Goal: Task Accomplishment & Management: Use online tool/utility

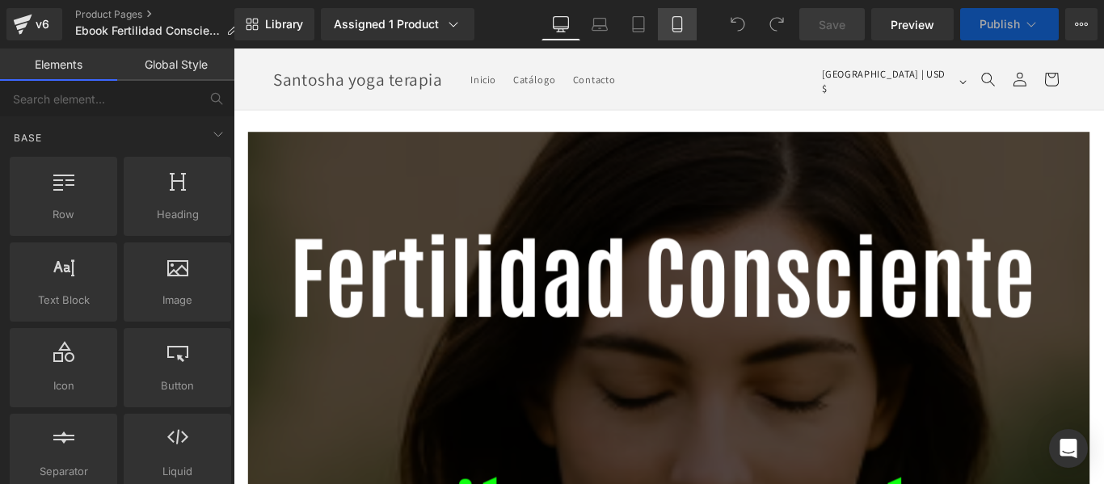
click at [671, 26] on icon at bounding box center [677, 24] width 16 height 16
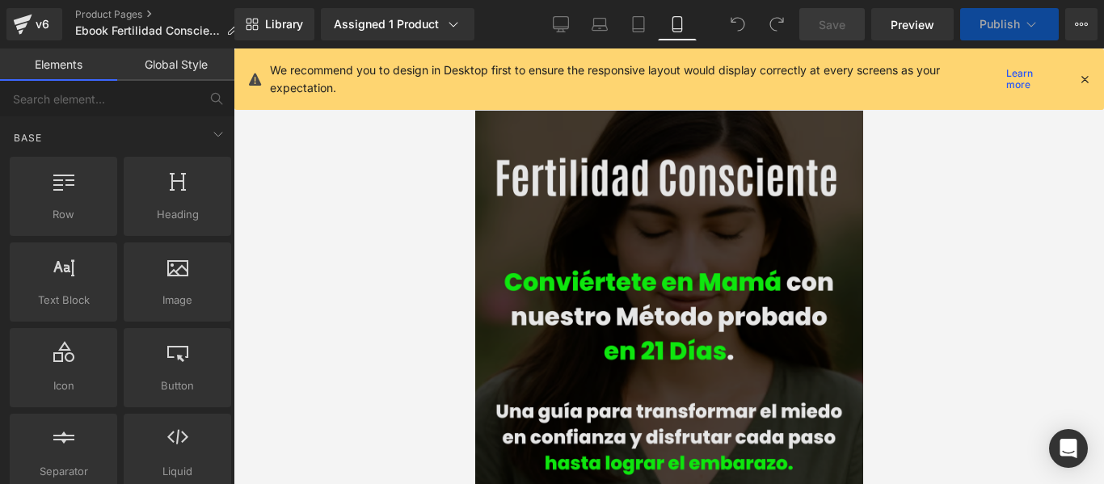
scroll to position [62, 0]
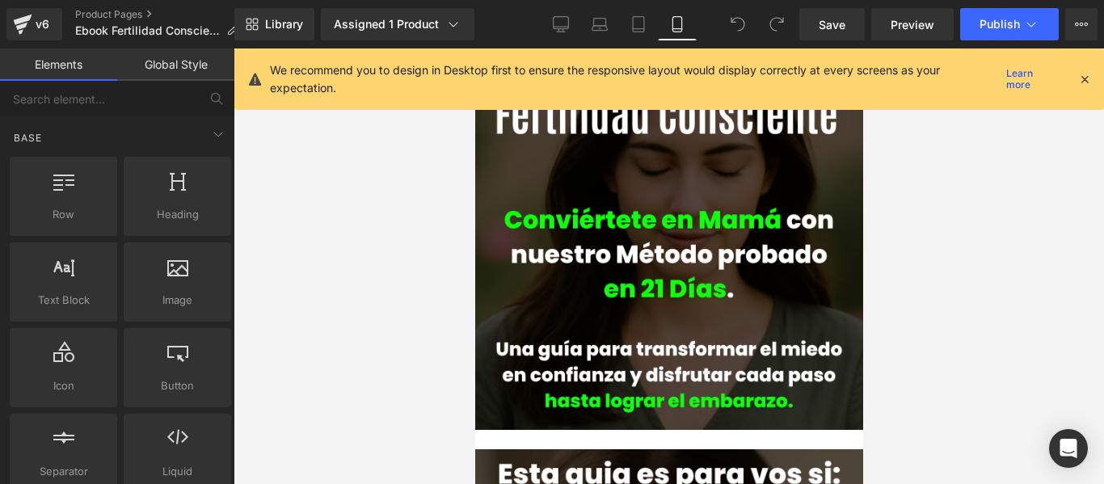
click at [1082, 78] on icon at bounding box center [1084, 79] width 15 height 15
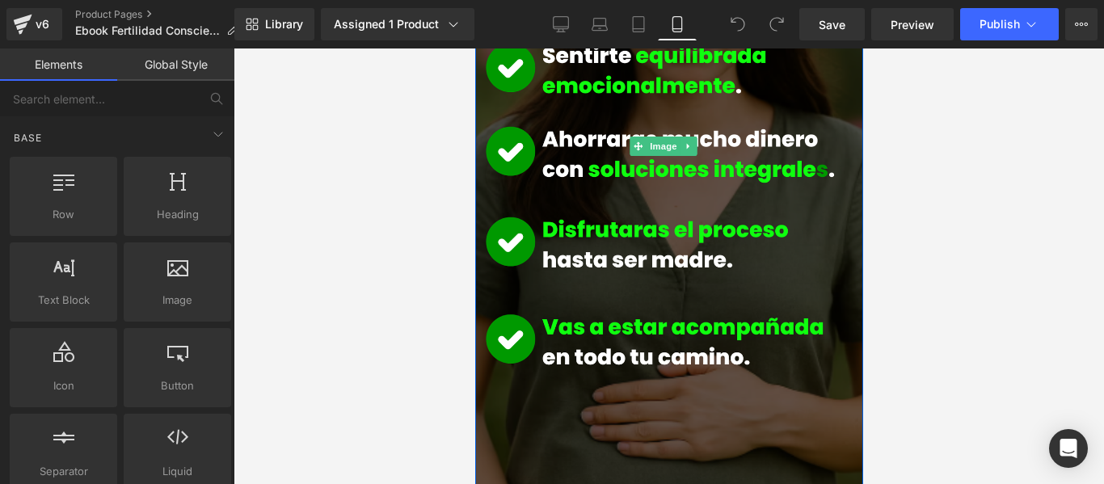
scroll to position [1616, 0]
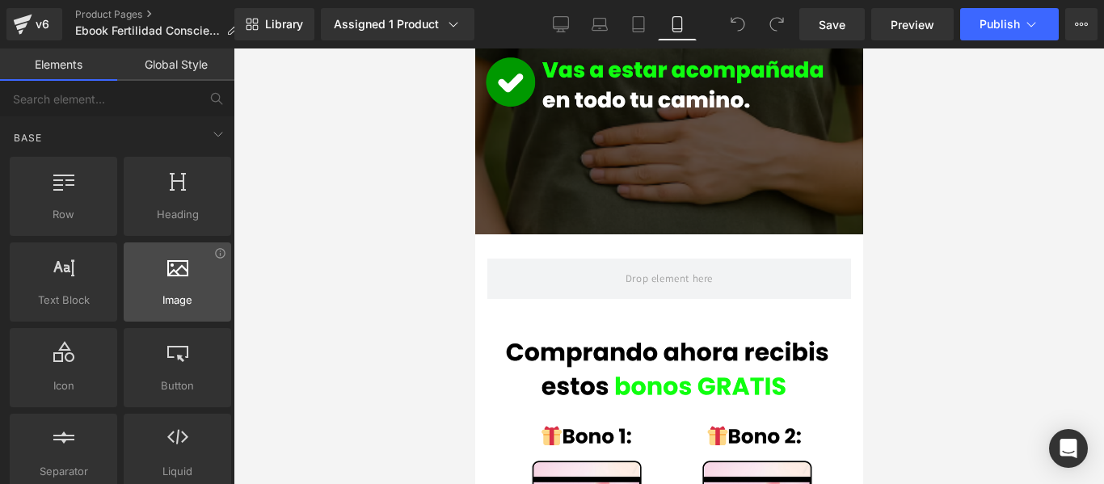
click at [176, 280] on div at bounding box center [177, 273] width 98 height 36
click at [183, 280] on div at bounding box center [177, 273] width 98 height 36
click at [189, 280] on div at bounding box center [177, 273] width 98 height 36
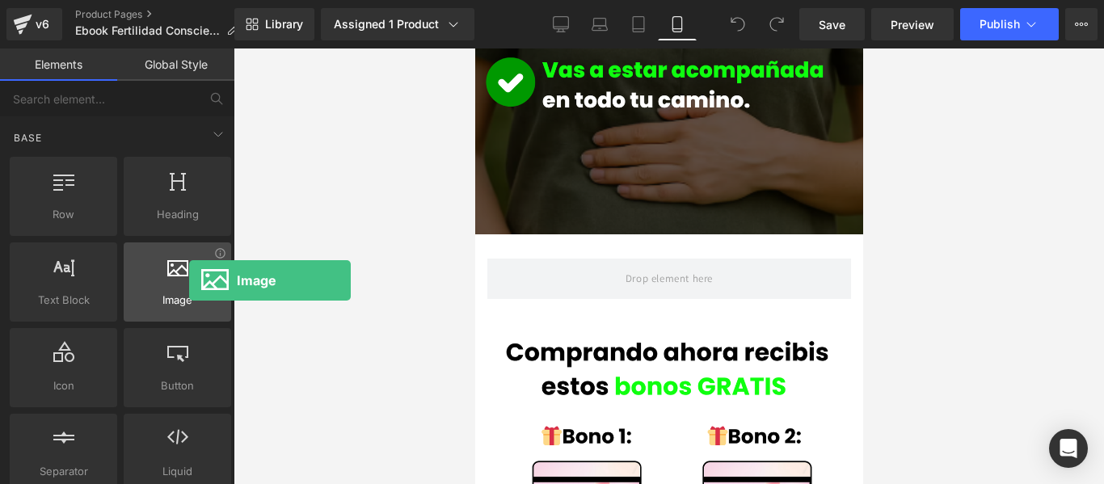
click at [189, 280] on div at bounding box center [177, 273] width 98 height 36
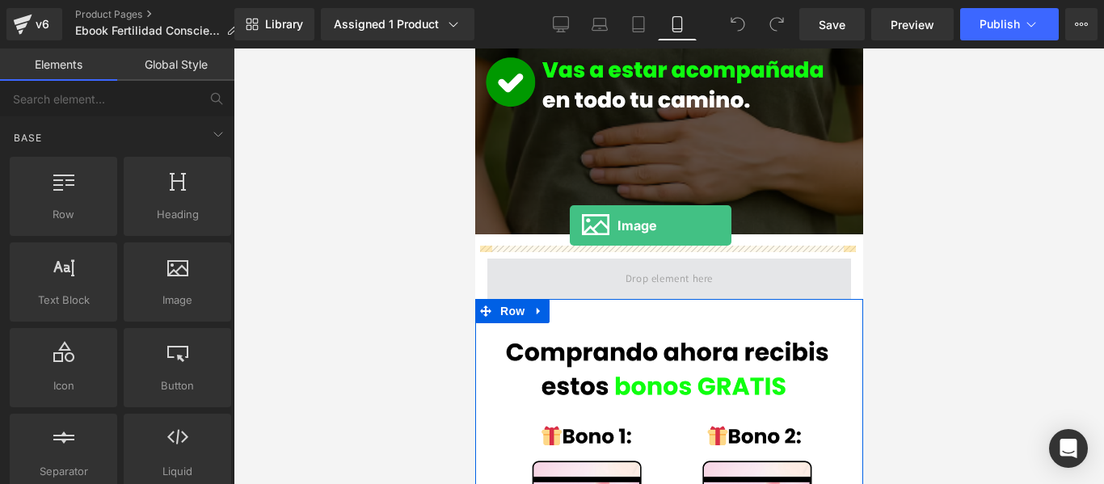
drag, startPoint x: 663, startPoint y: 329, endPoint x: 569, endPoint y: 225, distance: 140.1
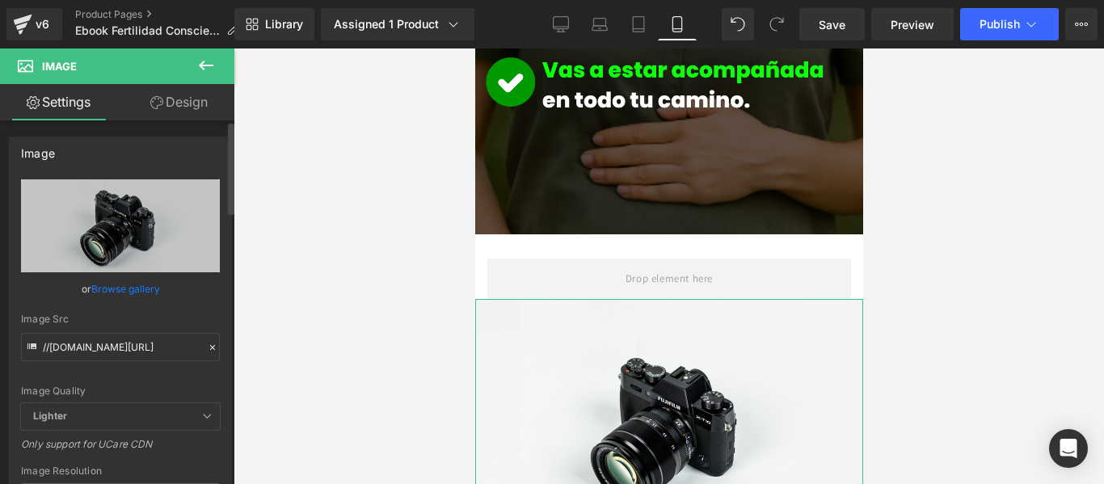
click at [135, 286] on link "Browse gallery" at bounding box center [125, 289] width 69 height 28
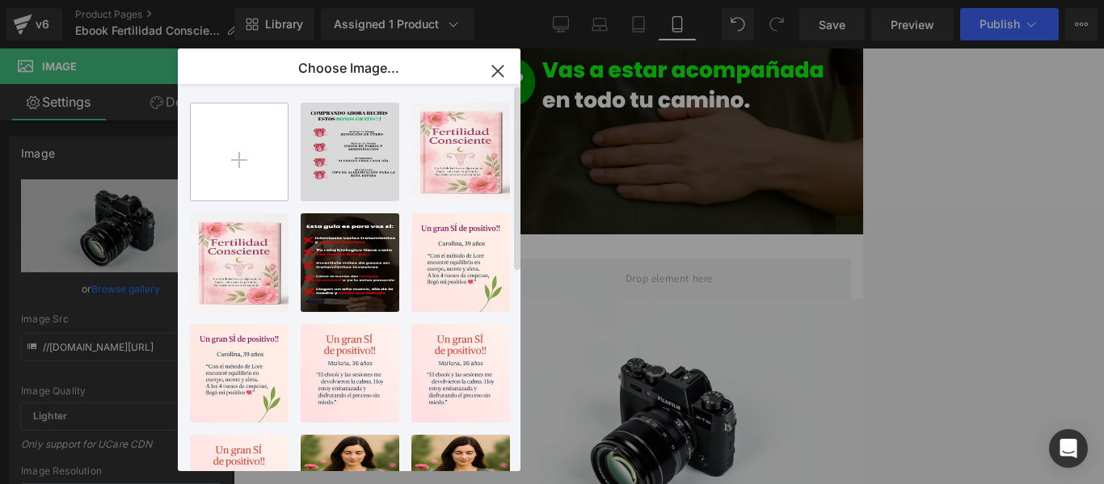
click at [246, 157] on input "file" at bounding box center [239, 151] width 97 height 97
type input "C:\fakepath\Fertilidad Consciente (1).pdf"
click at [238, 152] on input "file" at bounding box center [239, 151] width 97 height 97
type input "C:\fakepath\Fertilidad Consciente.pdf"
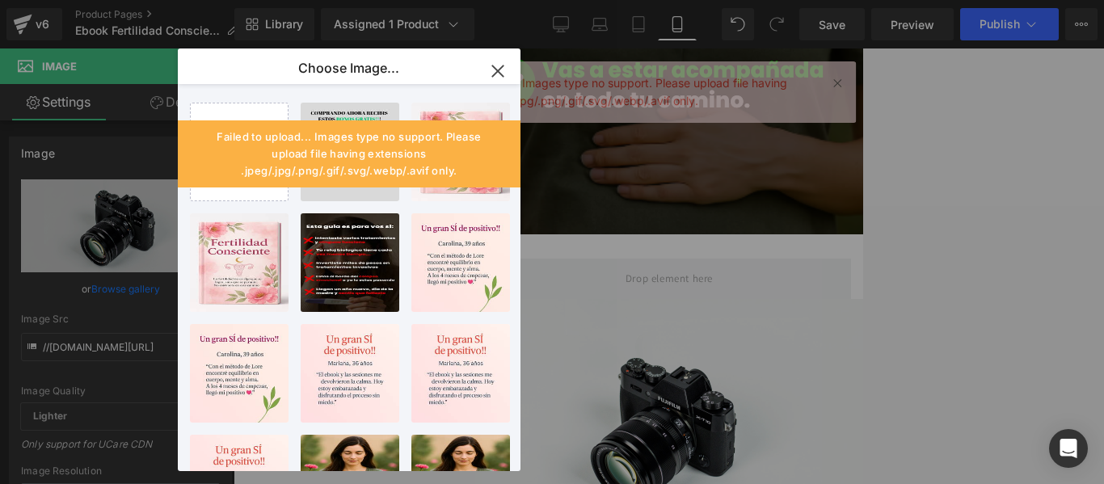
click at [497, 69] on icon "button" at bounding box center [497, 70] width 11 height 11
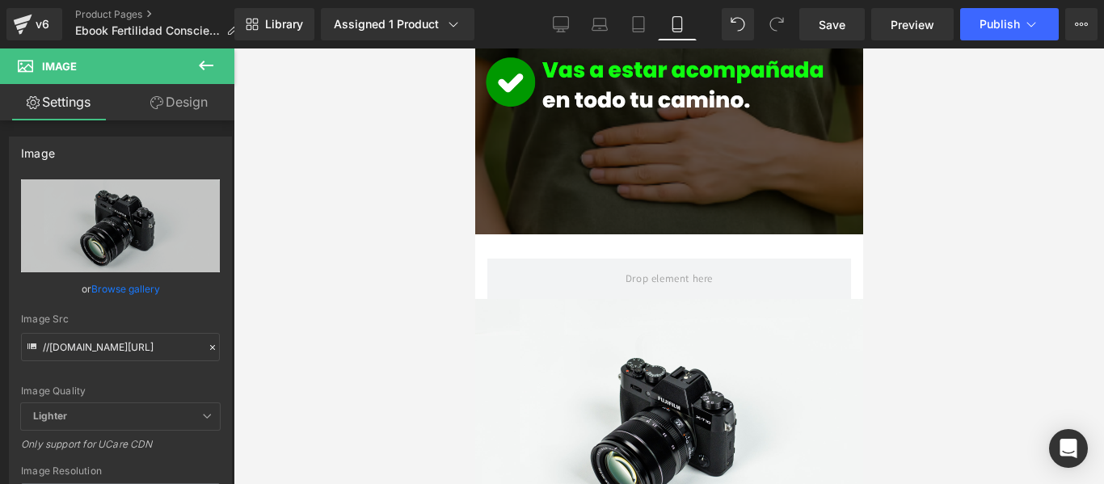
click at [202, 57] on icon at bounding box center [205, 65] width 19 height 19
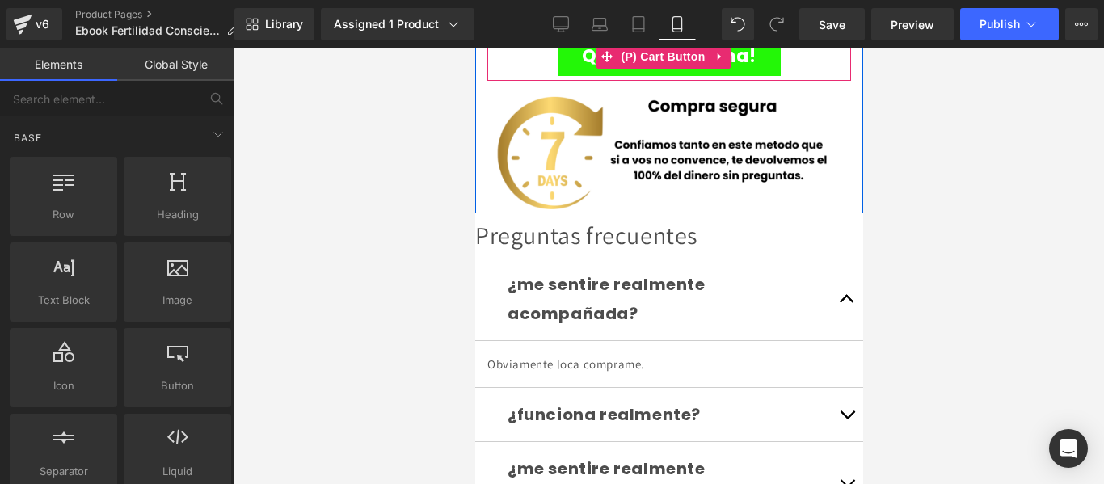
scroll to position [4201, 0]
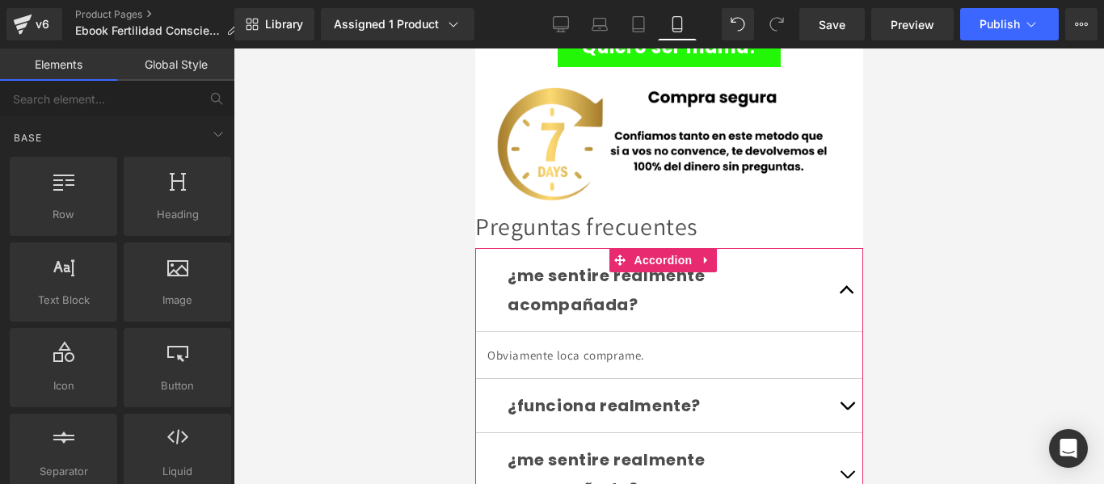
click at [807, 261] on div "¿me sentire realmente acompañada?" at bounding box center [668, 290] width 323 height 58
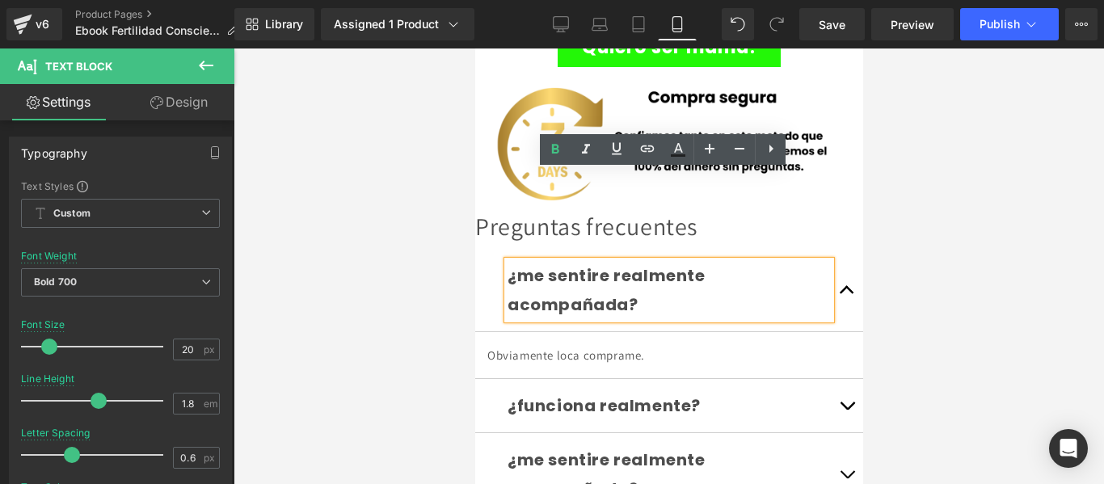
click at [489, 249] on div "¿me sentire realmente acompañada? Text Block" at bounding box center [668, 290] width 388 height 83
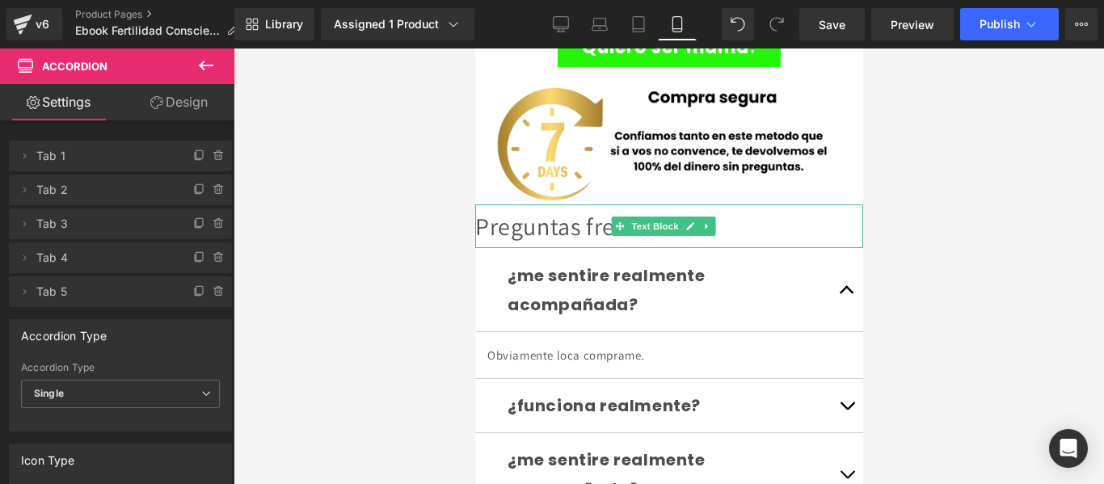
click at [561, 204] on div "Preguntas frecuentes" at bounding box center [668, 226] width 388 height 44
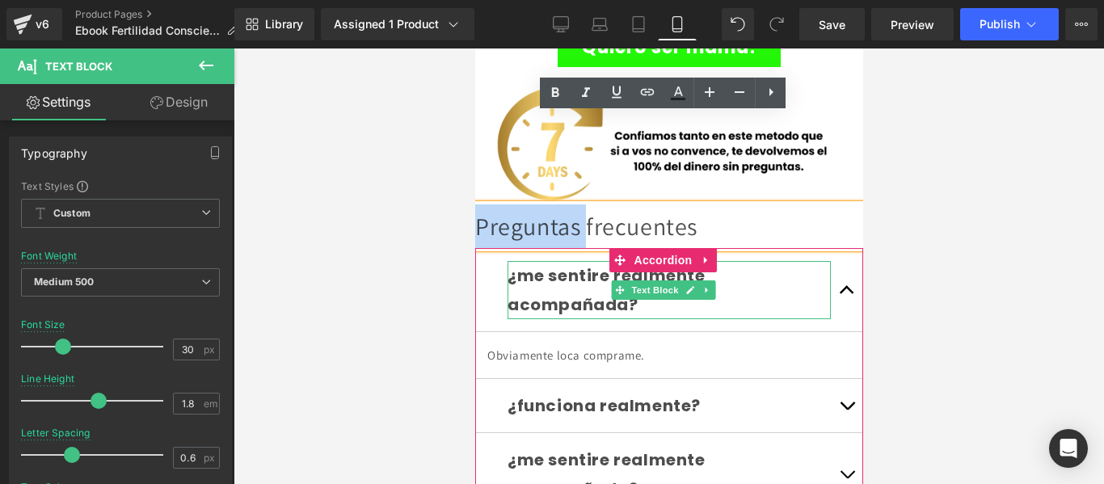
click at [629, 280] on span "Text Block" at bounding box center [653, 289] width 53 height 19
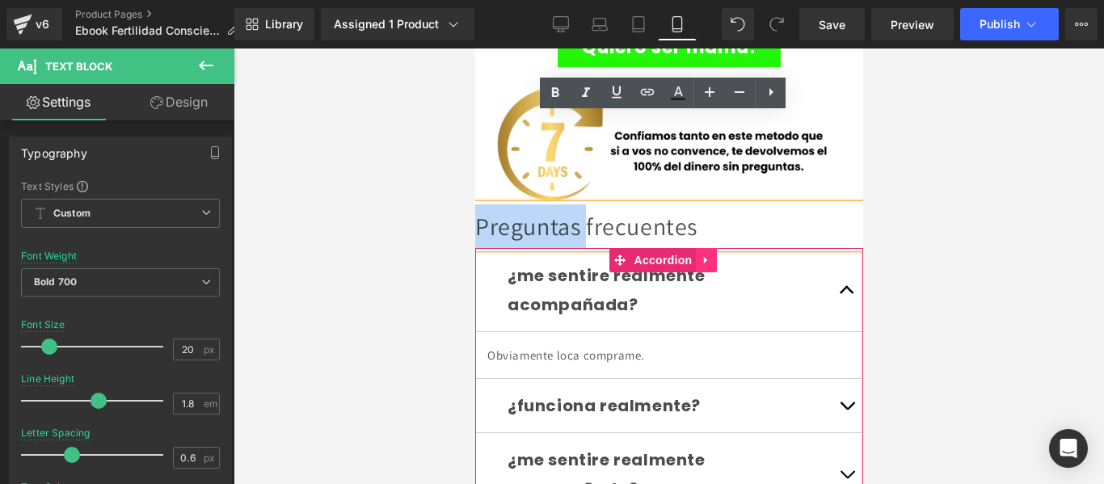
click at [709, 248] on link at bounding box center [705, 260] width 21 height 24
click at [717, 248] on link at bounding box center [715, 260] width 21 height 24
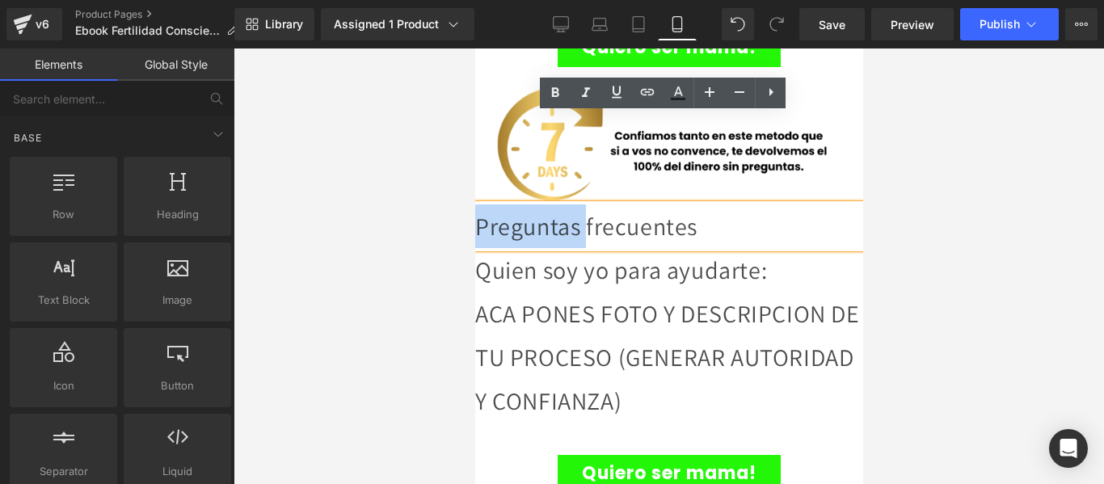
click at [733, 204] on div "Preguntas frecuentes" at bounding box center [668, 226] width 388 height 44
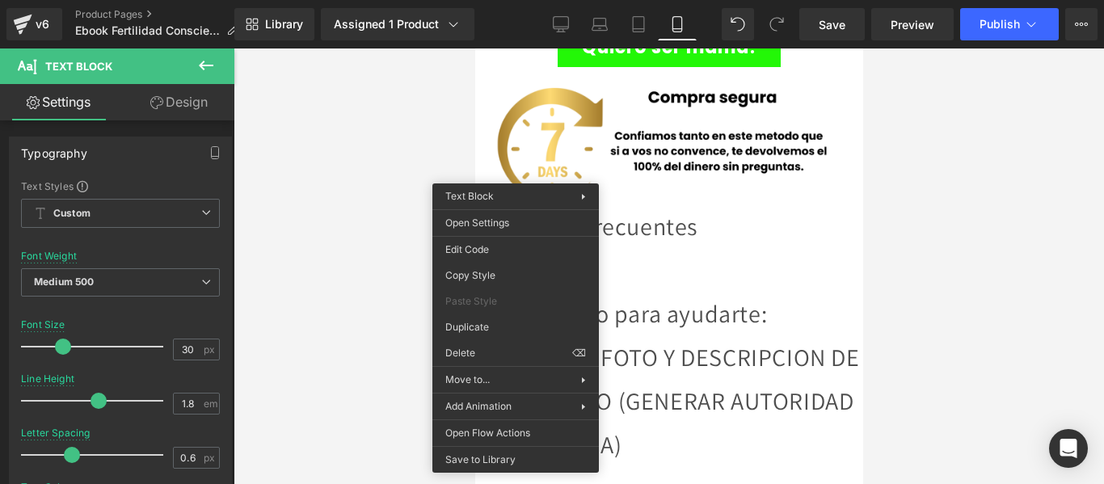
click at [206, 62] on icon at bounding box center [205, 65] width 19 height 19
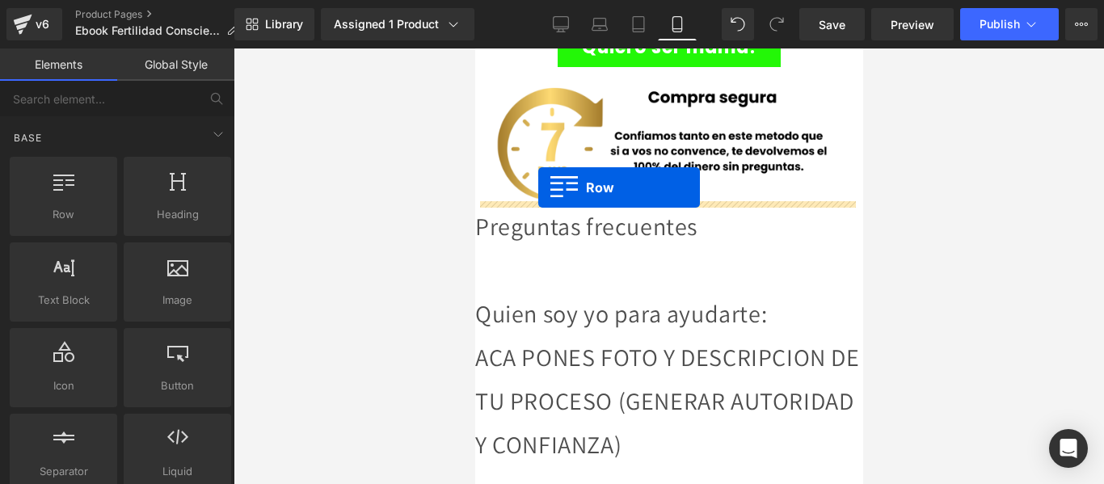
drag, startPoint x: 560, startPoint y: 267, endPoint x: 537, endPoint y: 187, distance: 83.1
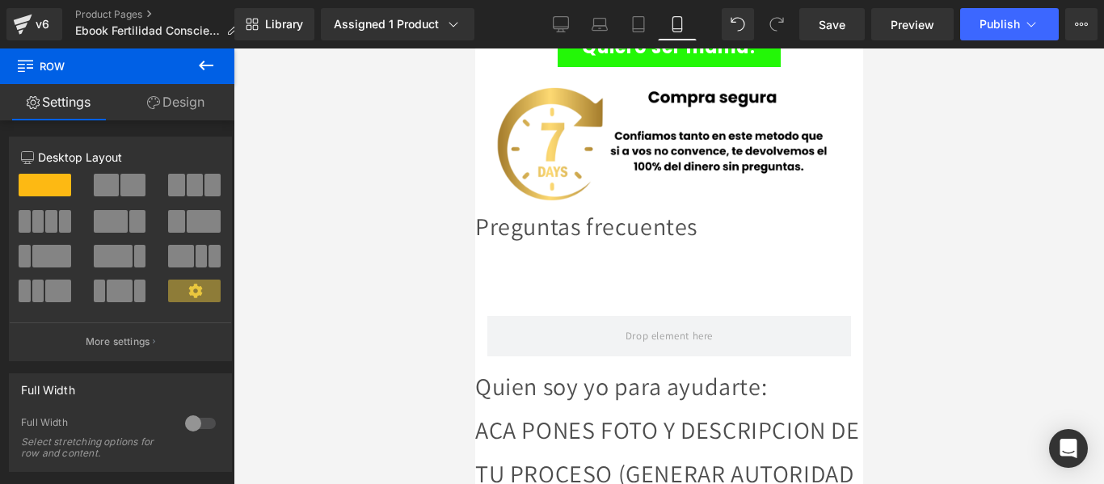
click at [206, 63] on icon at bounding box center [205, 65] width 19 height 19
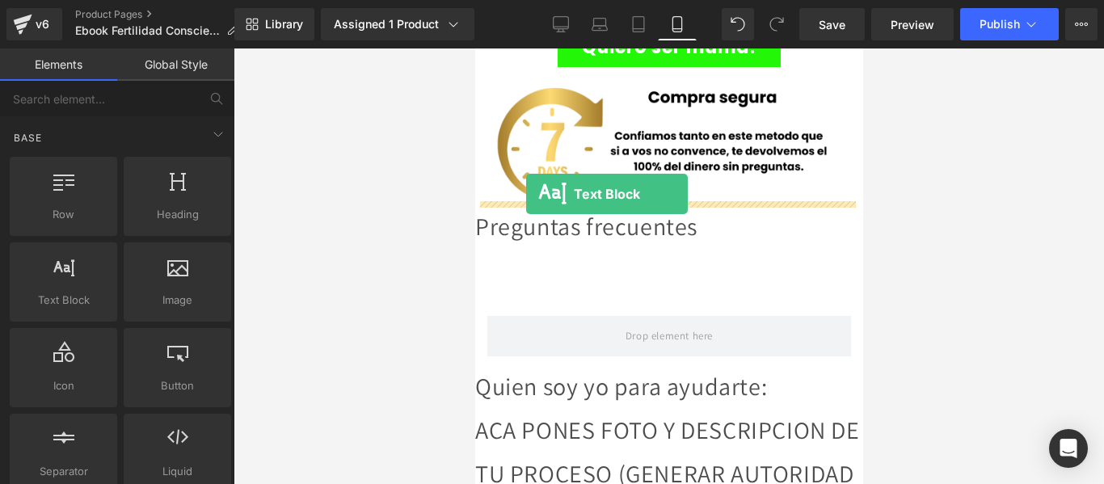
drag, startPoint x: 556, startPoint y: 320, endPoint x: 525, endPoint y: 194, distance: 129.7
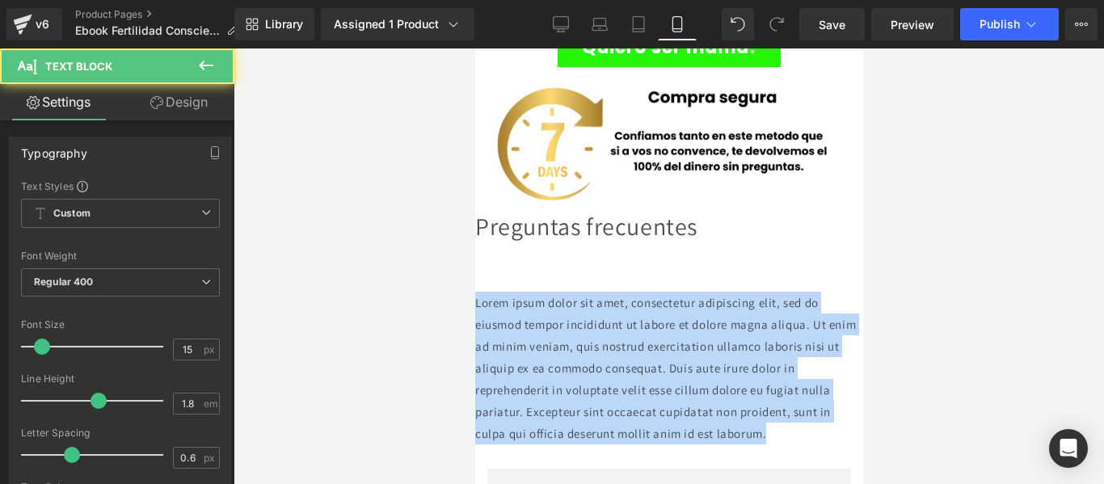
drag, startPoint x: 819, startPoint y: 344, endPoint x: 940, endPoint y: 249, distance: 153.6
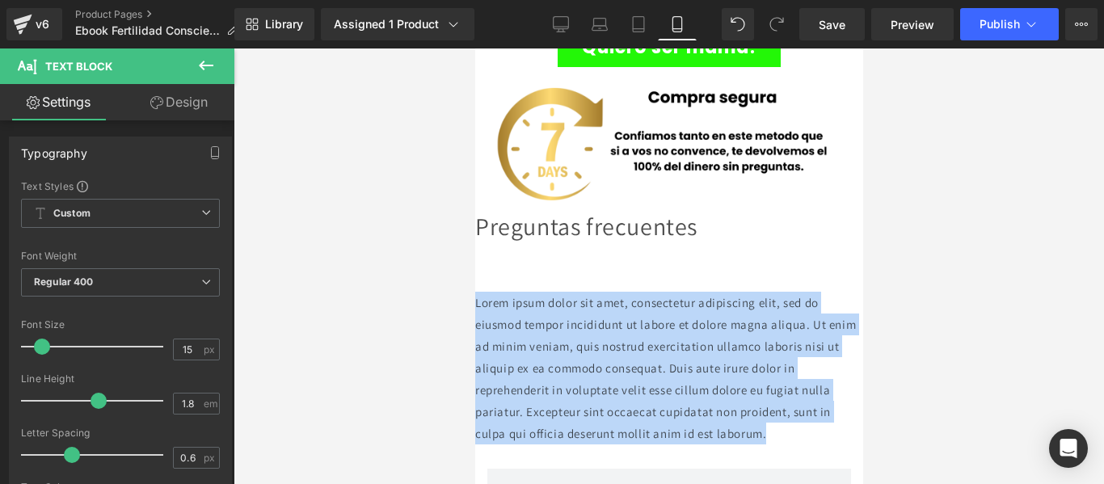
paste div
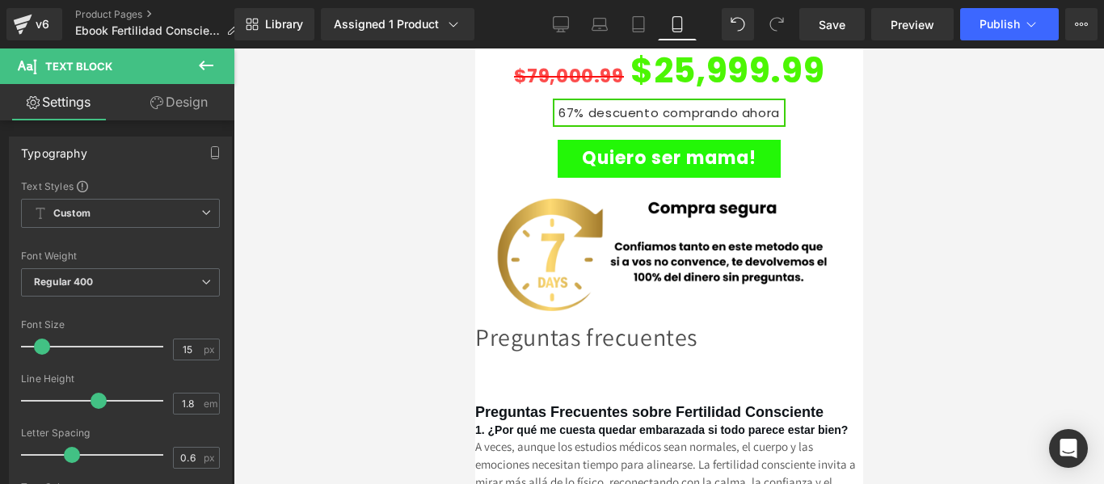
scroll to position [4081, 0]
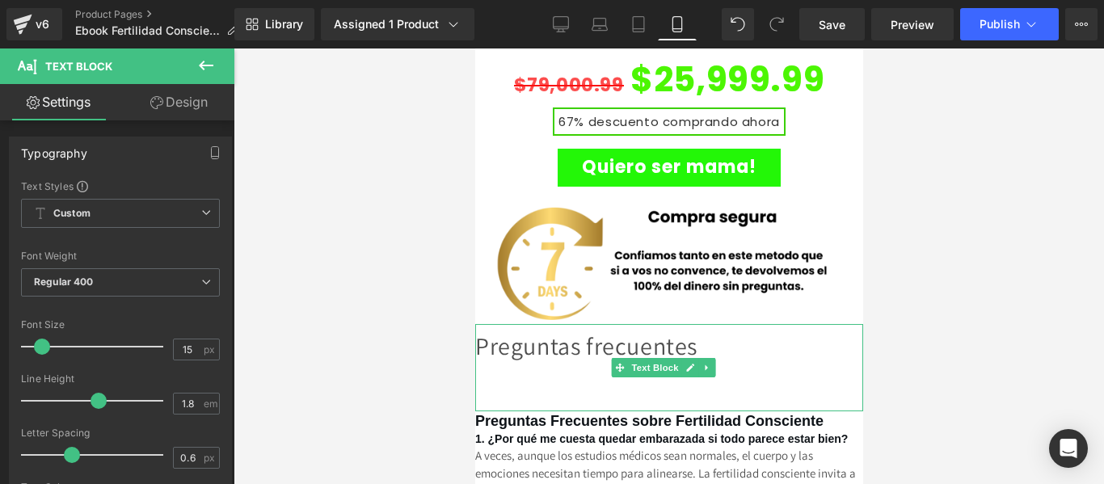
click at [479, 324] on div "Preguntas frecuentes" at bounding box center [668, 367] width 388 height 87
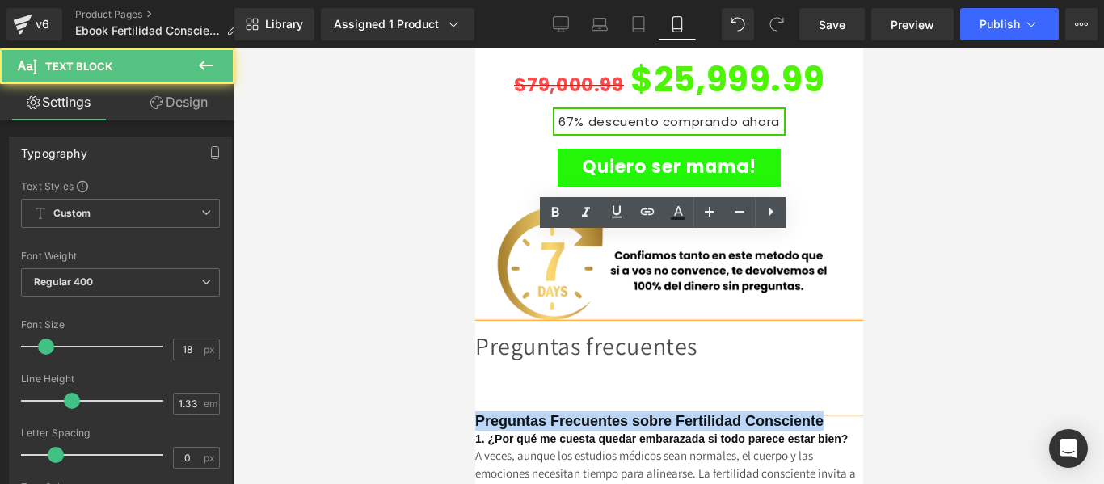
drag, startPoint x: 546, startPoint y: 319, endPoint x: 477, endPoint y: 322, distance: 68.7
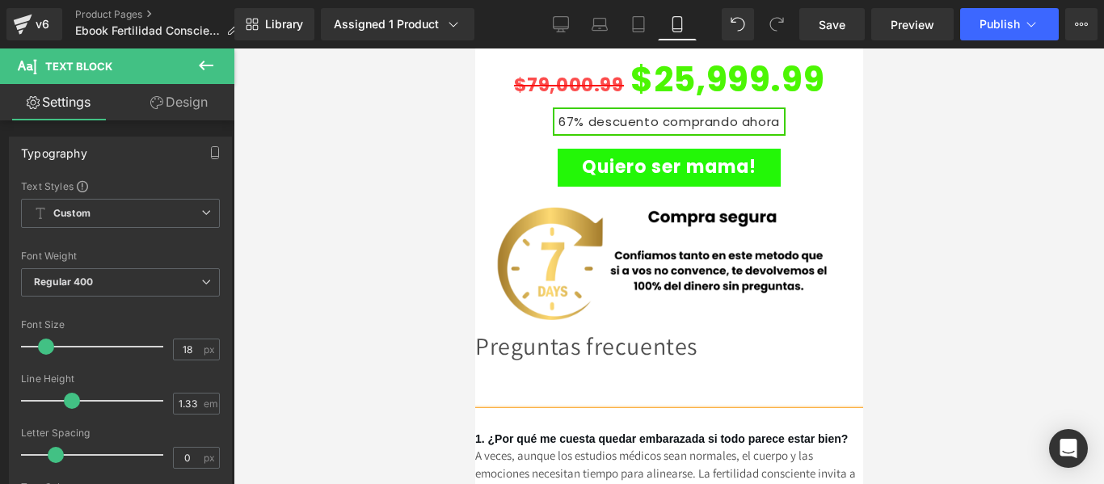
drag, startPoint x: 953, startPoint y: 282, endPoint x: 941, endPoint y: 274, distance: 13.9
click at [946, 276] on div at bounding box center [668, 265] width 870 height 435
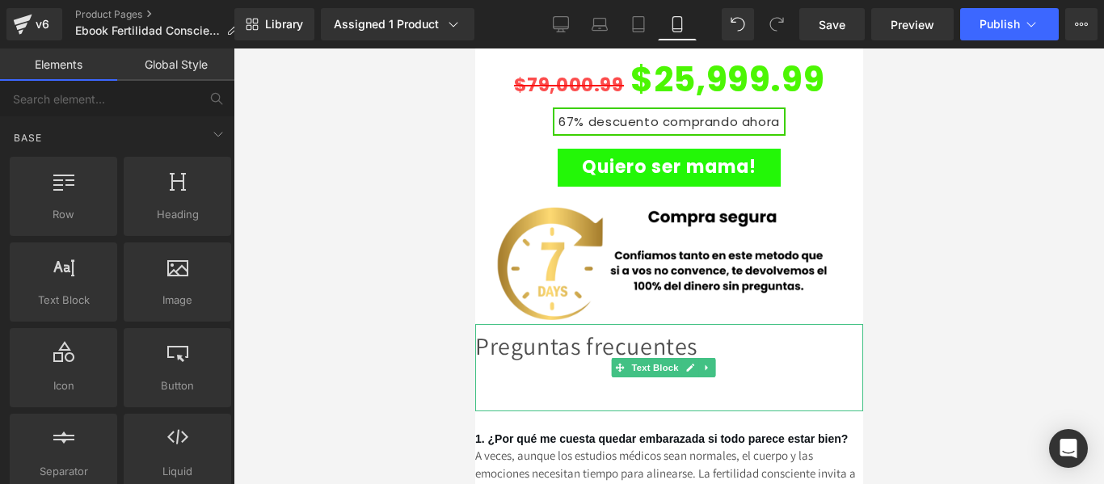
drag, startPoint x: 571, startPoint y: 263, endPoint x: 521, endPoint y: 334, distance: 87.0
click at [570, 324] on div "Preguntas frecuentes" at bounding box center [668, 367] width 388 height 87
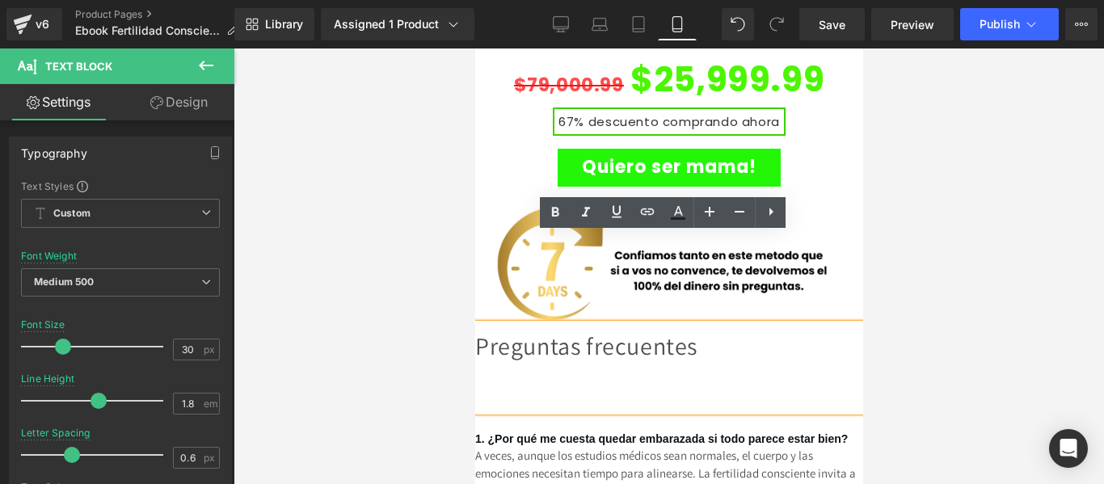
click at [475, 324] on div "Preguntas frecuentes" at bounding box center [668, 367] width 388 height 87
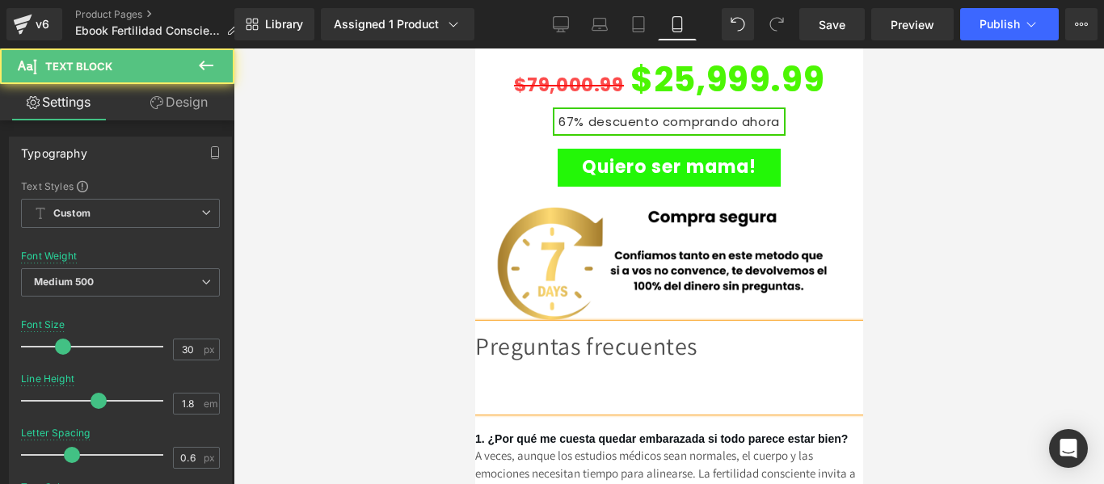
click at [637, 368] on div at bounding box center [668, 390] width 388 height 44
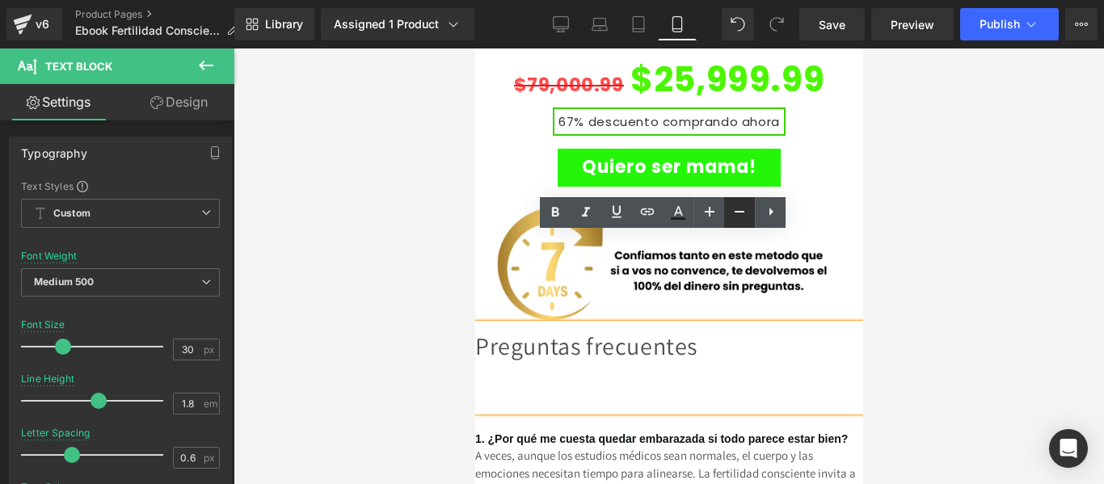
click at [740, 211] on icon at bounding box center [739, 212] width 10 height 2
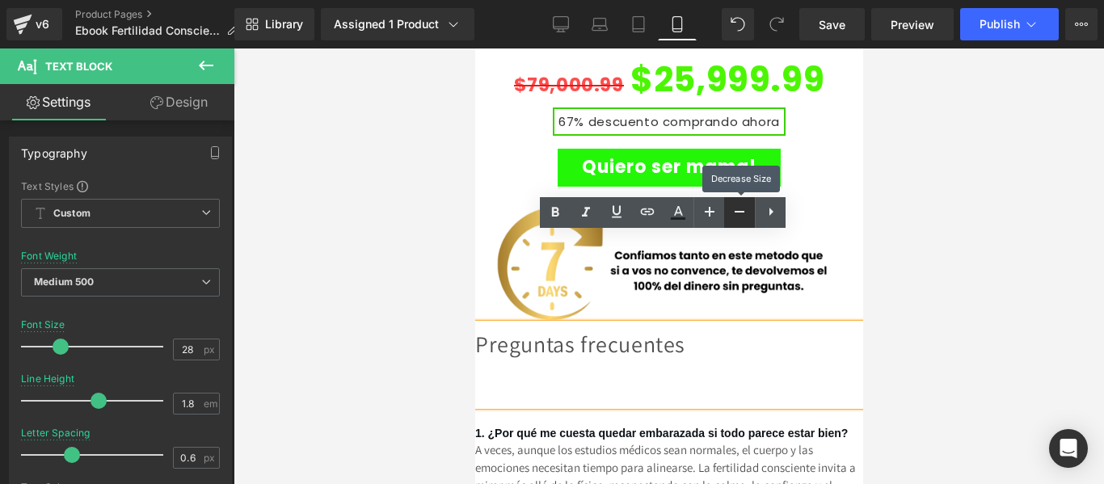
click at [740, 211] on icon at bounding box center [739, 212] width 10 height 2
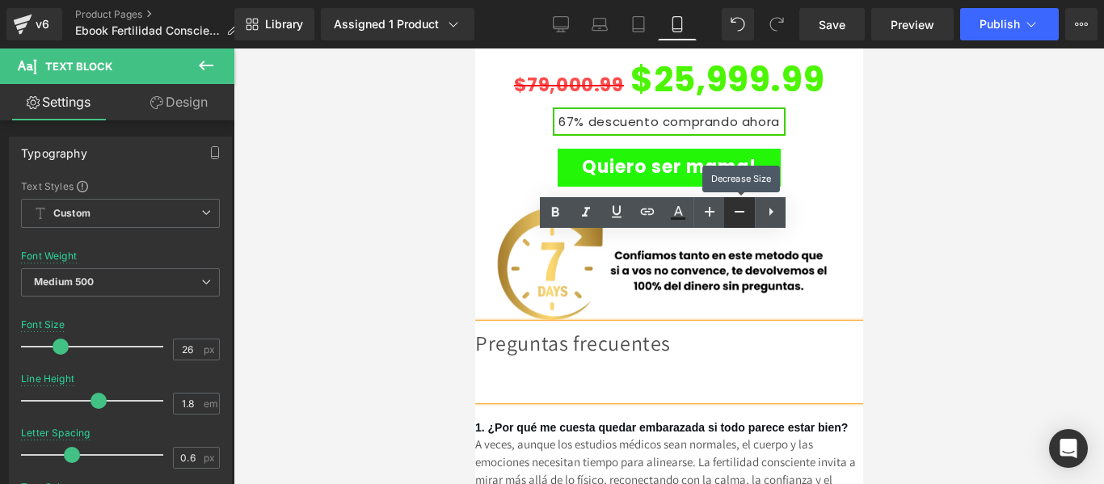
click at [740, 211] on icon at bounding box center [739, 212] width 10 height 2
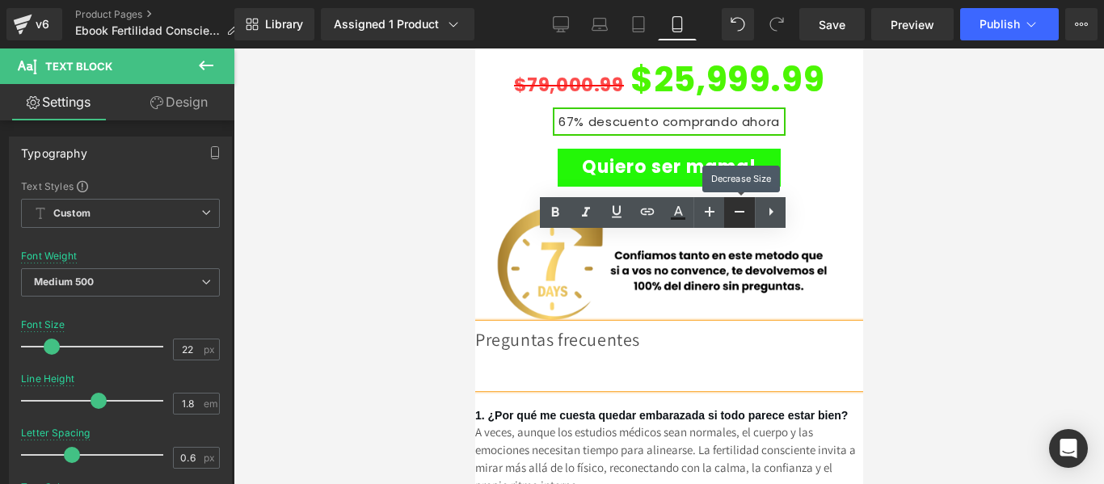
click at [740, 211] on icon at bounding box center [739, 212] width 10 height 2
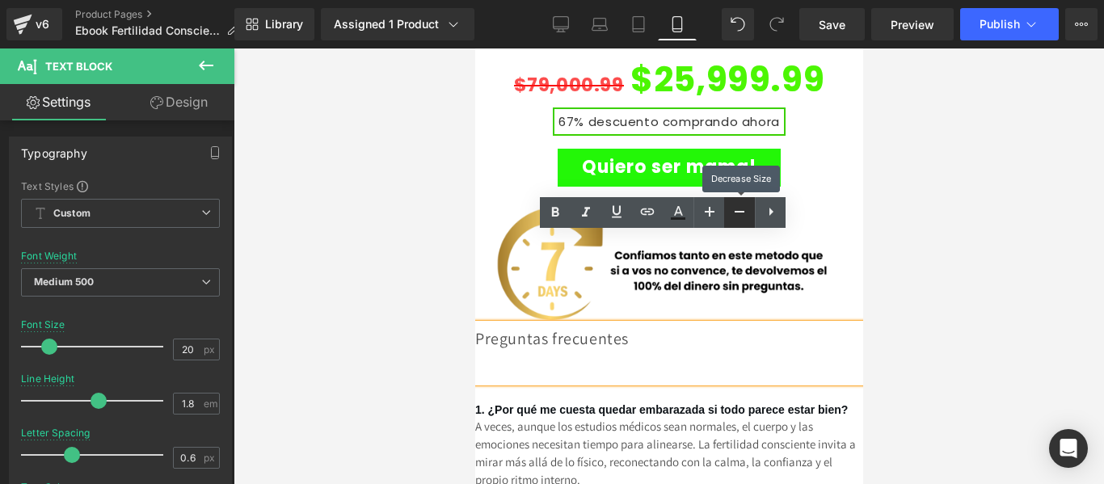
click at [740, 211] on icon at bounding box center [739, 212] width 10 height 2
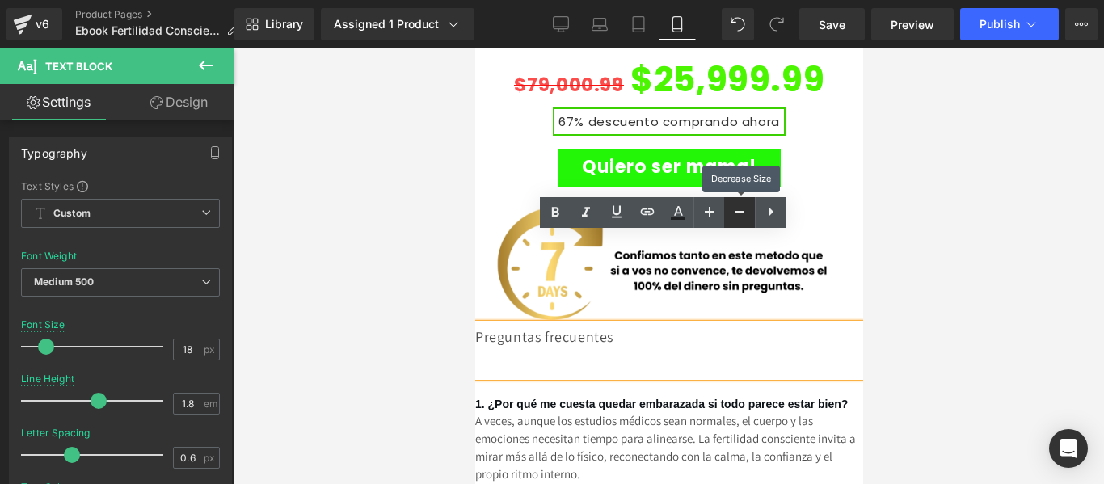
click at [740, 211] on icon at bounding box center [739, 212] width 10 height 2
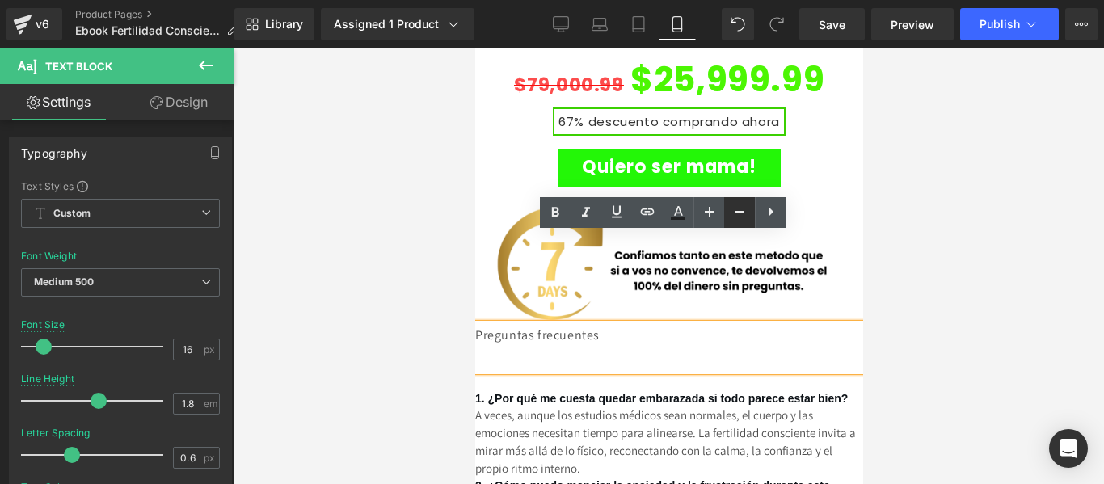
click at [740, 210] on icon at bounding box center [739, 211] width 19 height 19
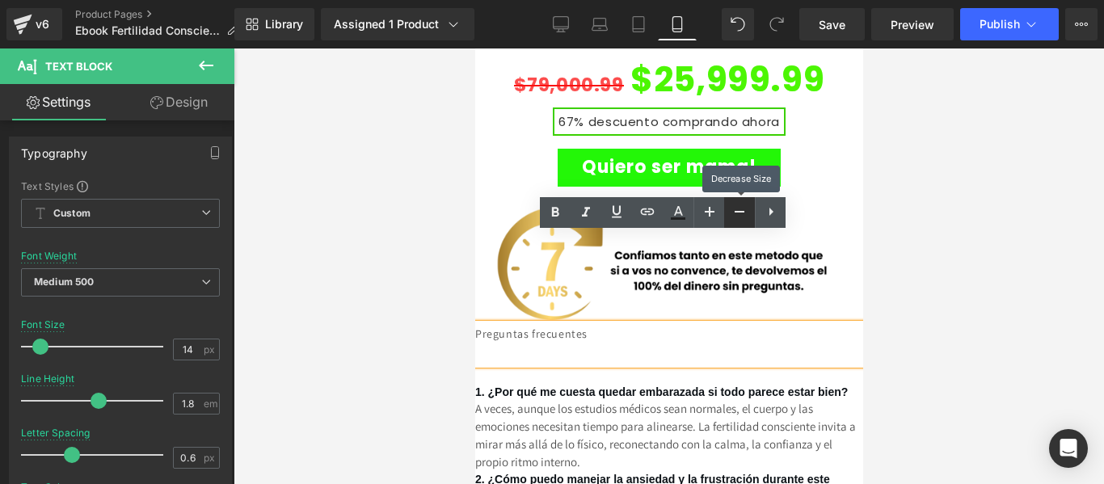
click at [740, 210] on icon at bounding box center [739, 211] width 19 height 19
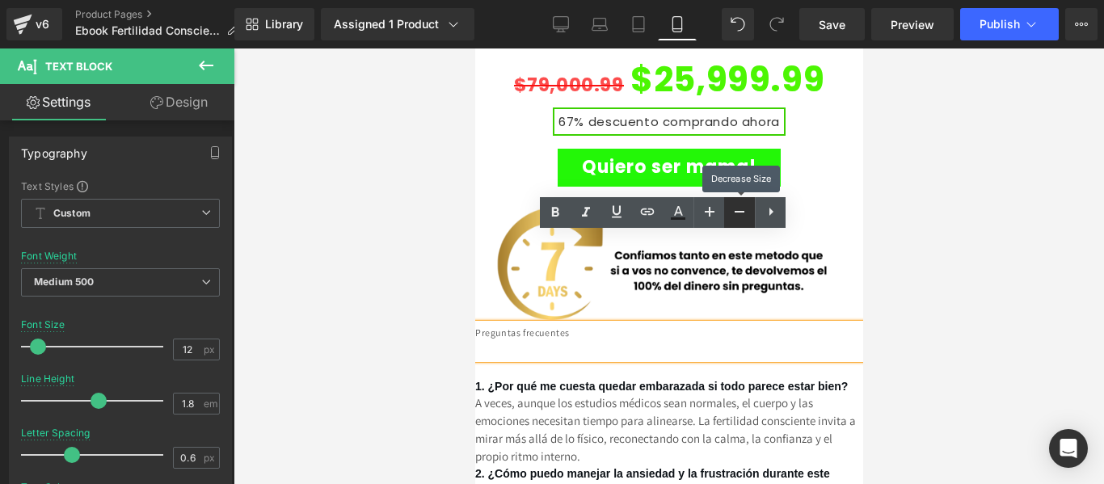
click at [740, 209] on icon at bounding box center [739, 211] width 19 height 19
type input "10"
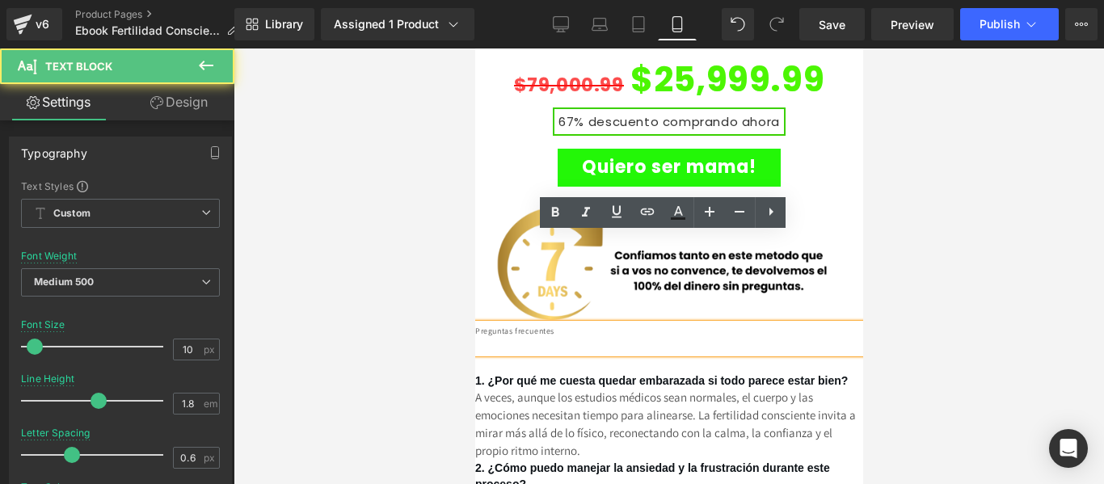
click at [530, 324] on div "Preguntas frecuentes" at bounding box center [668, 338] width 388 height 29
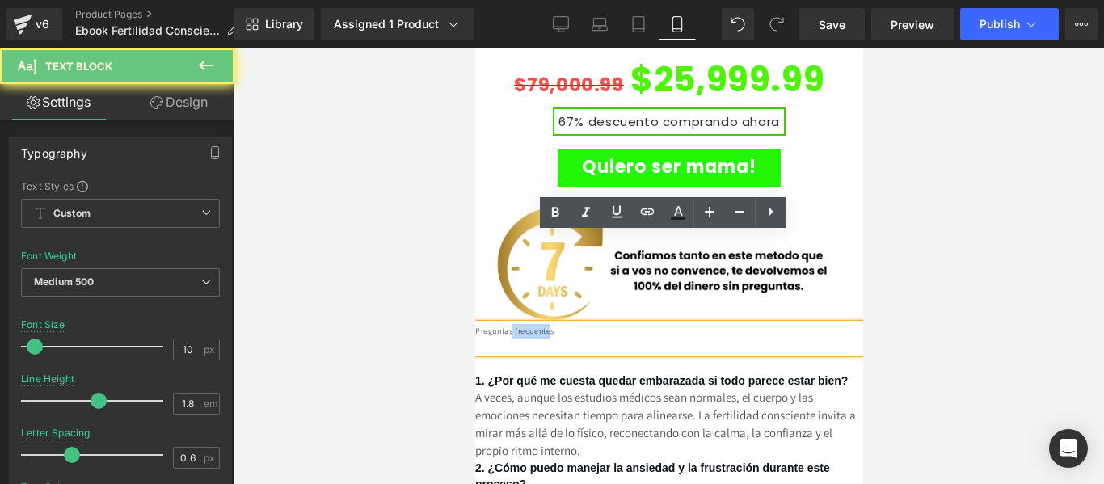
click at [530, 324] on div "Preguntas frecuentes" at bounding box center [668, 338] width 388 height 29
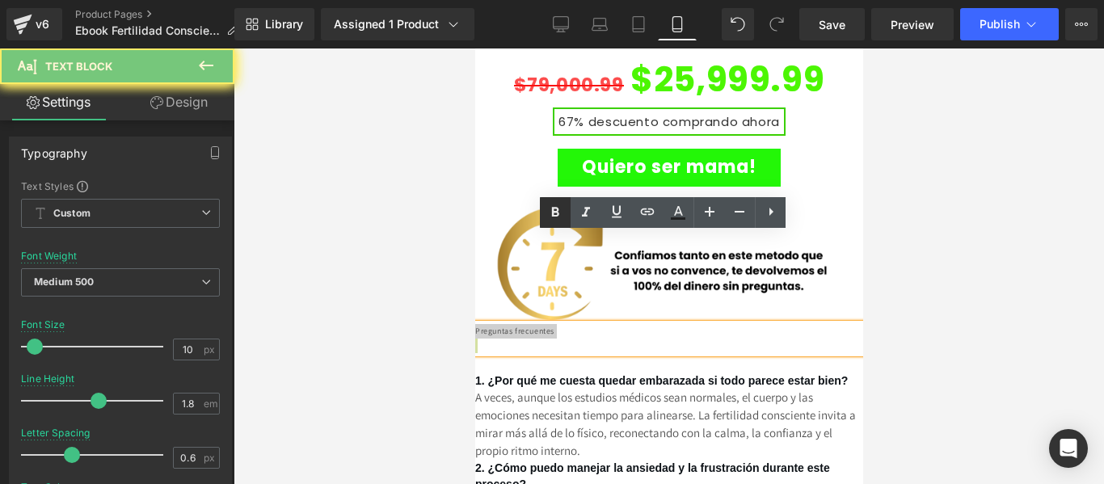
click at [555, 207] on icon at bounding box center [554, 212] width 19 height 19
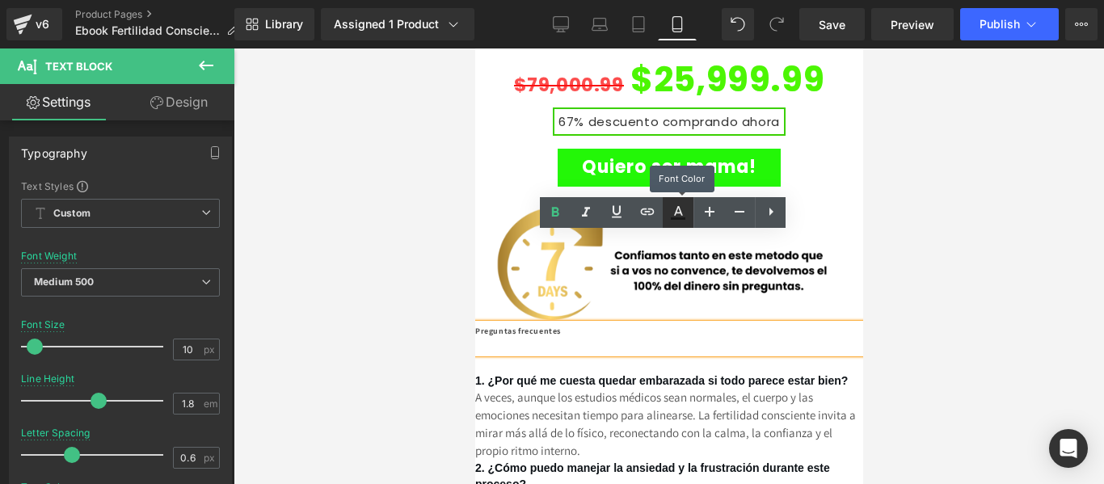
click at [683, 212] on icon at bounding box center [677, 212] width 19 height 19
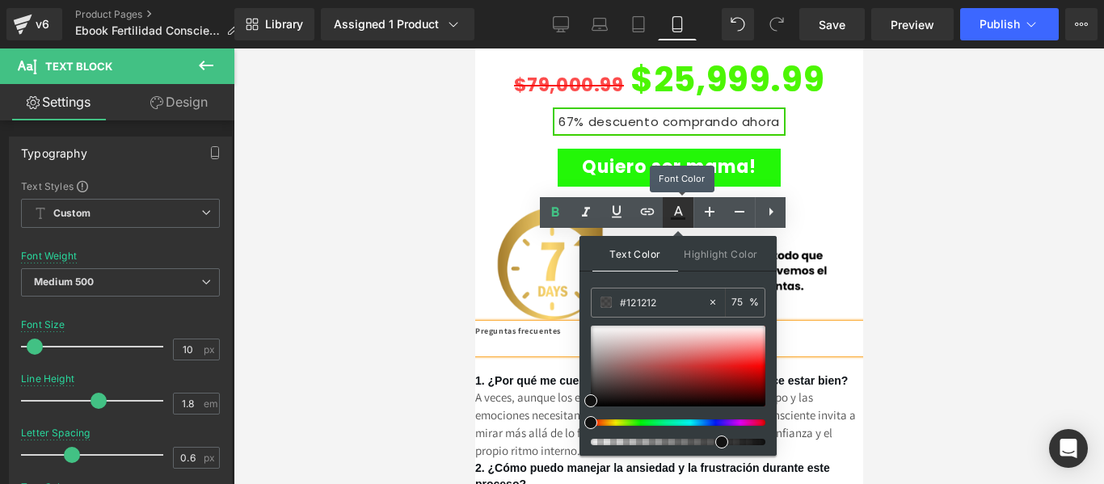
click at [683, 212] on icon at bounding box center [677, 212] width 19 height 19
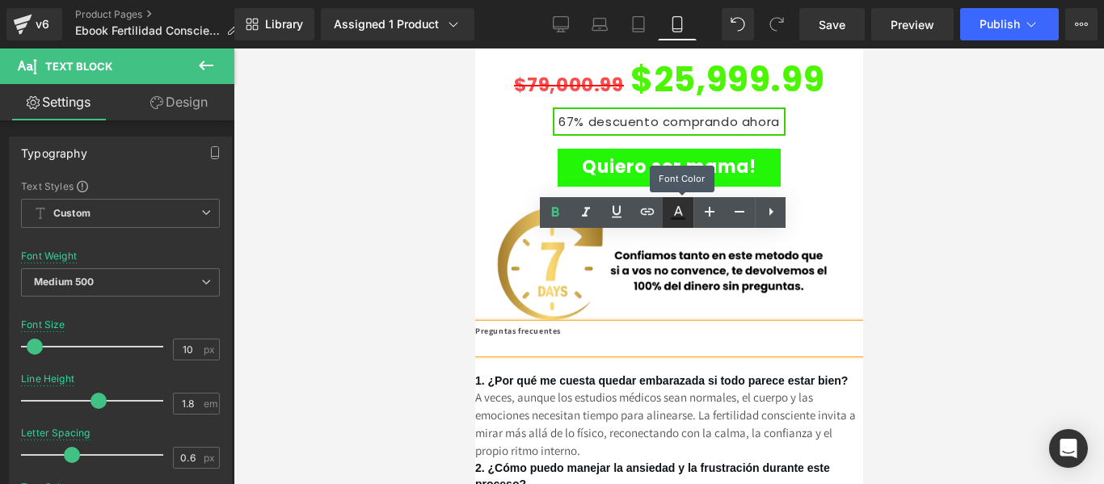
click at [683, 212] on icon at bounding box center [677, 212] width 19 height 19
type input "75"
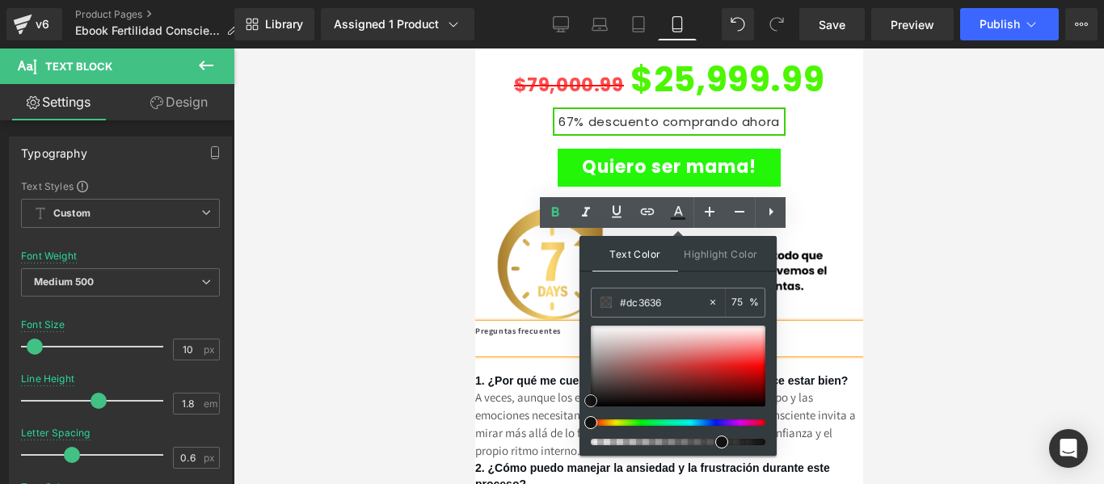
click at [713, 361] on div at bounding box center [678, 366] width 175 height 81
click at [750, 363] on div at bounding box center [678, 366] width 175 height 81
click at [722, 439] on span at bounding box center [721, 441] width 13 height 13
click at [745, 364] on span at bounding box center [749, 362] width 13 height 13
type input "#f32929"
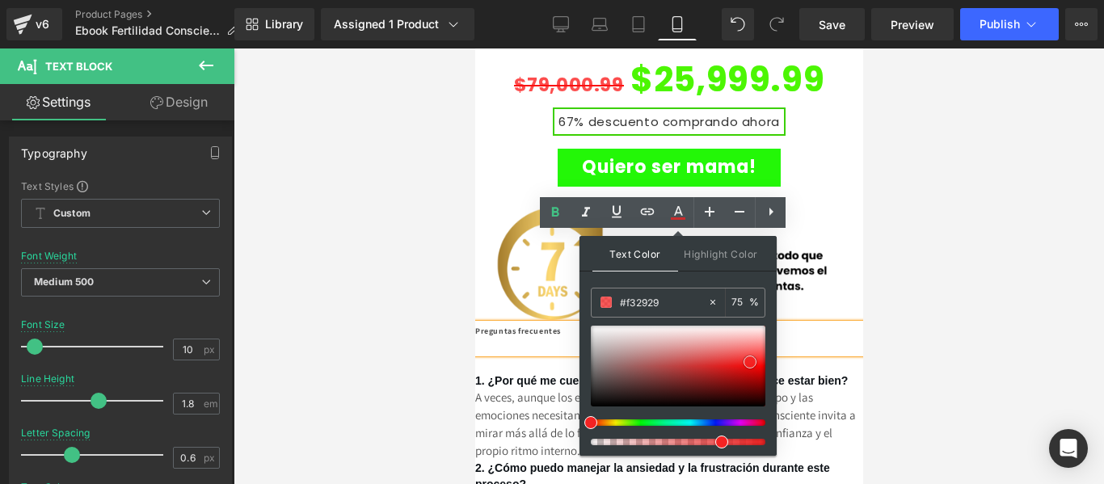
click at [745, 363] on span at bounding box center [749, 361] width 13 height 13
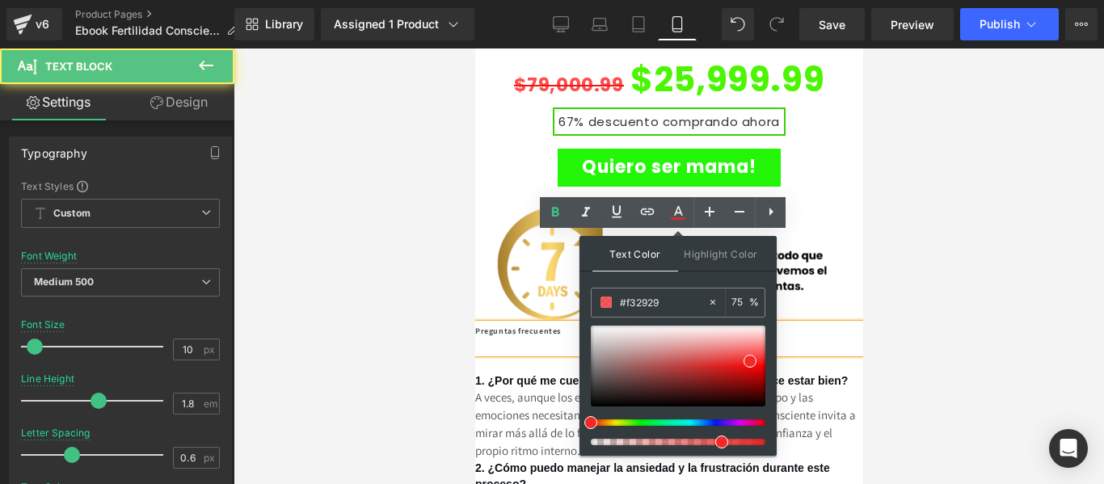
click at [539, 339] on div at bounding box center [668, 346] width 388 height 15
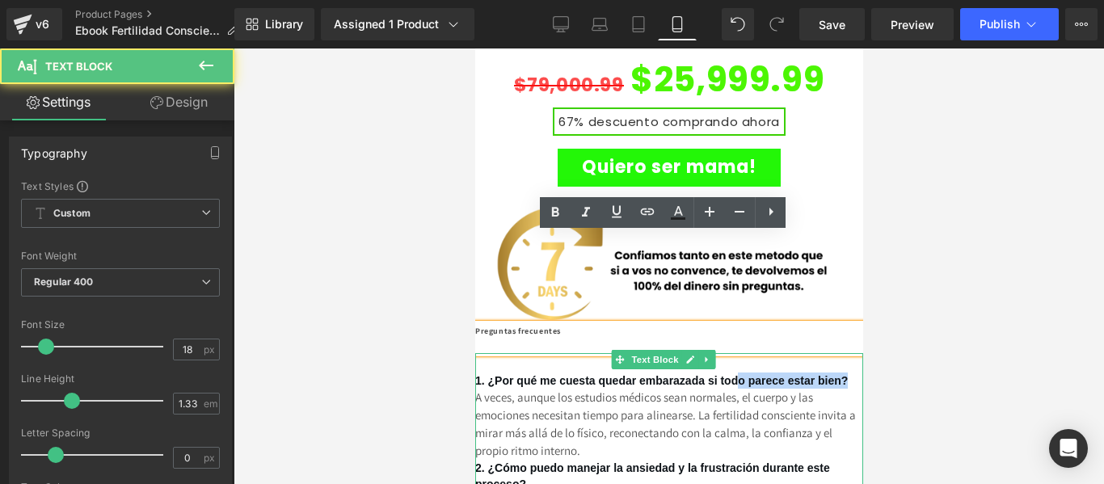
drag, startPoint x: 834, startPoint y: 289, endPoint x: 730, endPoint y: 288, distance: 104.2
click at [730, 374] on span "1. ¿Por qué me cuesta quedar embarazada si todo parece estar bien?" at bounding box center [660, 380] width 372 height 13
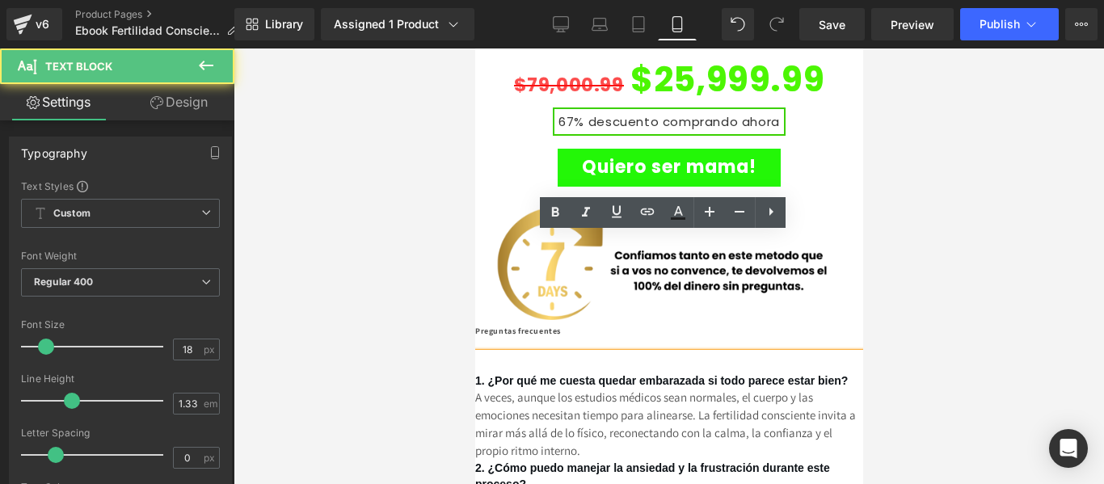
click at [725, 374] on span "1. ¿Por qué me cuesta quedar embarazada si todo parece estar bien?" at bounding box center [660, 380] width 372 height 13
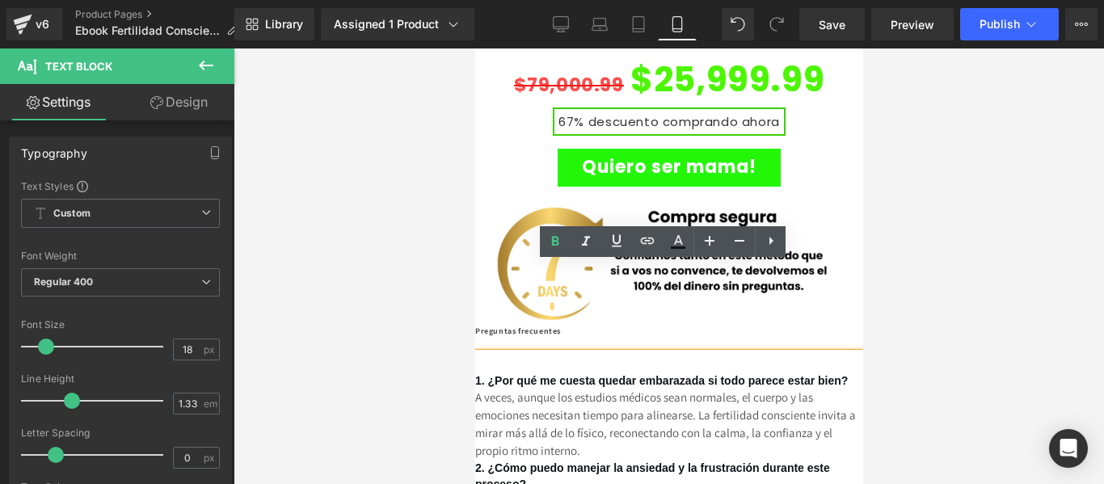
click at [704, 389] on span "A veces, aunque los estudios médicos sean normales, el cuerpo y las emociones n…" at bounding box center [664, 423] width 381 height 69
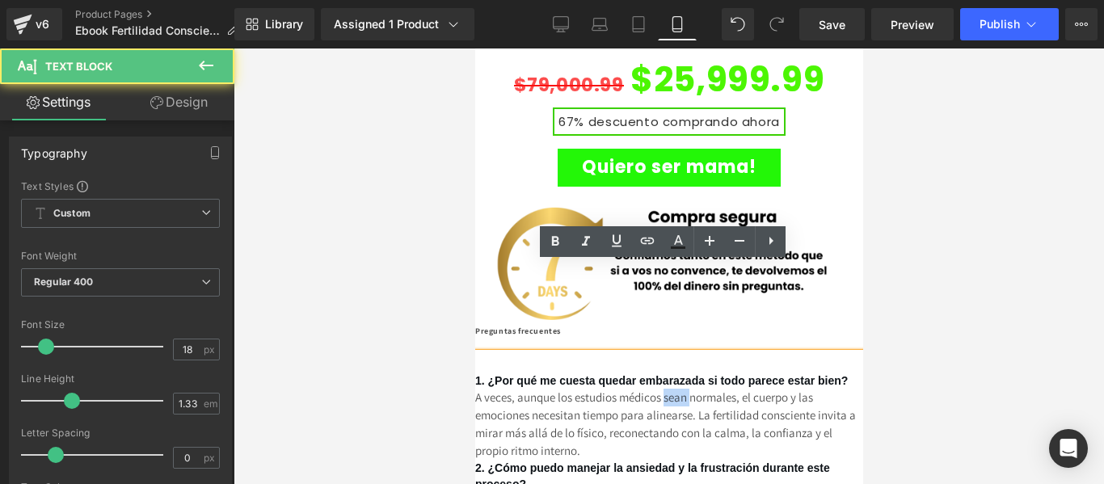
click at [704, 389] on span "A veces, aunque los estudios médicos sean normales, el cuerpo y las emociones n…" at bounding box center [664, 423] width 381 height 69
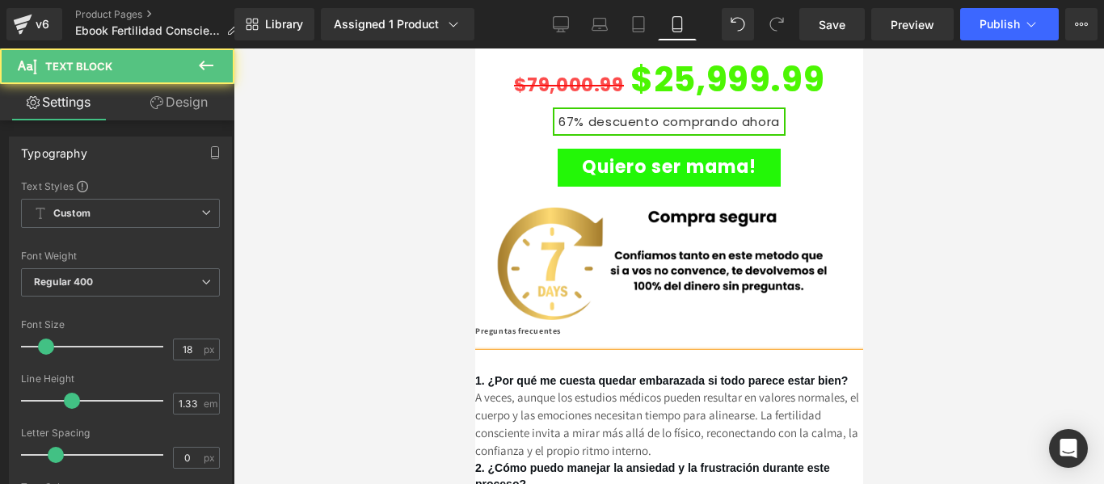
click at [847, 389] on span "A veces, aunque los estudios médicos pueden resultar en valores normales, el cu…" at bounding box center [666, 423] width 384 height 69
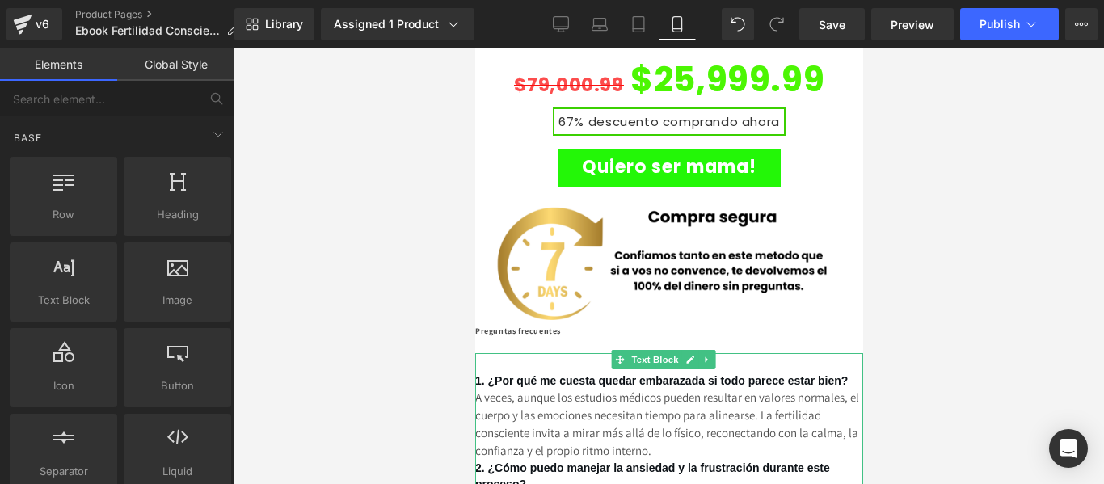
drag, startPoint x: 474, startPoint y: 302, endPoint x: 528, endPoint y: 310, distance: 54.7
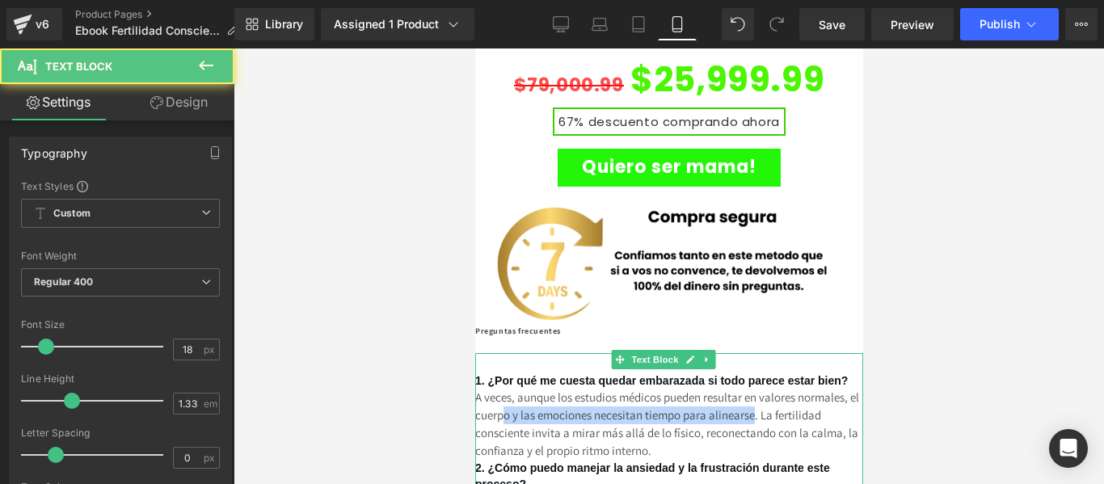
drag, startPoint x: 843, startPoint y: 325, endPoint x: 524, endPoint y: 322, distance: 319.1
click at [524, 389] on span "A veces, aunque los estudios médicos pueden resultar en valores normales, el cu…" at bounding box center [666, 423] width 384 height 69
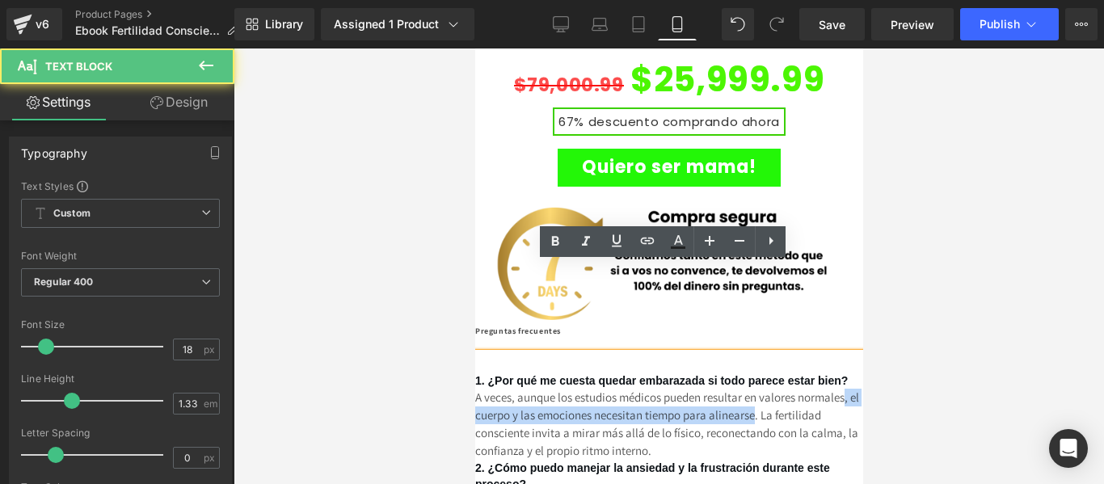
click at [524, 389] on span "A veces, aunque los estudios médicos pueden resultar en valores normales, el cu…" at bounding box center [666, 423] width 384 height 69
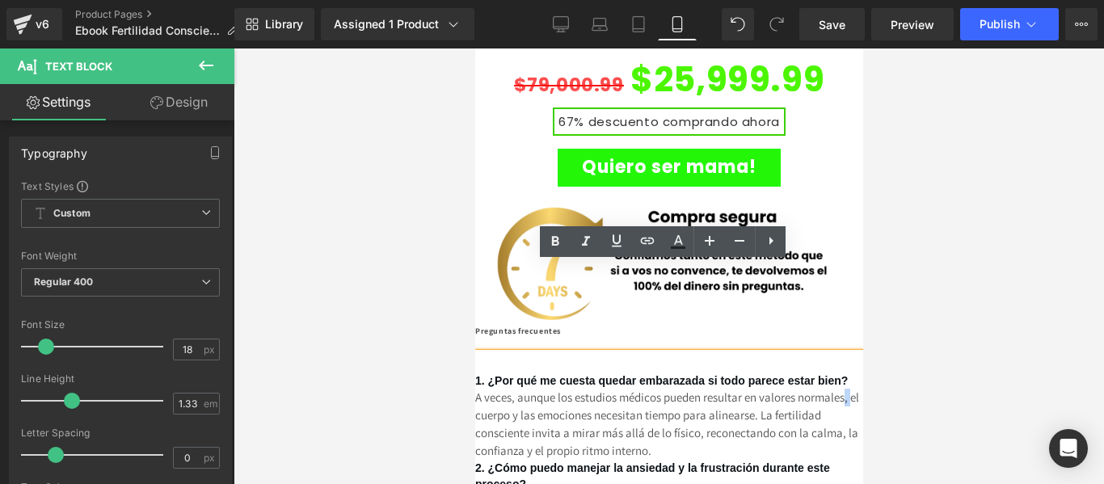
click at [524, 389] on span "A veces, aunque los estudios médicos pueden resultar en valores normales, el cu…" at bounding box center [666, 423] width 384 height 69
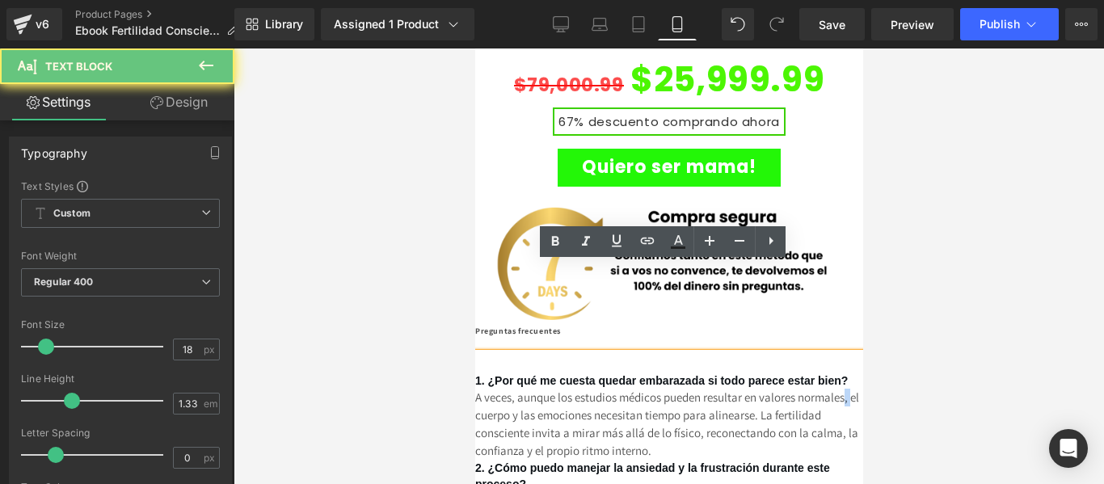
click at [520, 389] on span "A veces, aunque los estudios médicos pueden resultar en valores normales, el cu…" at bounding box center [666, 423] width 384 height 69
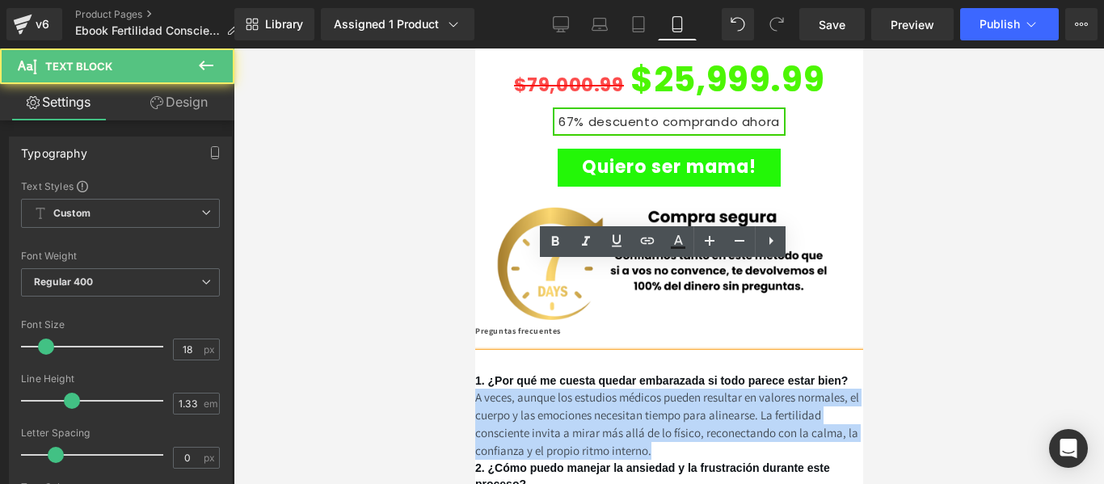
click at [520, 389] on span "A veces, aunque los estudios médicos pueden resultar en valores normales, el cu…" at bounding box center [666, 423] width 384 height 69
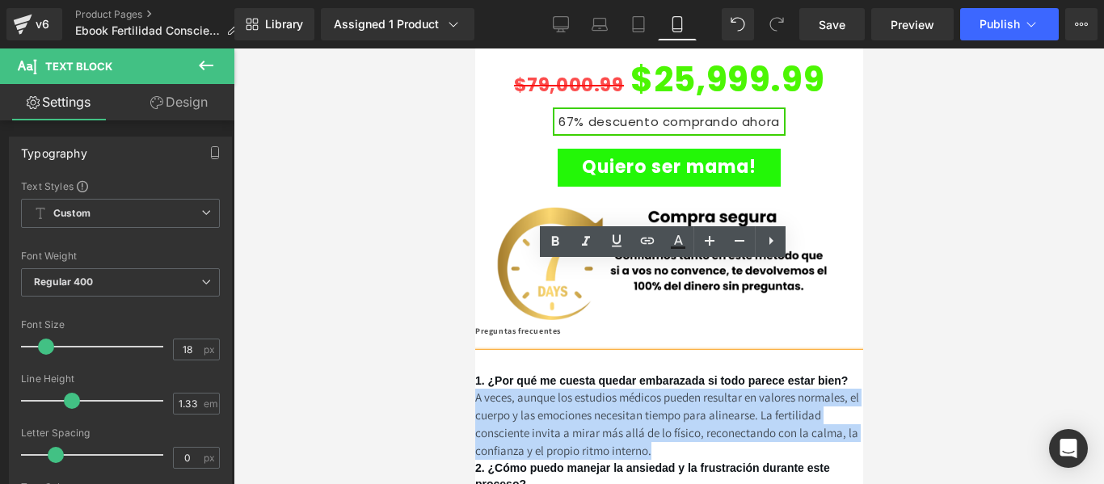
click at [520, 389] on span "A veces, aunque los estudios médicos pueden resultar en valores normales, el cu…" at bounding box center [666, 423] width 384 height 69
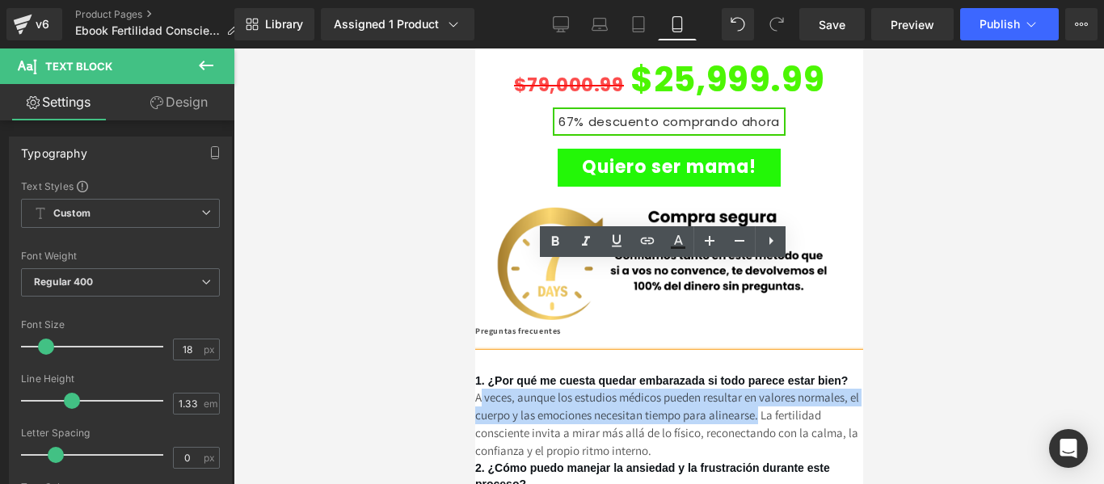
drag, startPoint x: 478, startPoint y: 302, endPoint x: 851, endPoint y: 322, distance: 372.9
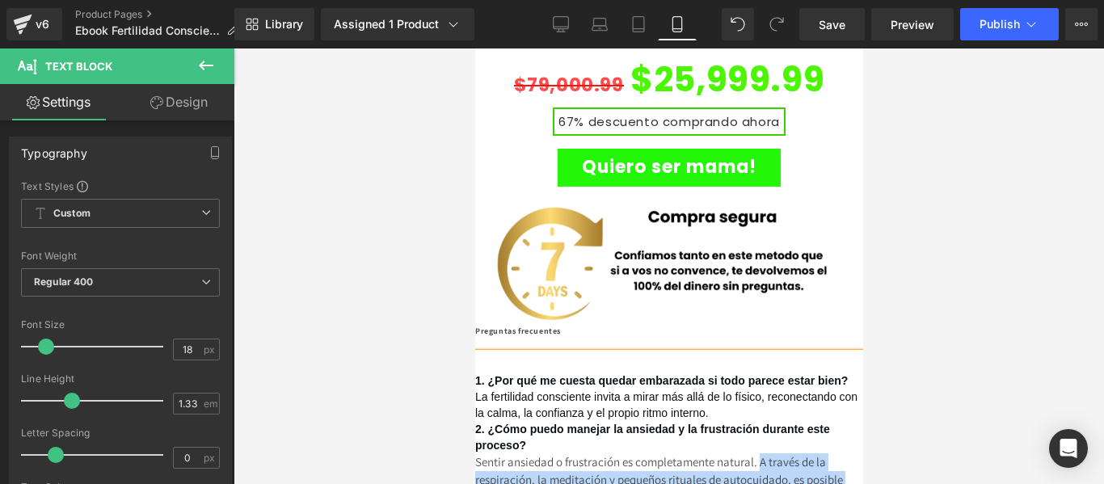
drag, startPoint x: 777, startPoint y: 370, endPoint x: 789, endPoint y: 418, distance: 49.0
click at [789, 453] on p "Sentir ansiedad o frustración es completamente natural. A través de la respirac…" at bounding box center [668, 488] width 388 height 71
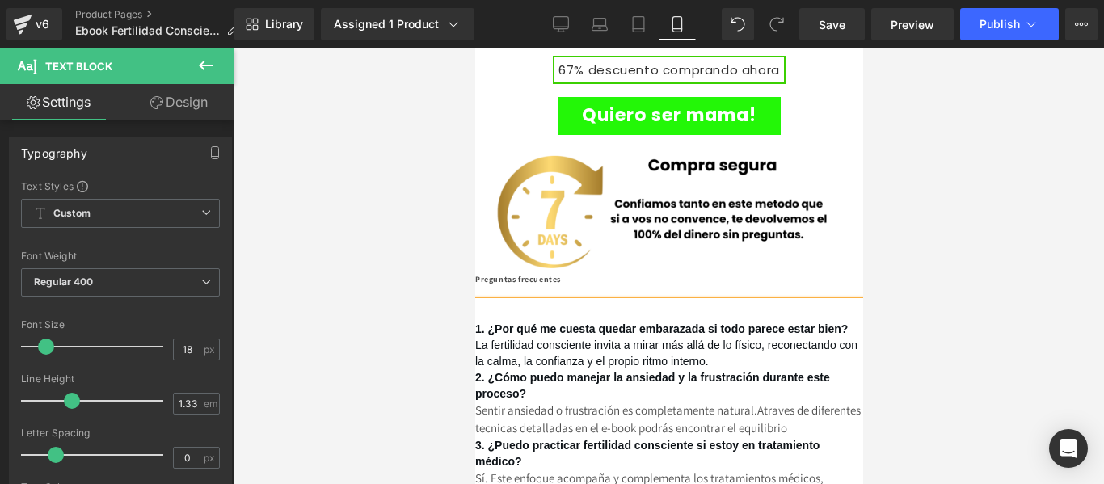
scroll to position [4162, 0]
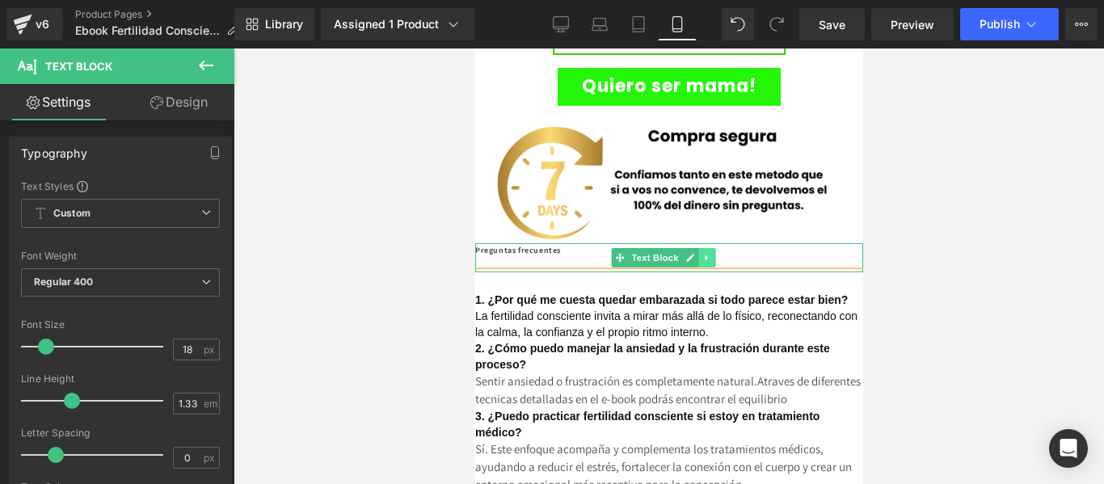
click at [702, 253] on icon at bounding box center [705, 258] width 9 height 10
click at [715, 253] on icon at bounding box center [713, 257] width 9 height 9
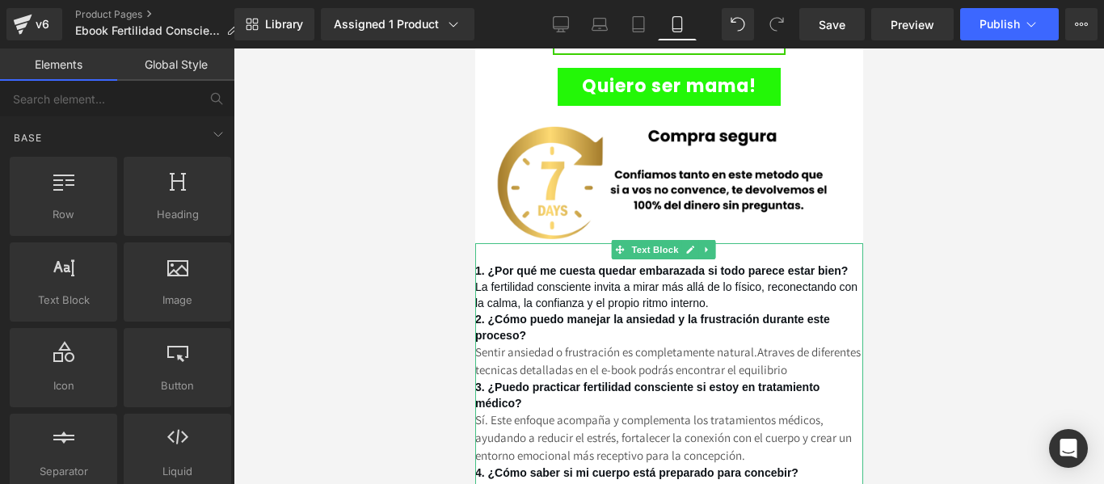
click at [490, 243] on h4 at bounding box center [668, 252] width 388 height 19
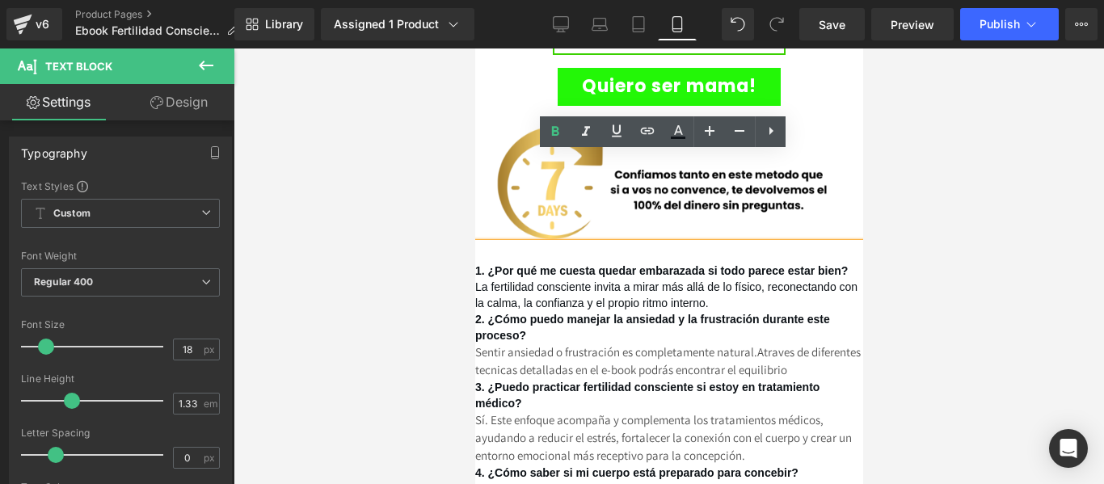
click at [477, 264] on span "1. ¿Por qué me cuesta quedar embarazada si todo parece estar bien?" at bounding box center [660, 270] width 372 height 13
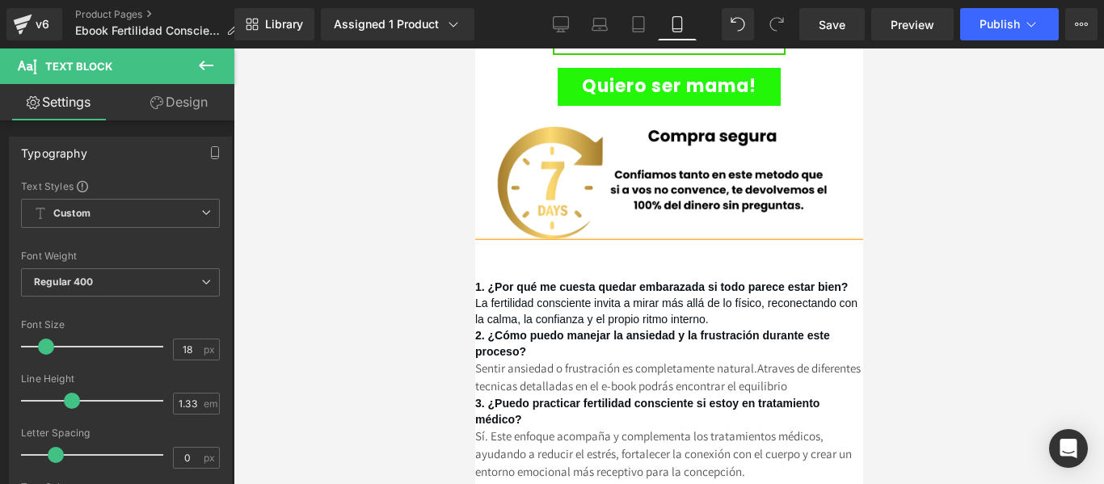
click at [508, 263] on h5 at bounding box center [668, 271] width 388 height 16
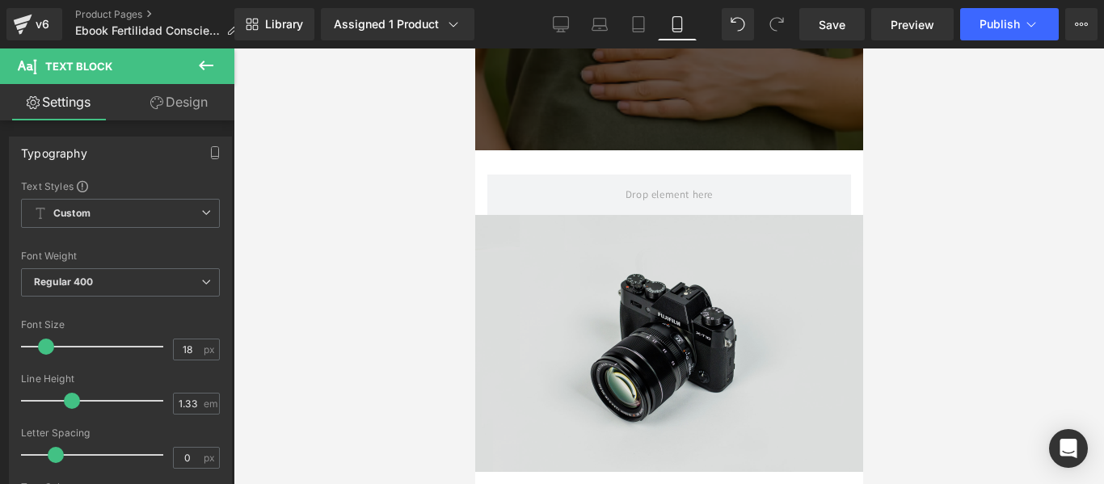
scroll to position [1739, 0]
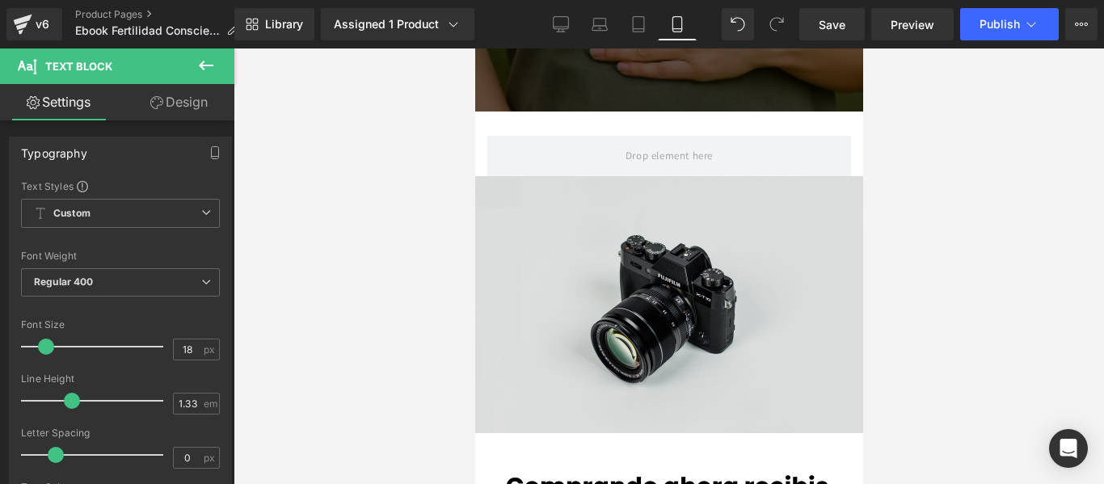
click at [641, 225] on img at bounding box center [668, 304] width 388 height 257
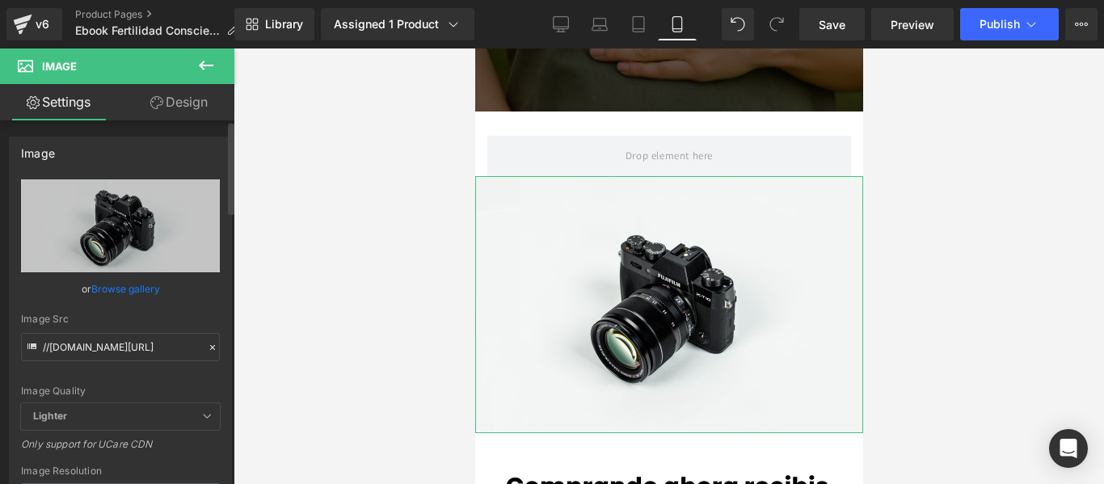
click at [141, 290] on link "Browse gallery" at bounding box center [125, 289] width 69 height 28
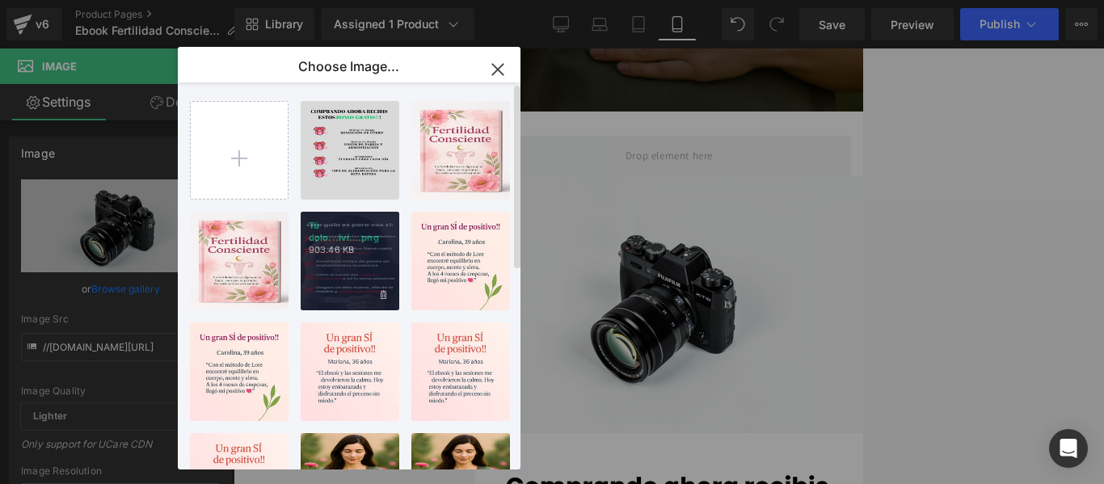
click at [330, 272] on div "Tú dolo...iví….png 903.46 KB" at bounding box center [350, 261] width 99 height 99
type input "https://ucarecdn.com/7b4d9afc-3ed2-45a8-be51-693599c55b8c/-/format/auto/-/previ…"
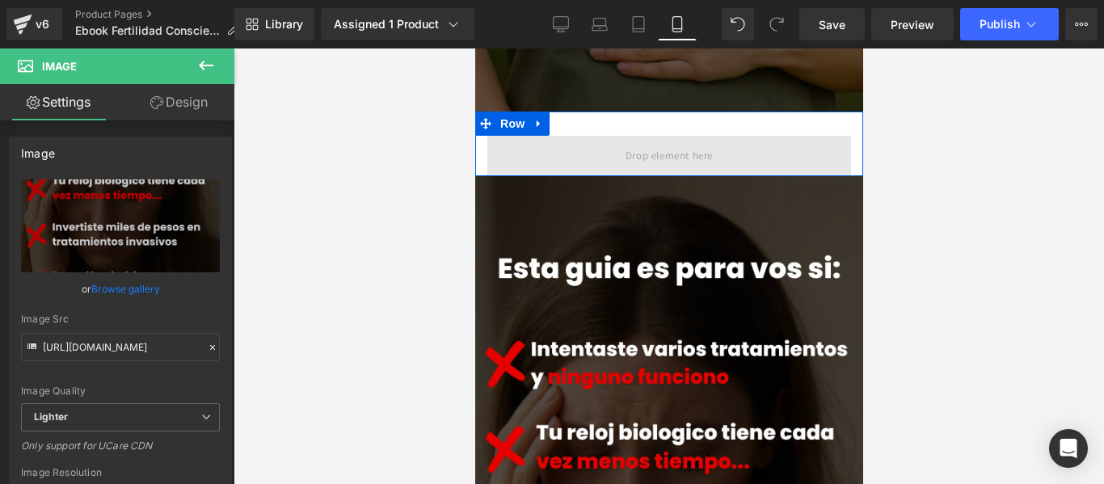
click at [654, 142] on span at bounding box center [668, 155] width 99 height 27
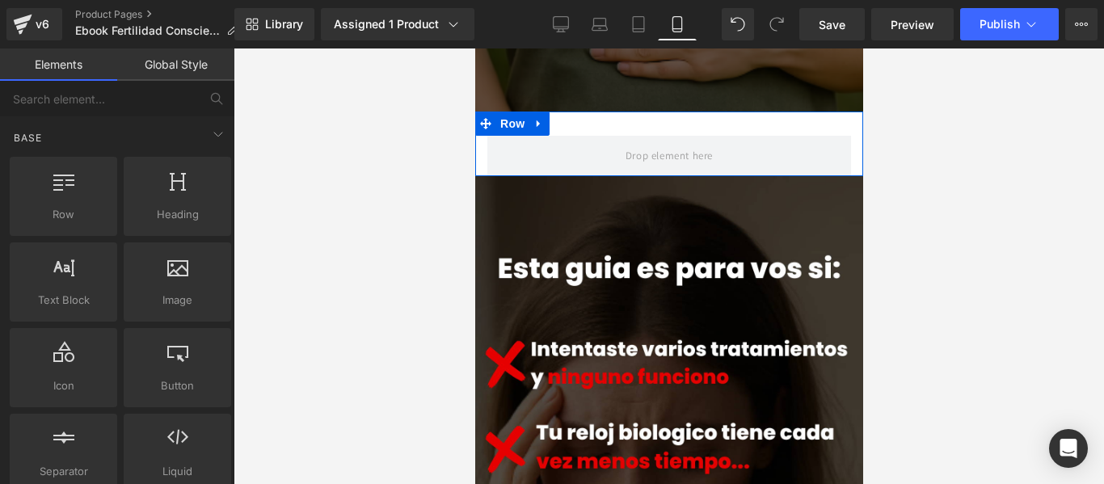
click at [543, 118] on icon at bounding box center [537, 124] width 11 height 12
click at [580, 118] on icon at bounding box center [579, 124] width 11 height 12
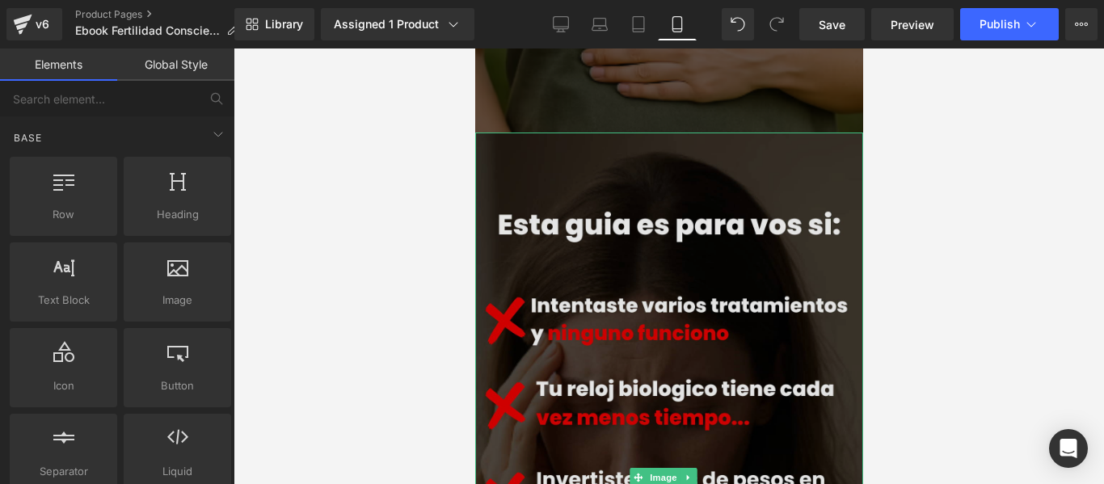
scroll to position [1658, 0]
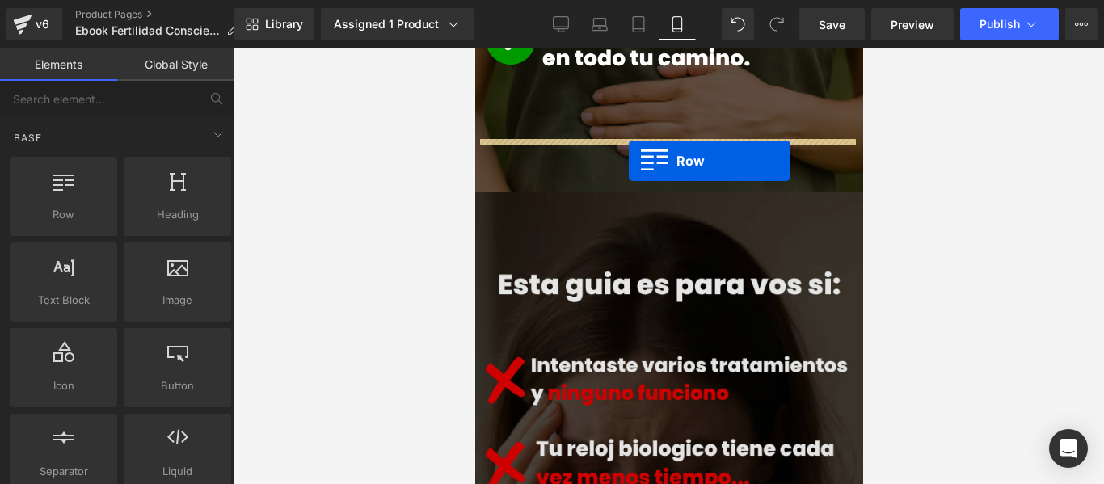
drag, startPoint x: 553, startPoint y: 245, endPoint x: 623, endPoint y: 156, distance: 112.8
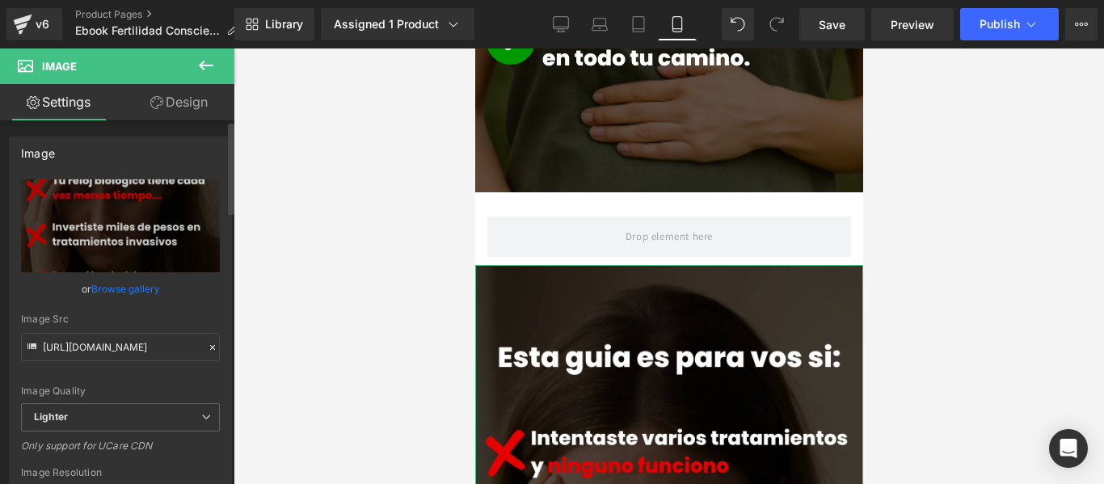
click at [140, 287] on link "Browse gallery" at bounding box center [125, 289] width 69 height 28
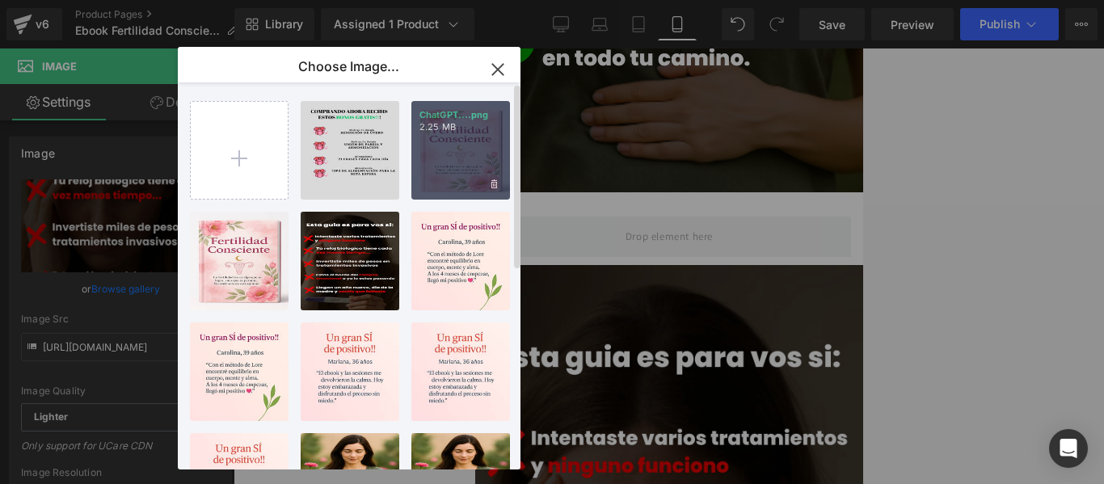
click at [448, 149] on div "ChatGPT....png 2.25 MB" at bounding box center [460, 150] width 99 height 99
type input "https://ucarecdn.com/6f7c829c-a524-47be-905d-a1b398c8bfc7/-/format/auto/-/previ…"
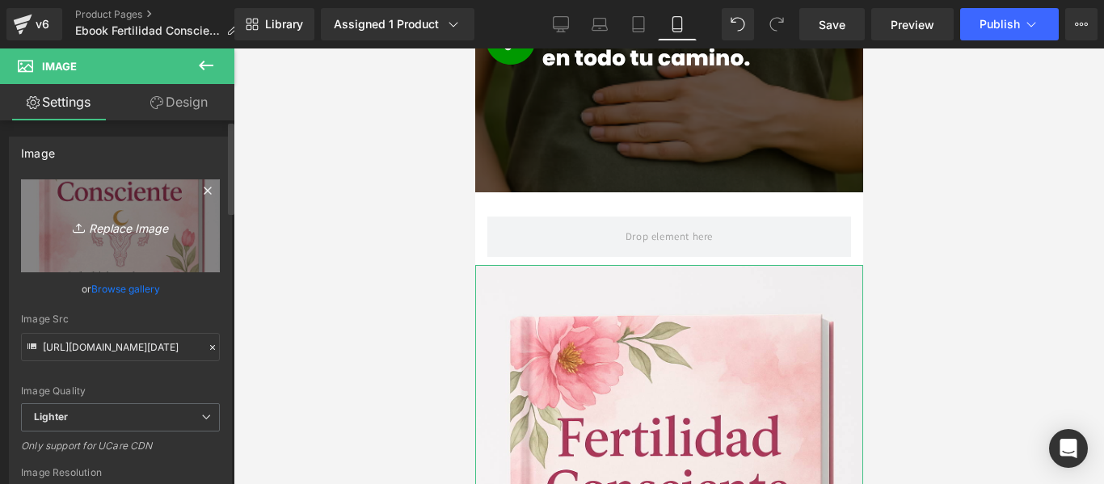
click at [164, 227] on icon "Replace Image" at bounding box center [120, 226] width 129 height 20
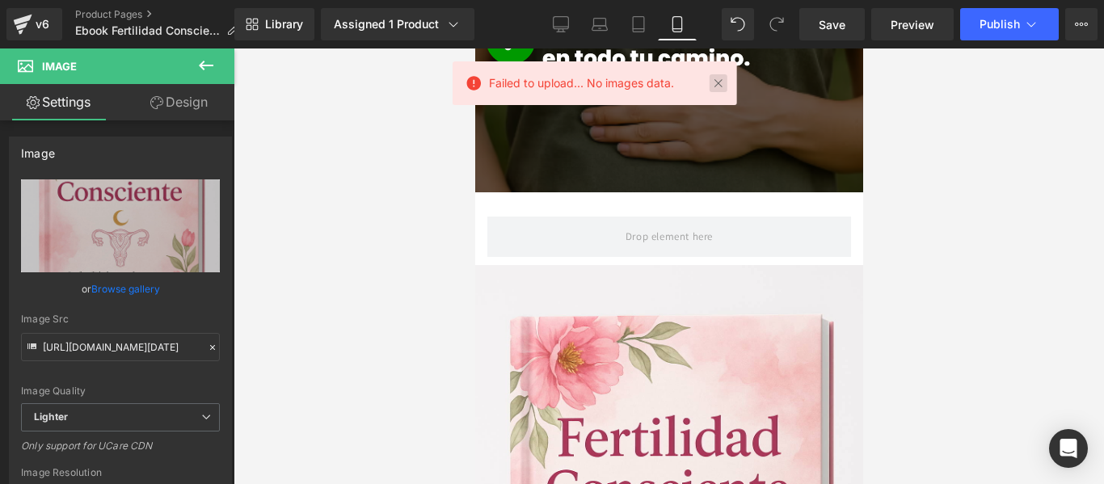
click at [712, 75] on link at bounding box center [718, 83] width 18 height 18
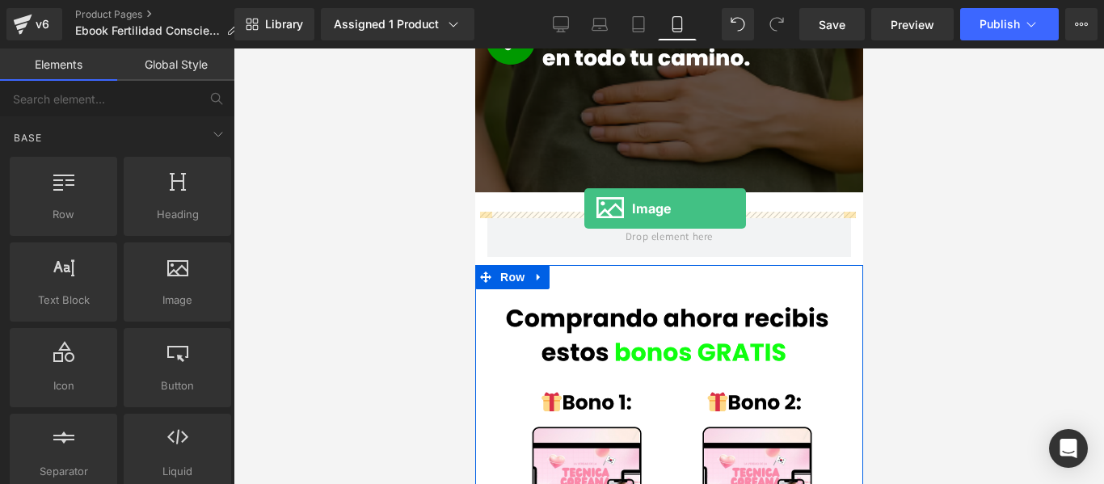
drag, startPoint x: 620, startPoint y: 327, endPoint x: 583, endPoint y: 208, distance: 124.4
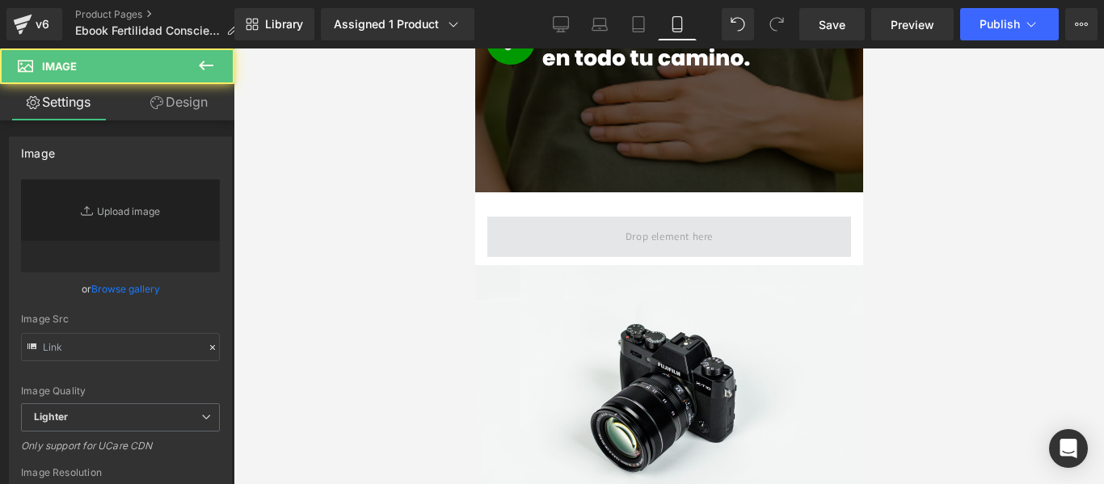
type input "//d1um8515vdn9kb.cloudfront.net/images/parallax.jpg"
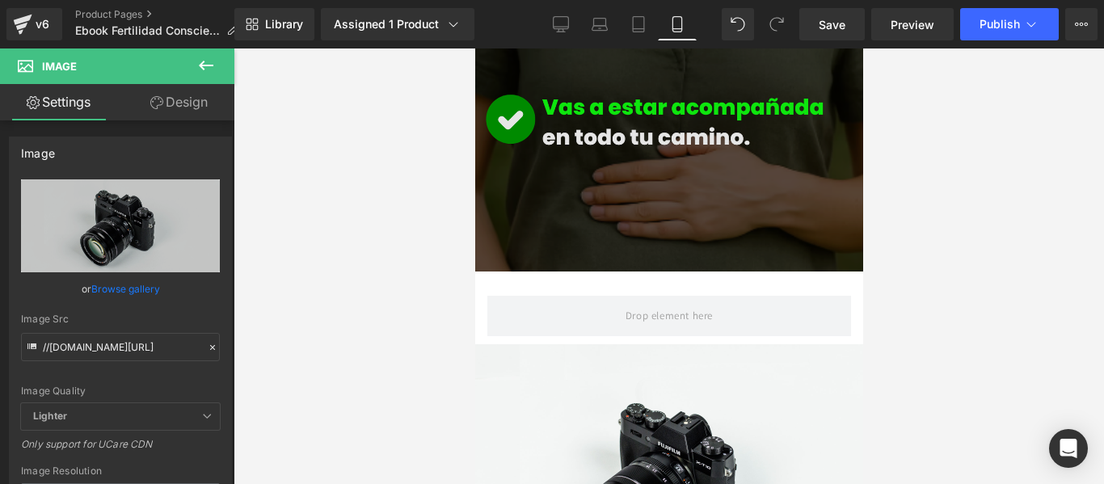
scroll to position [1577, 0]
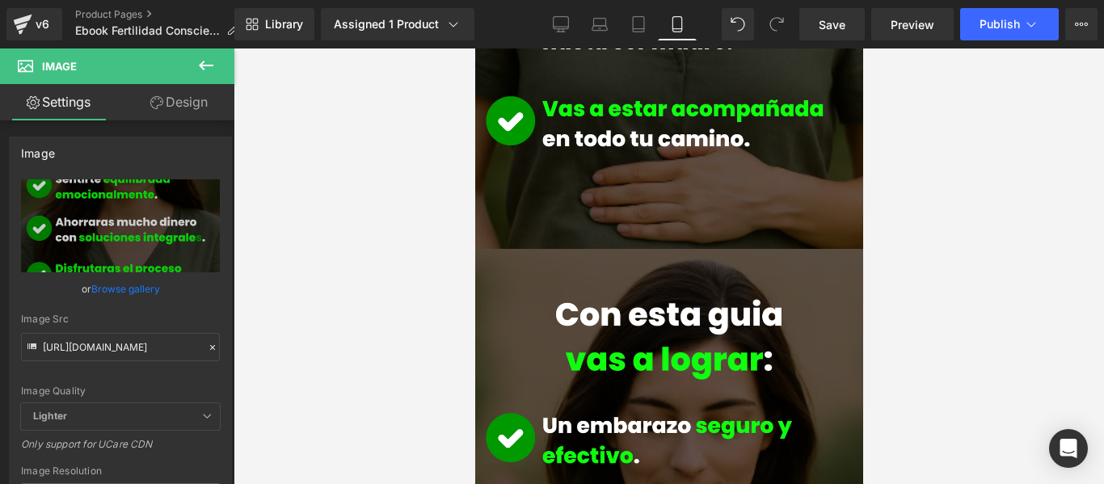
click at [207, 65] on icon at bounding box center [206, 66] width 15 height 10
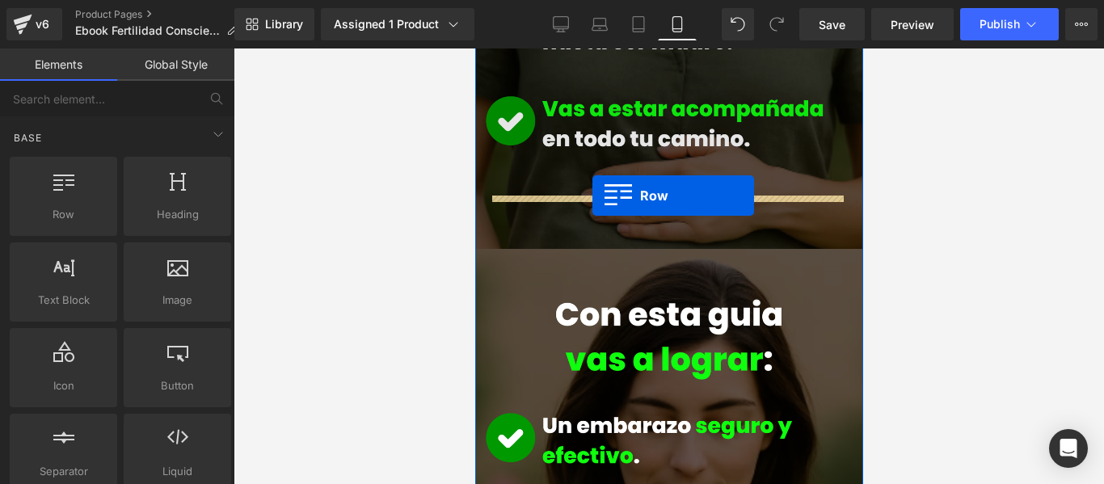
drag, startPoint x: 666, startPoint y: 234, endPoint x: 591, endPoint y: 195, distance: 84.2
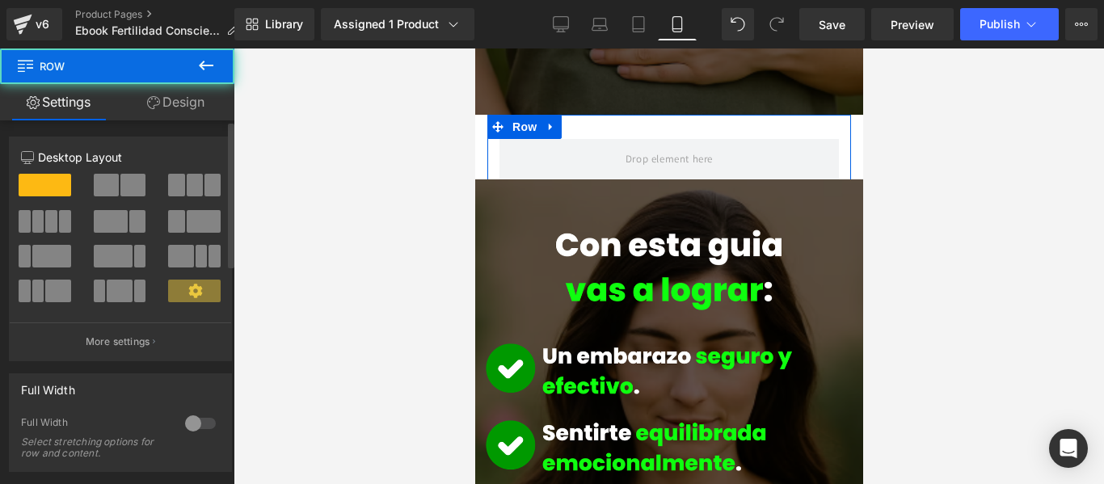
scroll to position [1739, 0]
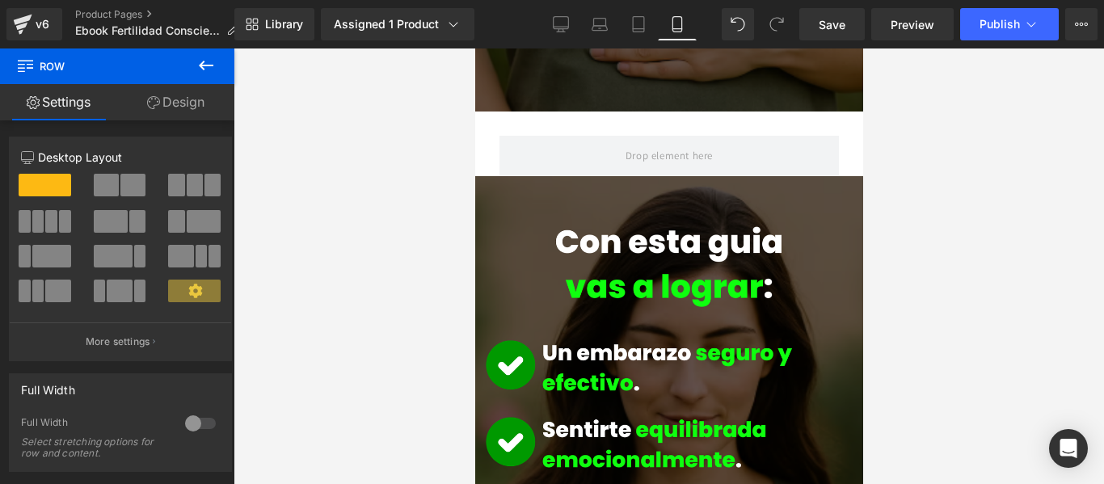
click at [215, 58] on icon at bounding box center [205, 65] width 19 height 19
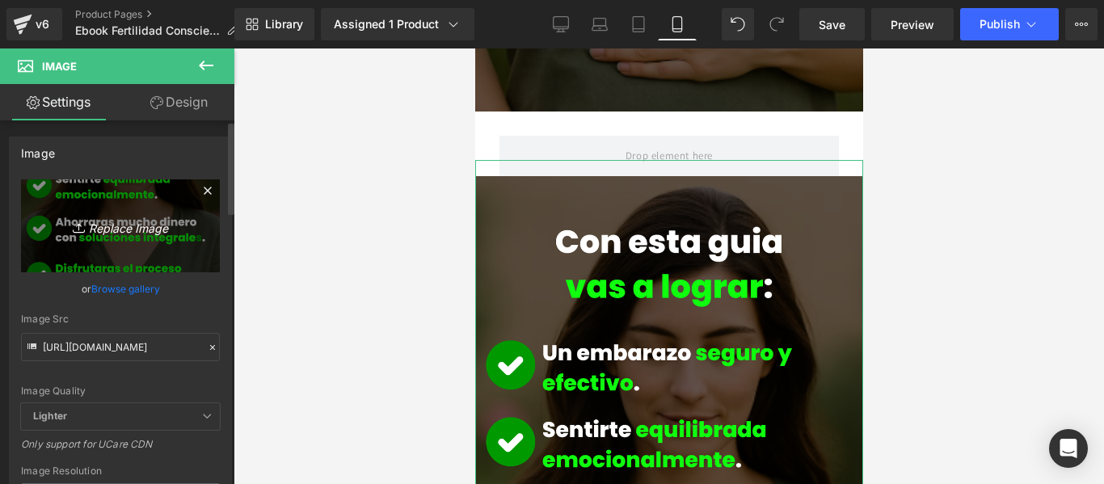
click at [126, 205] on link "Replace Image" at bounding box center [120, 225] width 199 height 93
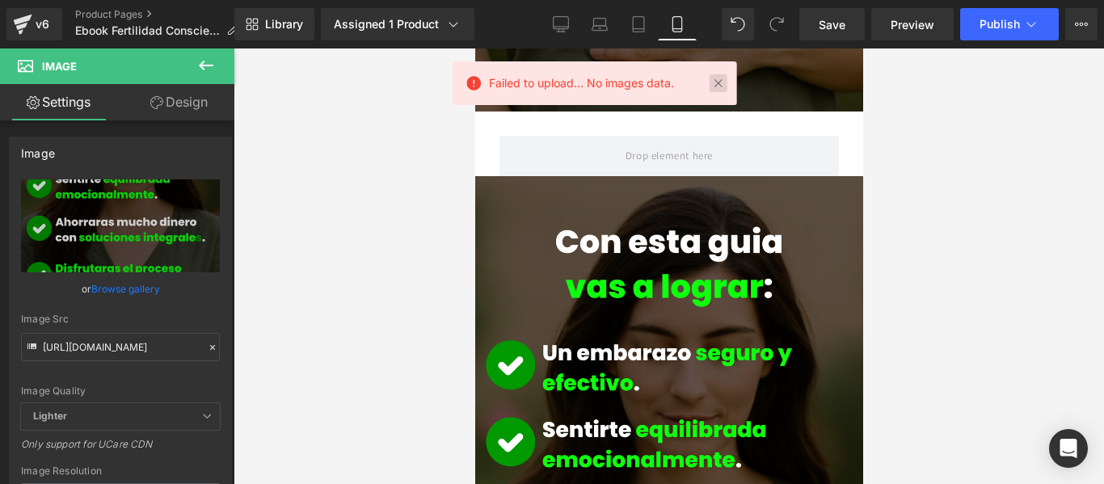
click at [717, 80] on link at bounding box center [718, 83] width 18 height 18
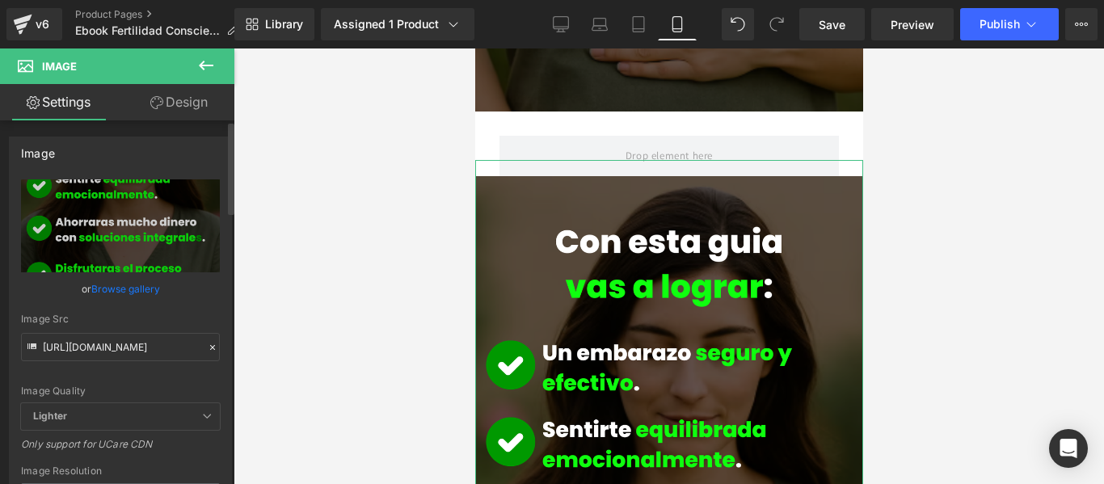
click at [136, 287] on link "Browse gallery" at bounding box center [125, 289] width 69 height 28
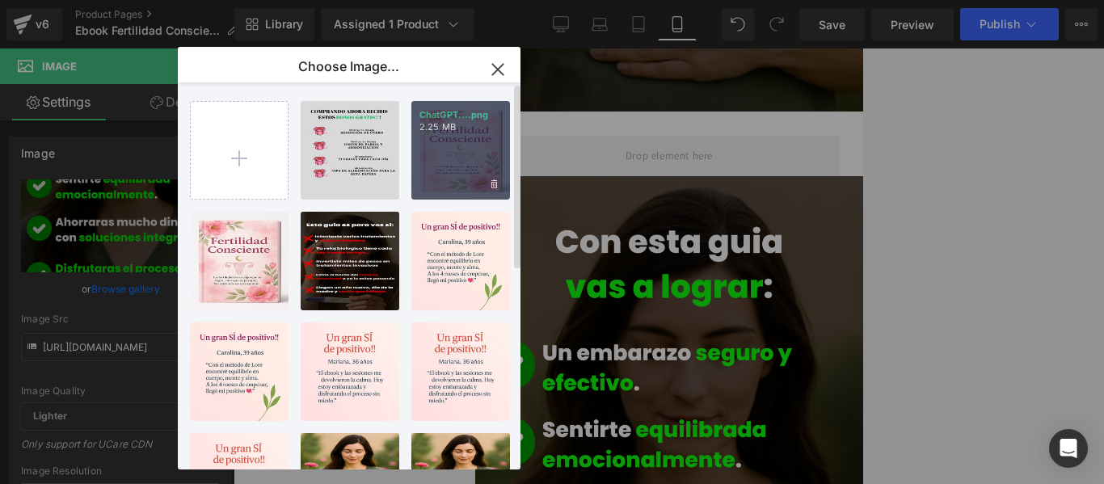
click at [465, 144] on div "ChatGPT....png 2.25 MB" at bounding box center [460, 150] width 99 height 99
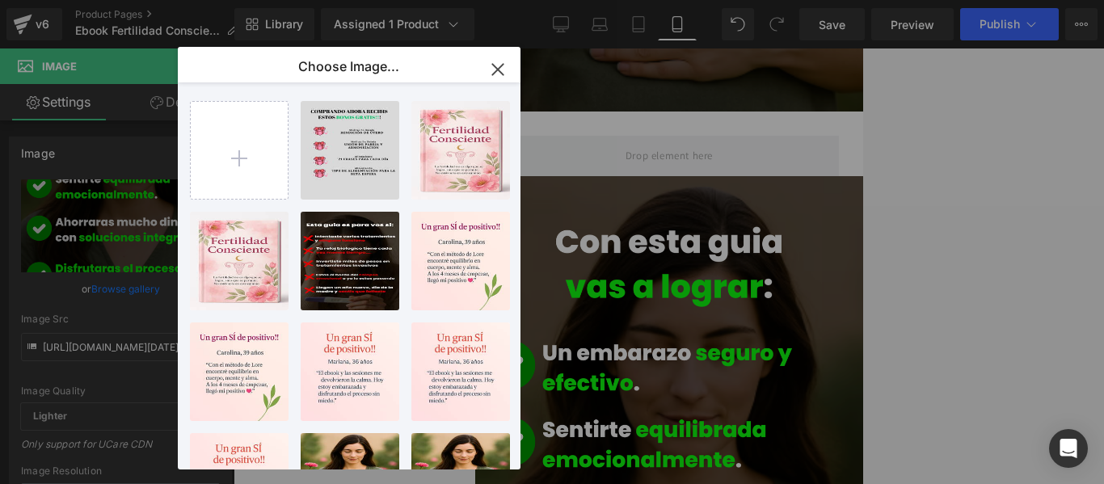
type input "https://ucarecdn.com/6f7c829c-a524-47be-905d-a1b398c8bfc7/-/format/auto/-/previ…"
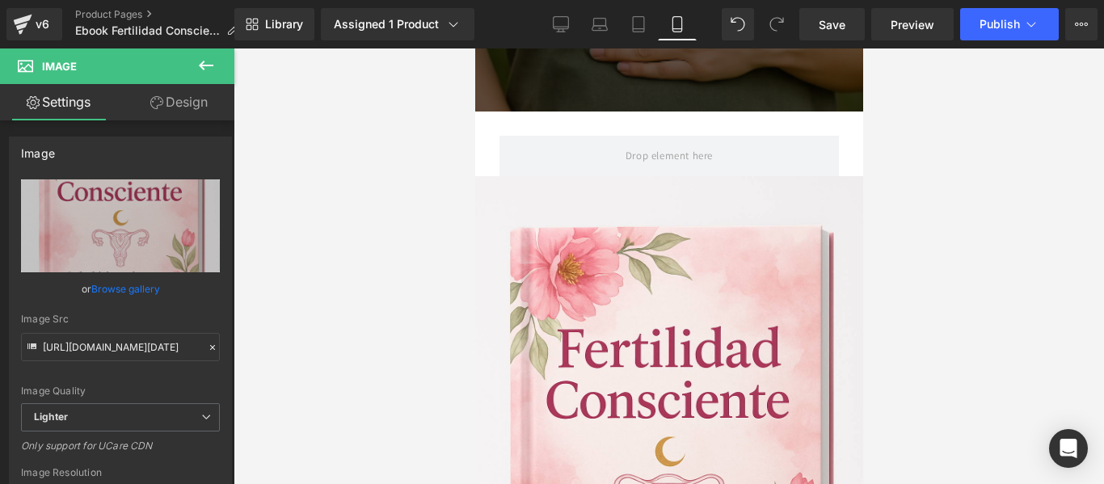
click at [910, 193] on div at bounding box center [668, 265] width 870 height 435
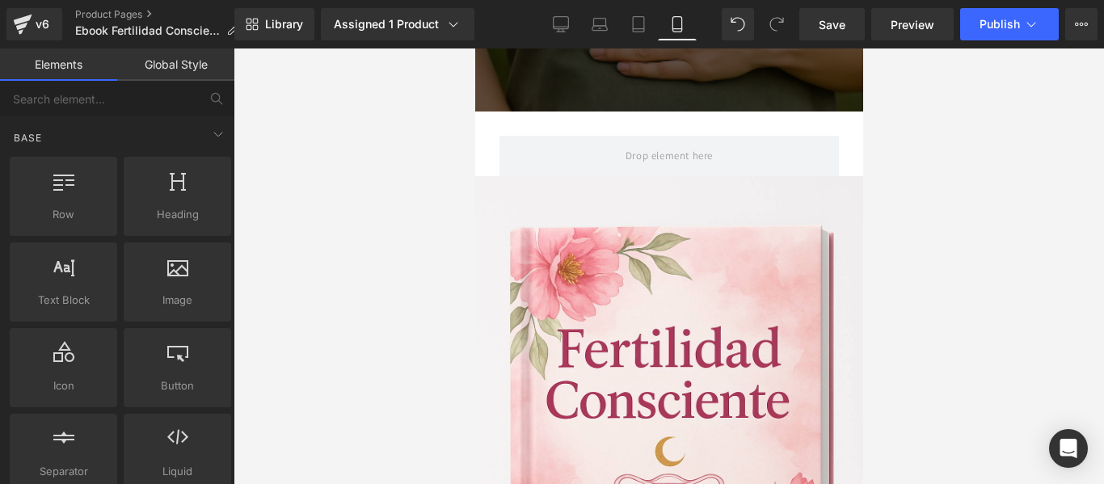
click at [972, 141] on div at bounding box center [668, 265] width 870 height 435
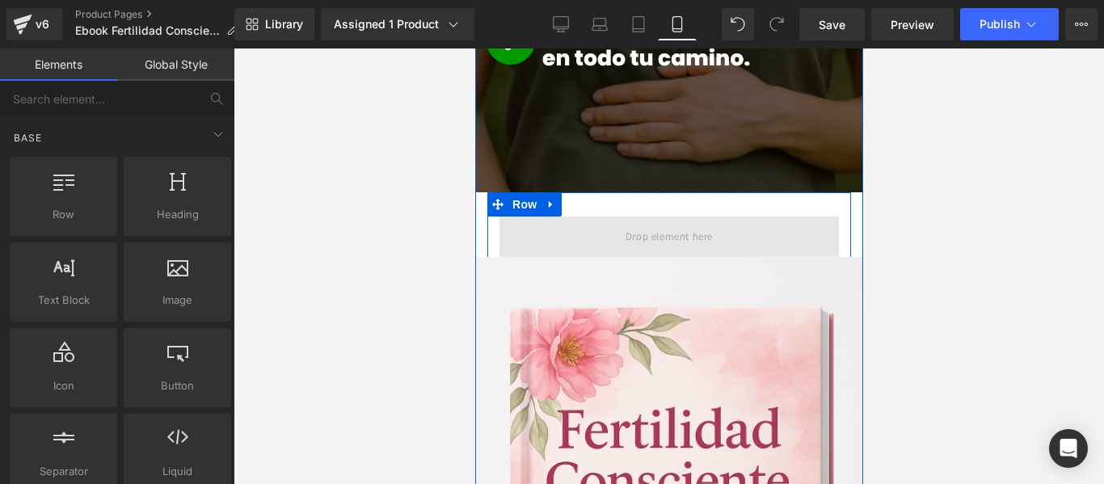
click at [642, 223] on span at bounding box center [668, 236] width 99 height 27
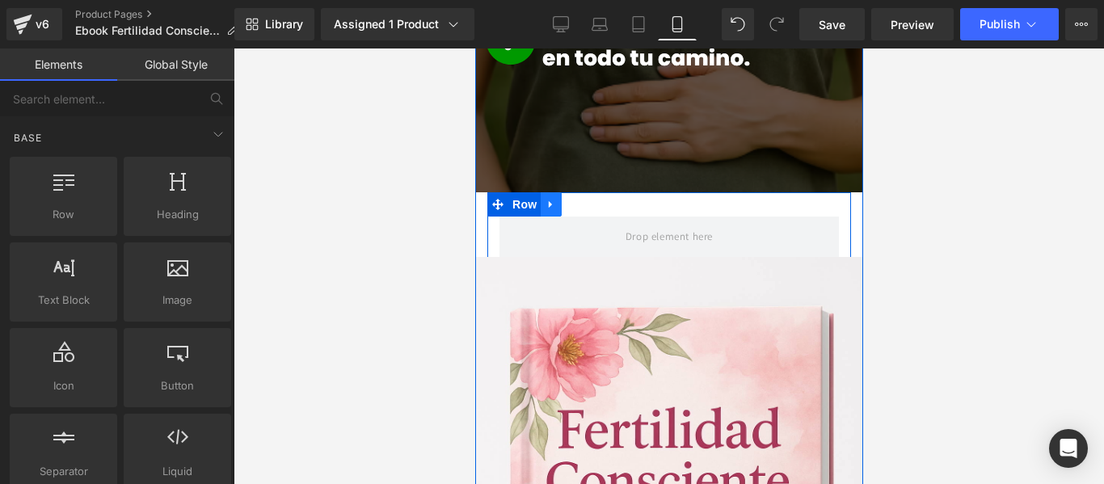
click at [552, 199] on icon at bounding box center [550, 205] width 11 height 12
click at [592, 199] on icon at bounding box center [592, 204] width 11 height 11
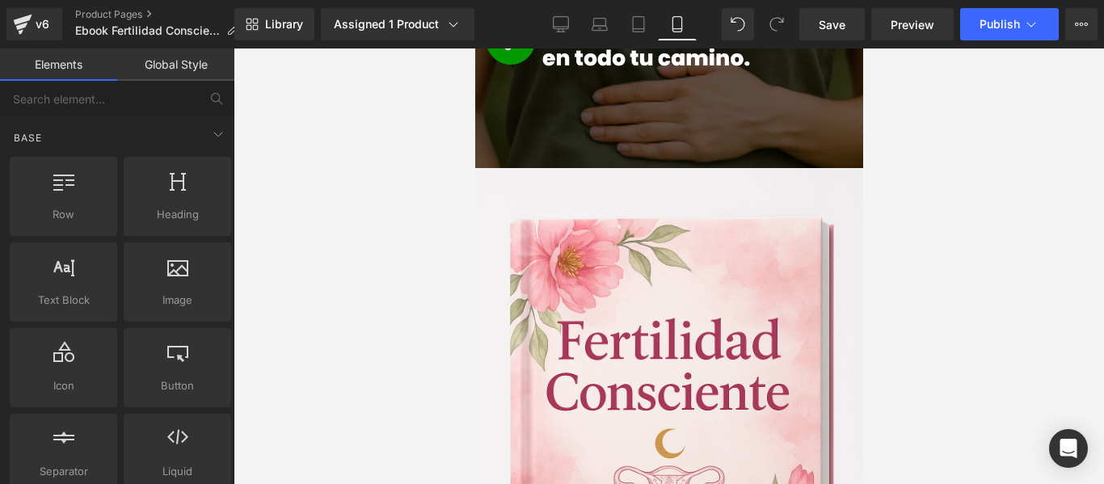
click at [952, 206] on div at bounding box center [668, 265] width 870 height 435
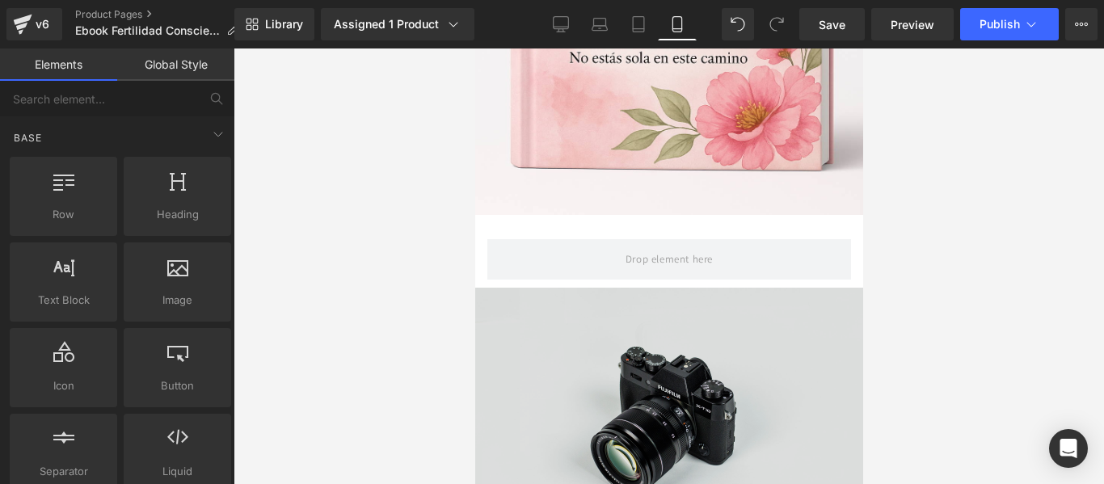
scroll to position [2203, 0]
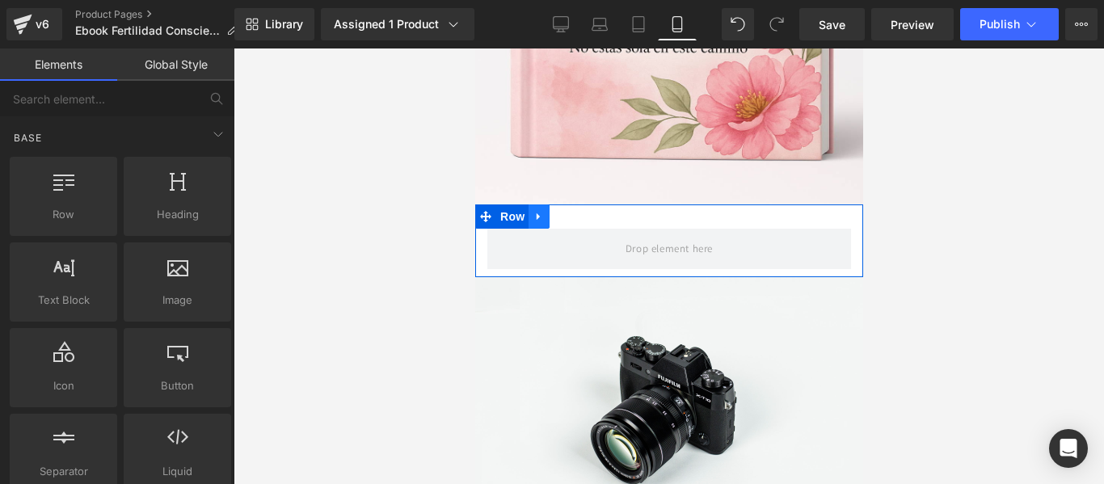
click at [543, 211] on icon at bounding box center [537, 217] width 11 height 12
click at [579, 211] on icon at bounding box center [579, 216] width 11 height 11
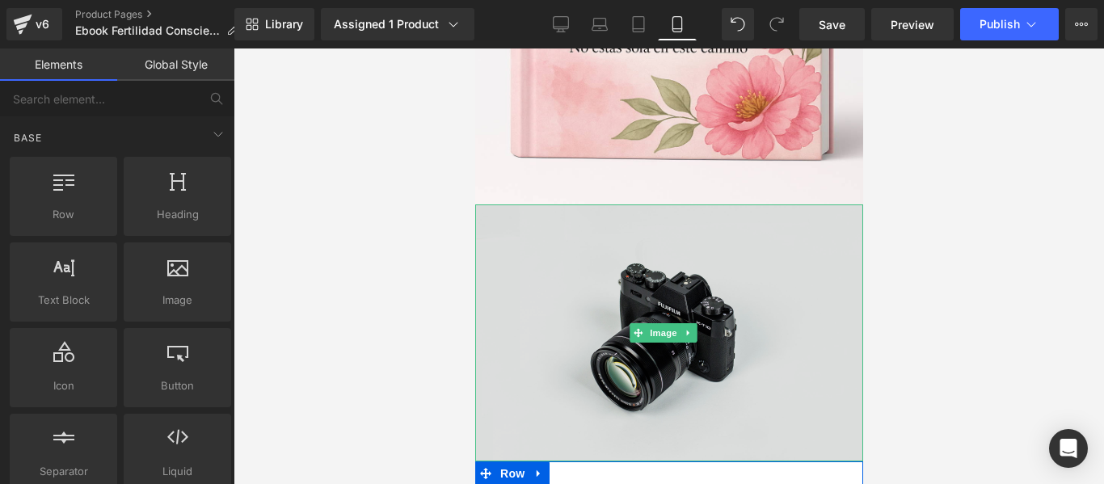
click at [627, 204] on img at bounding box center [668, 332] width 388 height 257
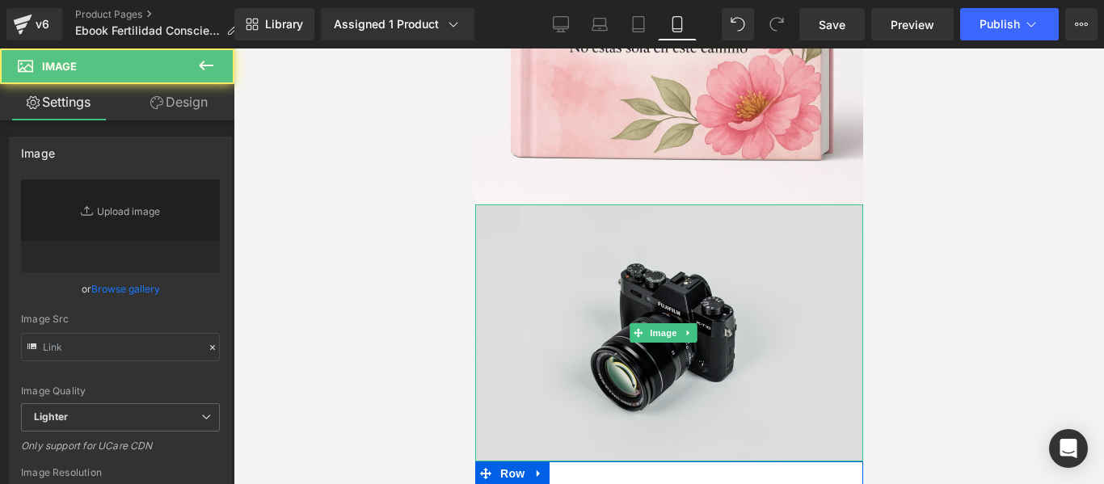
type input "//d1um8515vdn9kb.cloudfront.net/images/parallax.jpg"
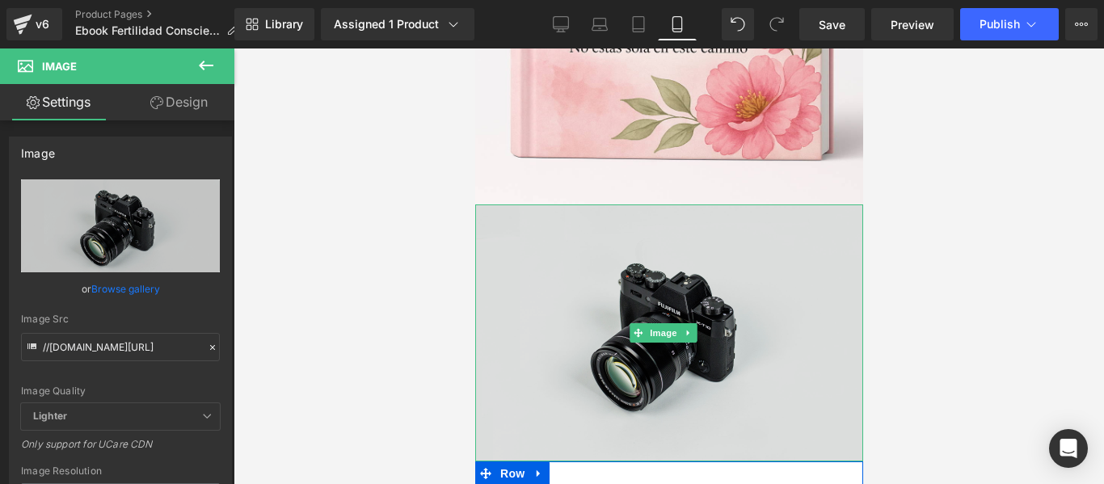
click at [621, 204] on img at bounding box center [668, 332] width 388 height 257
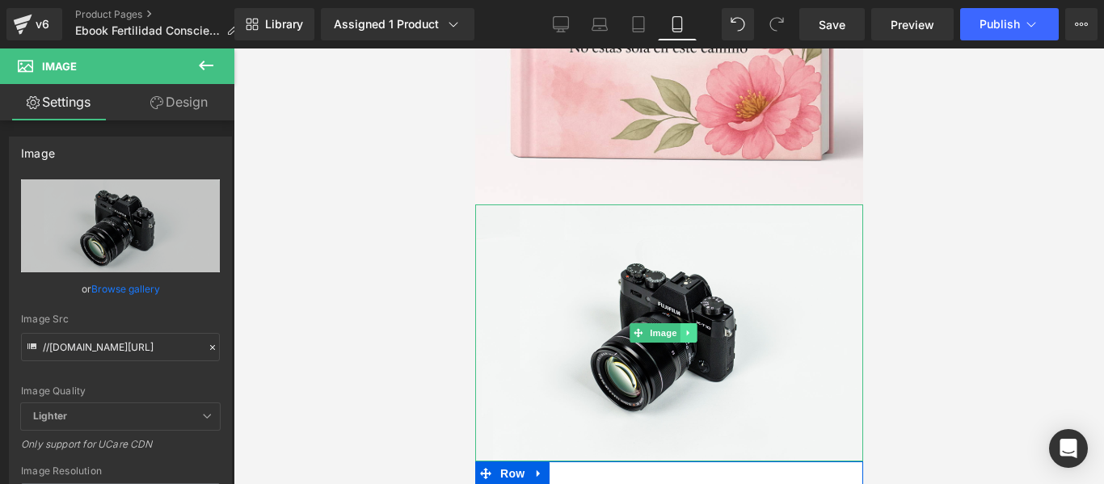
click at [692, 328] on icon at bounding box center [687, 333] width 9 height 10
click at [693, 323] on link at bounding box center [696, 332] width 17 height 19
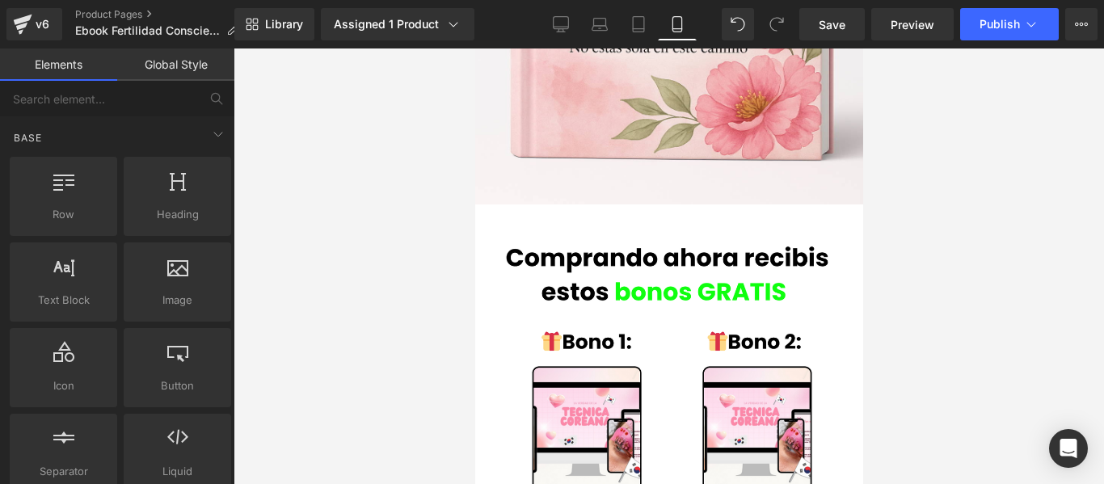
click at [968, 257] on div at bounding box center [668, 265] width 870 height 435
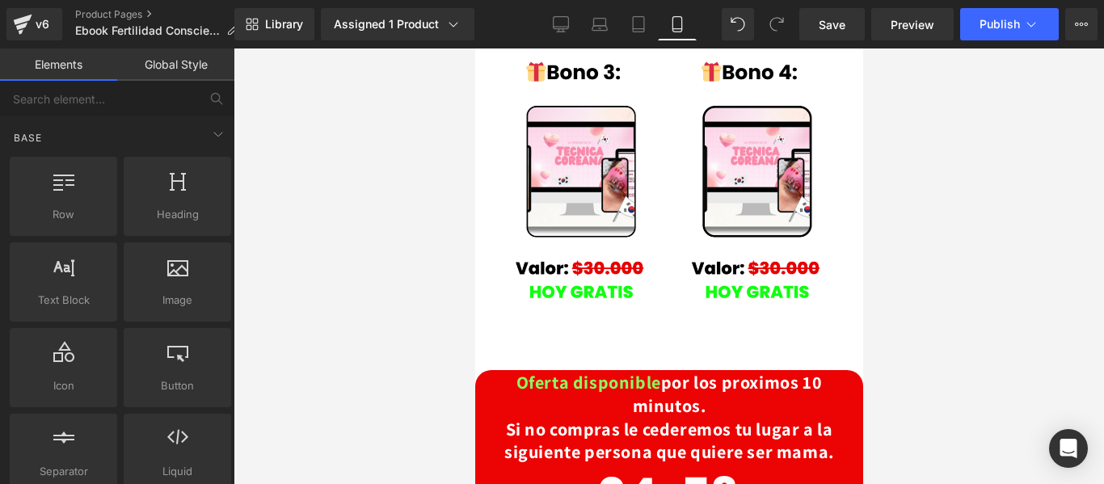
scroll to position [2849, 0]
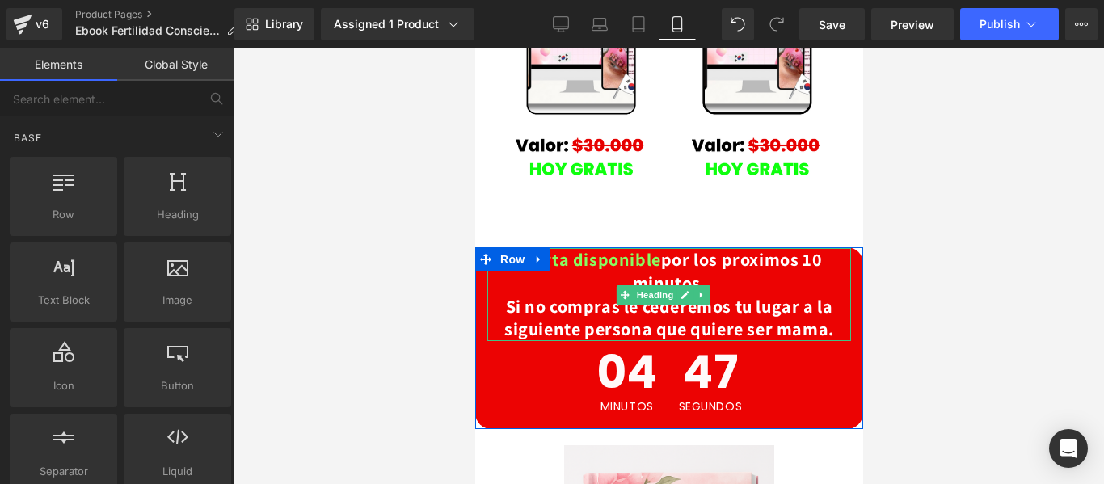
click at [602, 295] on span "Si no compras le cederemos tu lugar a la siguiente persona que quiere ser mama." at bounding box center [668, 318] width 330 height 46
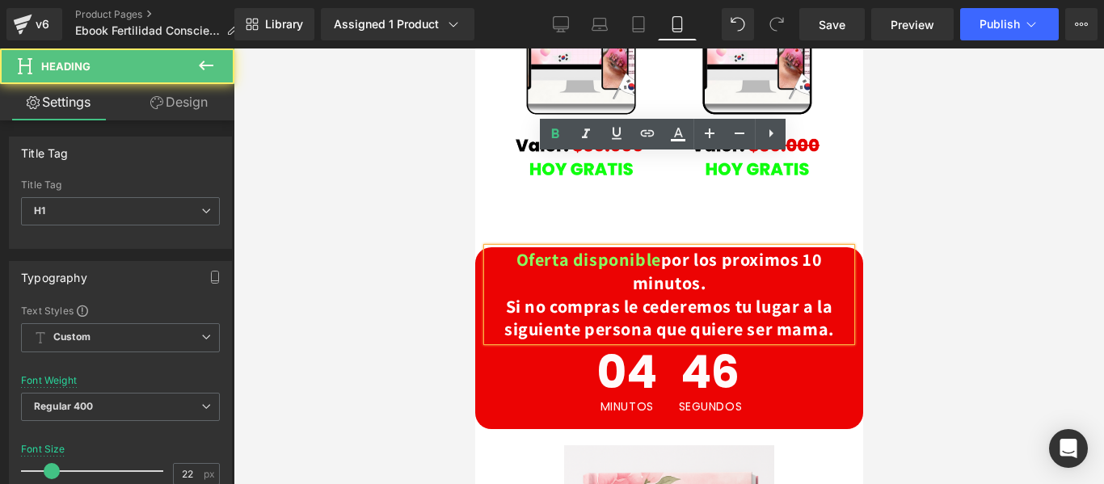
click at [618, 295] on span "Si no compras le cederemos tu lugar a la siguiente persona que quiere ser mama." at bounding box center [668, 318] width 330 height 46
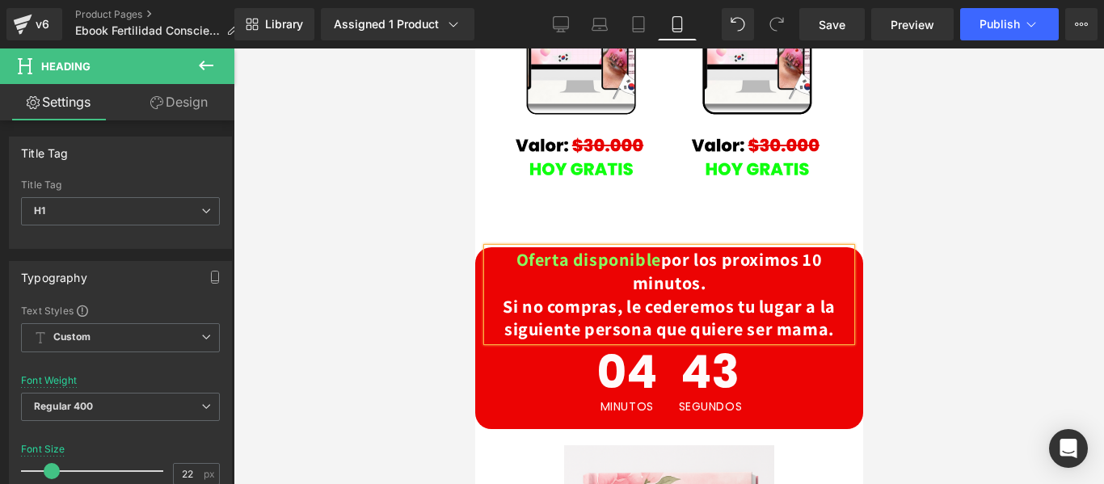
scroll to position [2930, 0]
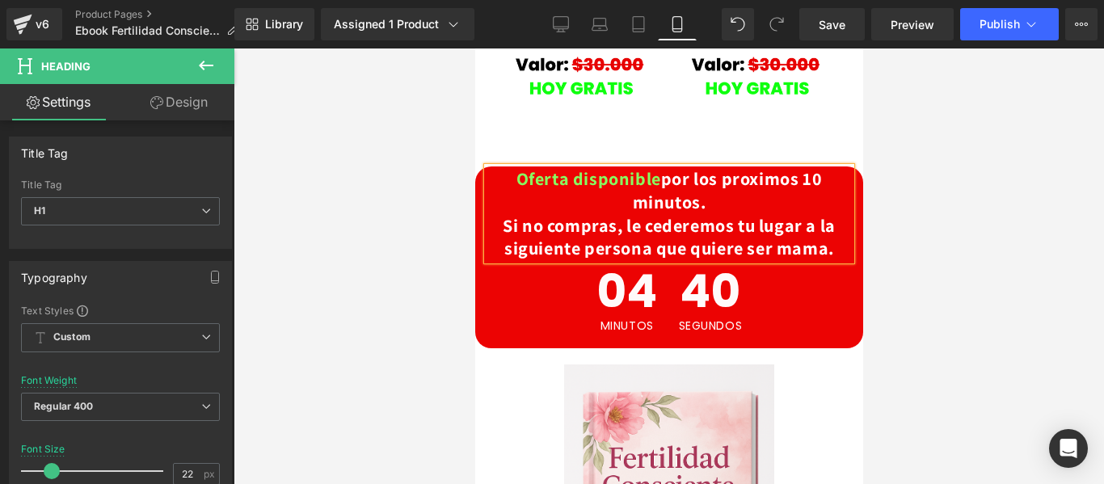
drag, startPoint x: 722, startPoint y: 173, endPoint x: 485, endPoint y: 129, distance: 241.5
click at [486, 167] on div "Oferta disponible por los proximos 10 minutos. Si no compras, le cederemos tu l…" at bounding box center [668, 213] width 364 height 92
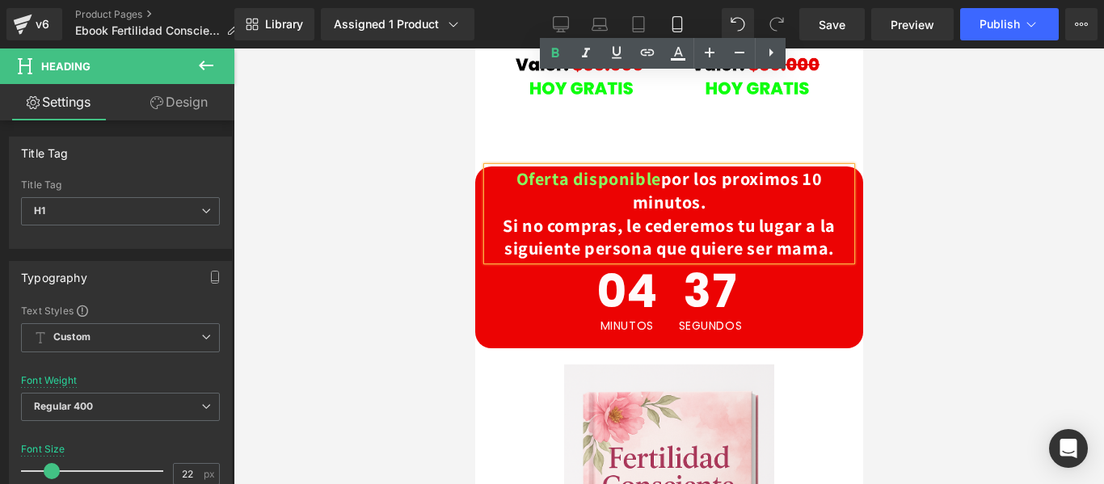
drag, startPoint x: 490, startPoint y: 128, endPoint x: 709, endPoint y: 178, distance: 225.4
click at [709, 178] on h1 "Oferta disponible por los proximos 10 minutos. Si no compras, le cederemos tu l…" at bounding box center [668, 213] width 364 height 92
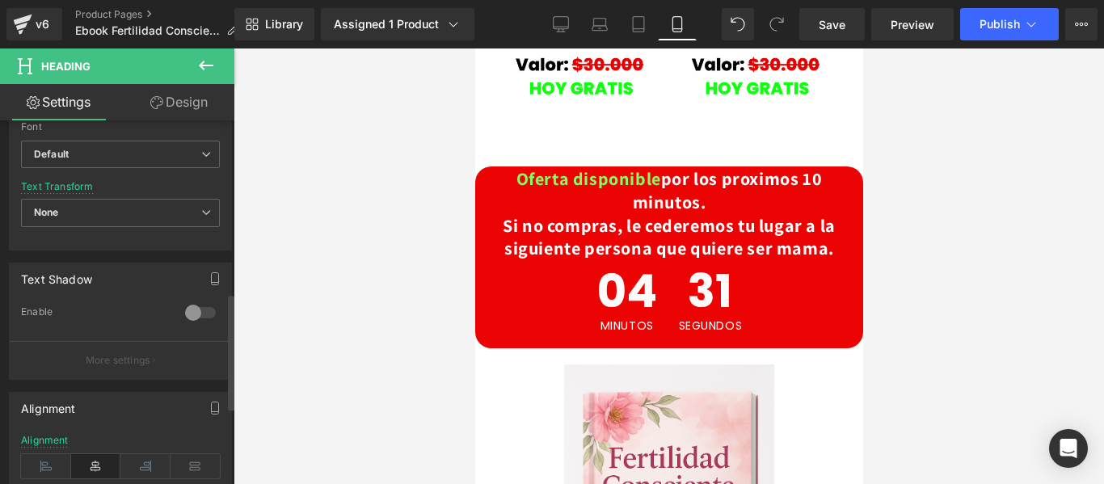
scroll to position [566, 0]
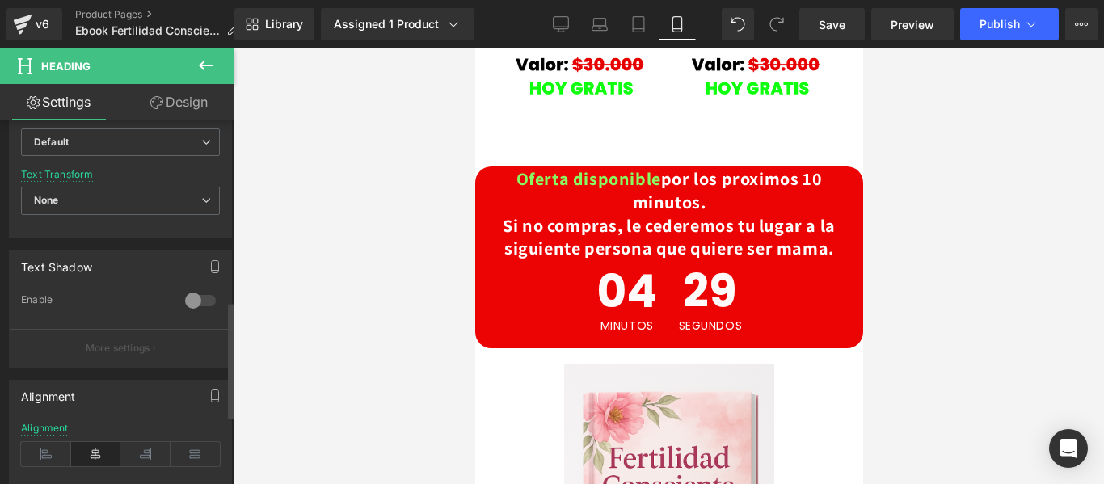
click at [103, 449] on icon at bounding box center [96, 454] width 50 height 24
click at [191, 447] on icon at bounding box center [195, 454] width 50 height 24
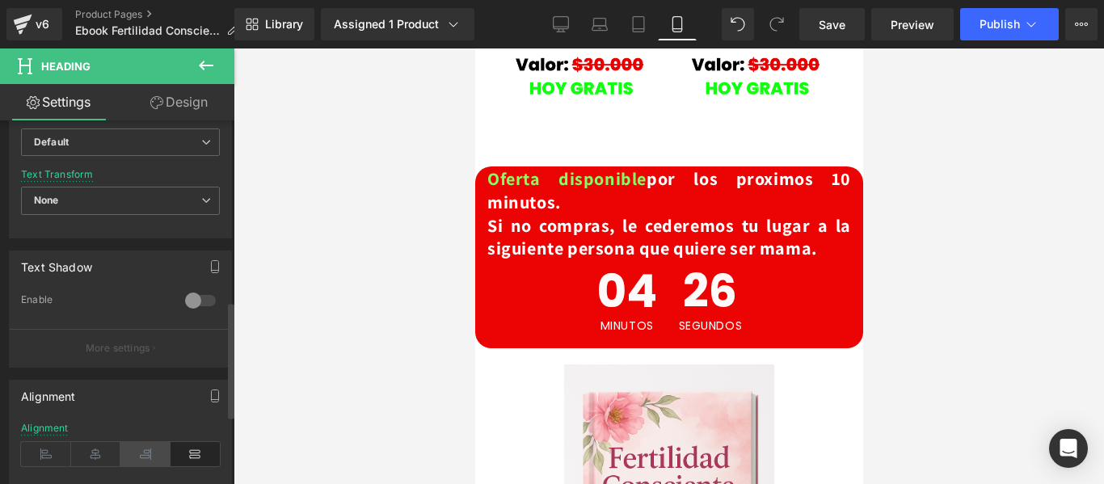
click at [140, 451] on icon at bounding box center [145, 454] width 50 height 24
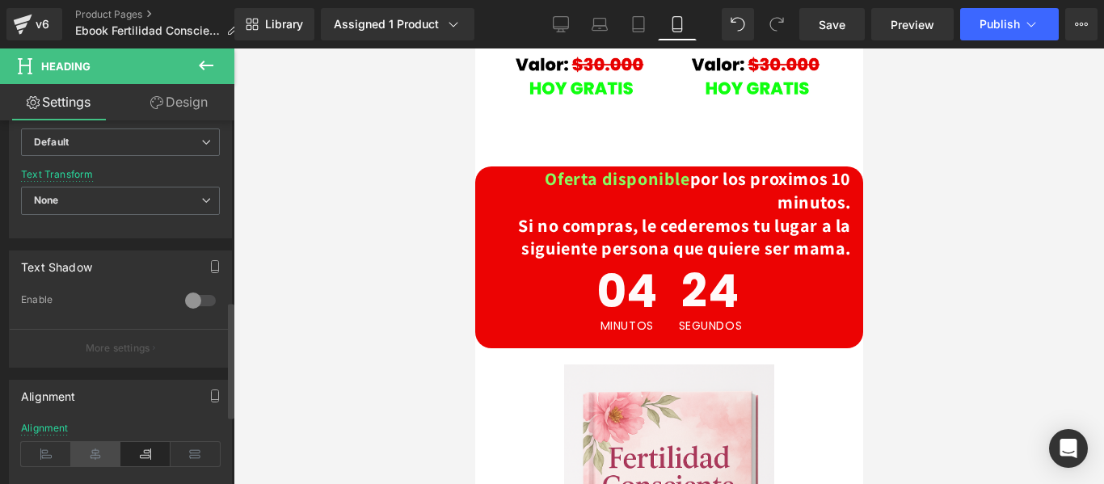
click at [88, 454] on icon at bounding box center [96, 454] width 50 height 24
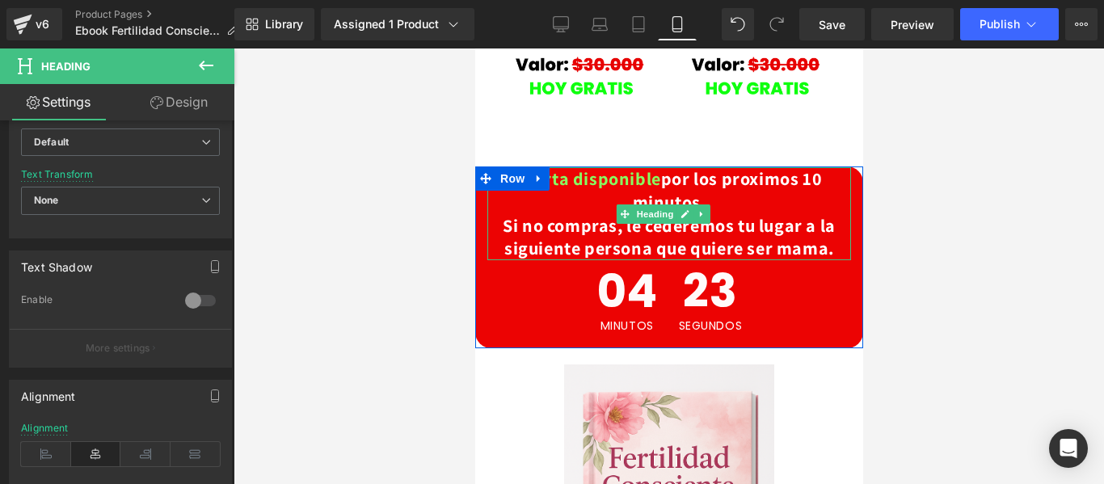
click at [724, 167] on h1 "Oferta disponible por los proximos 10 minutos. Si no compras, le cederemos tu l…" at bounding box center [668, 213] width 364 height 92
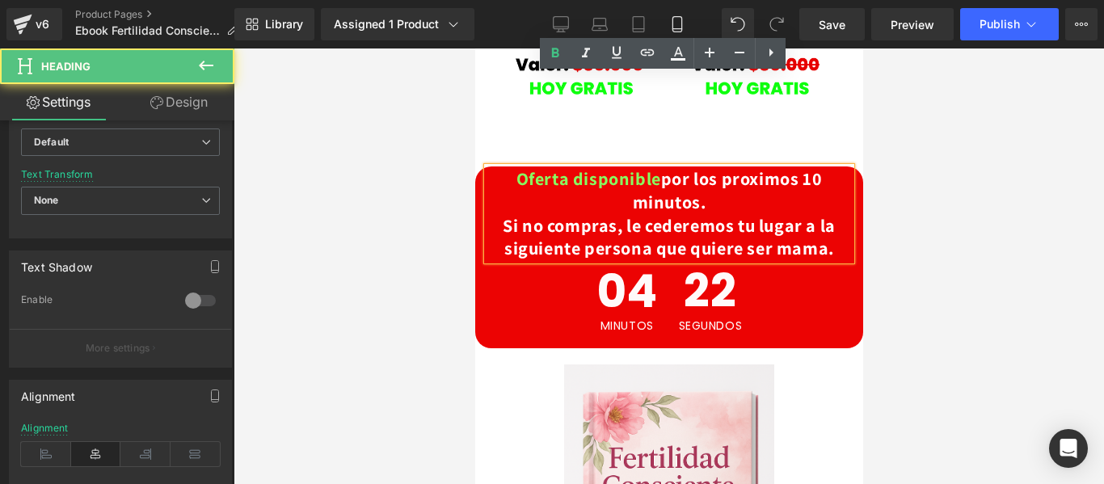
click at [690, 214] on span "Si no compras, le cederemos tu lugar a la siguiente persona que quiere ser mama." at bounding box center [668, 237] width 333 height 46
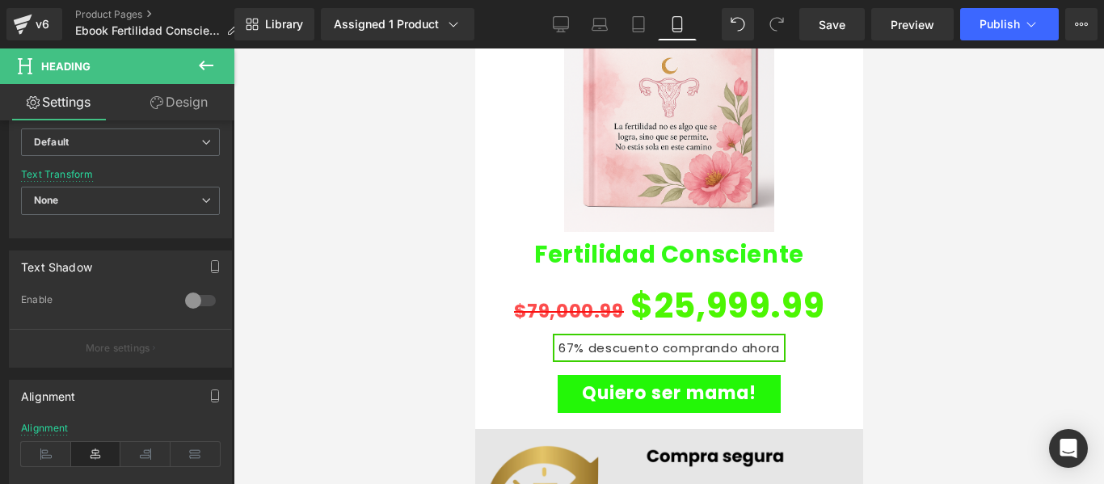
scroll to position [3472, 0]
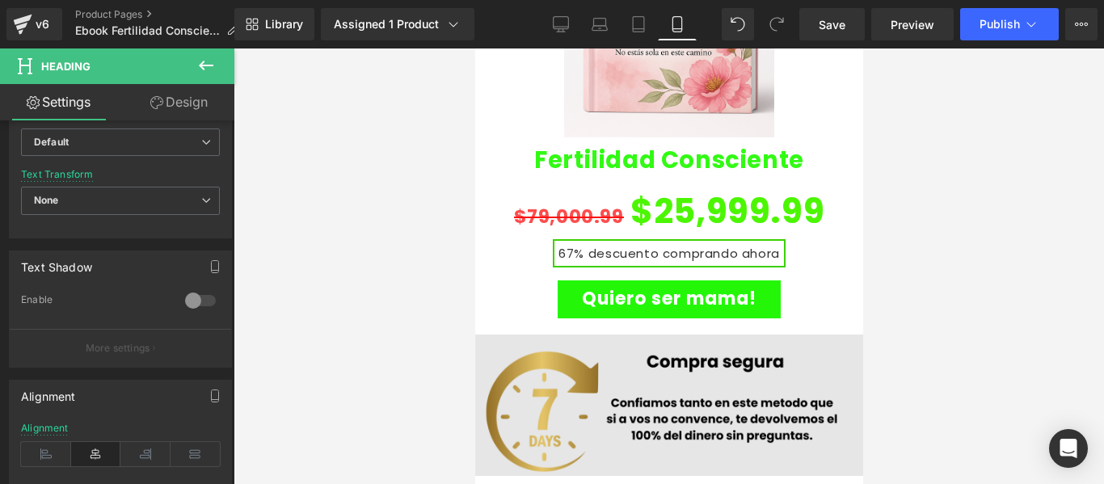
click at [760, 334] on img at bounding box center [668, 404] width 388 height 141
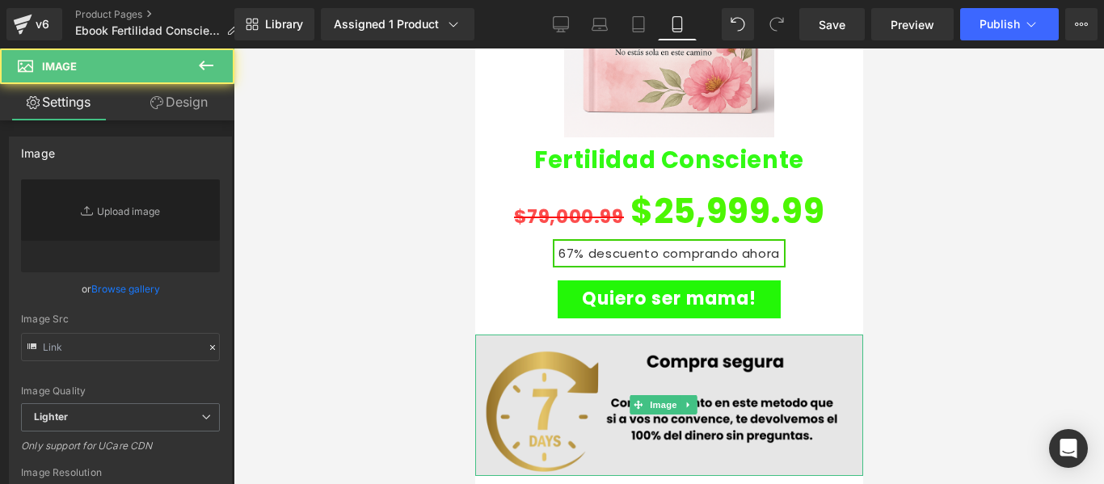
type input "https://cdn.shopify.com/s/files/1/0661/5161/2485/files/Tu_dolor_lo_conozco_lo_v…"
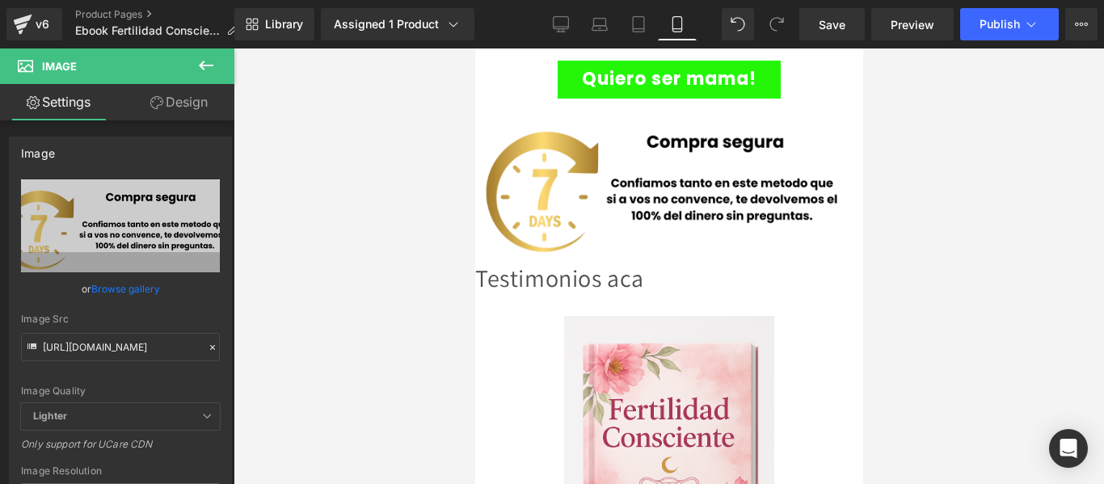
scroll to position [3715, 0]
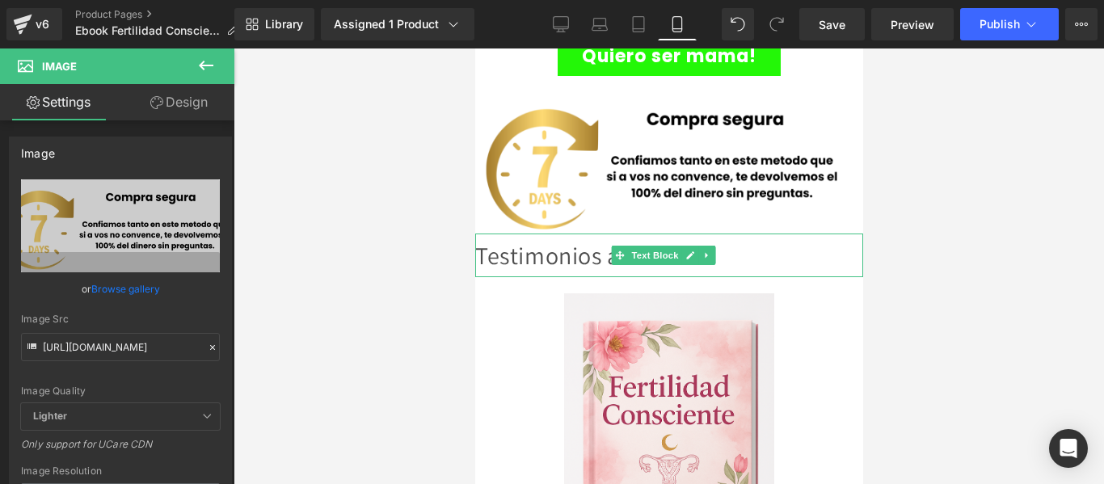
click at [566, 233] on div "Testimonios aca" at bounding box center [668, 255] width 388 height 44
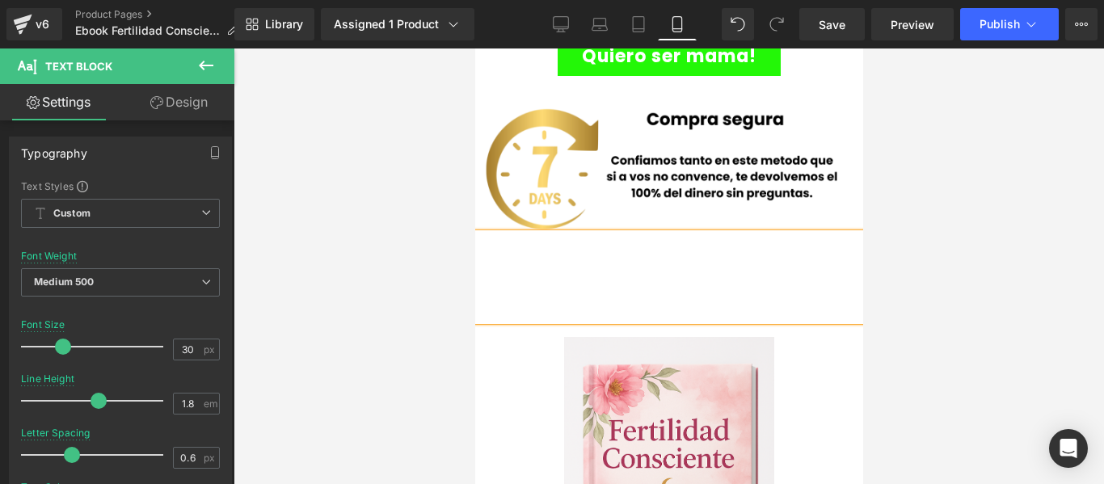
click at [536, 233] on div at bounding box center [668, 276] width 388 height 87
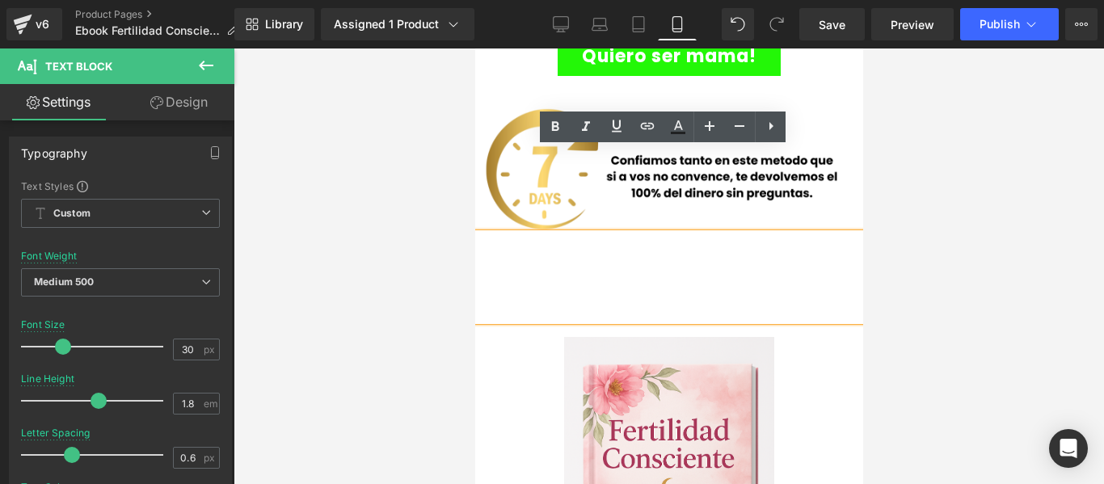
click at [563, 233] on div at bounding box center [668, 276] width 388 height 87
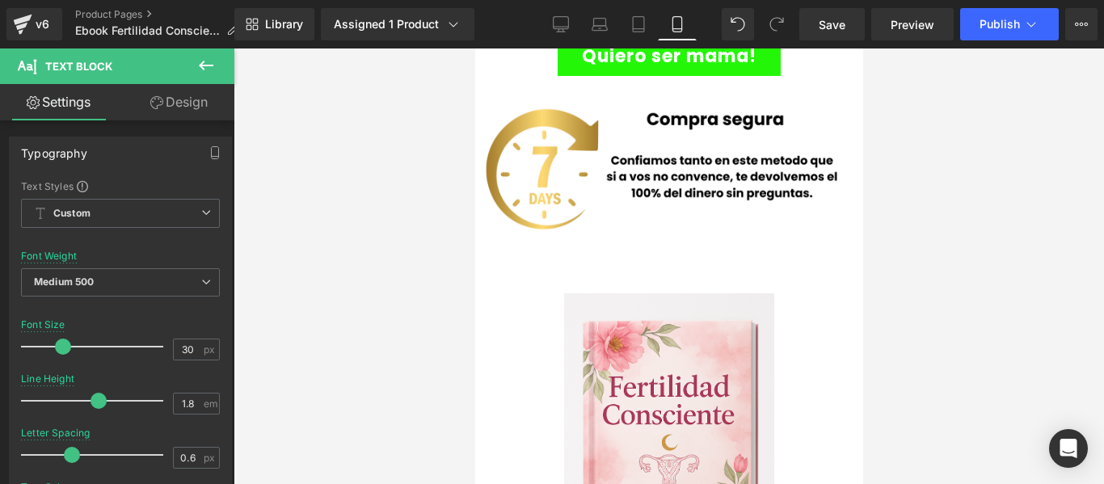
click at [212, 68] on icon at bounding box center [205, 65] width 19 height 19
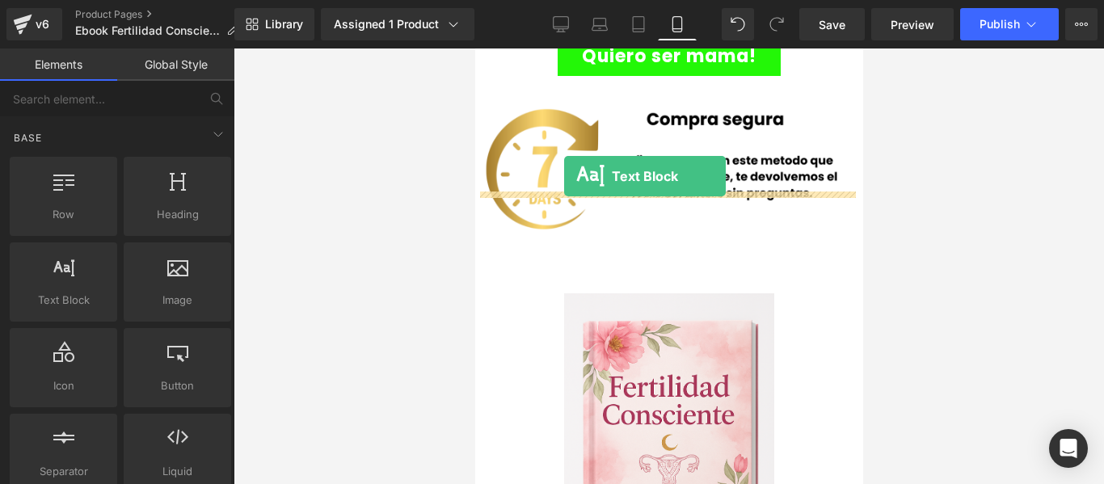
drag, startPoint x: 565, startPoint y: 318, endPoint x: 563, endPoint y: 176, distance: 142.2
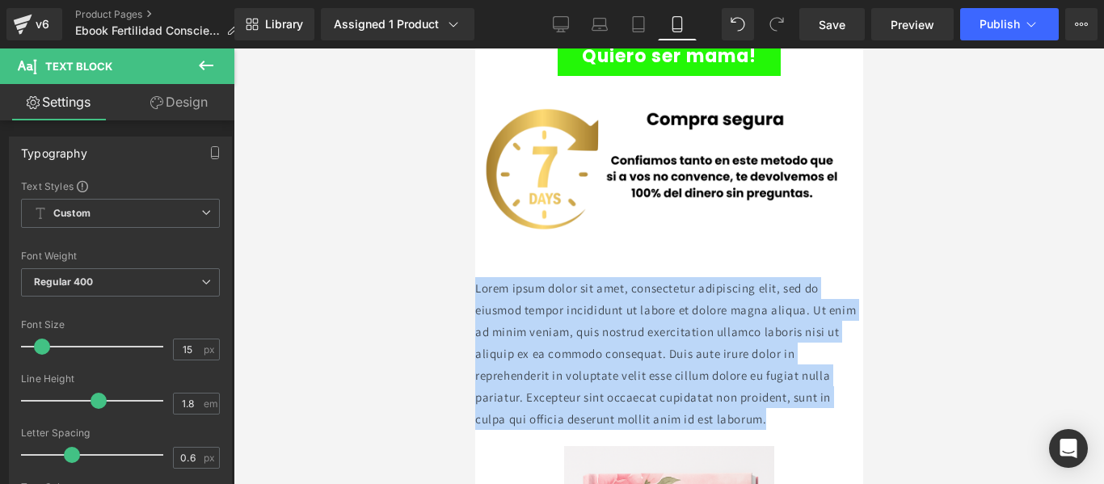
drag, startPoint x: 824, startPoint y: 332, endPoint x: 940, endPoint y: 243, distance: 145.8
paste div
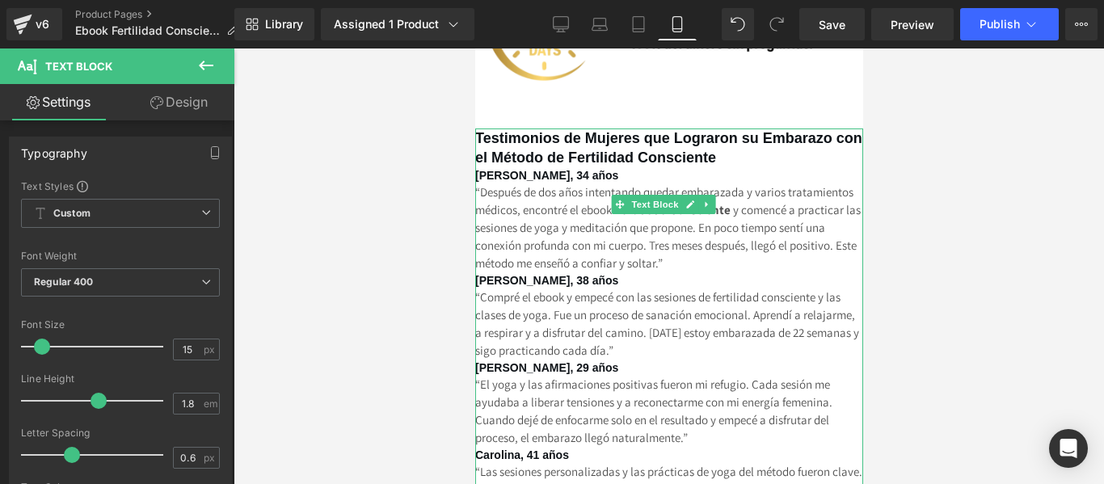
scroll to position [3540, 0]
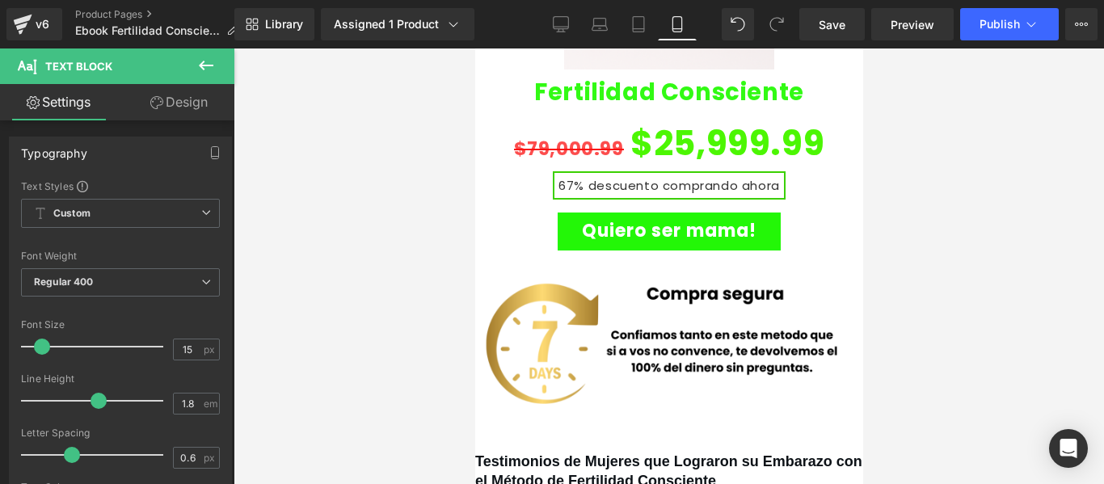
click at [942, 372] on div at bounding box center [668, 265] width 870 height 435
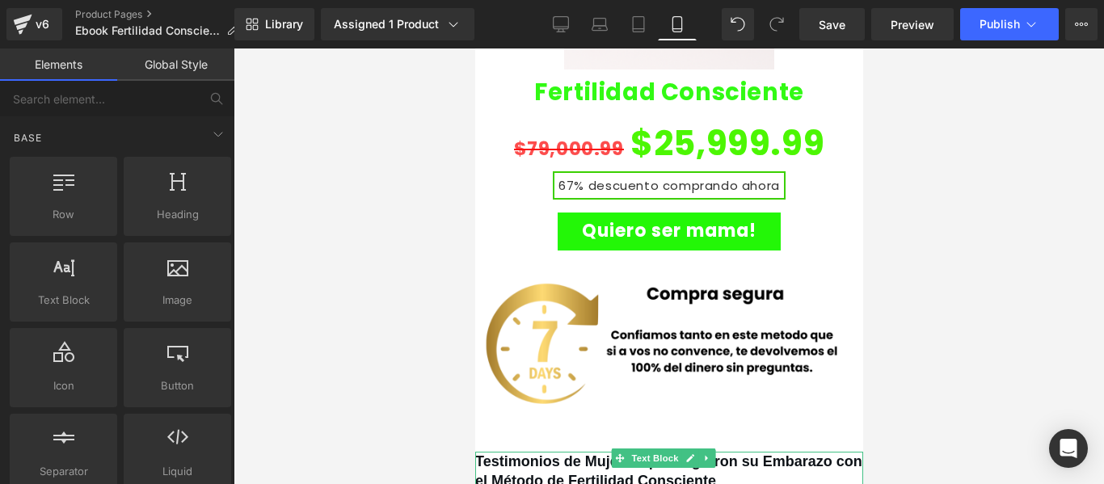
scroll to position [3621, 0]
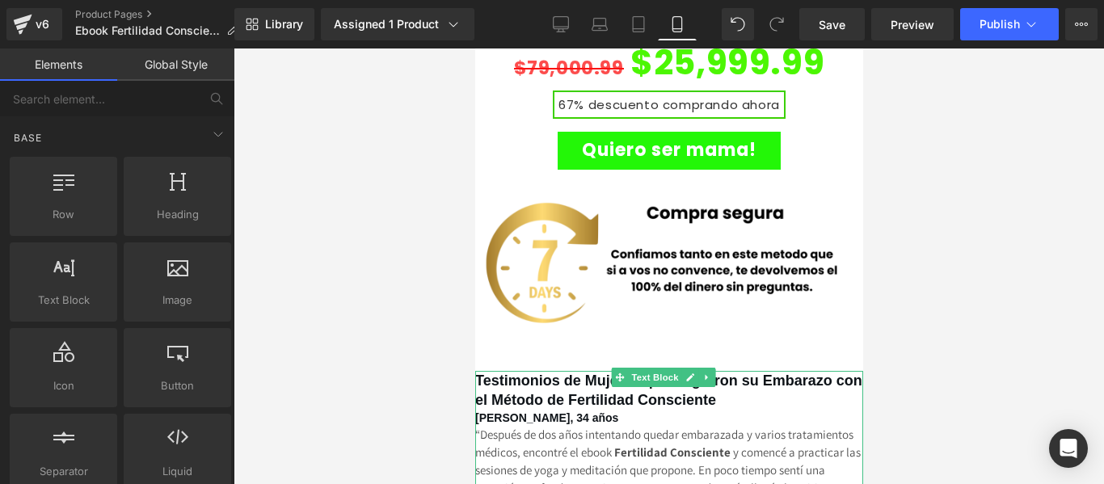
click at [770, 371] on h4 "Testimonios de Mujeres que Lograron su Embarazo con el Método de Fertilidad Con…" at bounding box center [668, 390] width 388 height 39
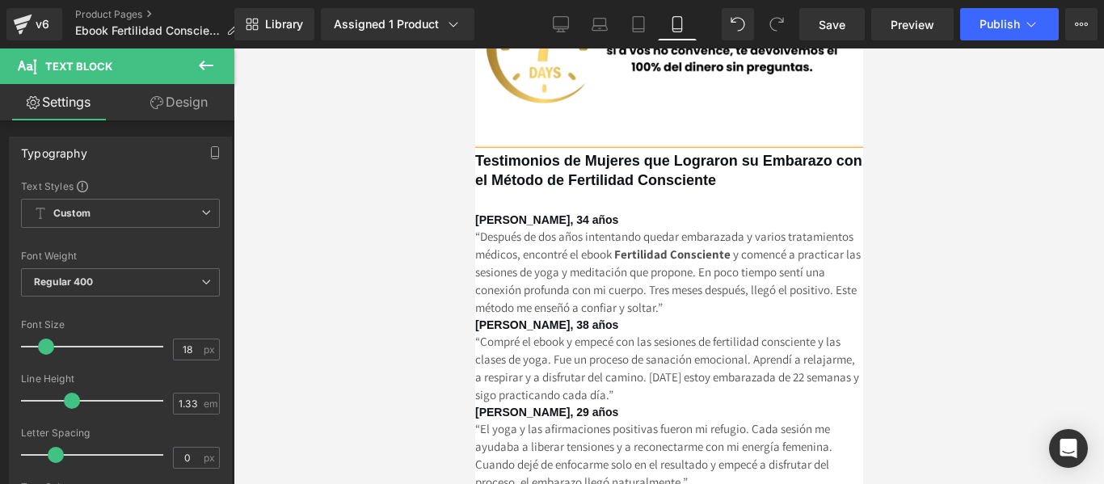
scroll to position [3863, 0]
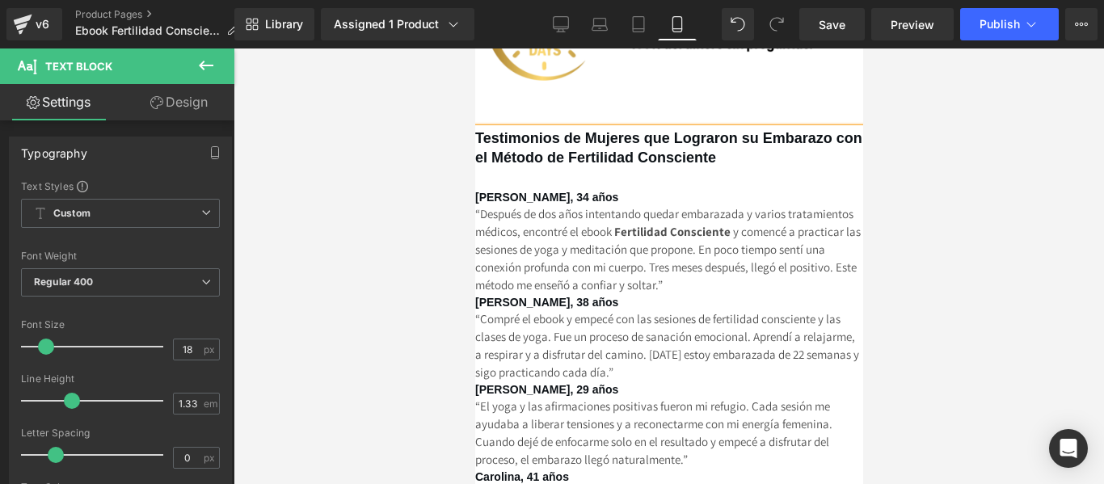
click at [514, 383] on b "Sofía, 29 años" at bounding box center [545, 389] width 143 height 13
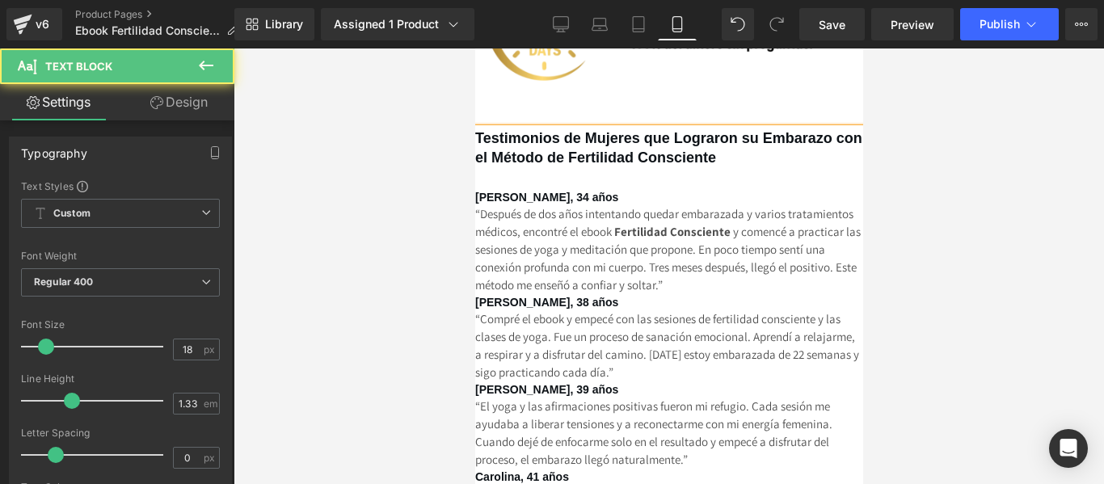
click at [494, 470] on b "Carolina, 41 años" at bounding box center [521, 476] width 94 height 13
click at [495, 470] on b "Carolina, 41 años" at bounding box center [521, 476] width 94 height 13
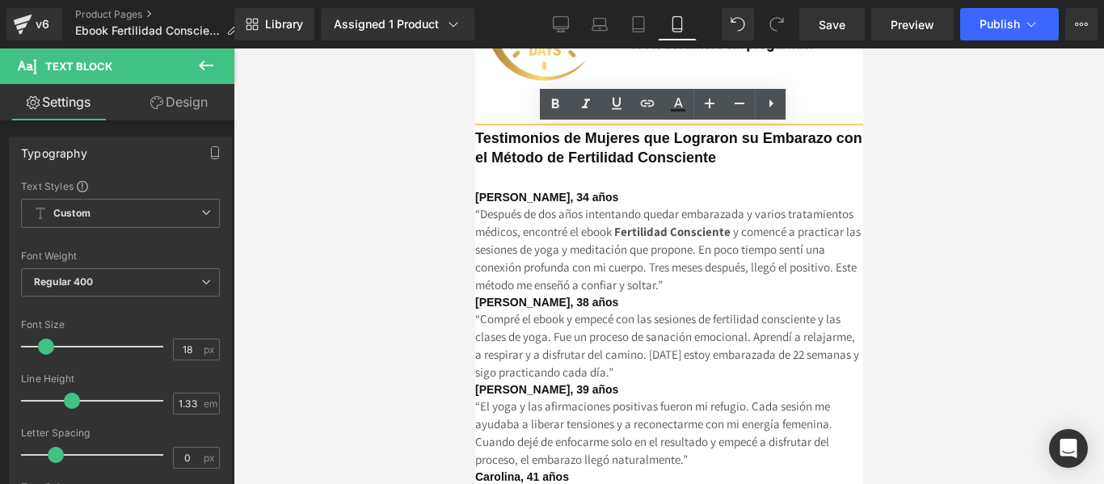
click at [494, 398] on span "“El yoga y las afirmaciones positivas fueron mi refugio. Cada sesión me ayudaba…" at bounding box center [652, 432] width 357 height 69
click at [498, 470] on b "Carolina, 41 años" at bounding box center [521, 476] width 94 height 13
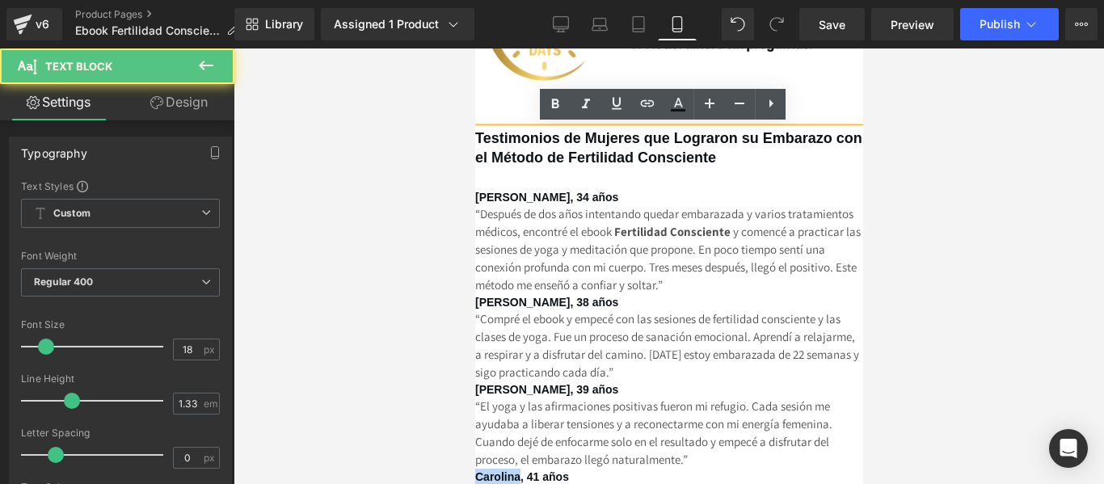
click at [498, 470] on b "Carolina, 41 años" at bounding box center [521, 476] width 94 height 13
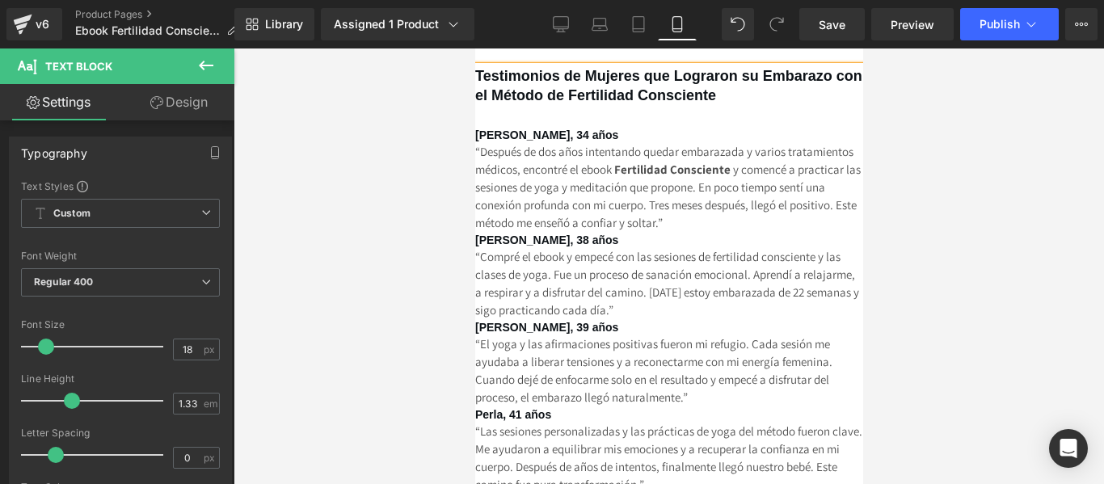
scroll to position [3944, 0]
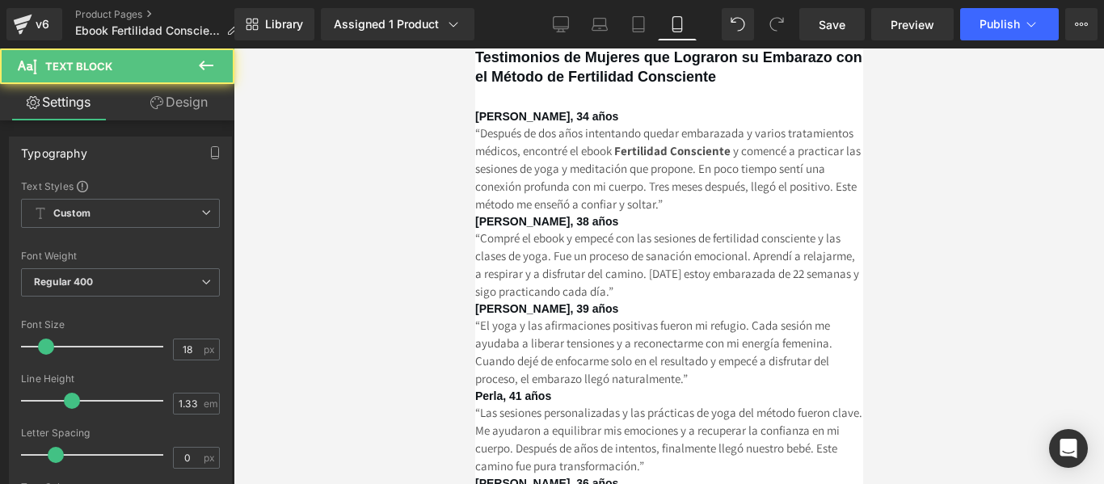
click at [578, 405] on span "“Las sesiones personalizadas y las prácticas de yoga del método fueron clave. M…" at bounding box center [667, 439] width 387 height 69
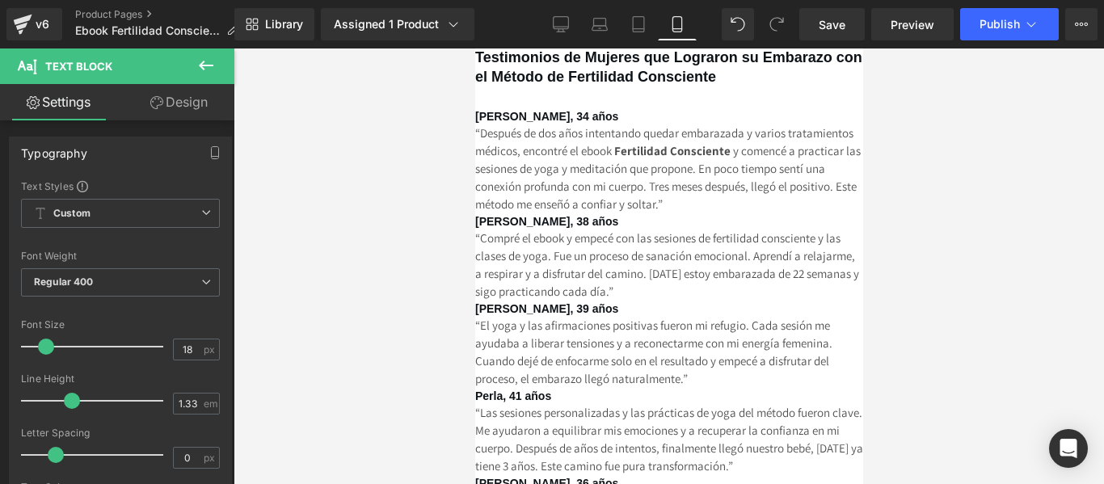
click at [602, 420] on div "Rendering Content" at bounding box center [552, 420] width 99 height 18
click at [560, 418] on div "Rendering Content" at bounding box center [552, 420] width 99 height 18
click at [557, 412] on div "Rendering Content" at bounding box center [552, 420] width 99 height 18
click at [557, 419] on div "Rendering Content" at bounding box center [552, 420] width 99 height 18
click at [557, 412] on div "Rendering Content" at bounding box center [552, 420] width 99 height 18
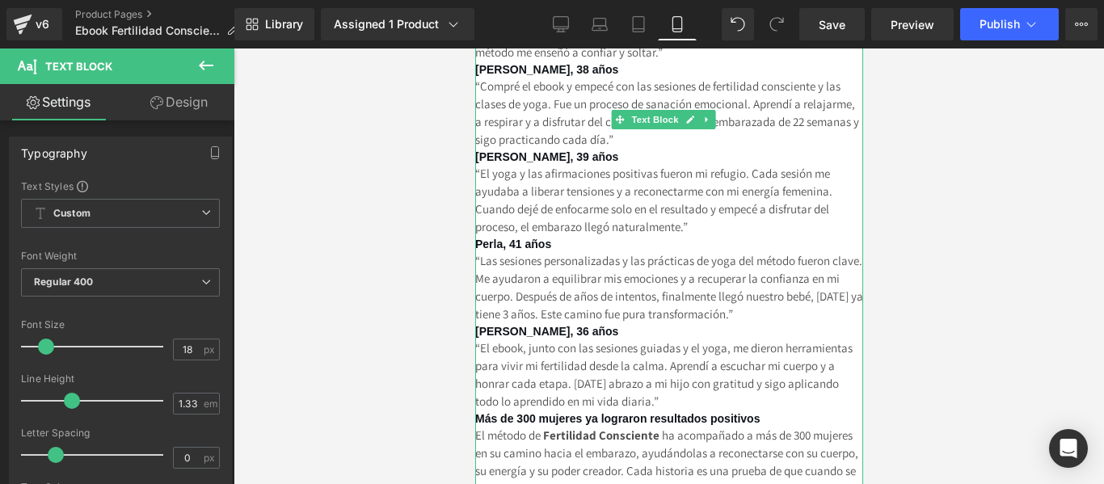
scroll to position [4106, 0]
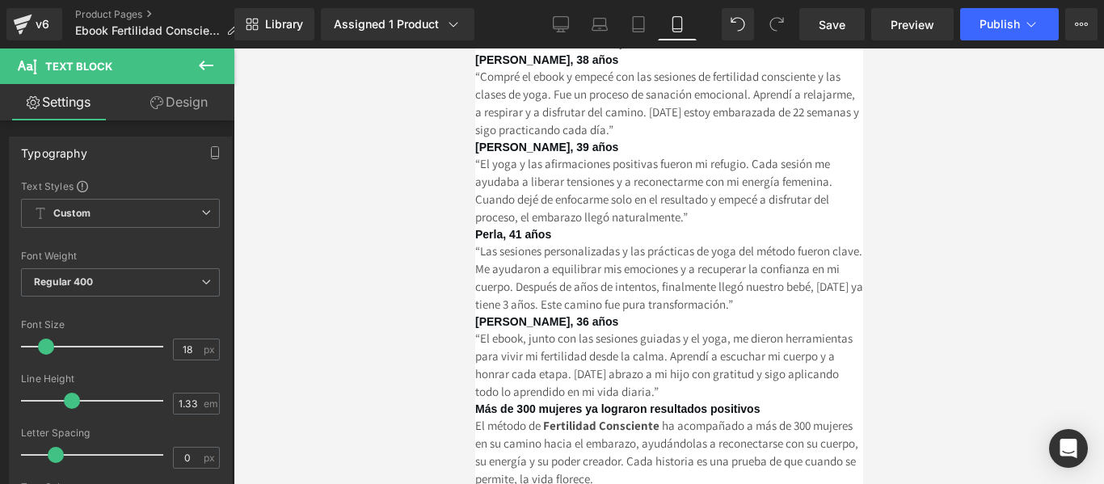
click at [935, 246] on div at bounding box center [668, 265] width 870 height 435
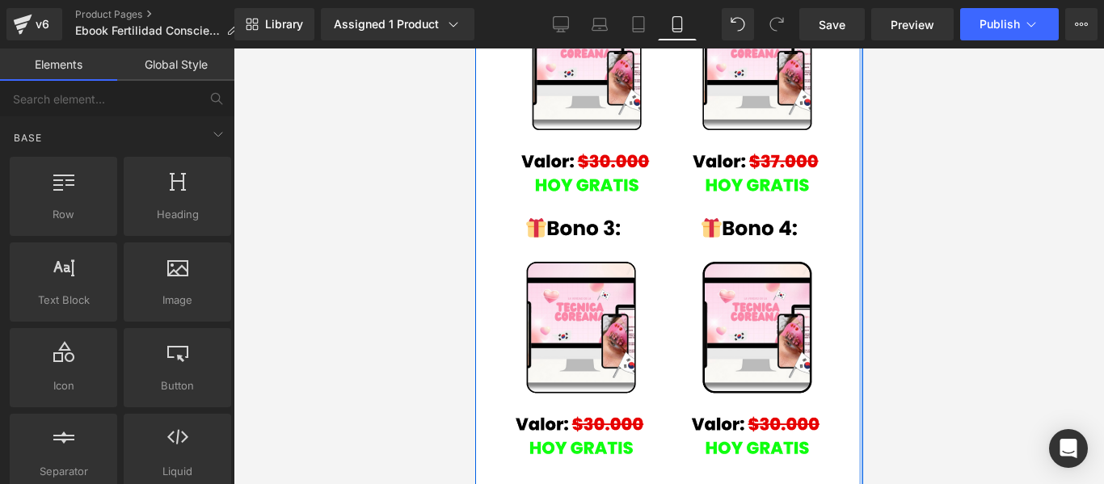
scroll to position [2732, 0]
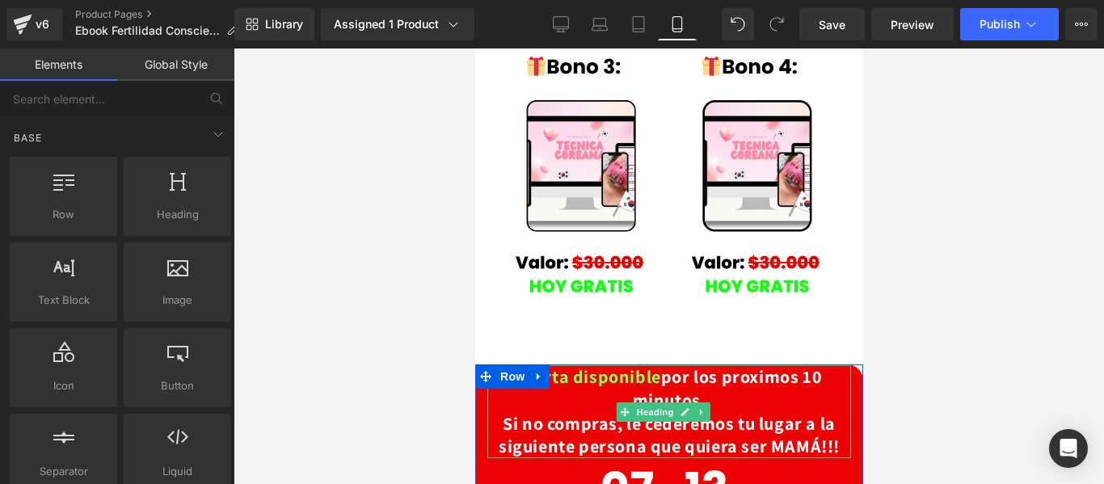
click at [724, 365] on h1 "Oferta disponible por los proximos 10 minutos. Si no compras, le cederemos tu l…" at bounding box center [668, 411] width 364 height 92
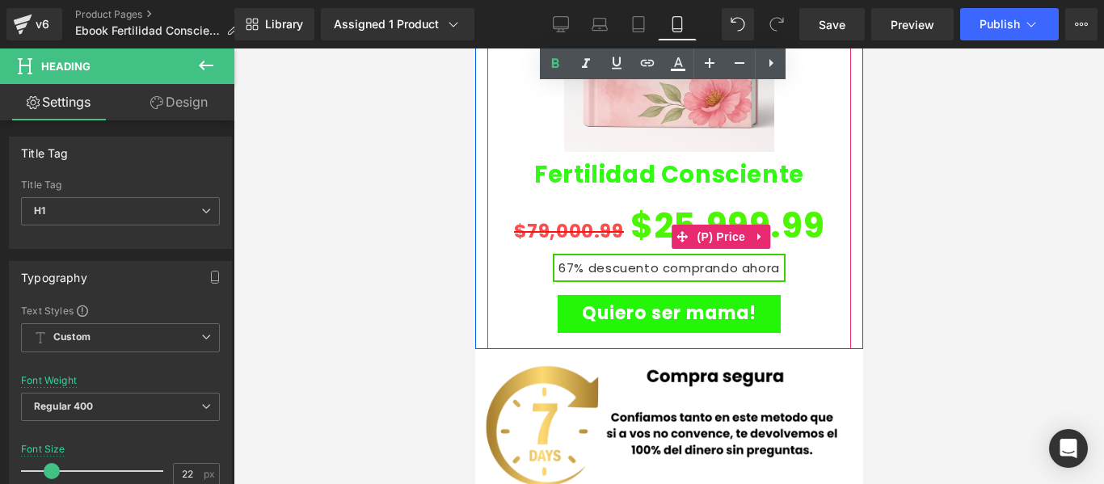
scroll to position [3459, 0]
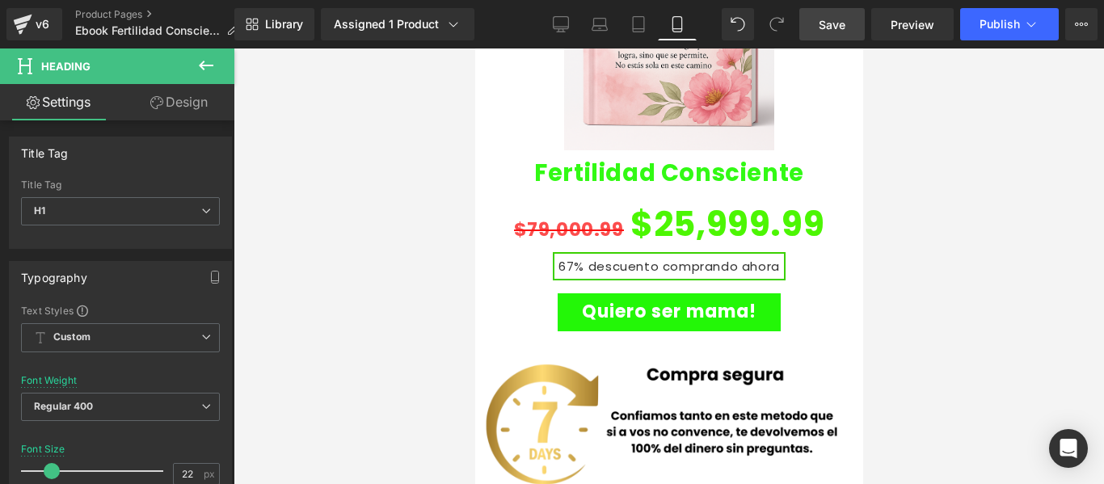
click at [836, 23] on span "Save" at bounding box center [831, 24] width 27 height 17
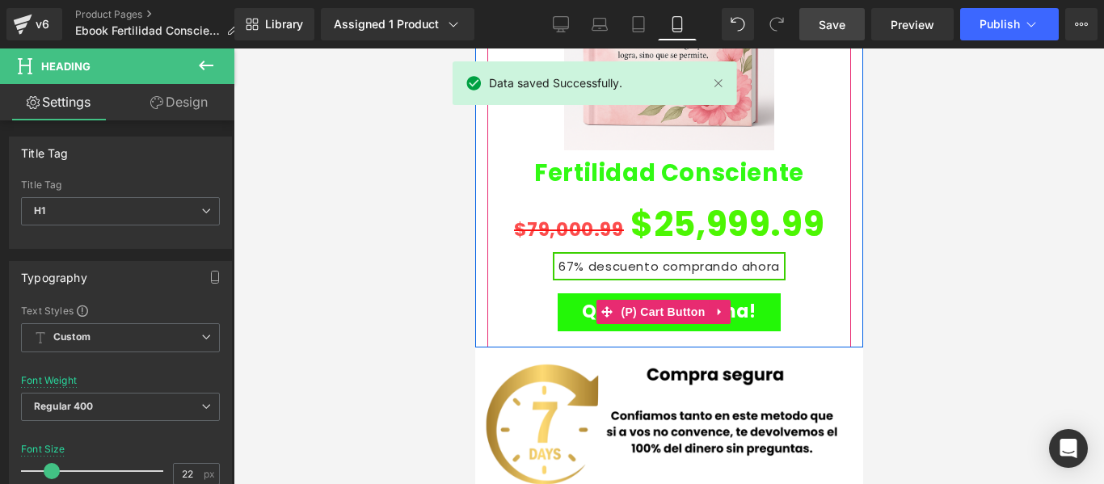
click at [751, 293] on button "Quiero ser mama!" at bounding box center [668, 312] width 223 height 38
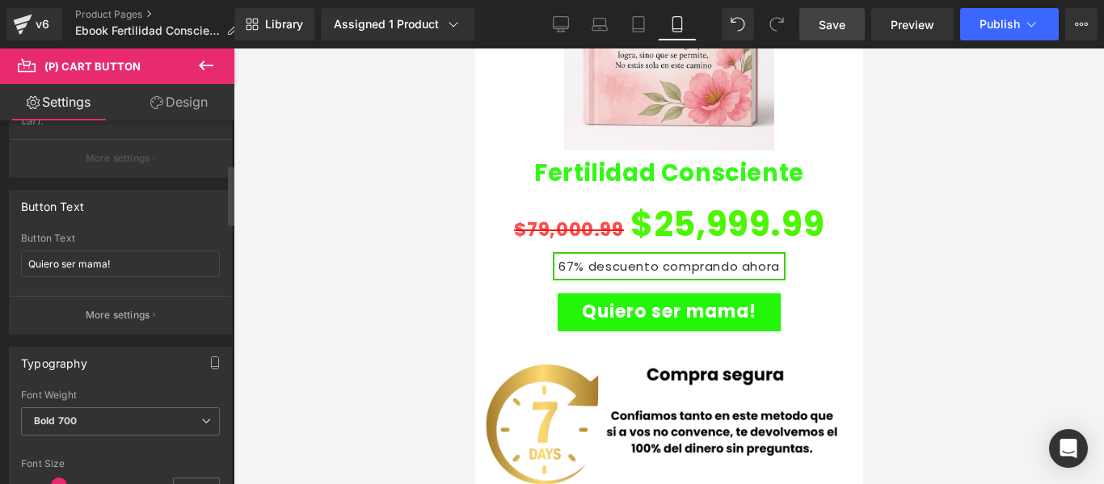
scroll to position [323, 0]
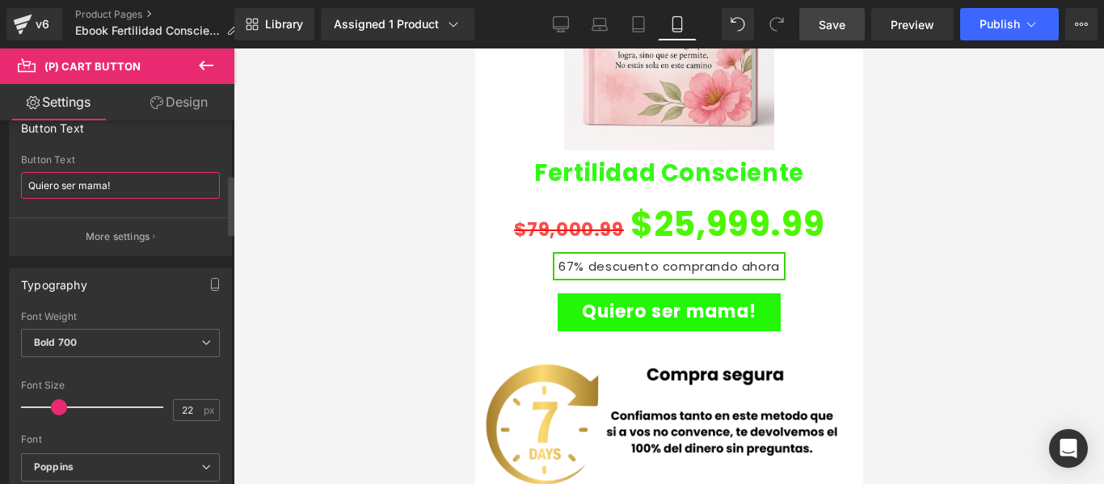
click at [105, 182] on input "Quiero ser mama!" at bounding box center [120, 185] width 199 height 27
type input "Quiero ser MAMÁ!"
click at [1020, 237] on div at bounding box center [668, 265] width 870 height 435
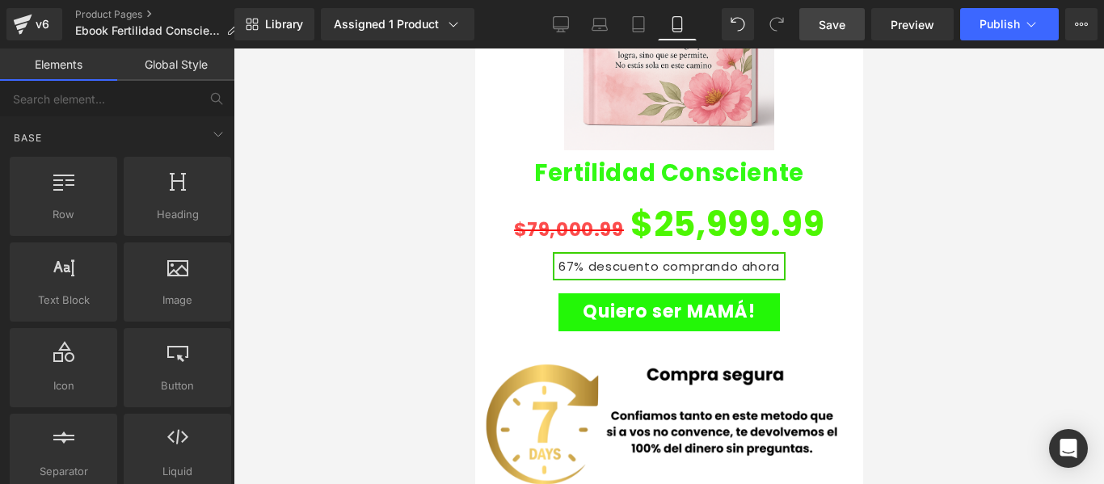
drag, startPoint x: 836, startPoint y: 21, endPoint x: 261, endPoint y: 235, distance: 613.8
click at [836, 21] on span "Save" at bounding box center [831, 24] width 27 height 17
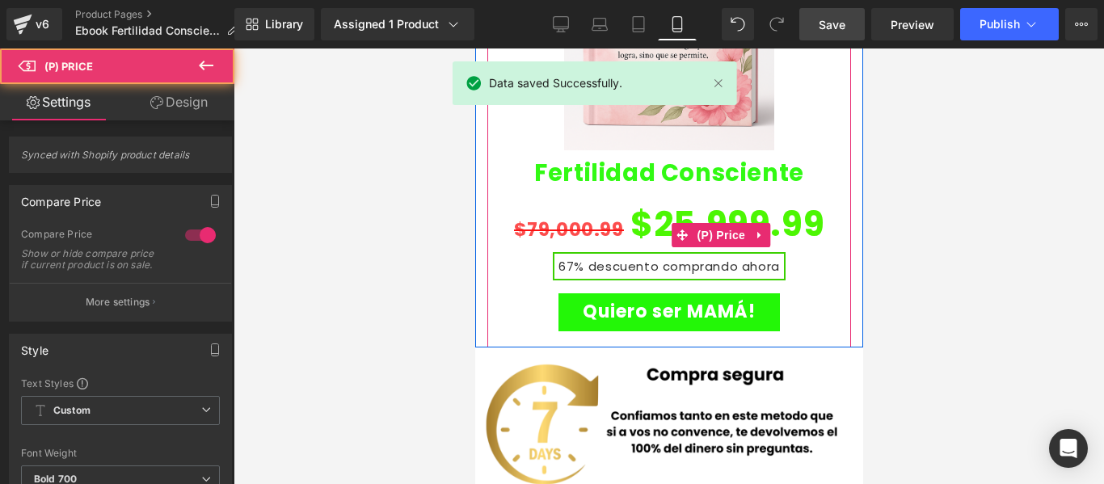
click at [651, 194] on span "$25,999.99" at bounding box center [726, 224] width 194 height 61
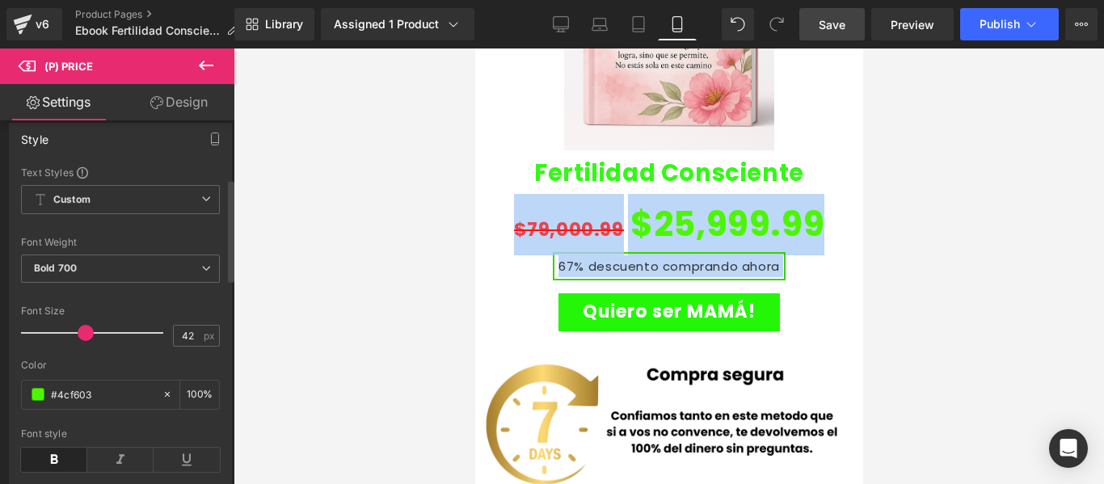
scroll to position [0, 0]
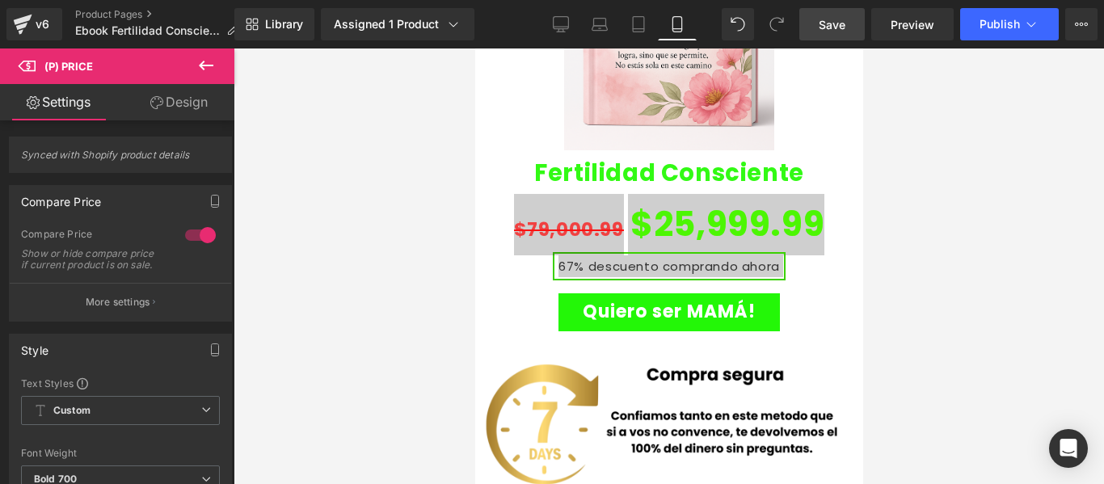
click at [24, 64] on icon at bounding box center [27, 65] width 18 height 15
click at [208, 65] on icon at bounding box center [206, 66] width 15 height 10
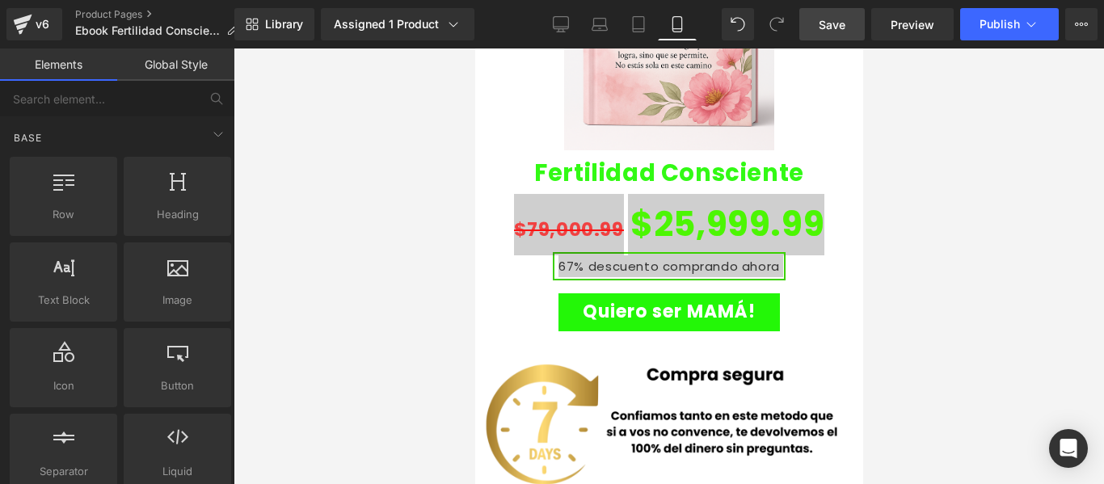
click at [932, 196] on div at bounding box center [668, 265] width 870 height 435
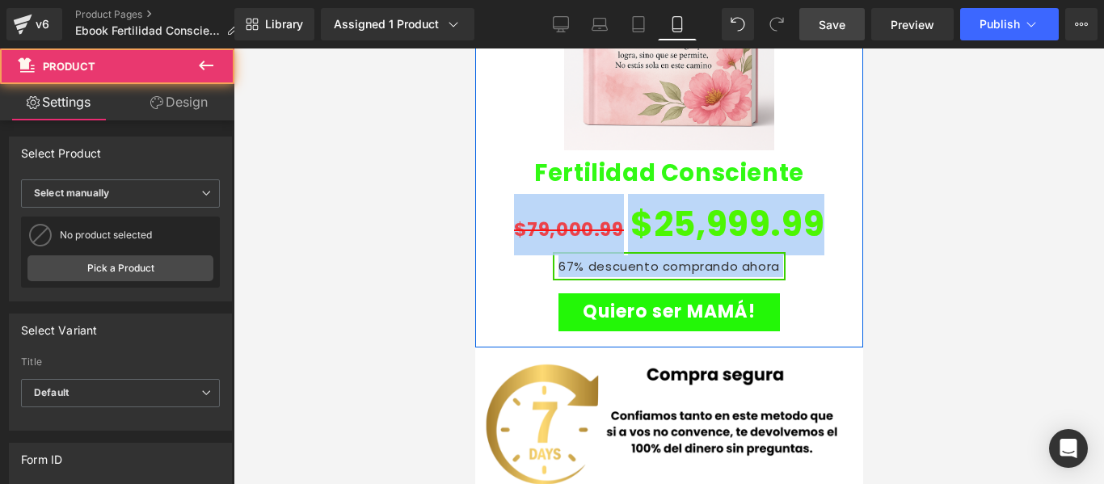
click at [827, 235] on div "Sale Off (P) Image Fertilidad Consciente (P) Title $79,000.99 $25,999.99 67% de…" at bounding box center [668, 91] width 364 height 512
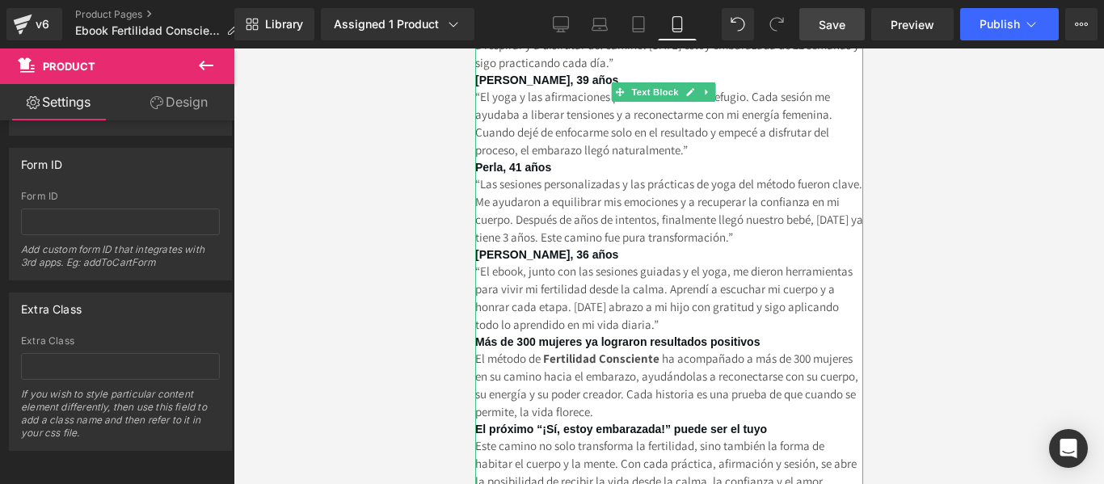
scroll to position [4187, 0]
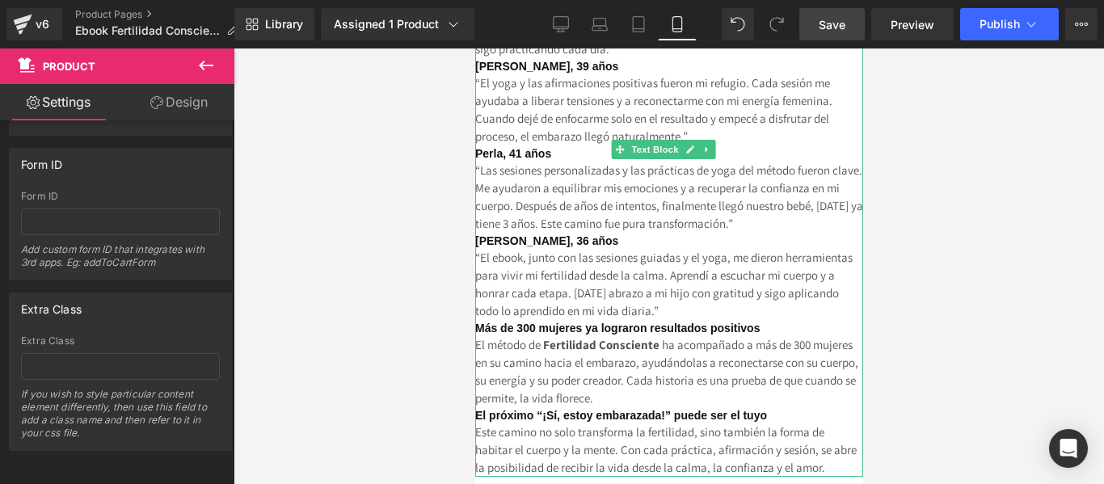
drag, startPoint x: 777, startPoint y: 366, endPoint x: 487, endPoint y: 356, distance: 290.2
click at [487, 356] on div "Testimonios de Mujeres que Lograron su Embarazo con el Método de Fertilidad Con…" at bounding box center [668, 140] width 388 height 671
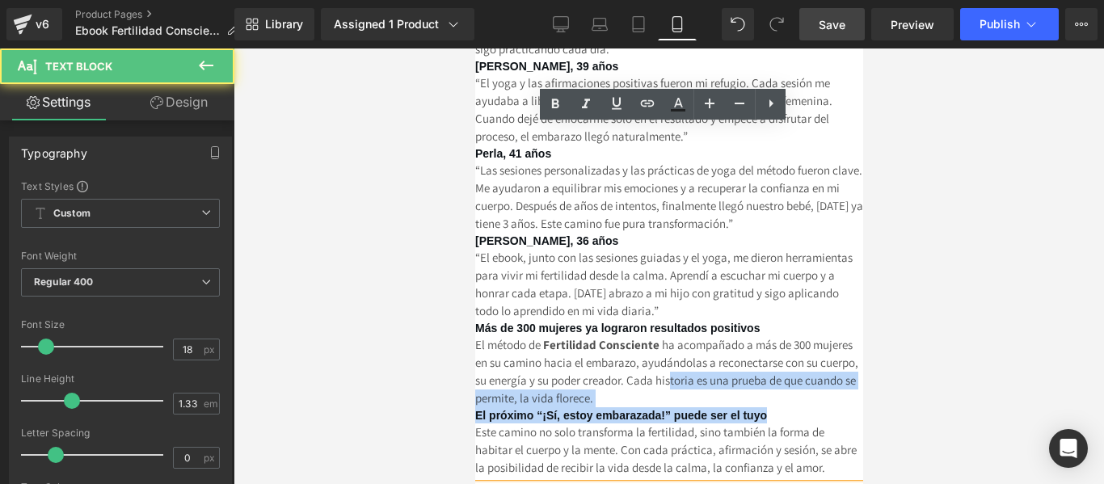
click at [487, 409] on b "El próximo “¡Sí, estoy embarazada!” puede ser el tuyo" at bounding box center [620, 415] width 292 height 13
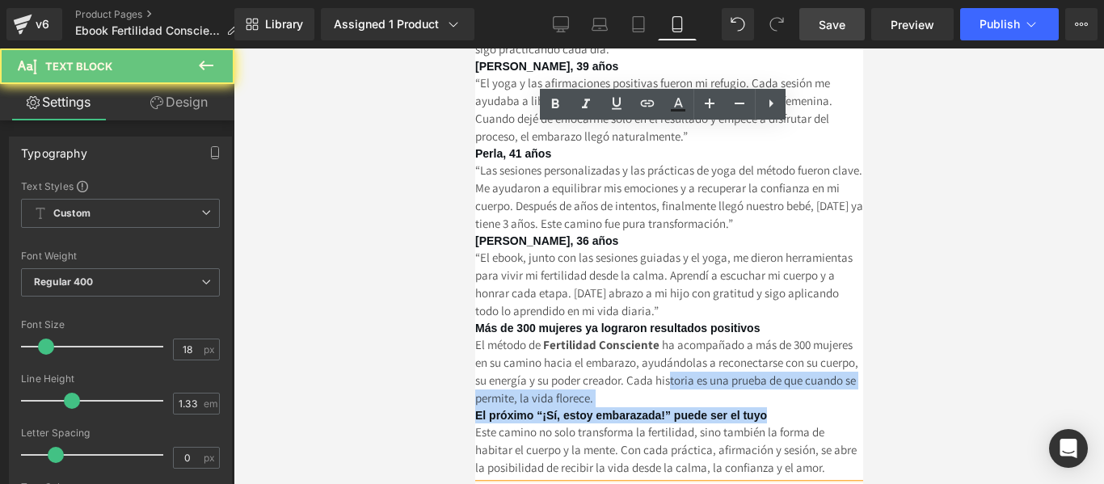
click at [476, 409] on b "El próximo “¡Sí, estoy embarazada!” puede ser el tuyo" at bounding box center [620, 415] width 292 height 13
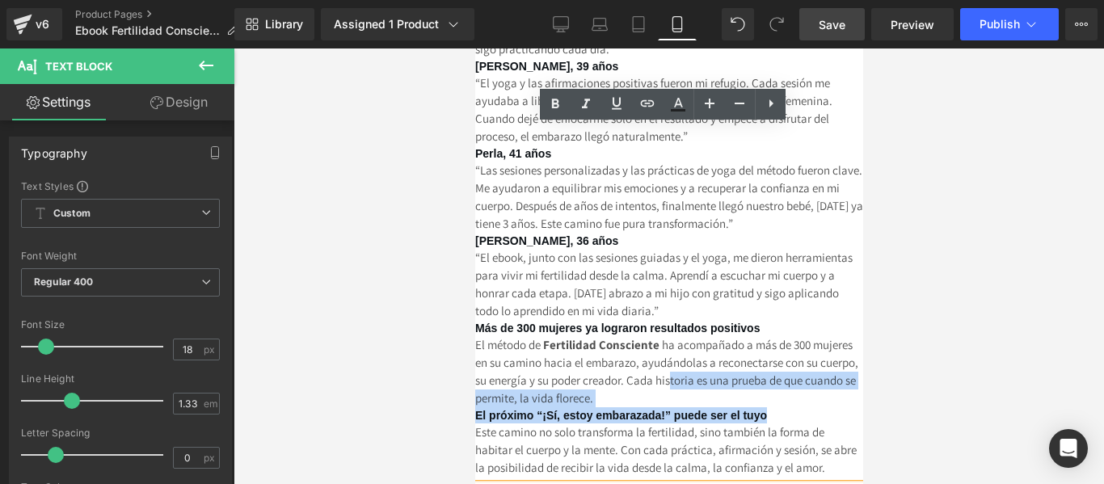
click at [477, 409] on b "El próximo “¡Sí, estoy embarazada!” puede ser el tuyo" at bounding box center [620, 415] width 292 height 13
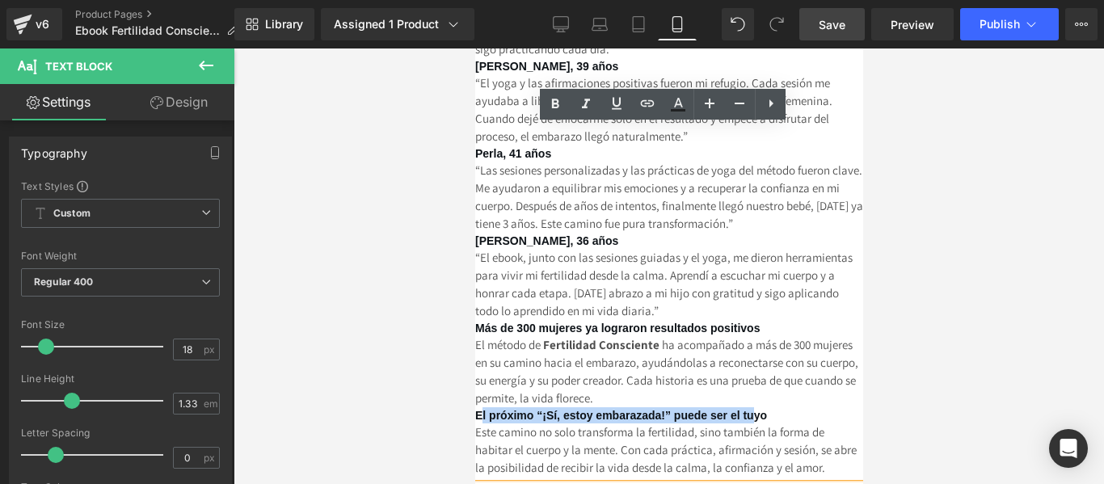
drag, startPoint x: 477, startPoint y: 363, endPoint x: 763, endPoint y: 368, distance: 286.8
click at [763, 409] on b "El próximo “¡Sí, estoy embarazada!” puede ser el tuyo" at bounding box center [620, 415] width 292 height 13
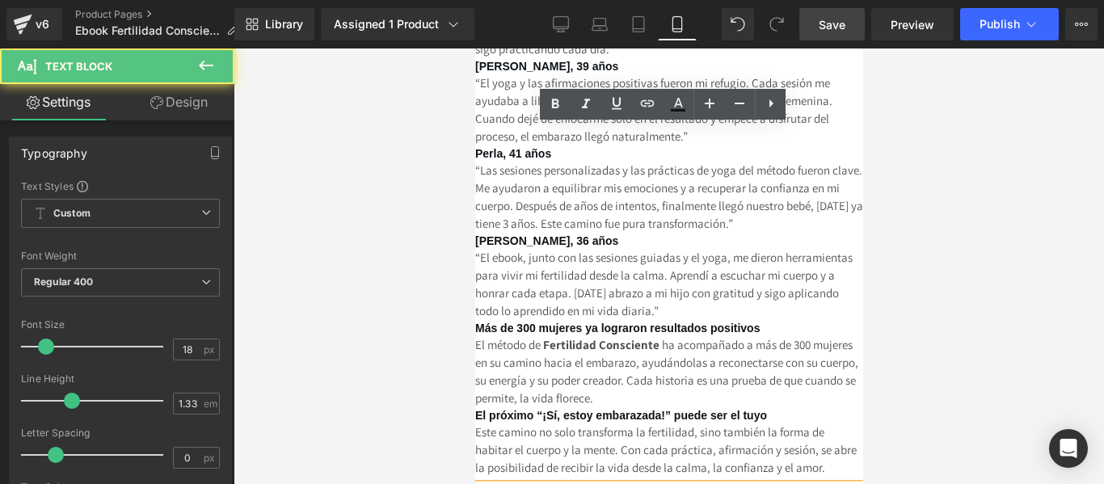
click at [735, 423] on p "Este camino no solo transforma la fertilidad, sino también la forma de habitar …" at bounding box center [668, 449] width 388 height 53
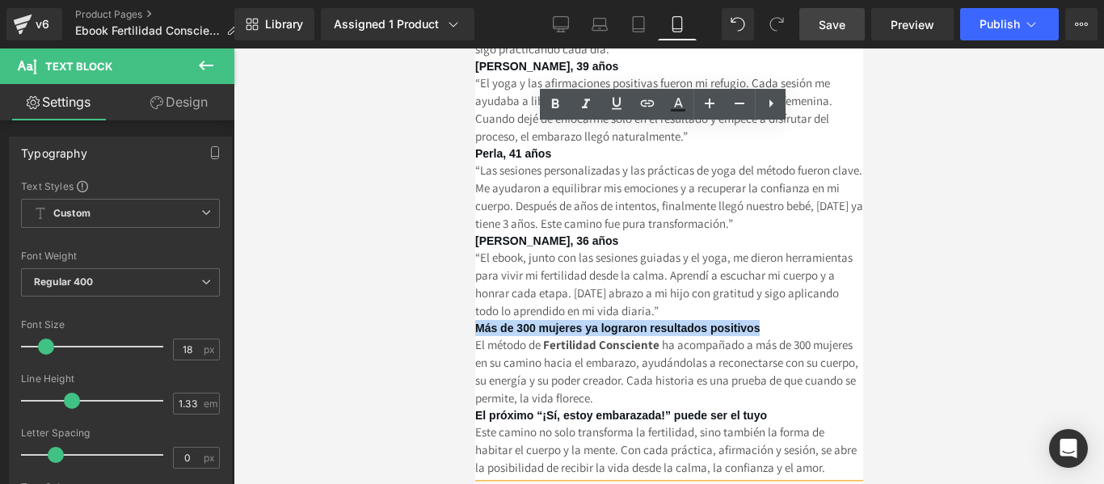
drag, startPoint x: 768, startPoint y: 281, endPoint x: 473, endPoint y: 280, distance: 294.9
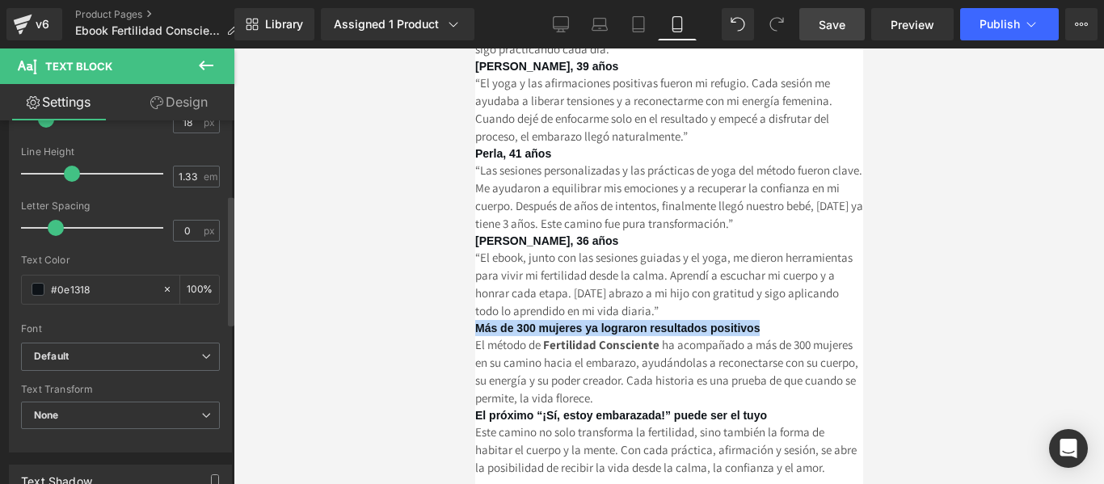
scroll to position [242, 0]
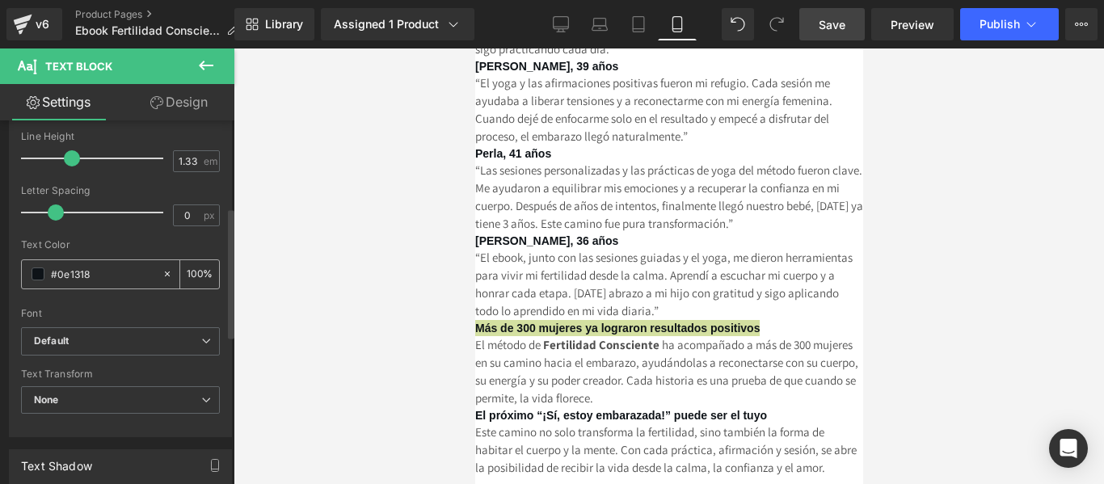
click at [37, 274] on span at bounding box center [38, 273] width 13 height 13
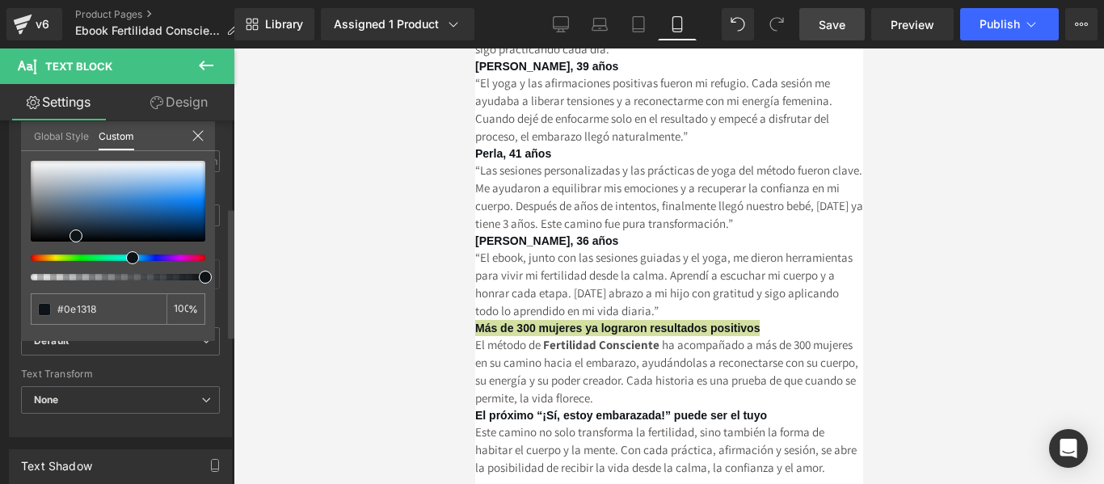
click at [91, 258] on div at bounding box center [111, 257] width 175 height 6
type input "#0d160f"
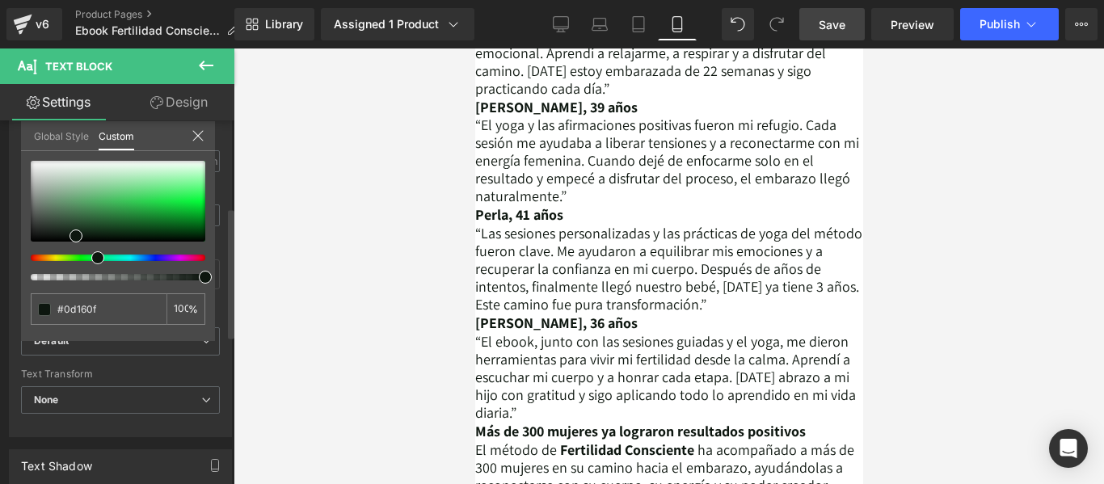
scroll to position [4228, 0]
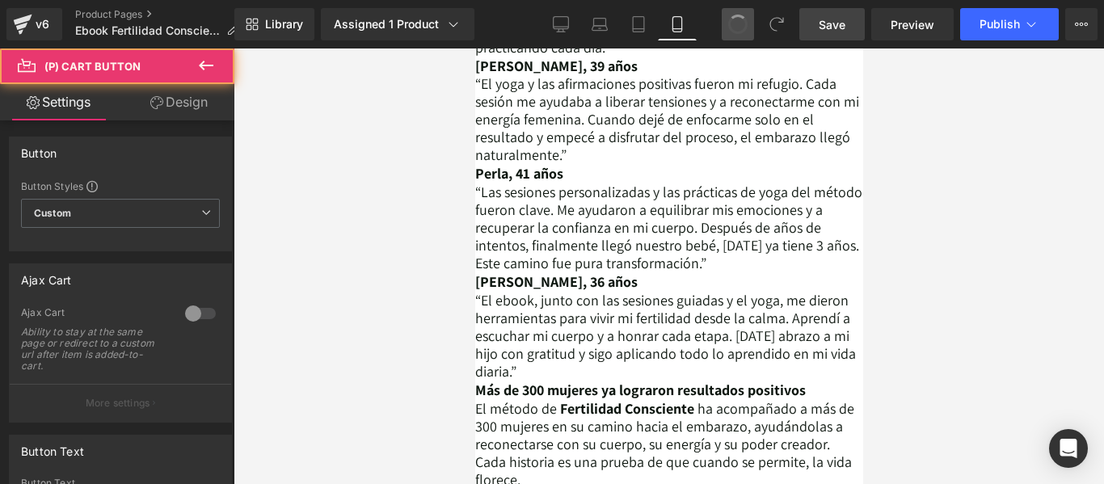
type input "Quiero ser mama!"
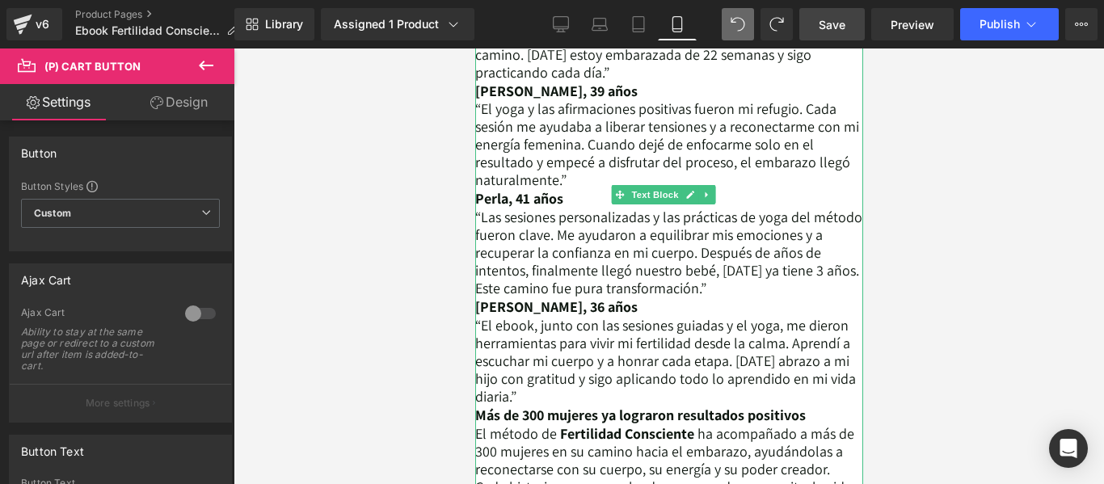
scroll to position [4364, 0]
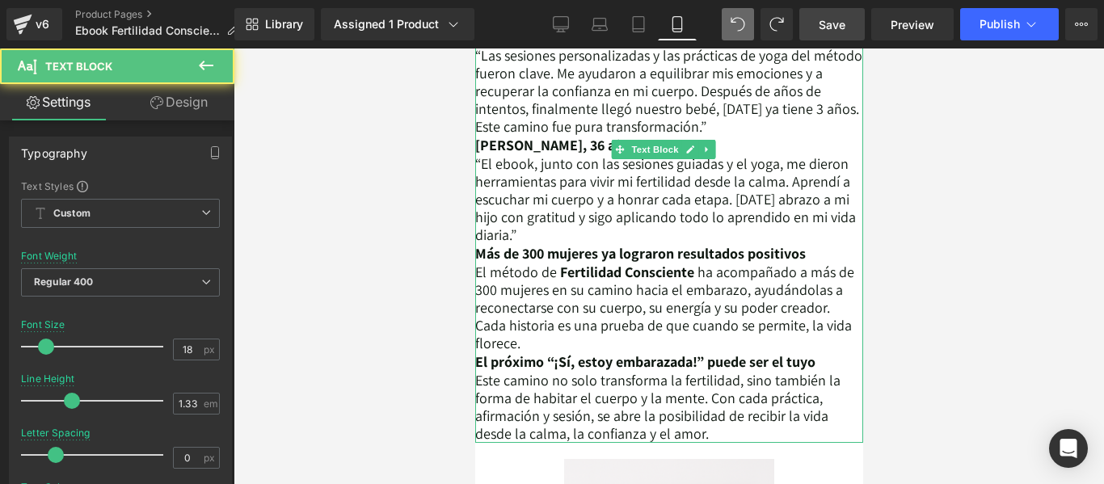
click at [595, 188] on div "Testimonios de Mujeres que Lograron su Embarazo con el Método de Fertilidad Con…" at bounding box center [668, 35] width 388 height 815
click at [594, 188] on span "me dieron herramientas para vivir mi fertilidad desde la calma. Aprendí a escuc…" at bounding box center [664, 199] width 381 height 90
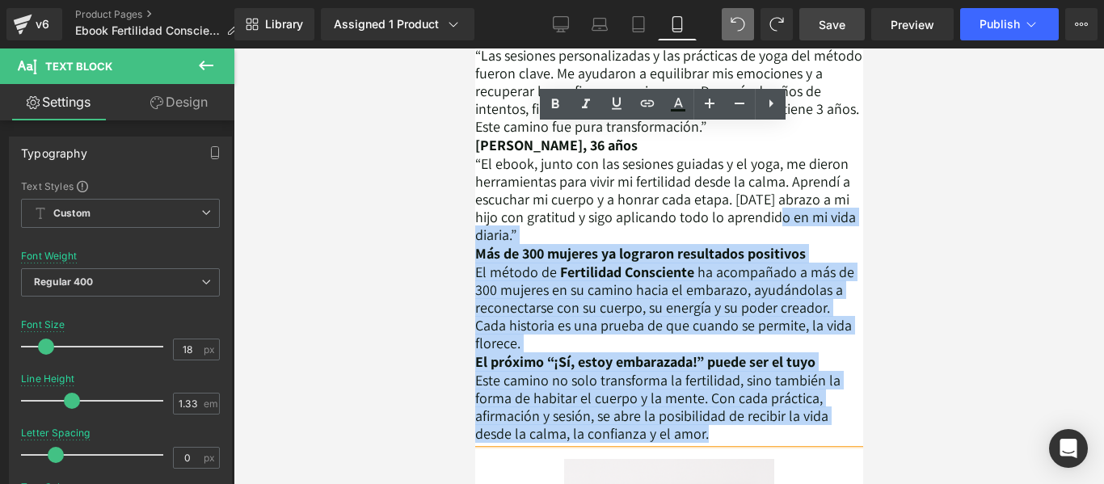
click at [612, 244] on b "Más de 300 mujeres ya lograron resultados positivos" at bounding box center [639, 253] width 330 height 19
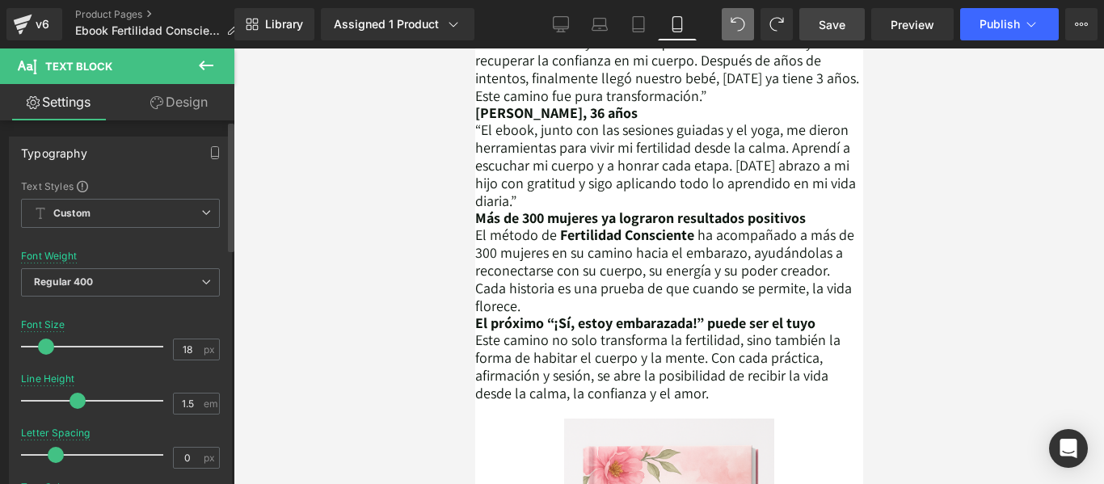
type input "1.6"
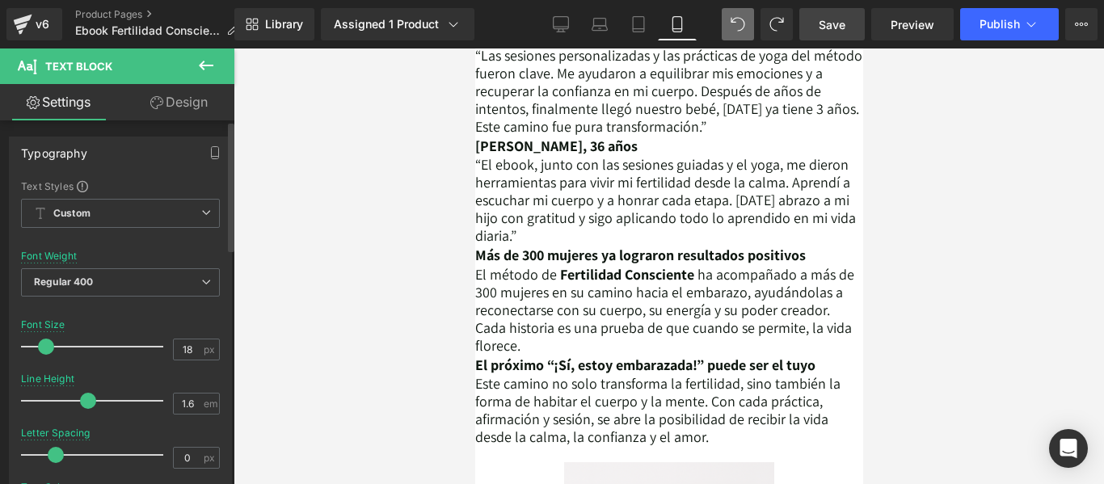
scroll to position [4392, 0]
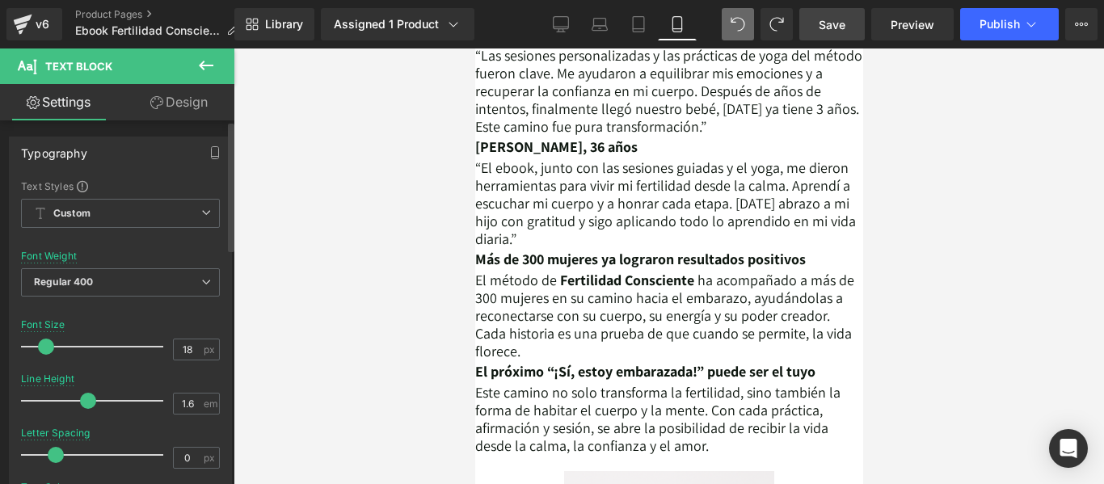
drag, startPoint x: 68, startPoint y: 401, endPoint x: 88, endPoint y: 379, distance: 29.7
click at [88, 379] on div "Line Height 1.6 em" at bounding box center [120, 400] width 199 height 54
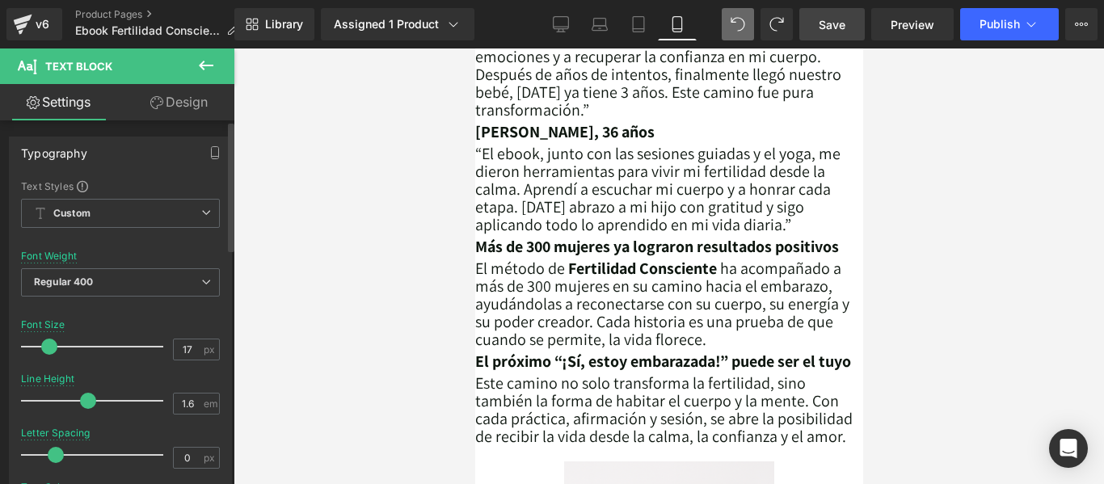
type input "16"
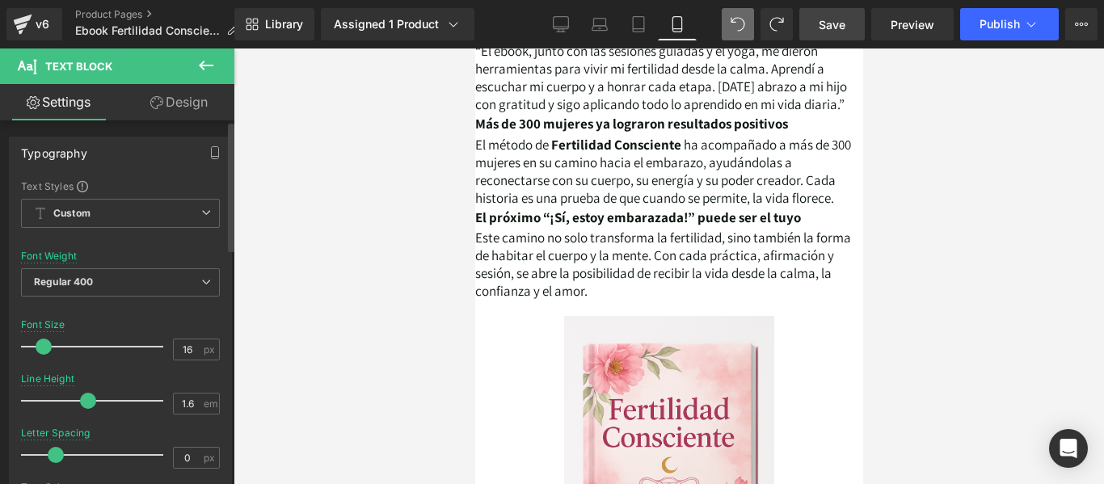
scroll to position [4357, 0]
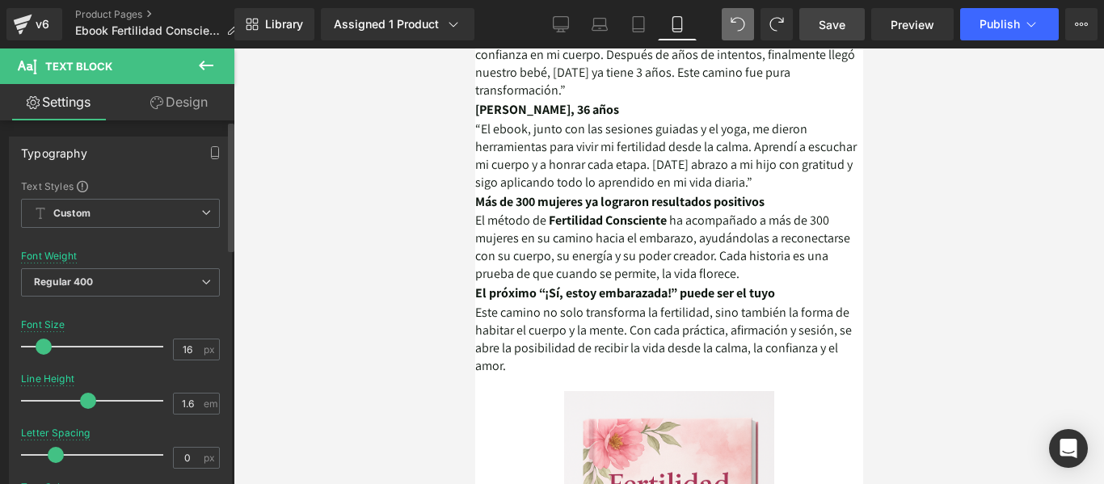
click at [47, 342] on span at bounding box center [44, 347] width 16 height 16
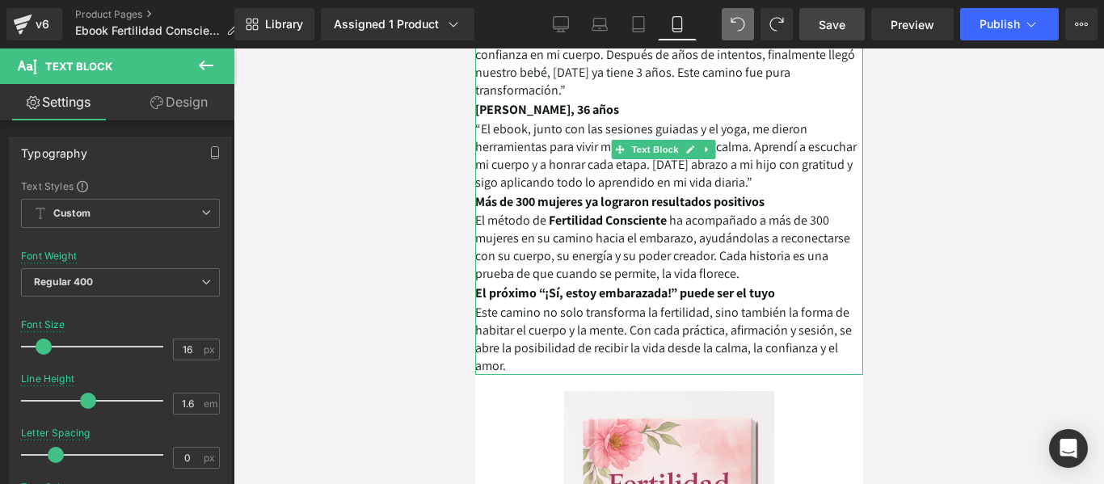
click at [591, 237] on span "ha acompañado a más de 300 mujeres en su camino hacia el embarazo, ayudándolas …" at bounding box center [661, 247] width 375 height 70
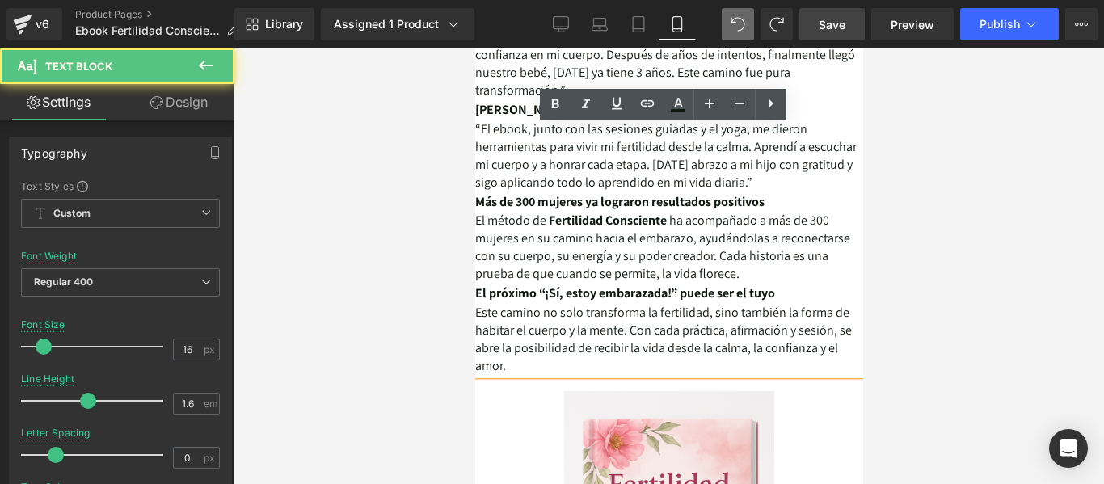
click at [845, 149] on span "me dieron herramientas para vivir mi fertilidad desde la calma. Aprendí a escuc…" at bounding box center [664, 155] width 381 height 70
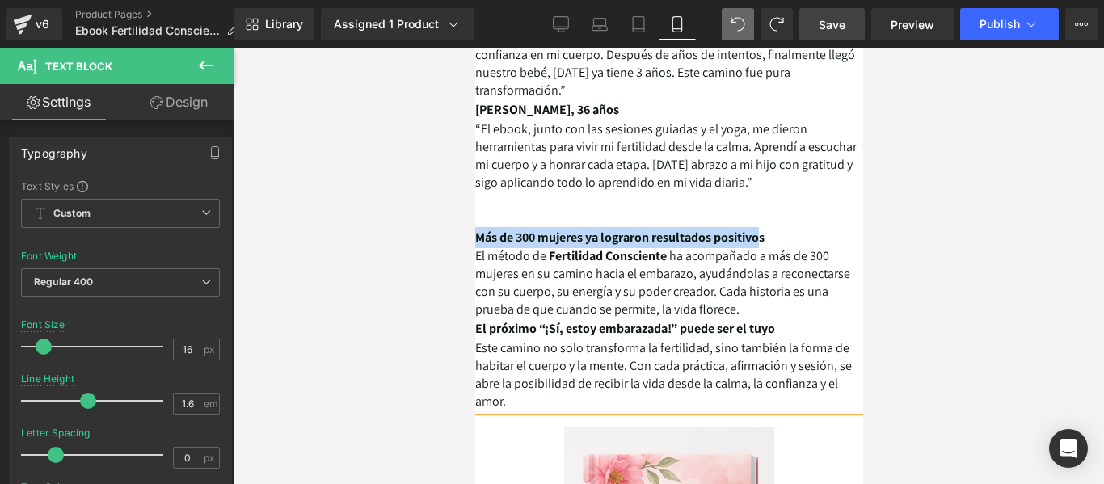
drag, startPoint x: 781, startPoint y: 199, endPoint x: 462, endPoint y: 208, distance: 319.2
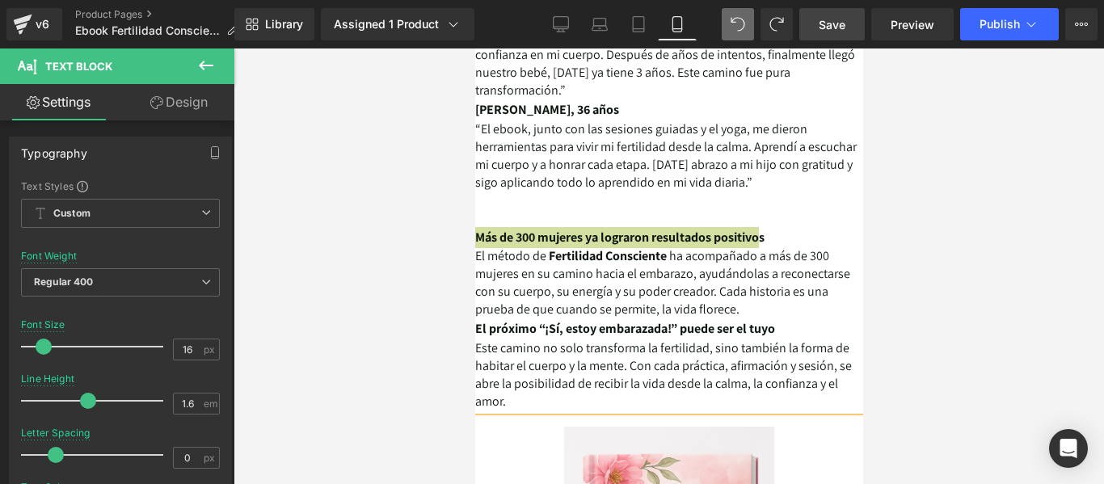
click at [463, 208] on div at bounding box center [668, 265] width 870 height 435
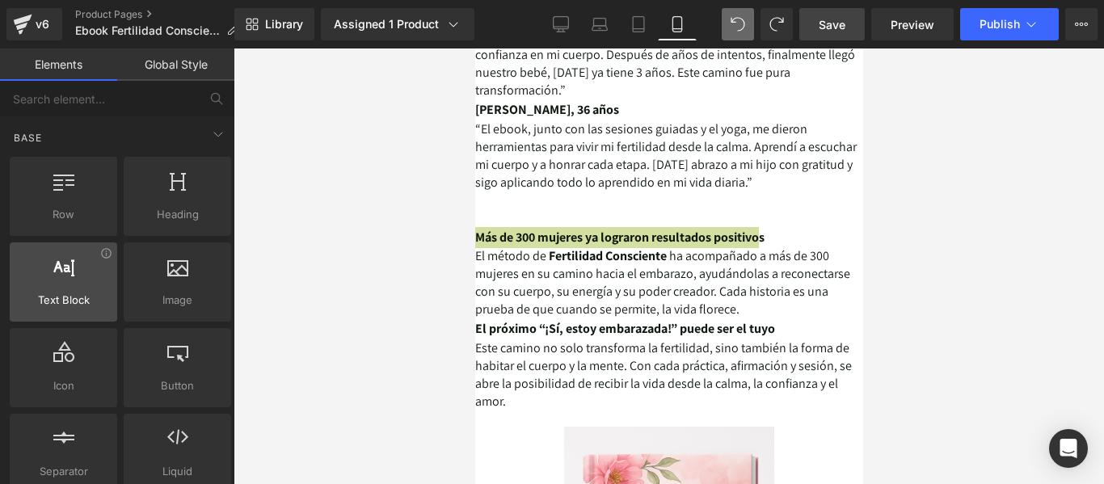
click at [63, 299] on span "Text Block" at bounding box center [64, 300] width 98 height 17
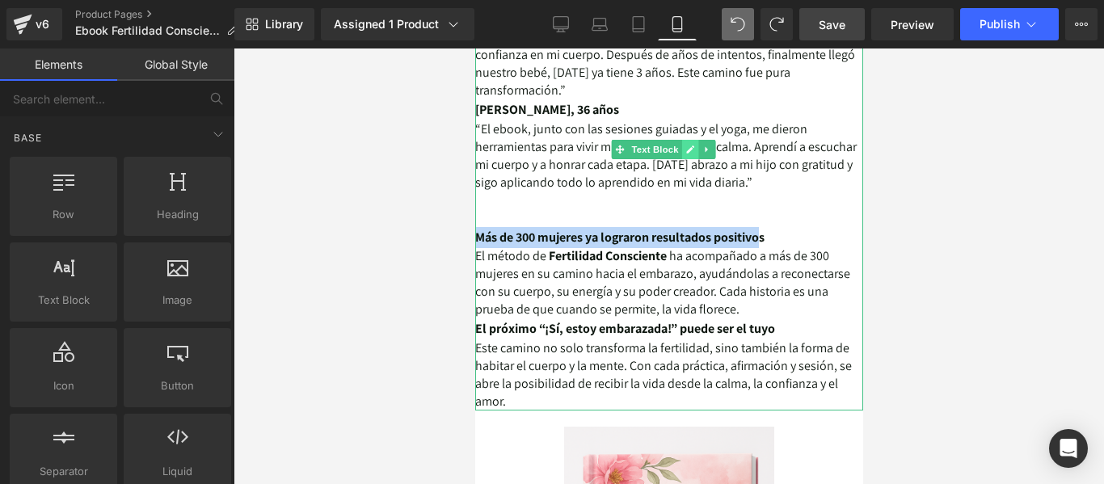
click at [694, 140] on link at bounding box center [688, 149] width 17 height 19
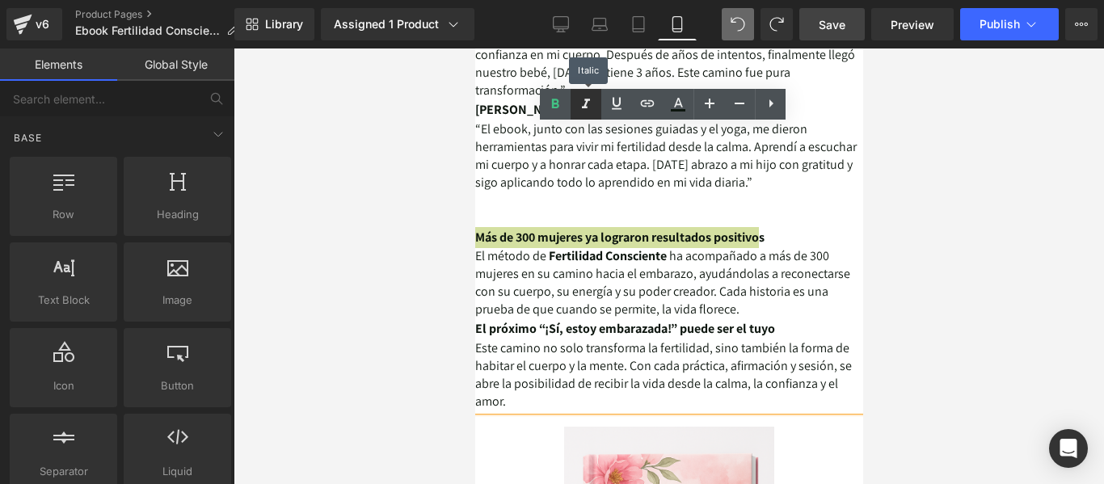
click at [587, 109] on icon at bounding box center [585, 104] width 19 height 19
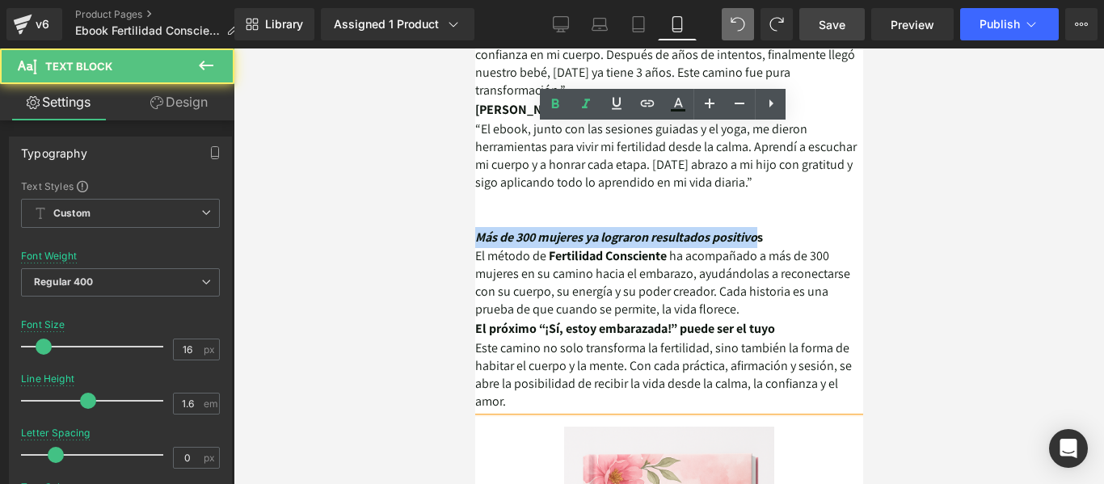
click at [757, 320] on b "El próximo “¡Sí, estoy embarazada!” puede ser el tuyo" at bounding box center [624, 328] width 300 height 17
click at [756, 320] on b "El próximo “¡Sí, estoy embarazada!” puede ser el tuyo" at bounding box center [624, 328] width 300 height 17
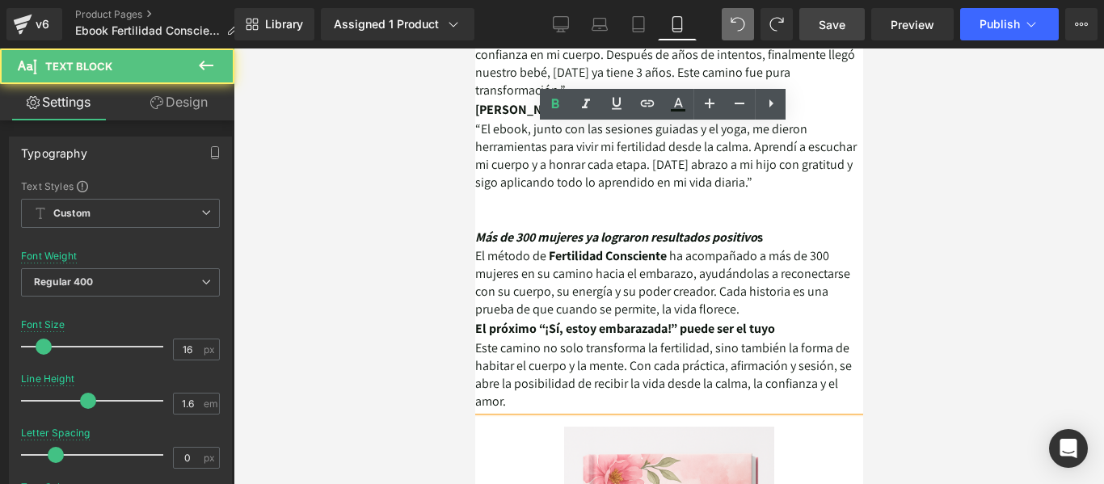
click at [774, 320] on b "El próximo “¡Sí, estoy embarazada!” puede ser el tuyo" at bounding box center [624, 328] width 300 height 17
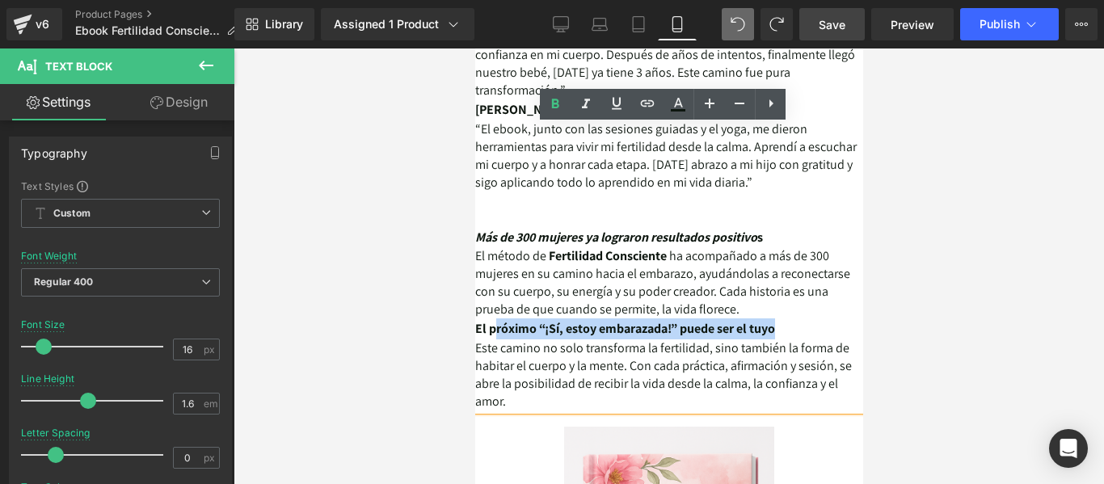
drag, startPoint x: 805, startPoint y: 315, endPoint x: 495, endPoint y: 309, distance: 310.3
click at [495, 320] on b "El próximo “¡Sí, estoy embarazada!” puede ser el tuyo" at bounding box center [624, 328] width 300 height 17
drag, startPoint x: 474, startPoint y: 313, endPoint x: 811, endPoint y: 309, distance: 336.9
click at [811, 309] on div "Testimonios de Mujeres que Lograron su Embarazo con el Método de Fertilidad Con…" at bounding box center [668, 23] width 388 height 776
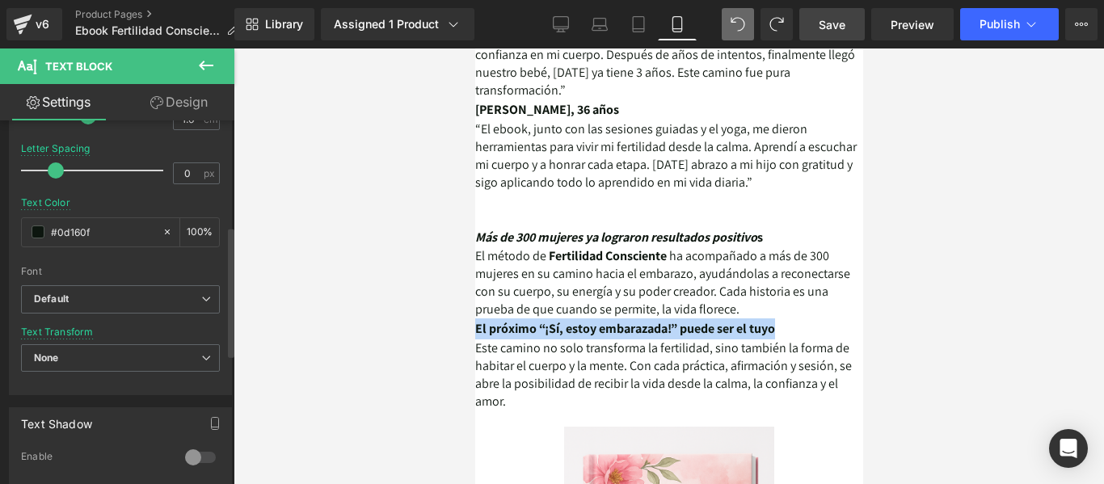
scroll to position [242, 0]
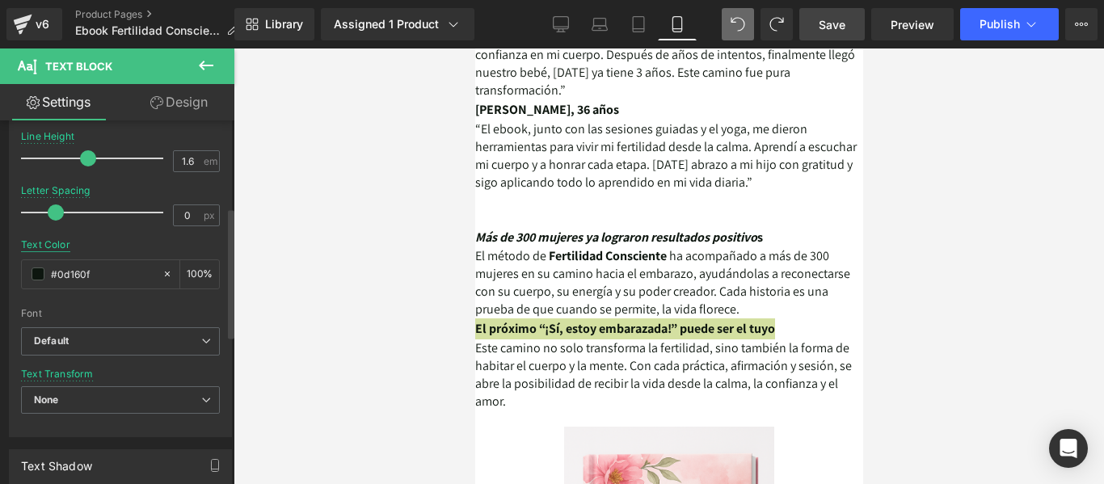
click at [58, 243] on div "Text Color" at bounding box center [45, 244] width 49 height 11
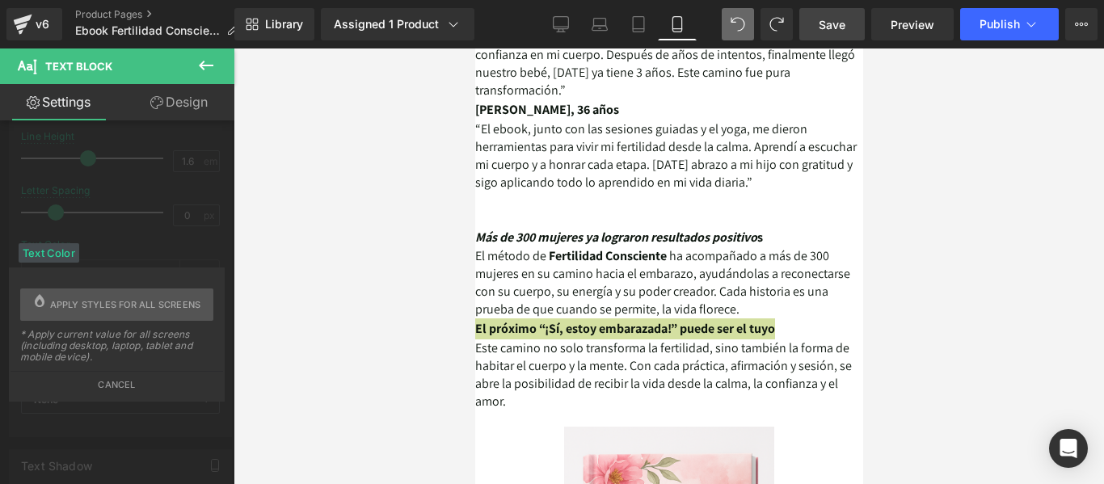
click at [327, 254] on div at bounding box center [668, 265] width 870 height 435
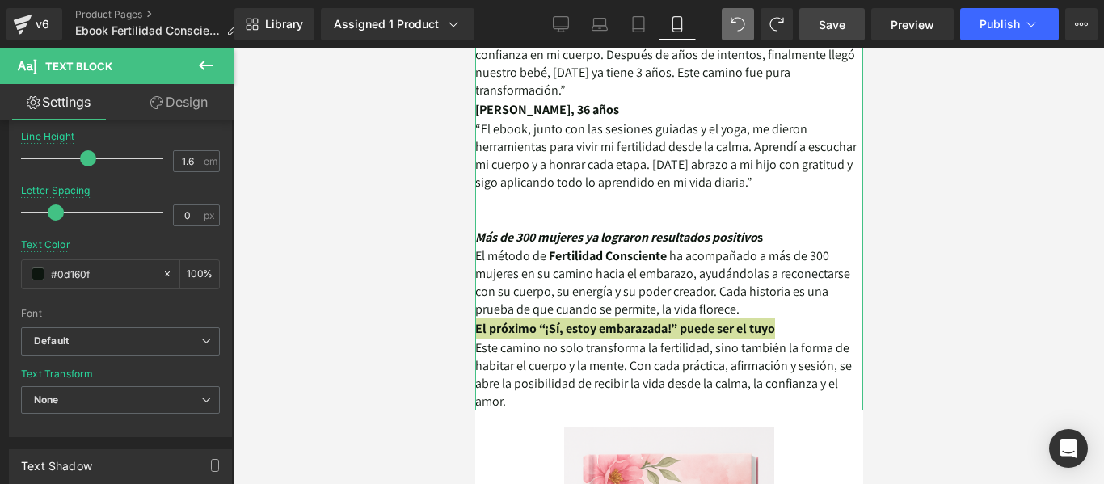
click at [170, 98] on link "Design" at bounding box center [178, 102] width 117 height 36
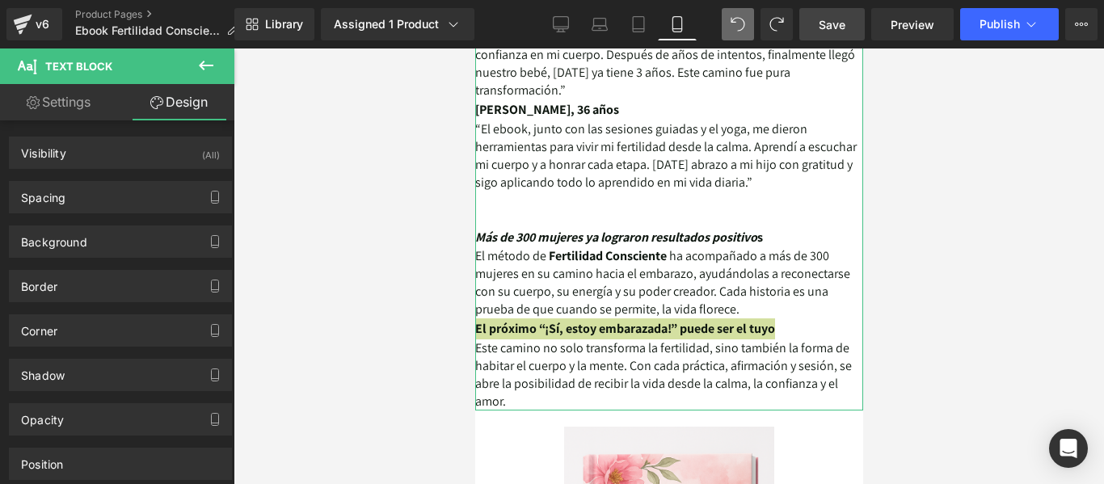
click at [206, 66] on icon at bounding box center [206, 66] width 15 height 10
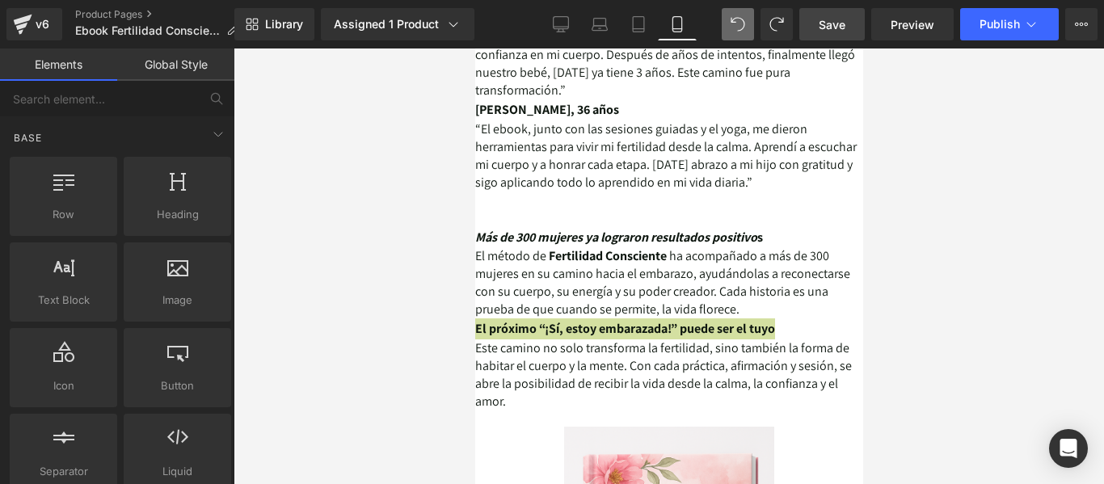
click at [902, 229] on div at bounding box center [668, 265] width 870 height 435
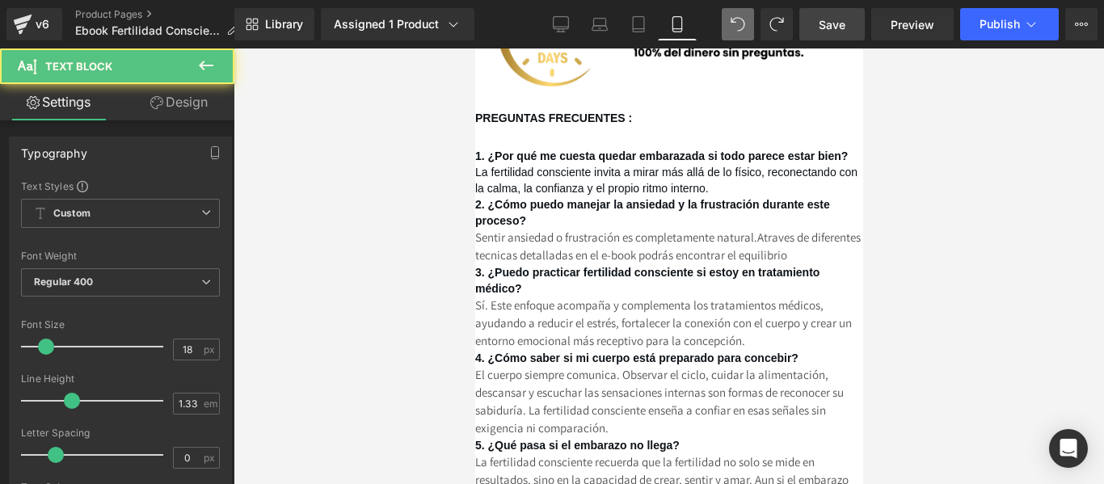
drag, startPoint x: 645, startPoint y: 175, endPoint x: 589, endPoint y: 258, distance: 100.2
click at [646, 198] on span "2. ¿Cómo puedo manejar la ansiedad y la frustración durante este proceso?" at bounding box center [651, 212] width 355 height 29
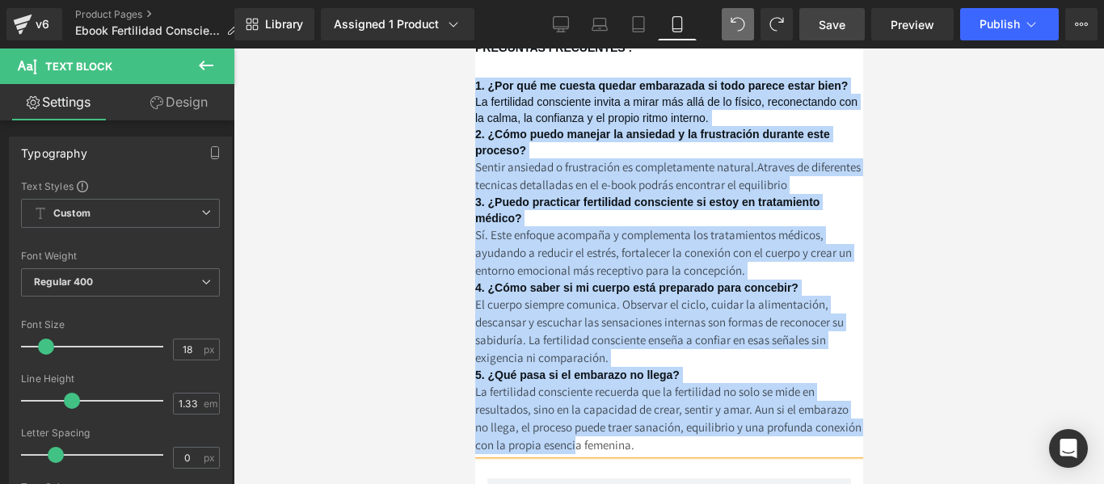
scroll to position [5414, 0]
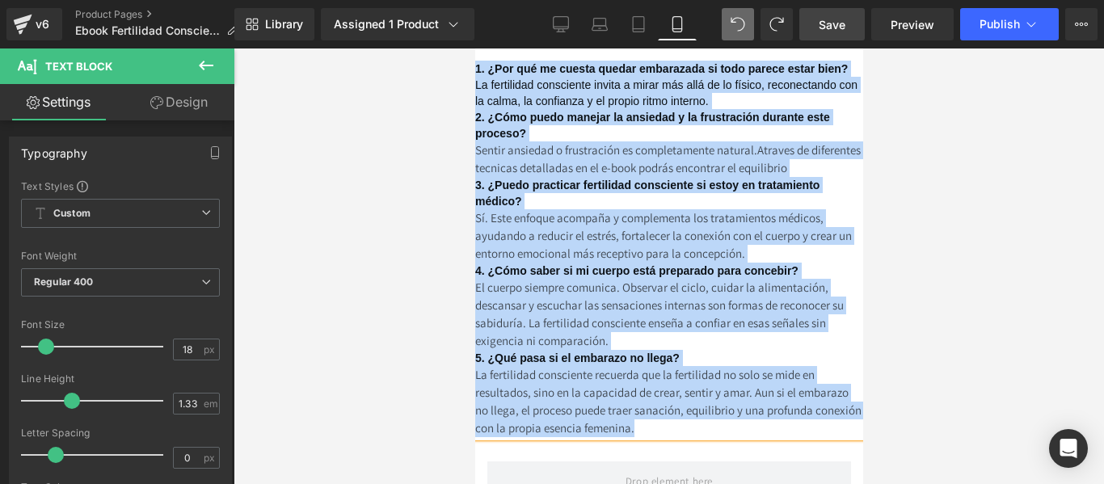
drag, startPoint x: 474, startPoint y: 204, endPoint x: 773, endPoint y: 431, distance: 375.4
click at [773, 431] on div "PREGUNTAS FRECUENTES : 1. ¿Por qué me cuesta quedar embarazada si todo parece e…" at bounding box center [668, 220] width 388 height 434
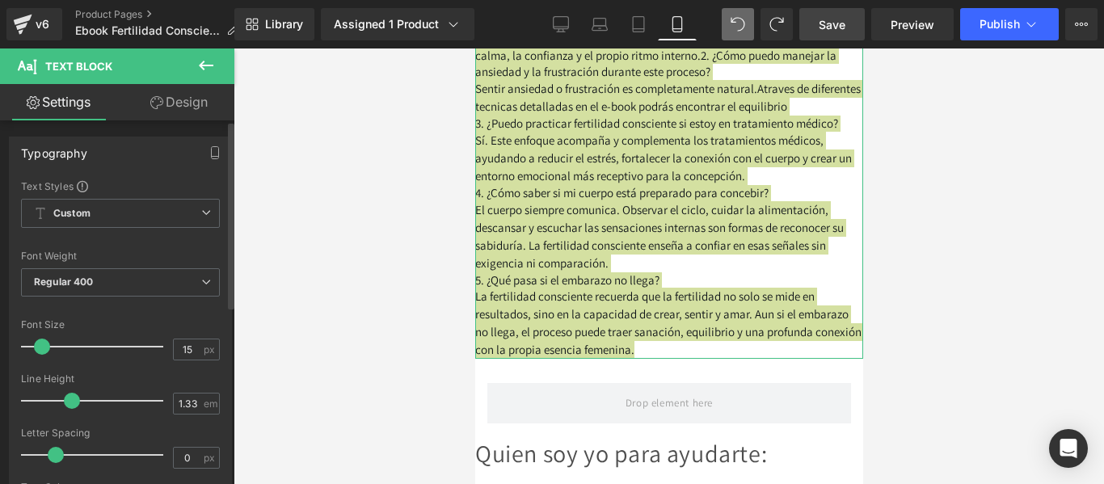
type input "14"
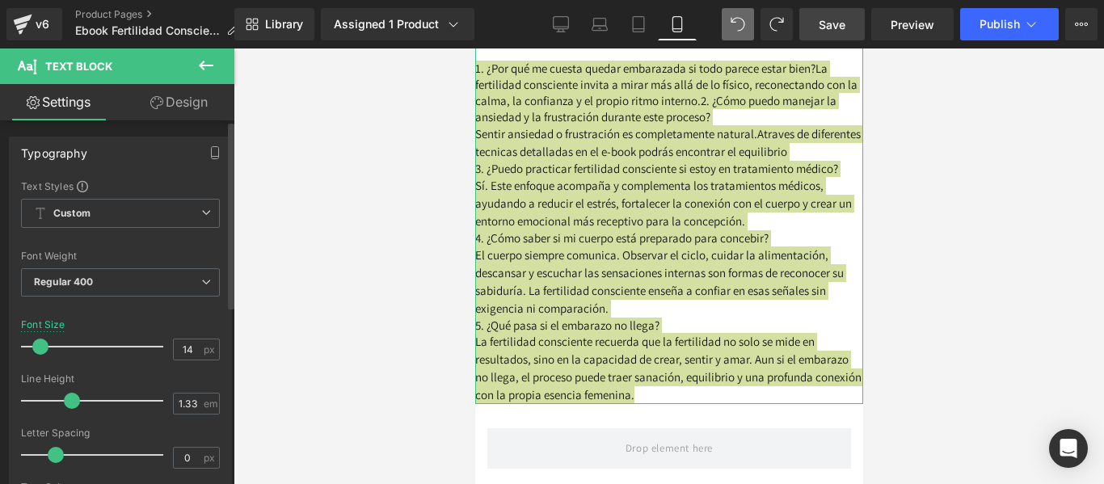
scroll to position [5381, 0]
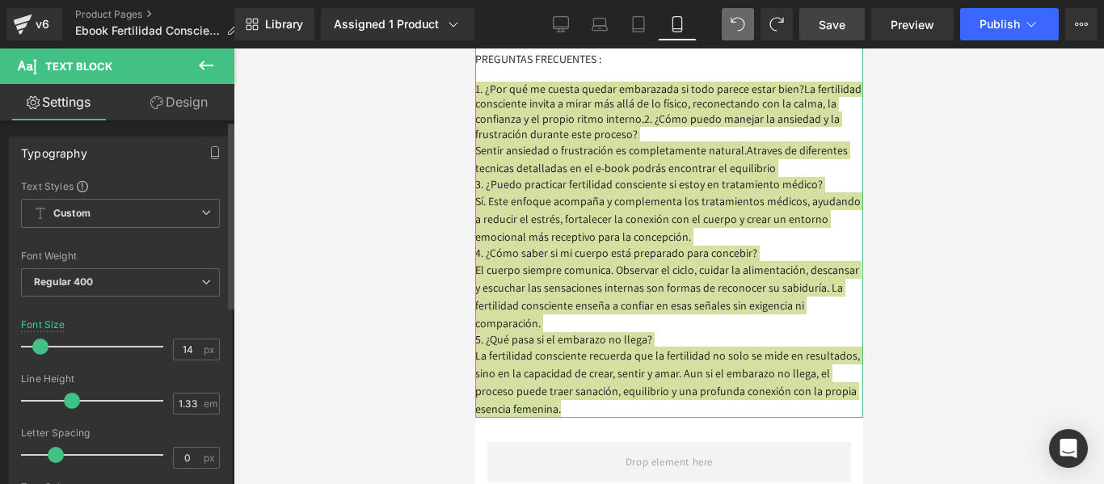
click at [40, 347] on span at bounding box center [40, 347] width 16 height 16
click at [74, 402] on span at bounding box center [72, 401] width 16 height 16
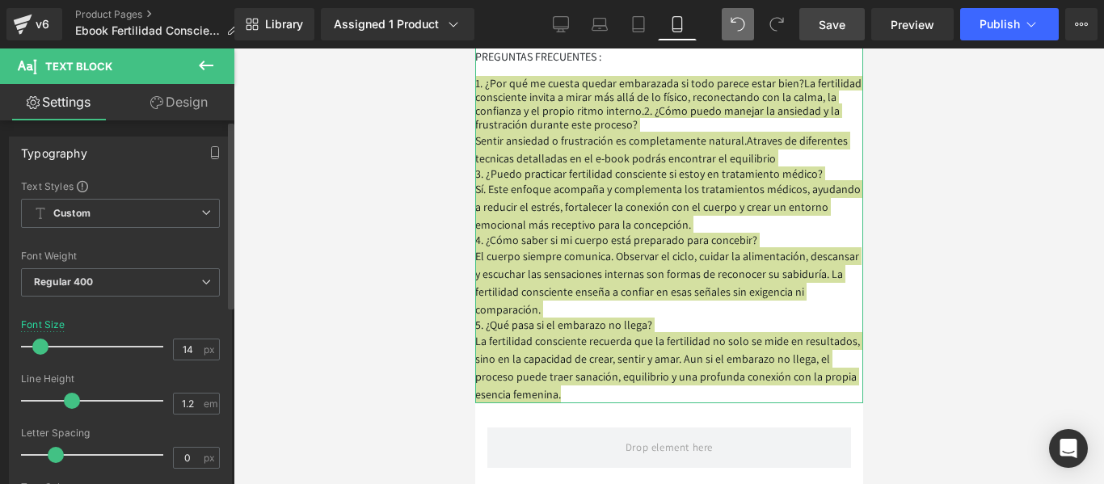
scroll to position [5371, 0]
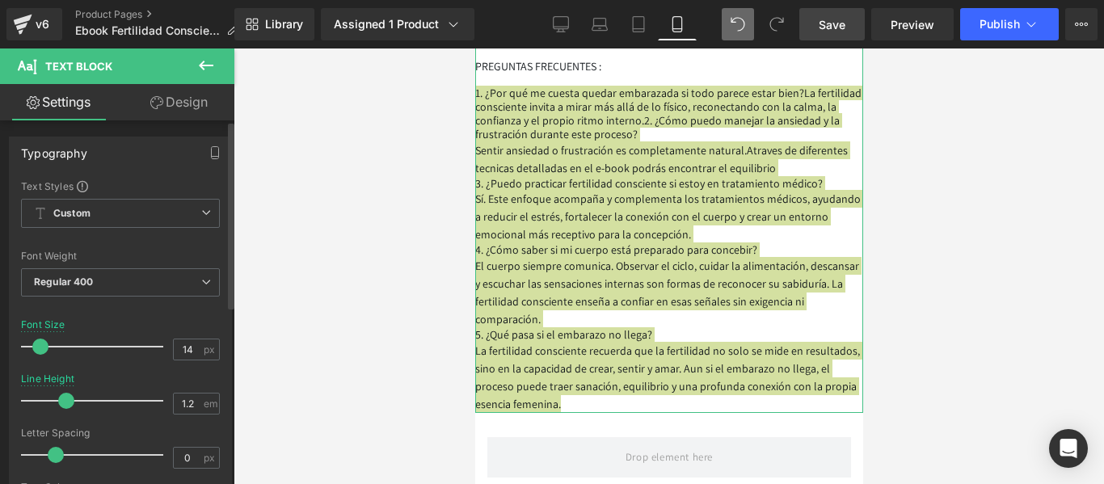
type input "1.3"
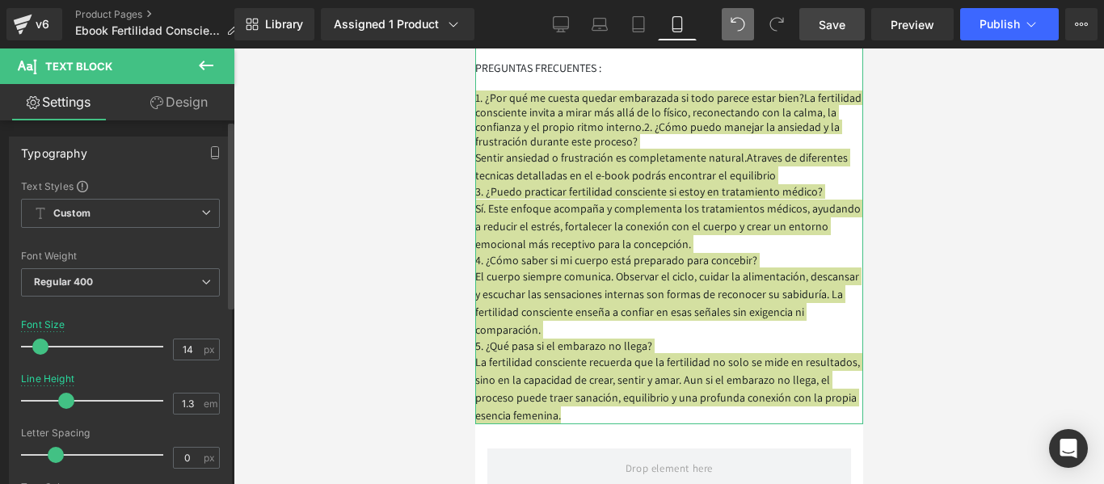
scroll to position [5378, 0]
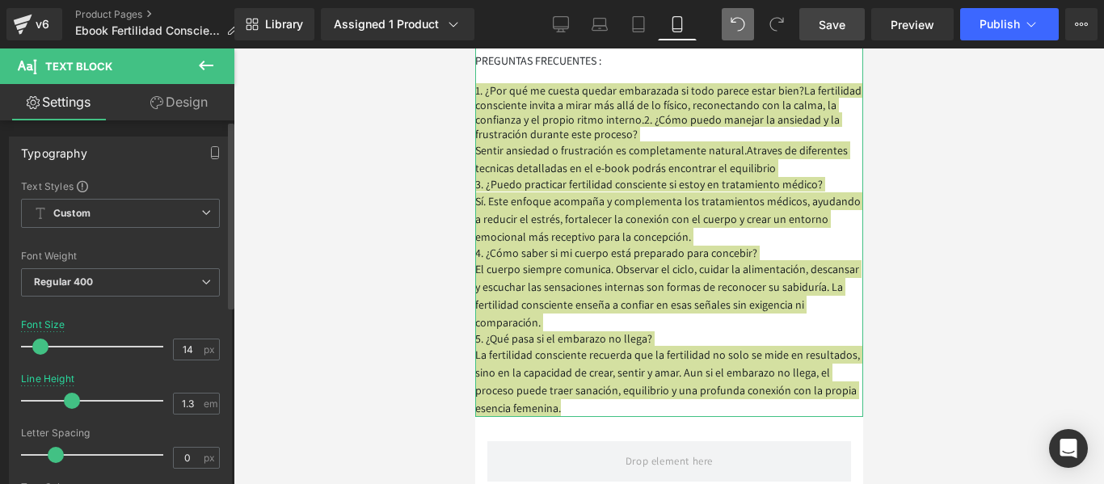
click at [64, 393] on div at bounding box center [96, 401] width 134 height 32
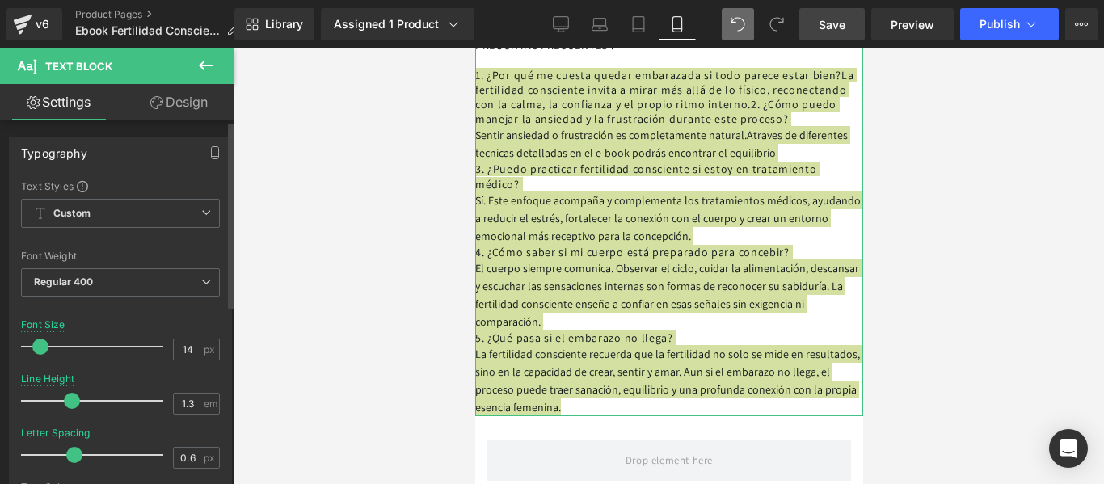
type input "0.5"
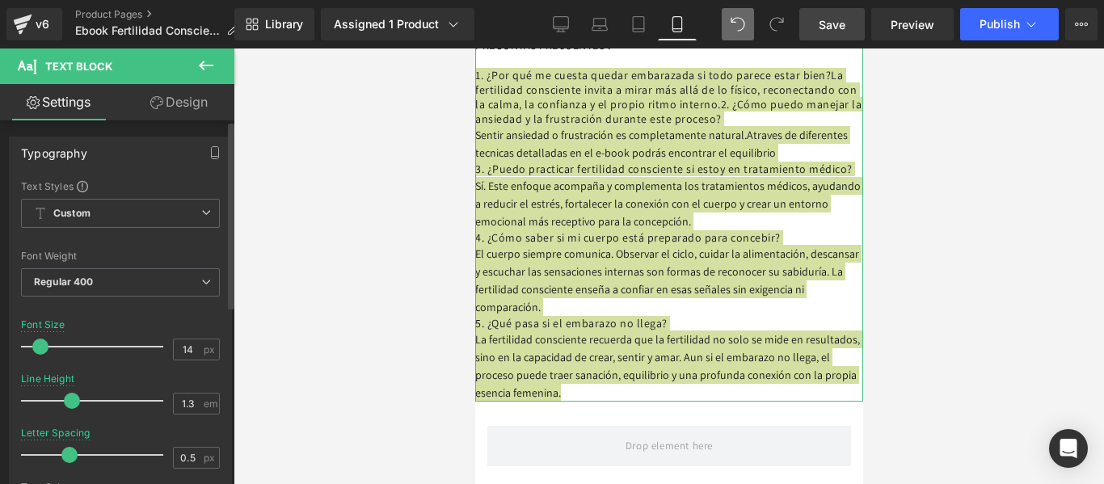
drag, startPoint x: 58, startPoint y: 452, endPoint x: 70, endPoint y: 448, distance: 12.8
click at [70, 448] on span at bounding box center [69, 455] width 16 height 16
click at [187, 97] on link "Design" at bounding box center [178, 102] width 117 height 36
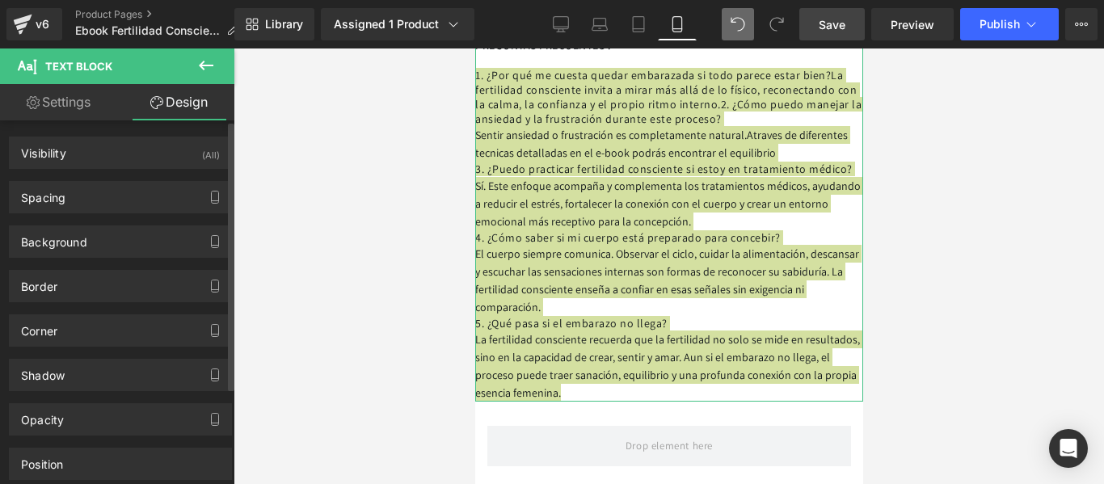
type input "#0e1318"
type input "100"
type input "0"
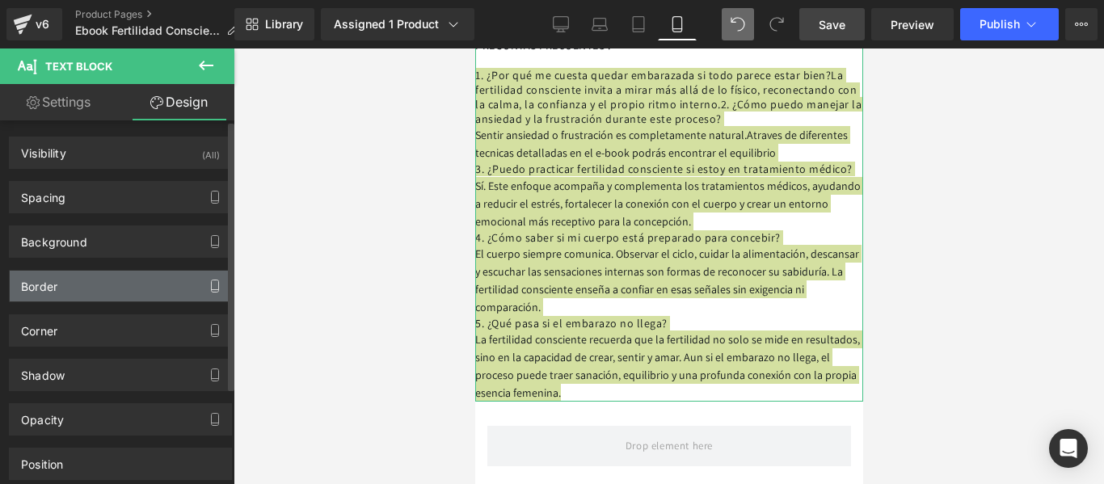
click at [212, 287] on icon "button" at bounding box center [215, 286] width 7 height 12
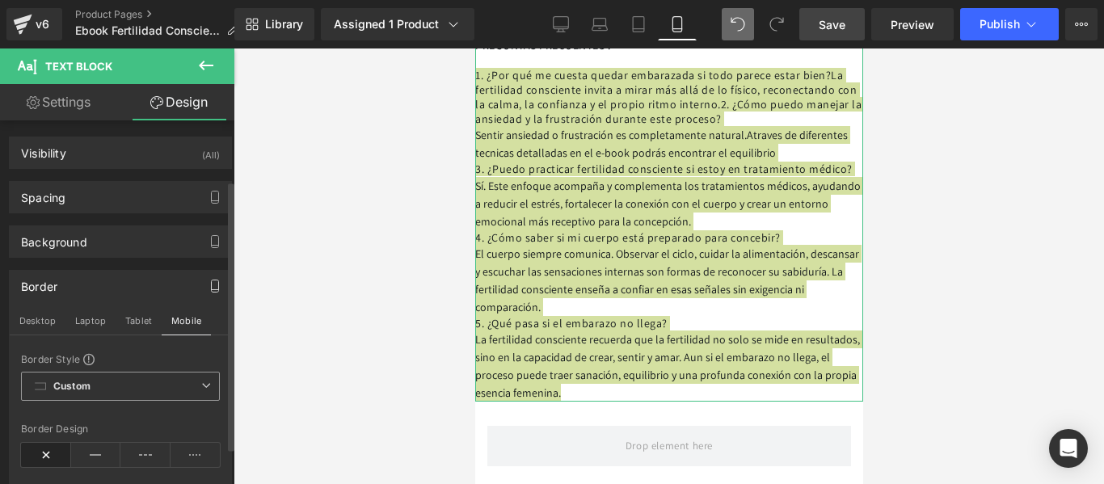
click at [85, 380] on b "Custom" at bounding box center [71, 387] width 37 height 14
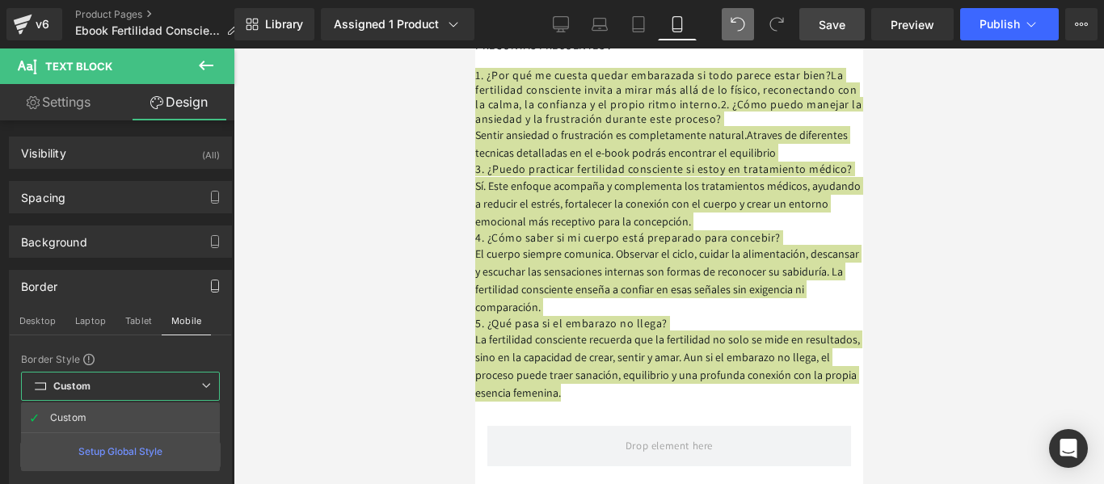
click at [197, 94] on link "Design" at bounding box center [178, 102] width 117 height 36
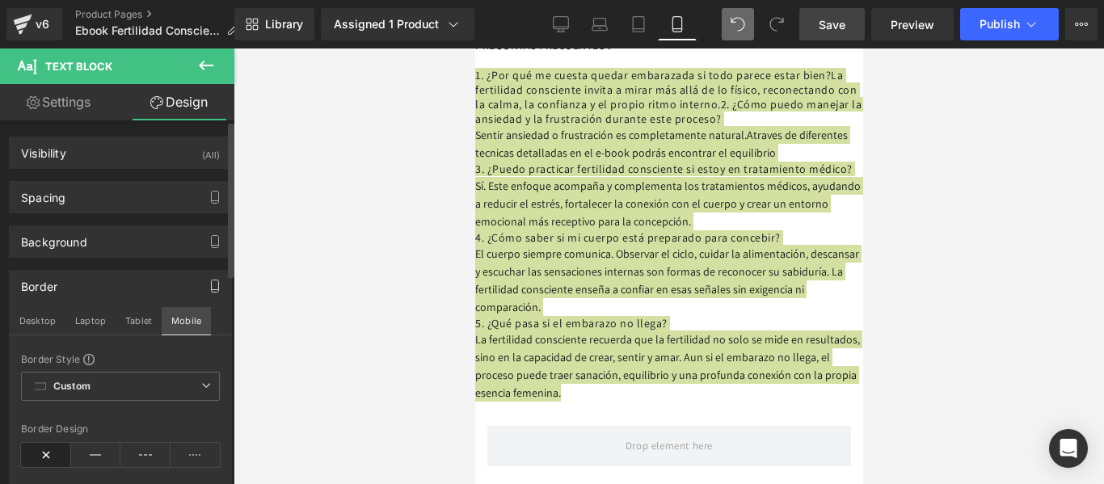
scroll to position [0, 0]
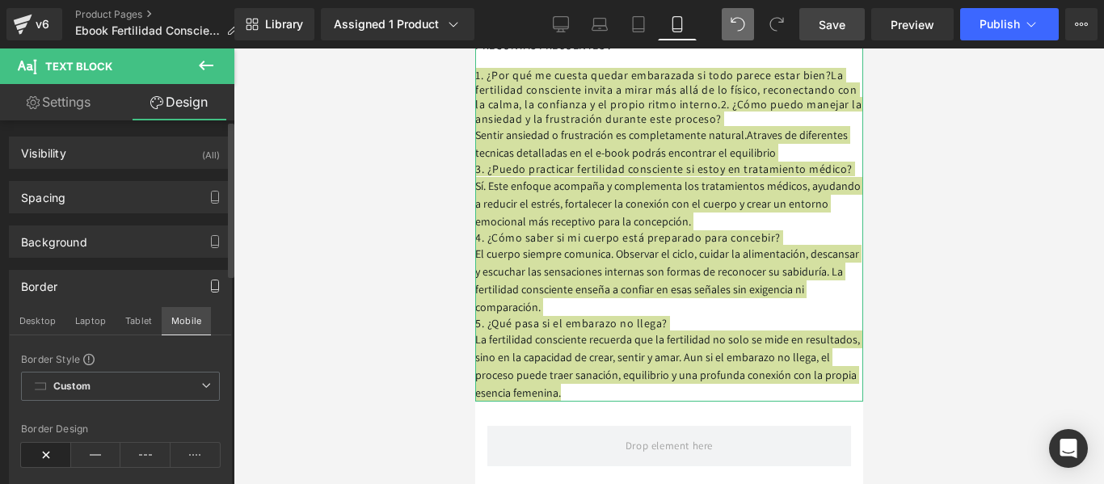
click at [180, 320] on button "Mobile" at bounding box center [186, 320] width 49 height 27
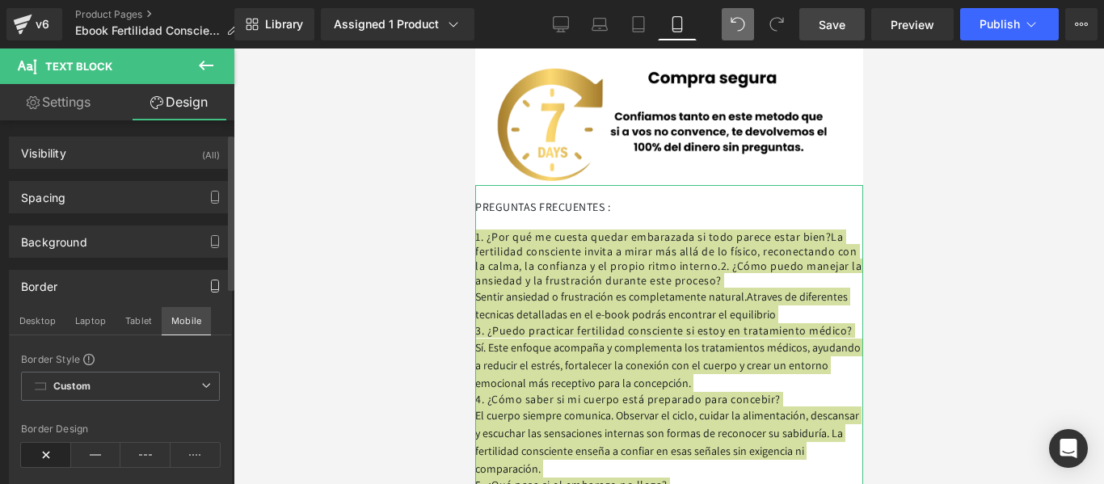
scroll to position [81, 0]
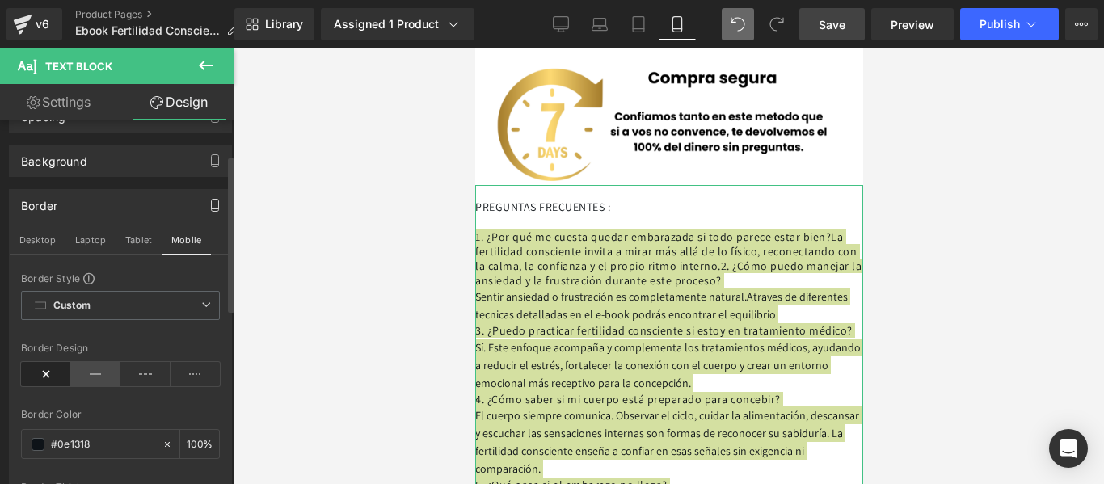
click at [100, 371] on icon at bounding box center [96, 374] width 50 height 24
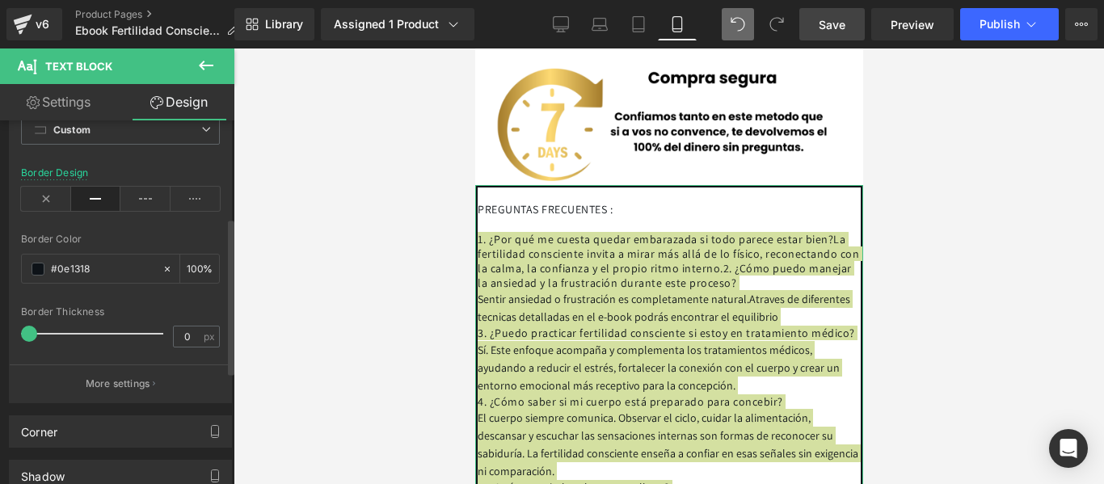
scroll to position [404, 0]
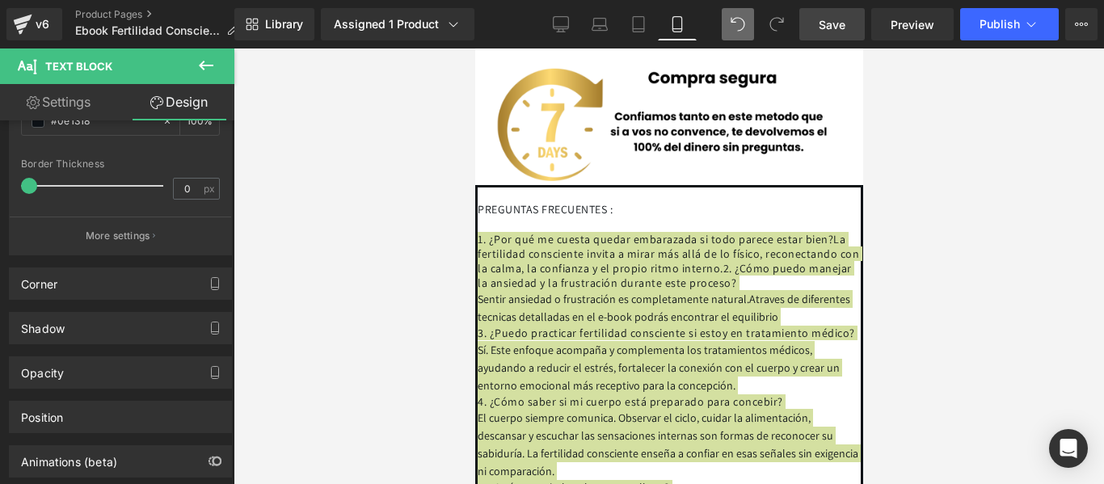
click at [836, 24] on span "Save" at bounding box center [831, 24] width 27 height 17
click at [990, 271] on div at bounding box center [668, 265] width 870 height 435
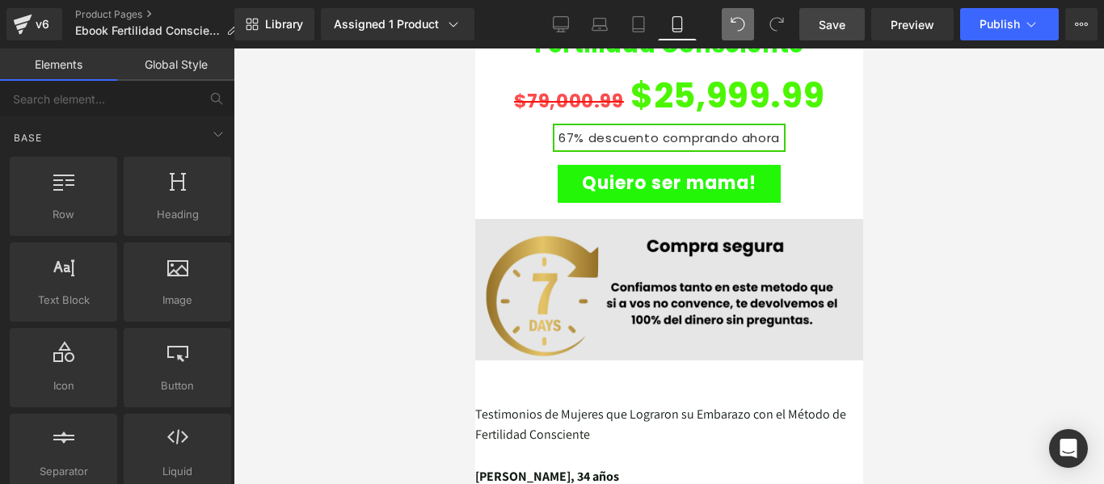
scroll to position [3616, 0]
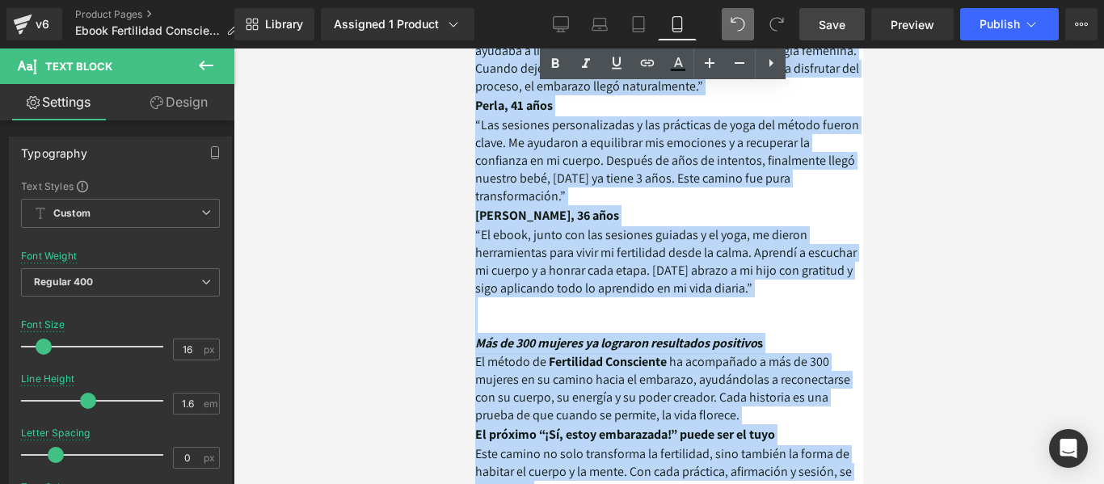
scroll to position [4455, 0]
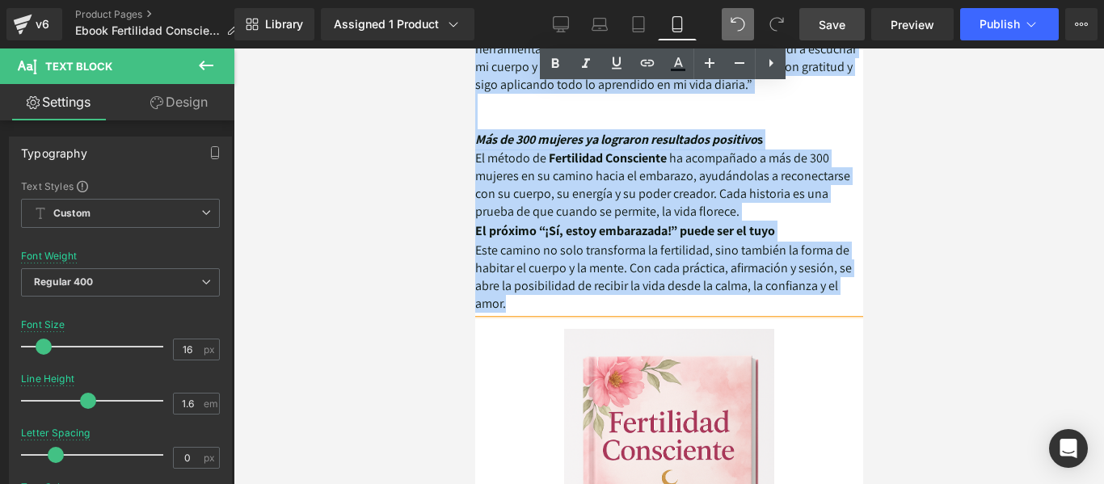
drag, startPoint x: 476, startPoint y: 362, endPoint x: 742, endPoint y: 290, distance: 275.4
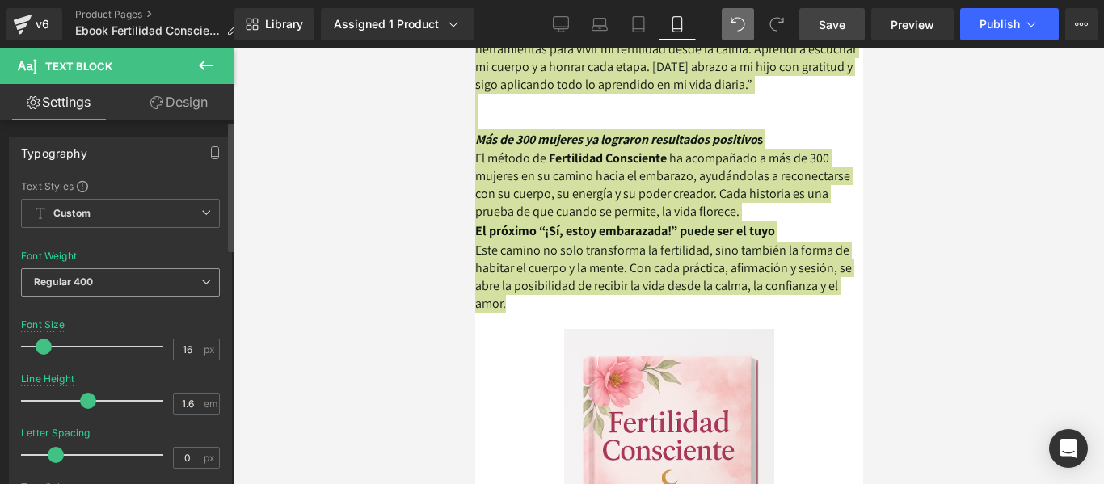
click at [100, 279] on span "Regular 400" at bounding box center [120, 282] width 199 height 28
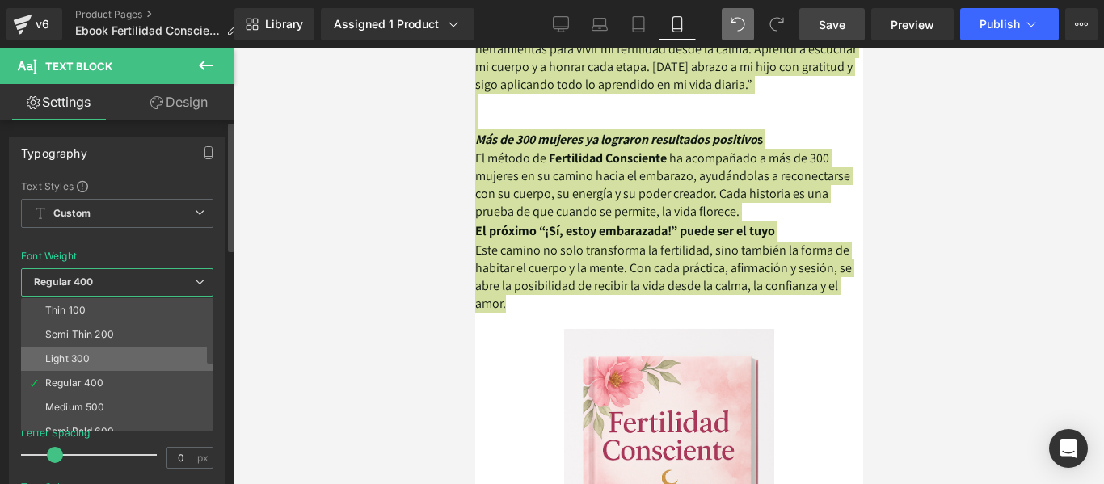
click at [88, 350] on li "Light 300" at bounding box center [121, 359] width 200 height 24
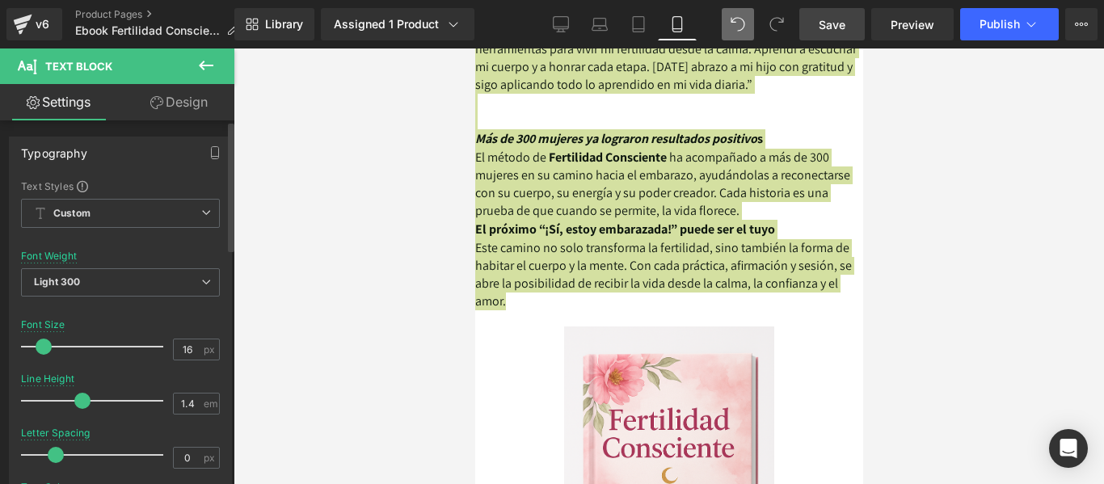
type input "1.3"
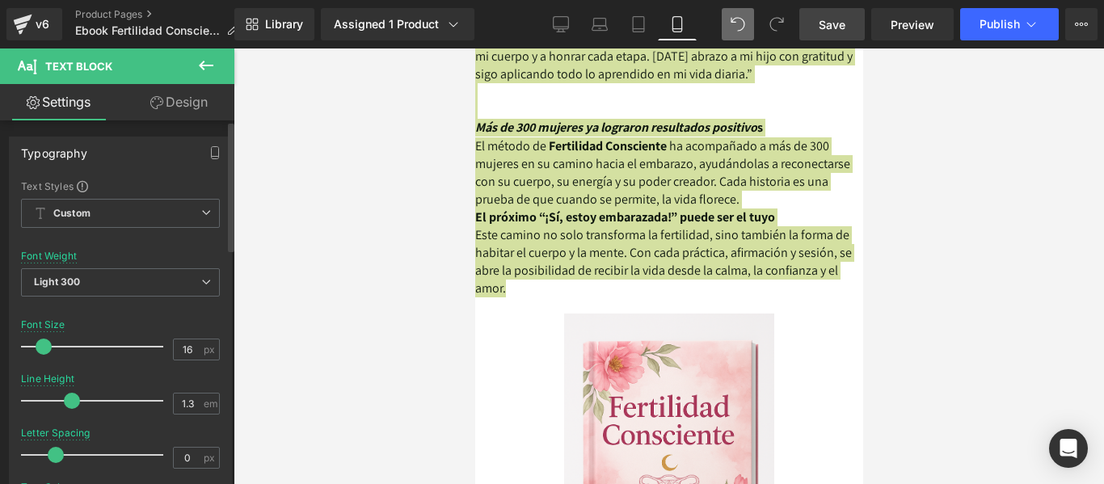
scroll to position [4423, 0]
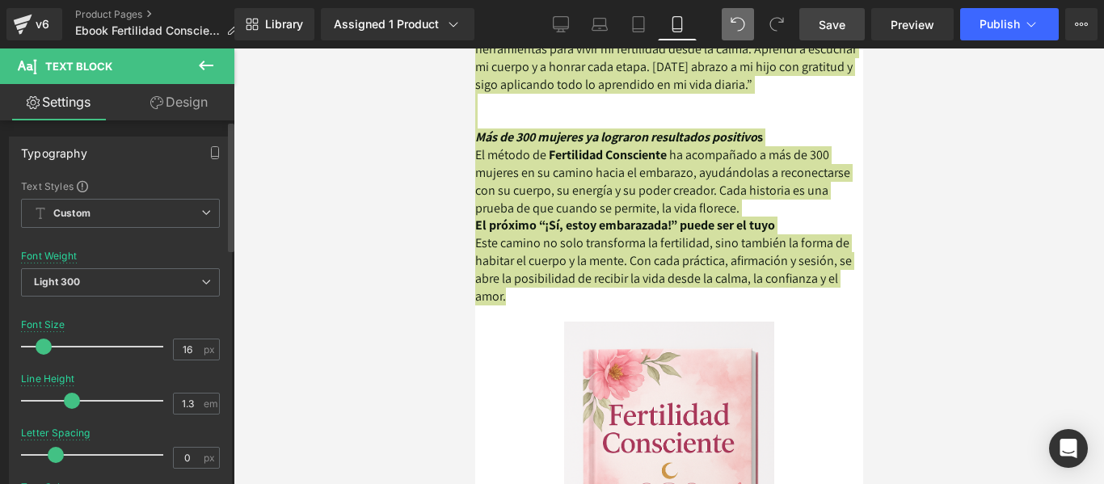
drag, startPoint x: 85, startPoint y: 406, endPoint x: 69, endPoint y: 401, distance: 16.4
click at [69, 401] on span at bounding box center [72, 401] width 16 height 16
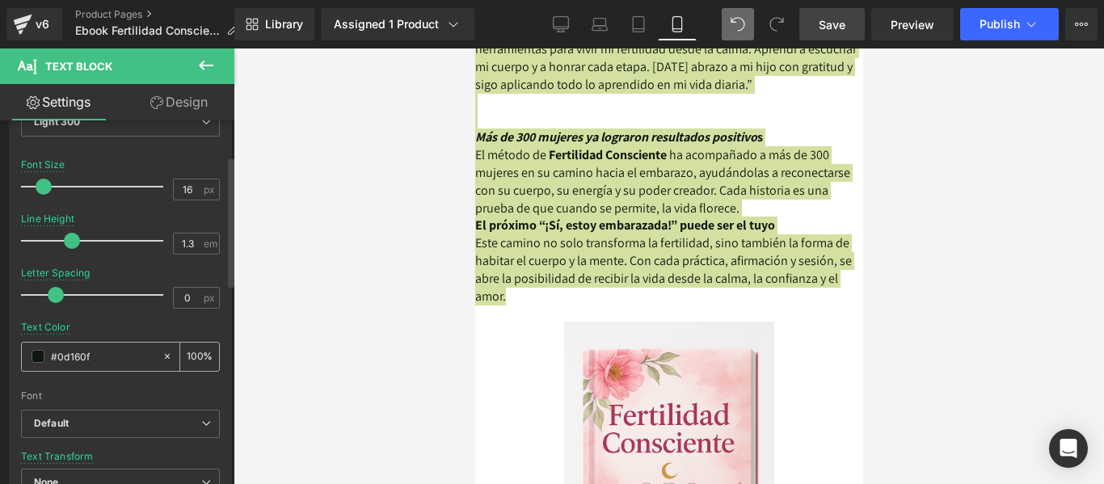
scroll to position [162, 0]
type input "0.2"
click at [64, 289] on span at bounding box center [61, 293] width 16 height 16
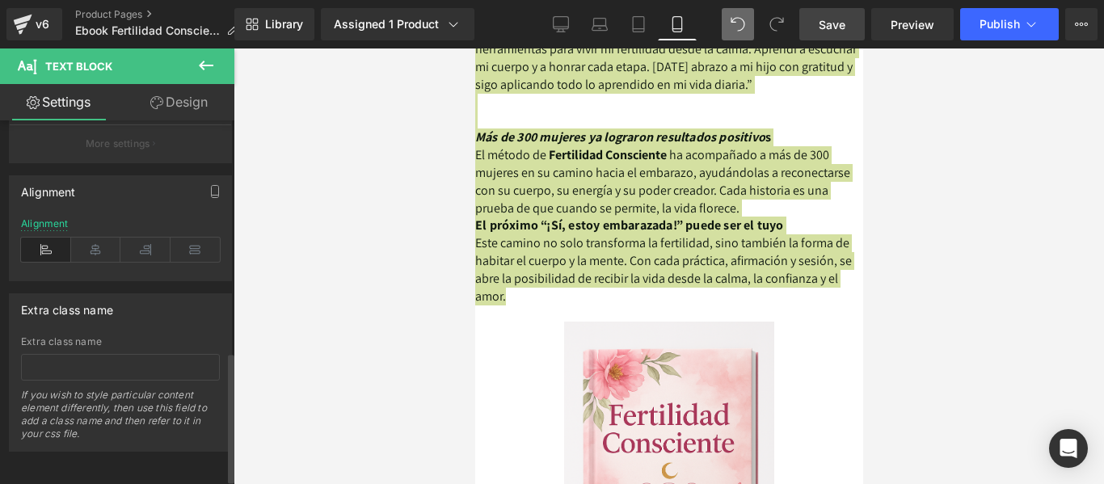
scroll to position [646, 0]
click at [93, 250] on icon at bounding box center [96, 249] width 50 height 24
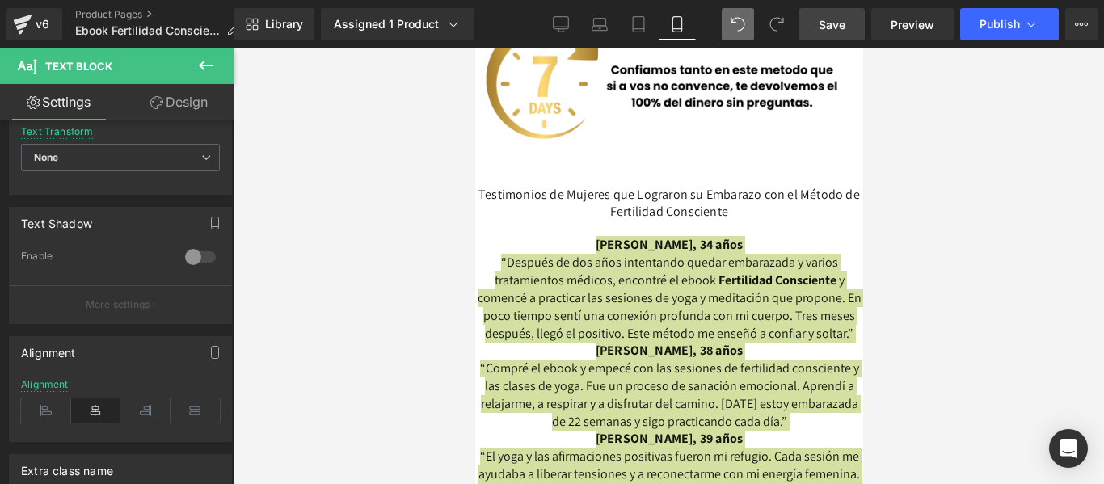
scroll to position [3696, 0]
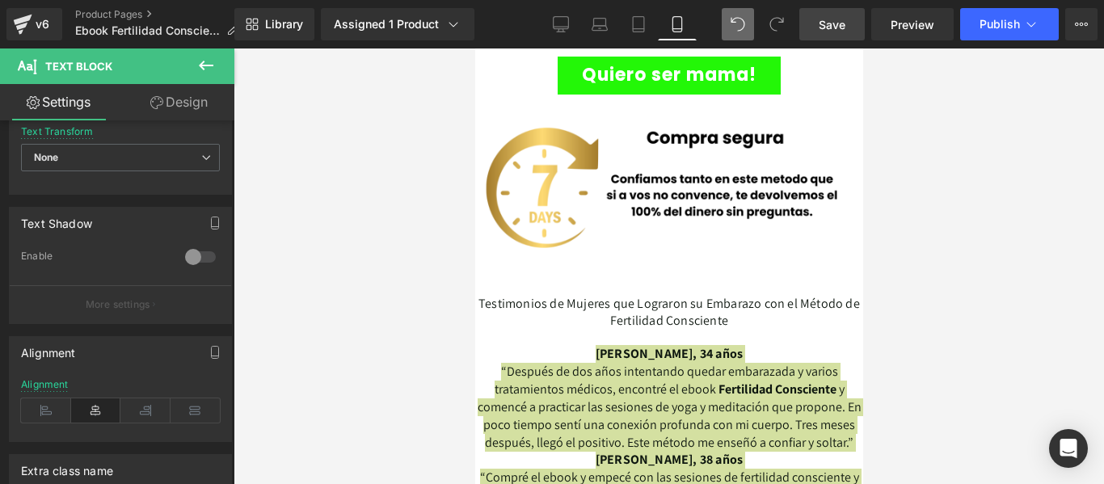
drag, startPoint x: 838, startPoint y: 22, endPoint x: 272, endPoint y: 91, distance: 569.8
click at [838, 22] on span "Save" at bounding box center [831, 24] width 27 height 17
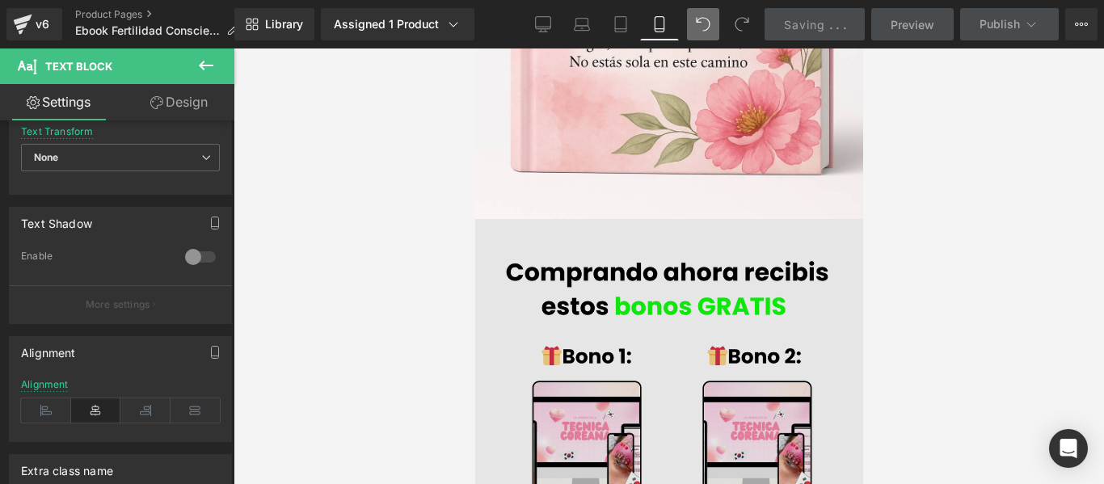
scroll to position [2161, 0]
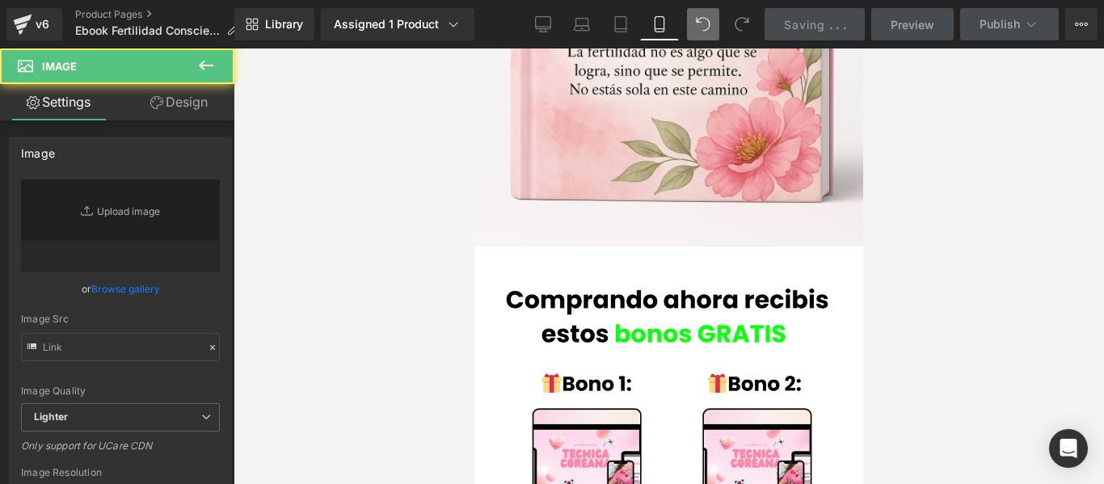
type input "https://cdn.shopify.com/s/files/1/0661/5161/2485/files/Tu_dolor_lo_conozco_lo_v…"
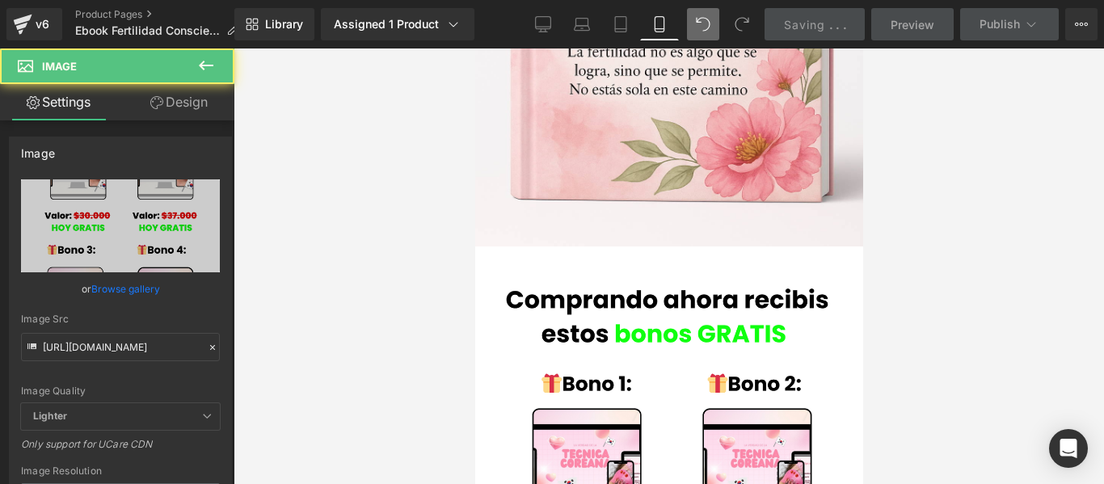
scroll to position [2080, 0]
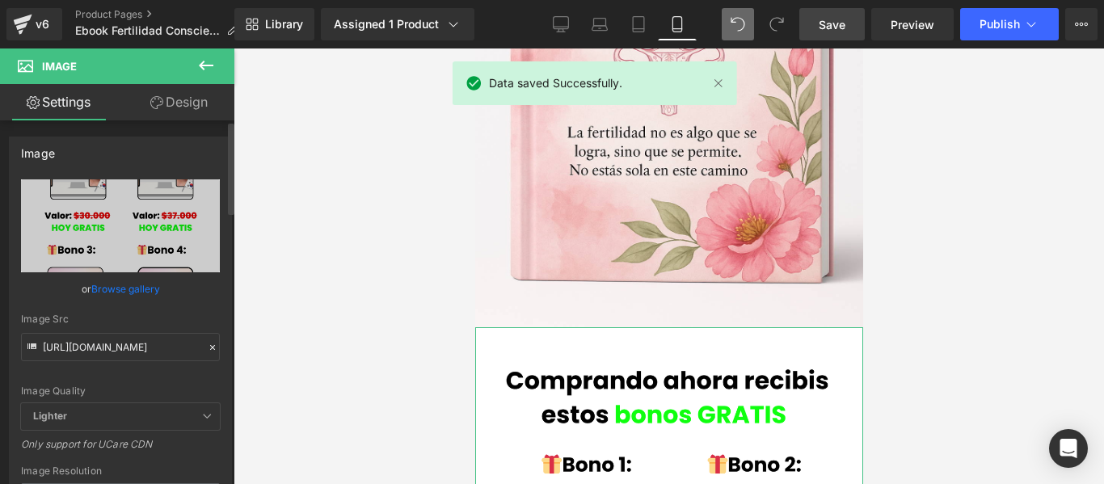
click at [121, 285] on link "Browse gallery" at bounding box center [125, 289] width 69 height 28
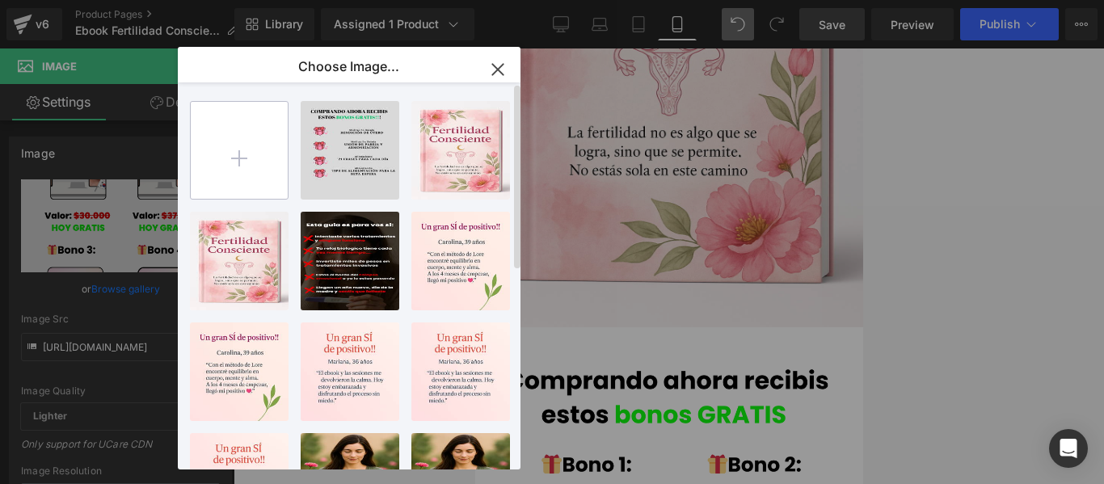
click at [243, 174] on input "file" at bounding box center [239, 150] width 97 height 97
type input "C:\fakepath\BONO 1 (1).png"
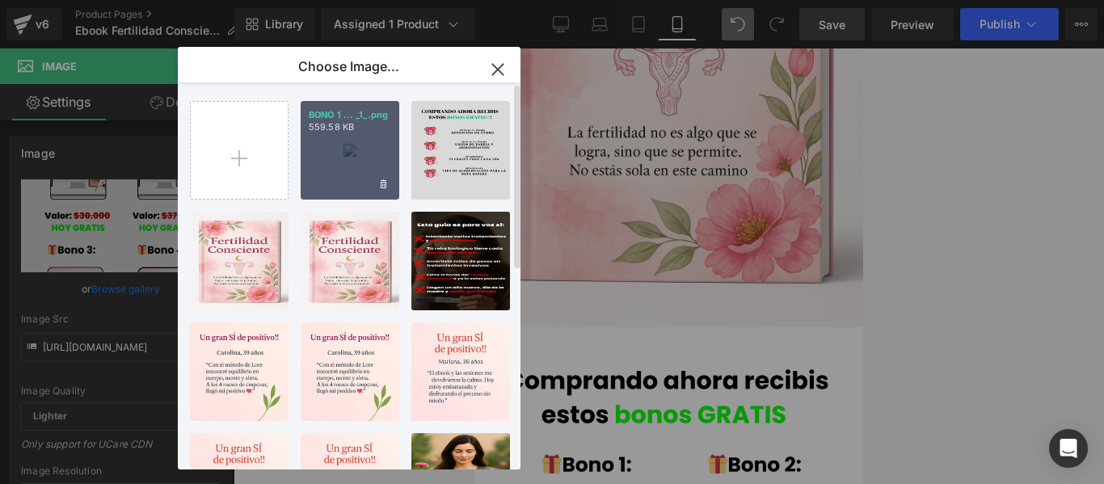
click at [376, 159] on div "BONO 1 ... _1_.png 559.58 KB" at bounding box center [350, 150] width 99 height 99
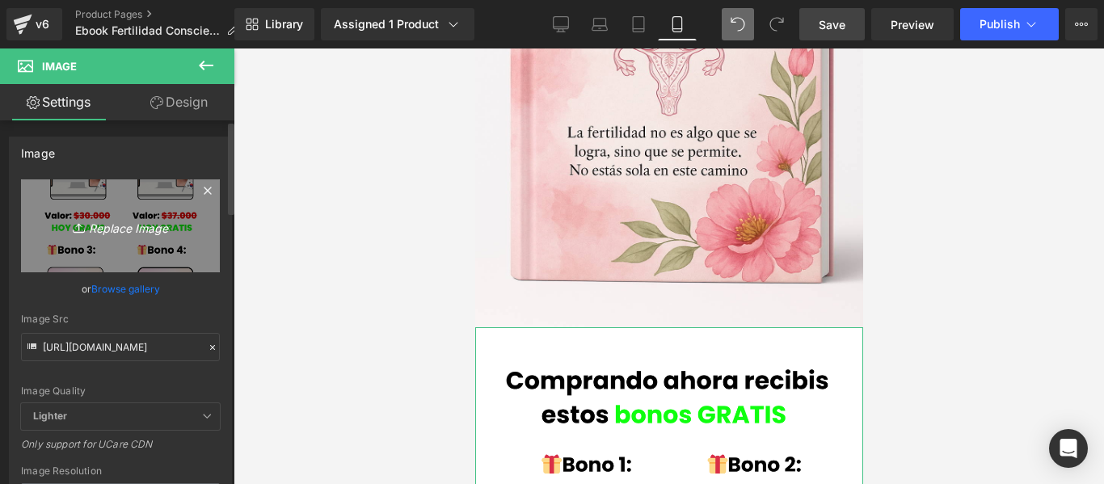
click at [117, 230] on icon "Replace Image" at bounding box center [120, 226] width 129 height 20
type input "C:\fakepath\BONO 1 (1).png"
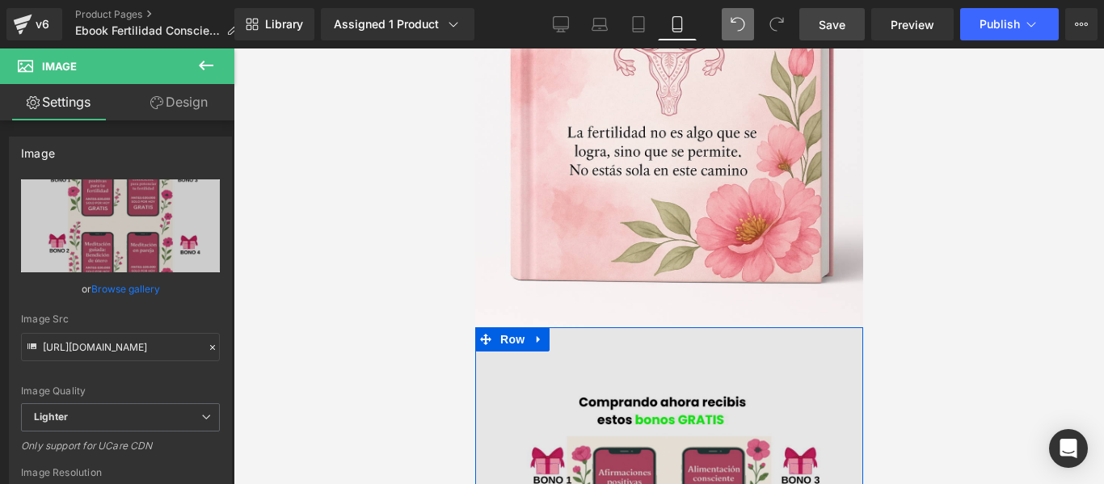
type input "https://ucarecdn.com/2743b70b-fd81-444a-9a36-9d6137777703/-/format/auto/-/previ…"
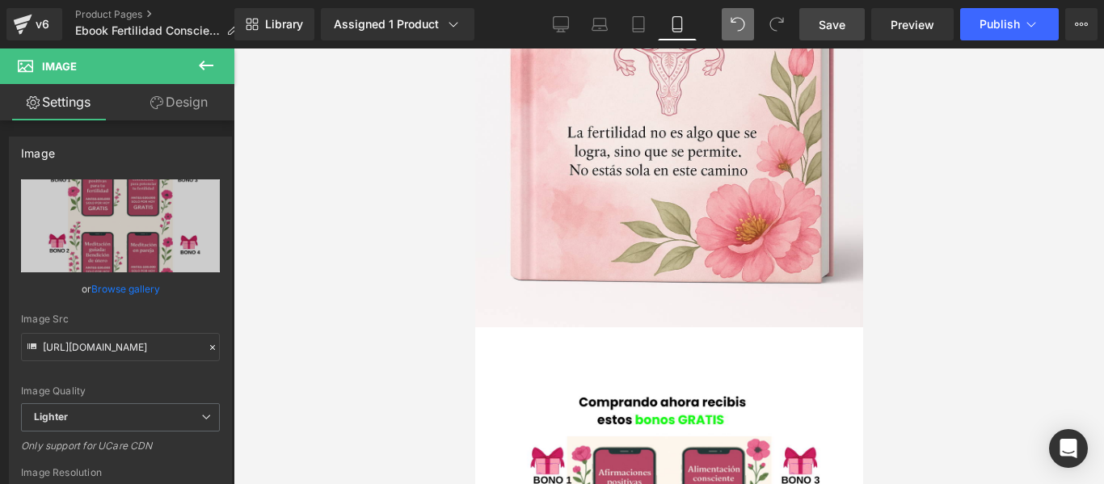
click at [970, 220] on div at bounding box center [668, 265] width 870 height 435
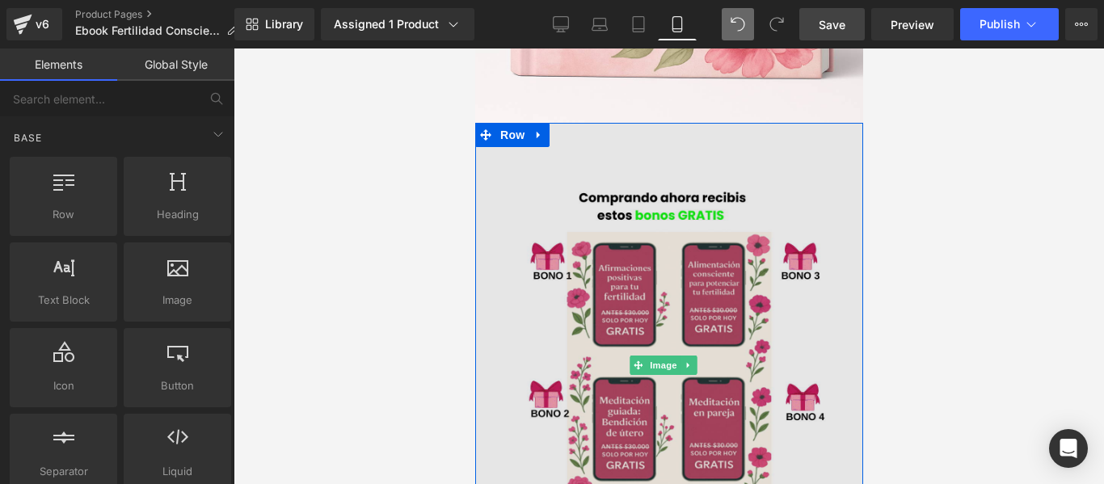
scroll to position [2403, 0]
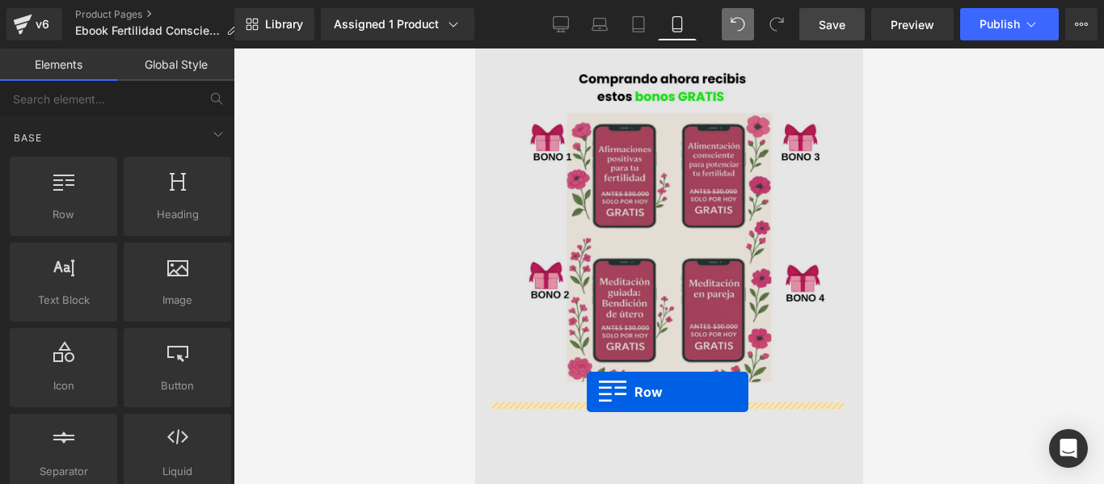
drag, startPoint x: 797, startPoint y: 369, endPoint x: 586, endPoint y: 392, distance: 212.9
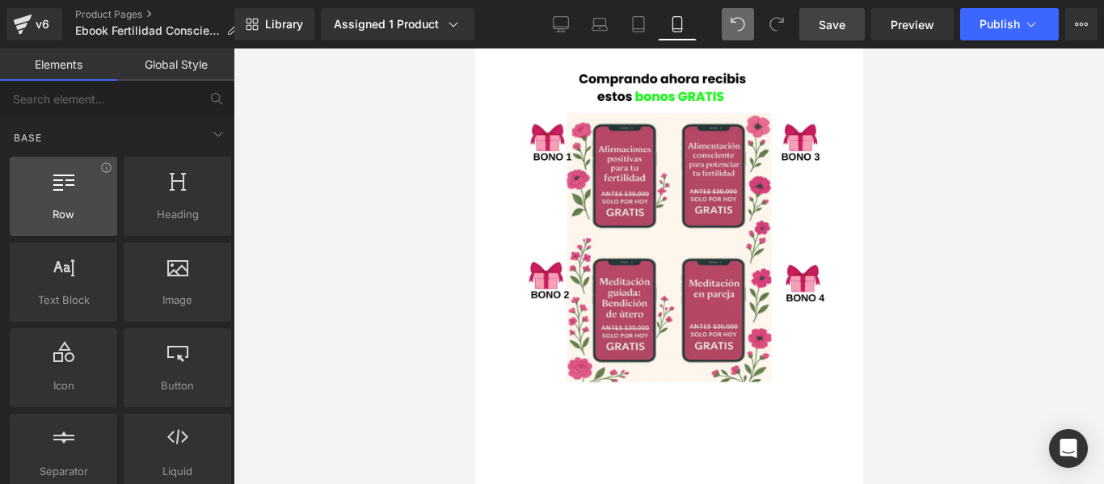
click at [77, 222] on div "Row rows, columns, layouts, div" at bounding box center [63, 196] width 107 height 79
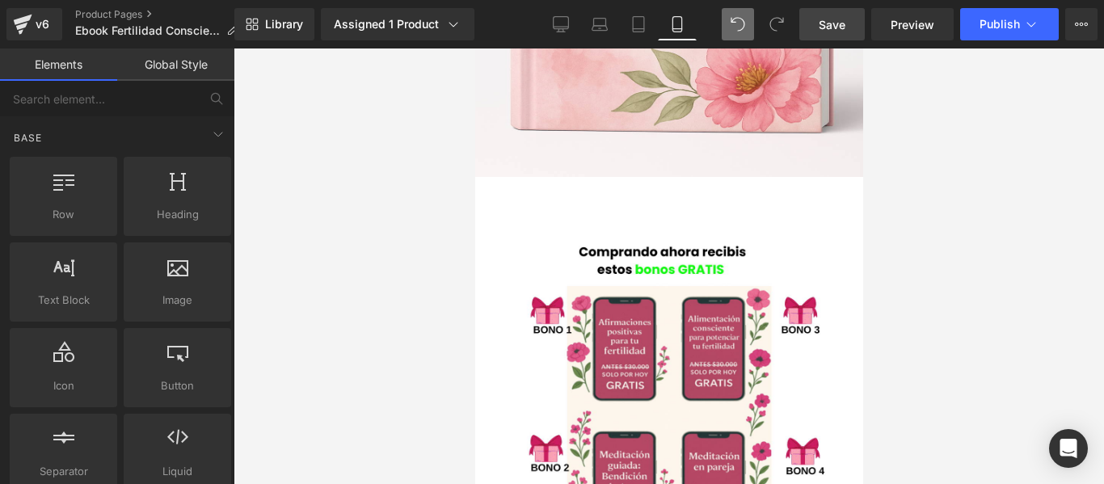
scroll to position [2161, 0]
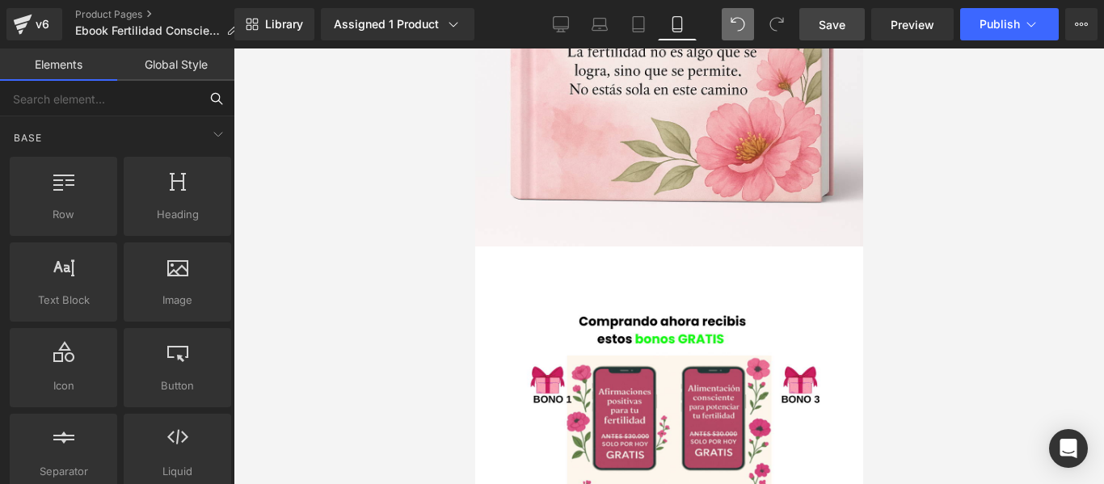
click at [0, 0] on html "Row You are previewing how the will restyle your page. You can not edit Element…" at bounding box center [552, 242] width 1104 height 484
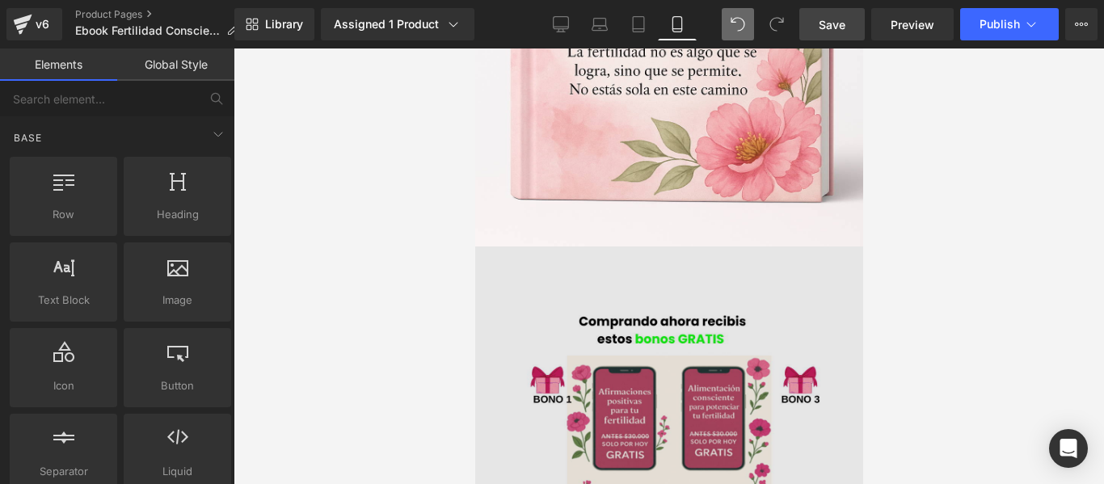
click at [655, 246] on img at bounding box center [668, 488] width 388 height 485
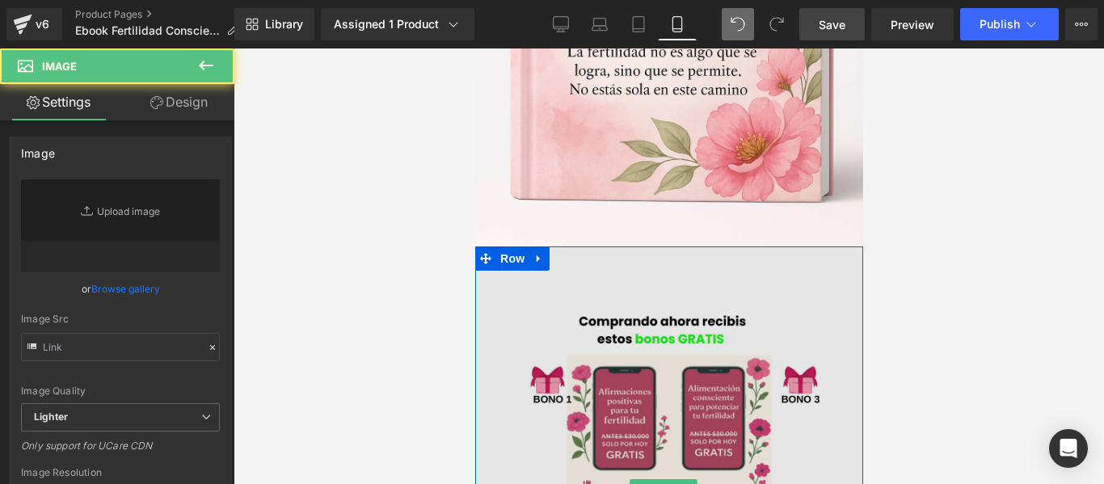
type input "https://ucarecdn.com/2743b70b-fd81-444a-9a36-9d6137777703/-/format/auto/-/previ…"
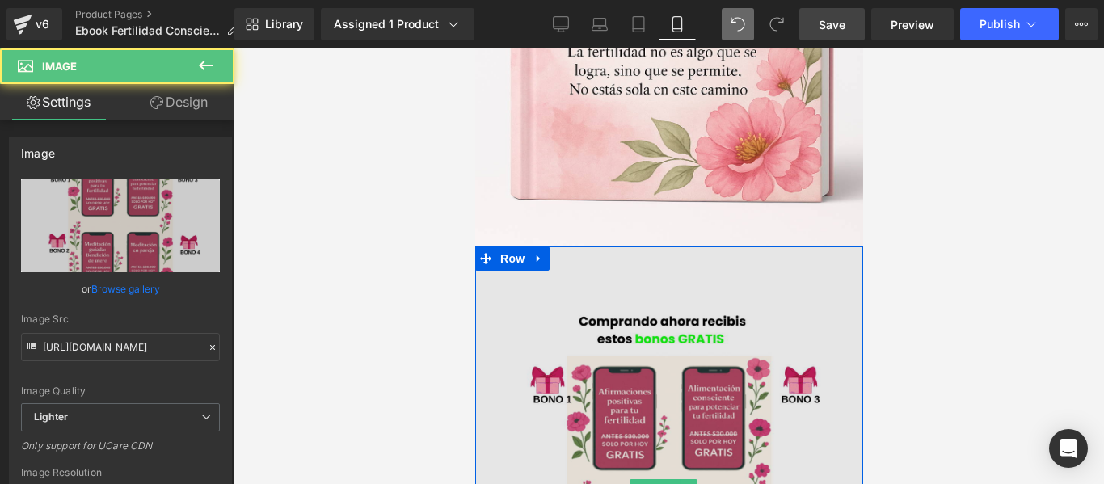
click at [663, 246] on img at bounding box center [668, 488] width 388 height 485
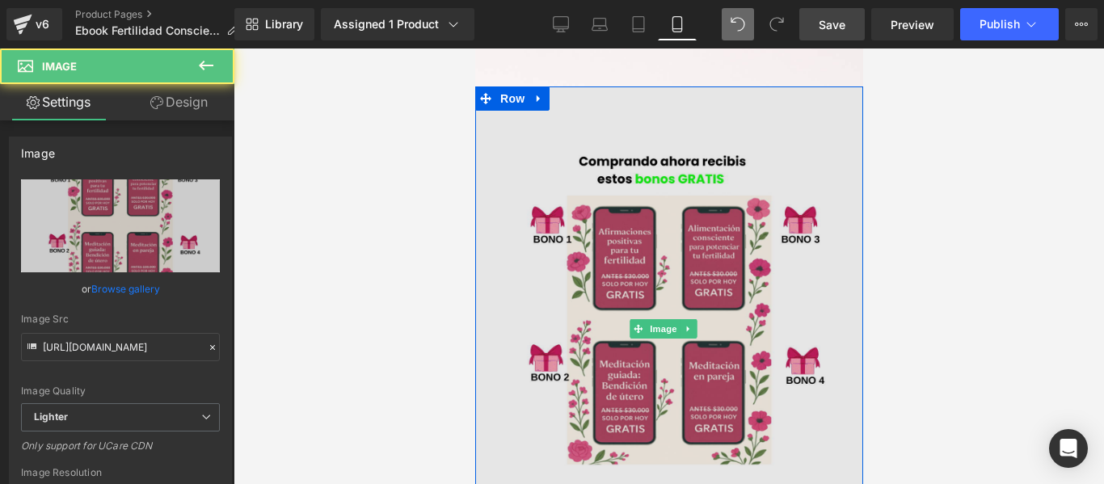
scroll to position [2323, 0]
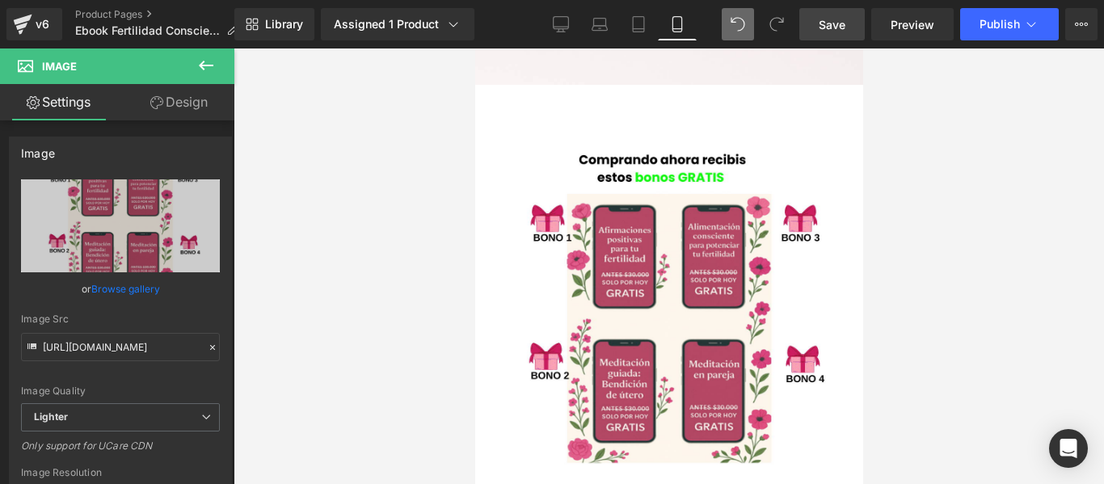
click at [930, 219] on div at bounding box center [668, 265] width 870 height 435
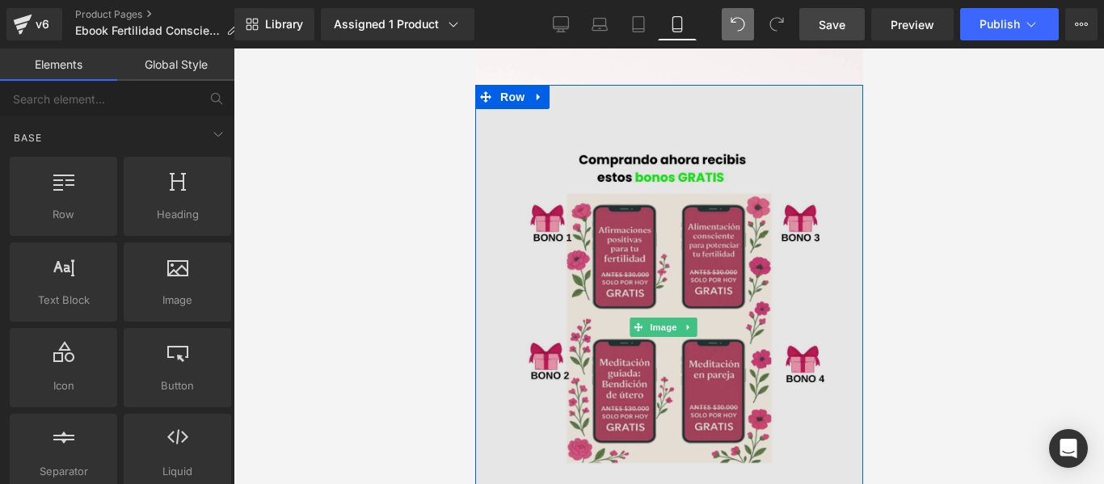
scroll to position [2161, 0]
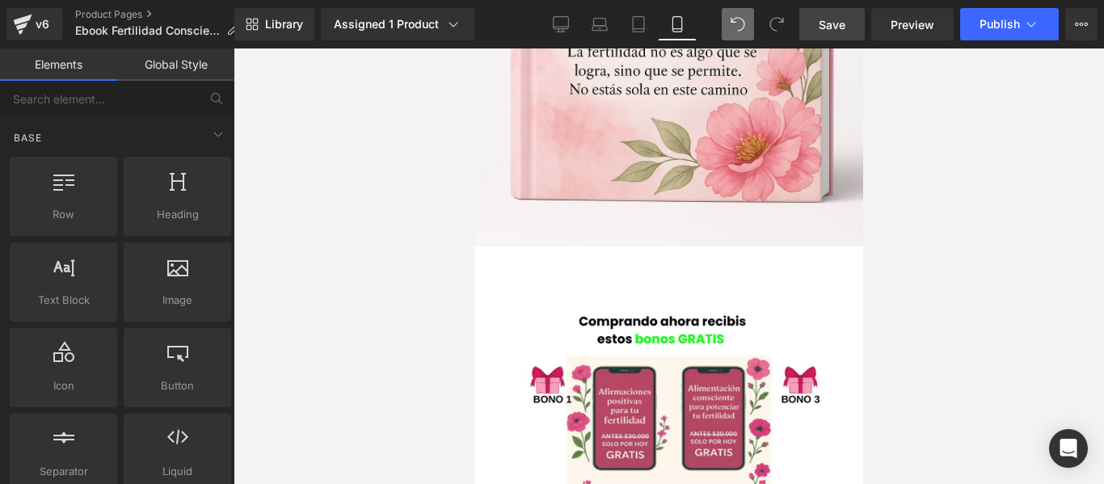
click at [842, 19] on span "Save" at bounding box center [831, 24] width 27 height 17
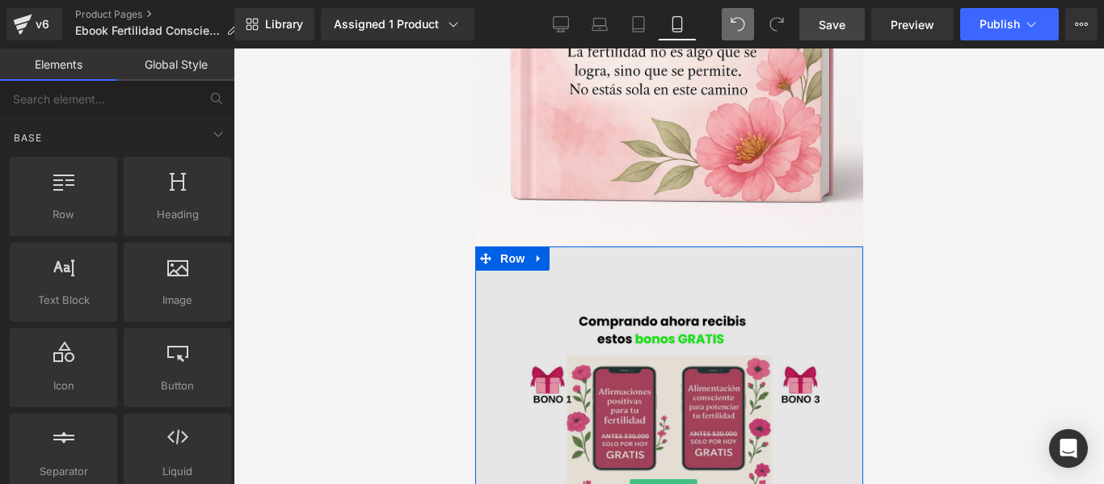
click at [577, 246] on img at bounding box center [668, 488] width 388 height 485
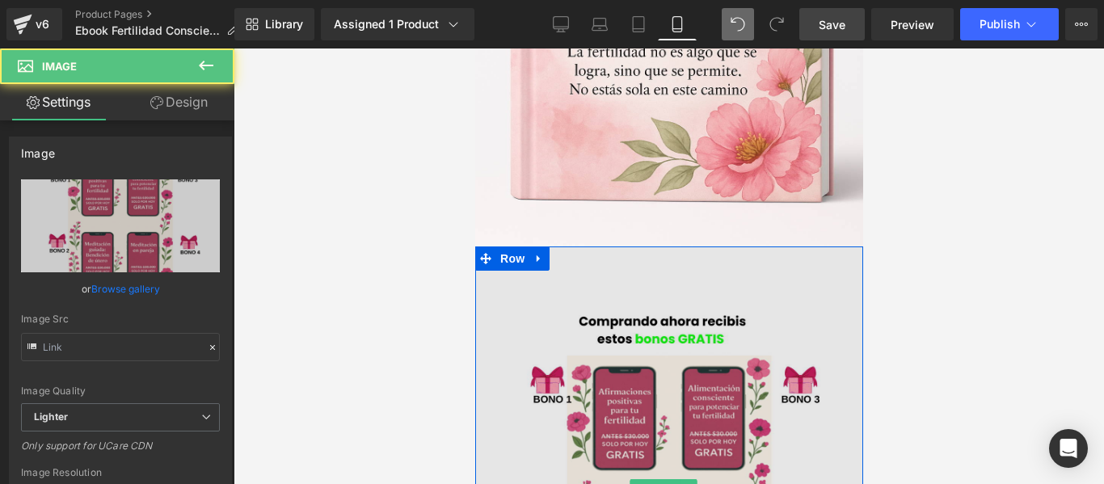
type input "https://ucarecdn.com/2743b70b-fd81-444a-9a36-9d6137777703/-/format/auto/-/previ…"
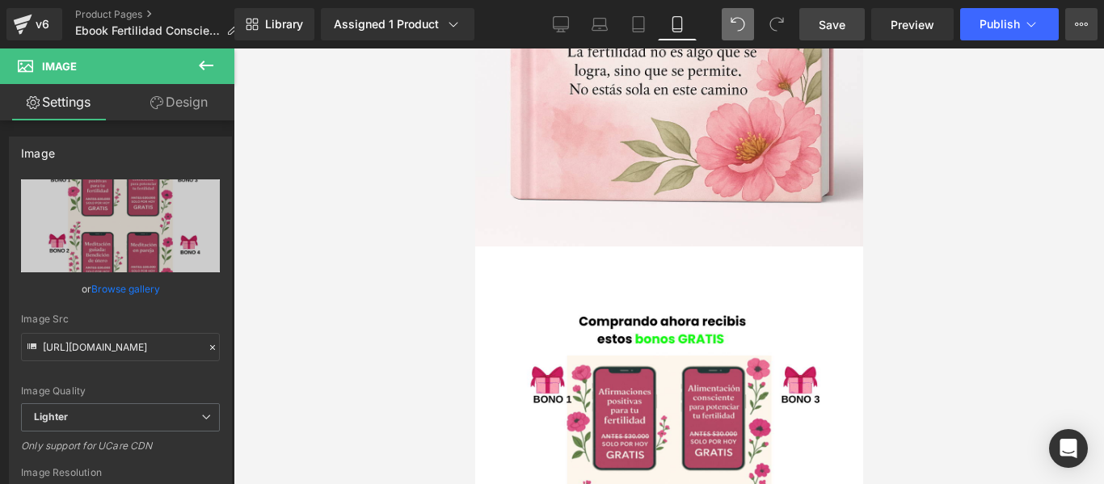
click at [1084, 16] on button "Upgrade Plan View Live Page View with current Template Save Template to Library…" at bounding box center [1081, 24] width 32 height 32
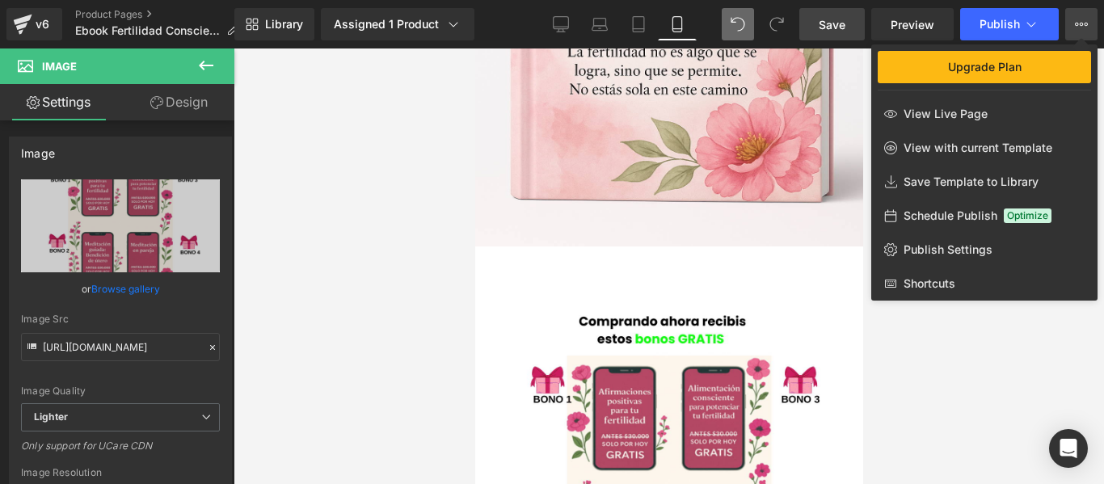
click at [595, 221] on div at bounding box center [668, 265] width 870 height 435
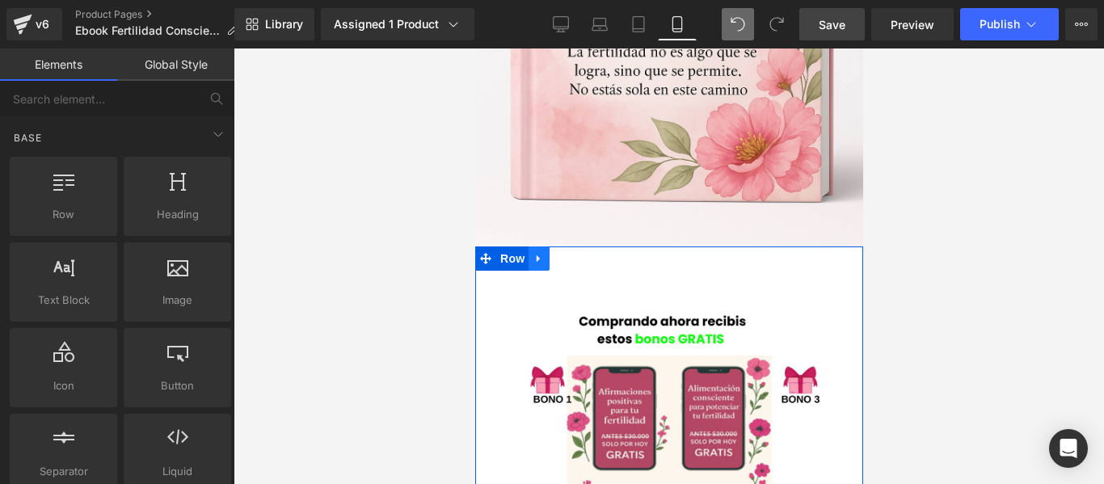
click at [533, 253] on icon at bounding box center [537, 259] width 11 height 12
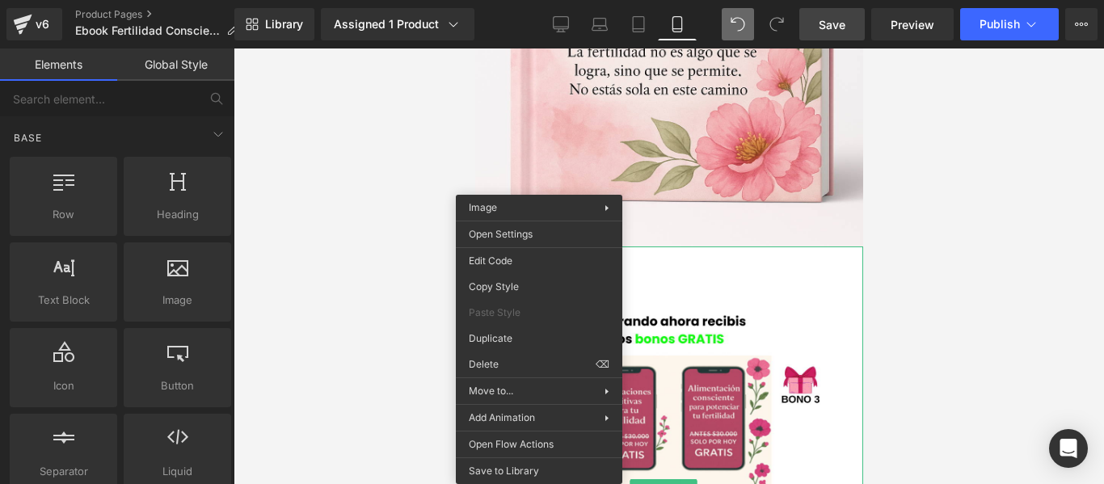
click at [587, 411] on div "Rendering Content" at bounding box center [552, 420] width 99 height 18
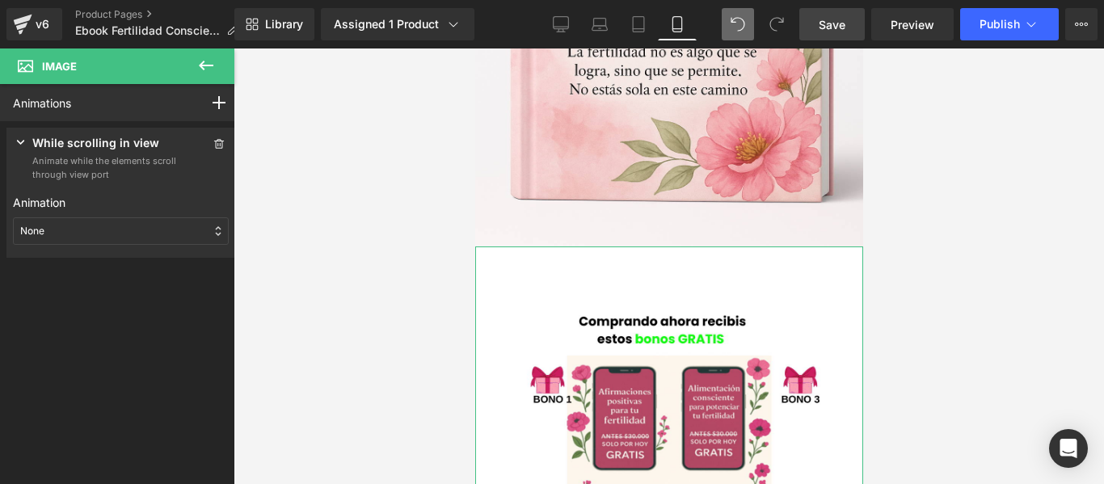
click at [84, 237] on div "None" at bounding box center [121, 230] width 216 height 27
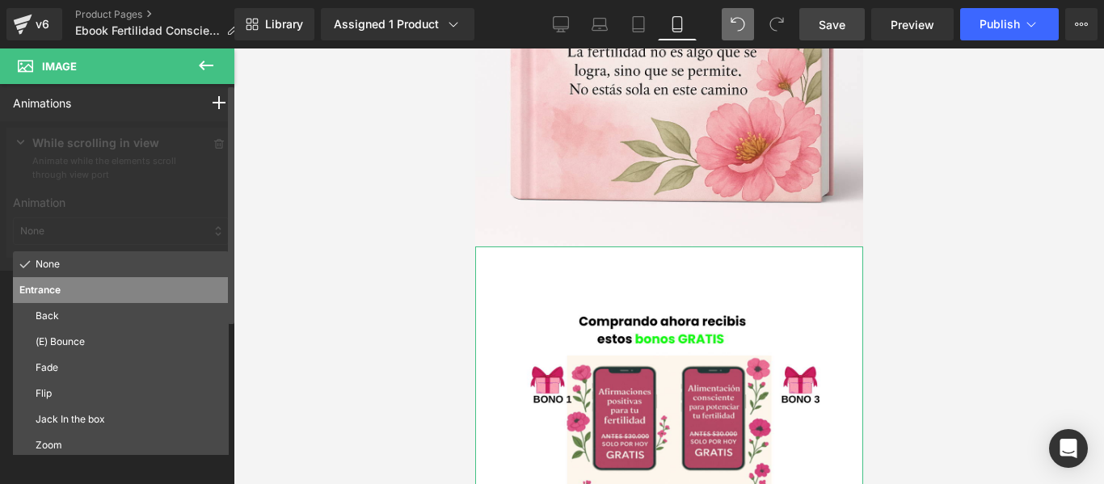
click at [74, 318] on p "Back" at bounding box center [129, 316] width 187 height 15
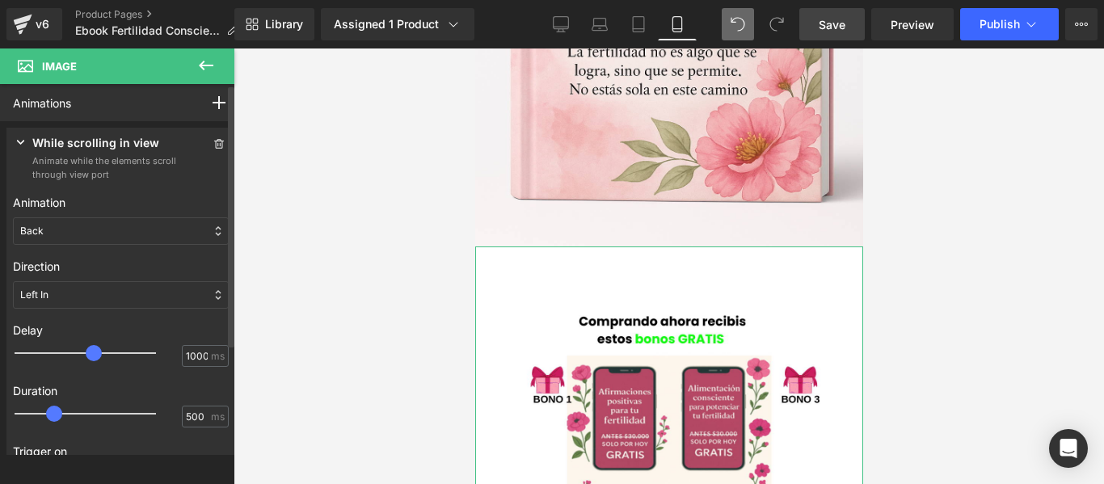
drag, startPoint x: 21, startPoint y: 355, endPoint x: 97, endPoint y: 352, distance: 76.0
click at [97, 352] on span at bounding box center [94, 353] width 16 height 16
drag, startPoint x: 90, startPoint y: 356, endPoint x: 41, endPoint y: 336, distance: 52.5
click at [43, 345] on span at bounding box center [51, 353] width 16 height 16
type input "200"
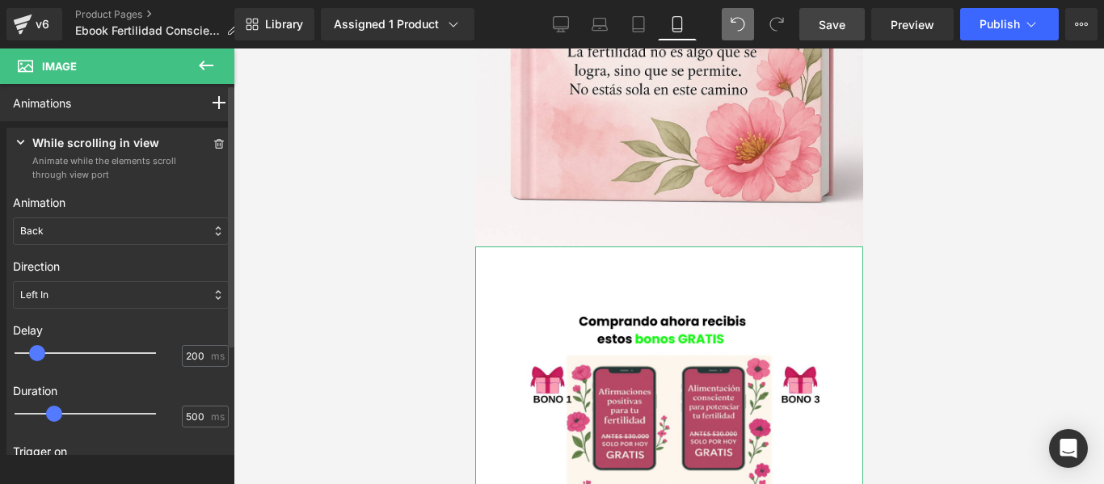
click at [103, 227] on div "Back" at bounding box center [121, 230] width 216 height 27
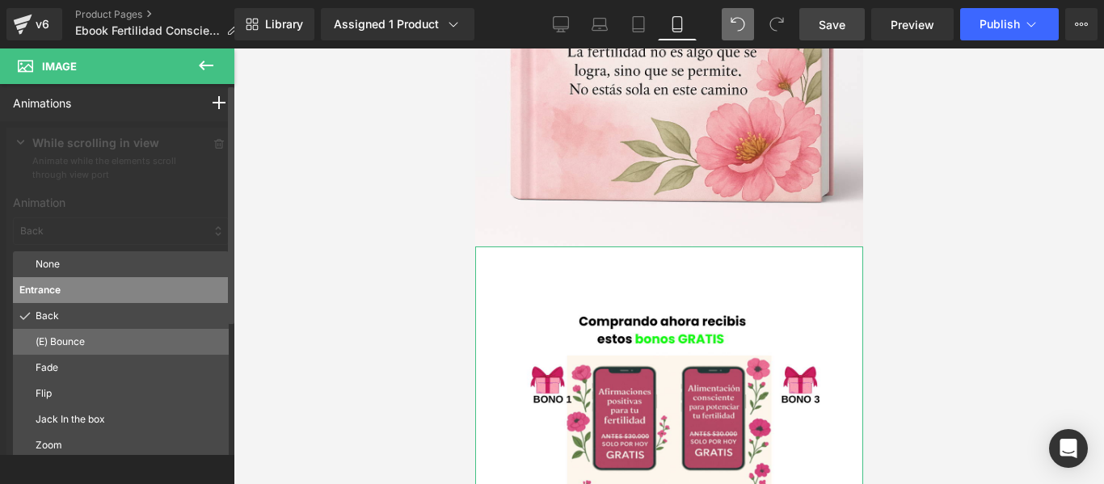
click at [88, 343] on p "(E) Bounce" at bounding box center [129, 341] width 187 height 15
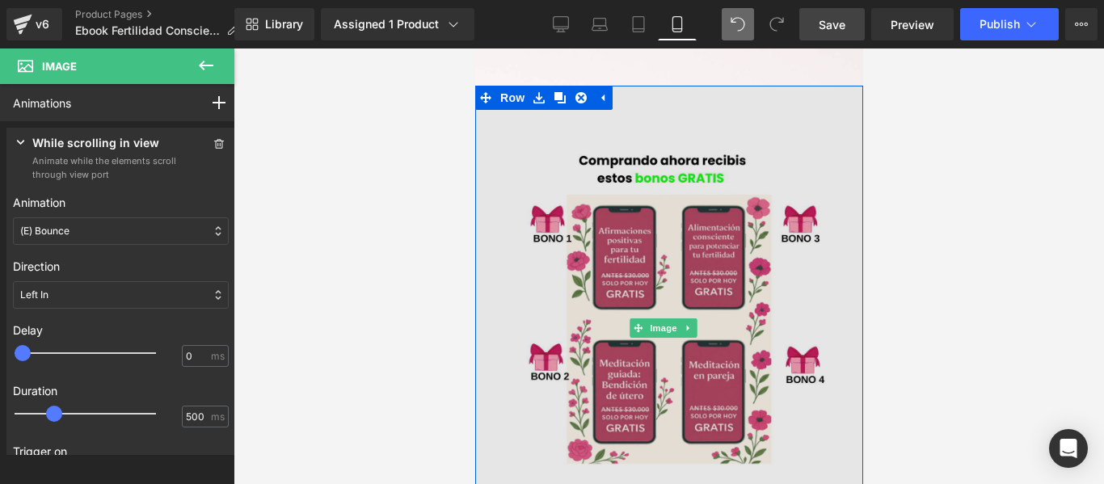
scroll to position [2323, 0]
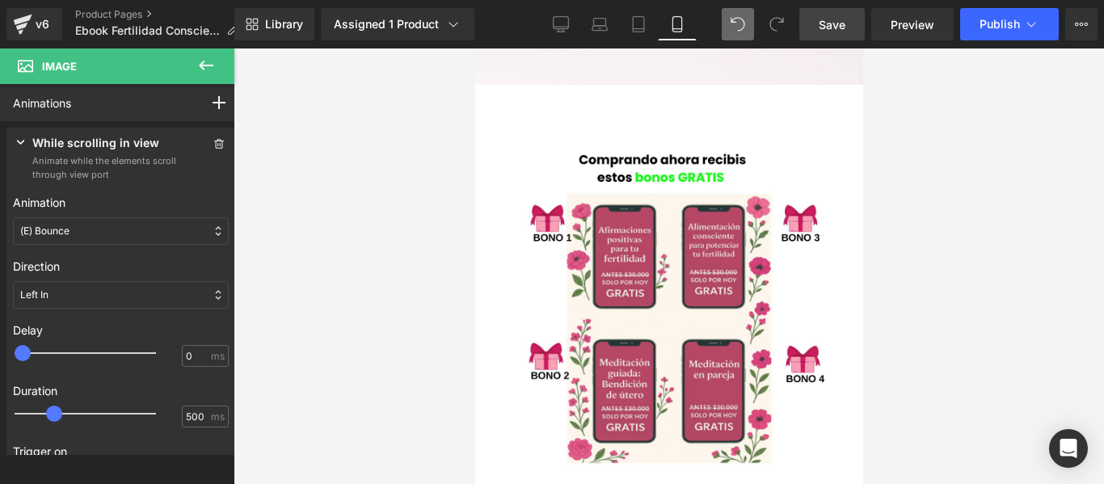
click at [366, 271] on div at bounding box center [668, 265] width 870 height 435
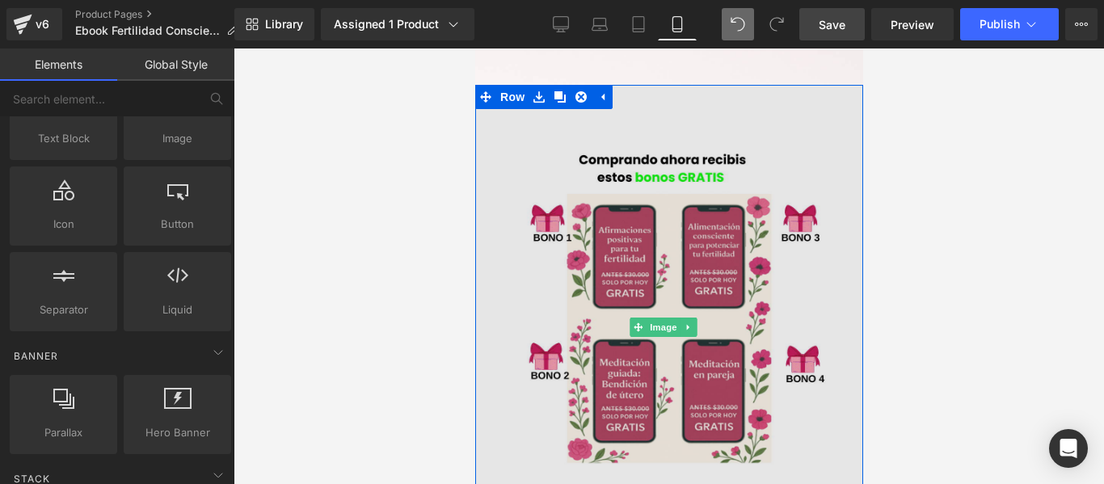
scroll to position [2242, 0]
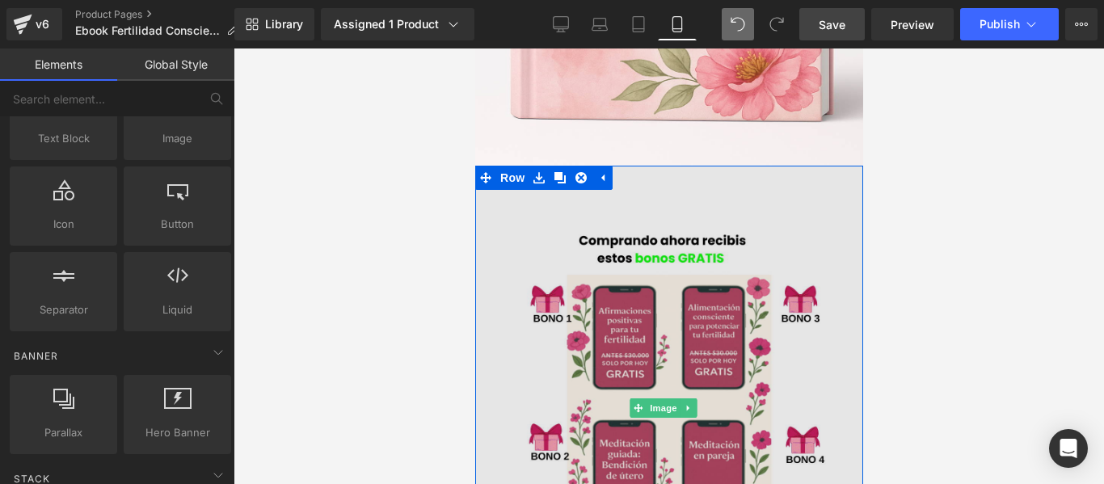
click at [647, 166] on img at bounding box center [668, 408] width 388 height 485
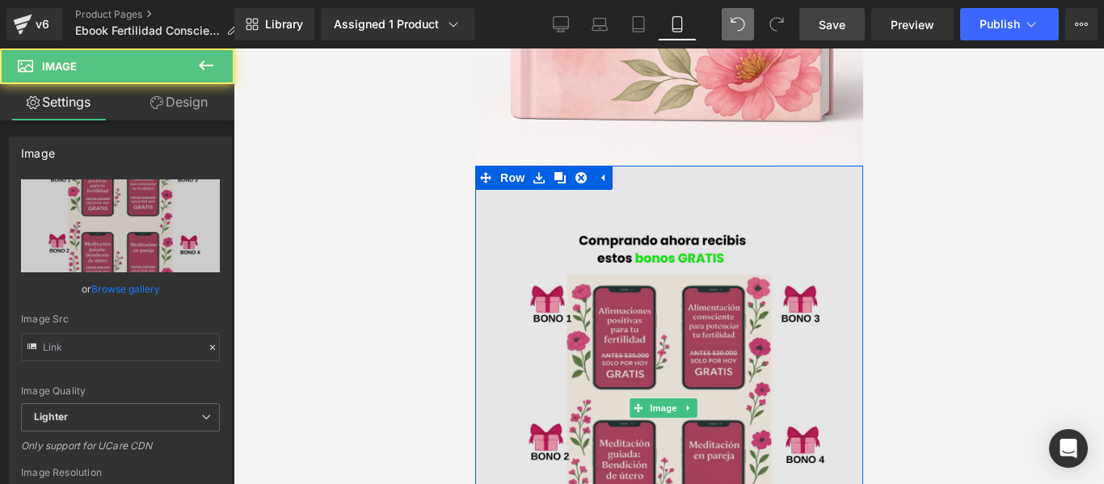
type input "https://ucarecdn.com/2743b70b-fd81-444a-9a36-9d6137777703/-/format/auto/-/previ…"
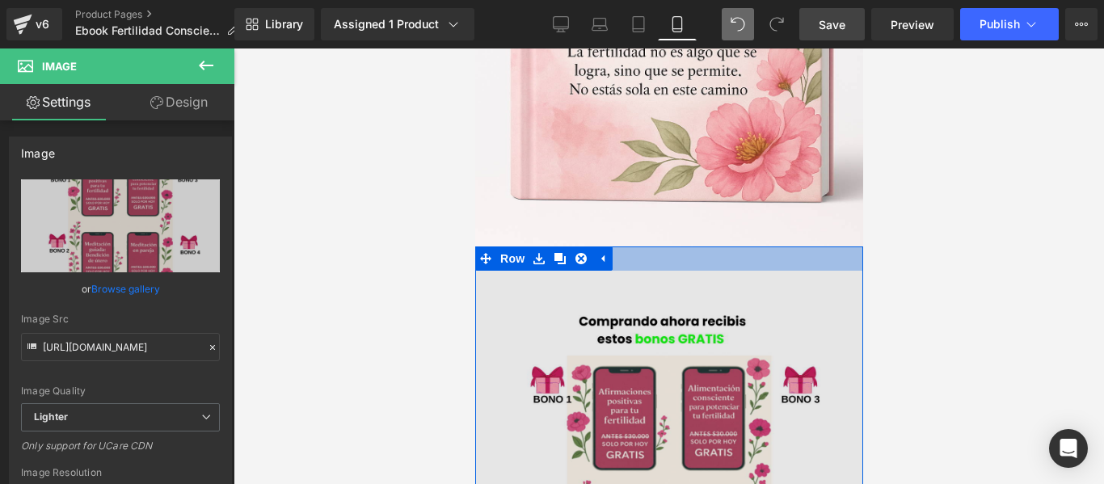
click at [830, 246] on div at bounding box center [668, 258] width 388 height 24
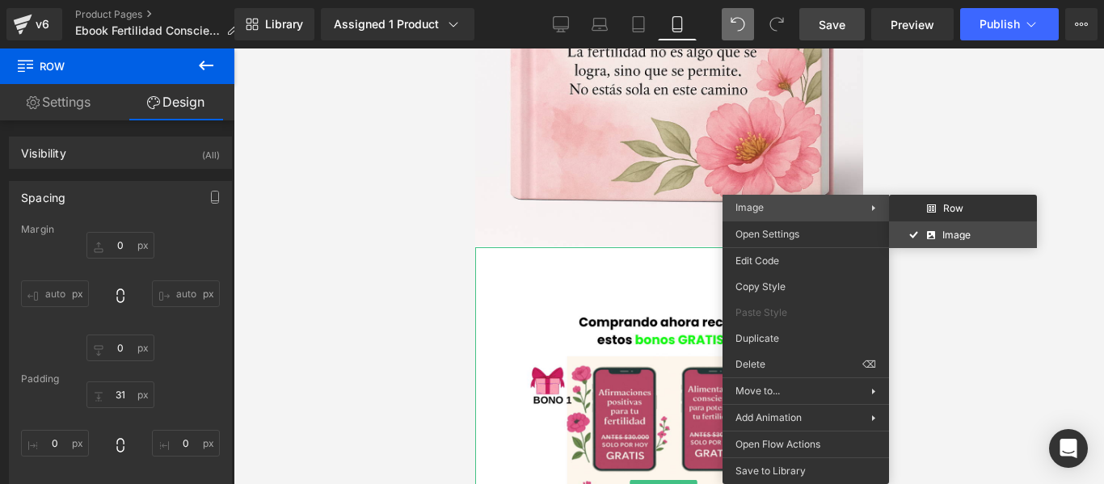
click at [941, 230] on div "Row You are previewing how the will restyle your page. You can not edit Element…" at bounding box center [552, 255] width 1104 height 511
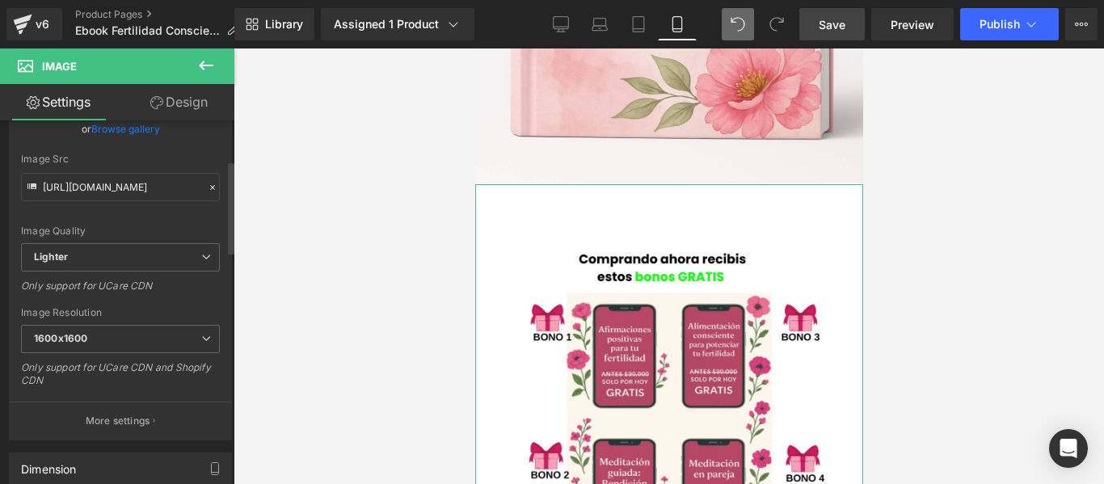
scroll to position [162, 0]
click at [180, 90] on link "Design" at bounding box center [178, 102] width 117 height 36
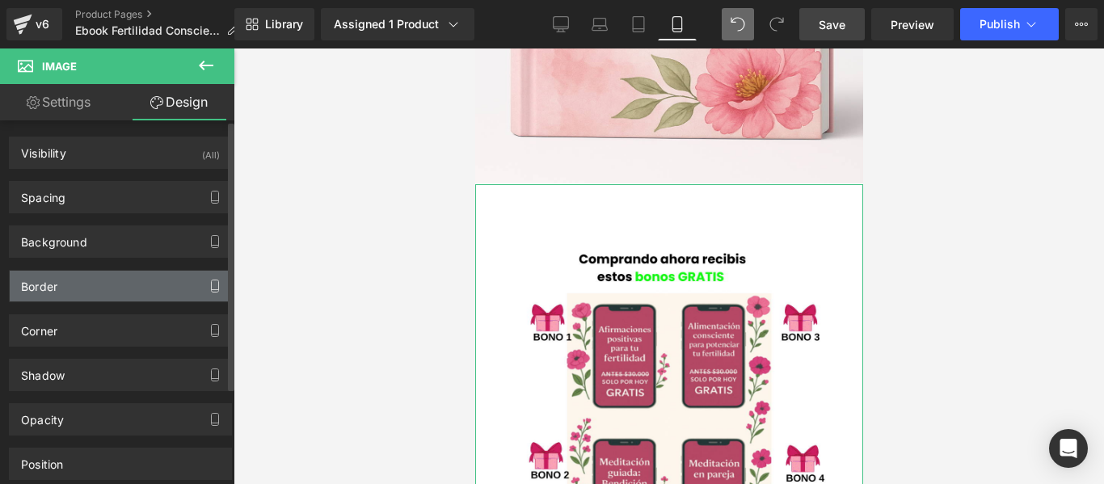
type input "#121212"
type input "75"
type input "0"
click at [208, 283] on icon "button" at bounding box center [214, 286] width 13 height 13
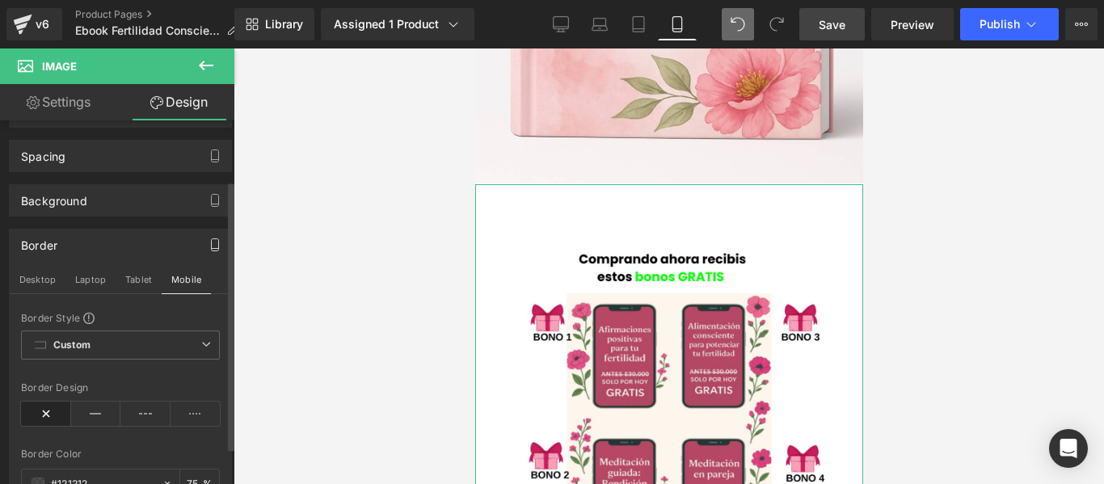
scroll to position [81, 0]
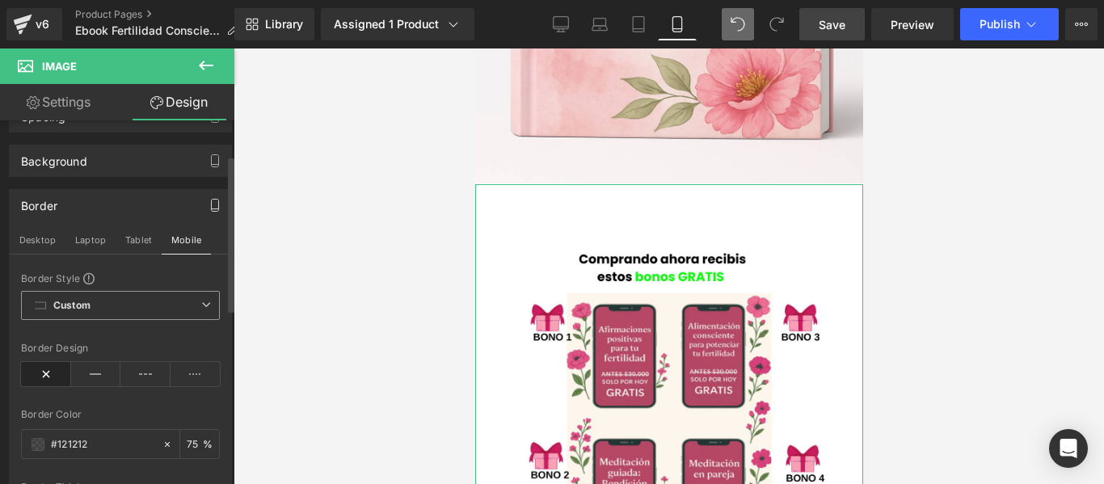
click at [45, 307] on icon at bounding box center [40, 305] width 11 height 7
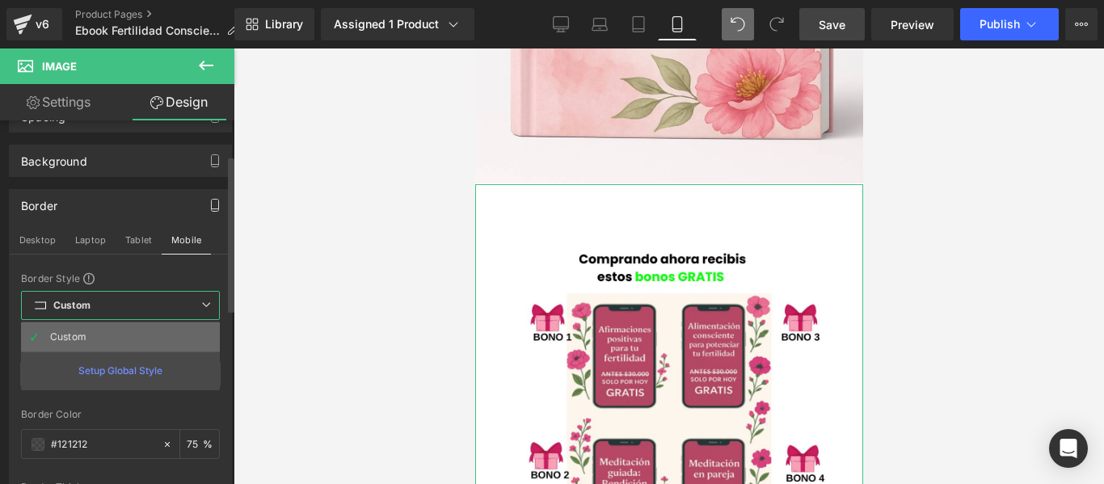
click at [94, 330] on li "Custom" at bounding box center [120, 336] width 199 height 29
type input "75"
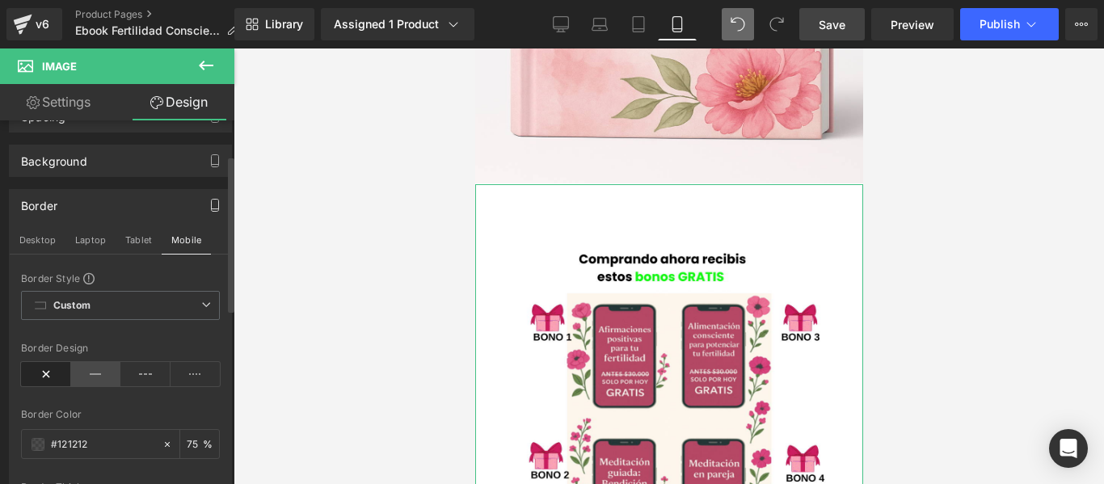
click at [95, 368] on icon at bounding box center [96, 374] width 50 height 24
click at [38, 439] on span at bounding box center [38, 444] width 13 height 13
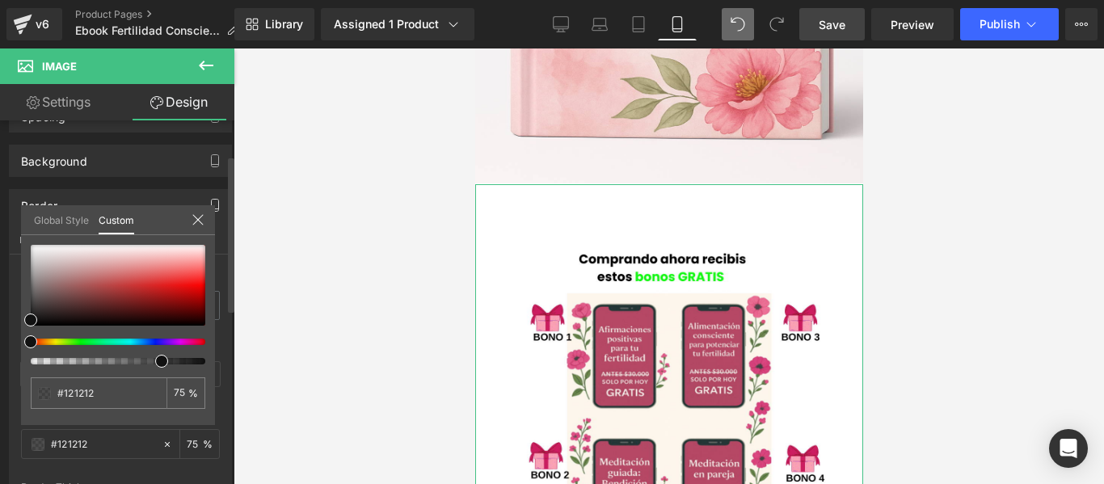
click at [191, 343] on div at bounding box center [111, 342] width 175 height 6
type input "#111111"
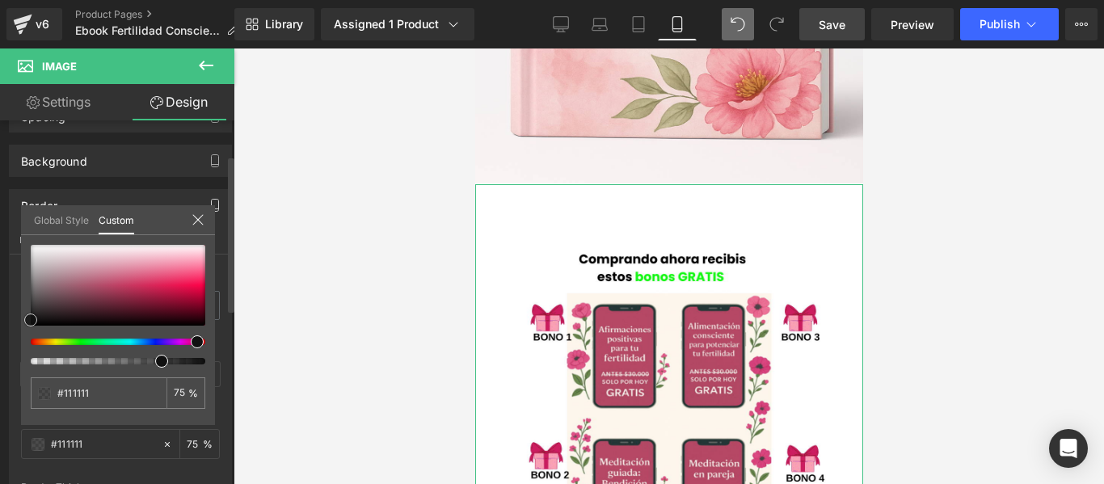
click at [178, 264] on div at bounding box center [118, 285] width 175 height 81
type input "#f78caa"
click at [149, 280] on div at bounding box center [118, 285] width 175 height 81
type input "#da4771"
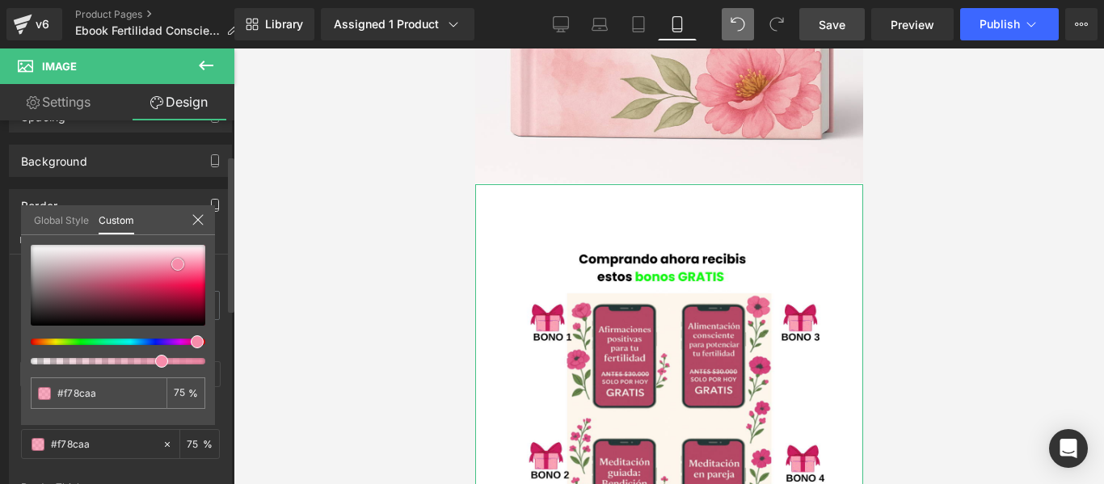
type input "#da4771"
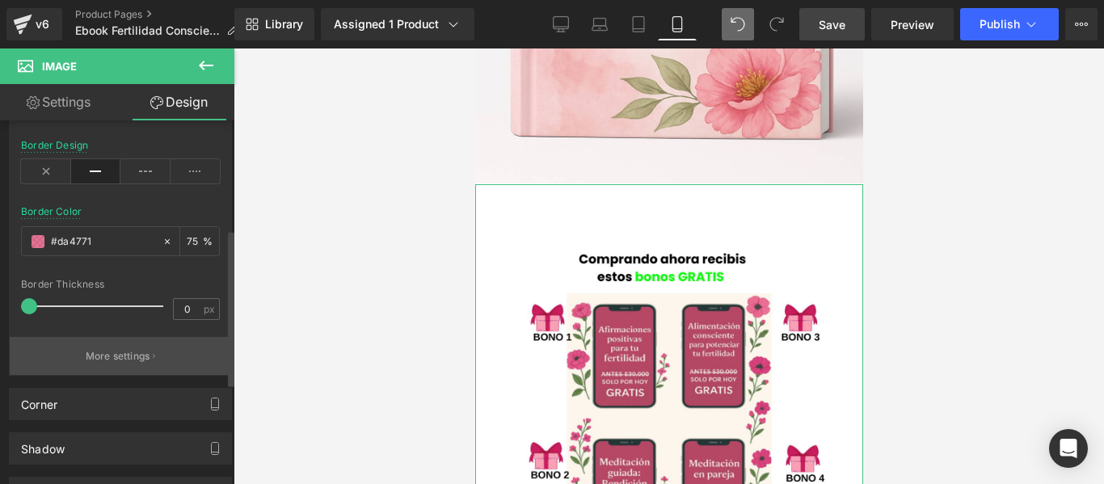
scroll to position [323, 0]
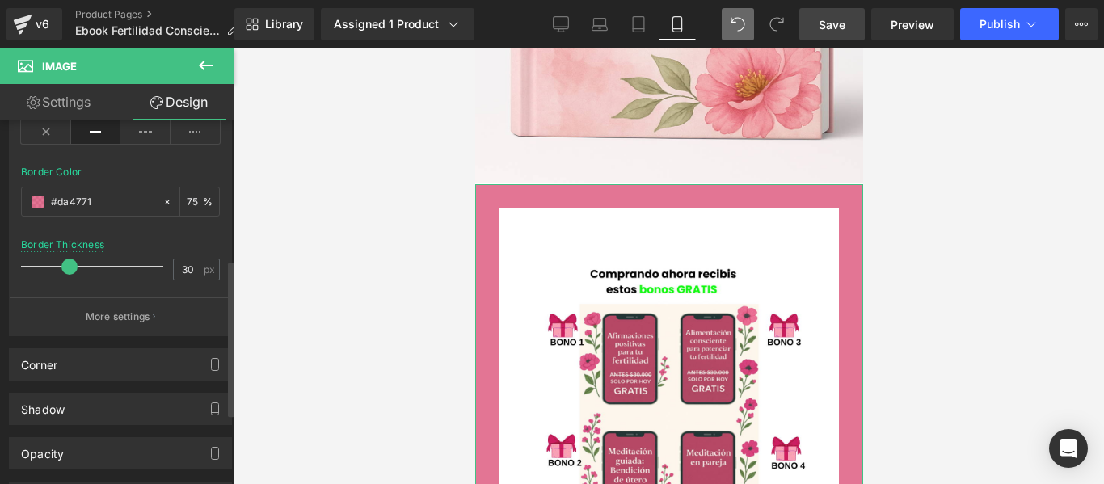
type input "31"
drag, startPoint x: 29, startPoint y: 266, endPoint x: 69, endPoint y: 267, distance: 39.6
click at [69, 265] on span at bounding box center [69, 267] width 16 height 16
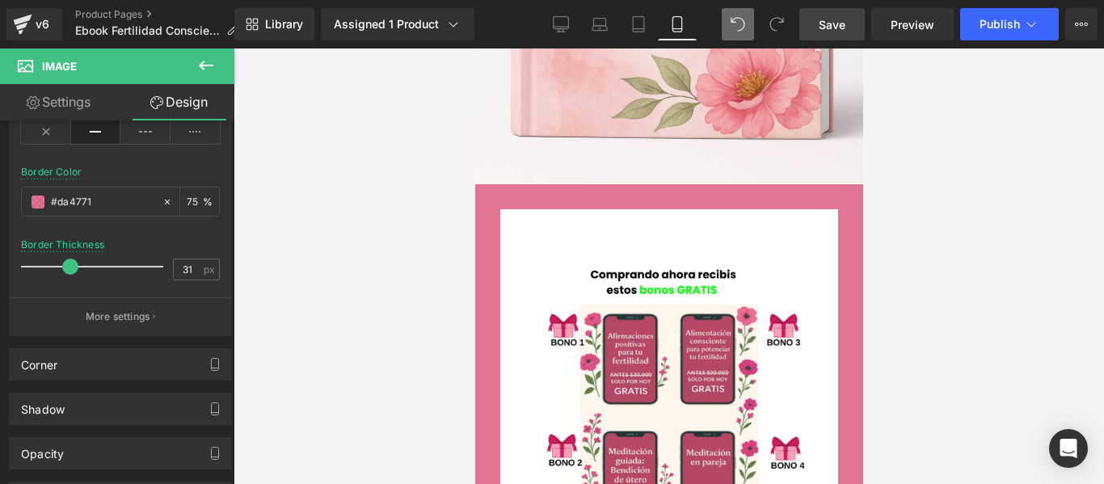
click at [931, 241] on div at bounding box center [668, 265] width 870 height 435
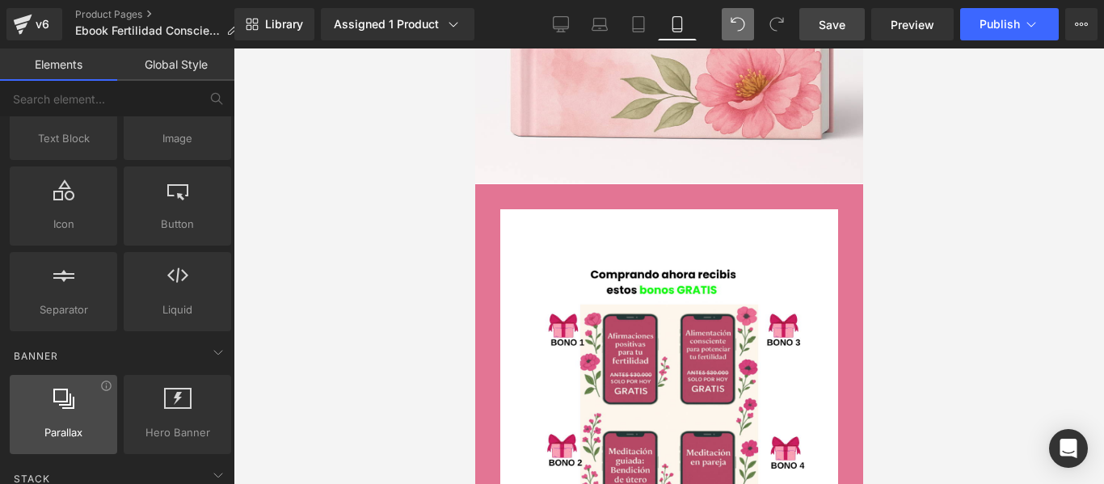
click at [76, 400] on div at bounding box center [64, 406] width 98 height 36
click at [49, 418] on div at bounding box center [64, 406] width 98 height 36
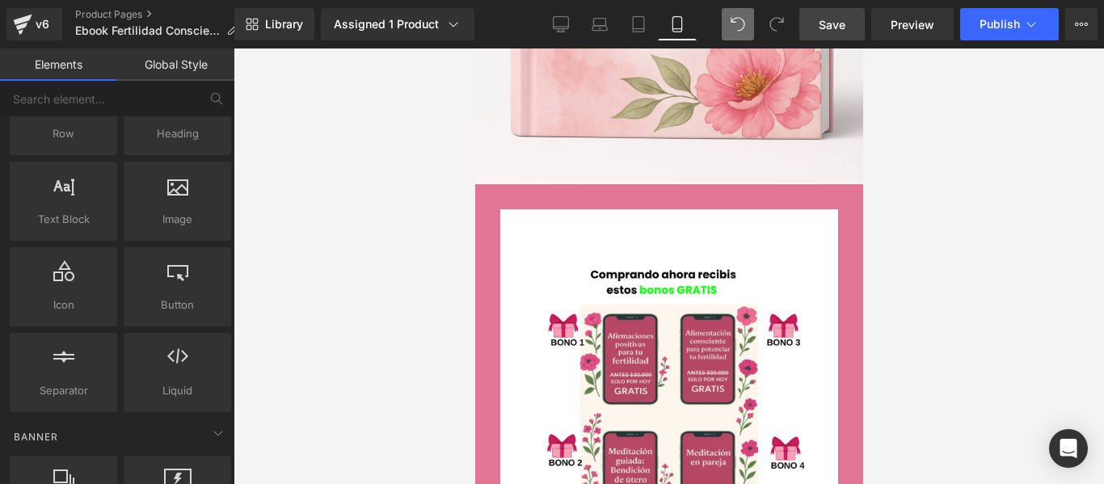
scroll to position [0, 0]
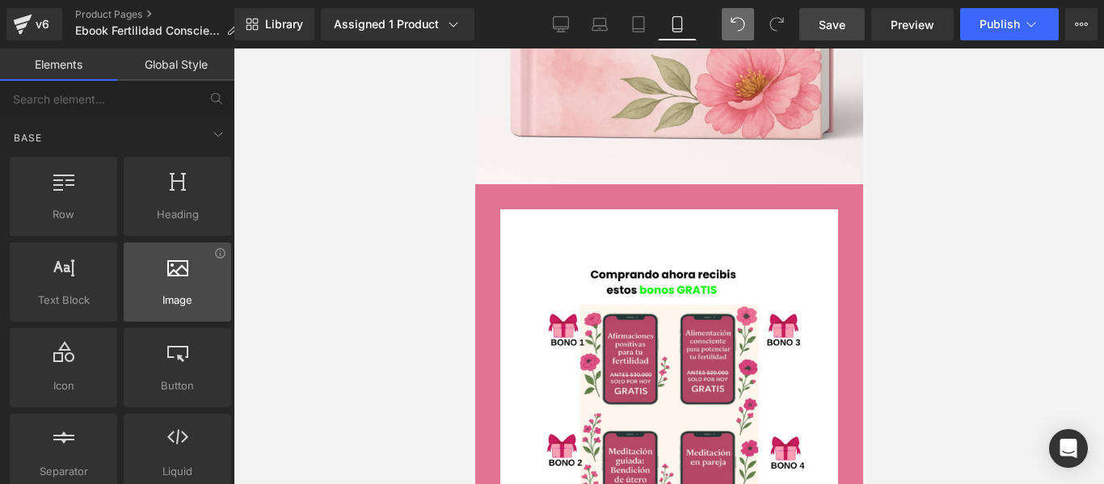
click at [178, 289] on div at bounding box center [177, 273] width 98 height 36
click at [183, 279] on div at bounding box center [177, 273] width 98 height 36
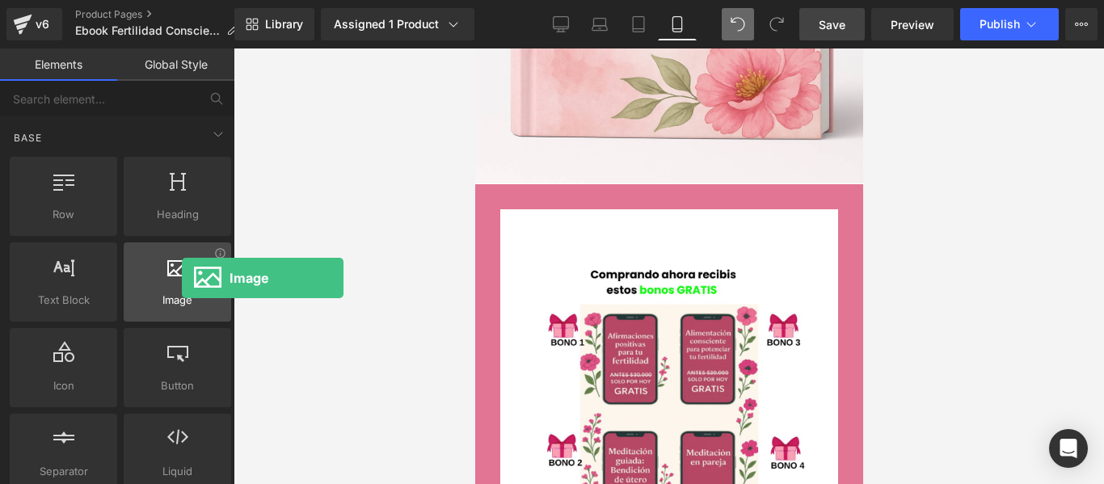
click at [182, 278] on div at bounding box center [177, 273] width 98 height 36
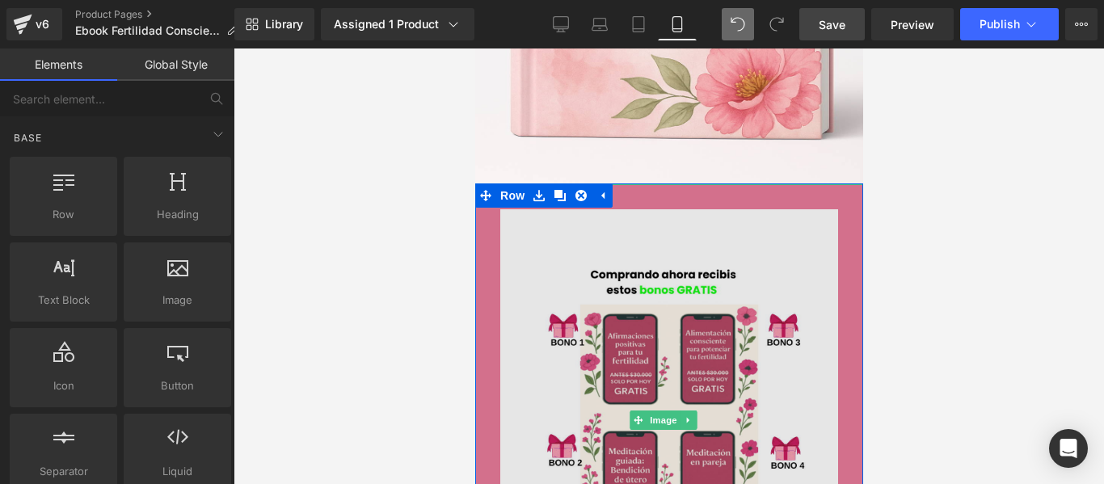
click at [559, 191] on img at bounding box center [668, 420] width 388 height 473
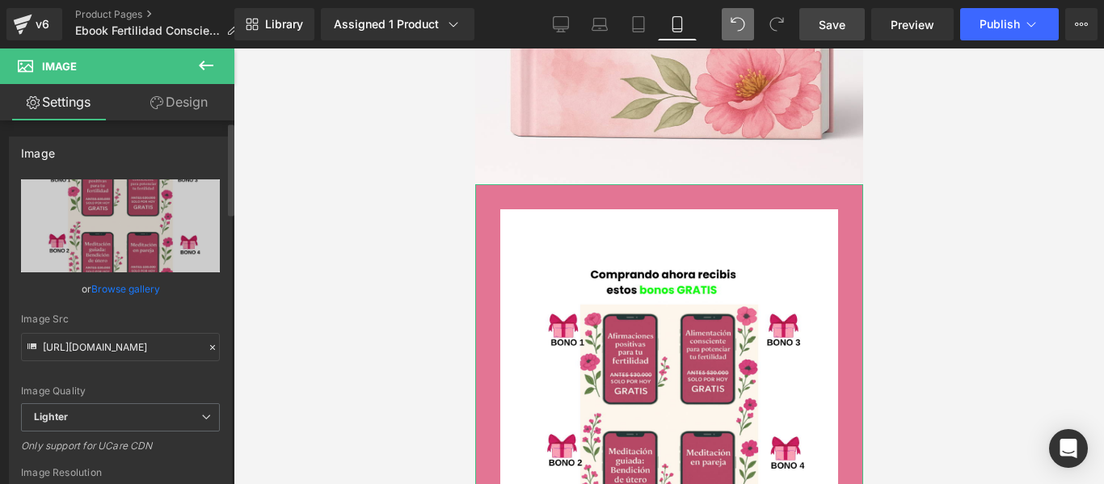
scroll to position [242, 0]
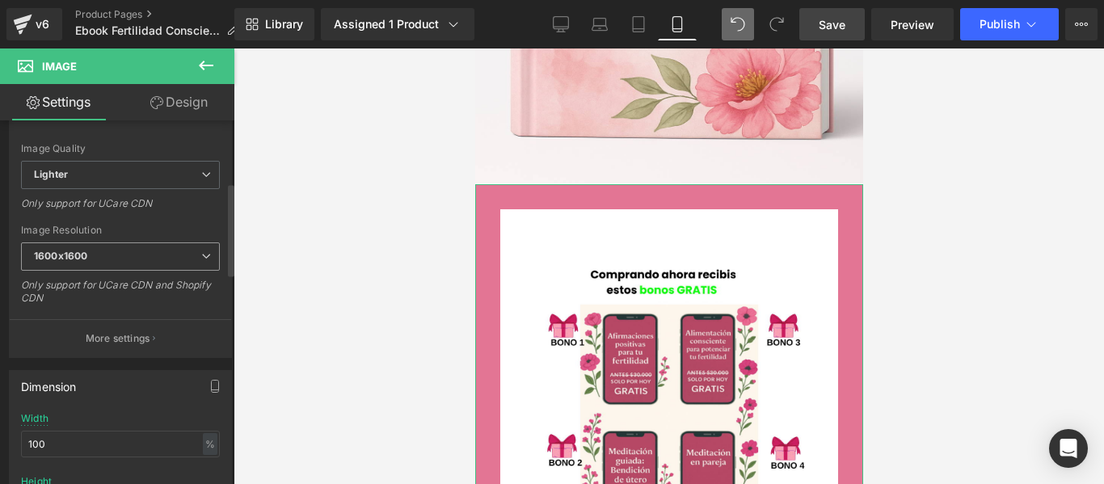
click at [158, 256] on span "1600x1600" at bounding box center [120, 256] width 199 height 28
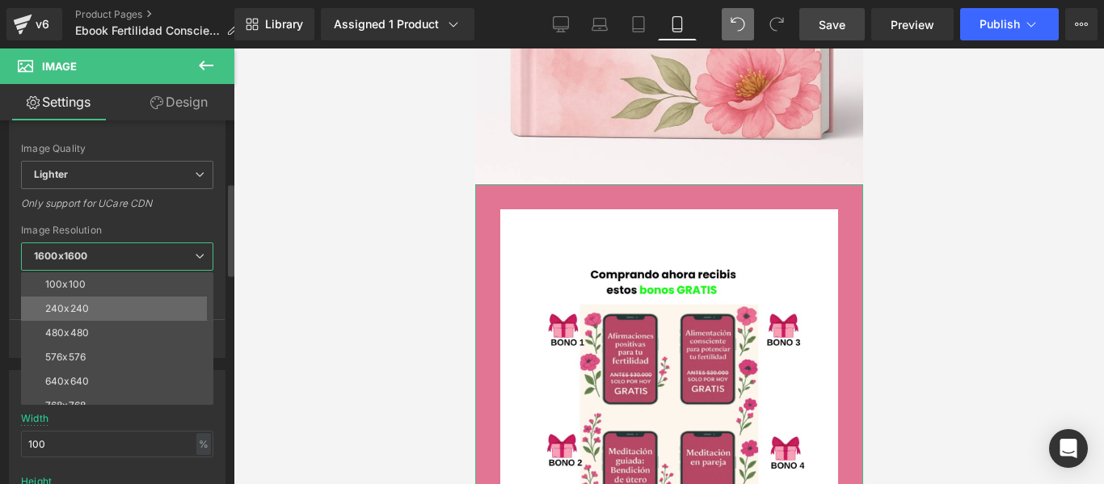
click at [120, 305] on li "240x240" at bounding box center [121, 308] width 200 height 24
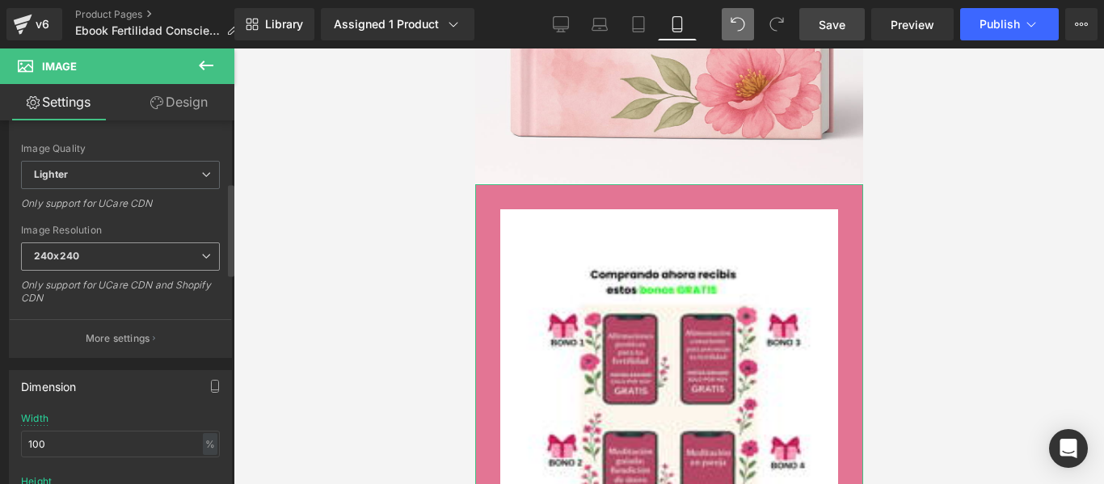
click at [147, 259] on span "240x240" at bounding box center [120, 256] width 199 height 28
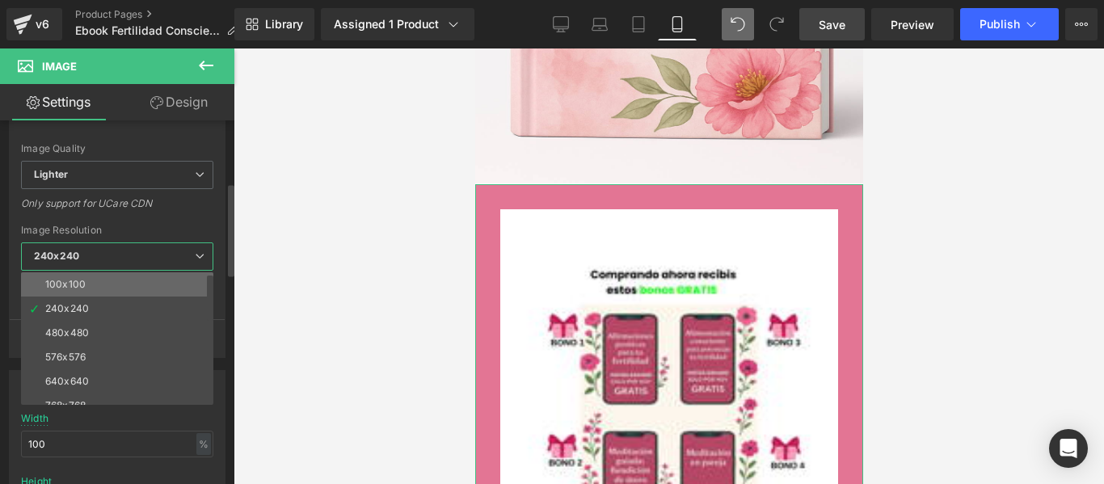
click at [98, 289] on li "100x100" at bounding box center [121, 284] width 200 height 24
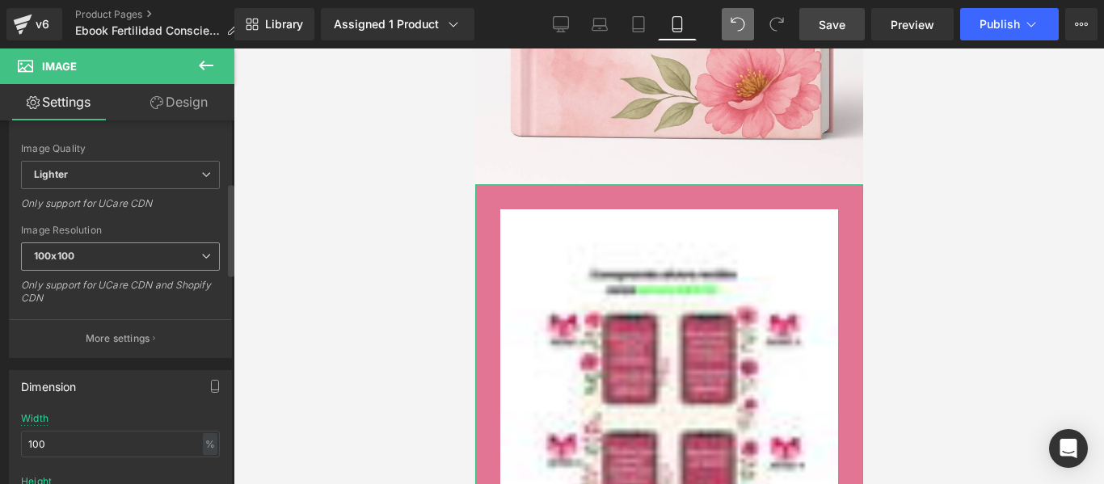
click at [99, 253] on span "100x100" at bounding box center [120, 256] width 199 height 28
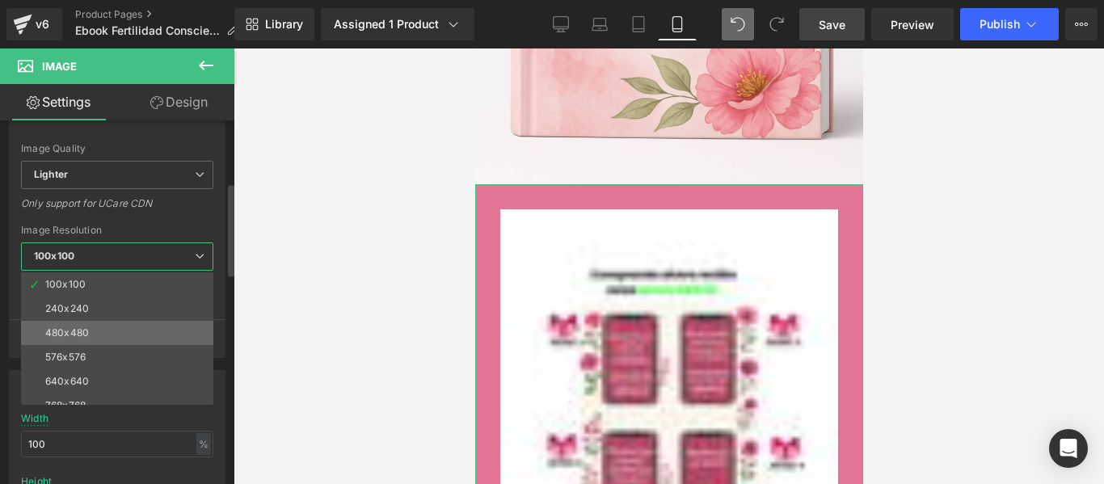
click at [84, 327] on div "480x480" at bounding box center [67, 332] width 44 height 11
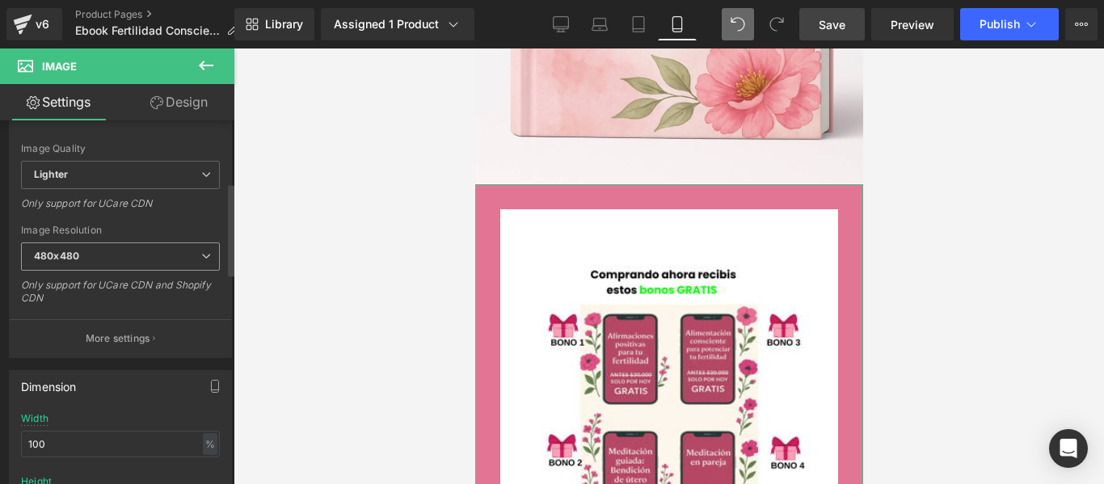
click at [103, 250] on span "480x480" at bounding box center [120, 256] width 199 height 28
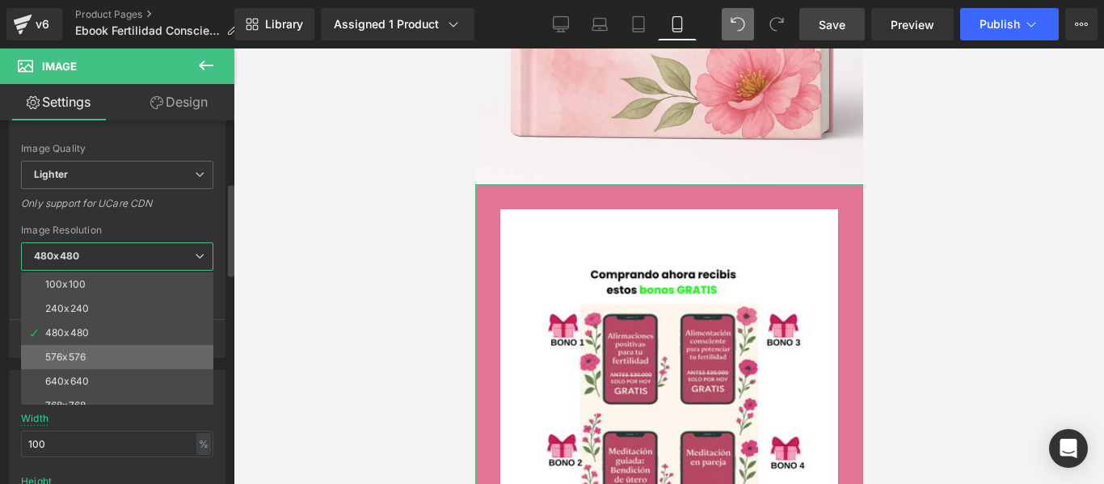
click at [83, 347] on li "576x576" at bounding box center [121, 357] width 200 height 24
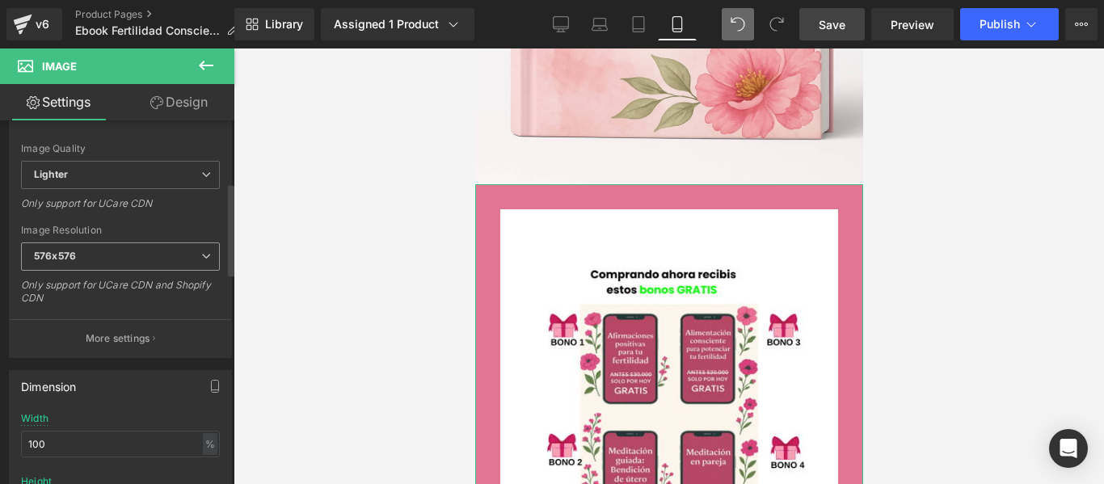
click at [112, 258] on span "576x576" at bounding box center [120, 256] width 199 height 28
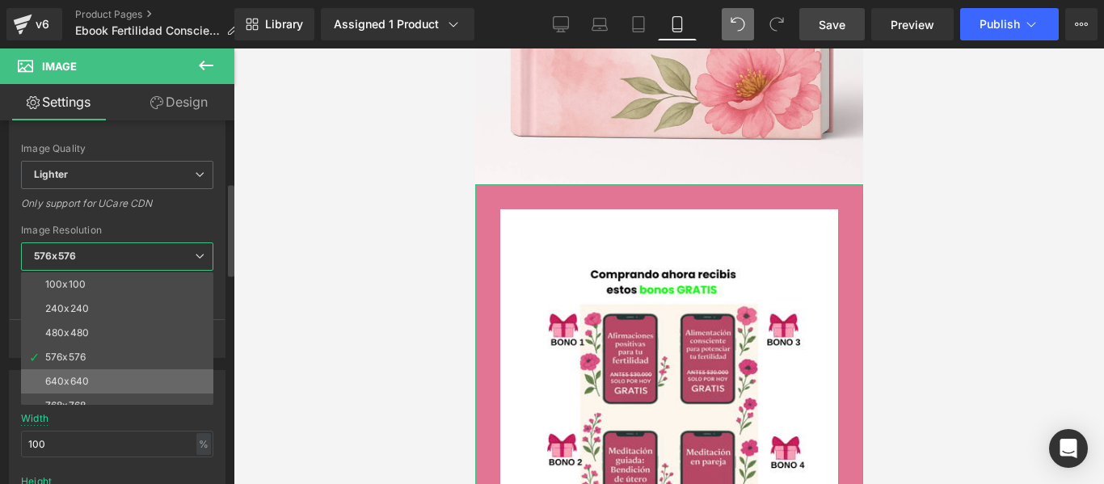
click at [82, 376] on div "640x640" at bounding box center [67, 381] width 44 height 11
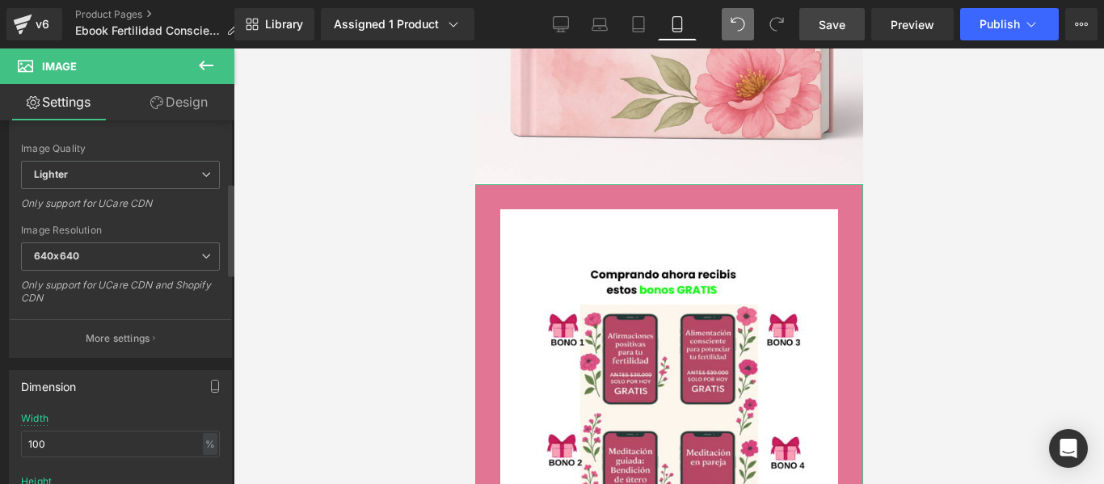
type input "https://ucarecdn.com/2743b70b-fd81-444a-9a36-9d6137777703/-/format/auto/-/previ…"
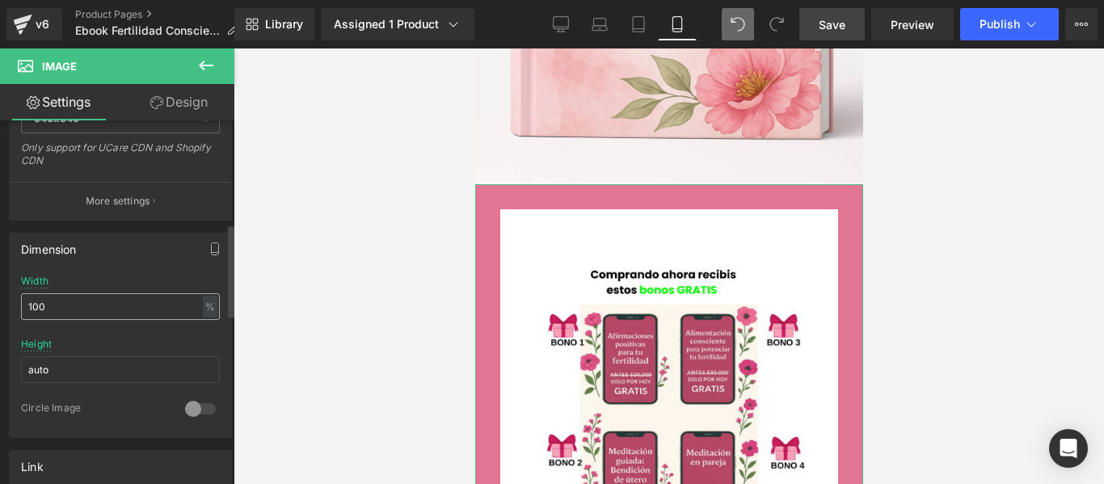
scroll to position [404, 0]
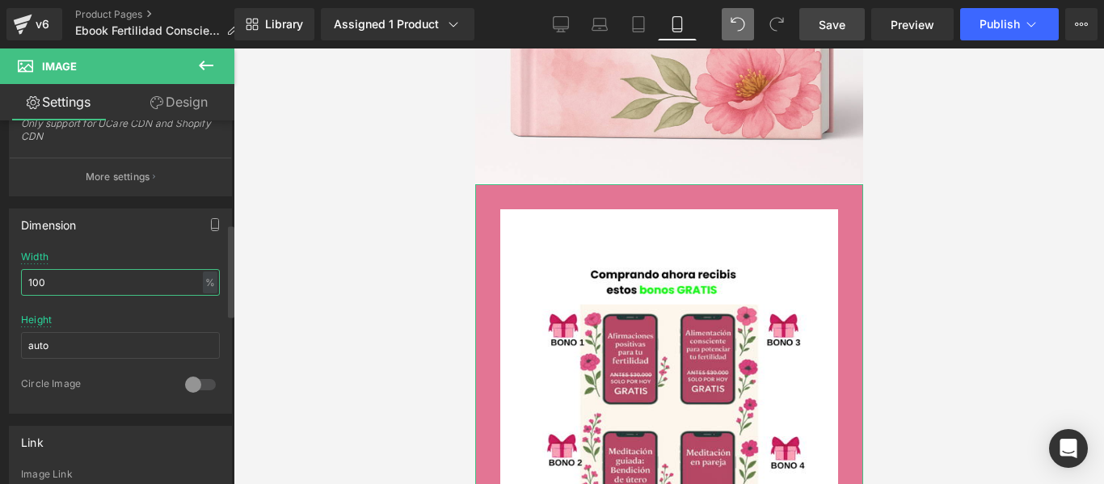
click at [116, 291] on input "100" at bounding box center [120, 282] width 199 height 27
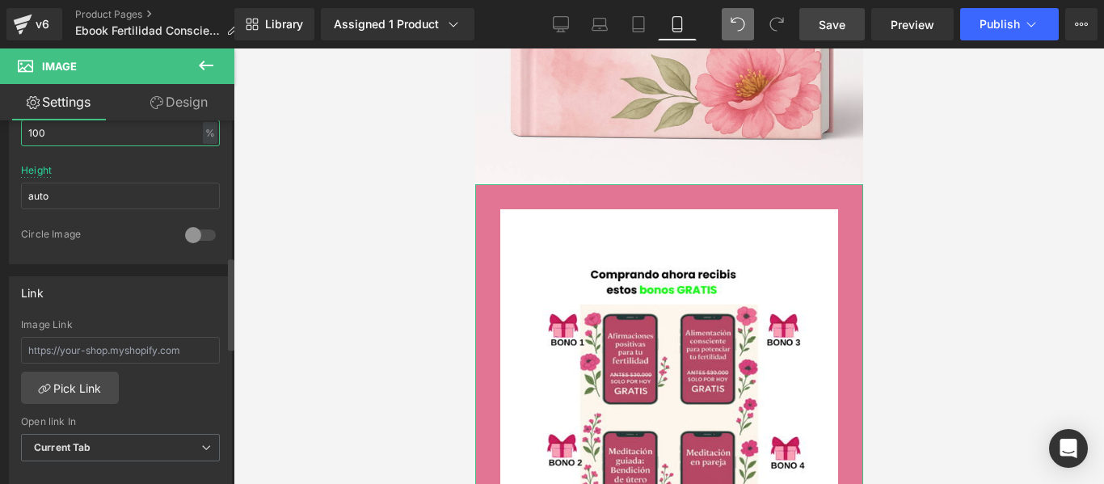
scroll to position [566, 0]
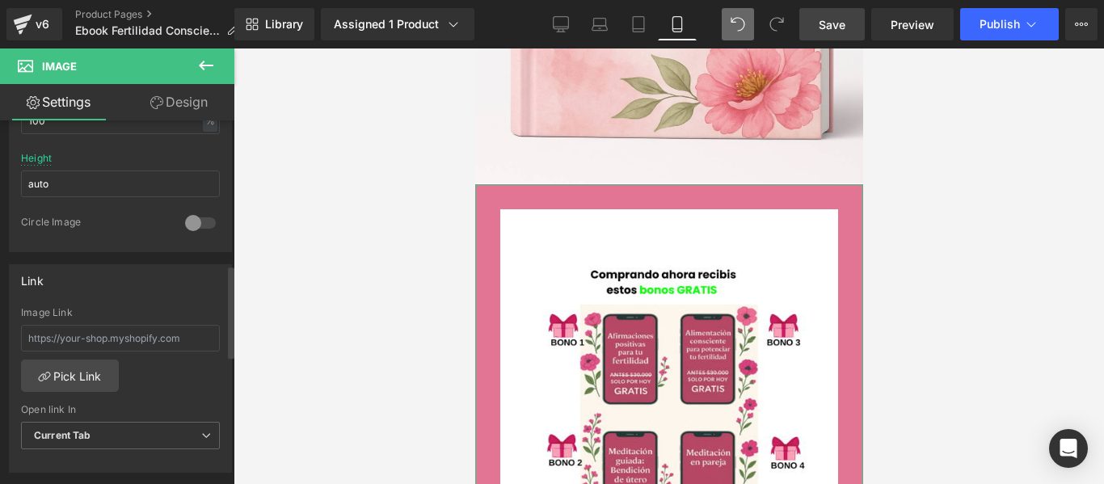
click at [203, 225] on div at bounding box center [200, 223] width 39 height 26
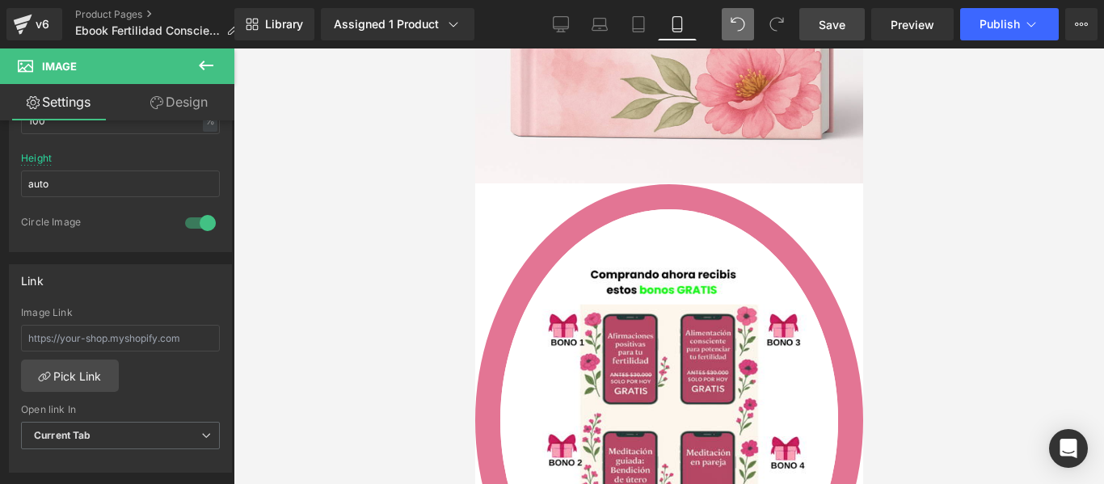
click at [1001, 204] on div at bounding box center [668, 265] width 870 height 435
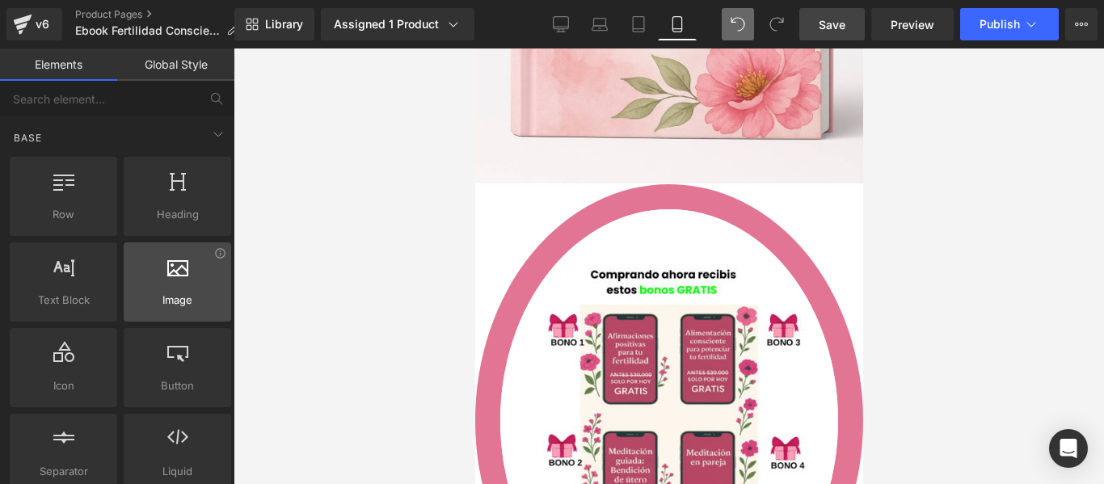
click at [162, 285] on div at bounding box center [177, 273] width 98 height 36
click at [178, 284] on div at bounding box center [177, 273] width 98 height 36
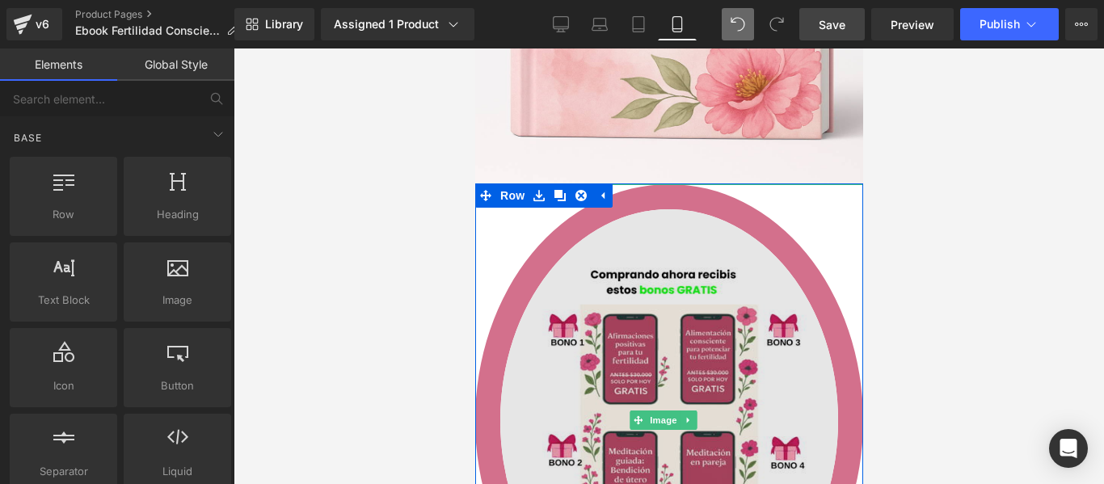
click at [563, 212] on img at bounding box center [668, 420] width 388 height 473
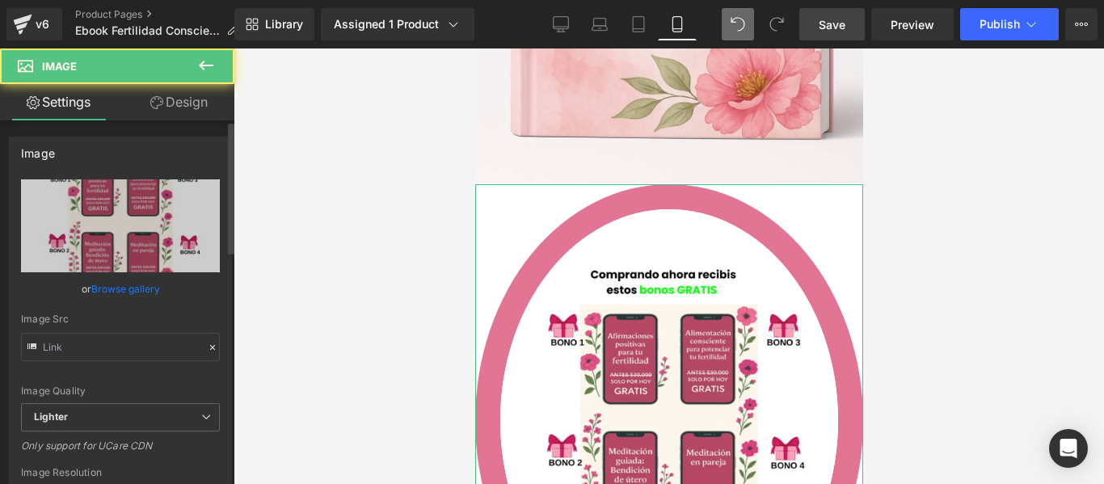
type input "https://ucarecdn.com/2743b70b-fd81-444a-9a36-9d6137777703/-/format/auto/-/previ…"
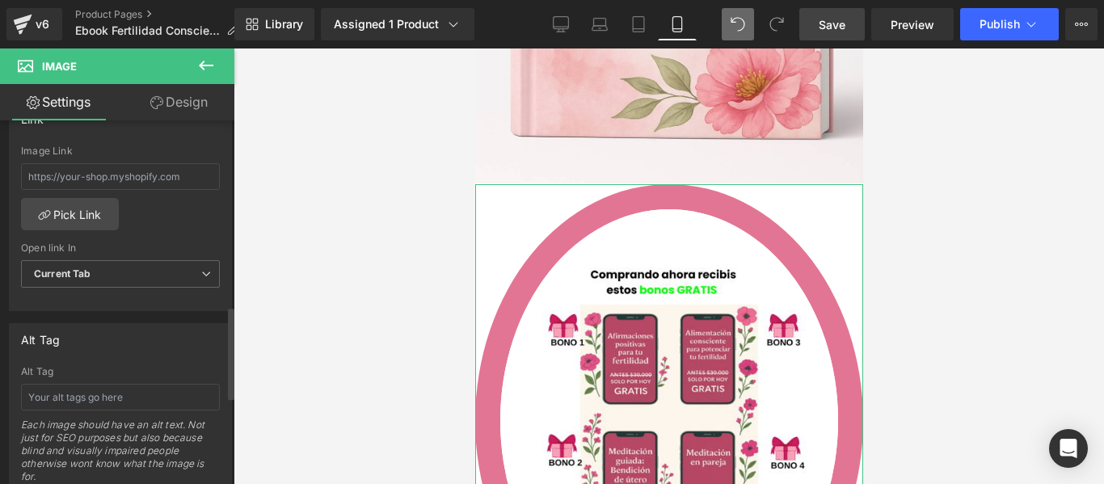
scroll to position [969, 0]
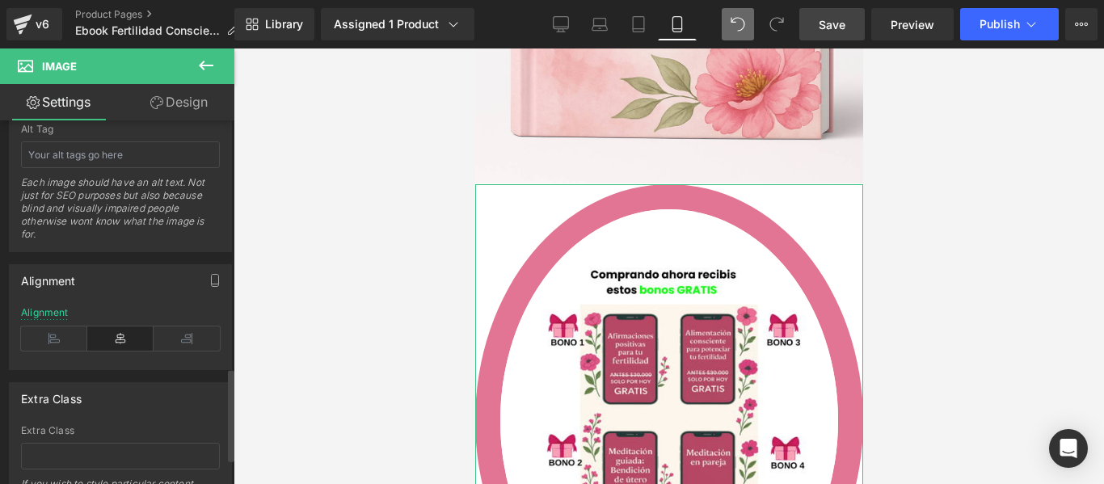
click at [116, 331] on icon at bounding box center [120, 338] width 66 height 24
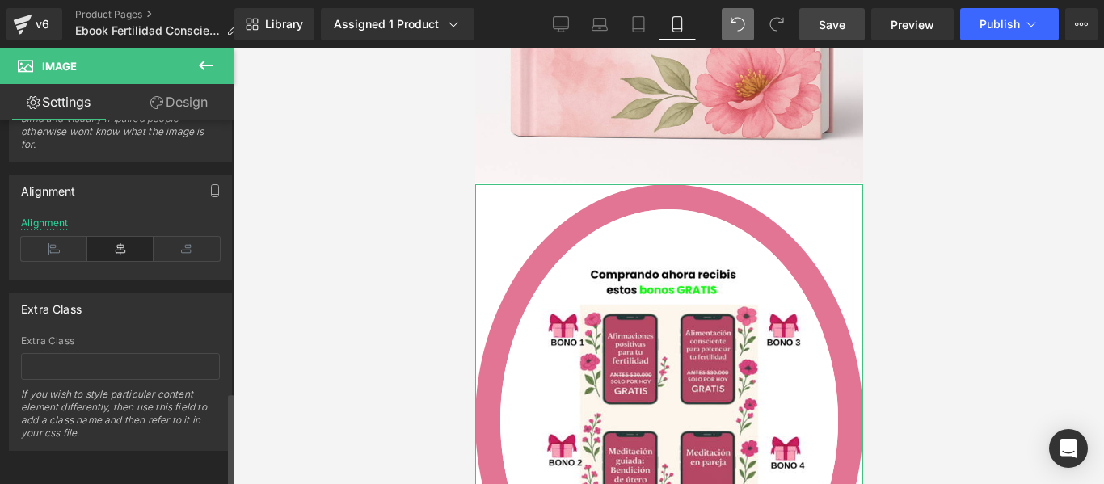
scroll to position [1071, 0]
click at [192, 91] on link "Design" at bounding box center [178, 102] width 117 height 36
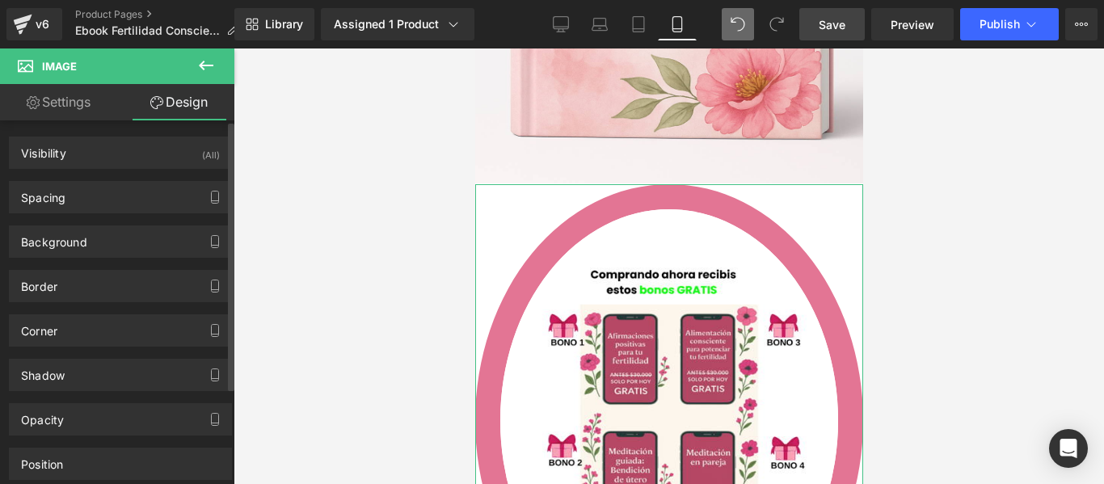
type input "#da4771"
type input "75"
type input "31"
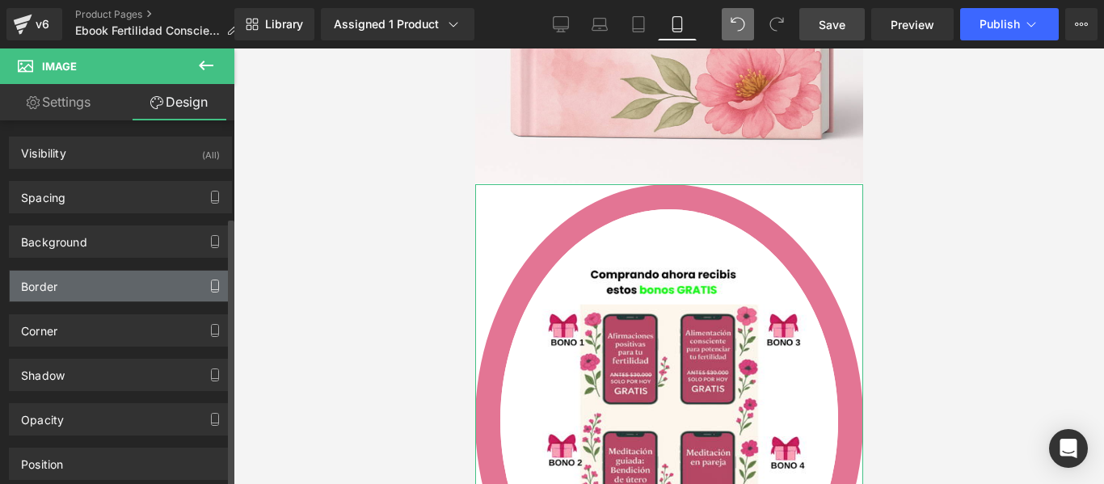
scroll to position [130, 0]
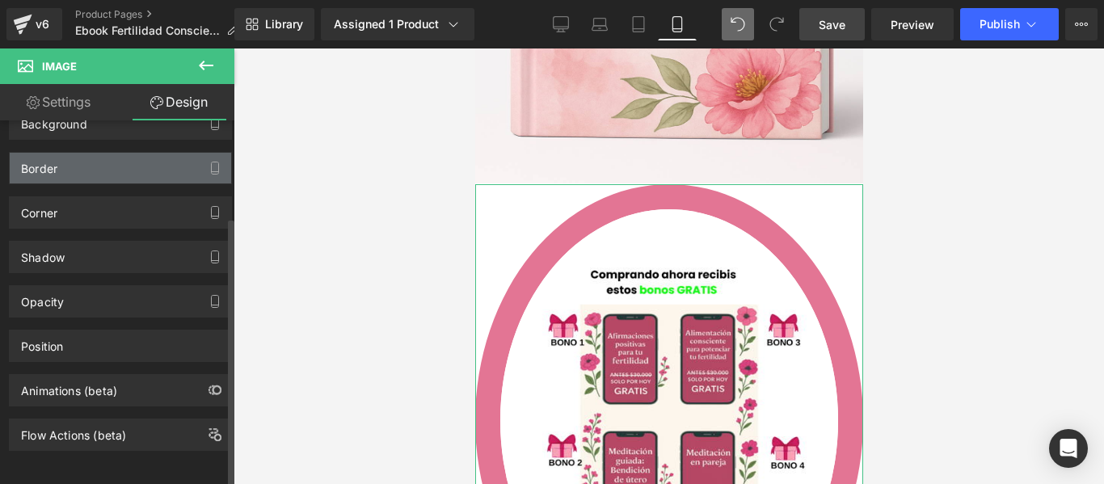
click at [195, 158] on div "Border" at bounding box center [120, 168] width 221 height 31
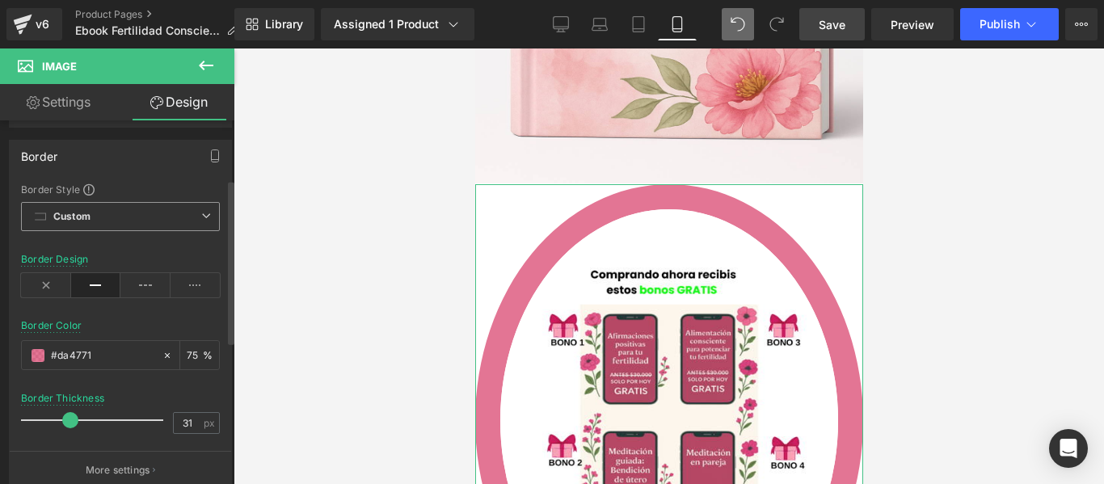
click at [202, 211] on icon at bounding box center [206, 216] width 10 height 10
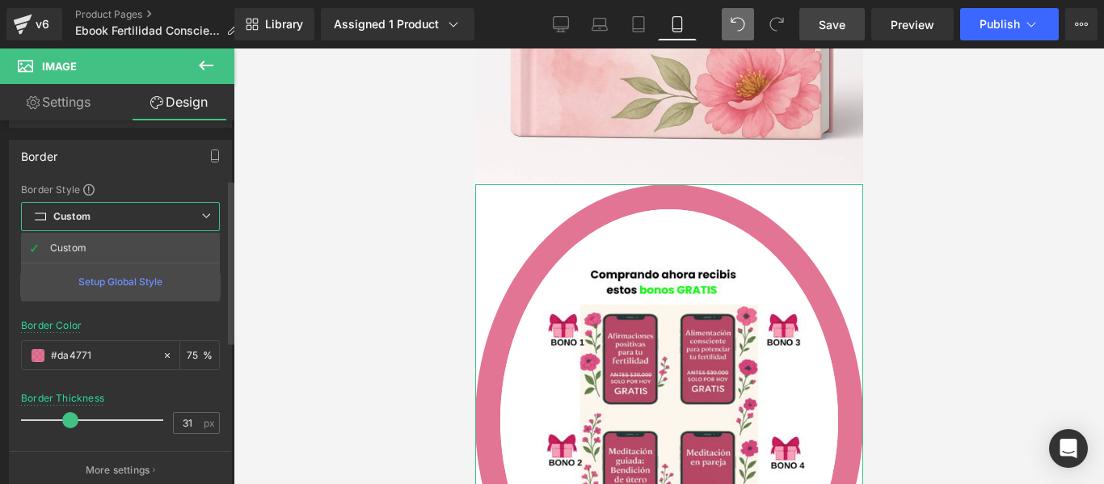
click at [203, 211] on icon at bounding box center [206, 216] width 10 height 10
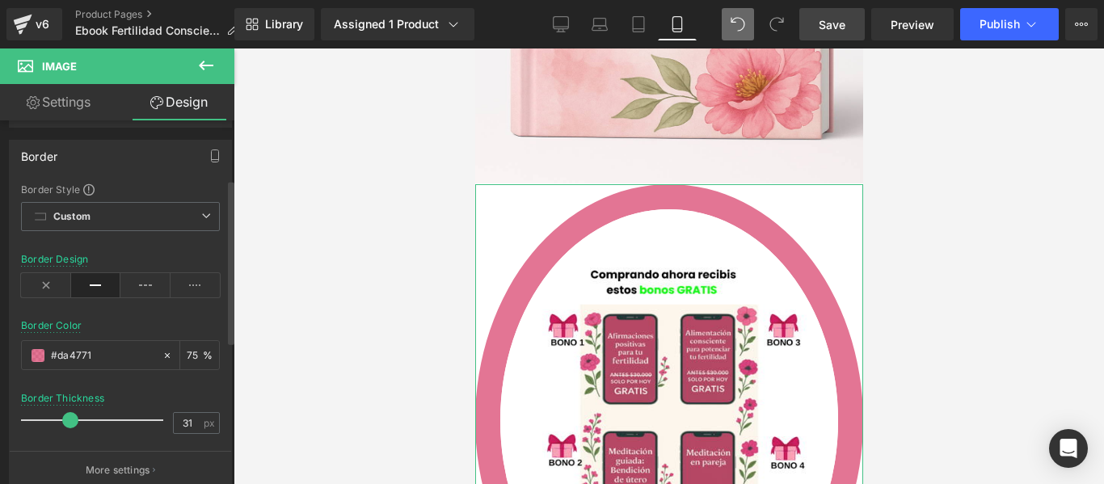
click at [95, 286] on icon at bounding box center [96, 285] width 50 height 24
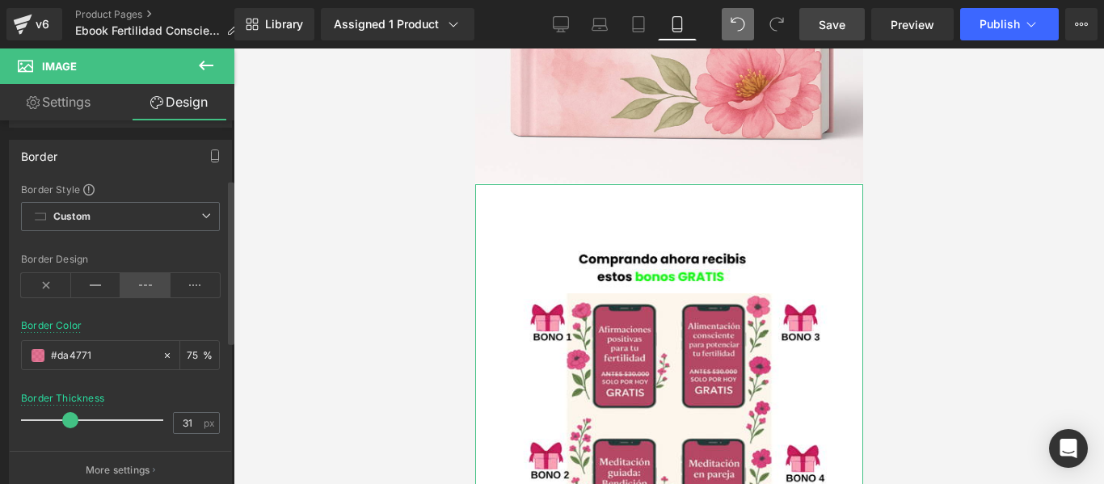
click at [141, 288] on icon at bounding box center [145, 285] width 50 height 24
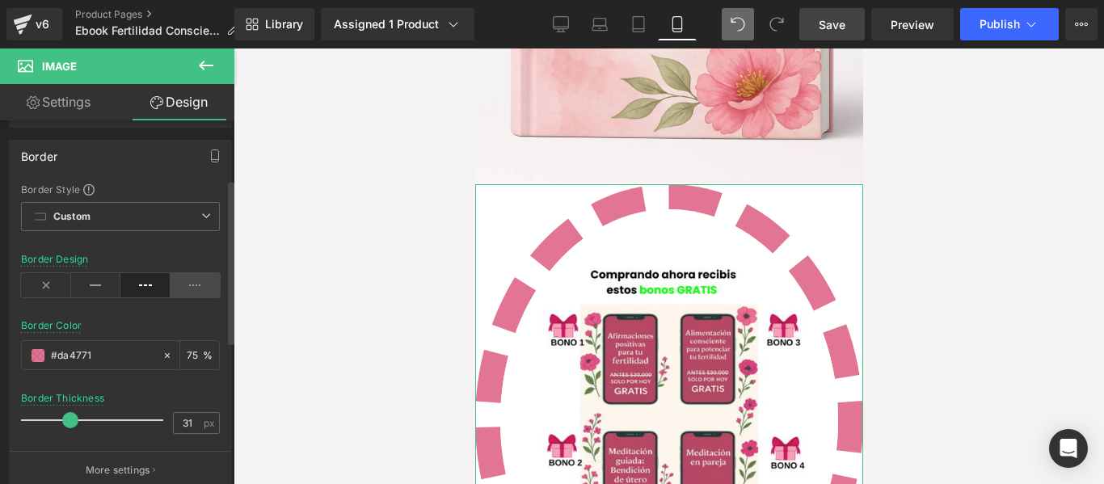
click at [187, 286] on icon at bounding box center [195, 285] width 50 height 24
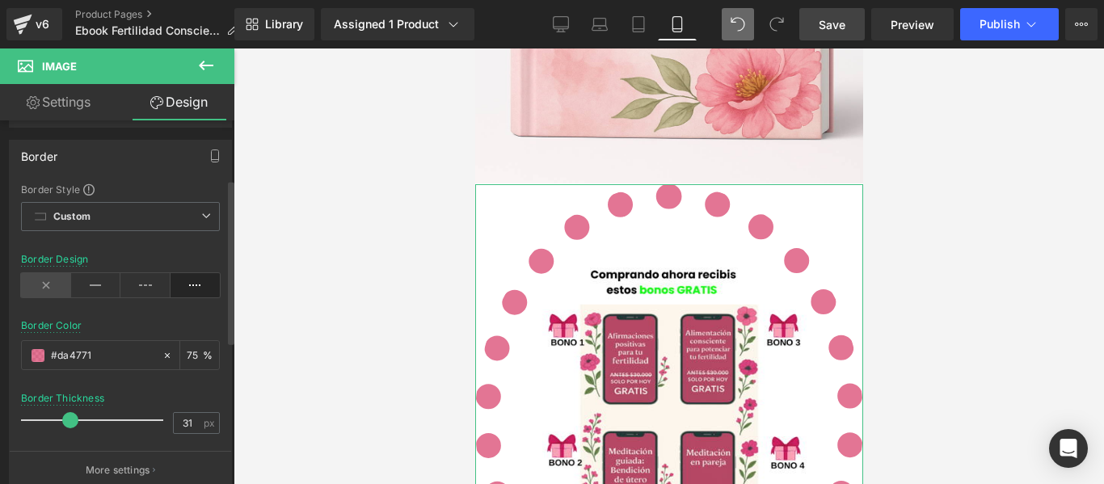
click at [64, 283] on icon at bounding box center [46, 285] width 50 height 24
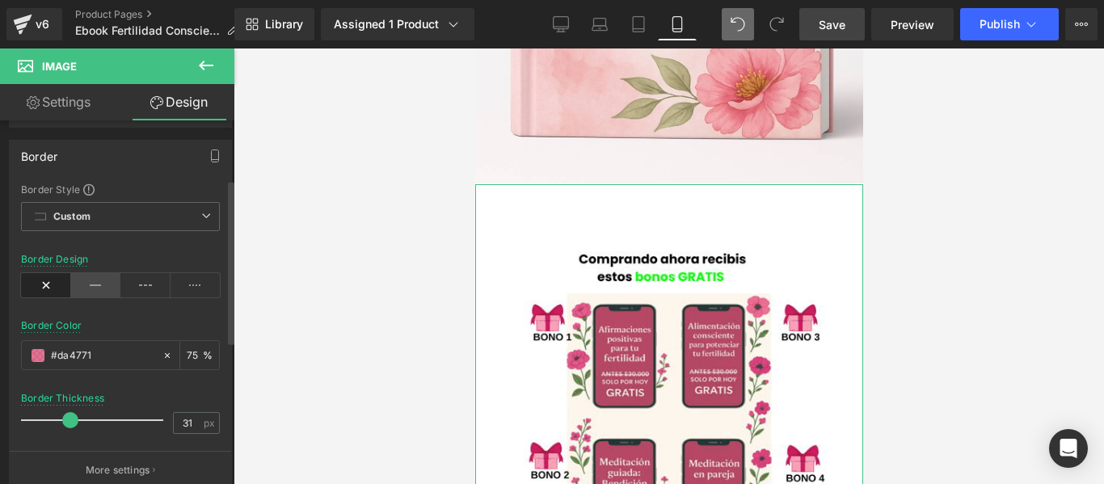
click at [91, 285] on icon at bounding box center [96, 285] width 50 height 24
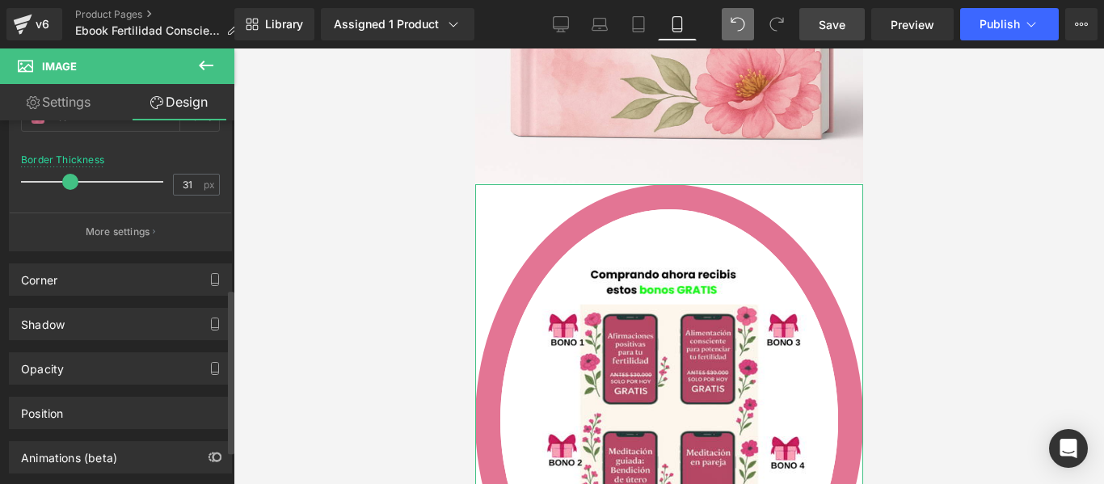
scroll to position [372, 0]
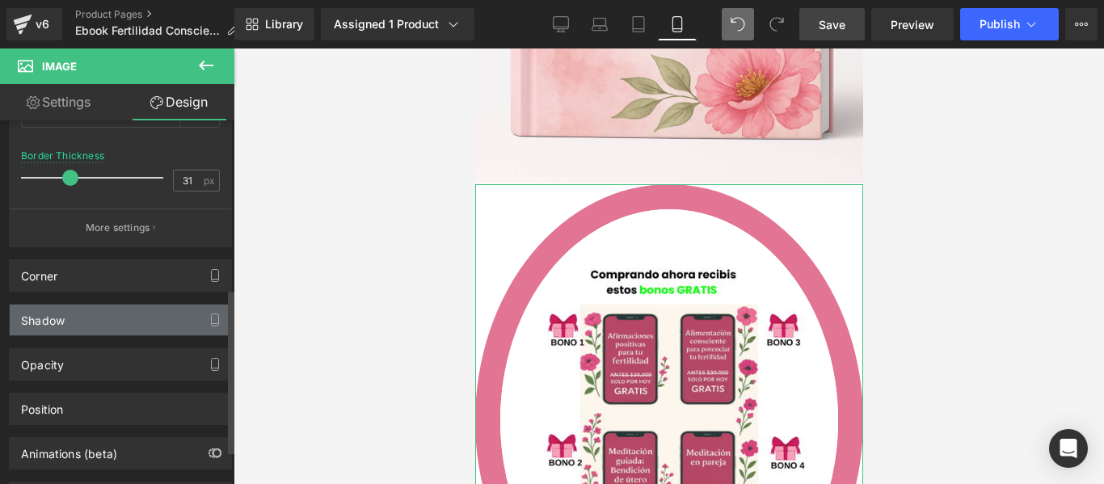
click at [144, 319] on div "Shadow" at bounding box center [120, 320] width 221 height 31
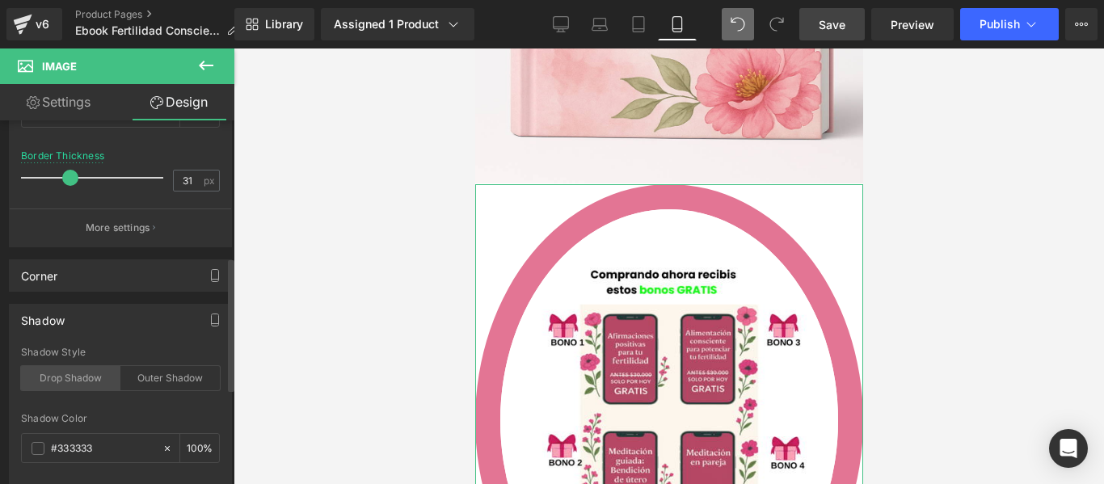
click at [99, 376] on div "Drop Shadow" at bounding box center [70, 378] width 99 height 24
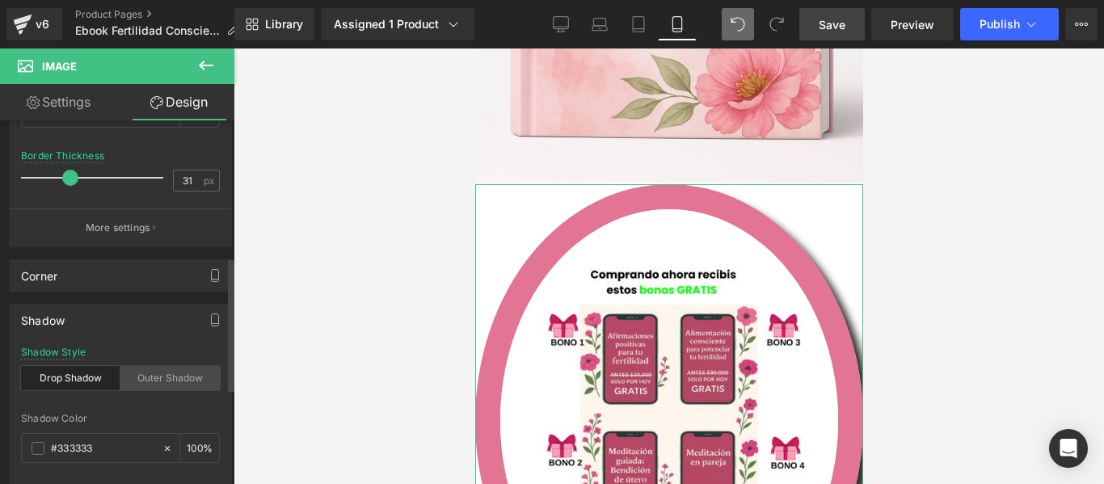
click at [153, 376] on div "Outer Shadow" at bounding box center [169, 378] width 99 height 24
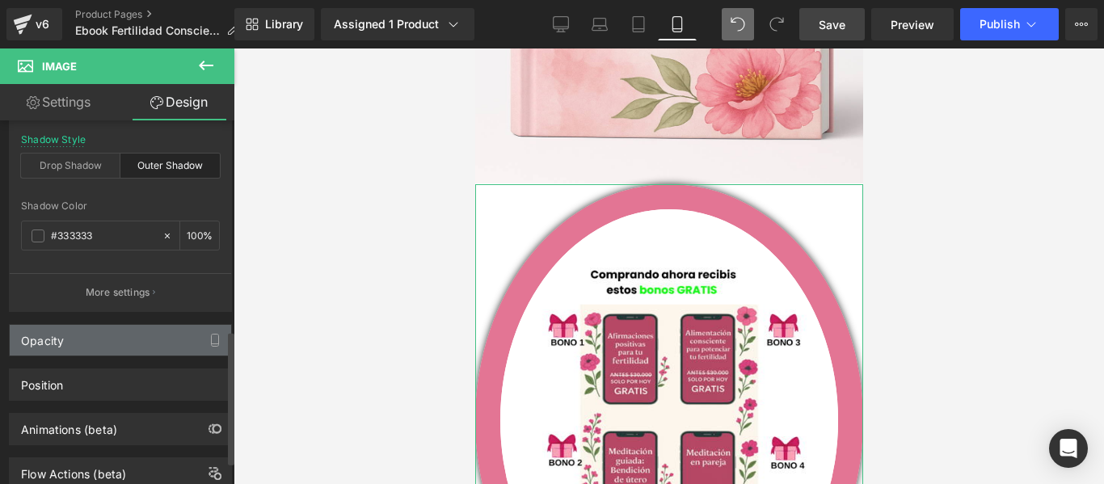
scroll to position [615, 0]
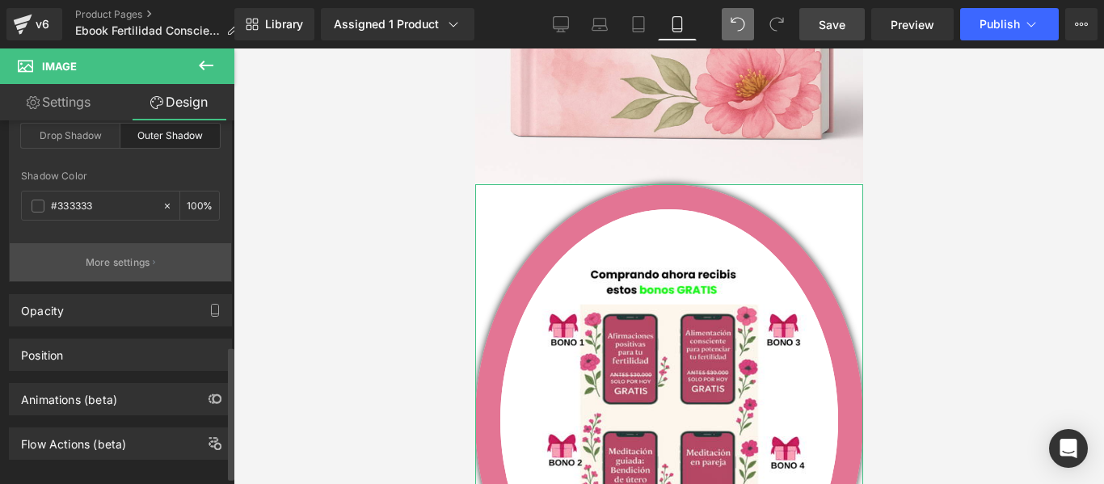
click at [116, 254] on button "More settings" at bounding box center [120, 262] width 221 height 38
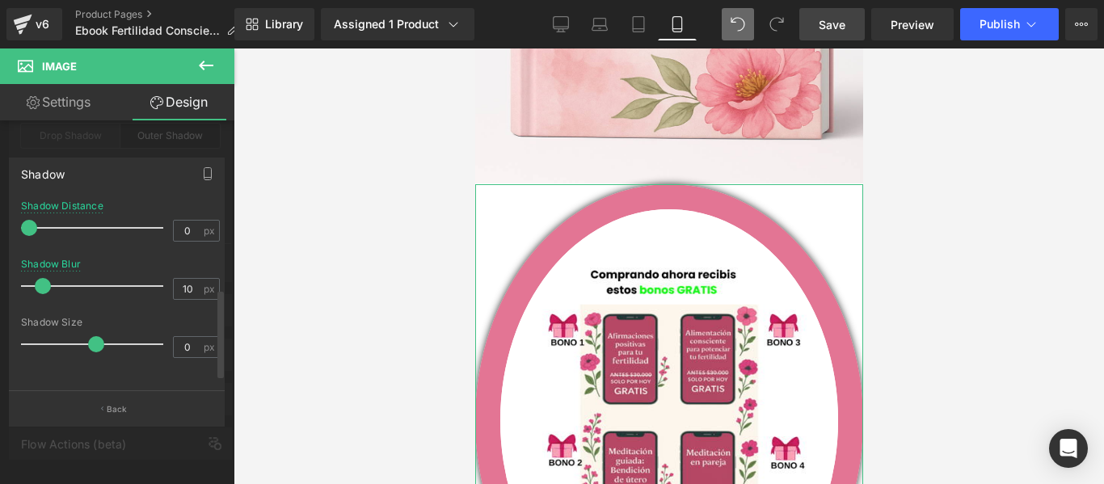
scroll to position [120, 0]
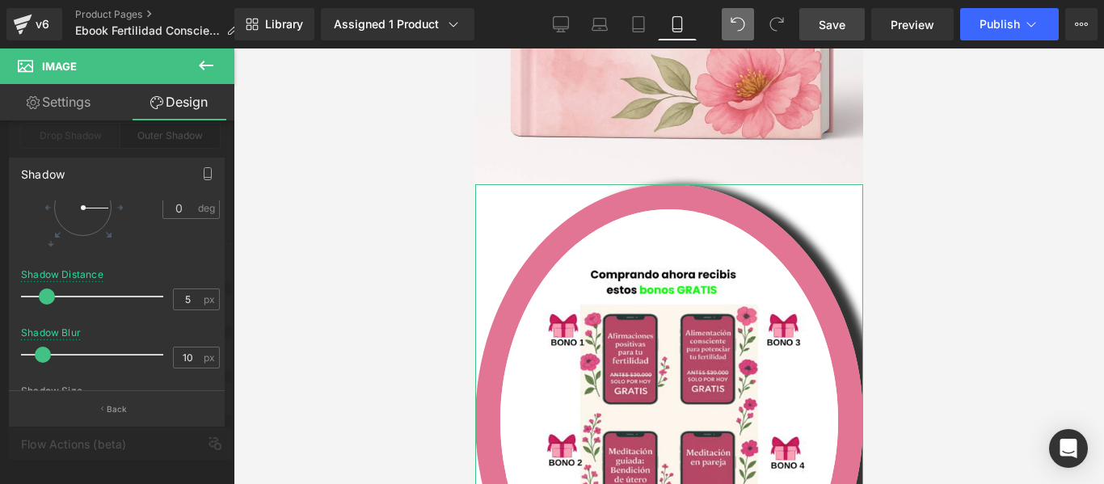
type input "0"
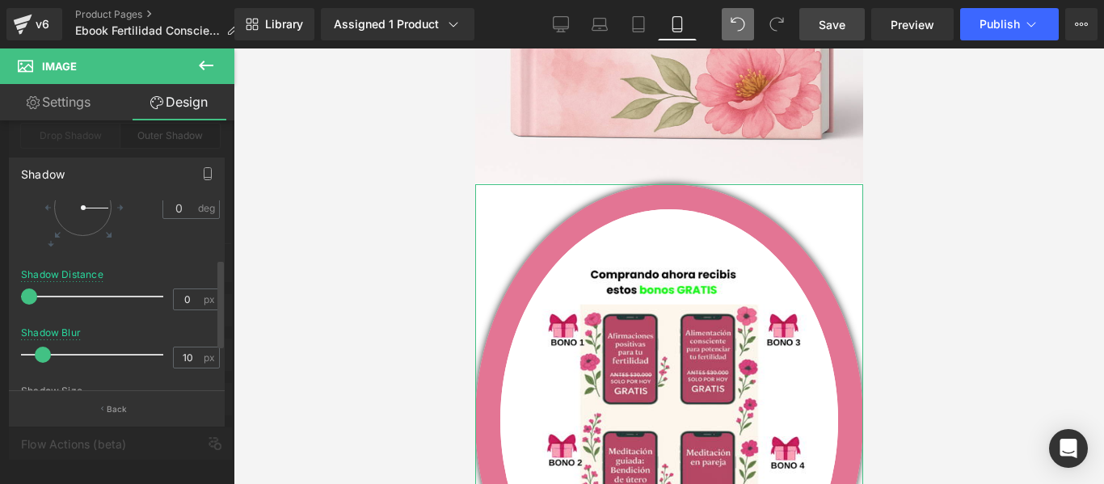
drag, startPoint x: 25, startPoint y: 294, endPoint x: 11, endPoint y: 301, distance: 15.2
click at [8, 298] on div "Shadow outset Shadow Type INSET OUTSET 0 Shadow Angle 0 deg 0px Shadow Distance…" at bounding box center [117, 285] width 234 height 280
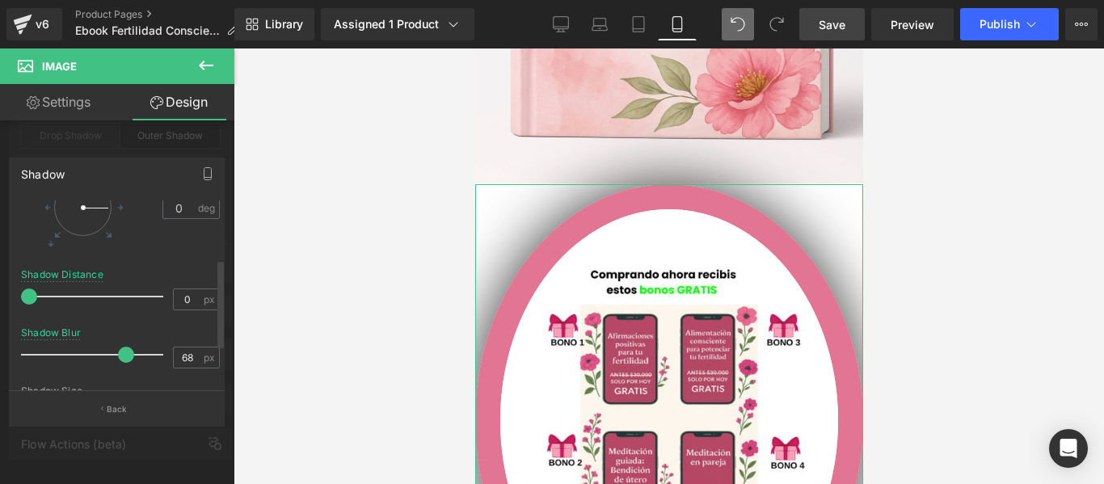
type input "66"
drag, startPoint x: 44, startPoint y: 354, endPoint x: 116, endPoint y: 354, distance: 71.9
click at [116, 354] on span at bounding box center [118, 355] width 16 height 16
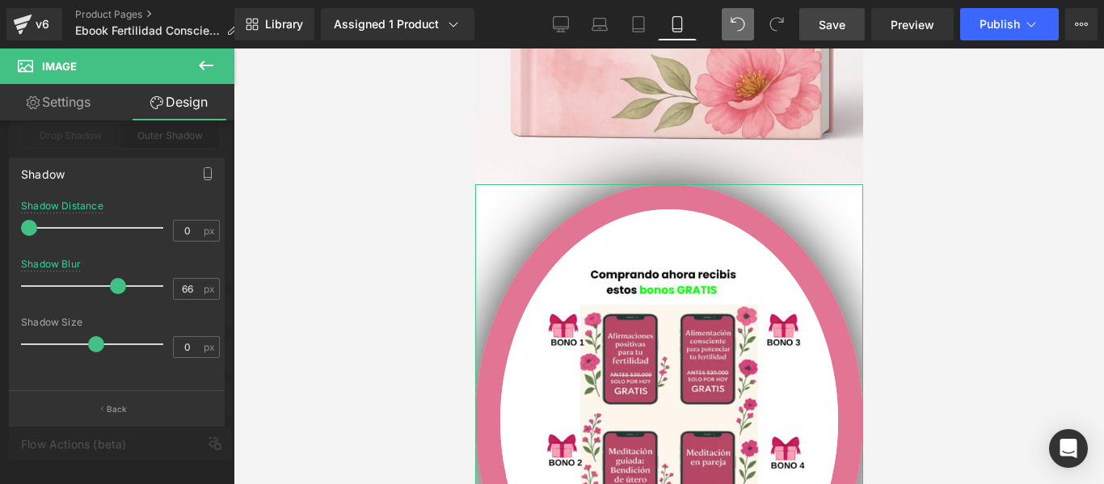
click at [201, 97] on link "Design" at bounding box center [178, 102] width 117 height 36
click at [86, 103] on link "Settings" at bounding box center [58, 102] width 117 height 36
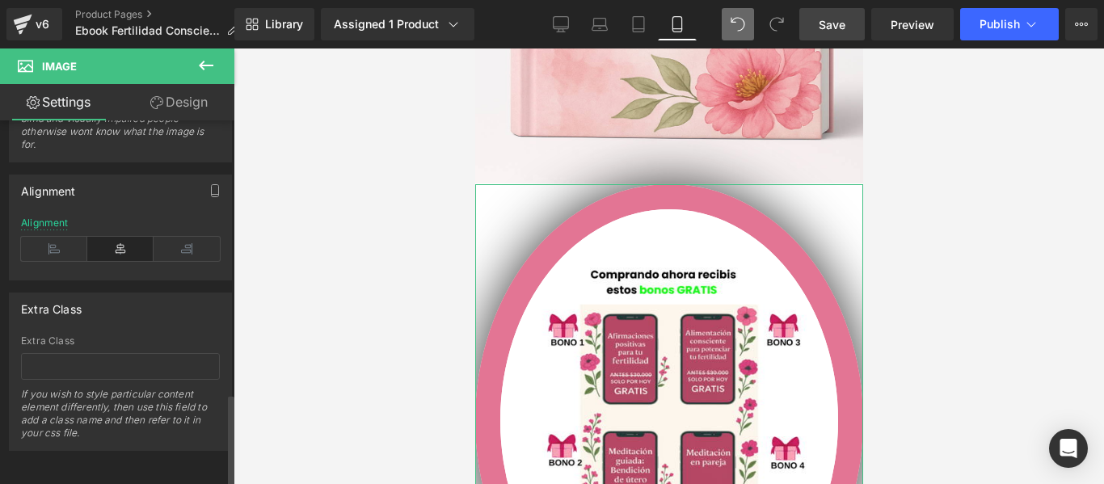
click at [131, 237] on icon at bounding box center [120, 249] width 66 height 24
click at [198, 95] on link "Design" at bounding box center [178, 102] width 117 height 36
type input "75"
type input "100"
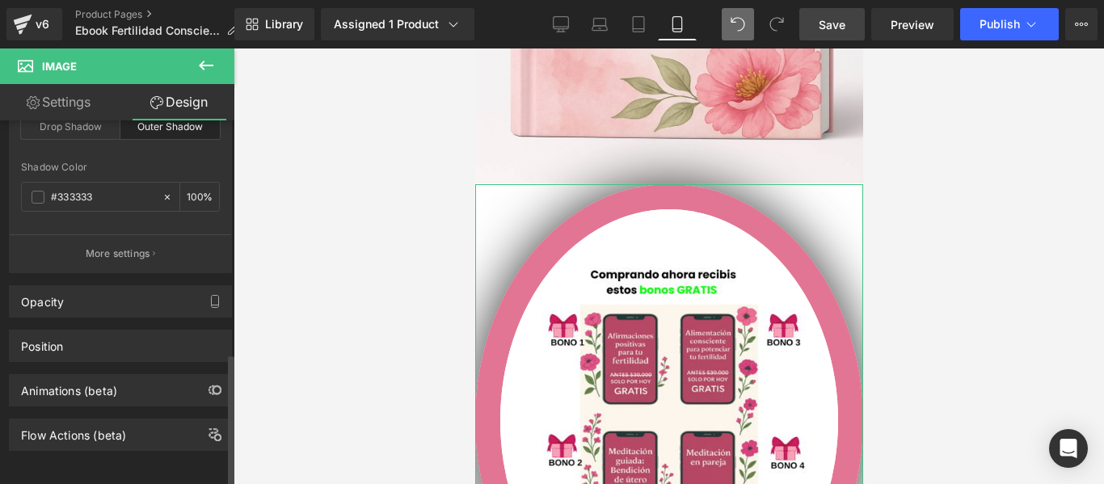
scroll to position [636, 0]
click at [208, 56] on icon at bounding box center [205, 65] width 19 height 19
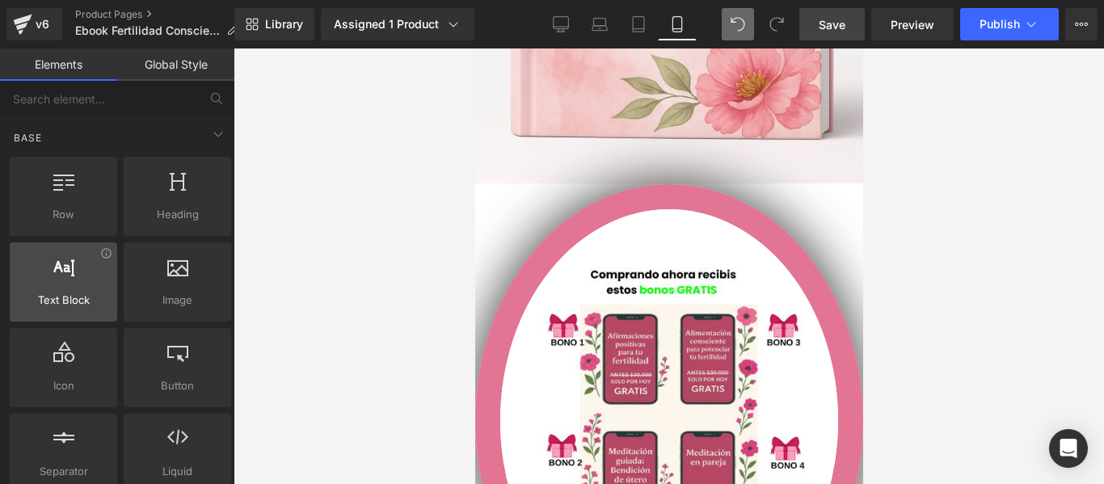
click at [68, 280] on div at bounding box center [64, 273] width 98 height 36
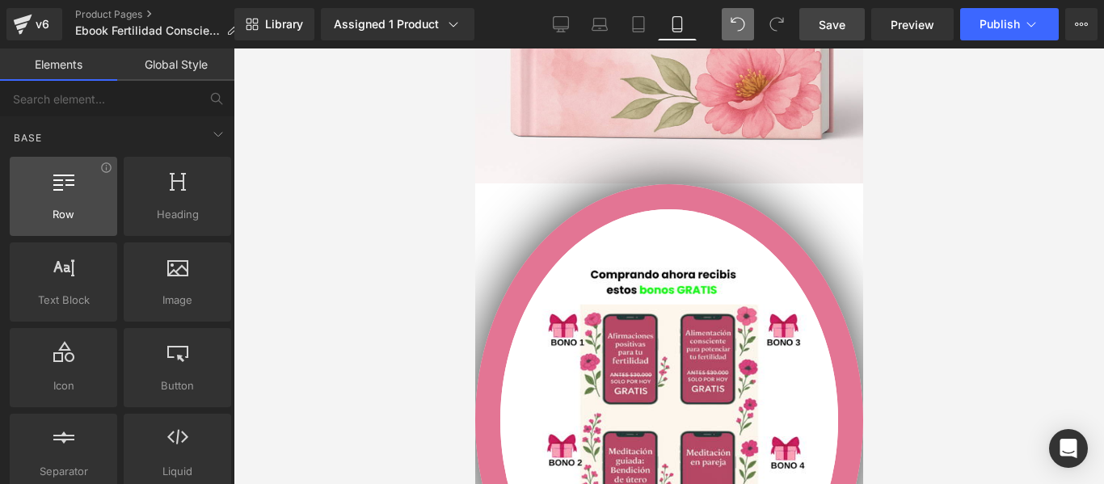
click at [57, 205] on div at bounding box center [64, 188] width 98 height 36
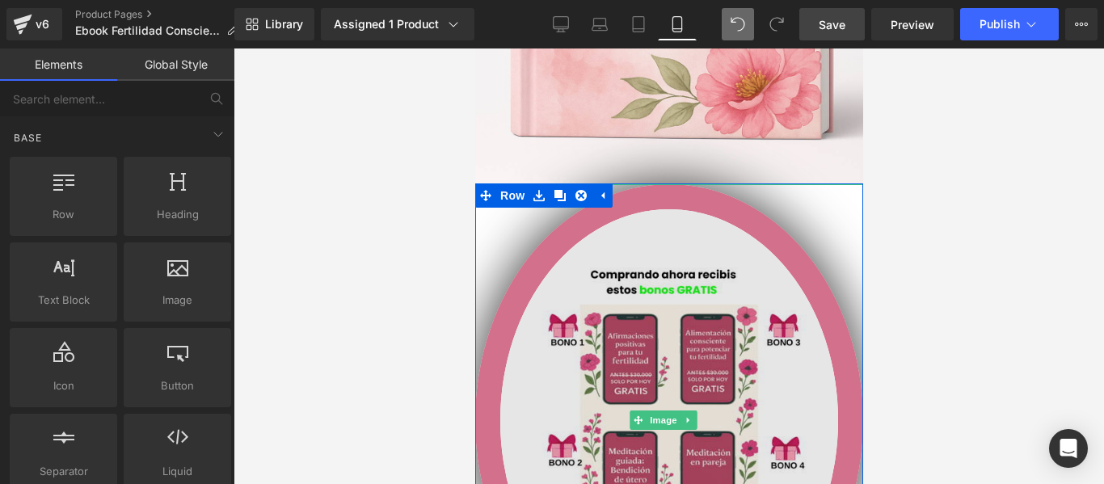
click at [614, 184] on img at bounding box center [668, 420] width 388 height 473
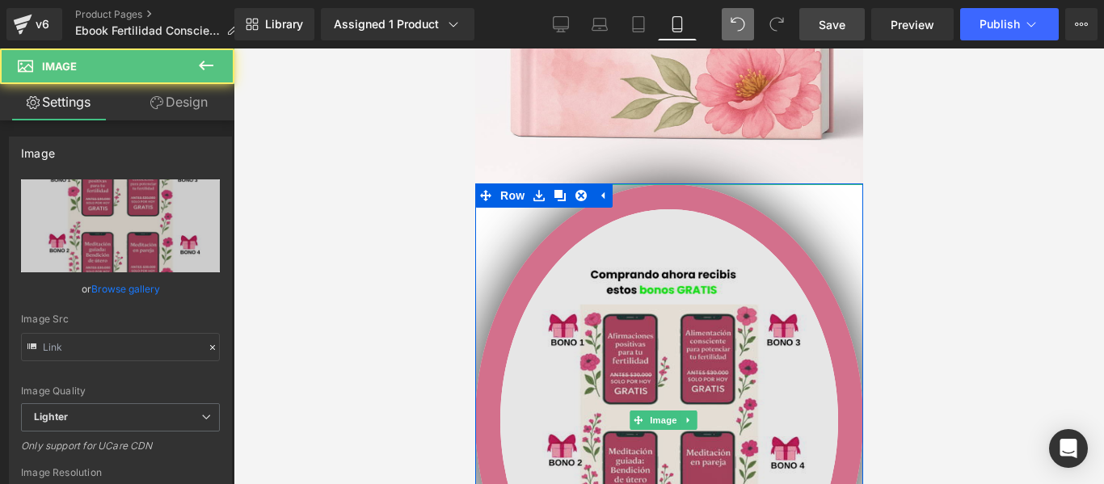
type input "https://ucarecdn.com/2743b70b-fd81-444a-9a36-9d6137777703/-/format/auto/-/previ…"
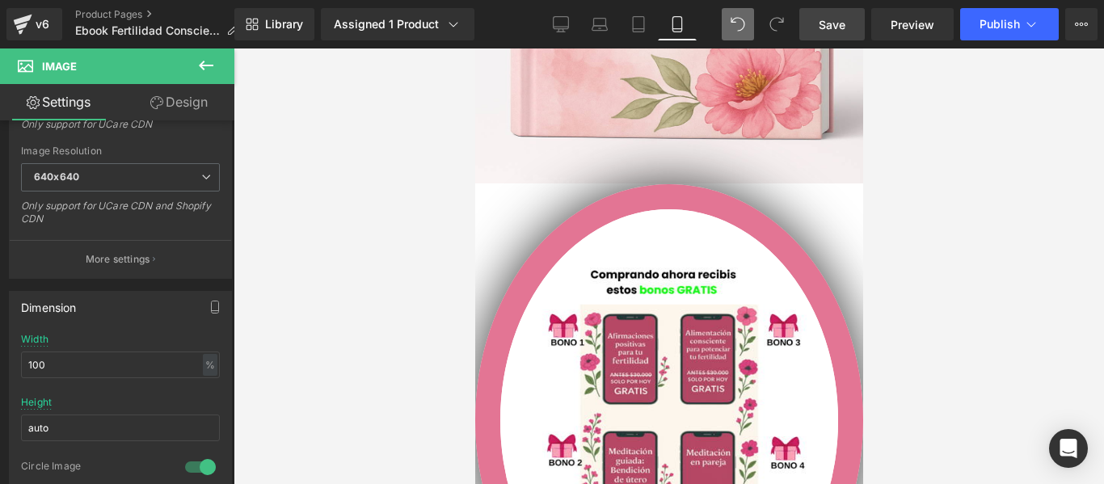
scroll to position [323, 0]
click at [212, 61] on icon at bounding box center [205, 65] width 19 height 19
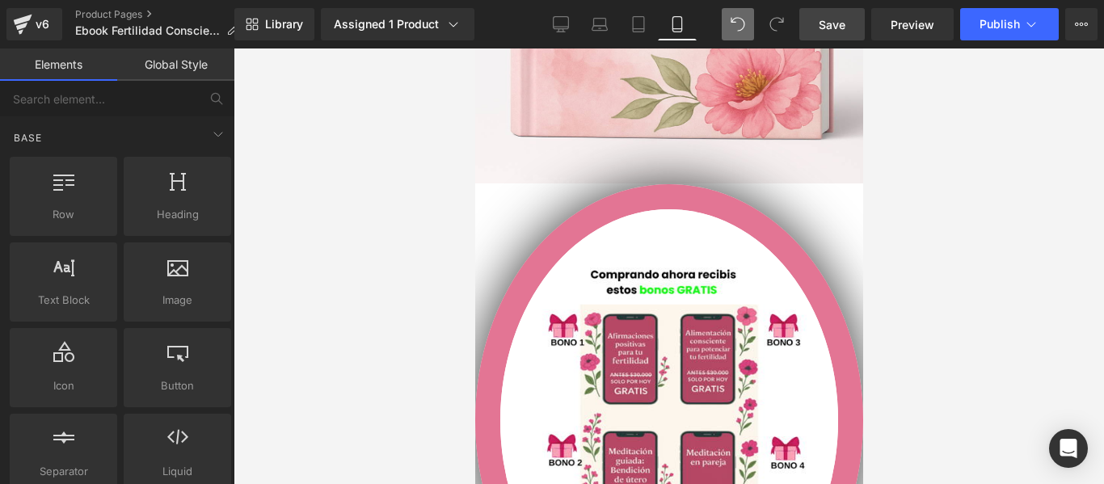
click at [984, 162] on div at bounding box center [668, 265] width 870 height 435
click at [826, 19] on span "Save" at bounding box center [831, 24] width 27 height 17
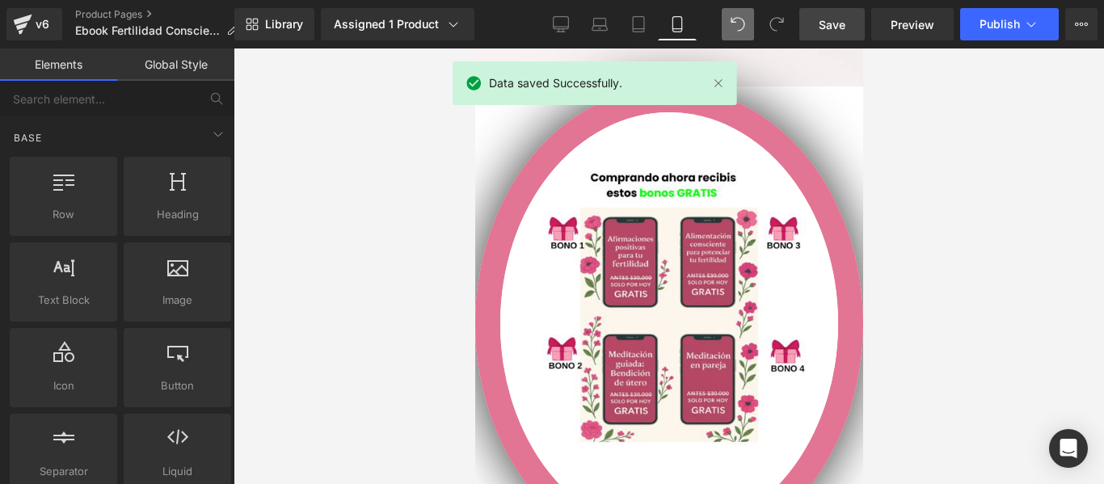
scroll to position [2305, 0]
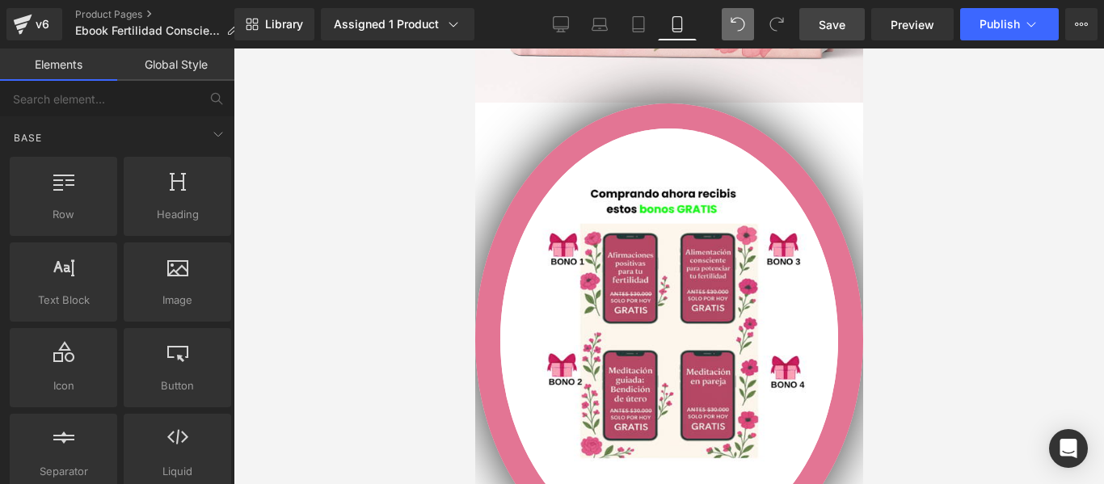
click at [1022, 210] on div at bounding box center [668, 265] width 870 height 435
click at [839, 23] on span "Save" at bounding box center [831, 24] width 27 height 17
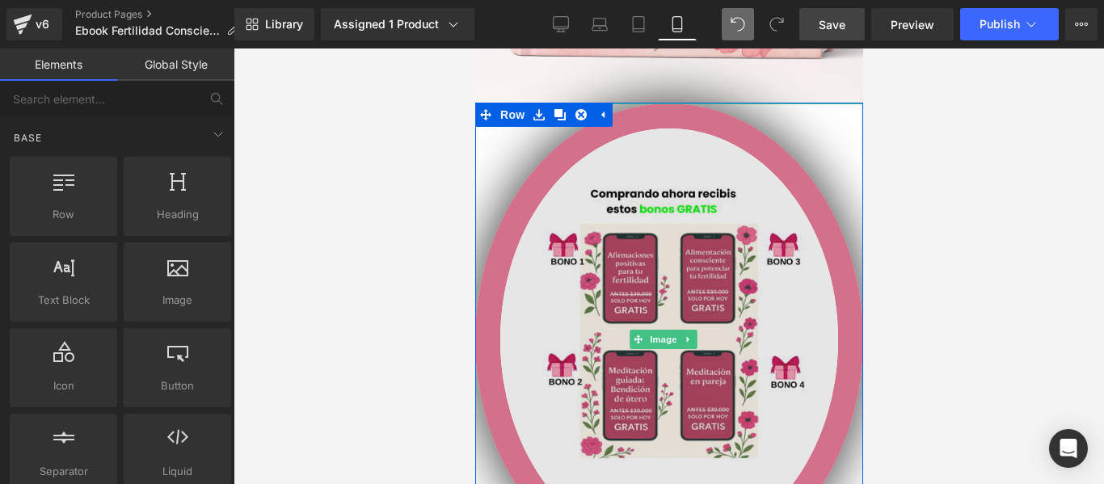
click at [667, 103] on img at bounding box center [668, 339] width 388 height 473
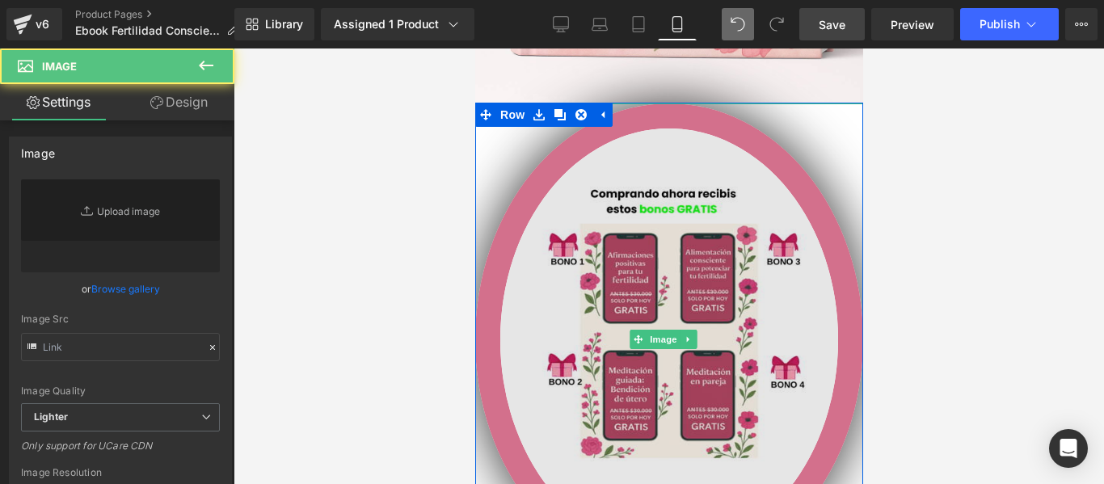
type input "https://ucarecdn.com/2743b70b-fd81-444a-9a36-9d6137777703/-/format/auto/-/previ…"
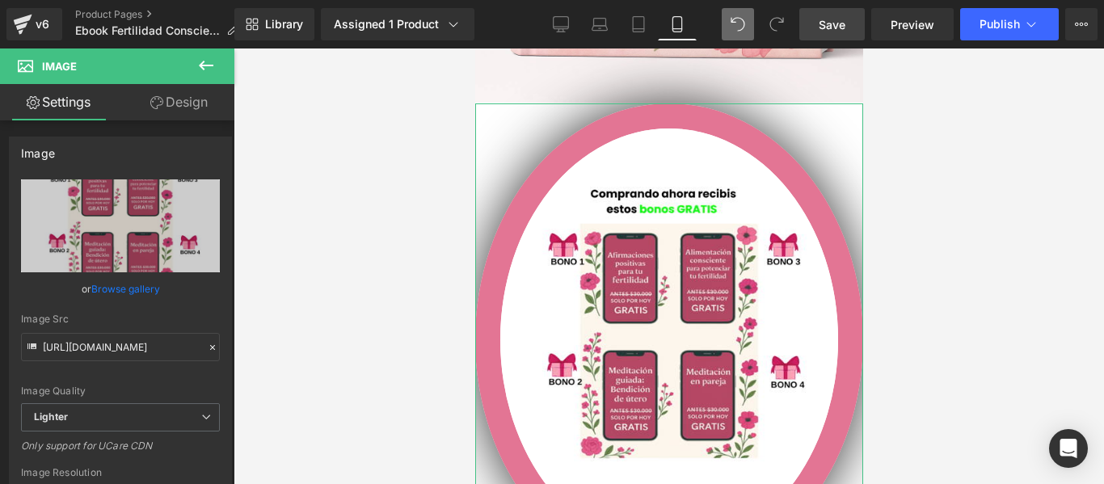
click at [179, 103] on link "Design" at bounding box center [178, 102] width 117 height 36
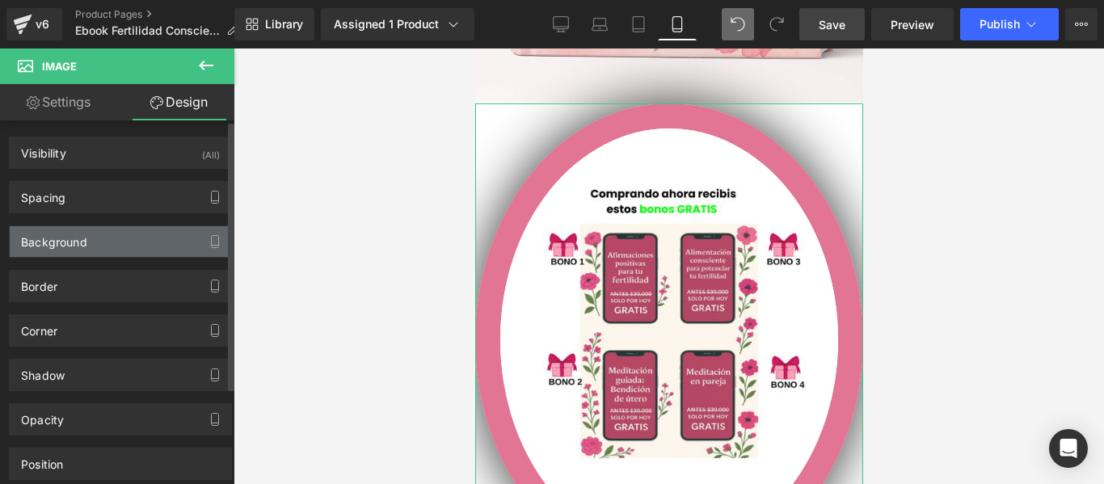
click at [103, 238] on div "Background" at bounding box center [120, 241] width 221 height 31
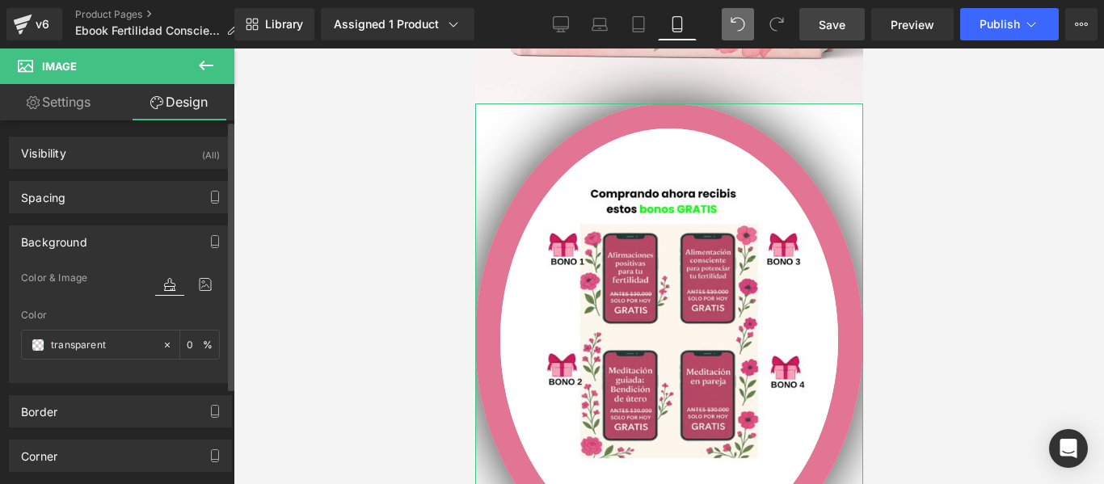
type input "transparent"
type input "0"
click at [62, 336] on input "transparent" at bounding box center [102, 345] width 103 height 18
click at [34, 342] on span at bounding box center [38, 345] width 13 height 13
click at [275, 259] on div at bounding box center [668, 265] width 870 height 435
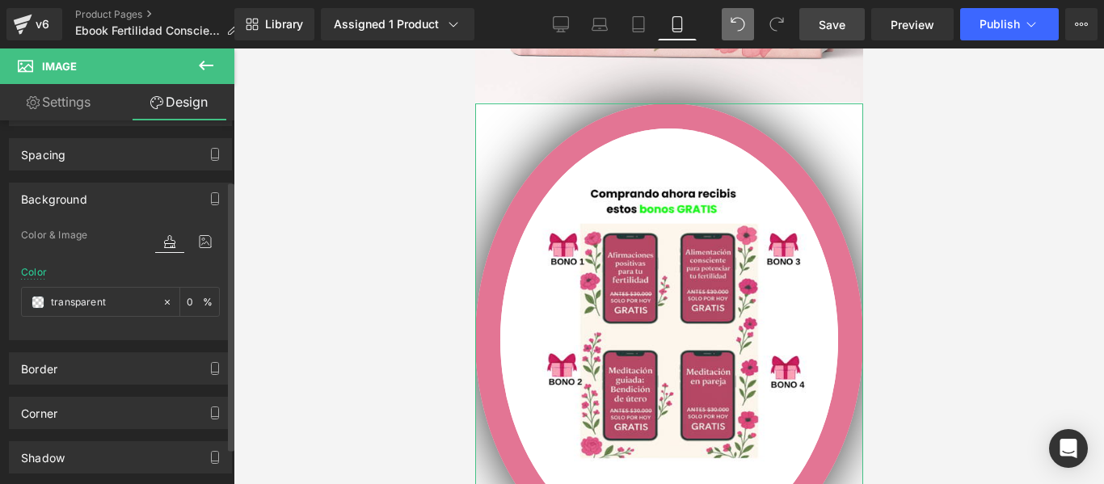
scroll to position [81, 0]
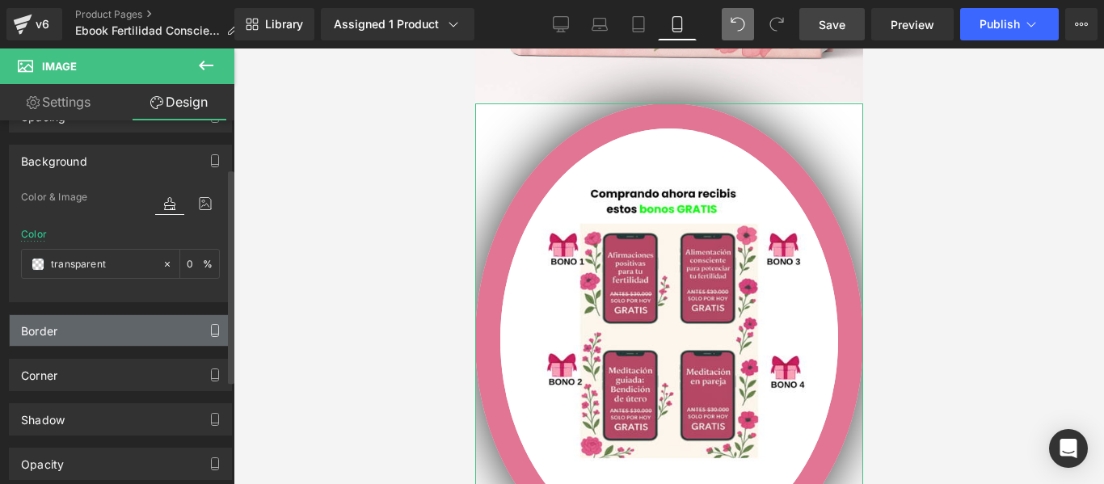
click at [209, 325] on icon "button" at bounding box center [214, 330] width 13 height 13
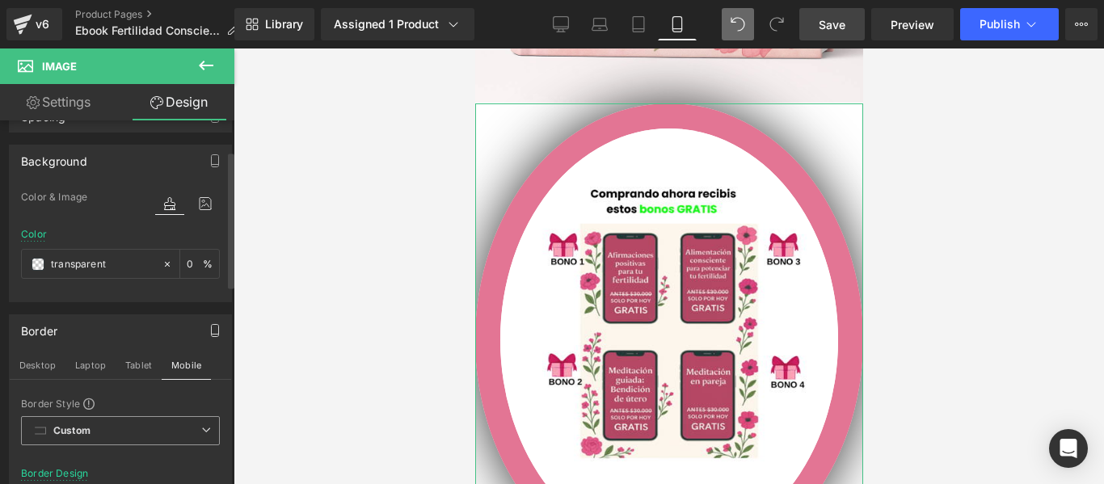
click at [133, 434] on span "Custom Setup Global Style" at bounding box center [120, 430] width 199 height 29
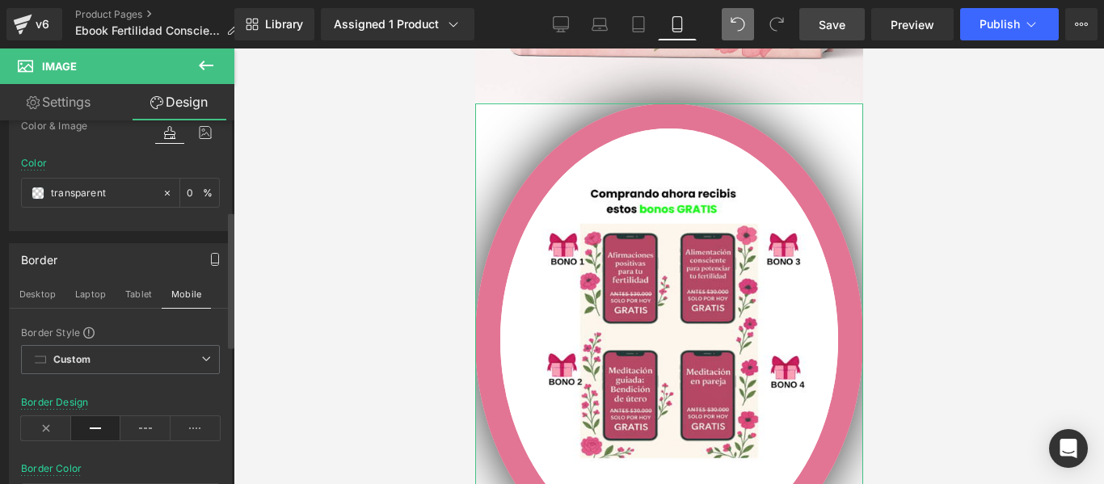
scroll to position [242, 0]
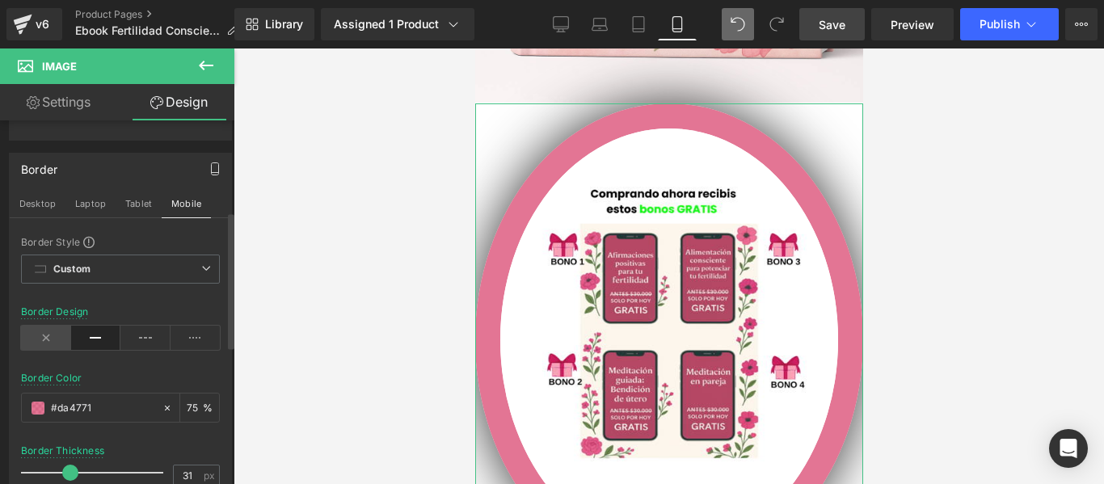
click at [48, 332] on icon at bounding box center [46, 338] width 50 height 24
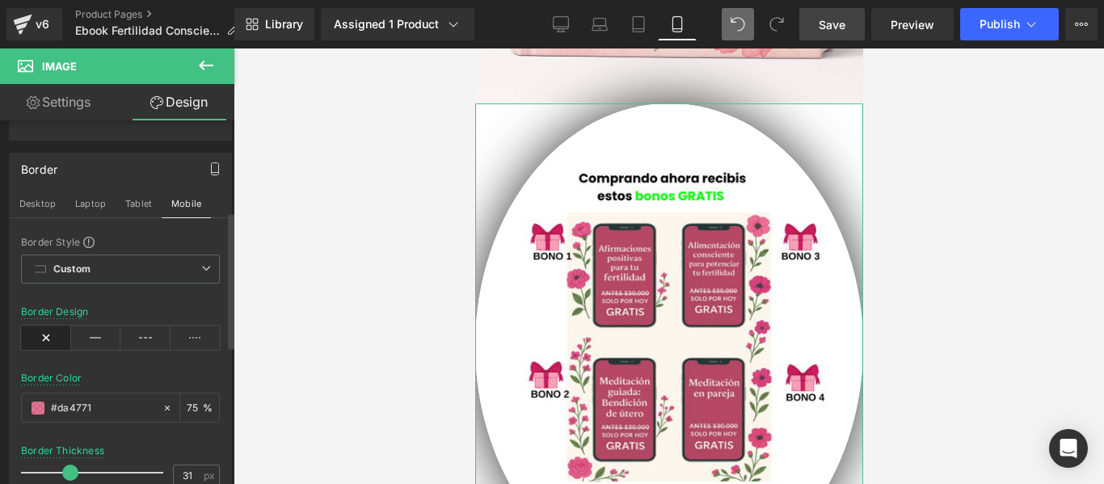
click at [48, 334] on icon at bounding box center [46, 338] width 50 height 24
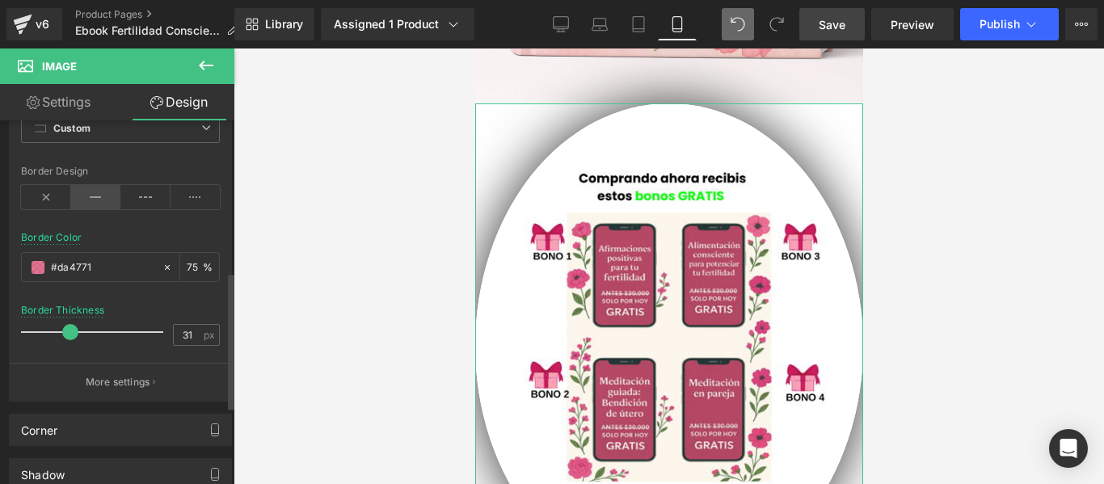
scroll to position [404, 0]
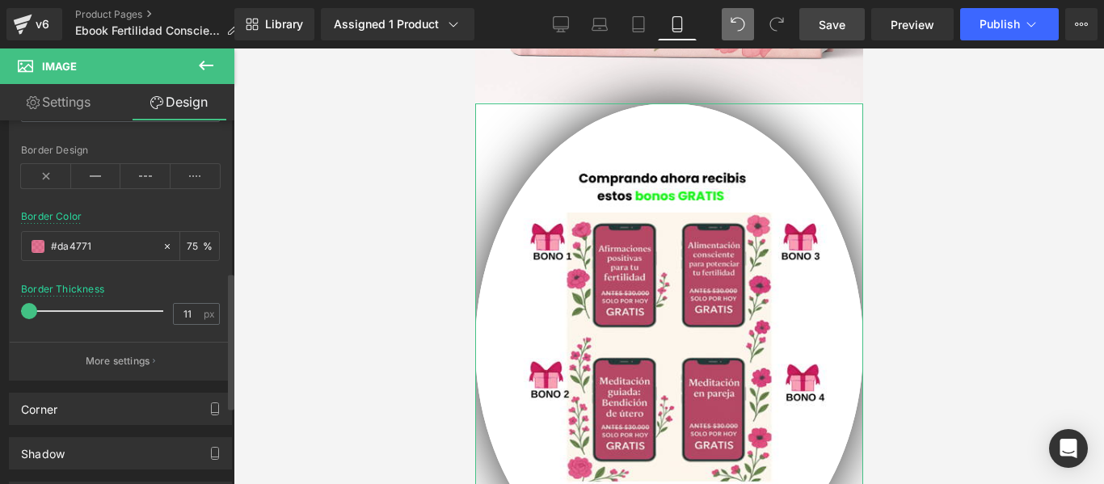
type input "12"
drag, startPoint x: 67, startPoint y: 308, endPoint x: 43, endPoint y: 300, distance: 25.5
click at [43, 300] on div at bounding box center [96, 311] width 134 height 32
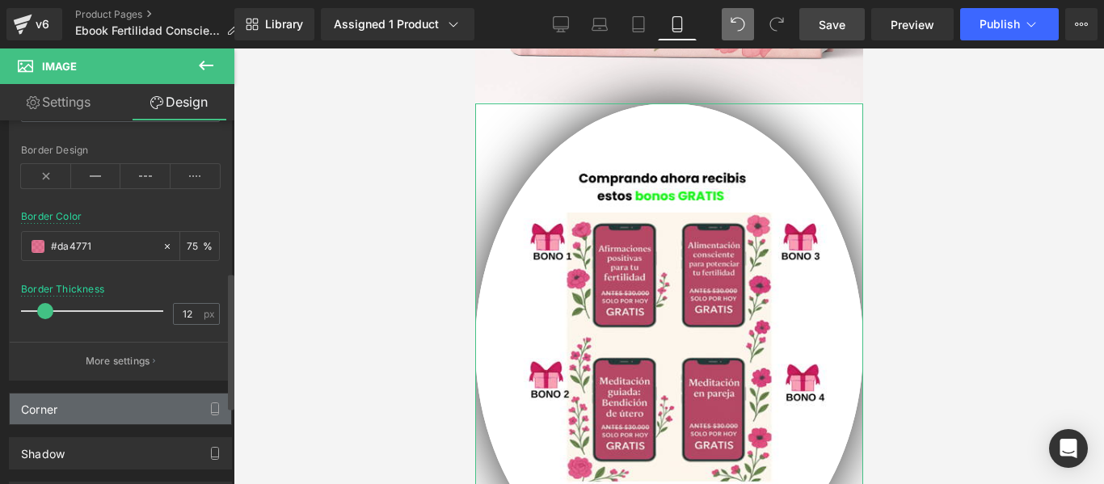
click at [184, 411] on div "Corner" at bounding box center [120, 408] width 221 height 31
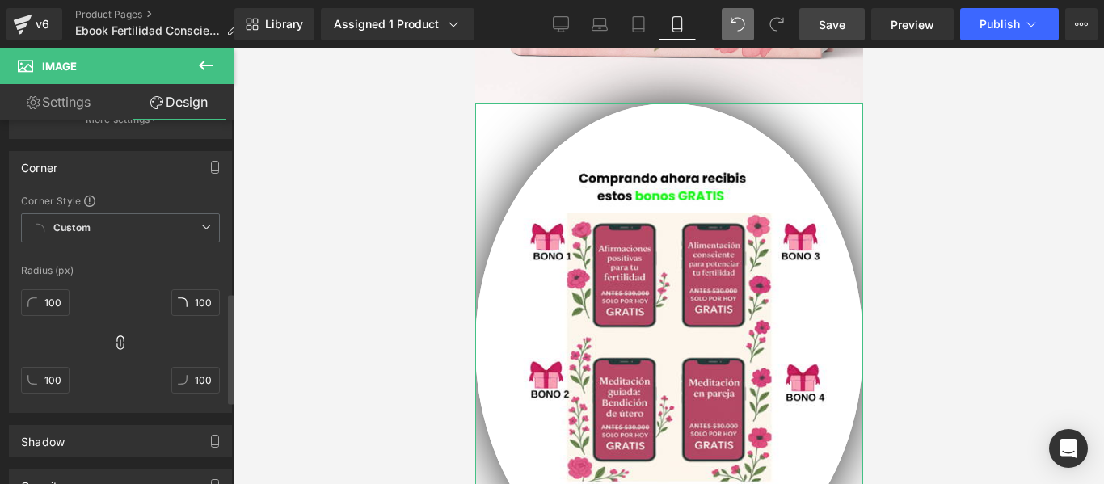
scroll to position [646, 0]
click at [51, 301] on input "100" at bounding box center [45, 301] width 48 height 27
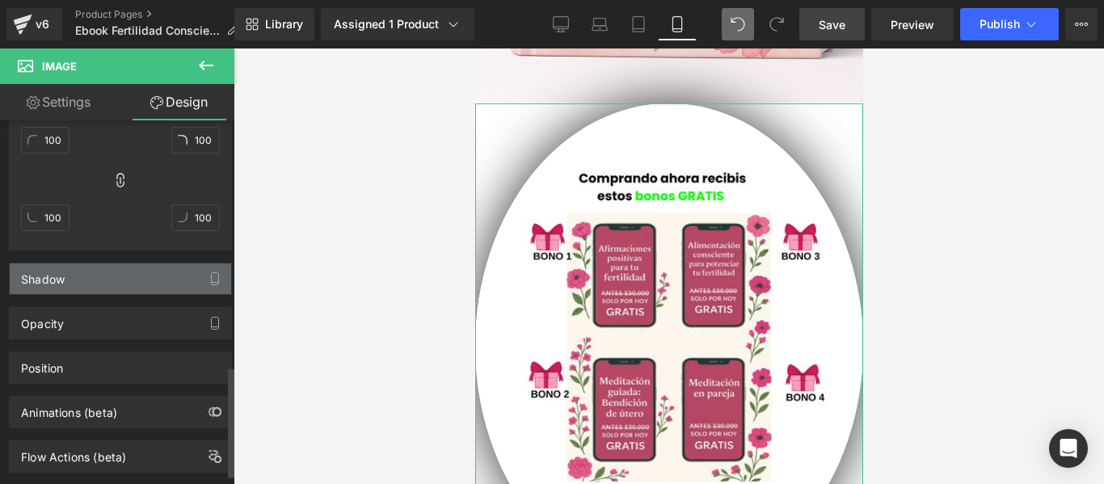
click at [86, 271] on div "Shadow" at bounding box center [120, 278] width 221 height 31
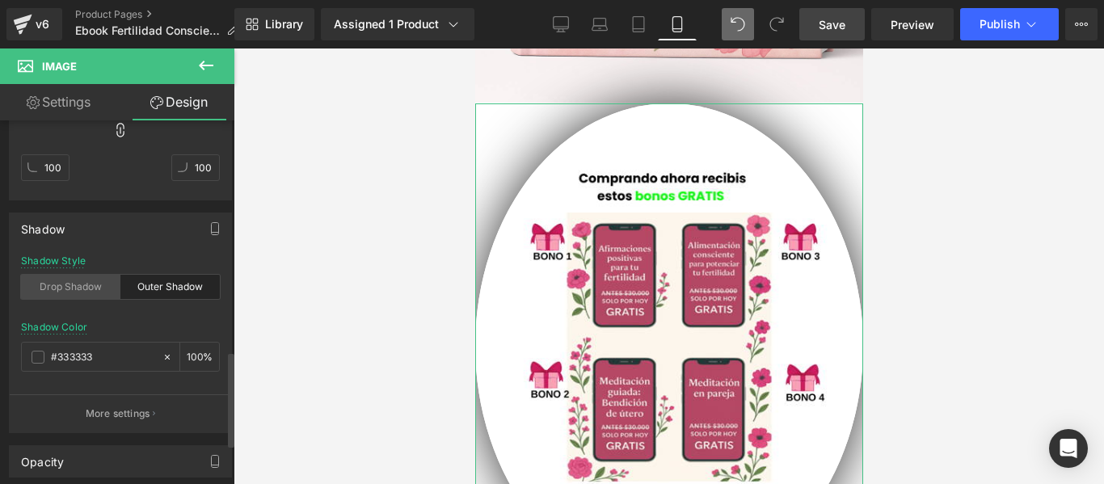
scroll to position [1030, 0]
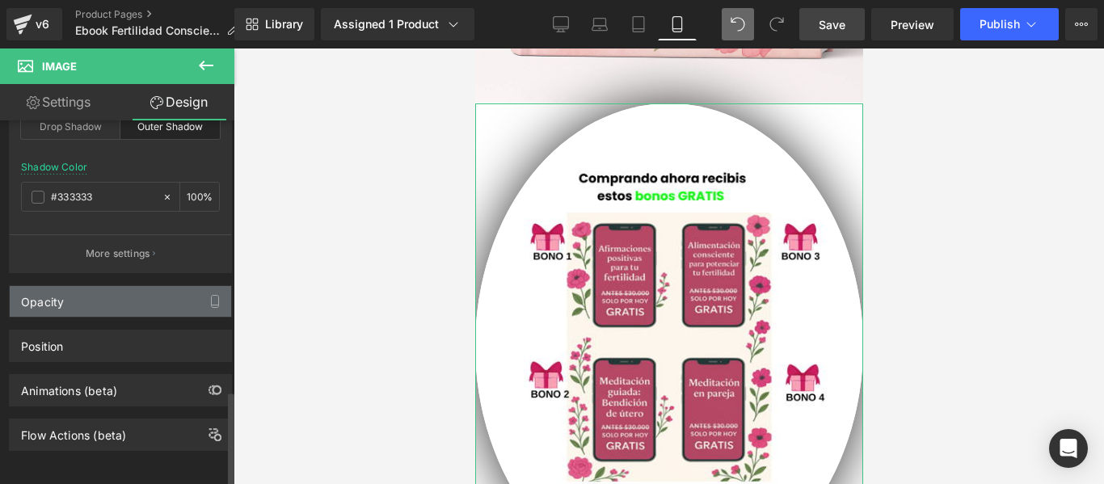
click at [76, 286] on div "Opacity" at bounding box center [120, 301] width 221 height 31
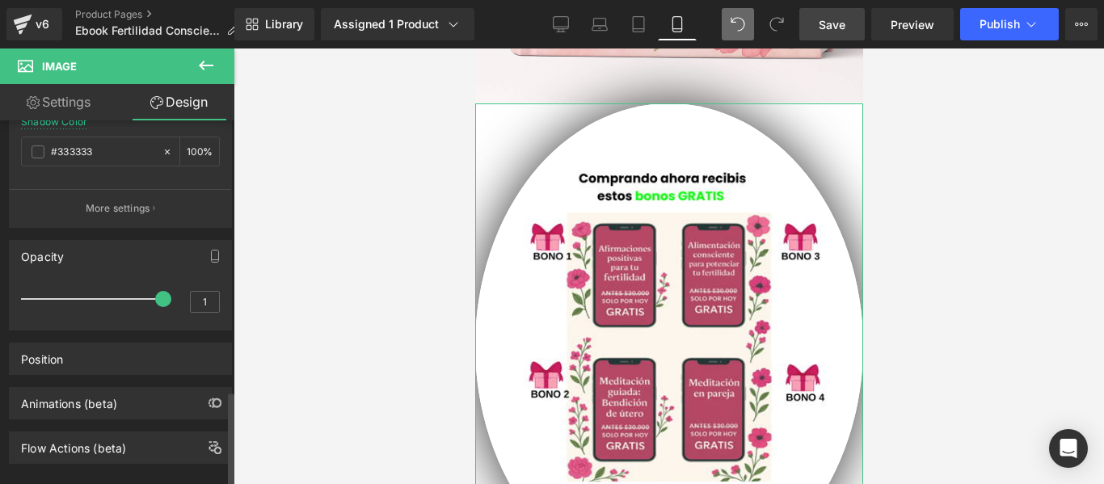
scroll to position [1088, 0]
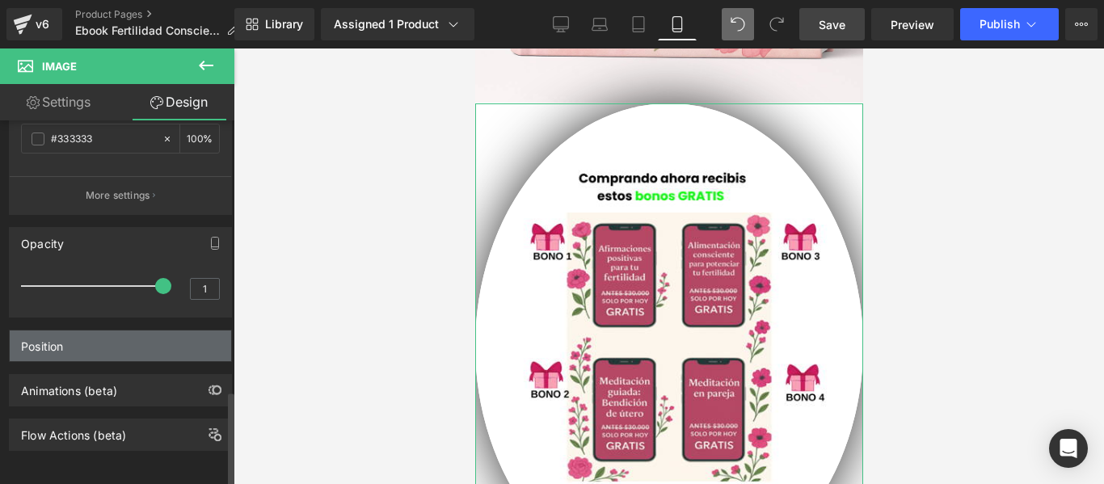
click at [63, 334] on div "Position" at bounding box center [42, 341] width 42 height 23
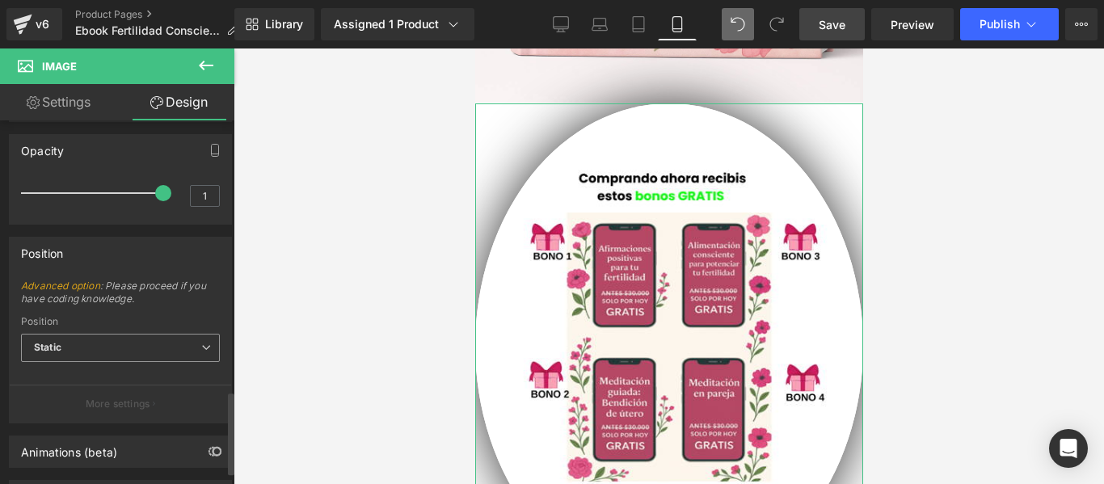
scroll to position [1243, 0]
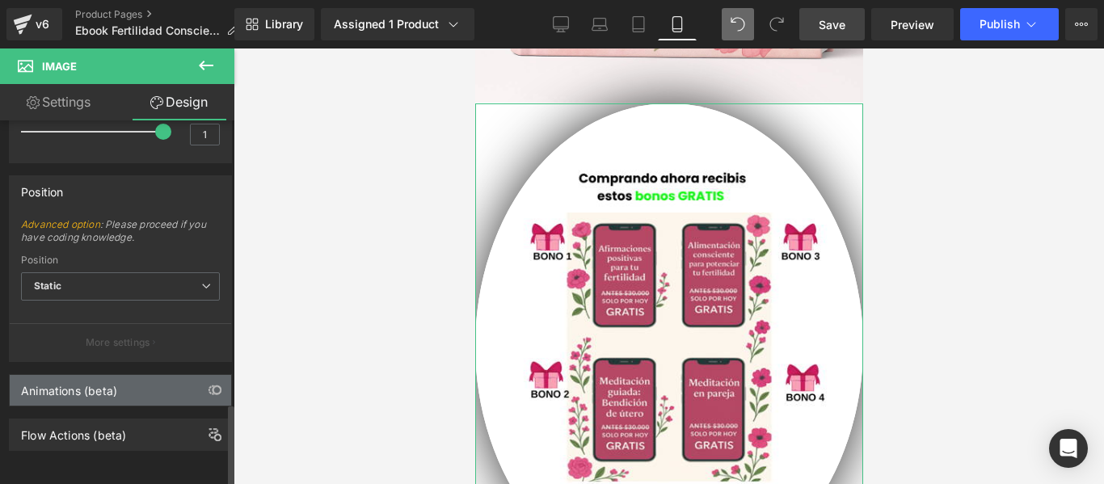
click at [82, 377] on div "Animations (beta)" at bounding box center [69, 386] width 96 height 23
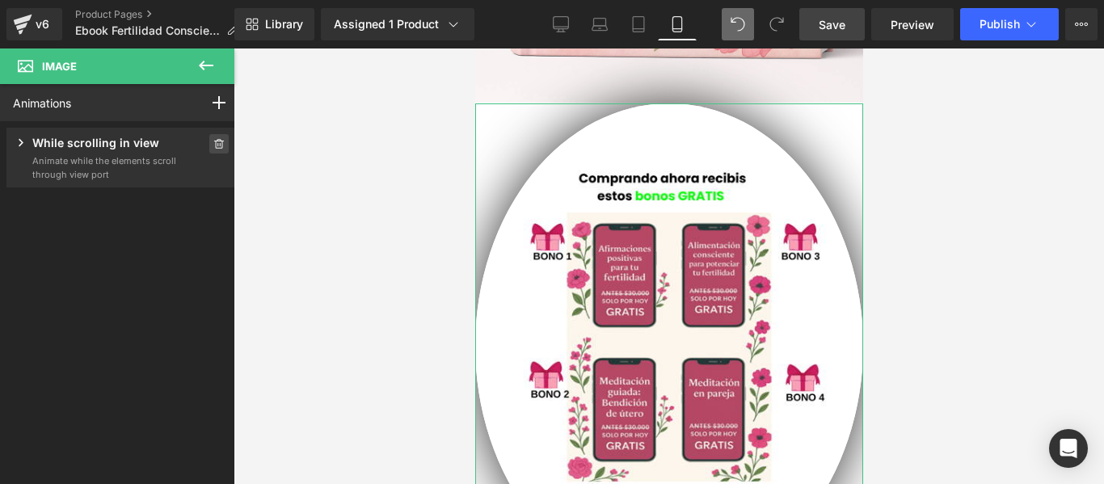
click at [214, 141] on icon at bounding box center [219, 144] width 10 height 10
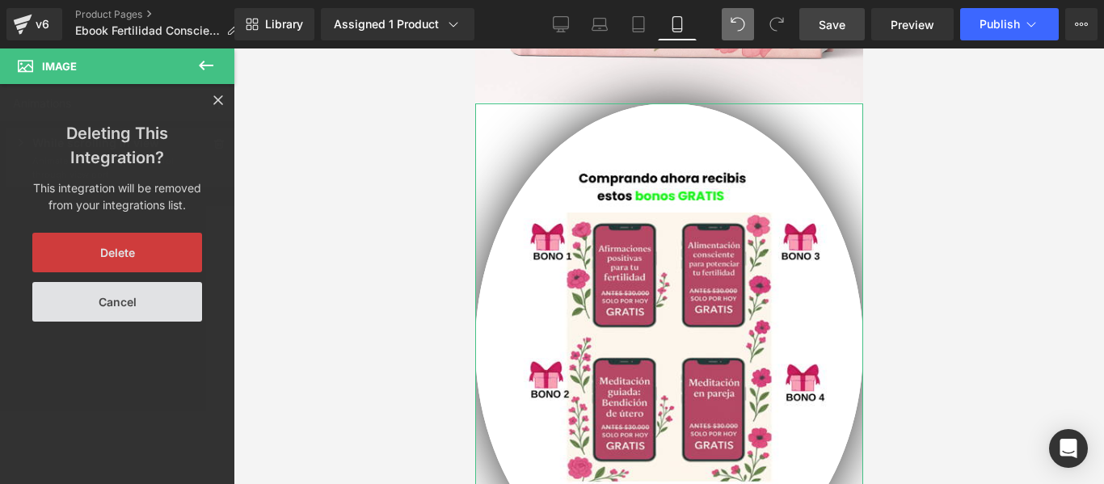
click at [119, 261] on button "Delete" at bounding box center [117, 253] width 170 height 40
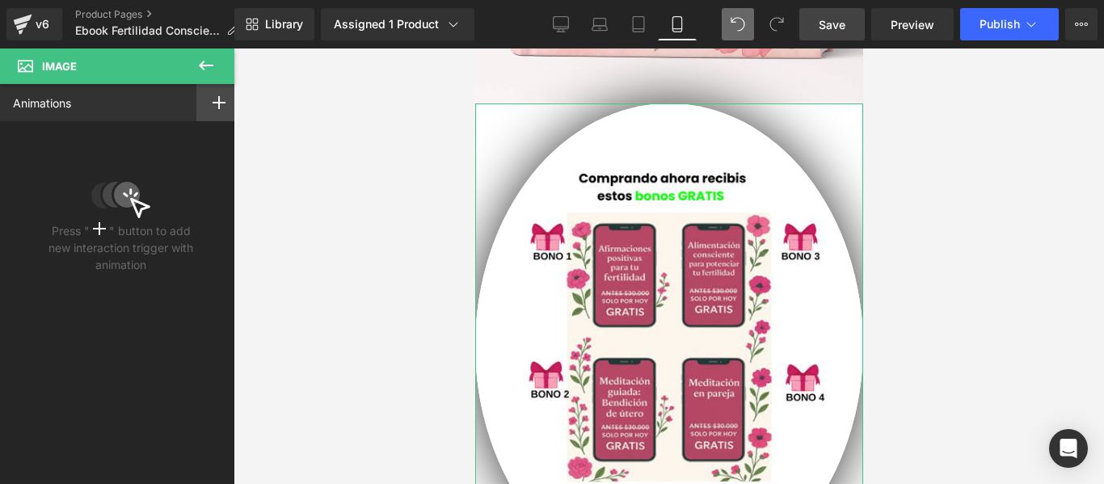
click at [218, 100] on icon at bounding box center [218, 102] width 13 height 13
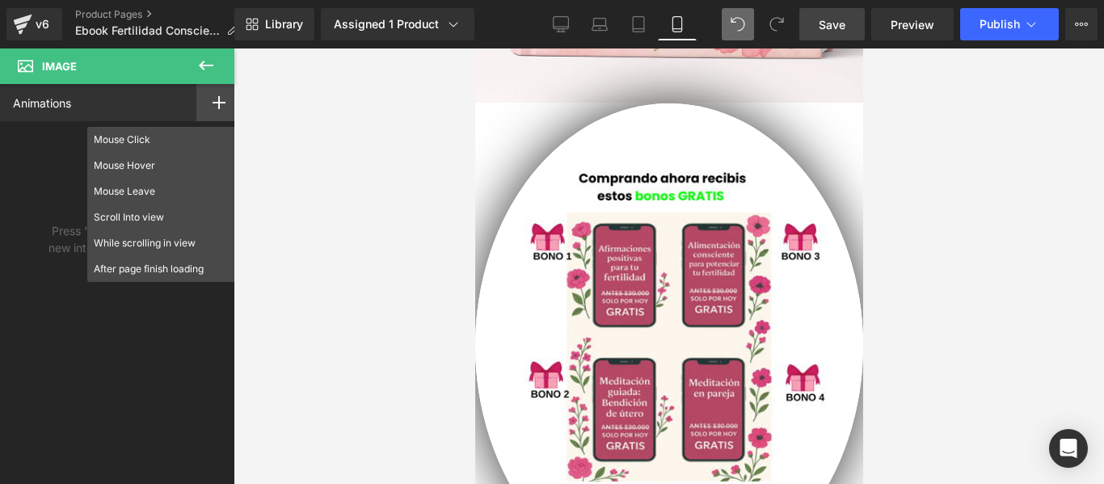
click at [316, 258] on div at bounding box center [668, 265] width 870 height 435
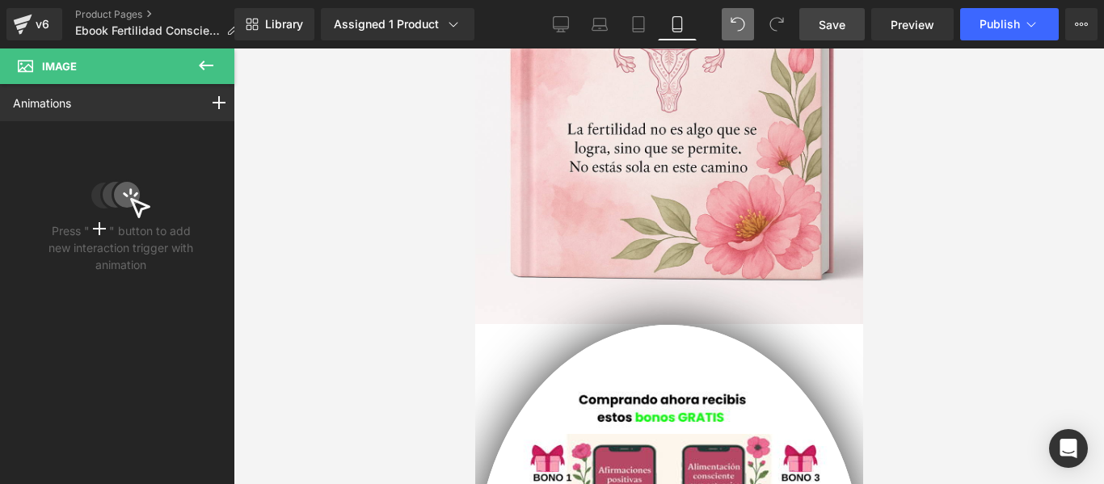
scroll to position [2063, 0]
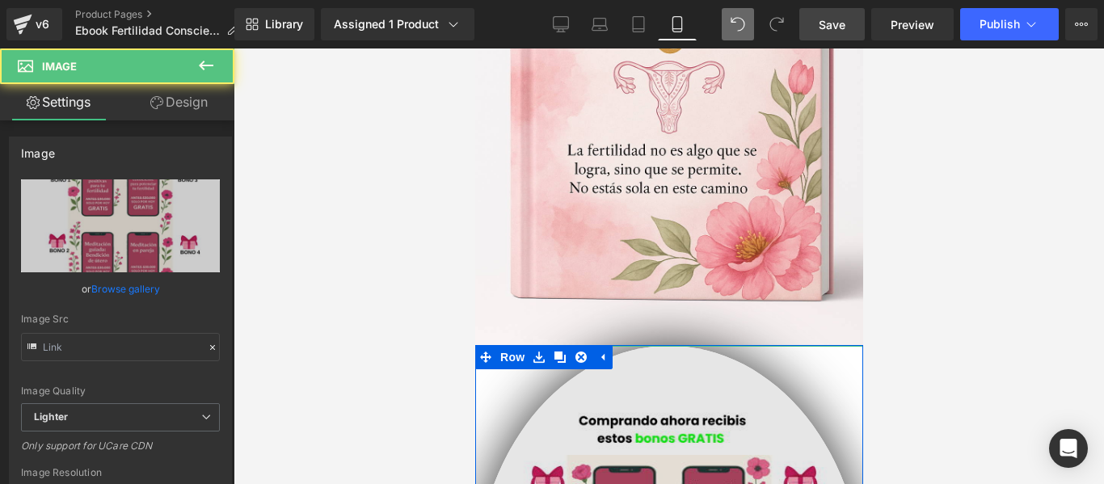
type input "https://ucarecdn.com/2743b70b-fd81-444a-9a36-9d6137777703/-/format/auto/-/previ…"
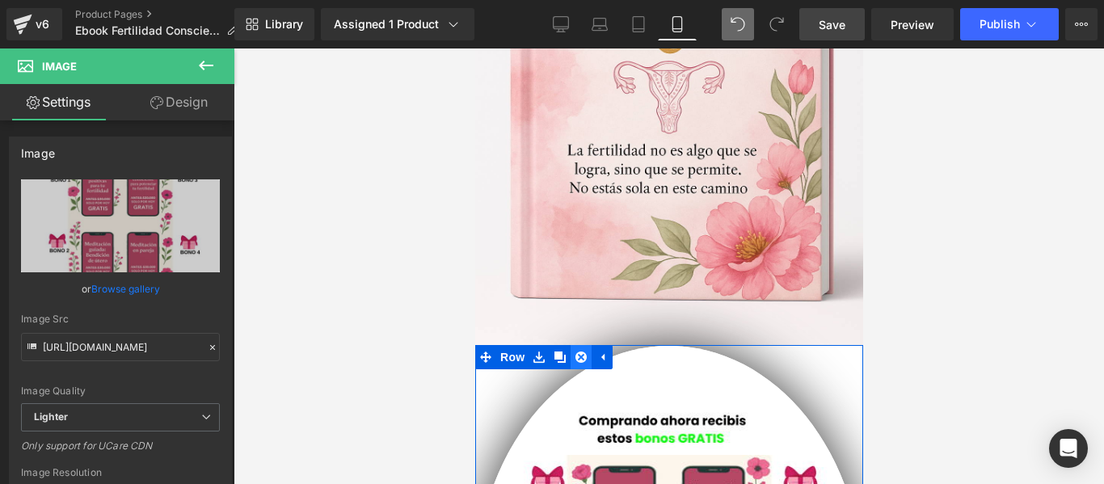
click at [581, 351] on icon at bounding box center [579, 356] width 11 height 11
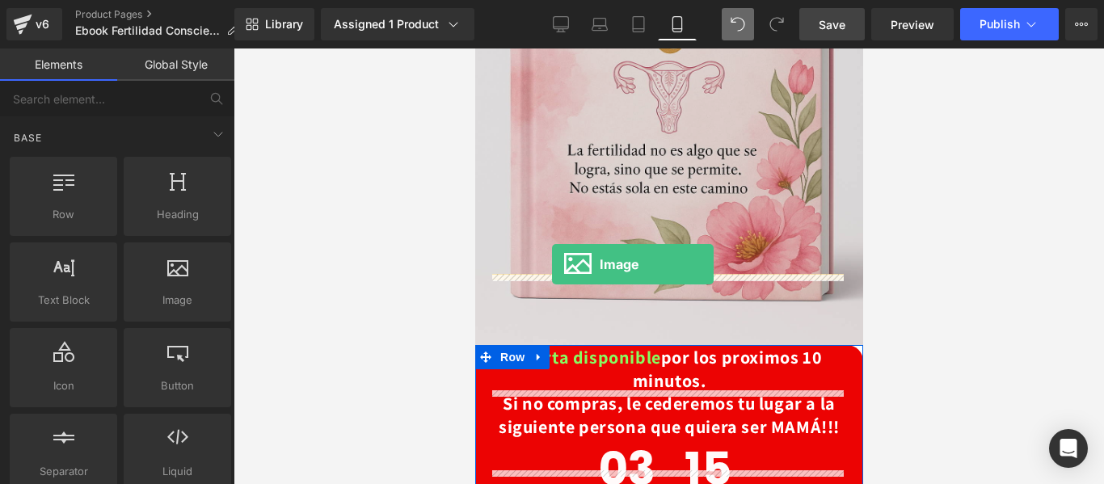
drag, startPoint x: 818, startPoint y: 340, endPoint x: 554, endPoint y: 261, distance: 275.8
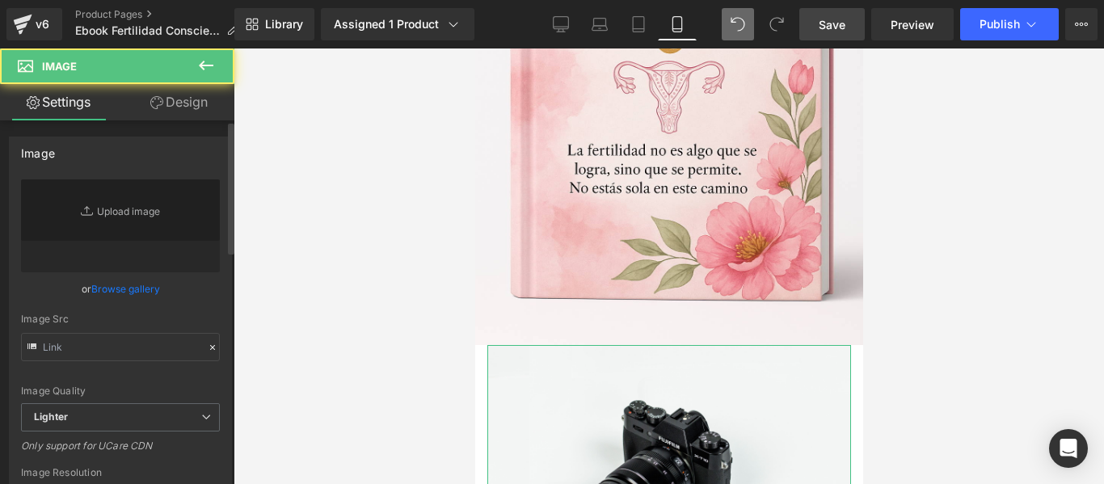
type input "//d1um8515vdn9kb.cloudfront.net/images/parallax.jpg"
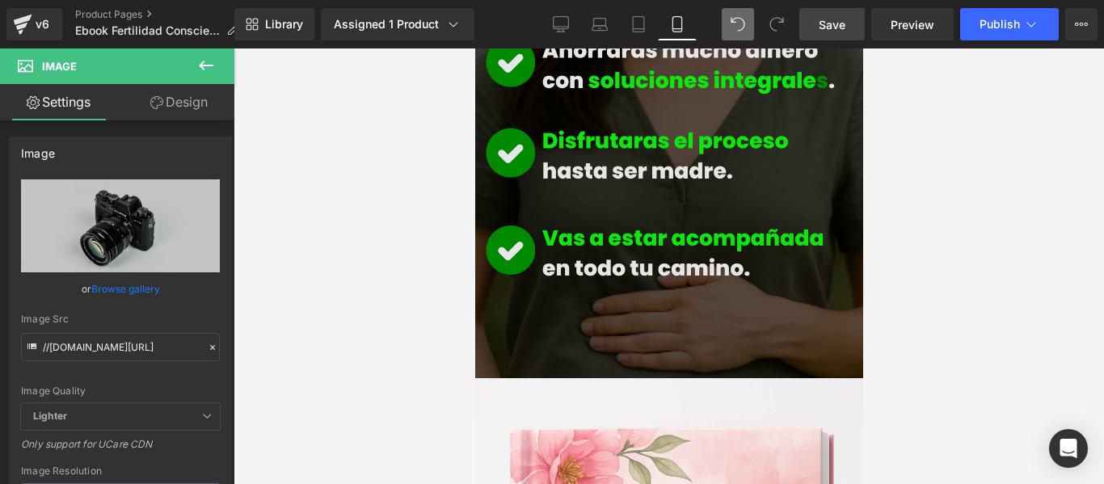
scroll to position [1335, 0]
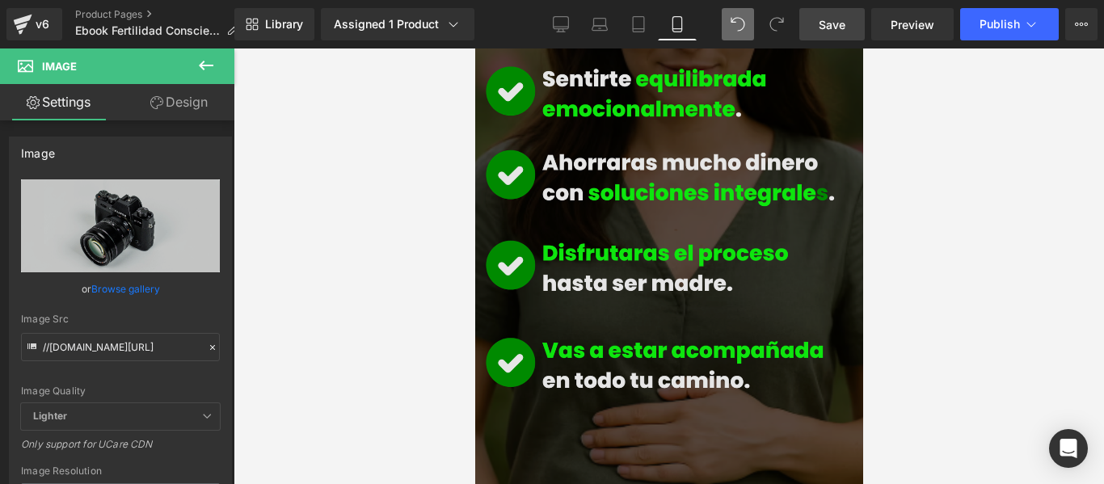
click at [603, 177] on img at bounding box center [668, 169] width 388 height 689
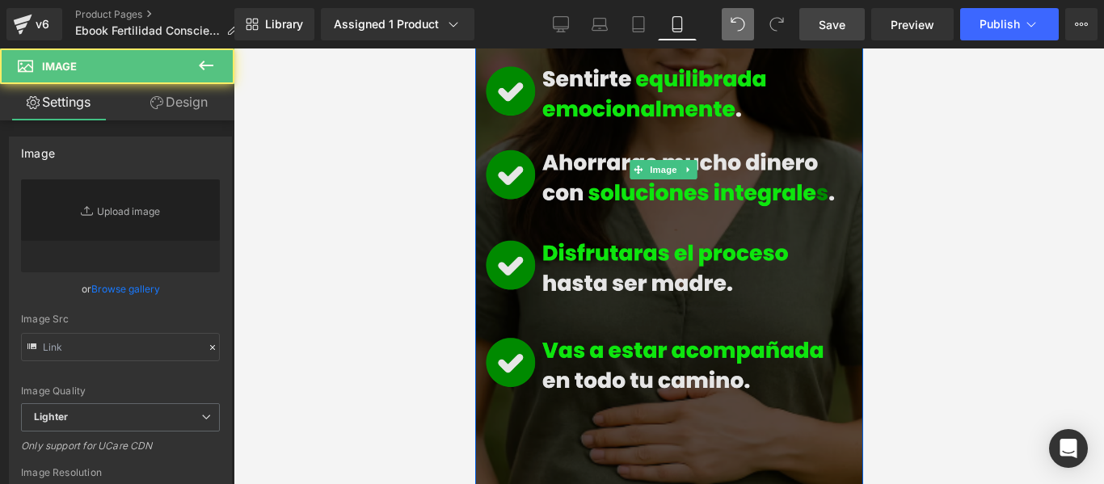
type input "https://cdn.shopify.com/s/files/1/0661/5161/2485/files/Tu_dolor_lo_conozco_lo_v…"
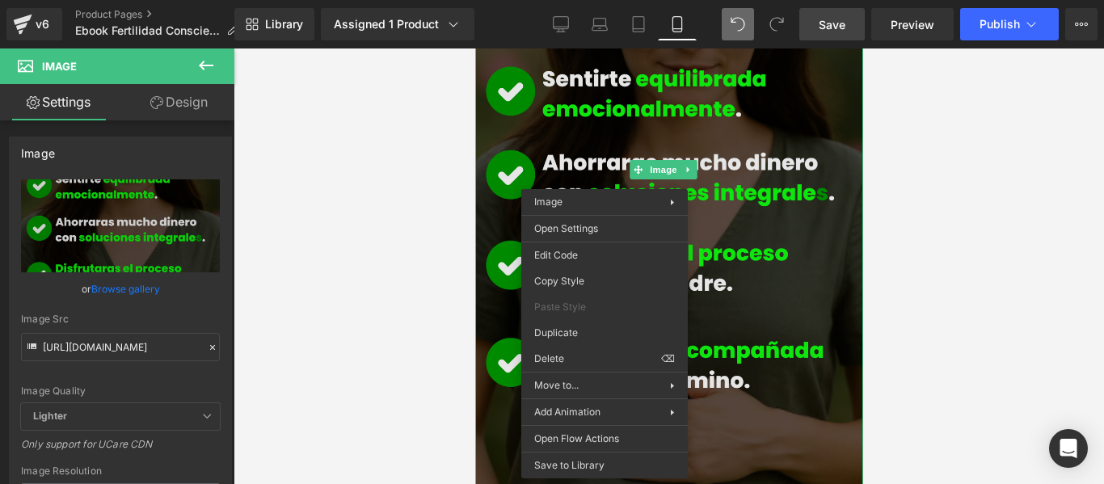
drag, startPoint x: 1079, startPoint y: 377, endPoint x: 621, endPoint y: 311, distance: 462.0
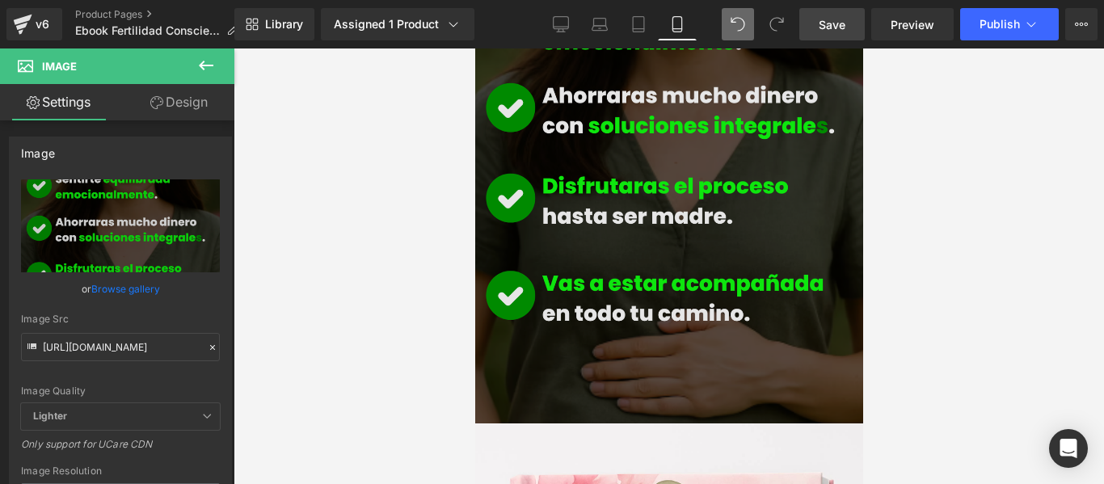
scroll to position [2061, 0]
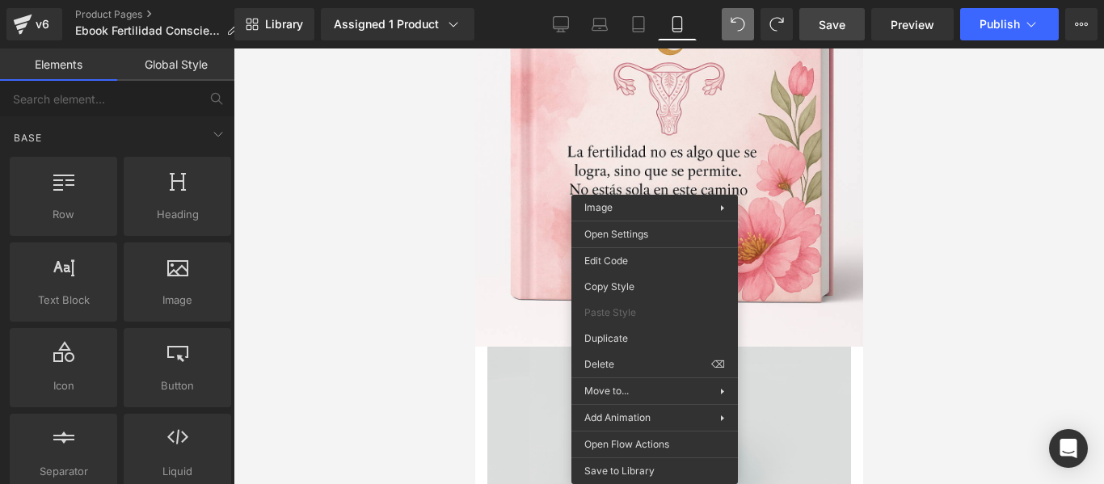
click at [783, 347] on img at bounding box center [668, 467] width 364 height 241
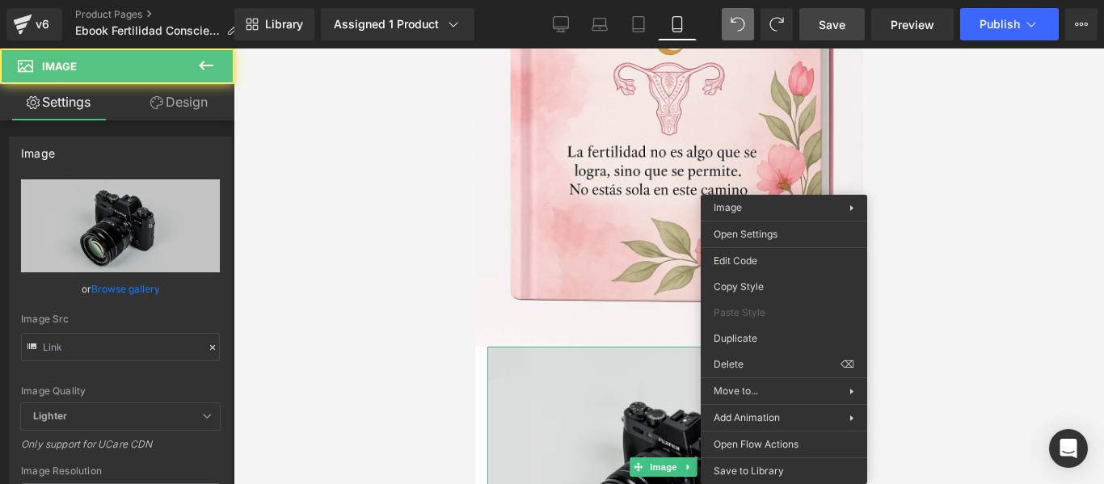
type input "//d1um8515vdn9kb.cloudfront.net/images/parallax.jpg"
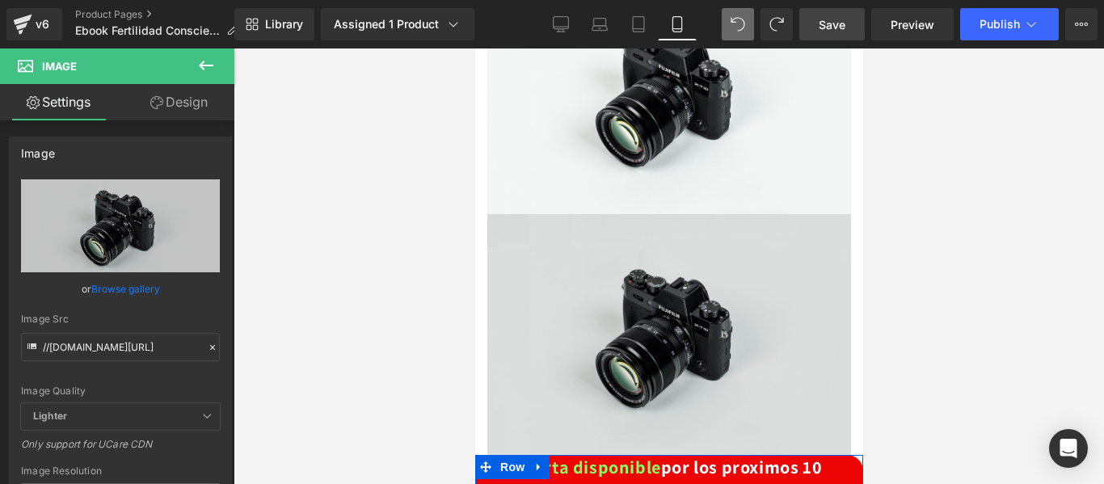
scroll to position [2456, 0]
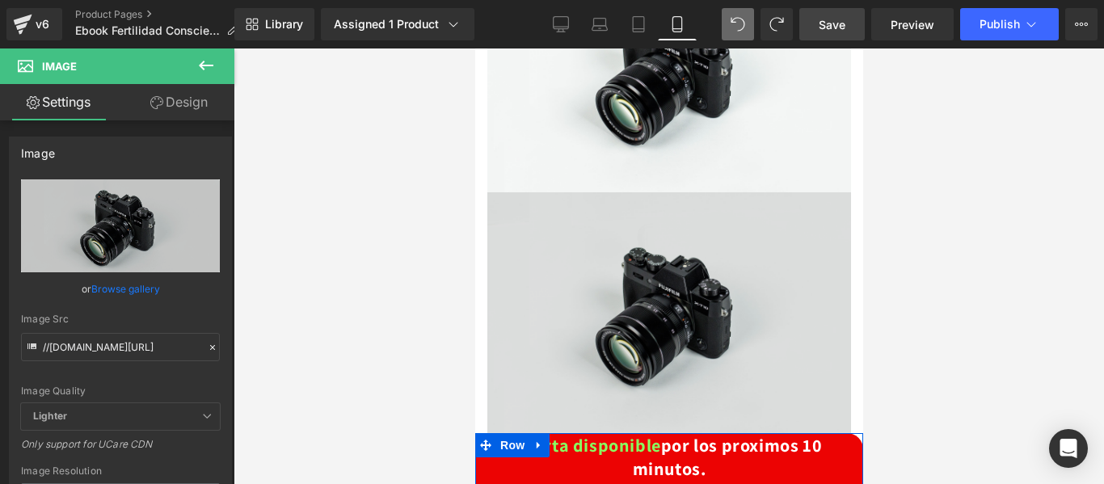
click at [704, 262] on img at bounding box center [668, 312] width 364 height 241
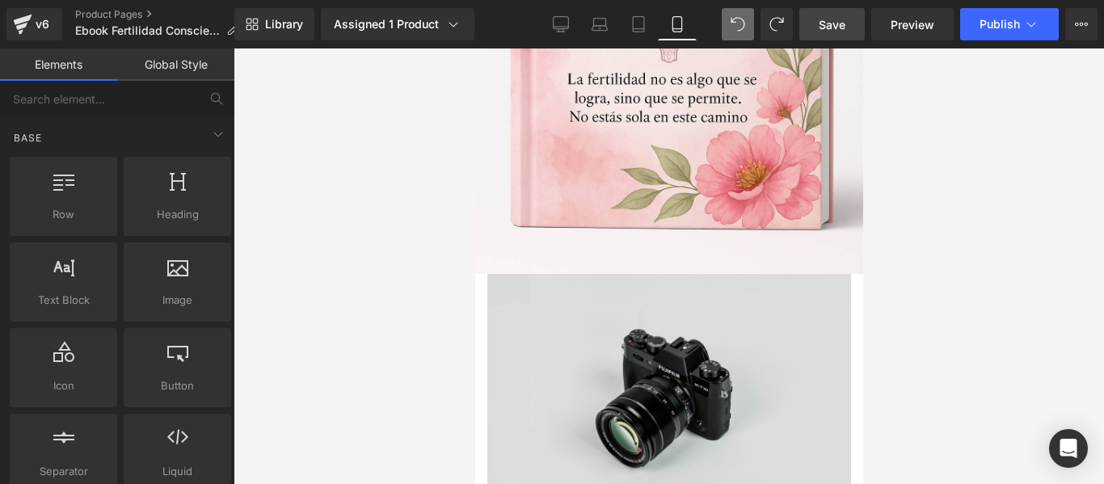
scroll to position [2133, 0]
click at [656, 275] on img at bounding box center [668, 395] width 364 height 241
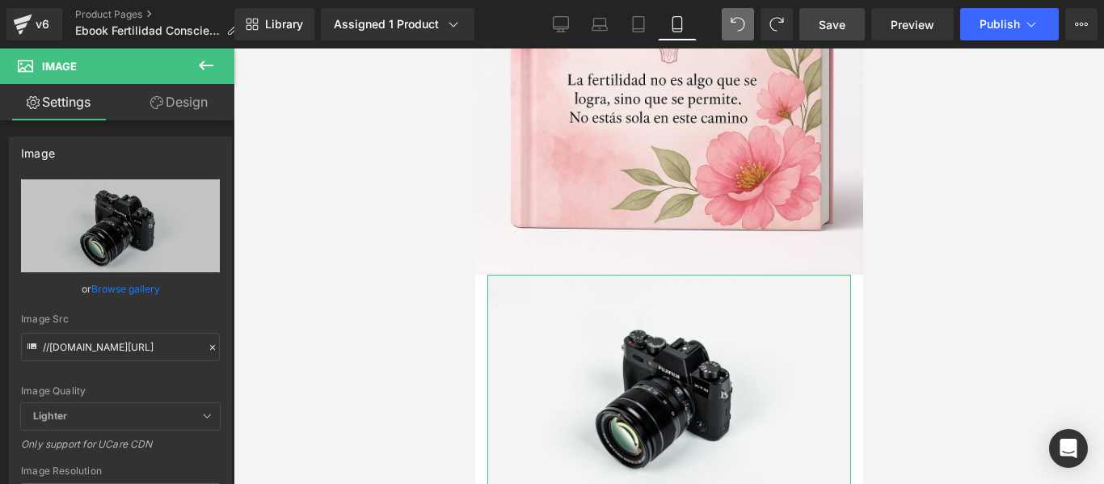
click at [127, 288] on link "Browse gallery" at bounding box center [125, 289] width 69 height 28
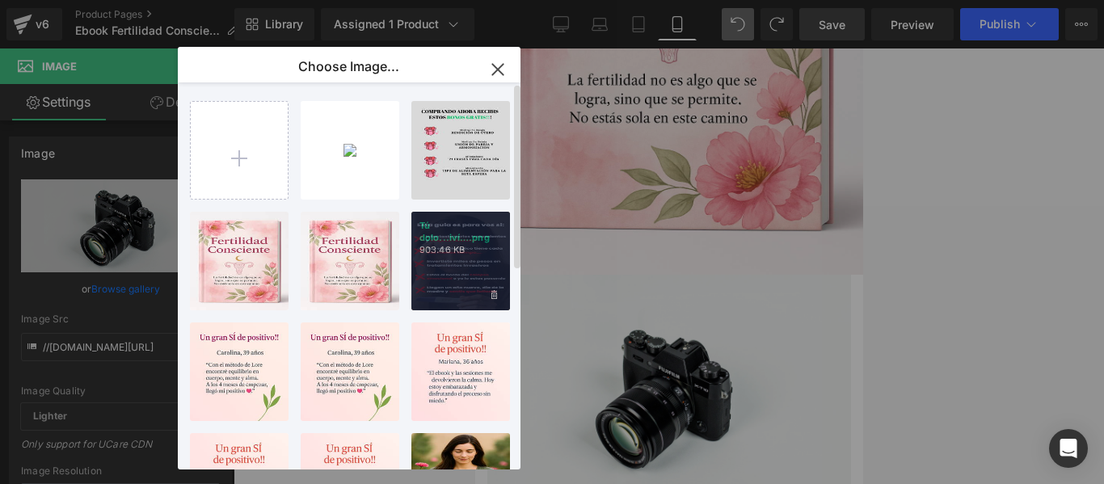
click at [476, 244] on p "903.46 KB" at bounding box center [460, 250] width 82 height 12
type input "https://ucarecdn.com/7b4d9afc-3ed2-45a8-be51-693599c55b8c/-/format/auto/-/previ…"
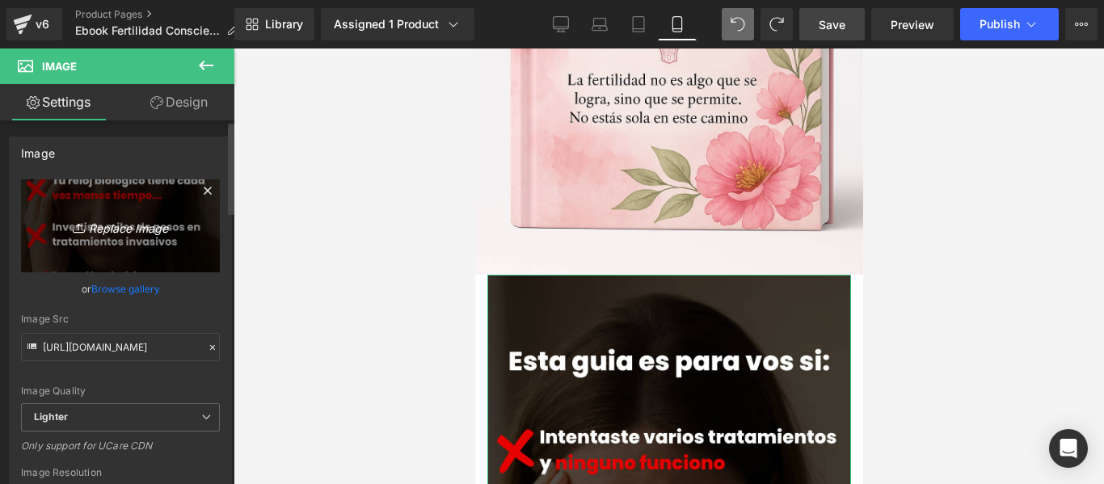
click at [110, 225] on icon "Replace Image" at bounding box center [120, 226] width 129 height 20
type input "C:\fakepath\BONO 1 (1).png"
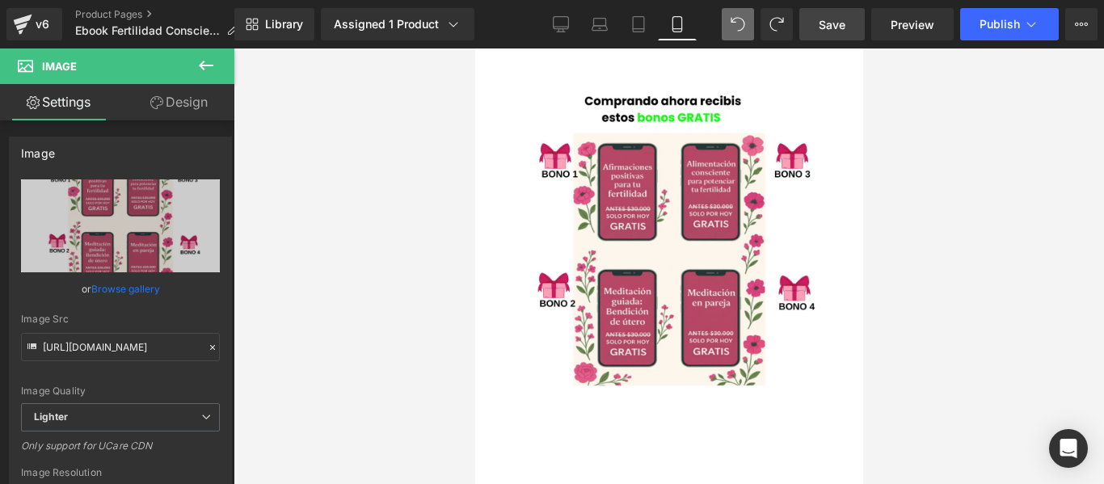
scroll to position [2456, 0]
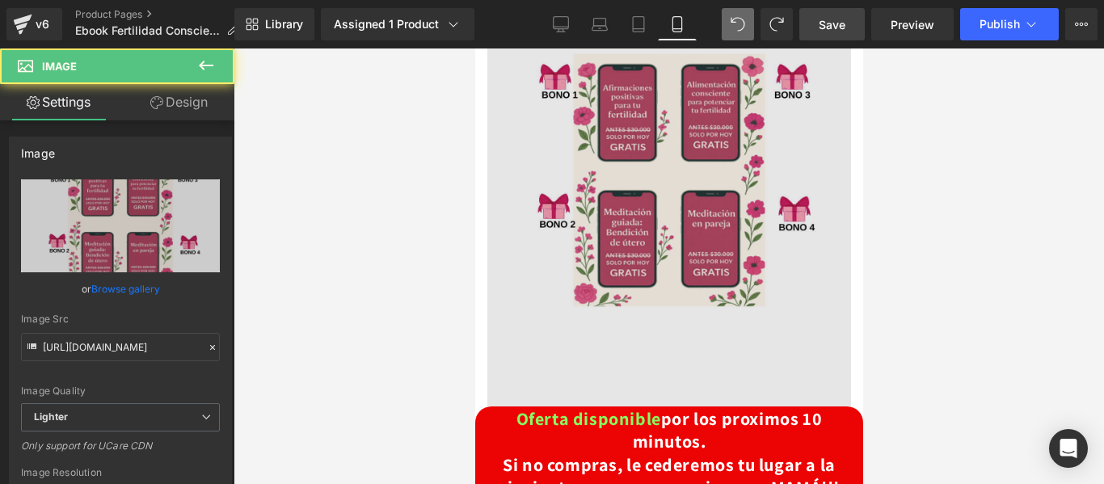
click at [736, 286] on img at bounding box center [668, 179] width 364 height 455
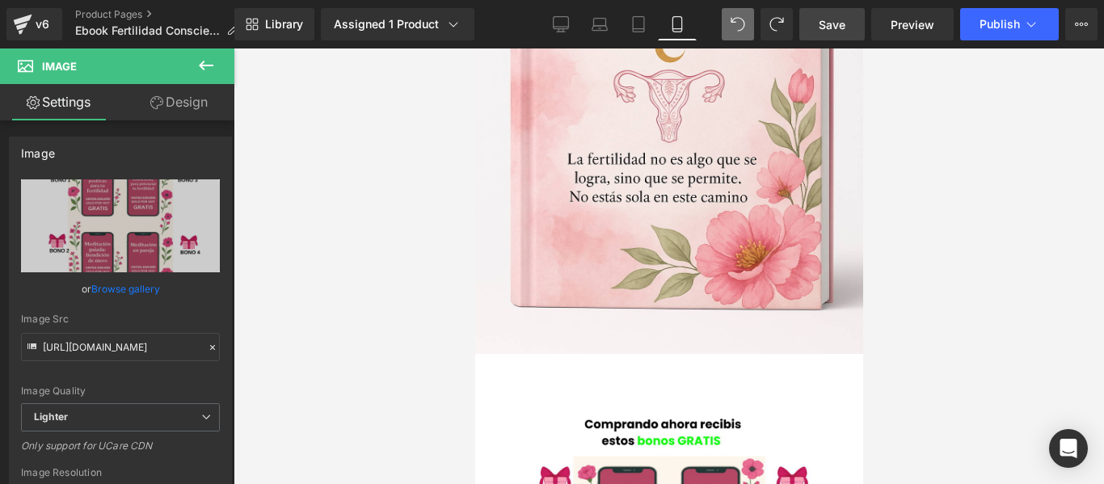
scroll to position [2052, 0]
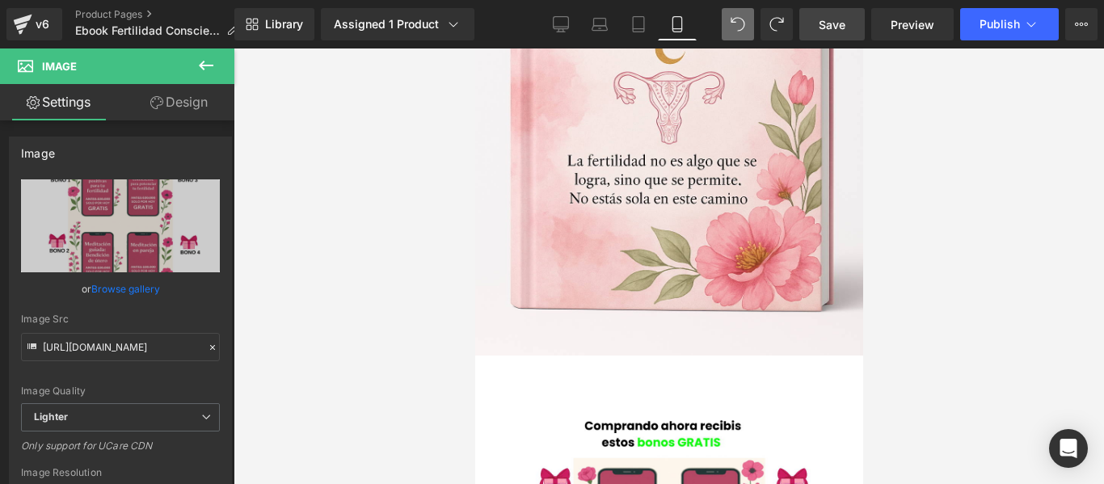
click at [958, 307] on div at bounding box center [668, 265] width 870 height 435
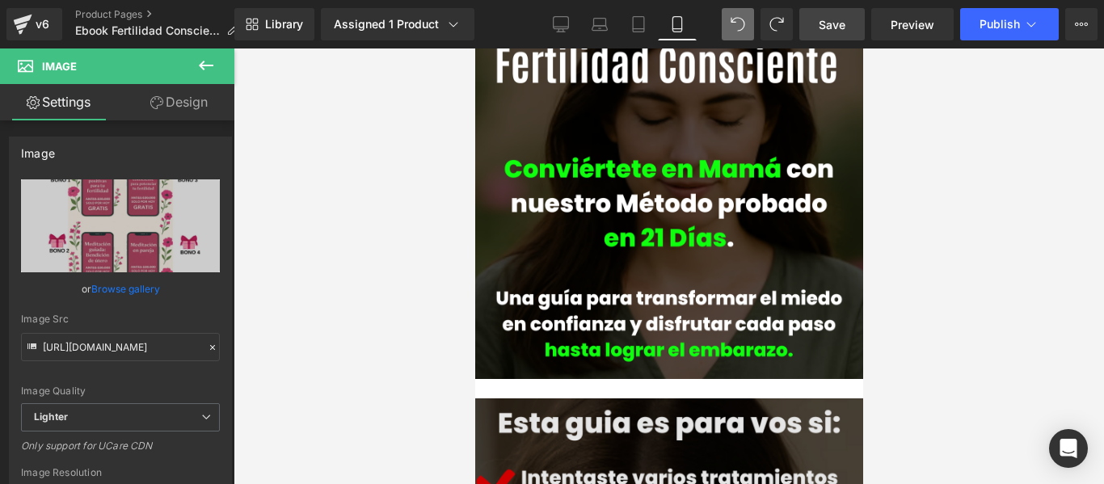
scroll to position [0, 0]
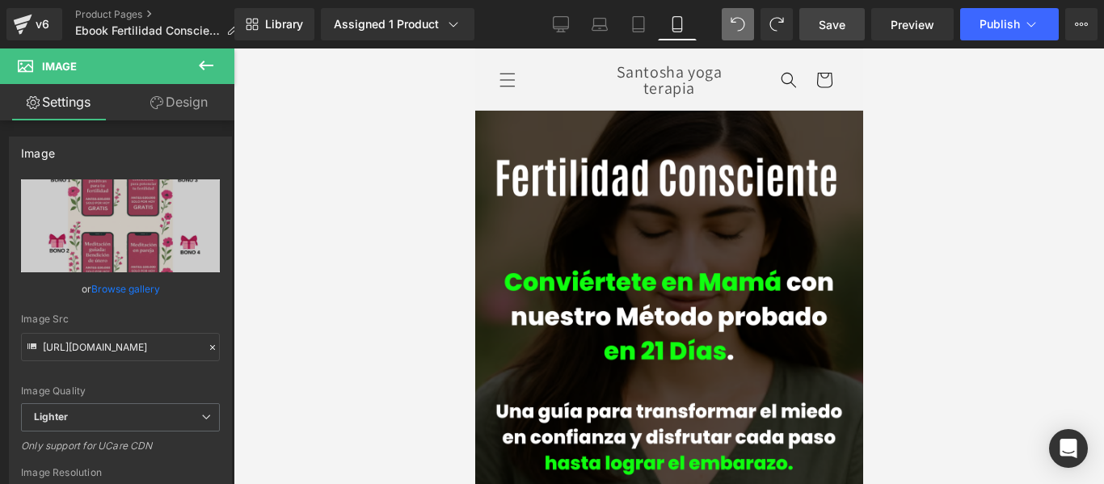
click at [1062, 49] on div at bounding box center [668, 265] width 870 height 435
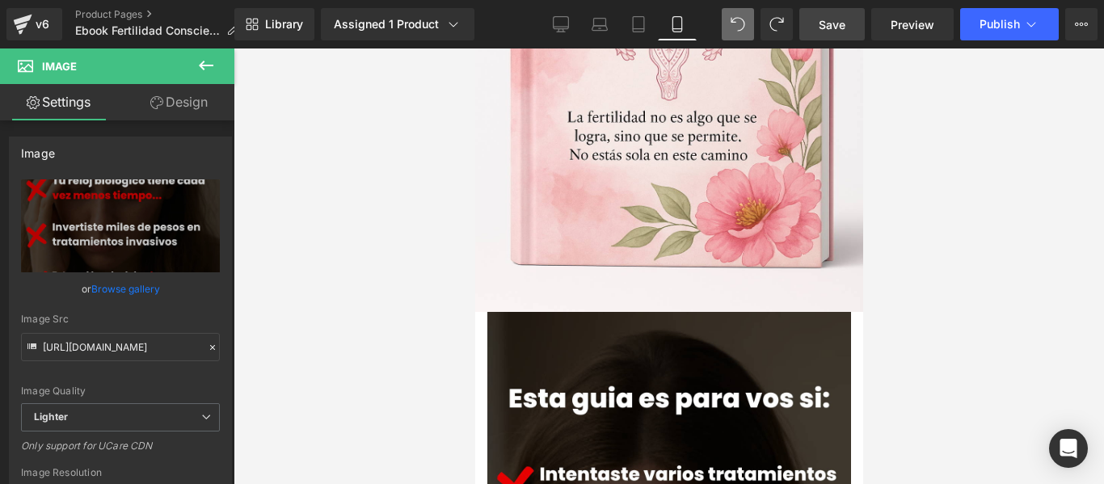
scroll to position [2140, 0]
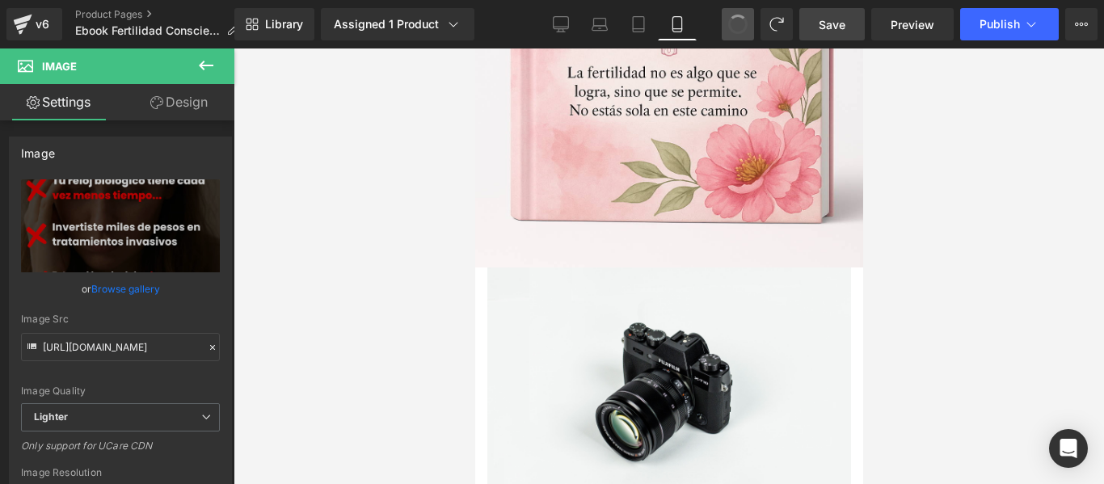
type input "//d1um8515vdn9kb.cloudfront.net/images/parallax.jpg"
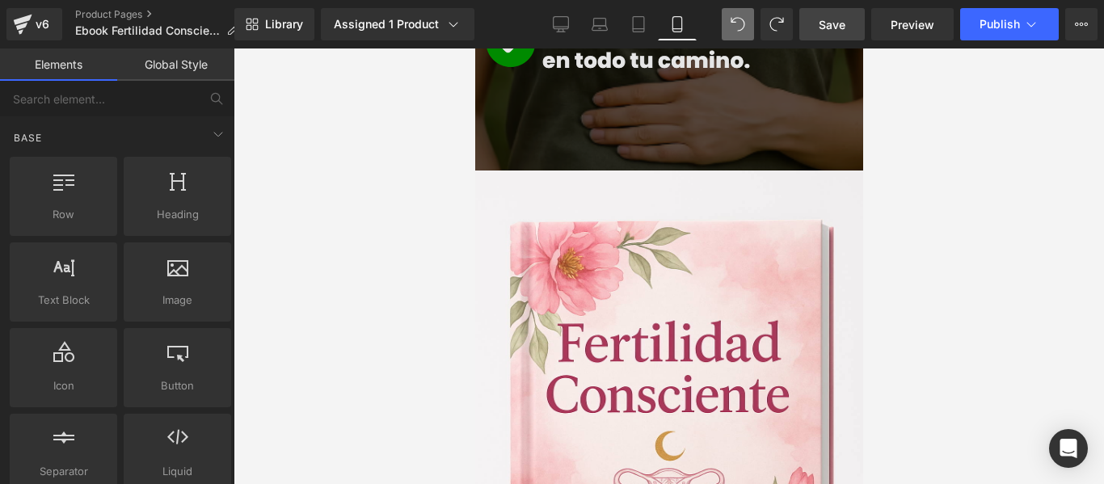
scroll to position [1332, 0]
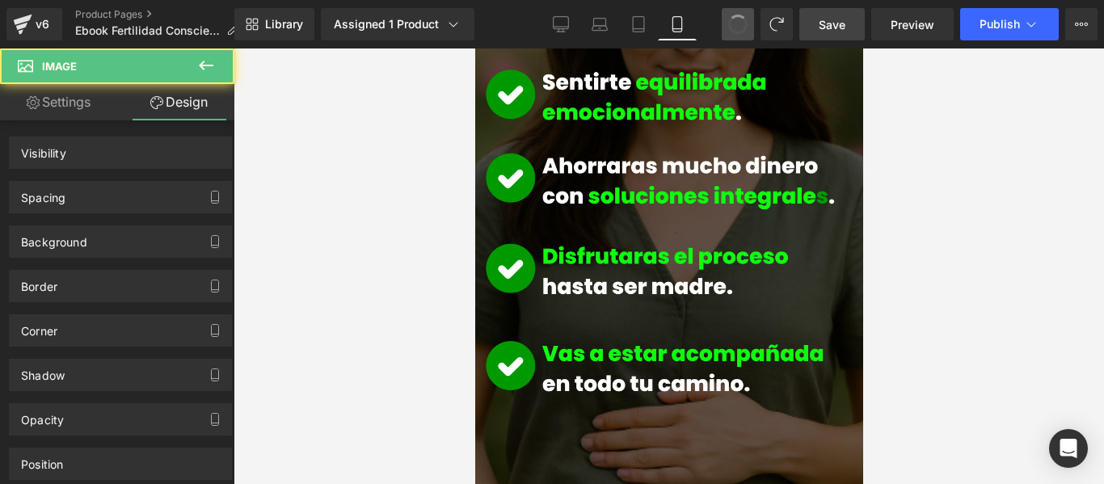
click at [679, 29] on icon at bounding box center [676, 29] width 9 height 0
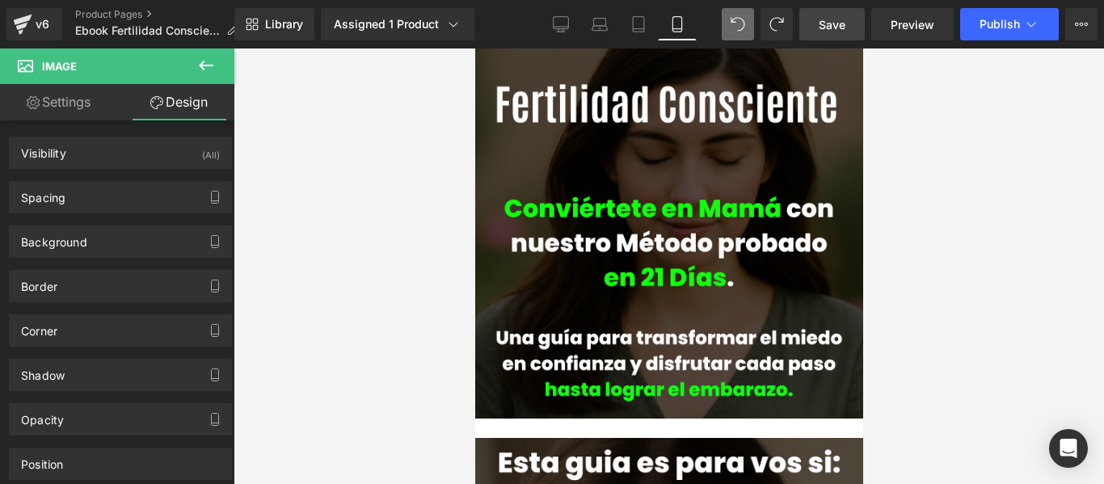
drag, startPoint x: 1035, startPoint y: 218, endPoint x: 1015, endPoint y: 203, distance: 25.4
click at [1035, 221] on div at bounding box center [668, 265] width 870 height 435
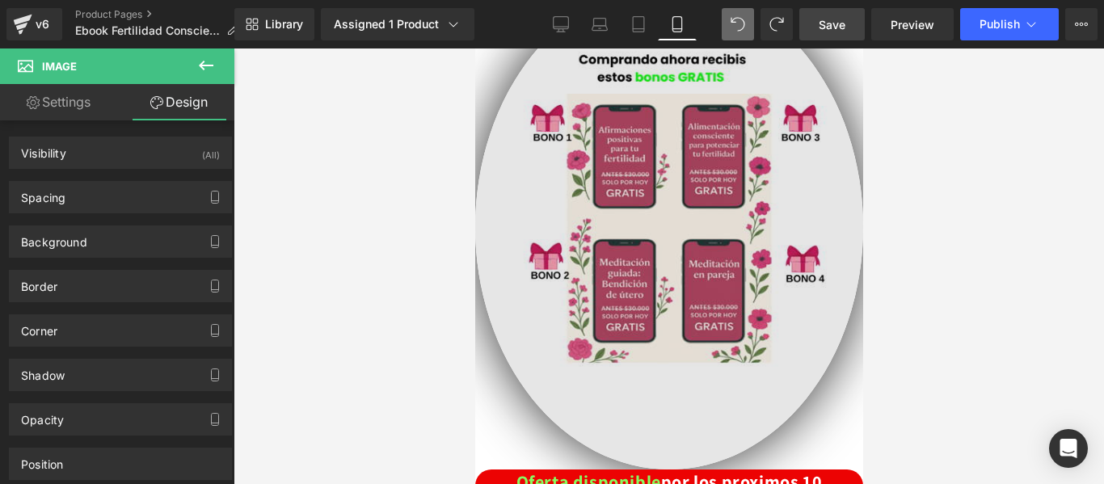
scroll to position [2262, 0]
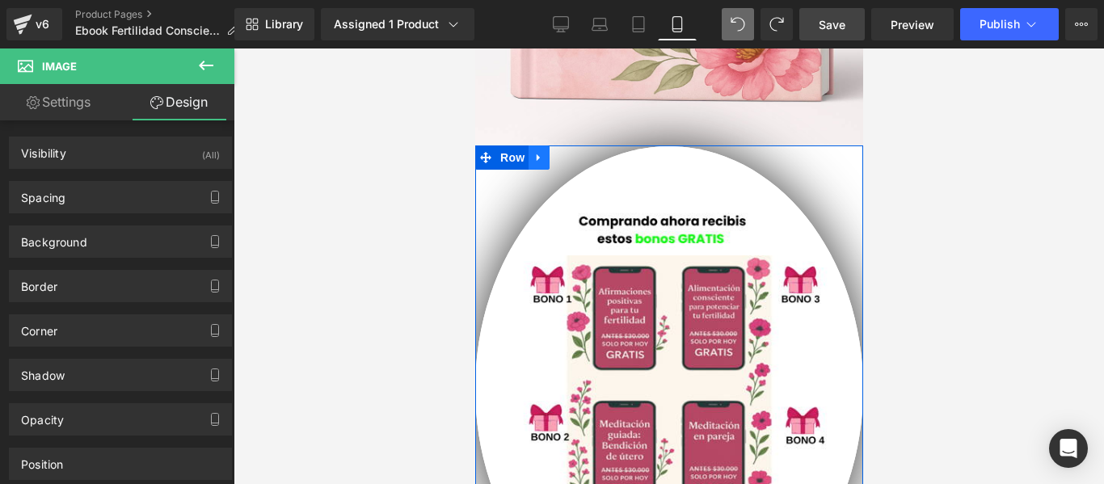
click at [541, 152] on icon at bounding box center [537, 158] width 11 height 12
click at [578, 152] on icon at bounding box center [579, 157] width 11 height 11
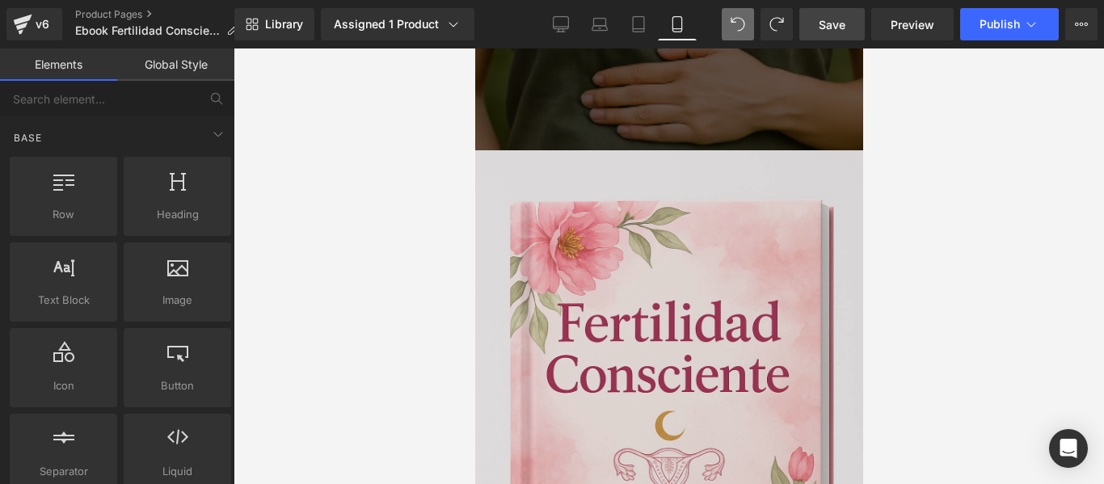
scroll to position [2020, 0]
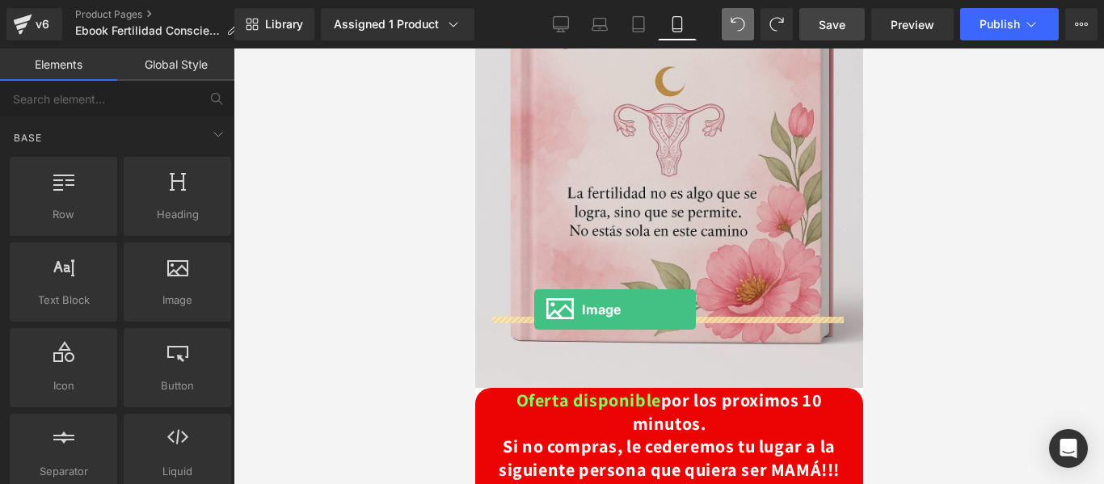
drag, startPoint x: 808, startPoint y: 321, endPoint x: 533, endPoint y: 309, distance: 274.9
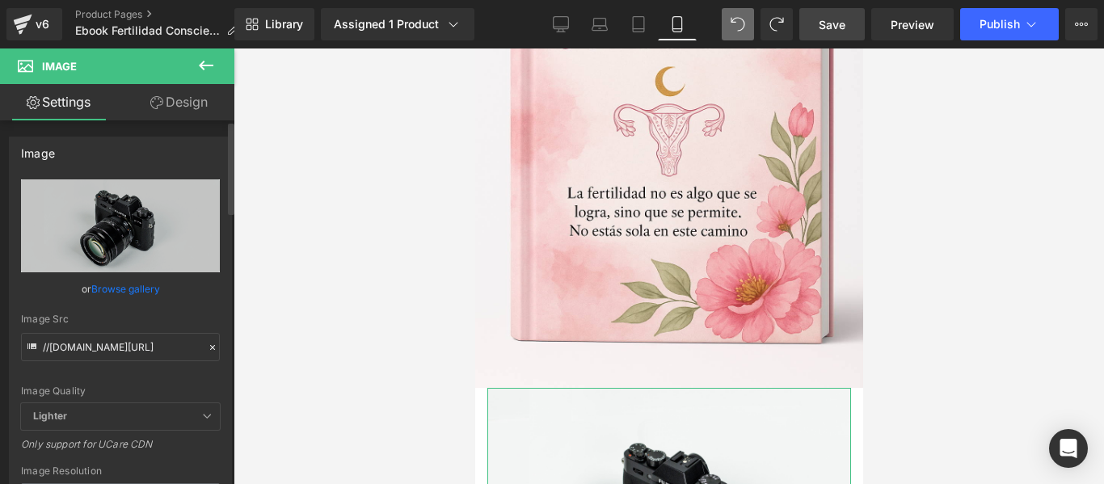
click at [138, 280] on link "Browse gallery" at bounding box center [125, 289] width 69 height 28
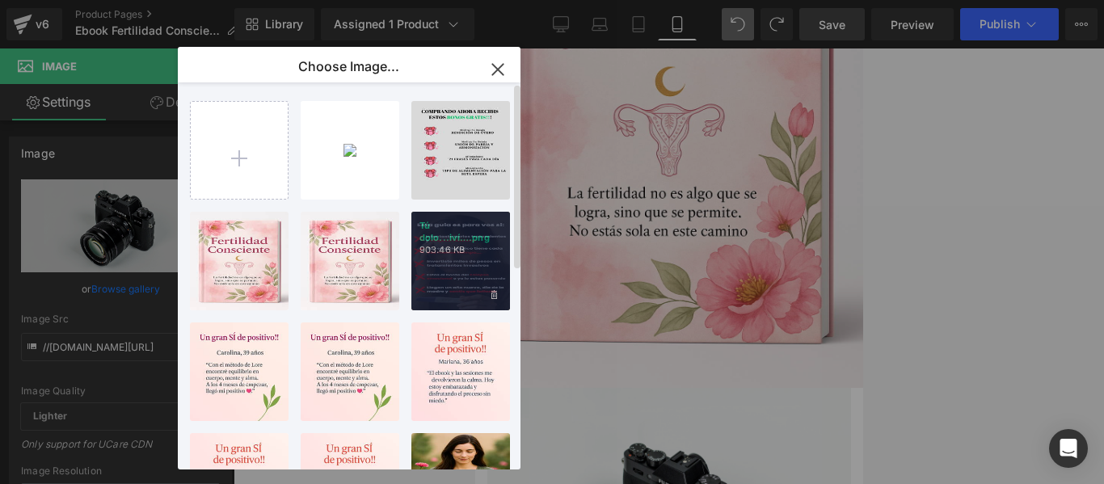
click at [472, 277] on div "Tú dolo...iví….png 903.46 KB" at bounding box center [460, 261] width 99 height 99
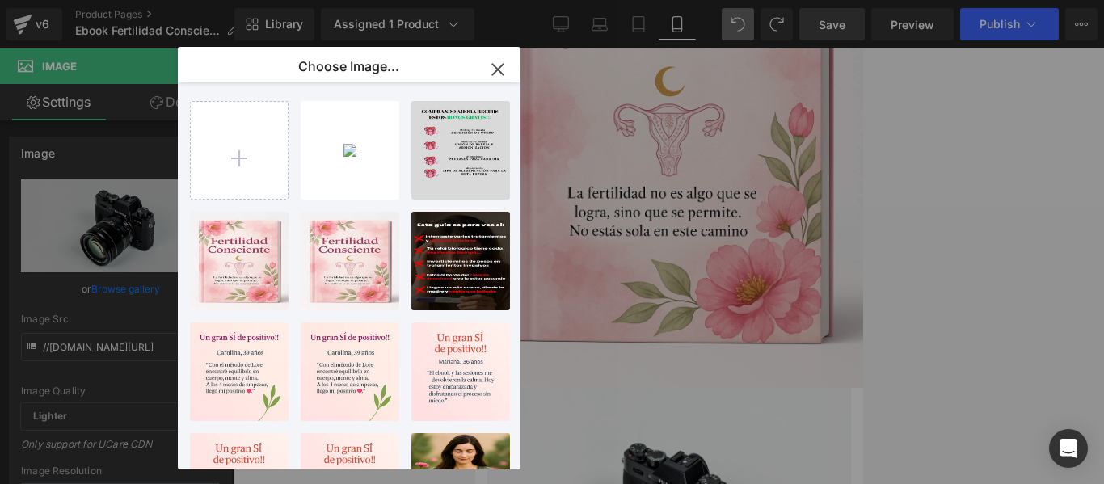
type input "https://ucarecdn.com/7b4d9afc-3ed2-45a8-be51-693599c55b8c/-/format/auto/-/previ…"
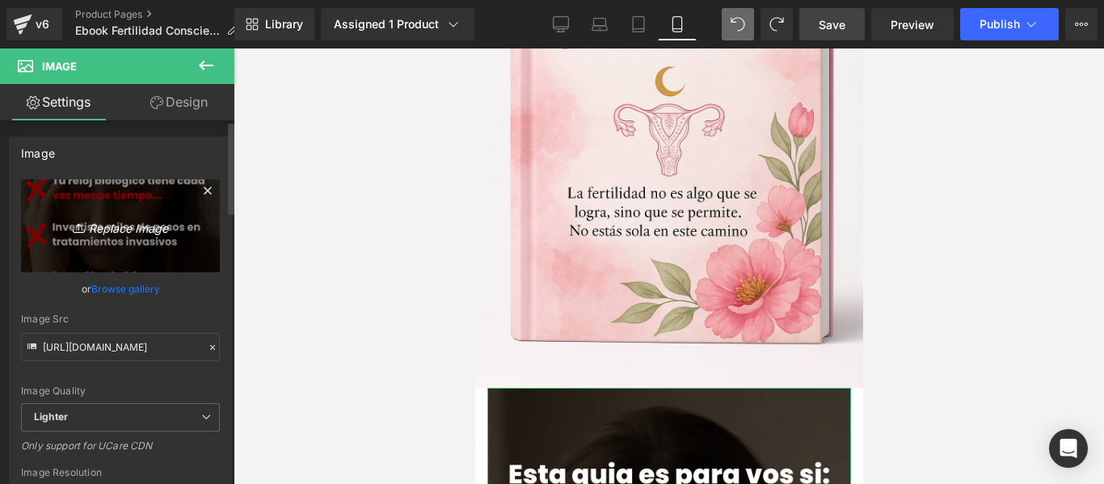
click at [142, 233] on icon "Replace Image" at bounding box center [120, 226] width 129 height 20
type input "C:\fakepath\Bonos_Fertilidad_Feed_Pequeño.png"
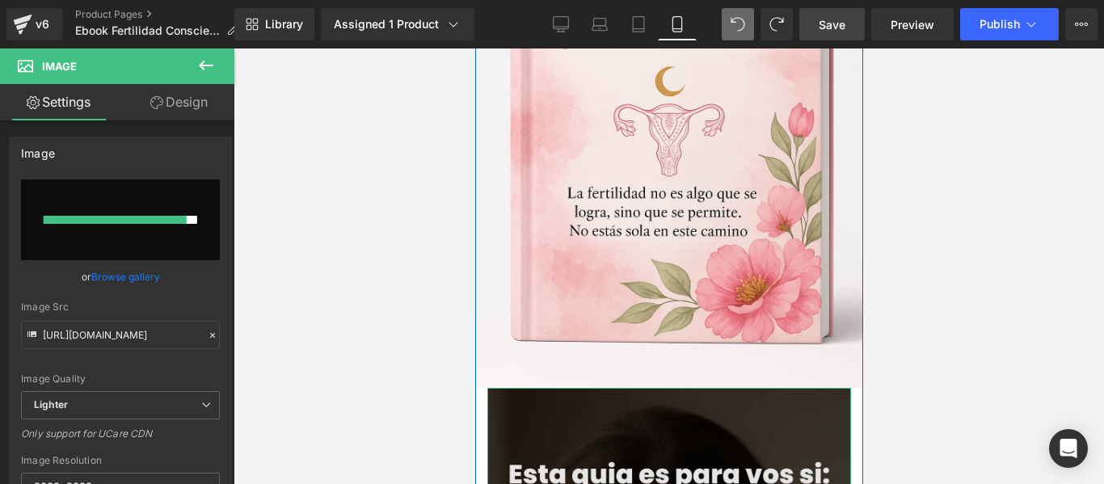
type input "https://ucarecdn.com/49338051-a621-49ec-922e-5e9b4e1a3494/-/format/auto/-/previ…"
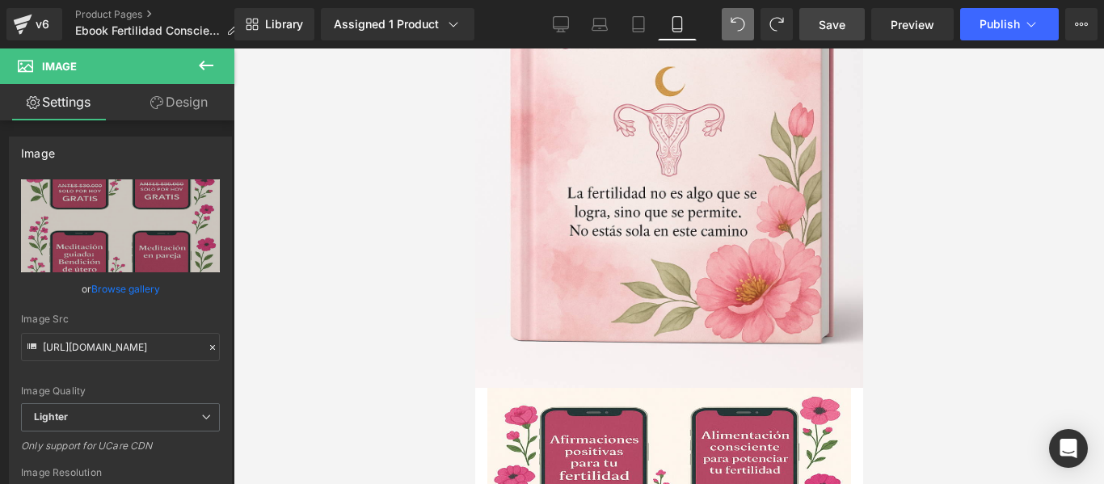
click at [940, 337] on div at bounding box center [668, 265] width 870 height 435
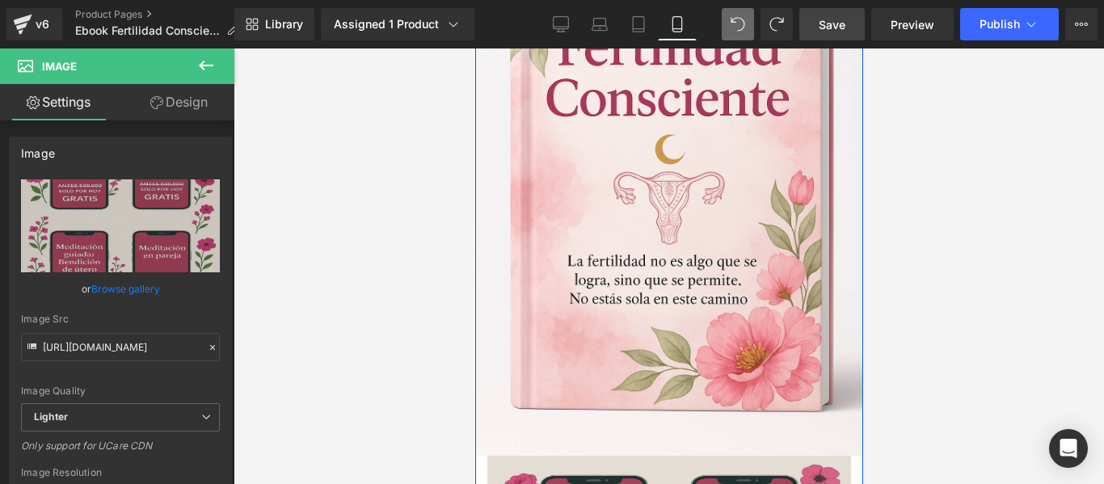
scroll to position [2101, 0]
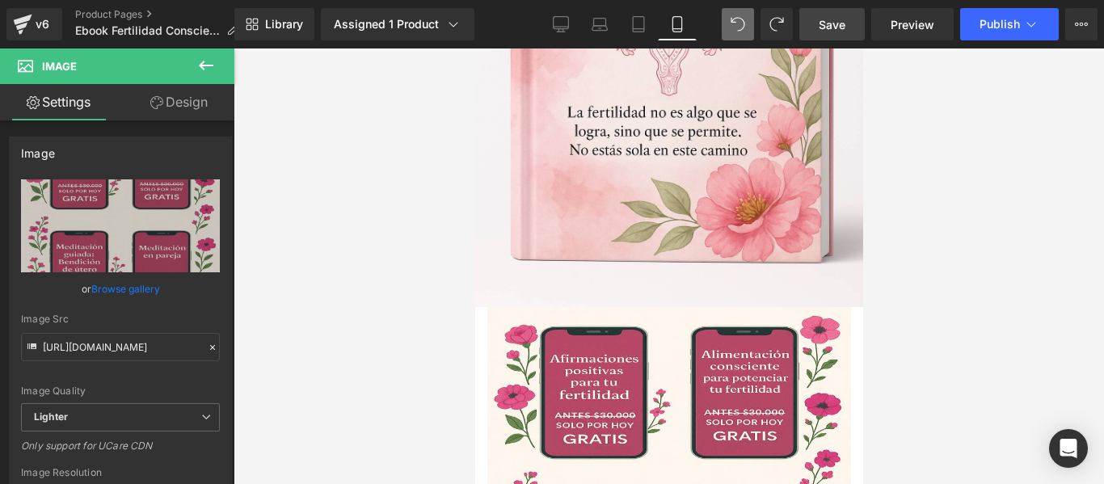
click at [1002, 212] on div at bounding box center [668, 265] width 870 height 435
click at [200, 58] on icon at bounding box center [205, 65] width 19 height 19
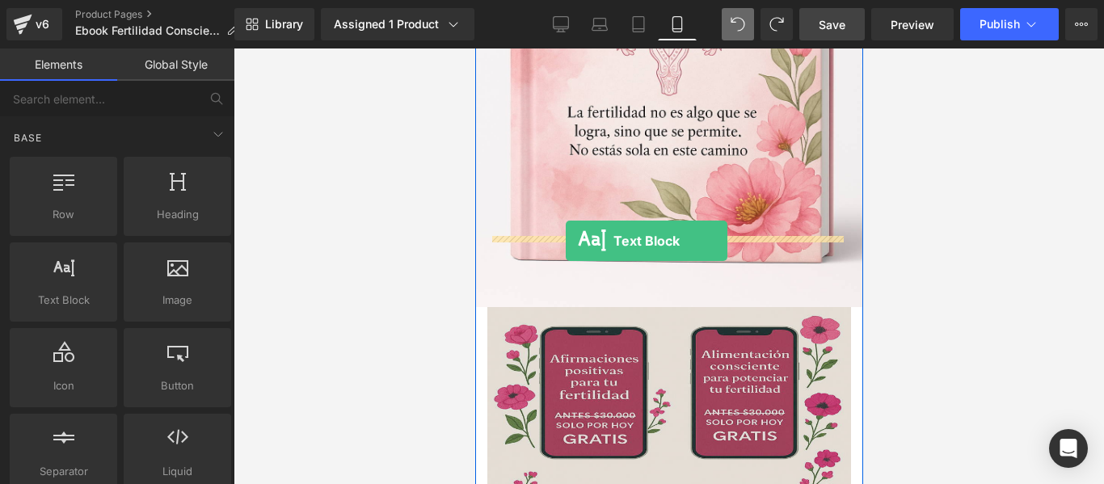
drag, startPoint x: 540, startPoint y: 323, endPoint x: 565, endPoint y: 240, distance: 86.7
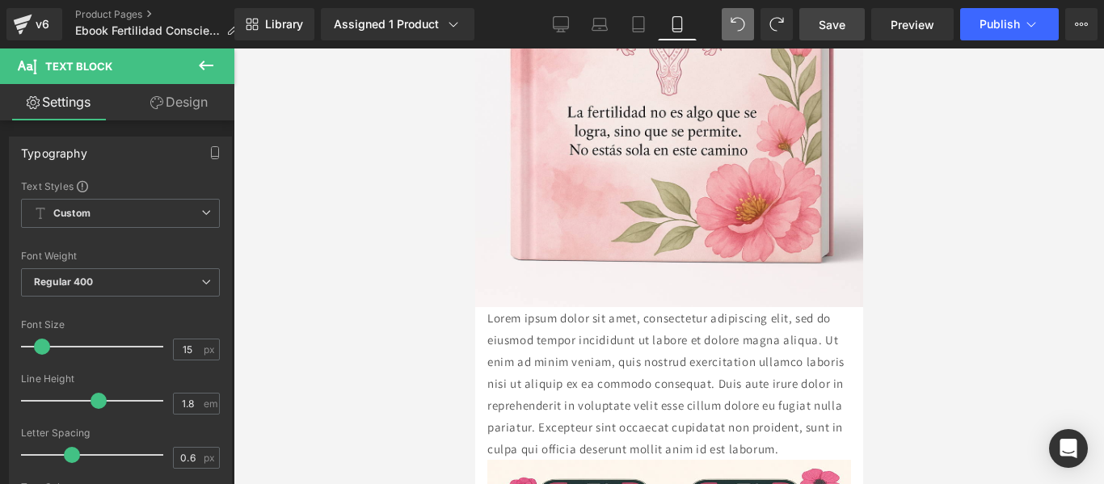
click at [206, 65] on icon at bounding box center [206, 66] width 15 height 10
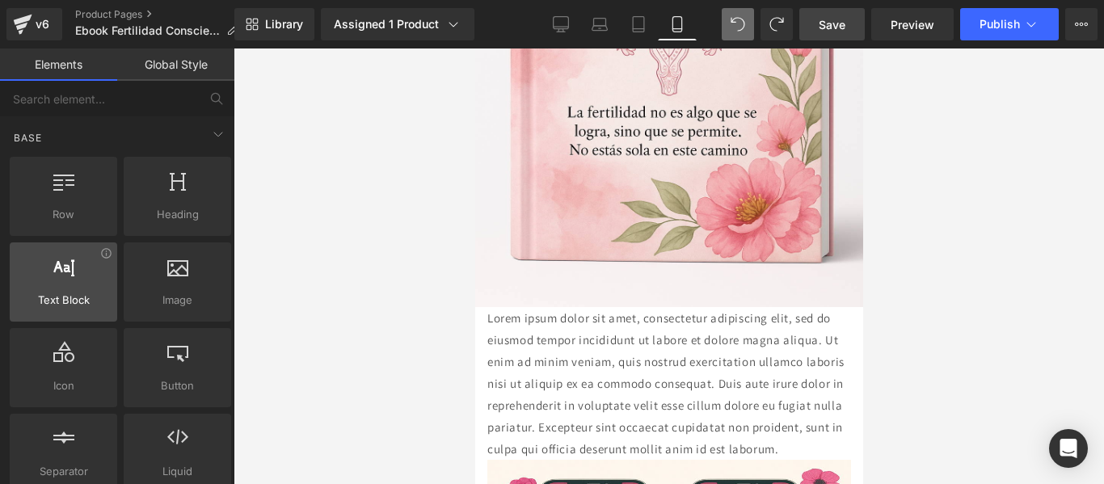
click at [86, 269] on div at bounding box center [64, 273] width 98 height 36
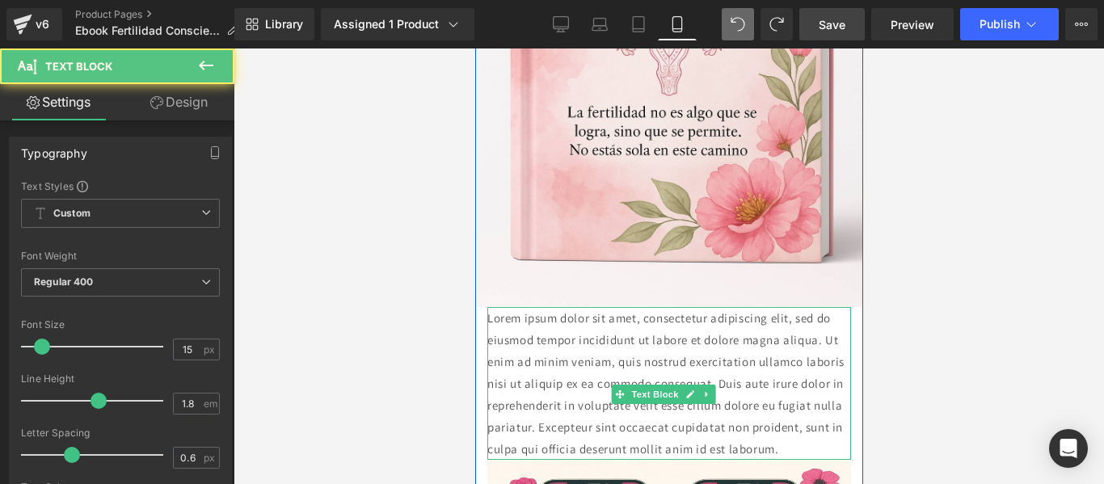
click at [521, 307] on p "Lorem ipsum dolor sit amet, consectetur adipiscing elit, sed do eiusmod tempor …" at bounding box center [668, 383] width 364 height 153
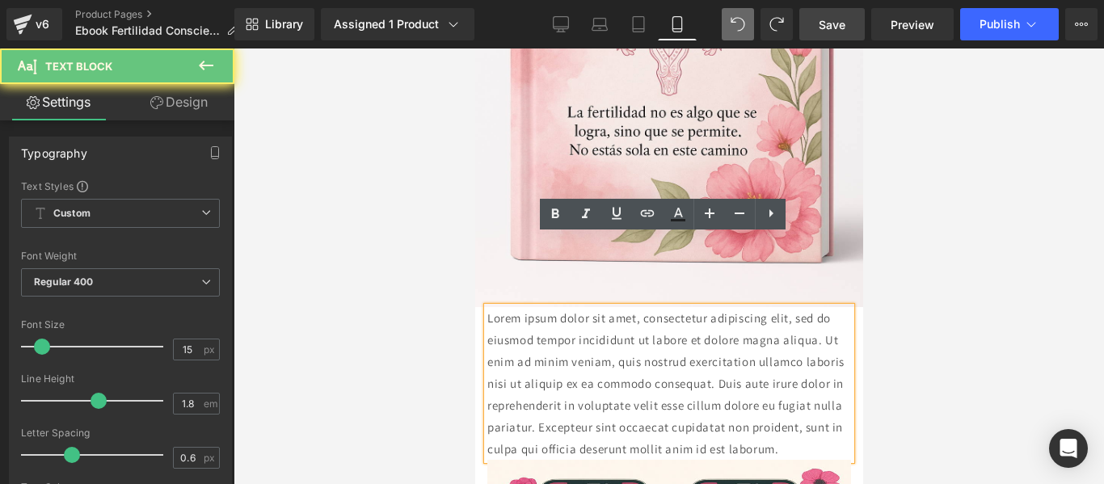
click at [687, 390] on p "Lorem ipsum dolor sit amet, consectetur adipiscing elit, sed do eiusmod tempor …" at bounding box center [668, 383] width 364 height 153
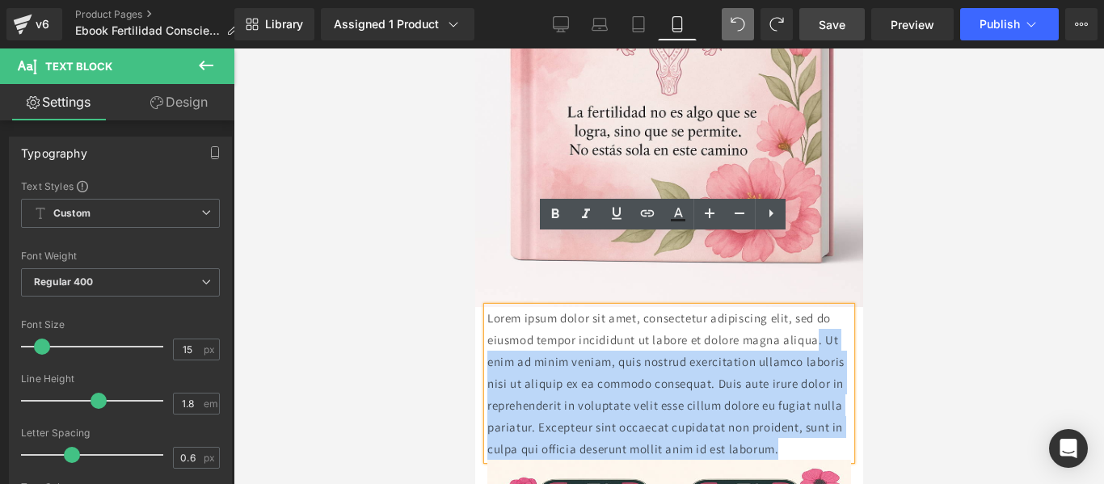
click at [742, 389] on p "Lorem ipsum dolor sit amet, consectetur adipiscing elit, sed do eiusmod tempor …" at bounding box center [668, 383] width 364 height 153
click at [486, 307] on p "Lorem ipsum dolor sit amet, consectetur adipiscing elit, sed do eiusmod tempor …" at bounding box center [668, 383] width 364 height 153
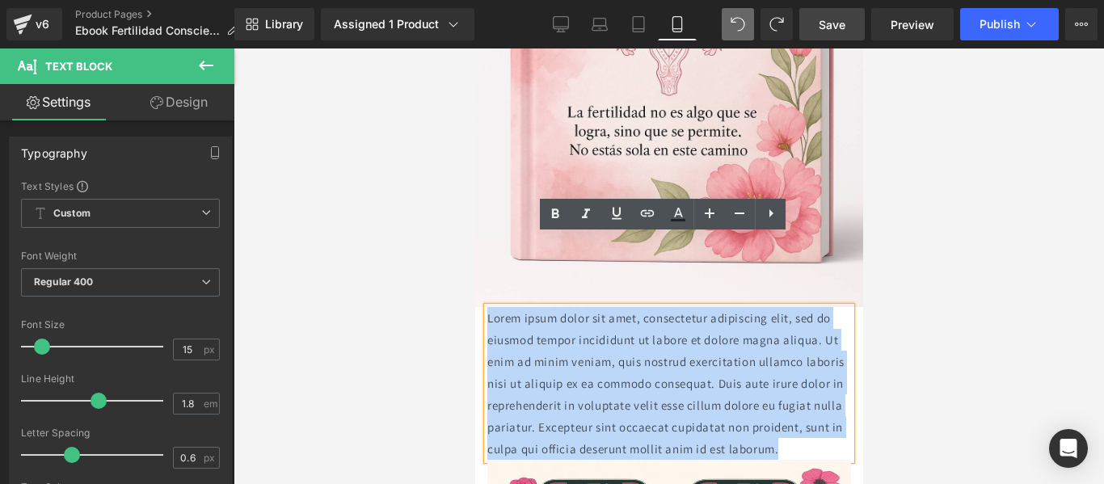
drag, startPoint x: 488, startPoint y: 248, endPoint x: 781, endPoint y: 407, distance: 333.7
click at [786, 405] on p "Lorem ipsum dolor sit amet, consectetur adipiscing elit, sed do eiusmod tempor …" at bounding box center [668, 383] width 364 height 153
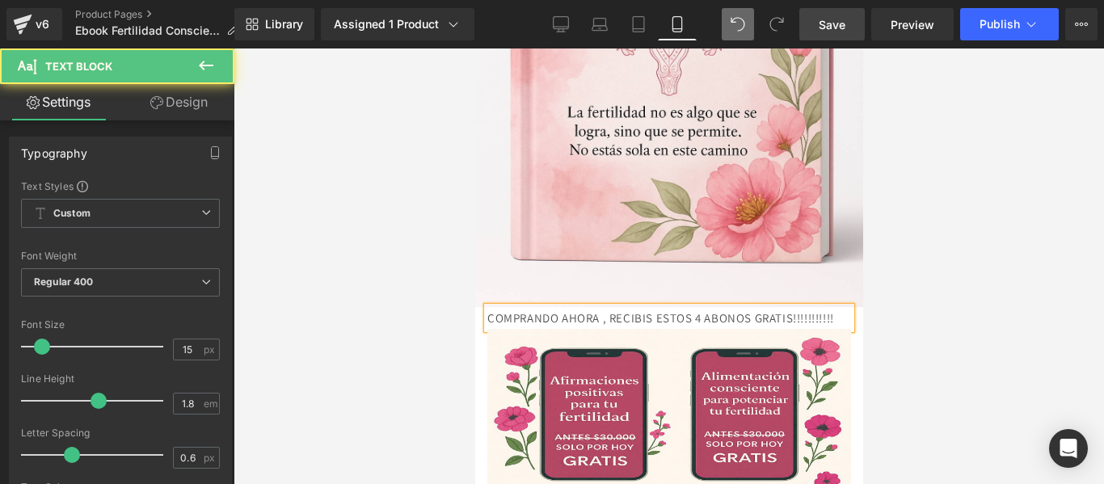
drag, startPoint x: 592, startPoint y: 269, endPoint x: 482, endPoint y: 241, distance: 113.5
click at [486, 307] on div "COMPRANDO AHORA , RECIBIS ESTOS 4 ABONOS GRATIS!!!!!!!!!!!" at bounding box center [668, 318] width 364 height 22
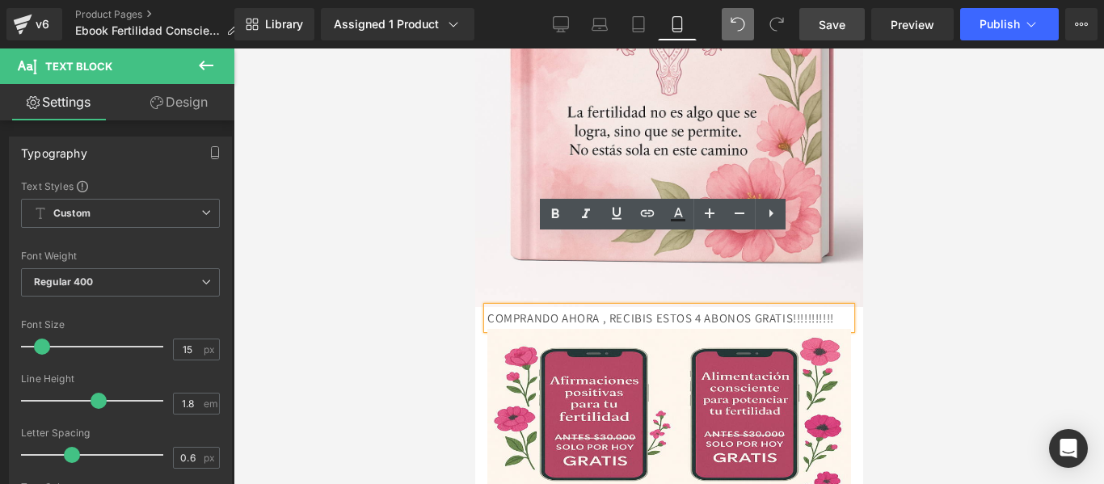
click at [606, 307] on p "COMPRANDO AHORA , RECIBIS ESTOS 4 ABONOS GRATIS!!!!!!!!!!!" at bounding box center [668, 318] width 364 height 22
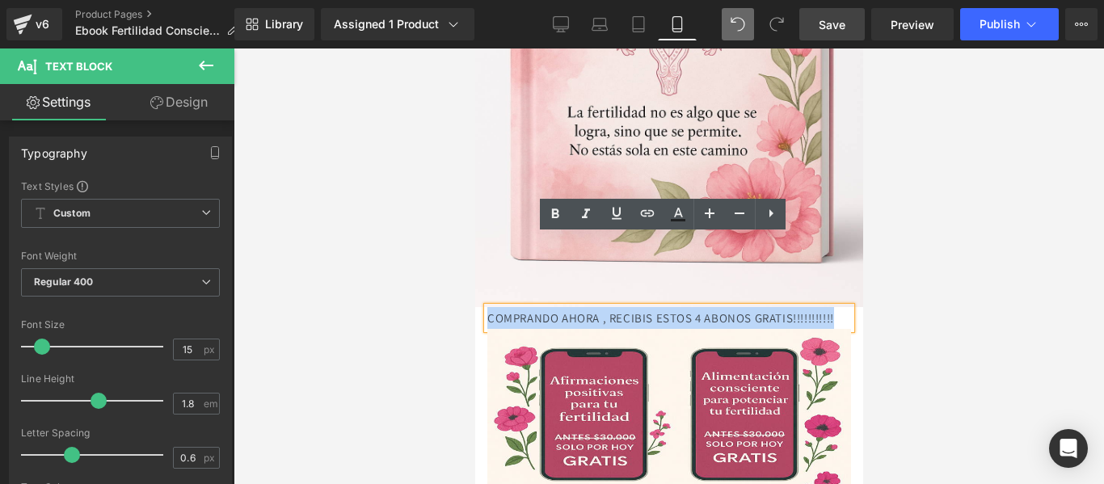
drag, startPoint x: 590, startPoint y: 263, endPoint x: 486, endPoint y: 241, distance: 106.6
click at [486, 307] on p "COMPRANDO AHORA , RECIBIS ESTOS 4 ABONOS GRATIS!!!!!!!!!!!" at bounding box center [668, 318] width 364 height 22
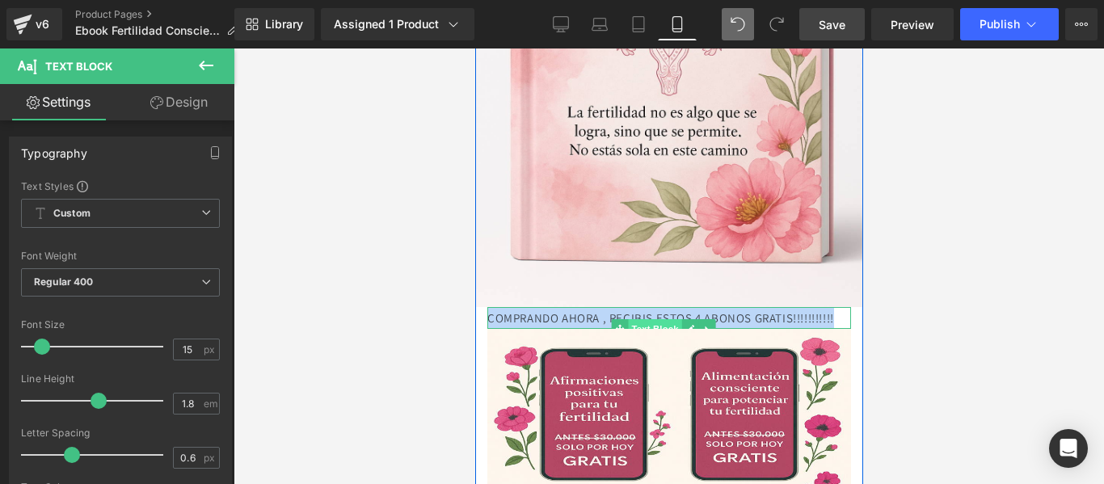
click at [668, 319] on span "Text Block" at bounding box center [653, 328] width 53 height 19
click at [709, 324] on icon at bounding box center [705, 329] width 9 height 10
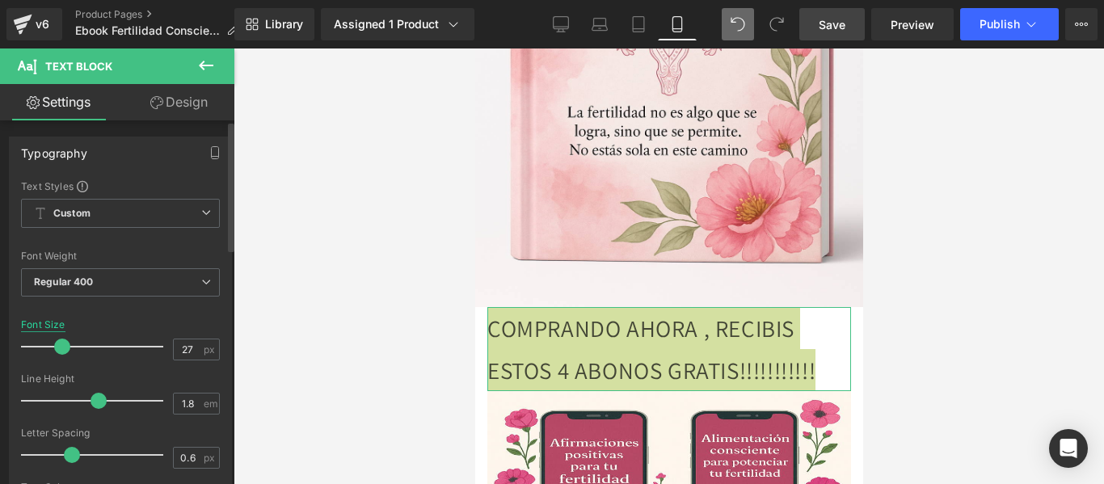
type input "26"
drag, startPoint x: 45, startPoint y: 345, endPoint x: 60, endPoint y: 322, distance: 27.6
click at [60, 322] on div "Font Size 26 px" at bounding box center [120, 346] width 199 height 54
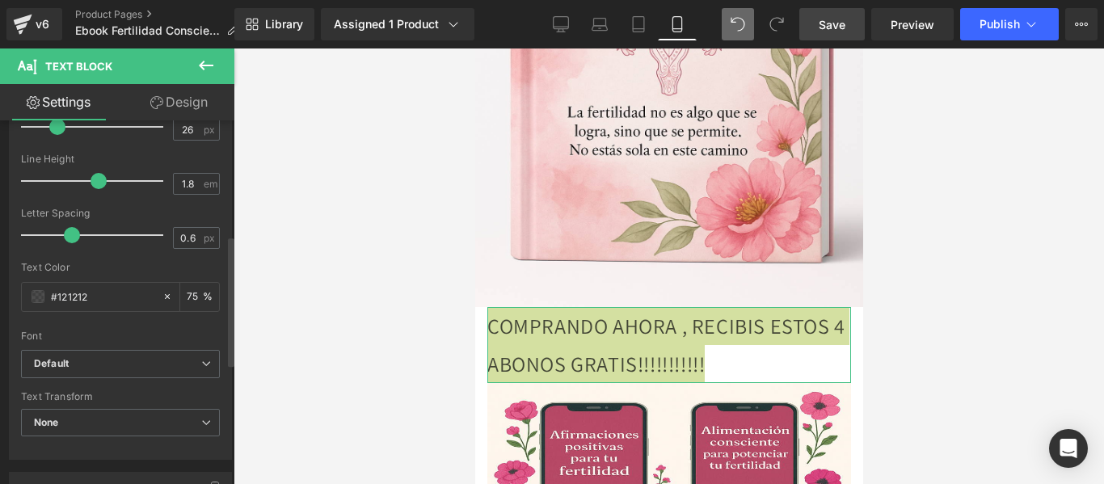
scroll to position [323, 0]
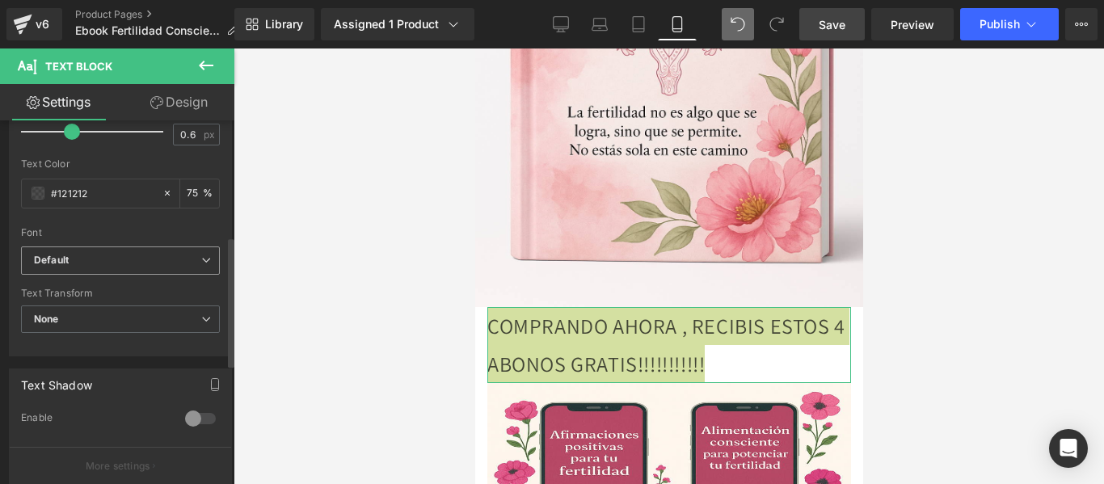
click at [60, 259] on icon "Default" at bounding box center [51, 261] width 35 height 14
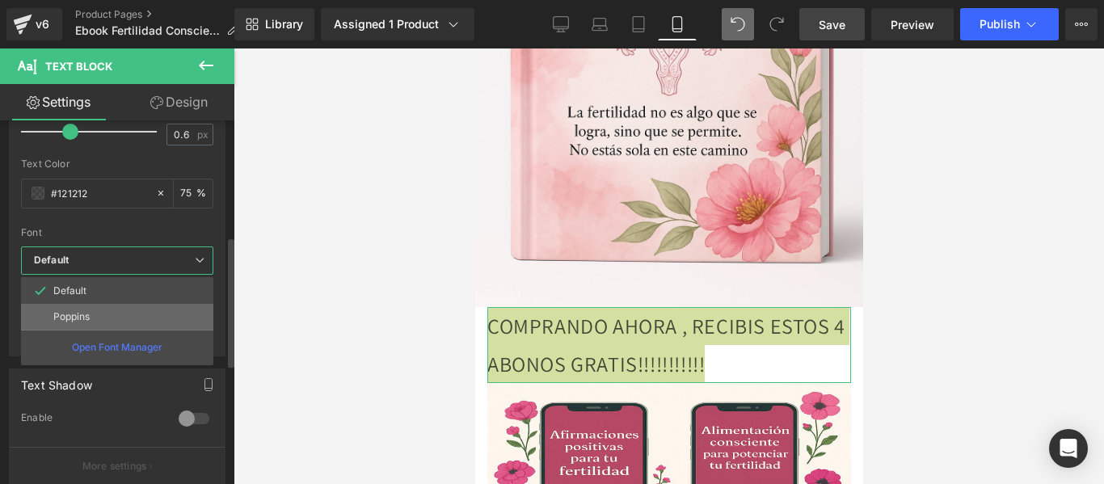
click at [95, 320] on li "Poppins" at bounding box center [117, 317] width 192 height 26
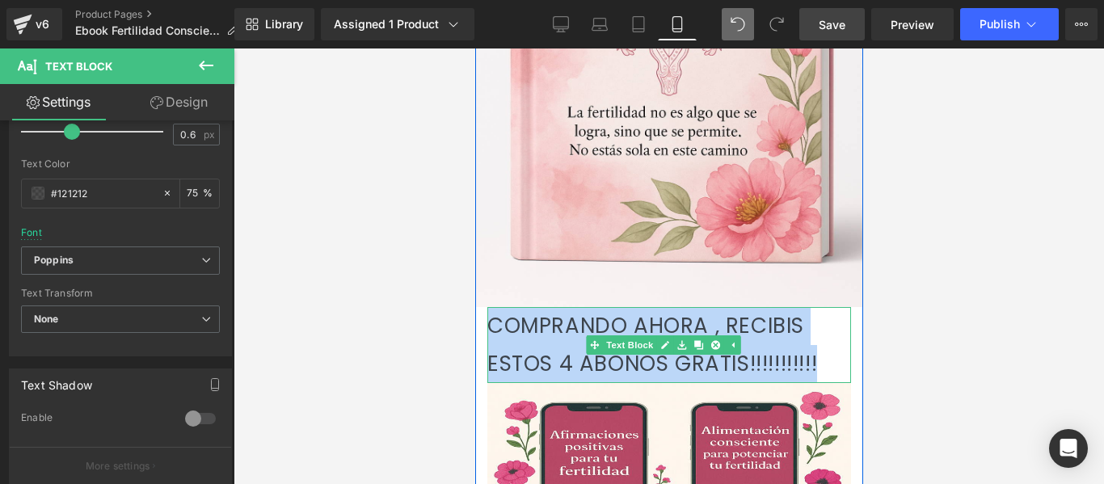
click at [500, 307] on p "COMPRANDO AHORA , RECIBIS ESTOS 4 ABONOS GRATIS!!!!!!!!!!!" at bounding box center [668, 345] width 364 height 76
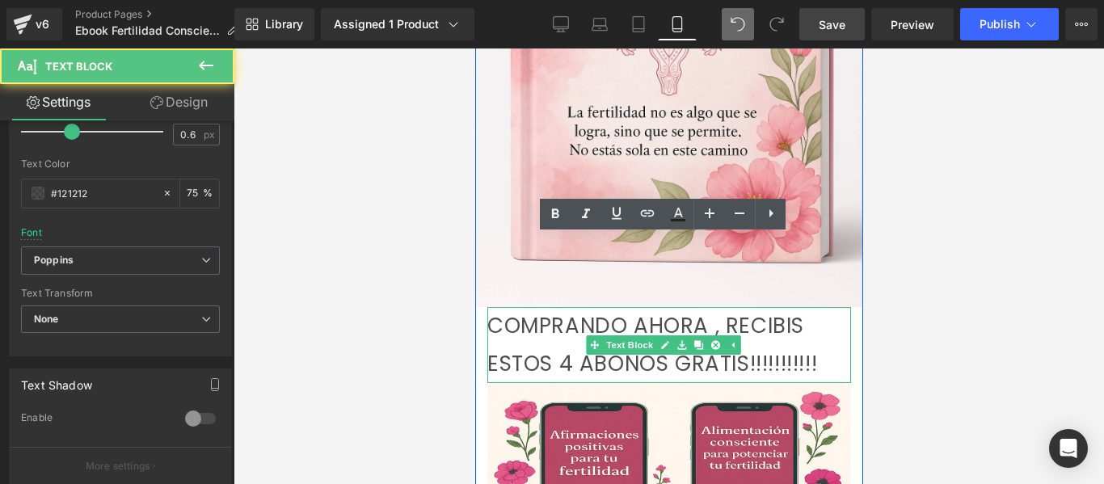
click at [500, 307] on p "COMPRANDO AHORA , RECIBIS ESTOS 4 ABONOS GRATIS!!!!!!!!!!!" at bounding box center [668, 345] width 364 height 76
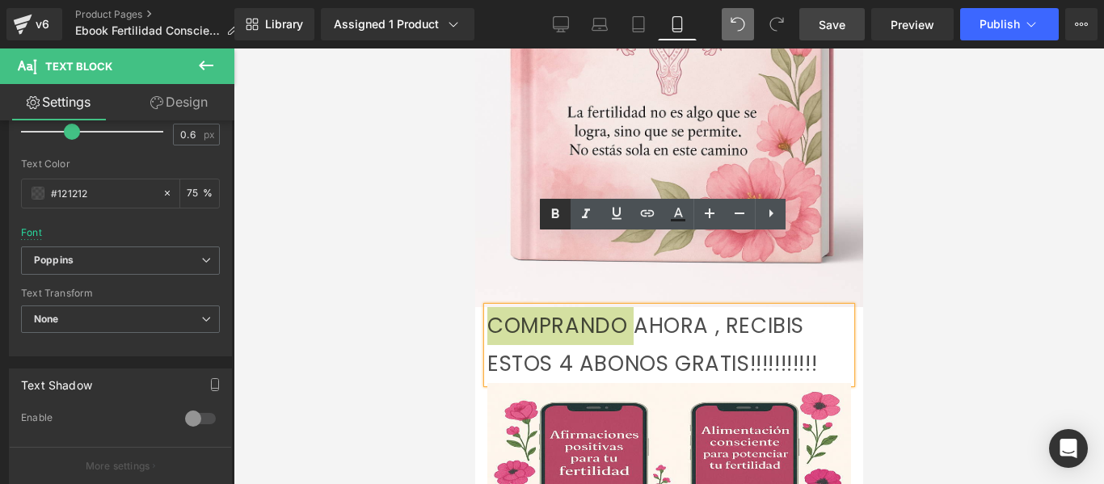
click at [553, 214] on icon at bounding box center [555, 213] width 7 height 10
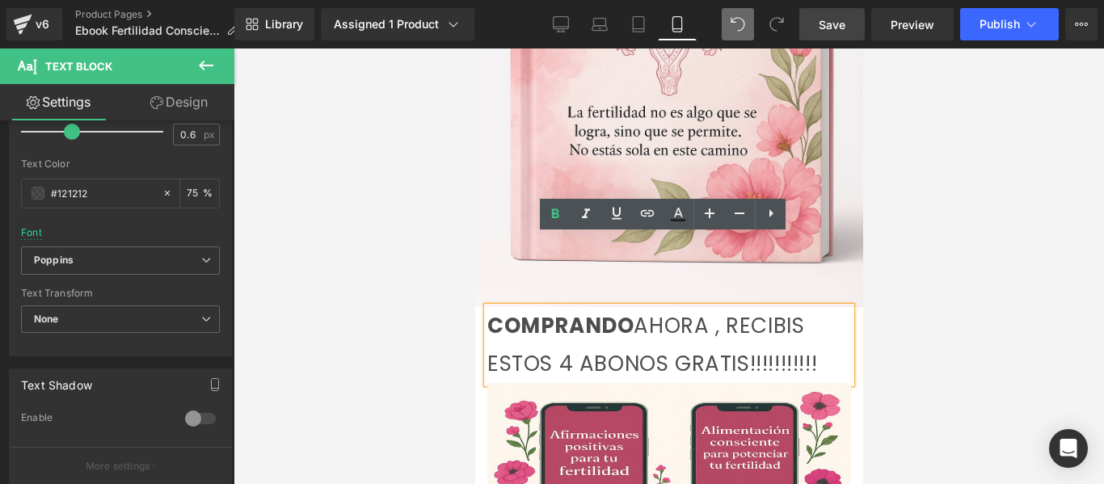
click at [656, 307] on p "COMPRANDO AHORA , RECIBIS ESTOS 4 ABONOS GRATIS!!!!!!!!!!!" at bounding box center [668, 345] width 364 height 76
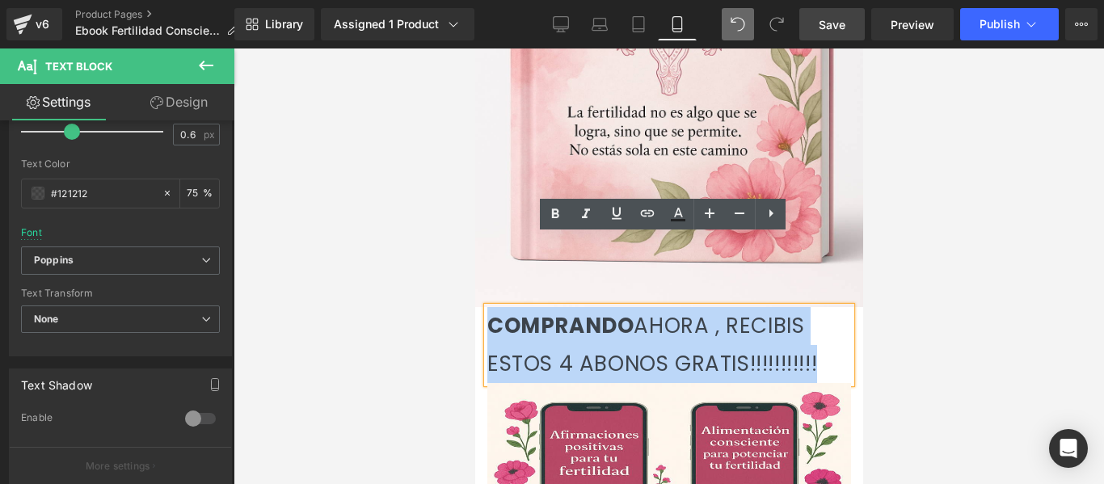
drag, startPoint x: 730, startPoint y: 295, endPoint x: 480, endPoint y: 263, distance: 252.5
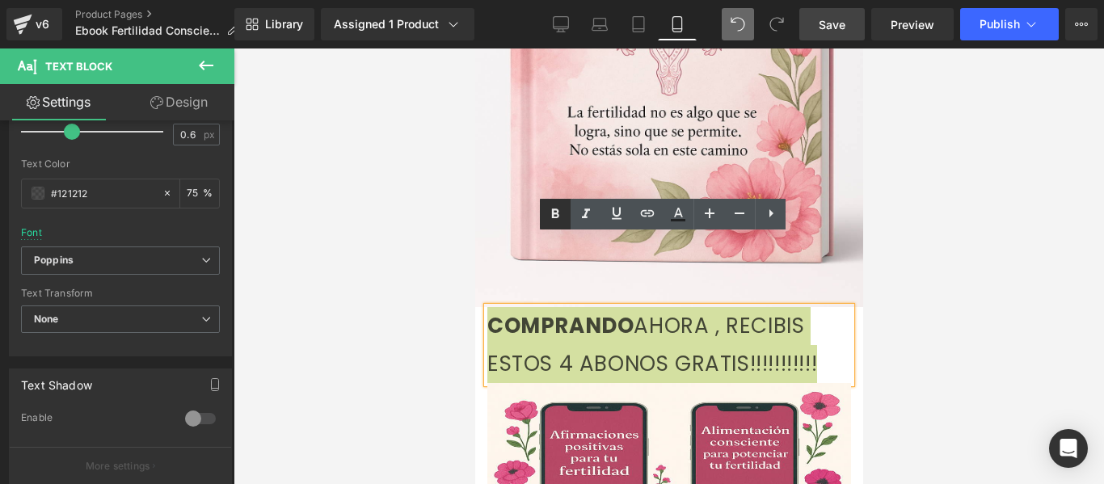
click at [555, 213] on icon at bounding box center [555, 213] width 7 height 10
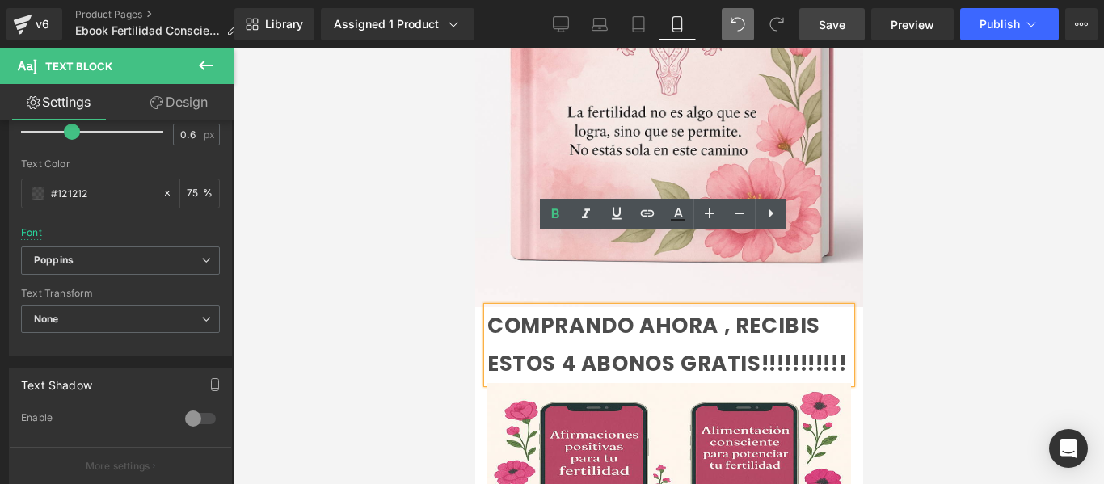
click at [490, 333] on span "COMPRANDO AHORA , RECIBIS ESTOS 4 ABONOS GRATIS!!!!!!!!!!!" at bounding box center [665, 344] width 359 height 67
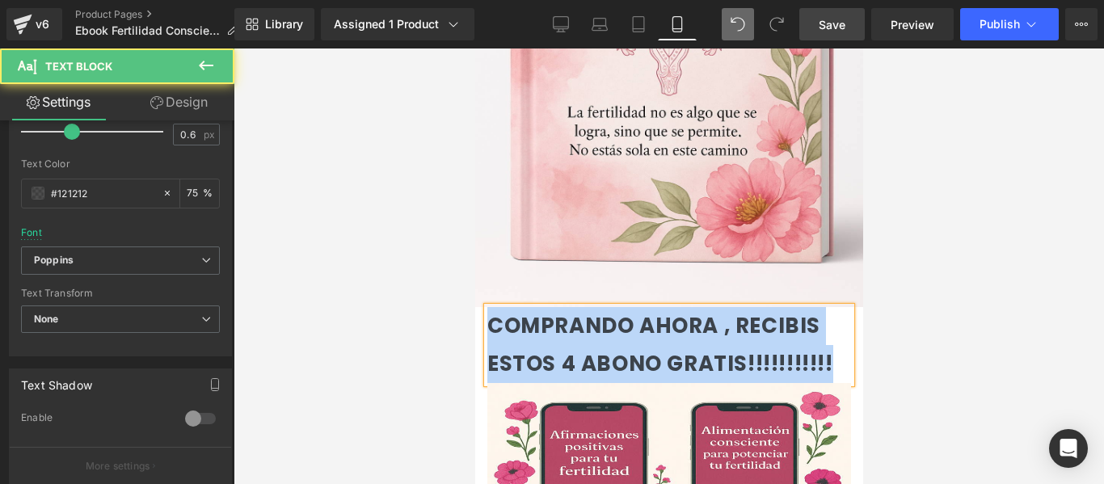
drag, startPoint x: 679, startPoint y: 333, endPoint x: 456, endPoint y: 248, distance: 239.3
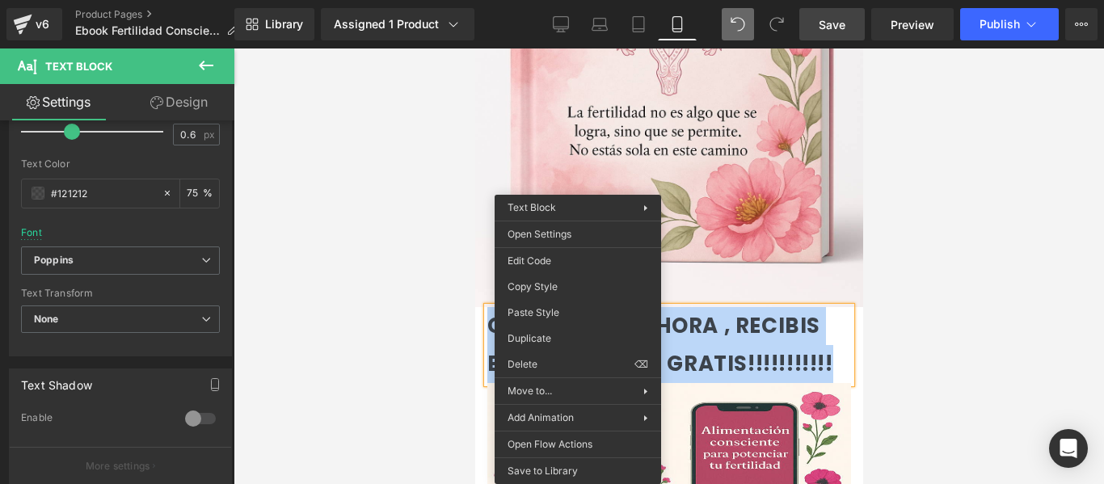
click at [735, 311] on span "COMPRANDO AHORA , RECIBIS ESTOS 4 ABONO GRATIS!!!!!!!!!!!" at bounding box center [659, 344] width 346 height 67
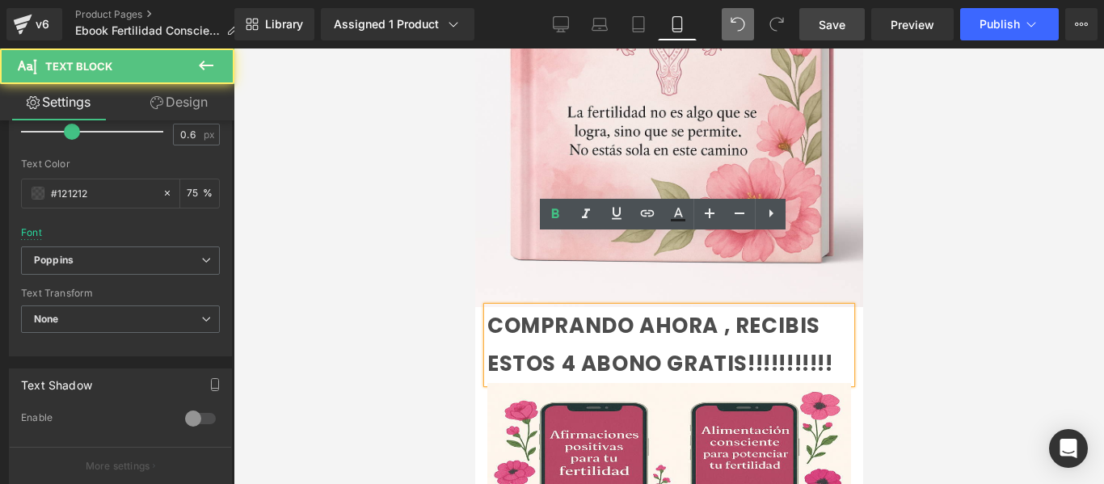
click at [677, 323] on p "COMPRANDO AHORA , RECIBIS ESTOS 4 ABONO GRATIS!!!!!!!!!!!" at bounding box center [668, 345] width 364 height 76
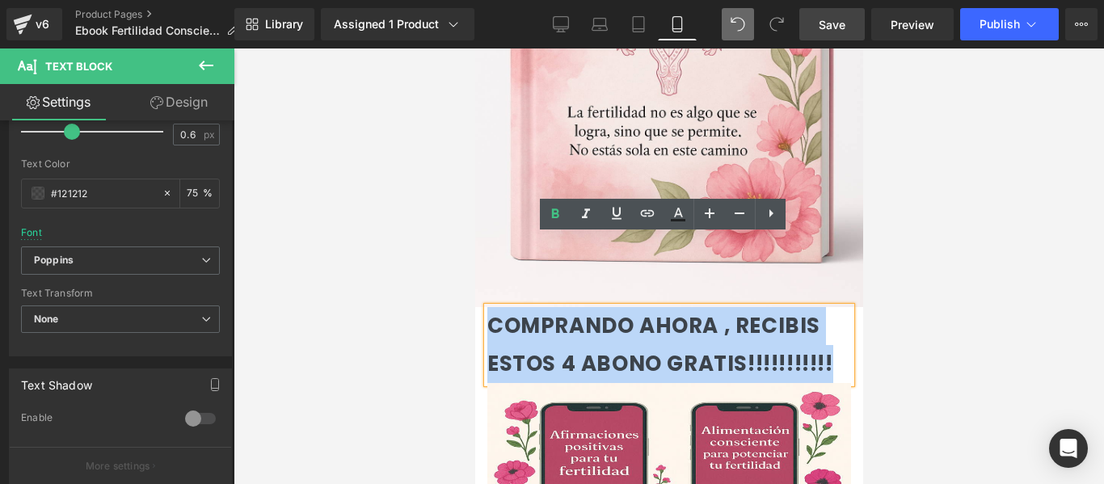
drag, startPoint x: 671, startPoint y: 323, endPoint x: 475, endPoint y: 250, distance: 209.4
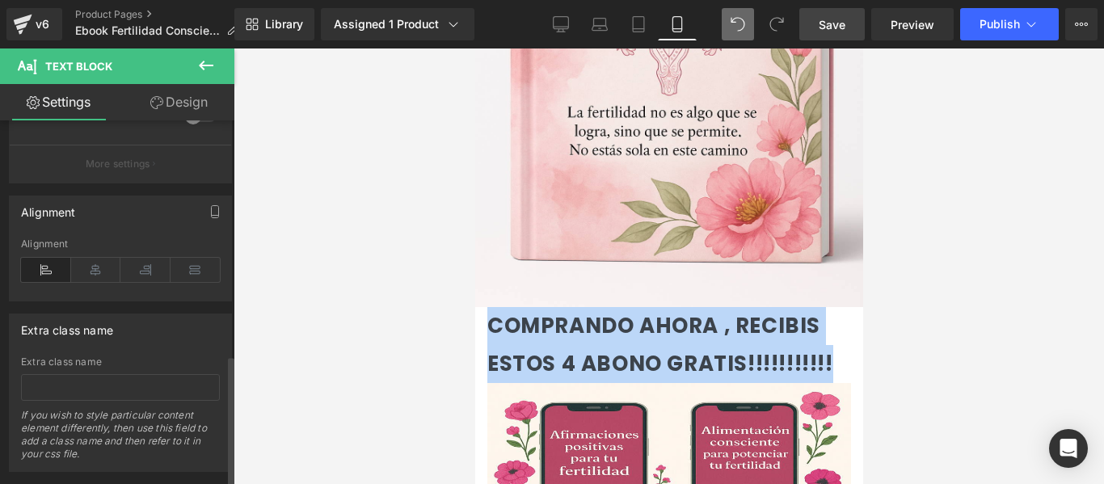
scroll to position [658, 0]
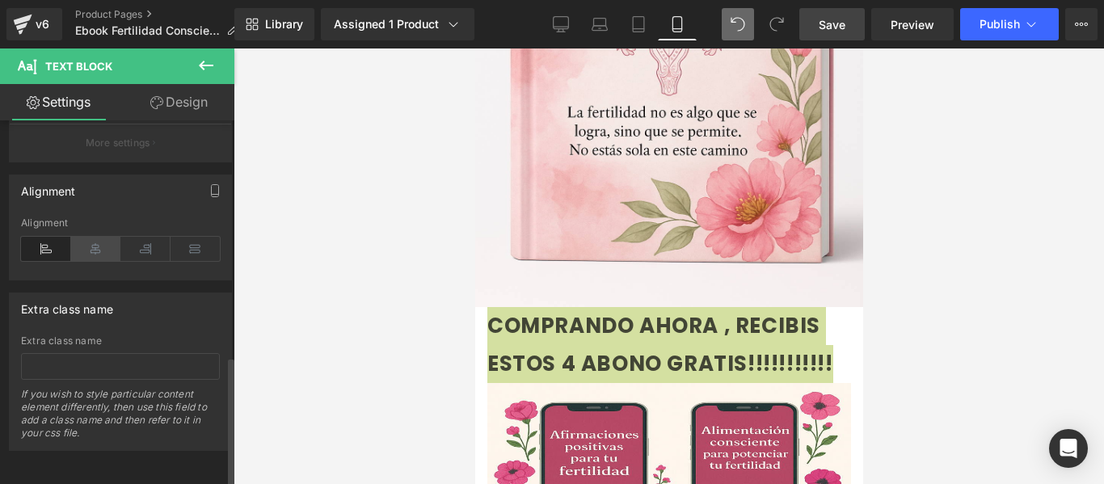
click at [94, 237] on icon at bounding box center [96, 249] width 50 height 24
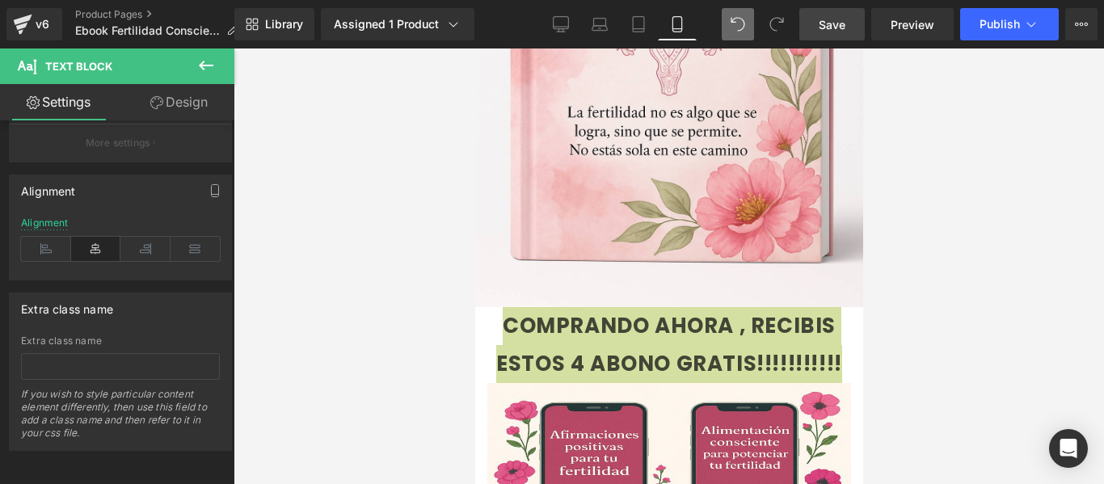
click at [994, 321] on div at bounding box center [668, 265] width 870 height 435
click at [923, 334] on div at bounding box center [668, 265] width 870 height 435
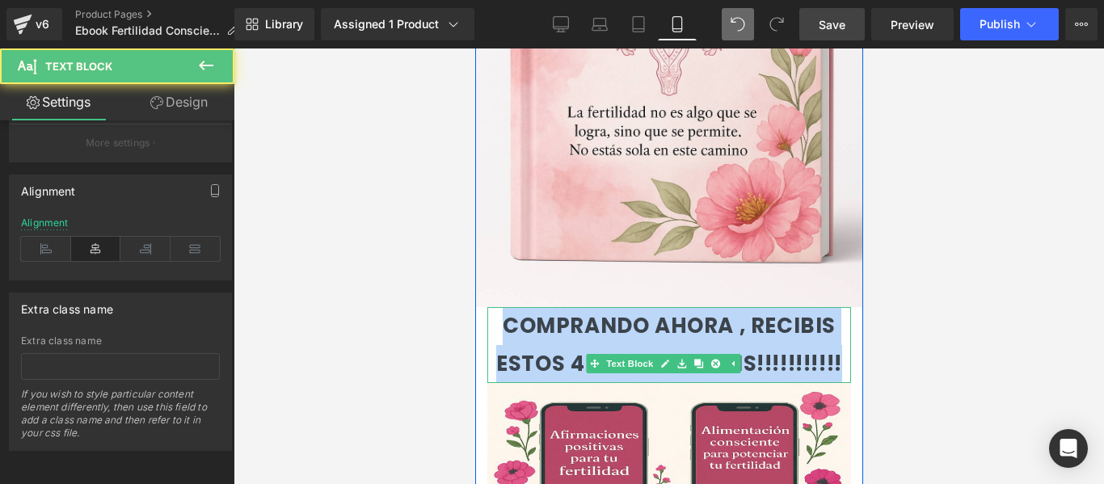
click at [790, 307] on p "COMPRANDO AHORA , RECIBIS ESTOS 4 ABONO GRATIS!!!!!!!!!!!" at bounding box center [668, 345] width 364 height 76
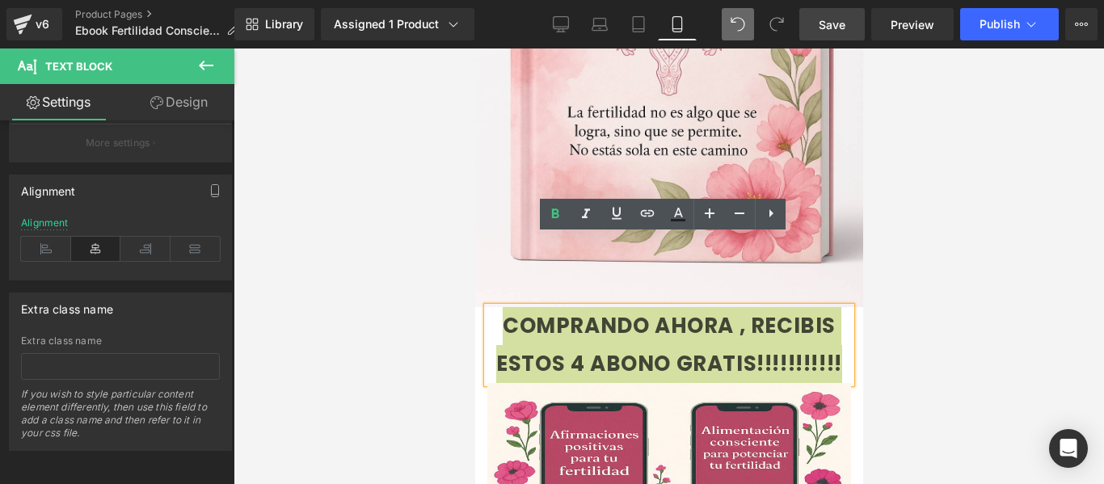
click at [947, 282] on div at bounding box center [668, 265] width 870 height 435
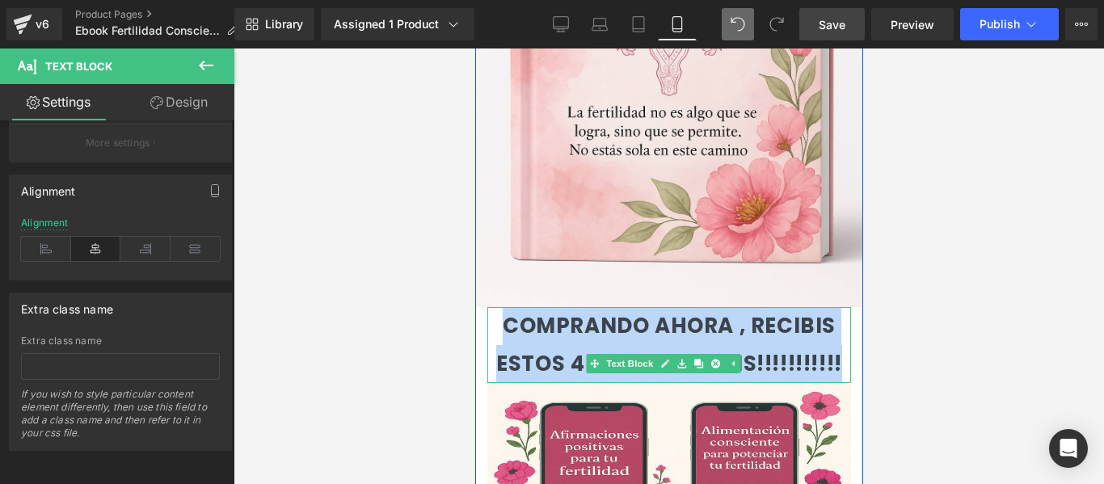
click at [798, 308] on p "COMPRANDO AHORA , RECIBIS ESTOS 4 ABONO GRATIS!!!!!!!!!!!" at bounding box center [668, 345] width 364 height 76
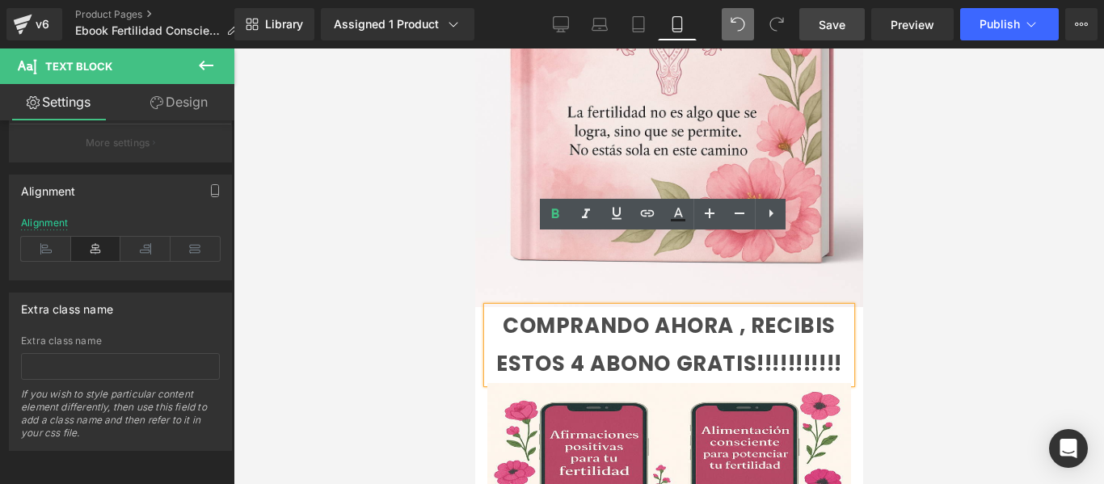
click at [684, 311] on span "COMPRANDO AHORA , RECIBIS ESTOS 4 ABONO GRATIS!!!!!!!!!!!" at bounding box center [668, 344] width 346 height 67
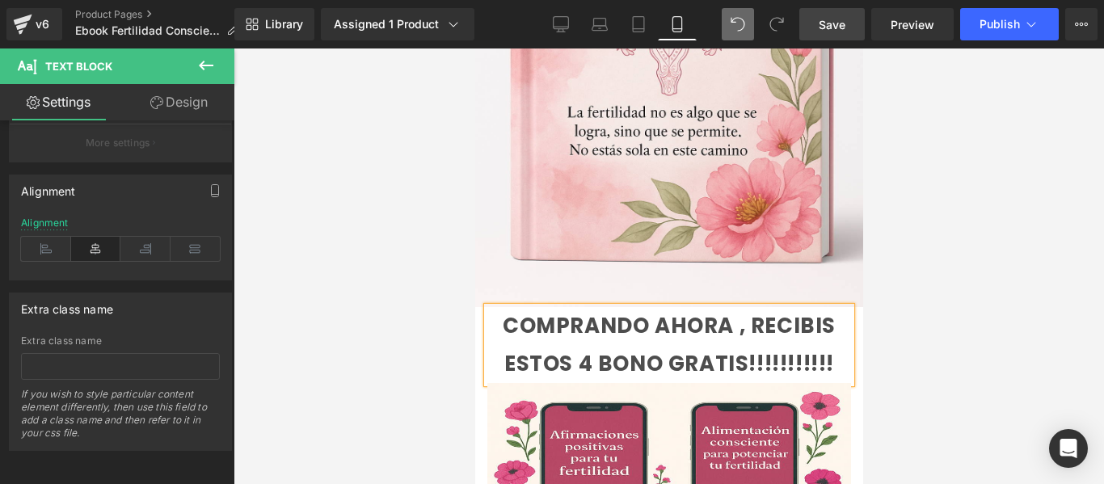
click at [650, 311] on span "COMPRANDO AHORA , RECIBIS ESTOS 4 BONO GRATIS!!!!!!!!!!!" at bounding box center [668, 344] width 333 height 67
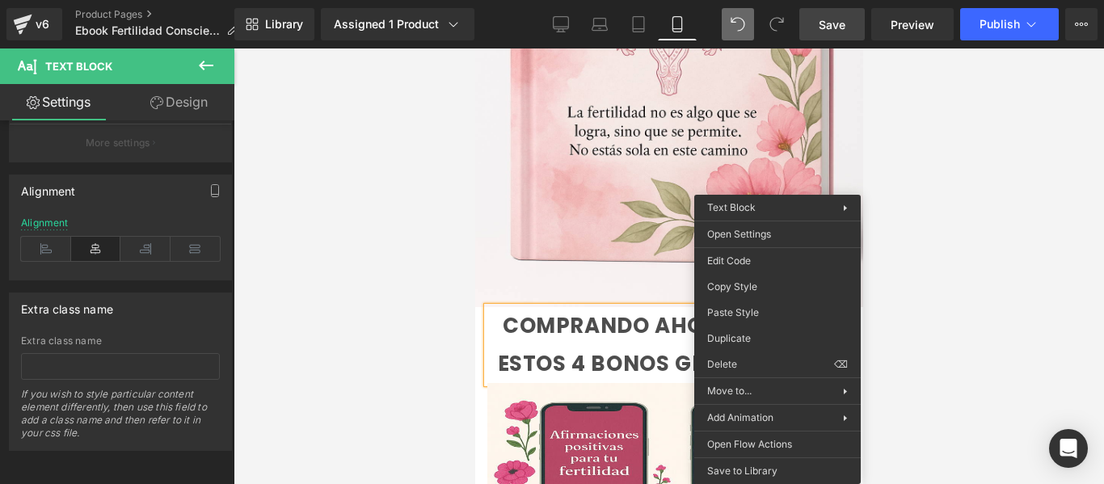
click at [988, 254] on div at bounding box center [668, 265] width 870 height 435
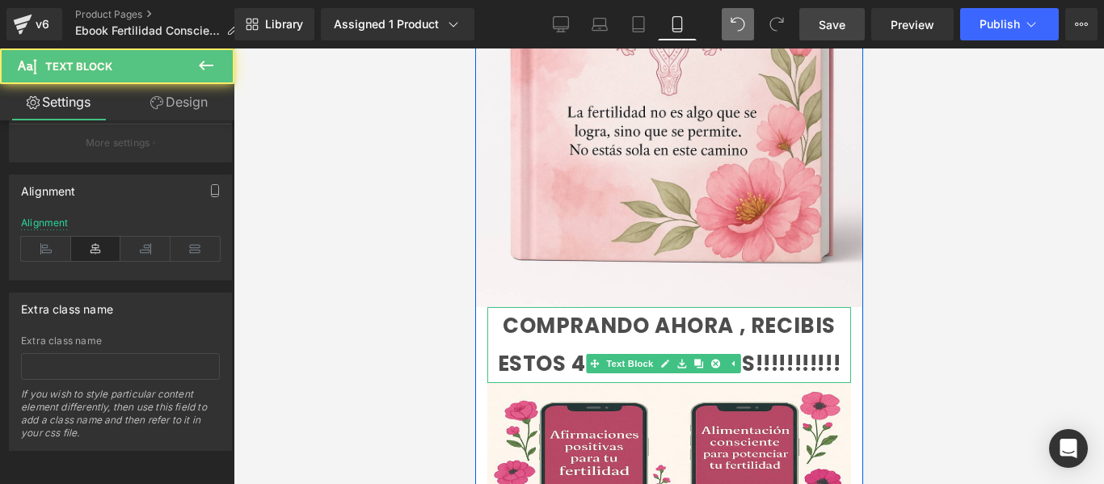
click at [782, 307] on p "COMPRANDO AHORA , RECIBIS ESTOS 4 BONOS GRATIS!!!!!!!!!!!" at bounding box center [668, 345] width 364 height 76
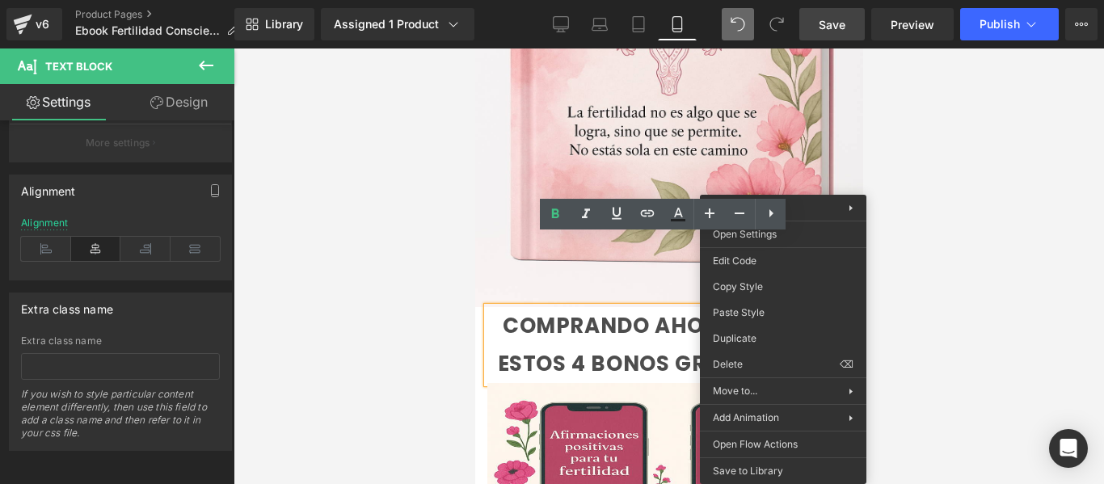
click at [1045, 280] on div at bounding box center [668, 265] width 870 height 435
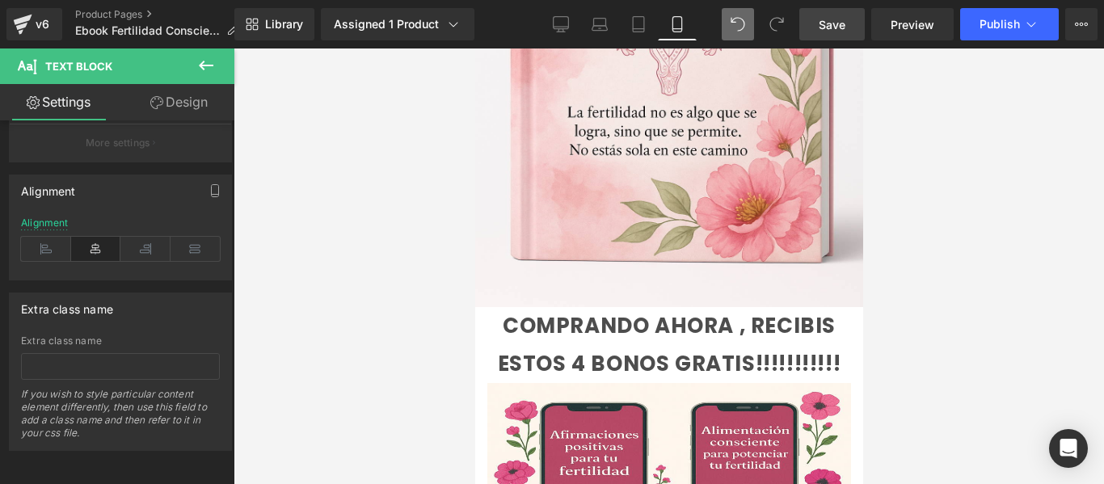
click at [1070, 270] on div at bounding box center [668, 265] width 870 height 435
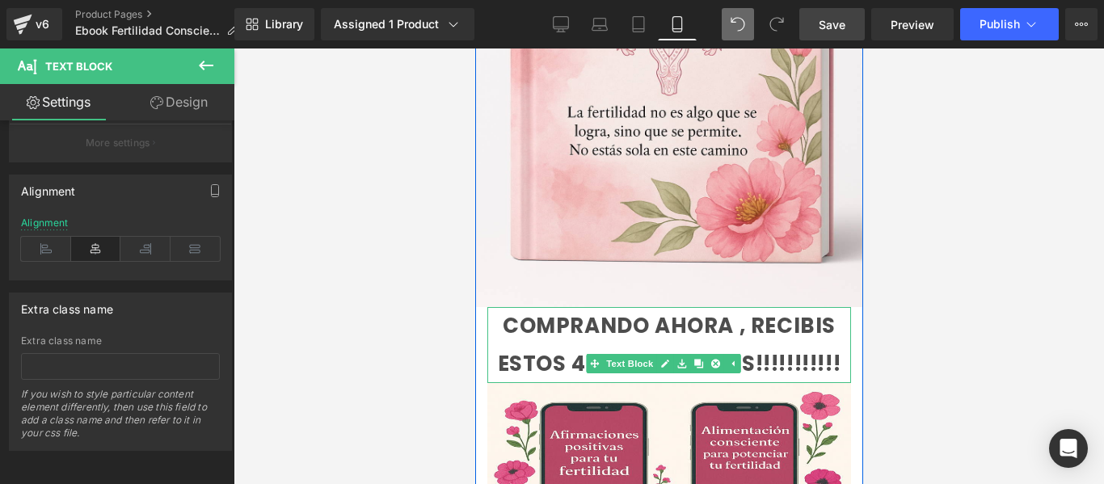
click at [636, 331] on span "COMPRANDO AHORA , RECIBIS ESTOS 4 BONOS GRATIS!!!!!!!!!!!" at bounding box center [668, 344] width 343 height 67
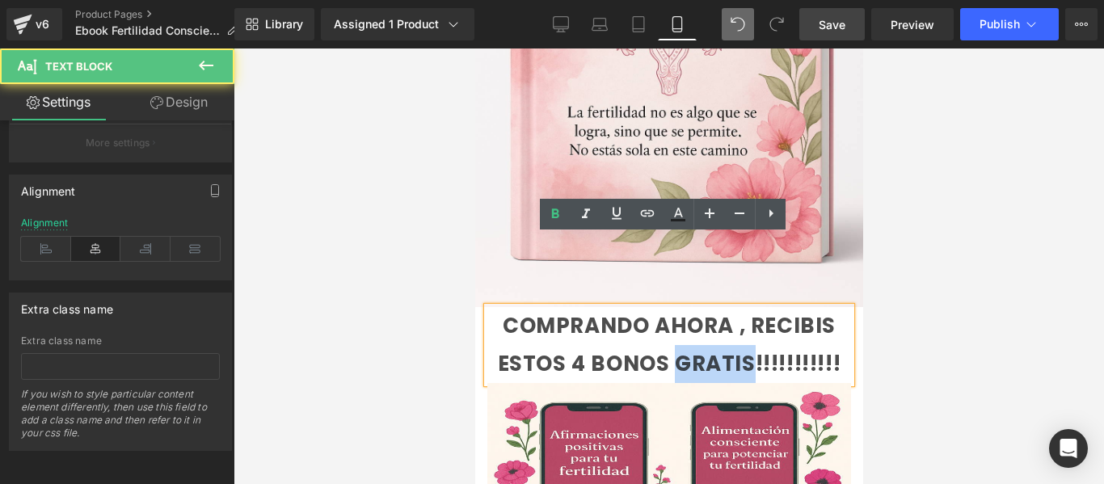
click at [636, 331] on span "COMPRANDO AHORA , RECIBIS ESTOS 4 BONOS GRATIS!!!!!!!!!!!" at bounding box center [668, 344] width 343 height 67
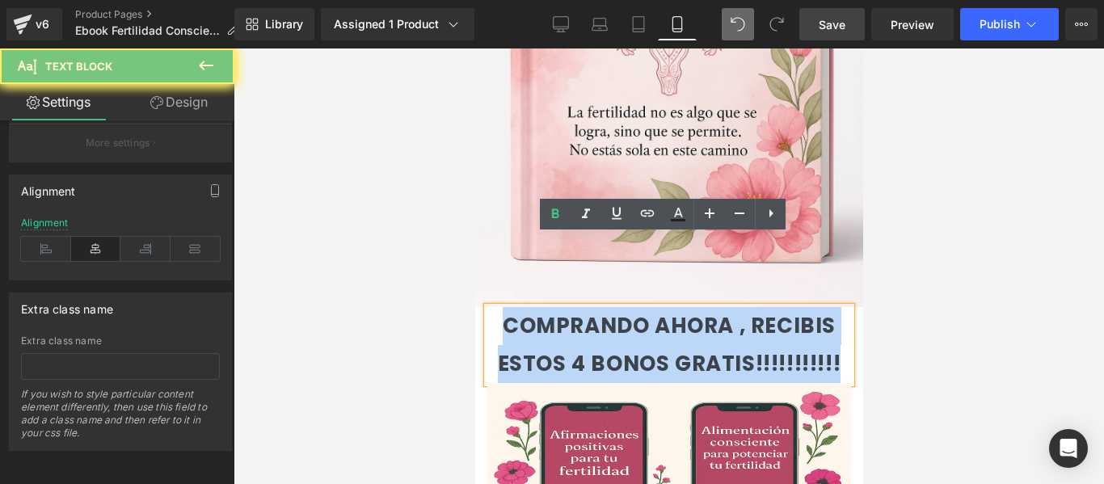
click at [636, 331] on span "COMPRANDO AHORA , RECIBIS ESTOS 4 BONOS GRATIS!!!!!!!!!!!" at bounding box center [668, 344] width 343 height 67
click at [690, 321] on span "COMPRANDO AHORA , RECIBIS ESTOS 4 BONOS GRATIS!!!!!!!!!!!" at bounding box center [668, 344] width 343 height 67
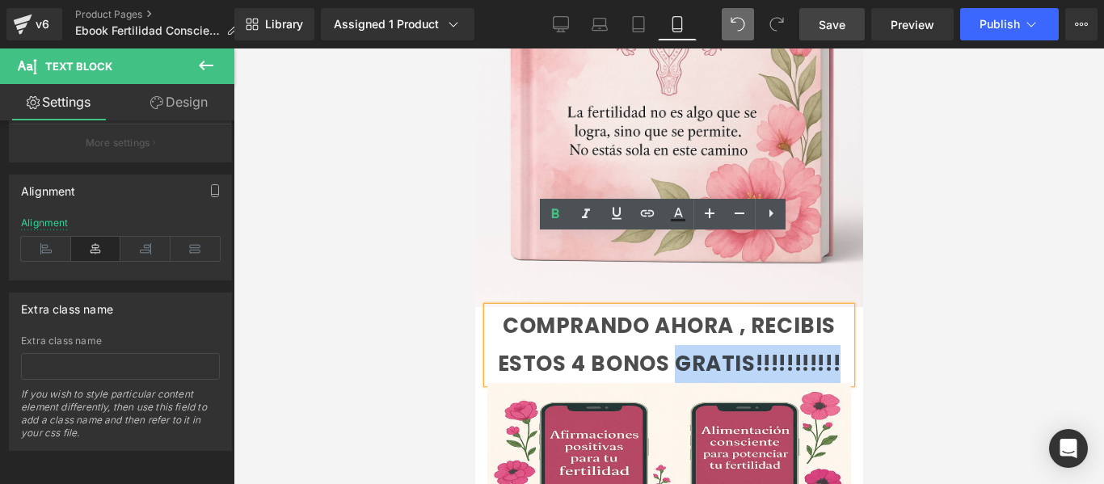
drag, startPoint x: 717, startPoint y: 324, endPoint x: 570, endPoint y: 322, distance: 147.9
click at [570, 322] on p "COMPRANDO AHORA , RECIBIS ESTOS 4 BONOS GRATIS!!!!!!!!!!!" at bounding box center [668, 345] width 364 height 76
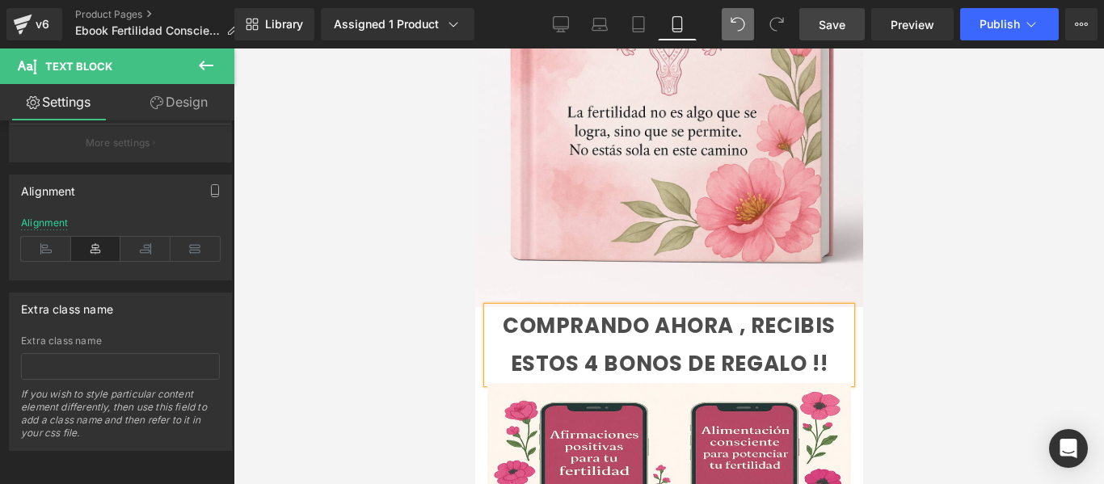
click at [1050, 284] on div at bounding box center [668, 265] width 870 height 435
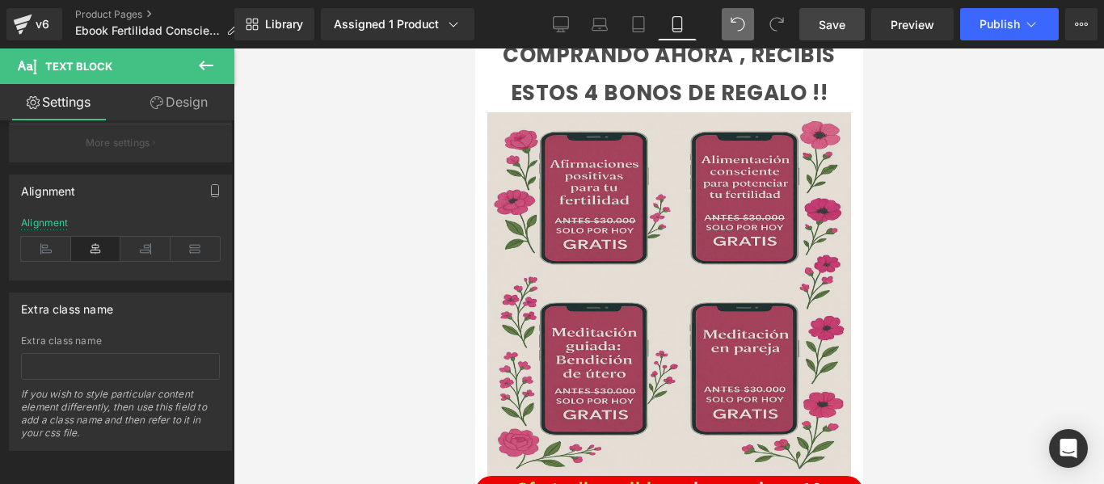
scroll to position [2504, 0]
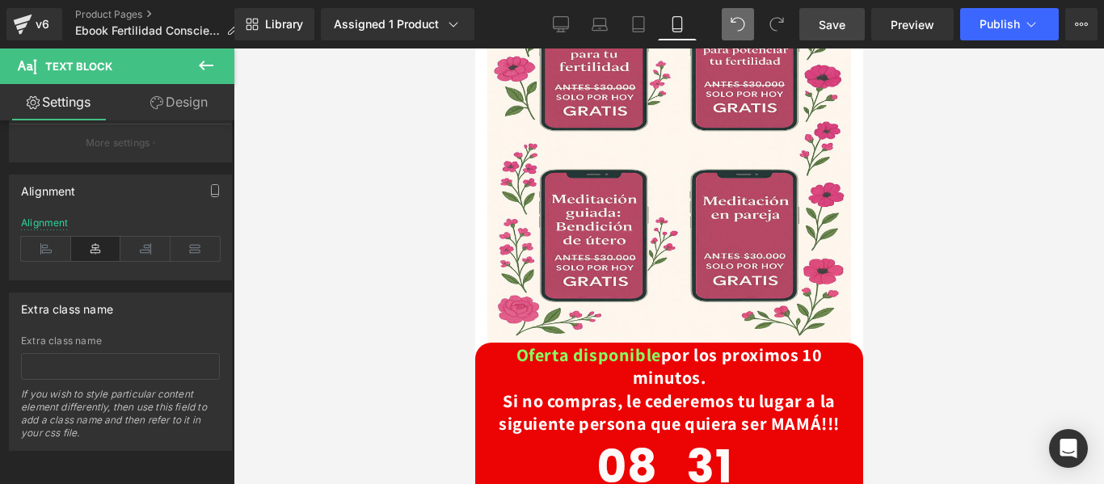
click at [207, 68] on icon at bounding box center [205, 65] width 19 height 19
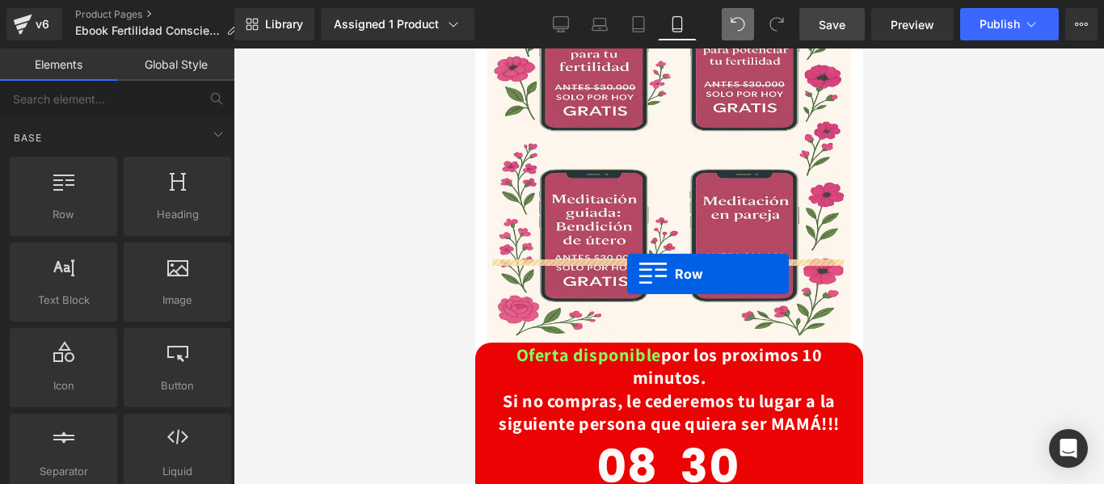
drag, startPoint x: 547, startPoint y: 254, endPoint x: 625, endPoint y: 271, distance: 80.4
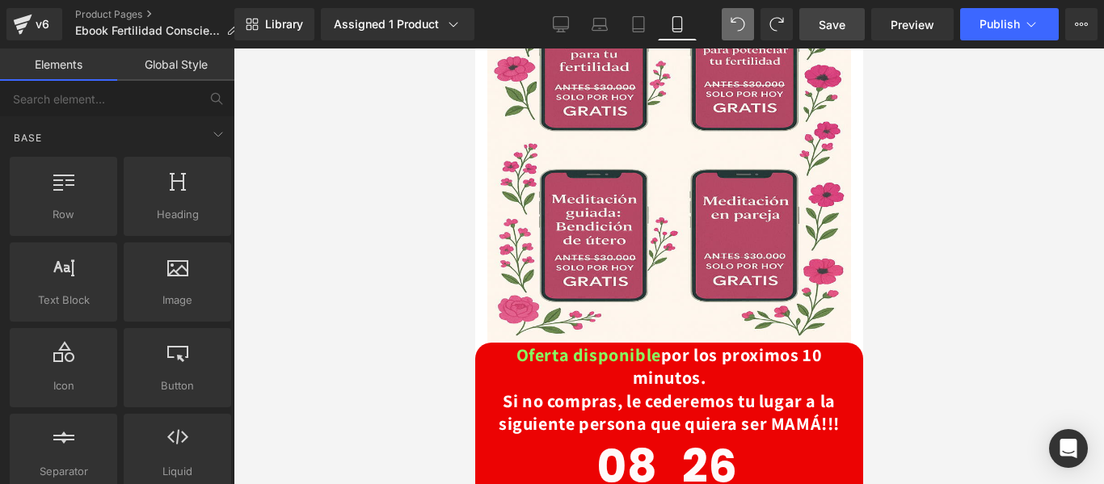
click at [951, 296] on div at bounding box center [668, 265] width 870 height 435
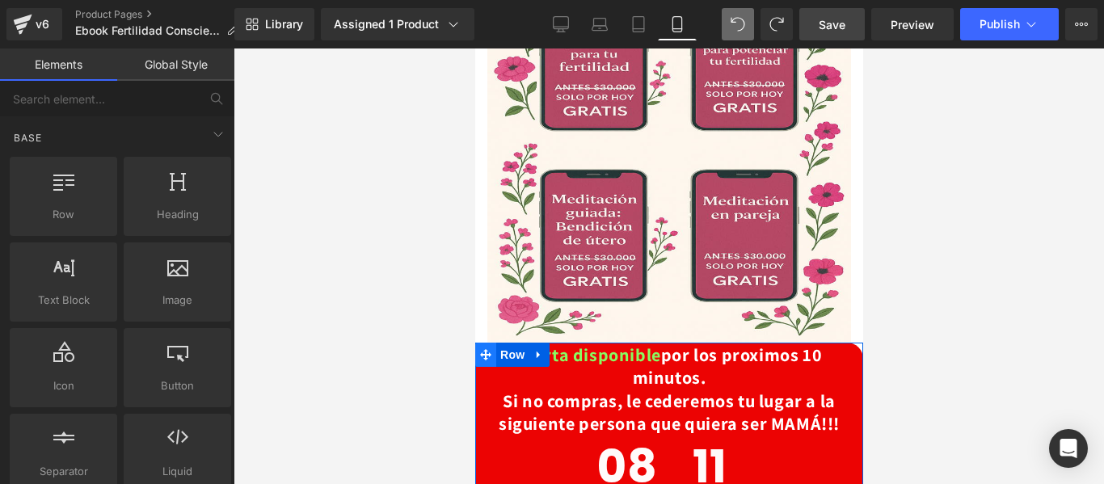
drag, startPoint x: 487, startPoint y: 269, endPoint x: 481, endPoint y: 275, distance: 8.6
click at [481, 343] on span at bounding box center [484, 355] width 21 height 24
click at [481, 348] on icon at bounding box center [484, 354] width 11 height 12
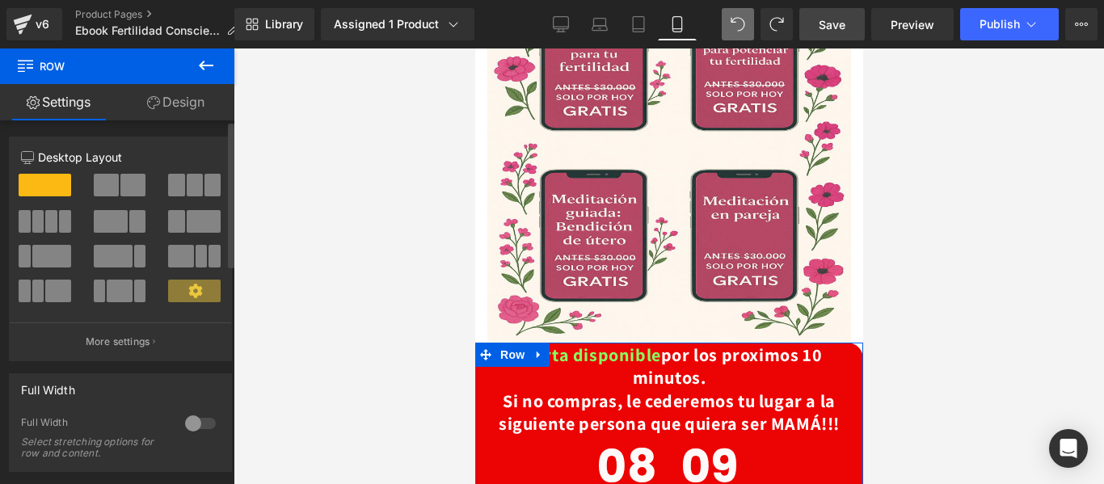
click at [49, 179] on span at bounding box center [45, 185] width 53 height 23
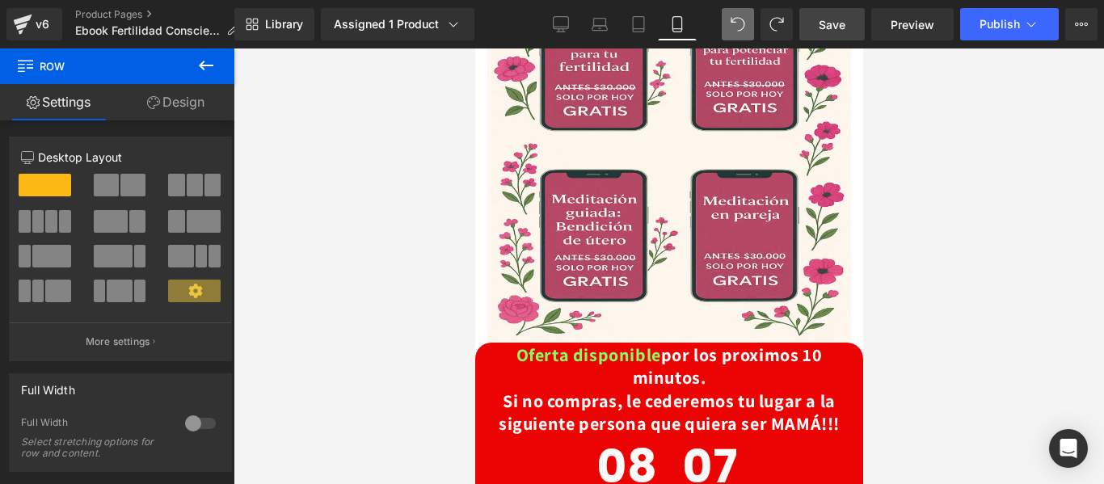
click at [207, 69] on icon at bounding box center [205, 65] width 19 height 19
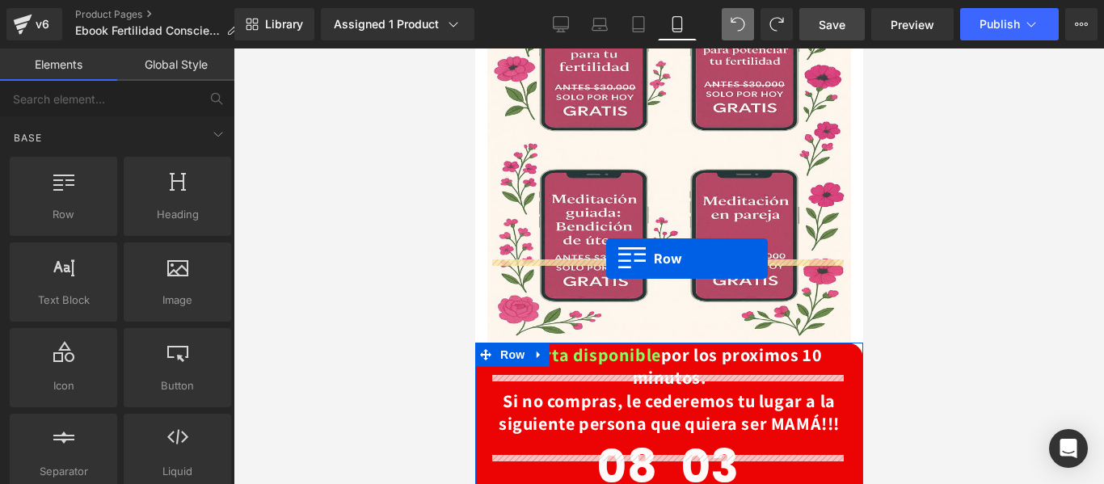
drag, startPoint x: 620, startPoint y: 250, endPoint x: 605, endPoint y: 259, distance: 16.6
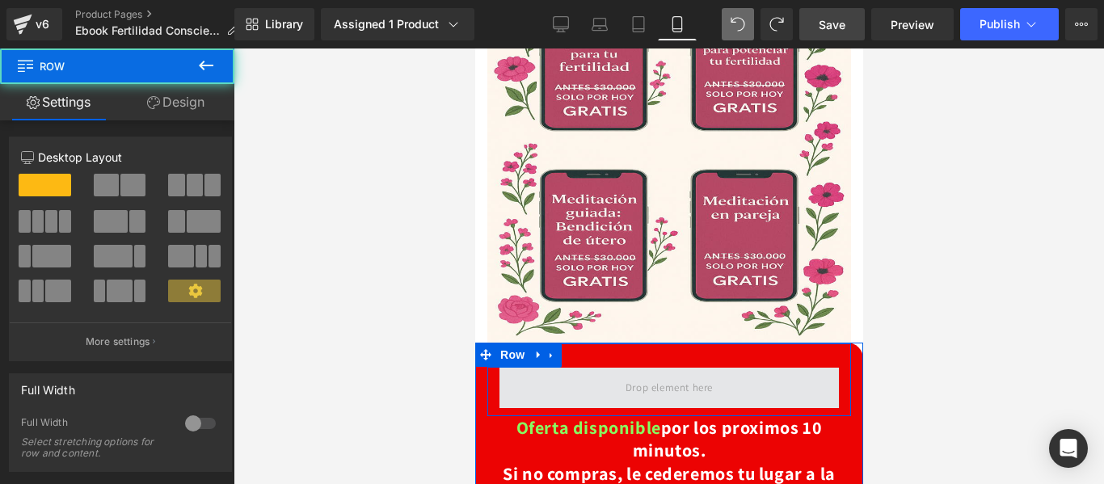
click at [664, 374] on span at bounding box center [668, 387] width 99 height 27
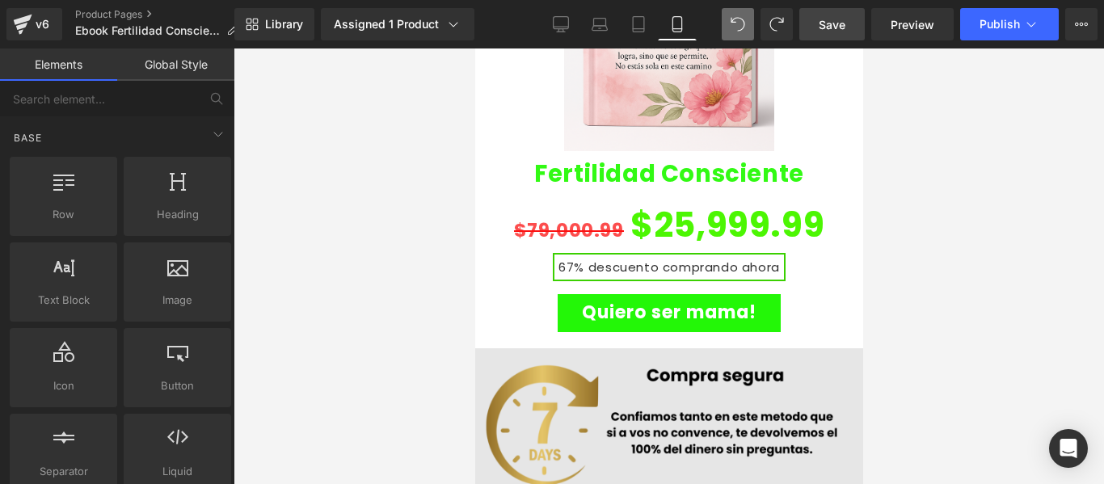
scroll to position [3531, 0]
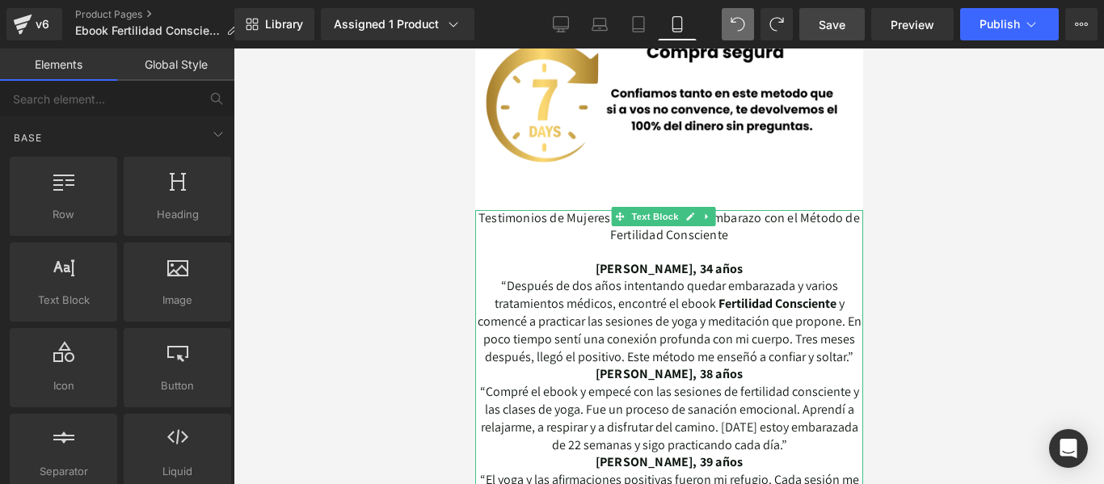
drag, startPoint x: 764, startPoint y: 157, endPoint x: 486, endPoint y: 138, distance: 279.3
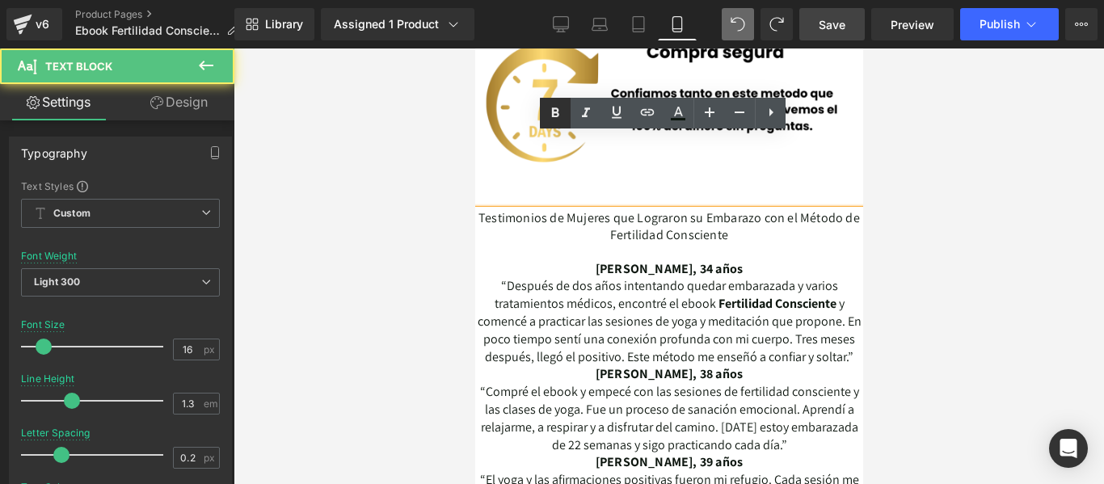
click at [554, 111] on icon at bounding box center [554, 112] width 19 height 19
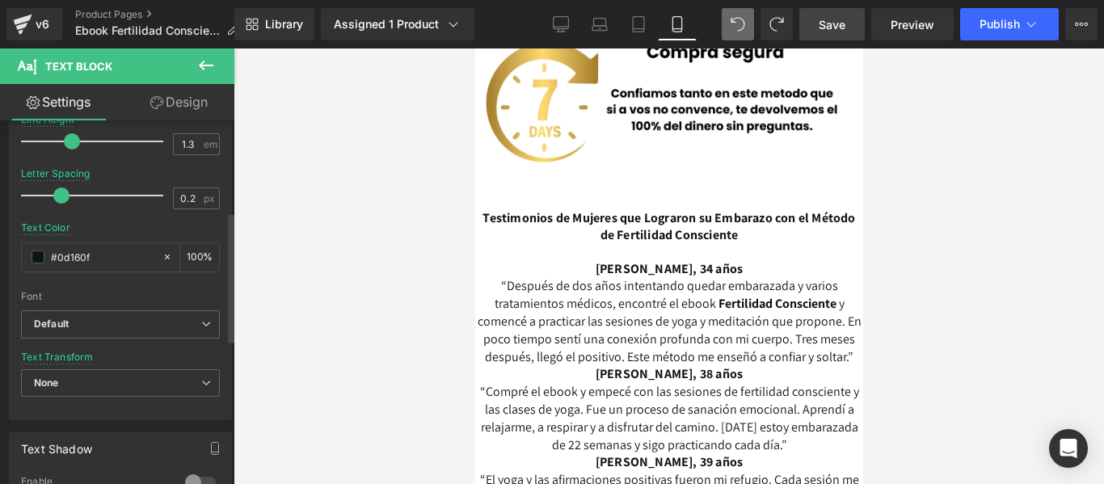
scroll to position [254, 0]
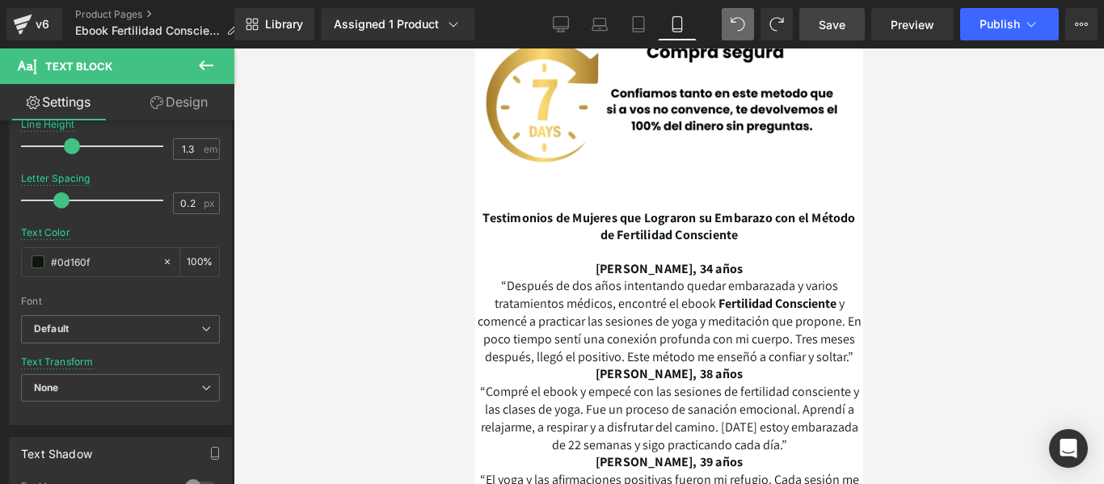
click at [197, 95] on link "Design" at bounding box center [178, 102] width 117 height 36
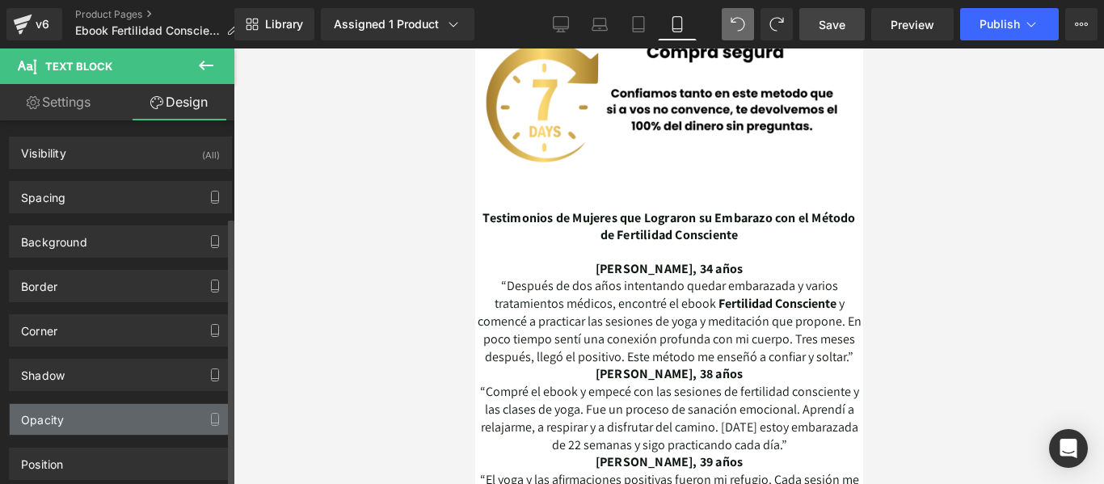
scroll to position [130, 0]
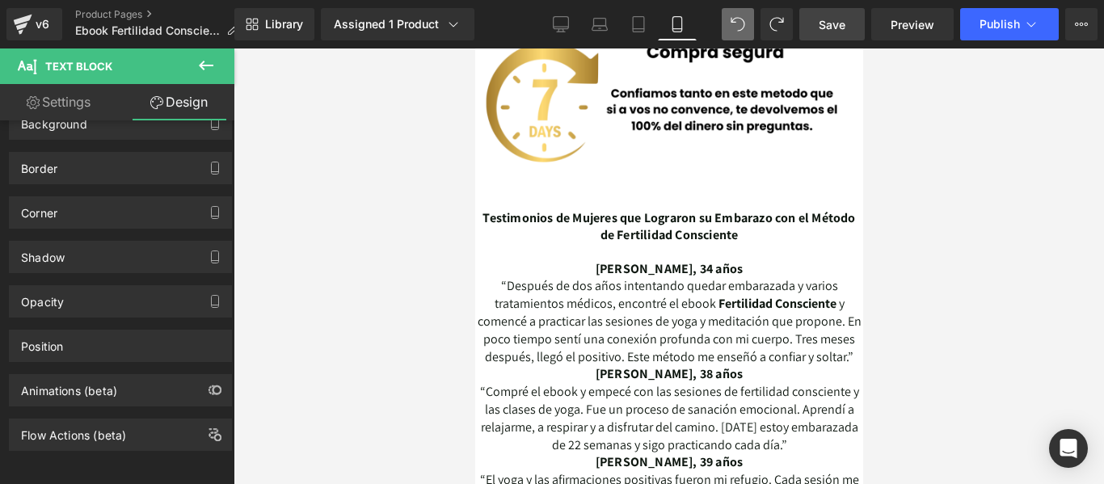
click at [930, 302] on div at bounding box center [668, 265] width 870 height 435
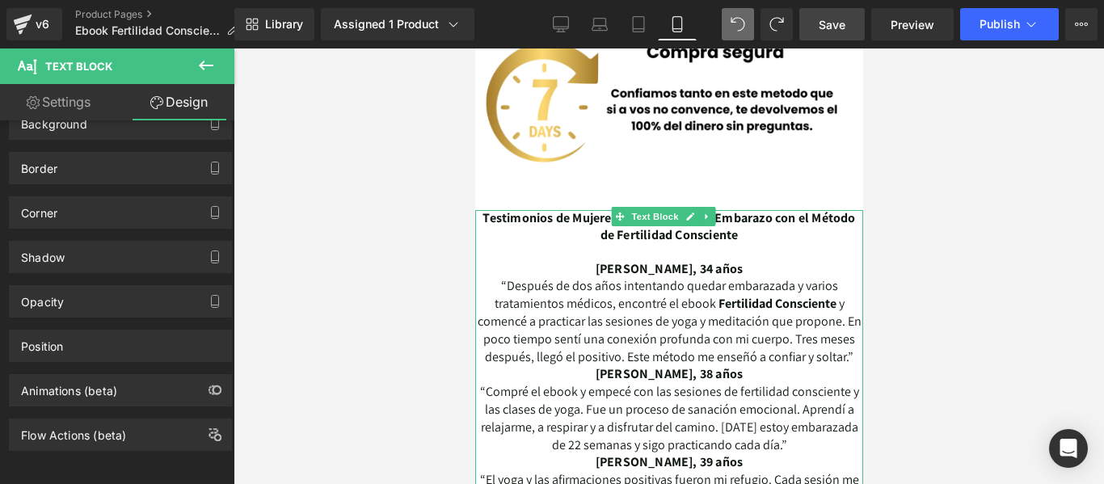
drag, startPoint x: 591, startPoint y: 183, endPoint x: 615, endPoint y: 199, distance: 28.5
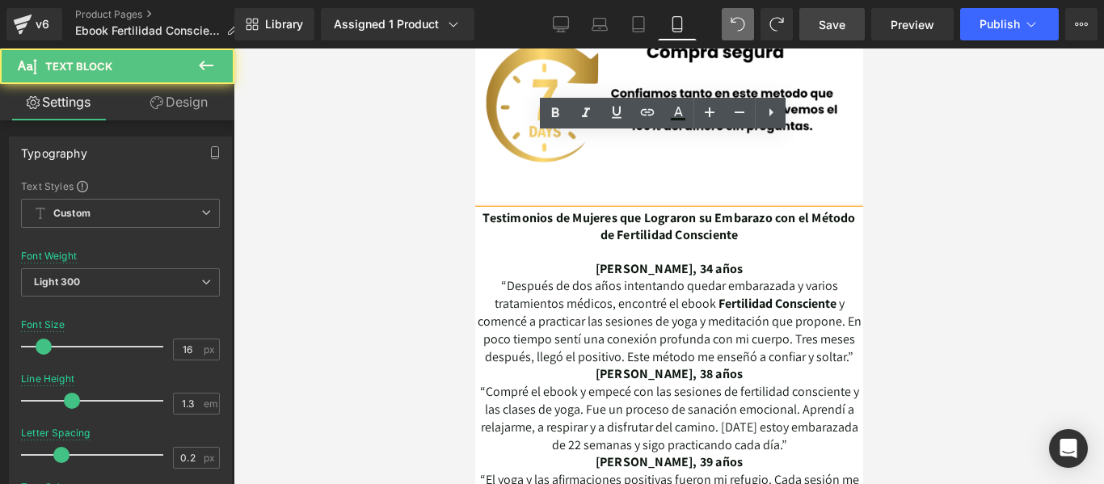
click at [615, 277] on span "“Después de dos años intentando quedar embarazada y varios tratamientos médicos…" at bounding box center [665, 294] width 343 height 35
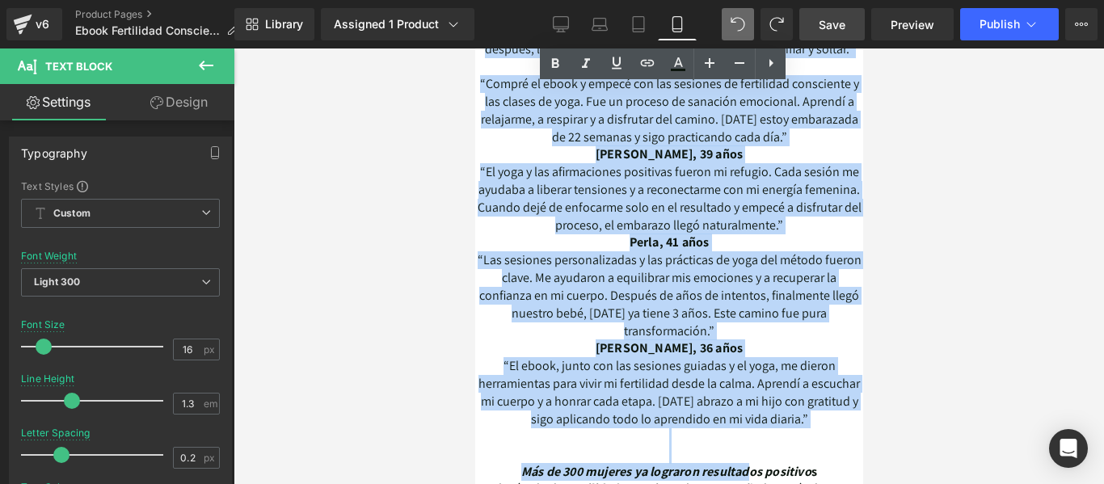
scroll to position [3955, 0]
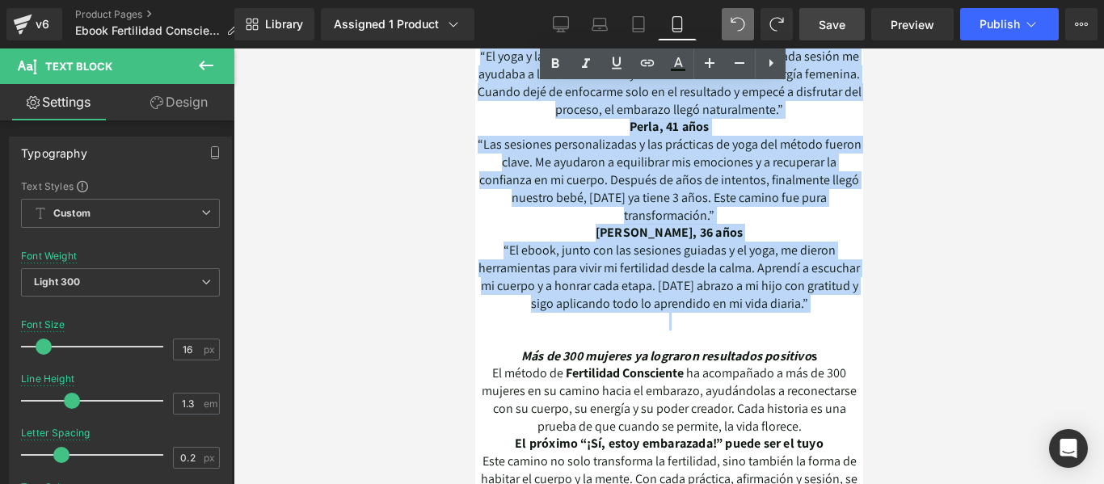
drag, startPoint x: 603, startPoint y: 183, endPoint x: 809, endPoint y: 316, distance: 244.9
click at [809, 316] on div "Testimonios de Mujeres que Lograron su Embarazo con el Método de Fertilidad Con…" at bounding box center [668, 155] width 388 height 737
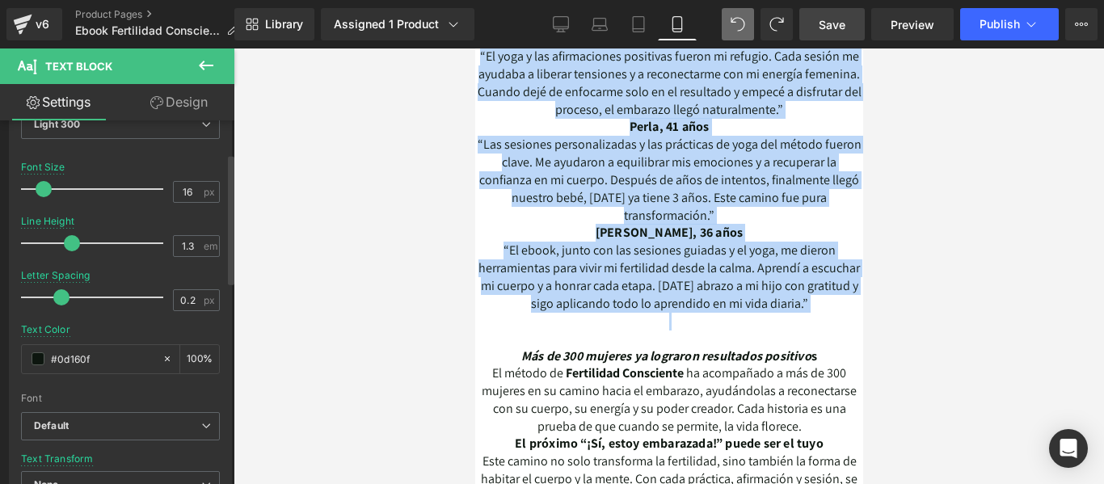
scroll to position [162, 0]
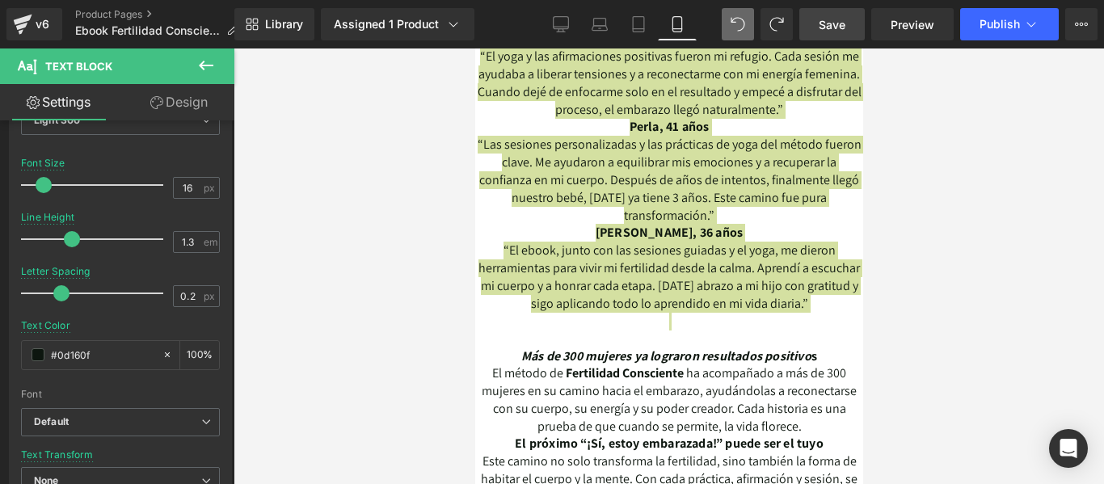
click at [191, 97] on link "Design" at bounding box center [178, 102] width 117 height 36
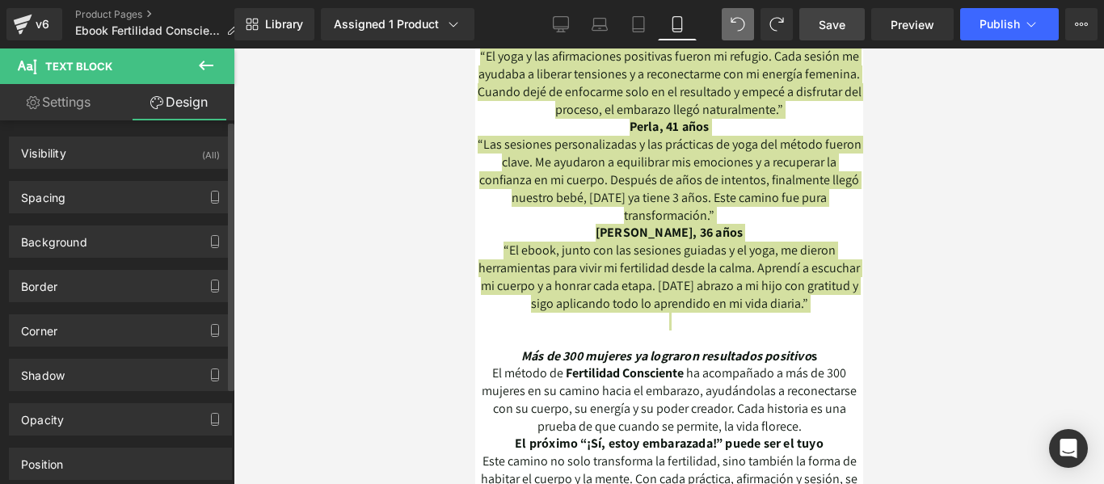
scroll to position [0, 0]
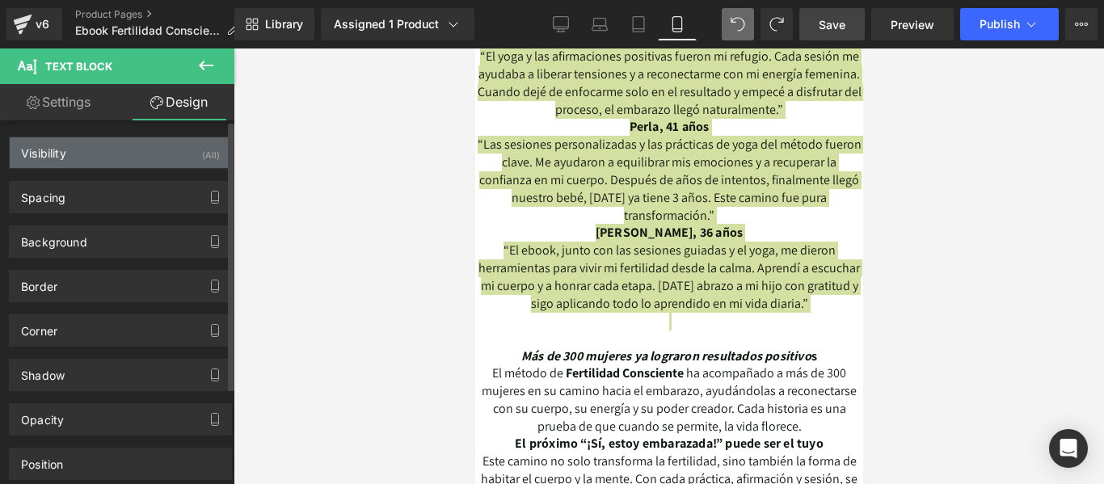
click at [81, 153] on div "Visibility (All)" at bounding box center [120, 152] width 221 height 31
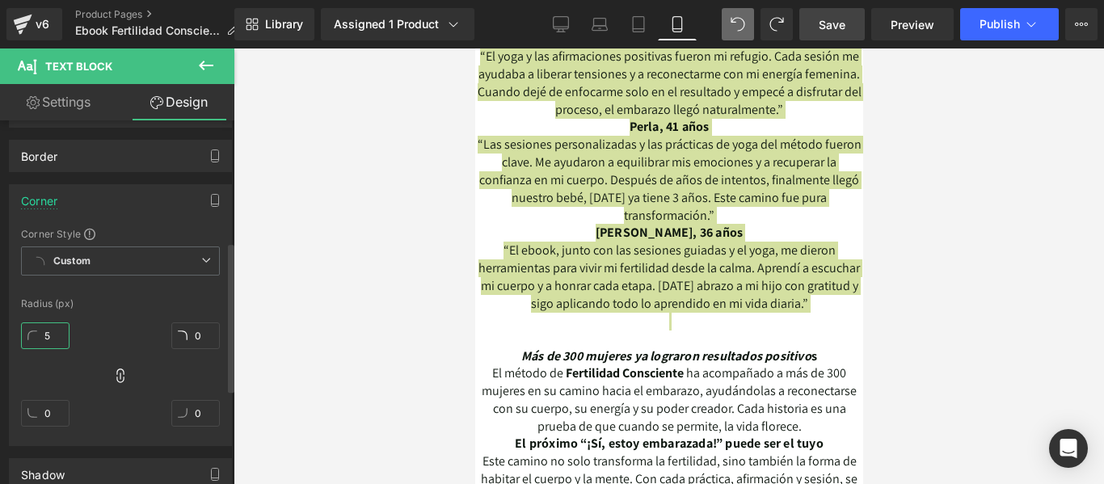
type input "0"
type input "5"
drag, startPoint x: 57, startPoint y: 339, endPoint x: 61, endPoint y: 364, distance: 24.7
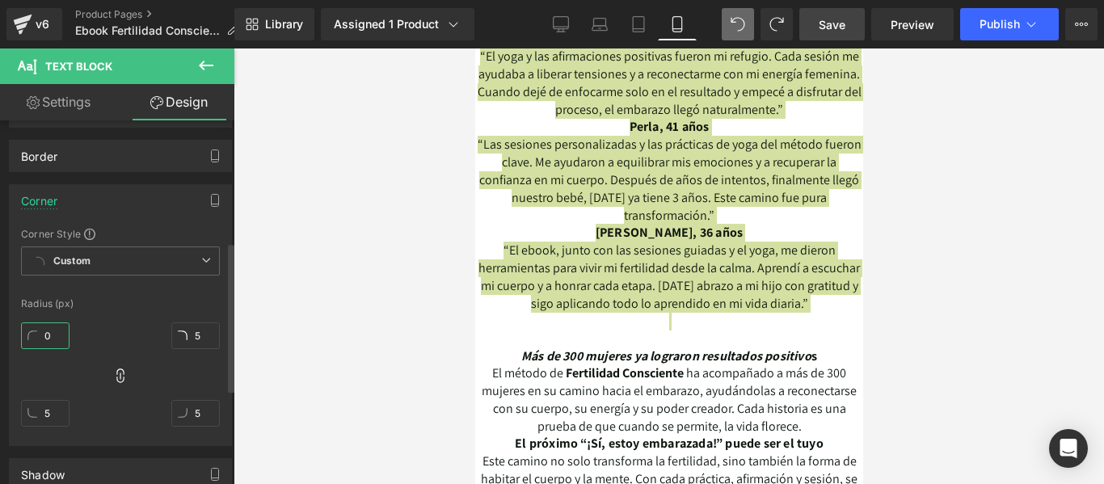
click at [28, 337] on input "0" at bounding box center [45, 335] width 48 height 27
type input "5"
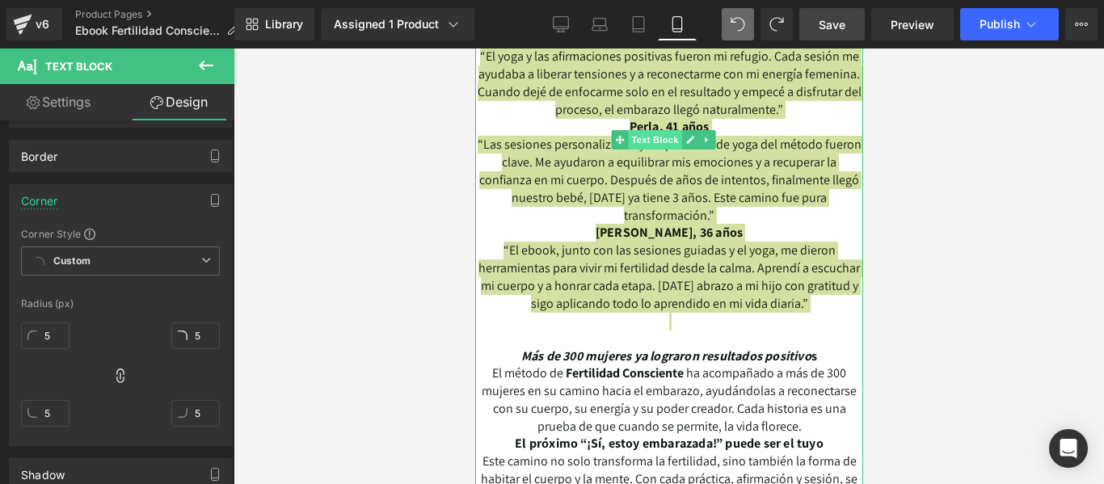
click at [667, 130] on span "Text Block" at bounding box center [653, 139] width 53 height 19
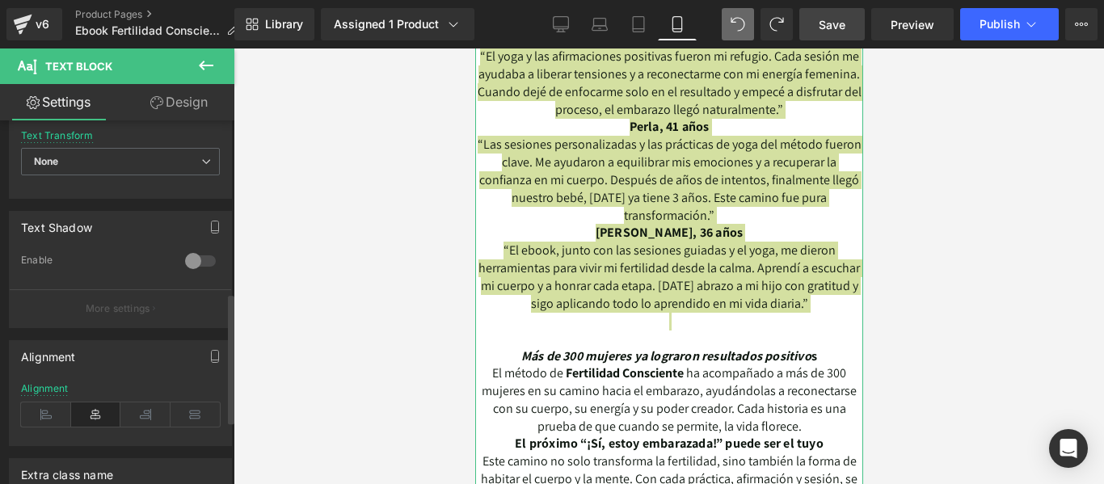
scroll to position [485, 0]
click at [50, 407] on icon at bounding box center [46, 410] width 50 height 24
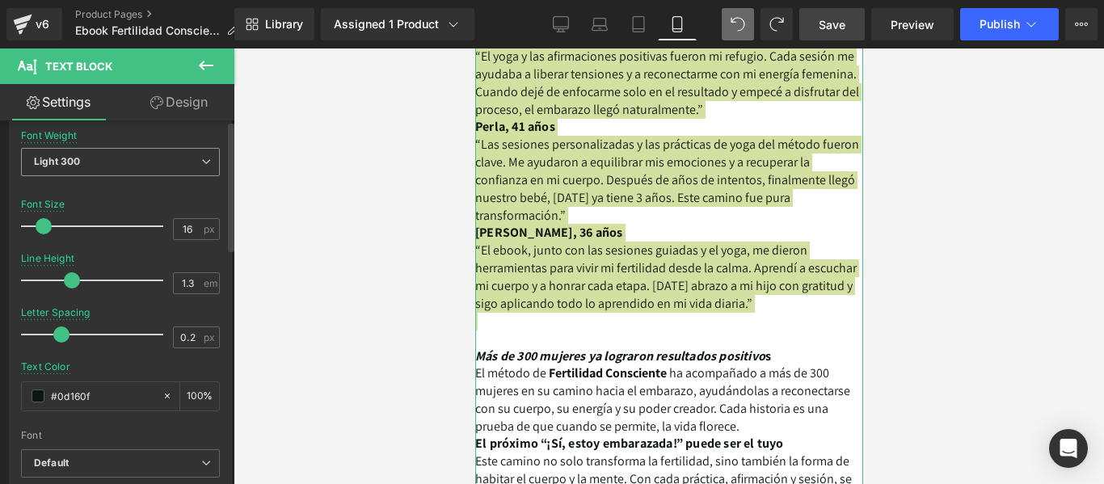
scroll to position [0, 0]
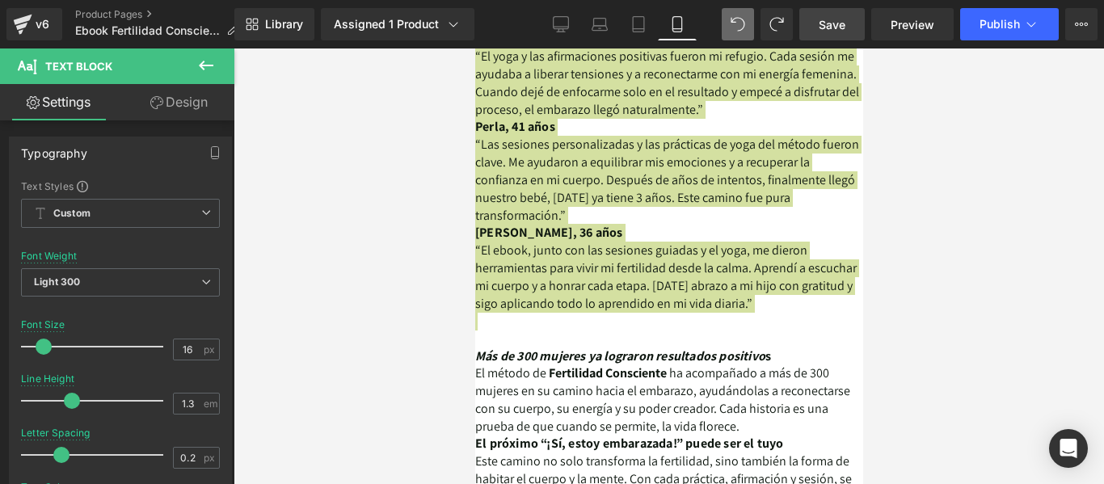
click at [835, 15] on link "Save" at bounding box center [831, 24] width 65 height 32
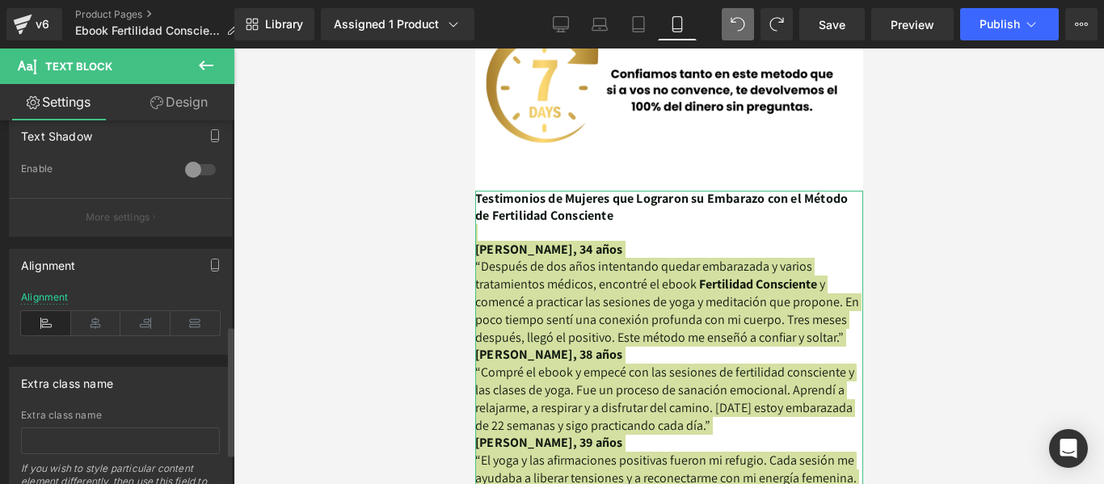
scroll to position [646, 0]
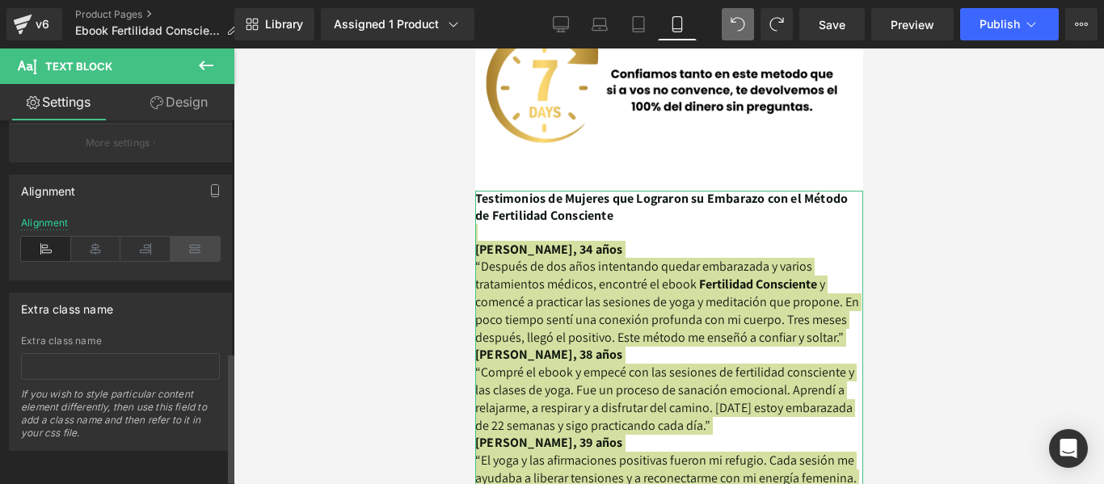
click at [191, 250] on icon at bounding box center [195, 249] width 50 height 24
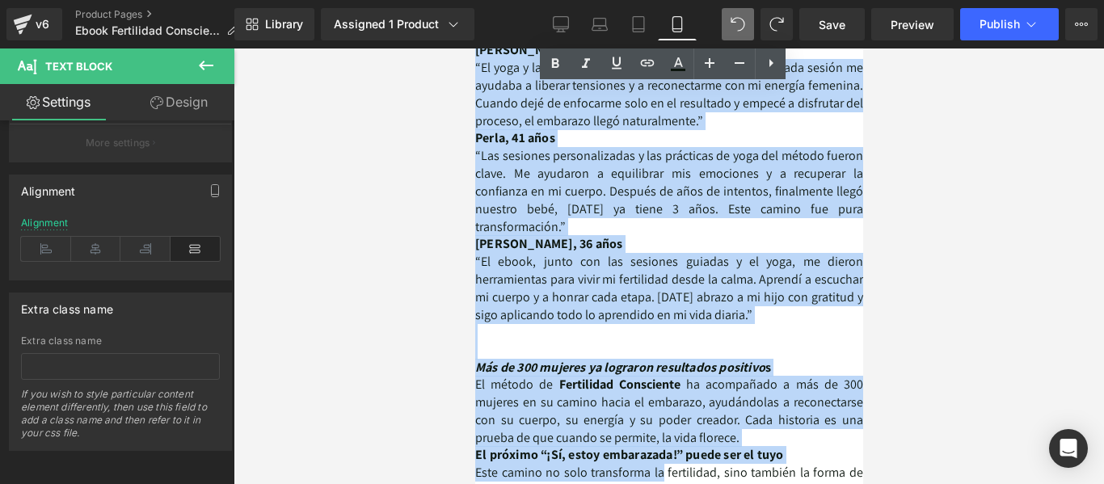
scroll to position [3974, 0]
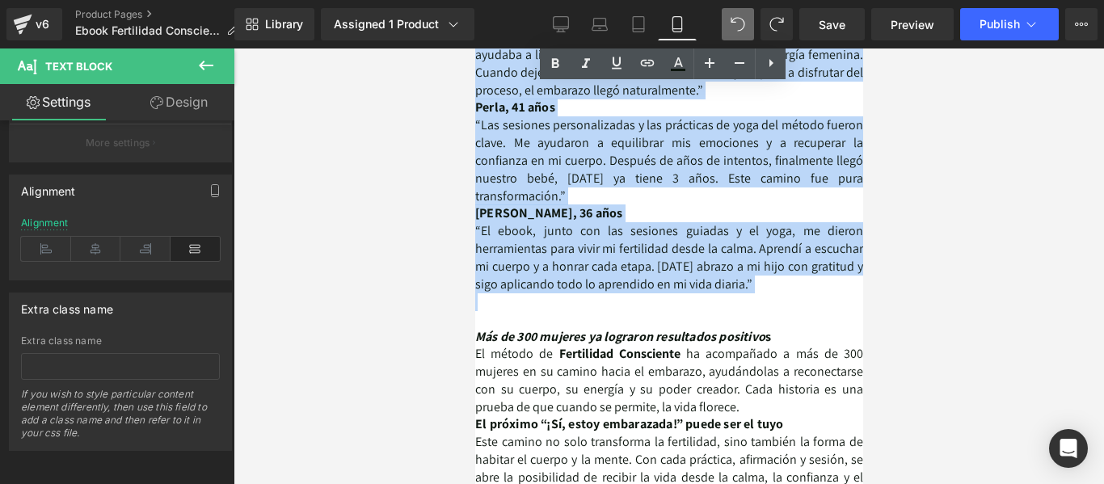
drag, startPoint x: 475, startPoint y: 168, endPoint x: 771, endPoint y: 289, distance: 319.6
click at [771, 289] on div "Testimonios de Mujeres que Lograron su Embarazo con el Método de Fertilidad Con…" at bounding box center [668, 135] width 388 height 737
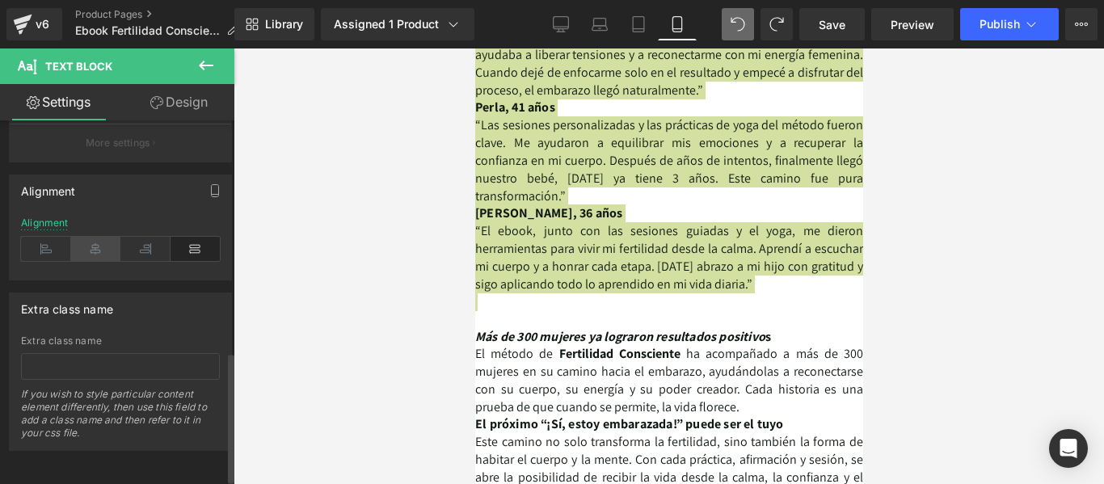
click at [91, 250] on icon at bounding box center [96, 249] width 50 height 24
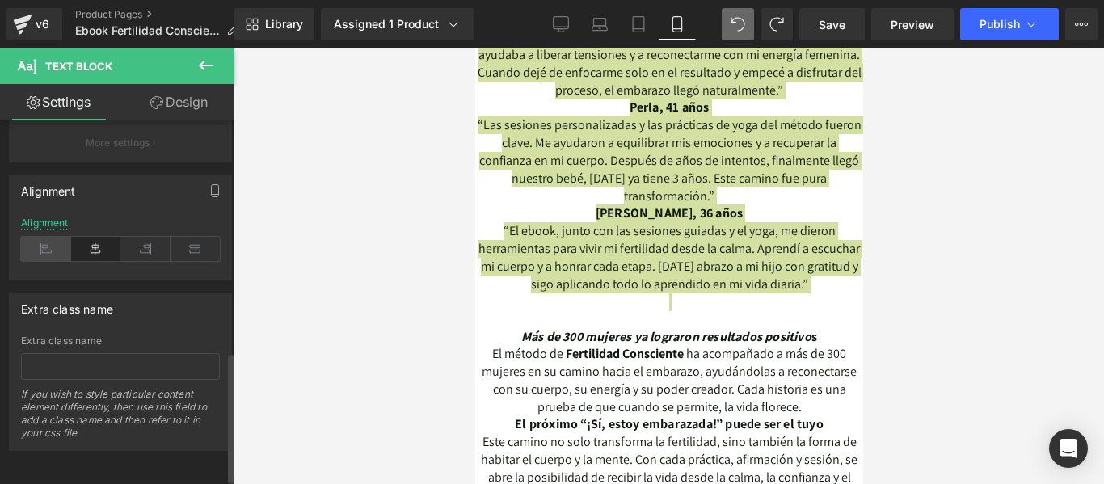
click at [48, 246] on icon at bounding box center [46, 249] width 50 height 24
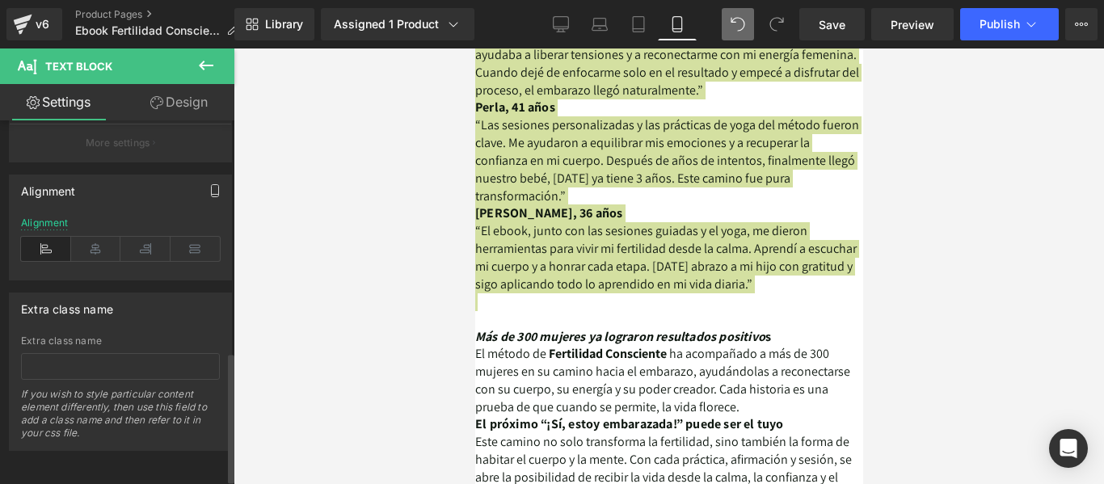
click at [212, 187] on icon "button" at bounding box center [215, 191] width 7 height 12
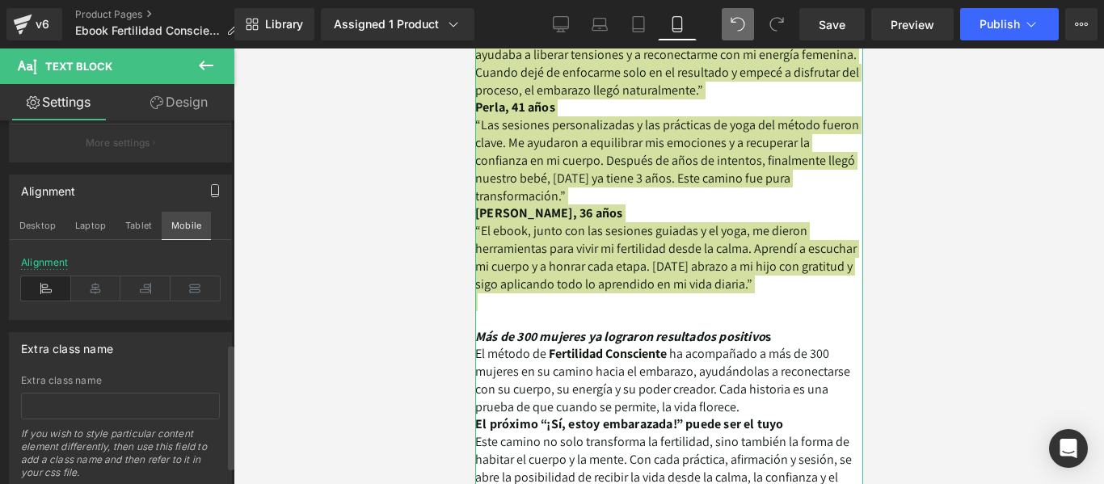
click at [191, 228] on button "Mobile" at bounding box center [186, 225] width 49 height 27
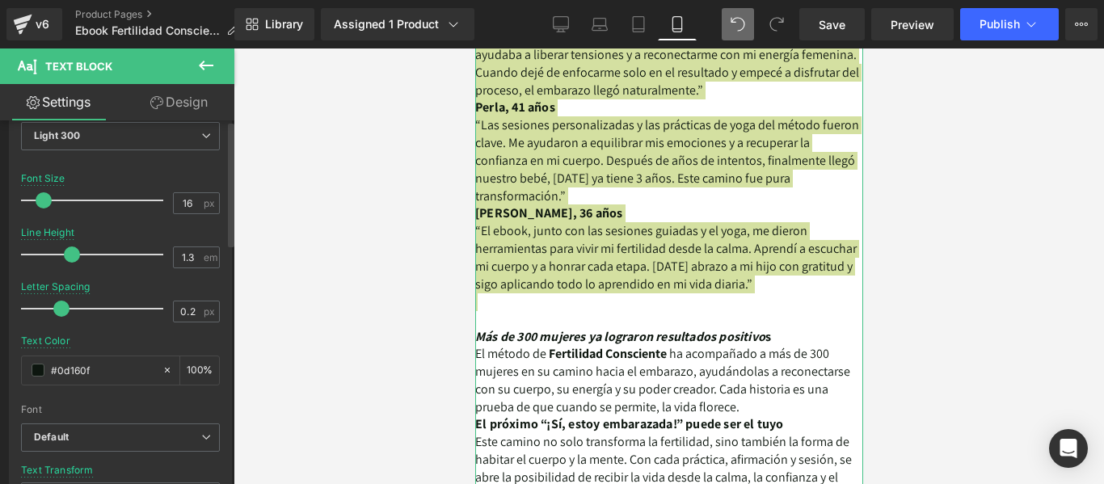
scroll to position [0, 0]
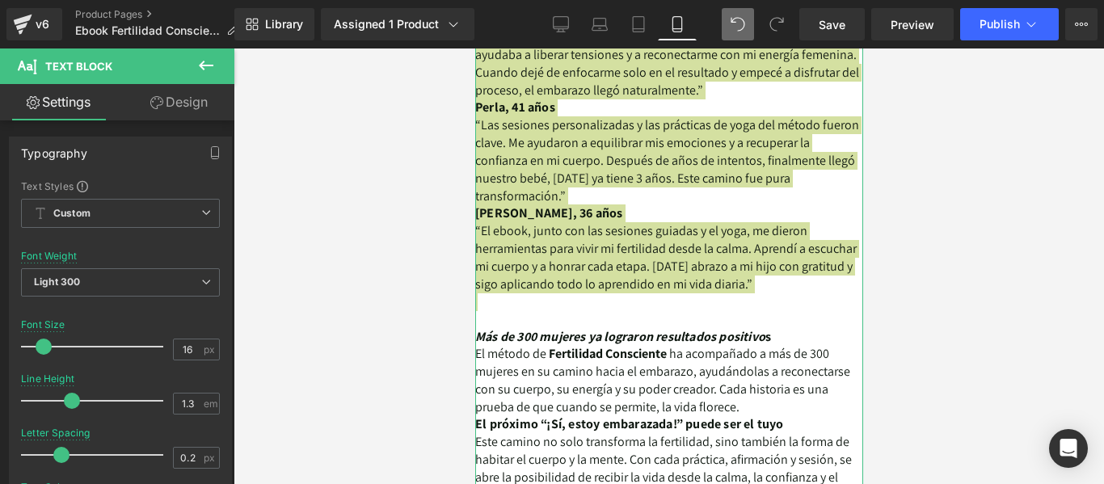
click at [191, 108] on link "Design" at bounding box center [178, 102] width 117 height 36
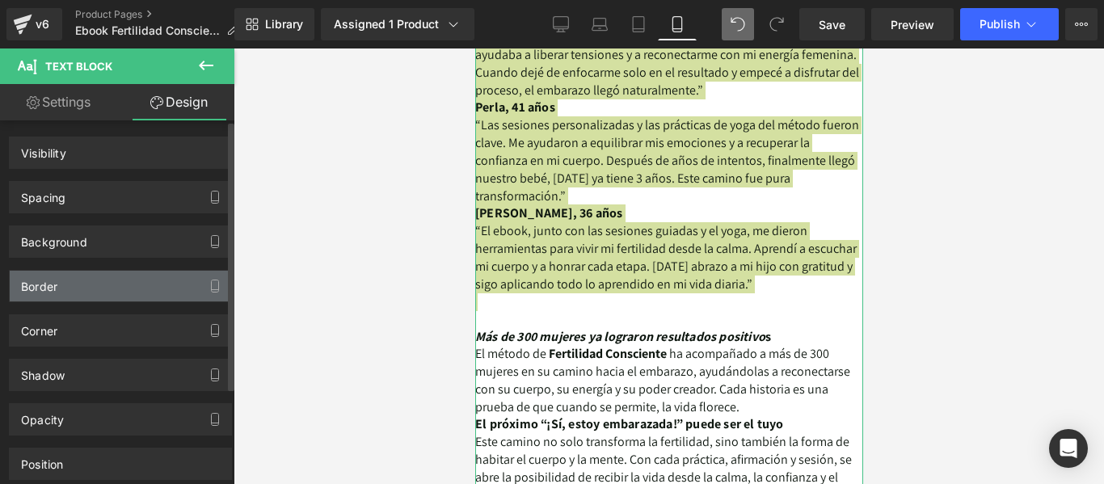
click at [134, 287] on div "Border" at bounding box center [120, 286] width 221 height 31
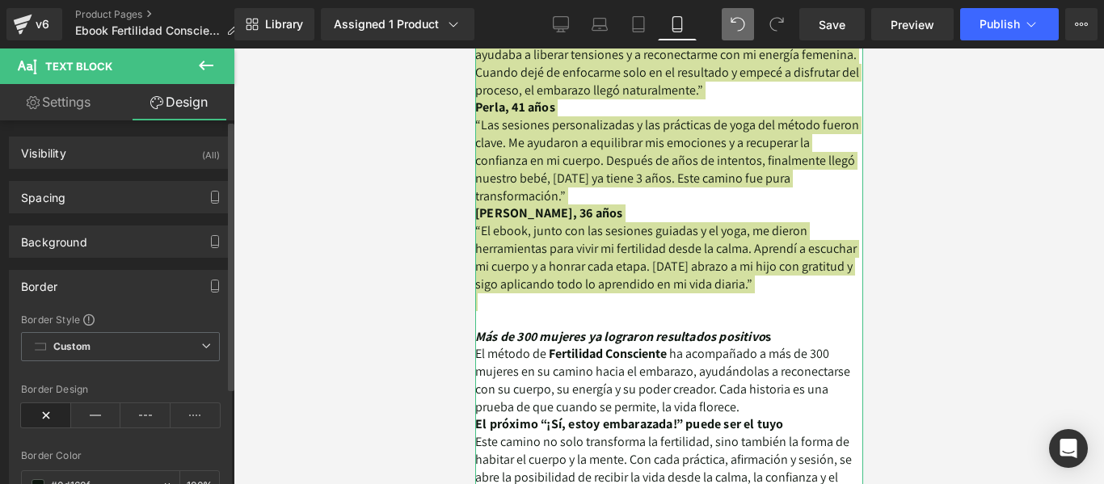
type input "#0d160f"
type input "100"
type input "0"
click at [141, 350] on span "Custom Setup Global Style" at bounding box center [120, 346] width 199 height 29
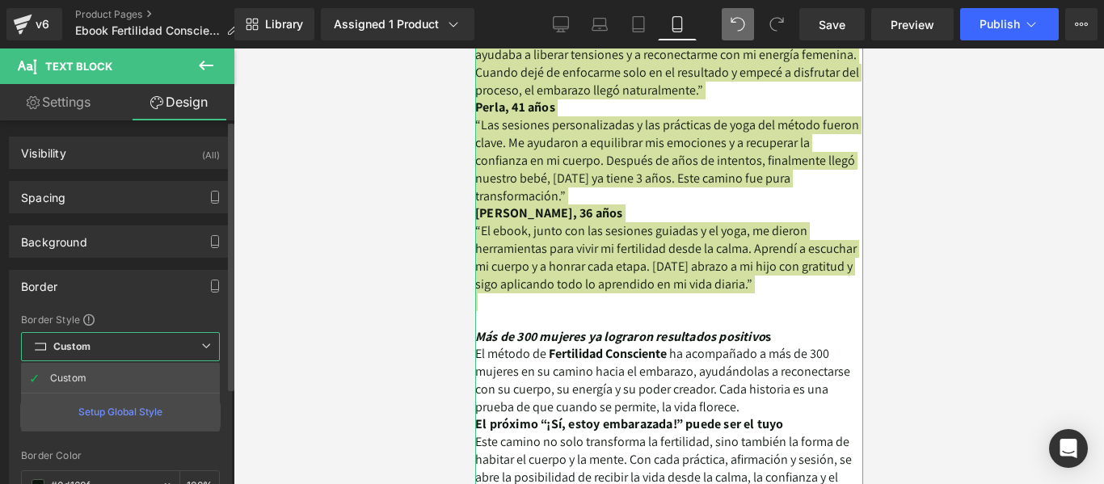
drag, startPoint x: 141, startPoint y: 350, endPoint x: 113, endPoint y: 401, distance: 58.2
click at [146, 351] on span "Custom Setup Global Style" at bounding box center [120, 346] width 199 height 29
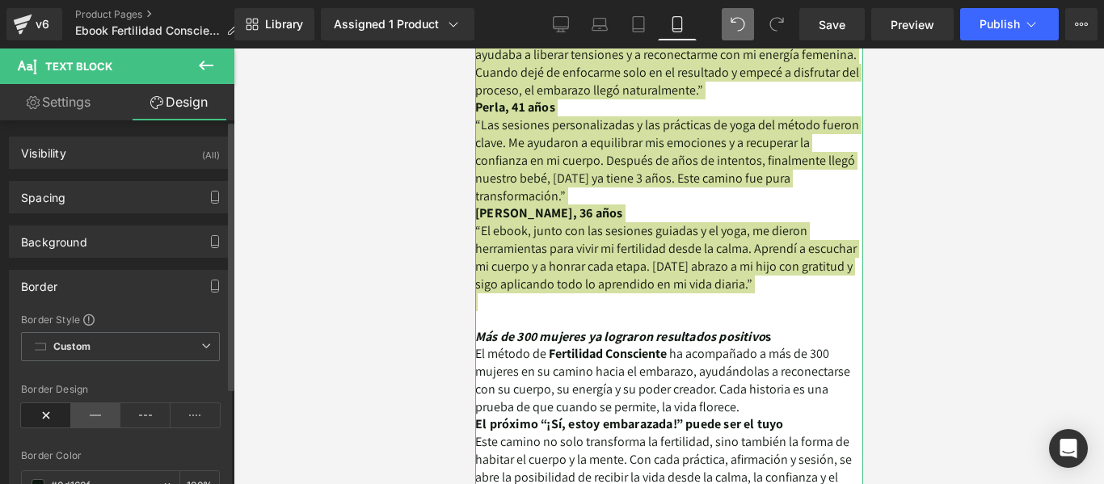
click at [95, 422] on icon at bounding box center [96, 415] width 50 height 24
drag, startPoint x: 322, startPoint y: 260, endPoint x: 50, endPoint y: 238, distance: 273.2
click at [322, 260] on div at bounding box center [668, 265] width 870 height 435
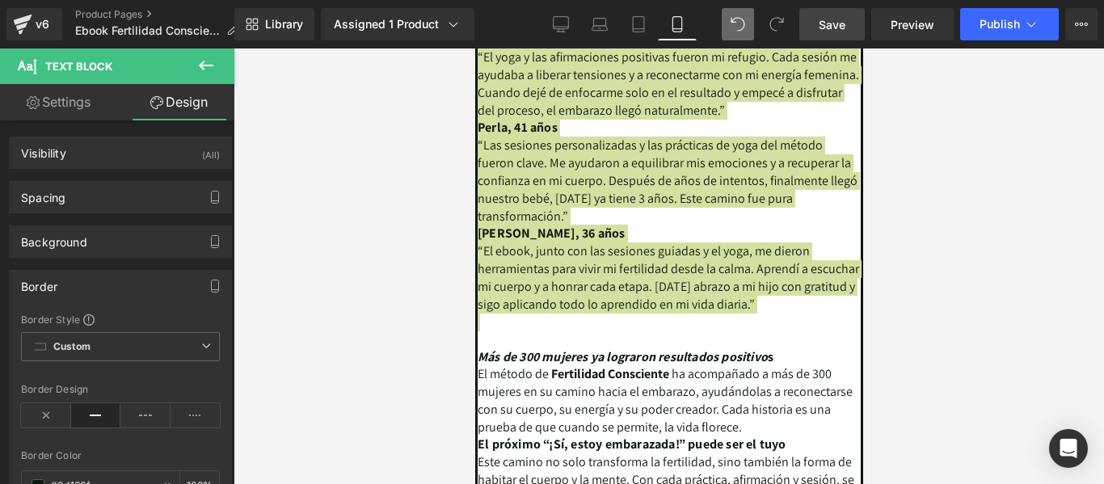
click at [847, 27] on link "Save" at bounding box center [831, 24] width 65 height 32
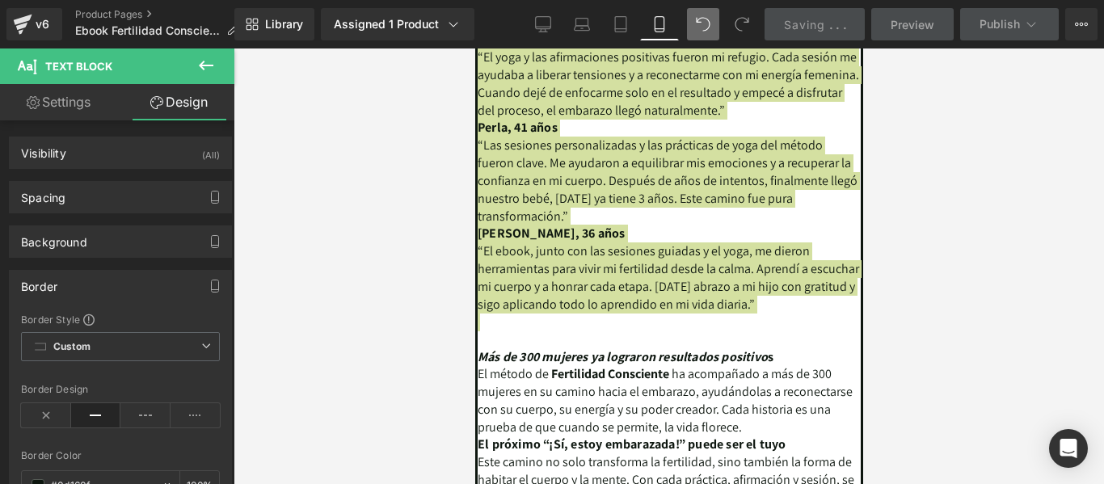
scroll to position [3976, 0]
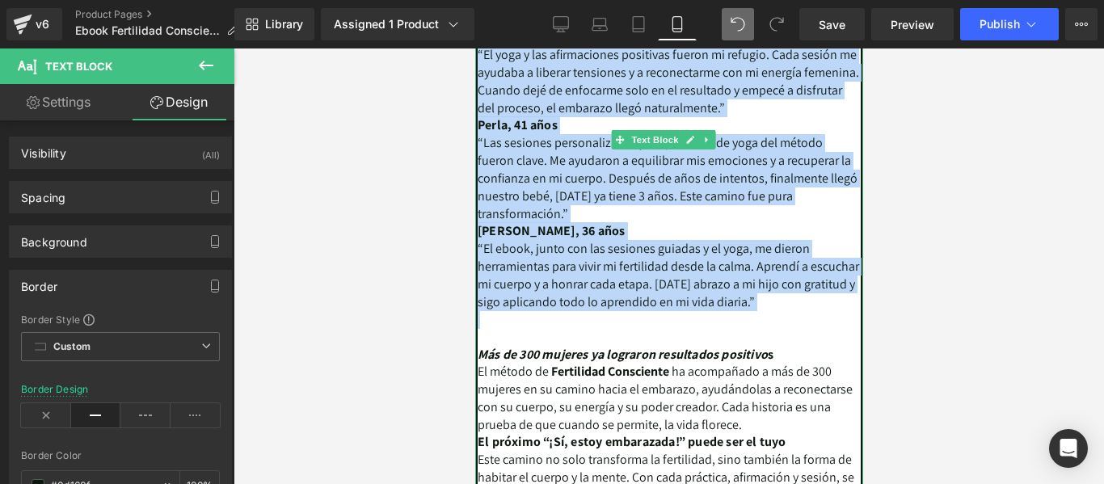
click at [569, 222] on b "Valentina, 36 años" at bounding box center [550, 230] width 147 height 17
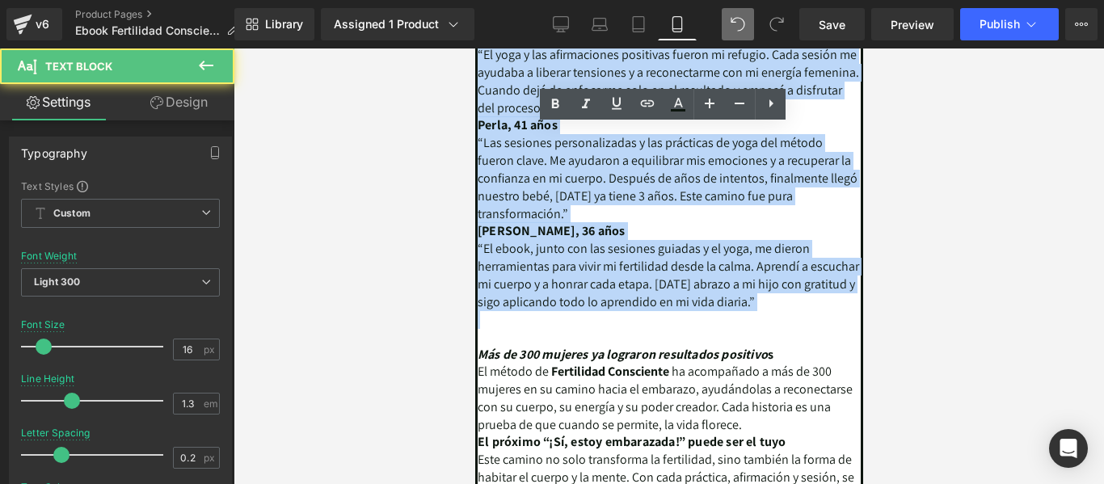
click at [614, 329] on p at bounding box center [668, 338] width 383 height 18
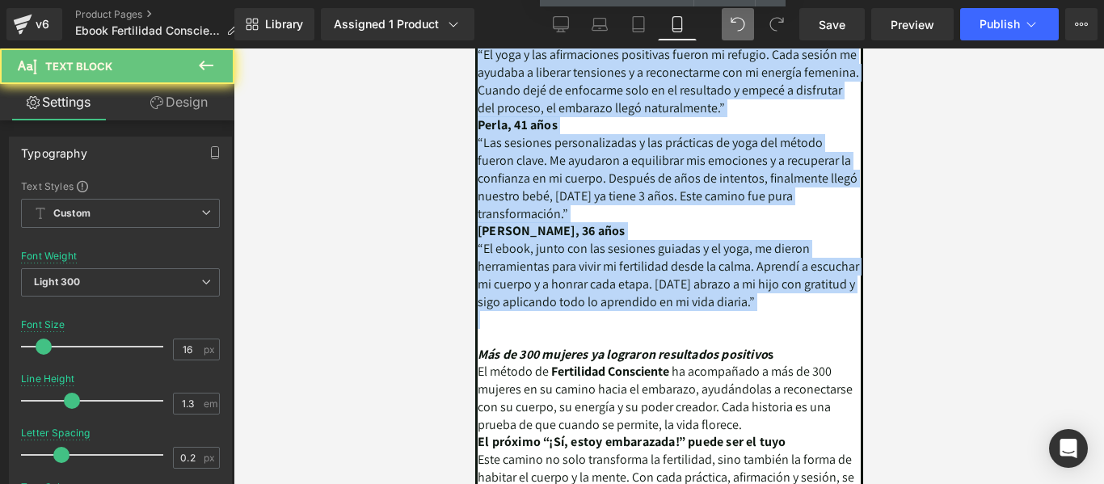
scroll to position [3653, 0]
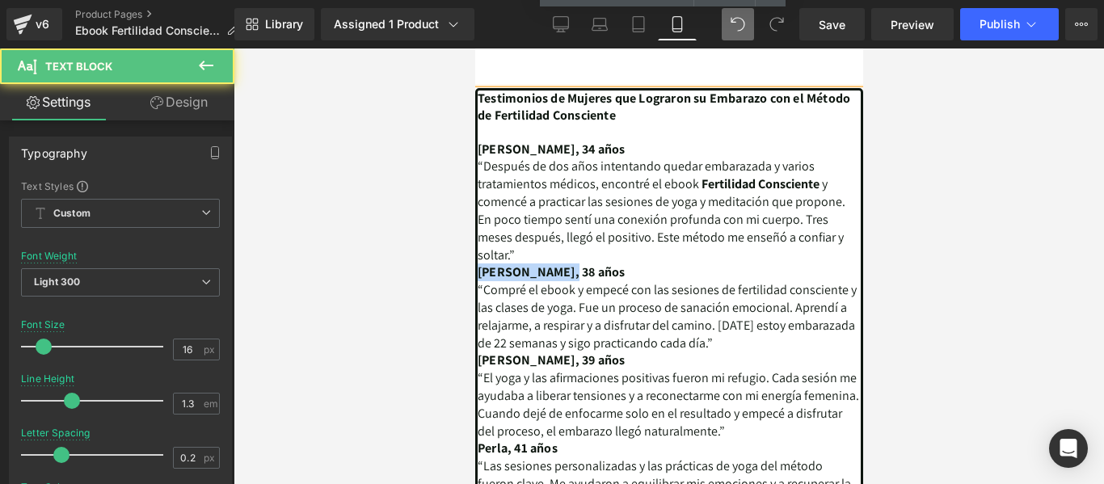
drag, startPoint x: 568, startPoint y: 196, endPoint x: 948, endPoint y: 240, distance: 383.0
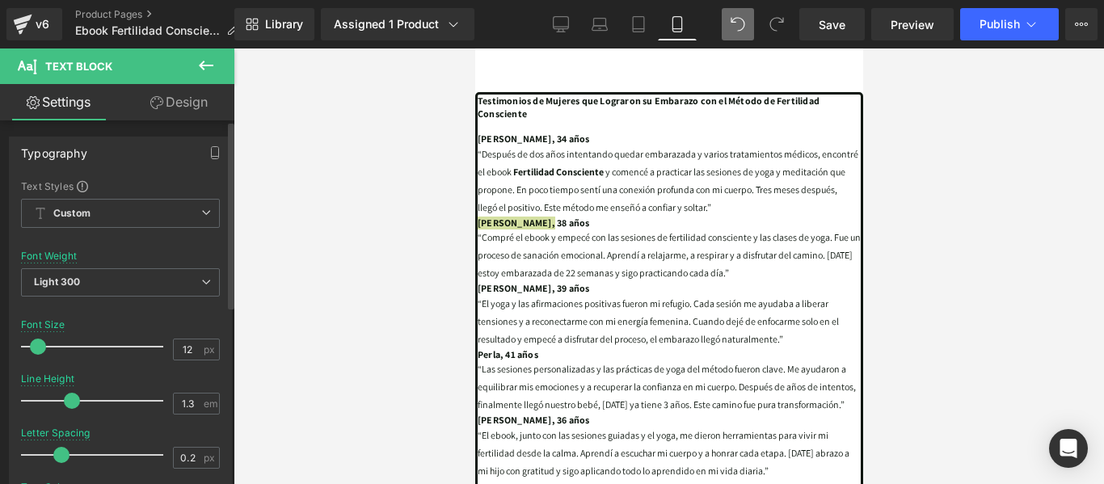
scroll to position [3645, 0]
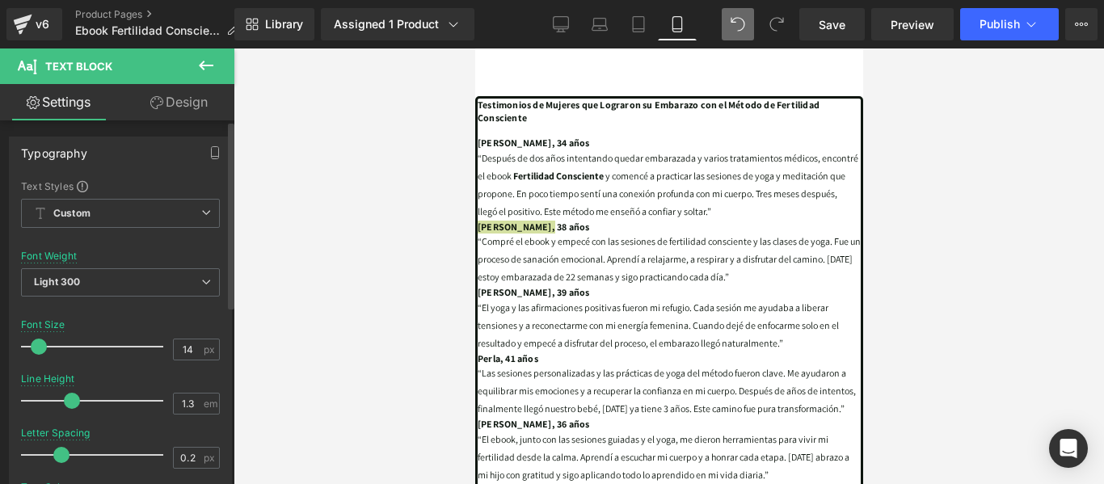
type input "15"
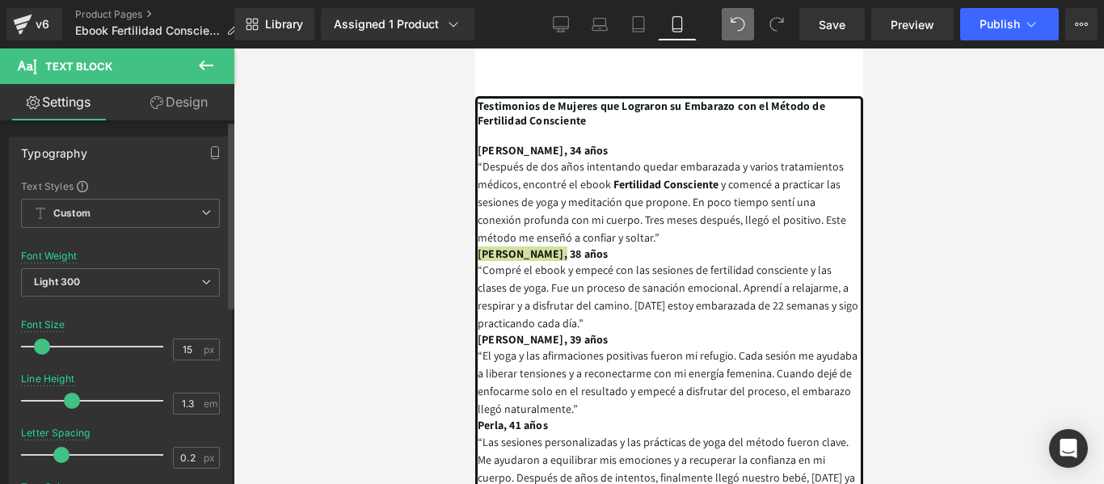
scroll to position [3652, 0]
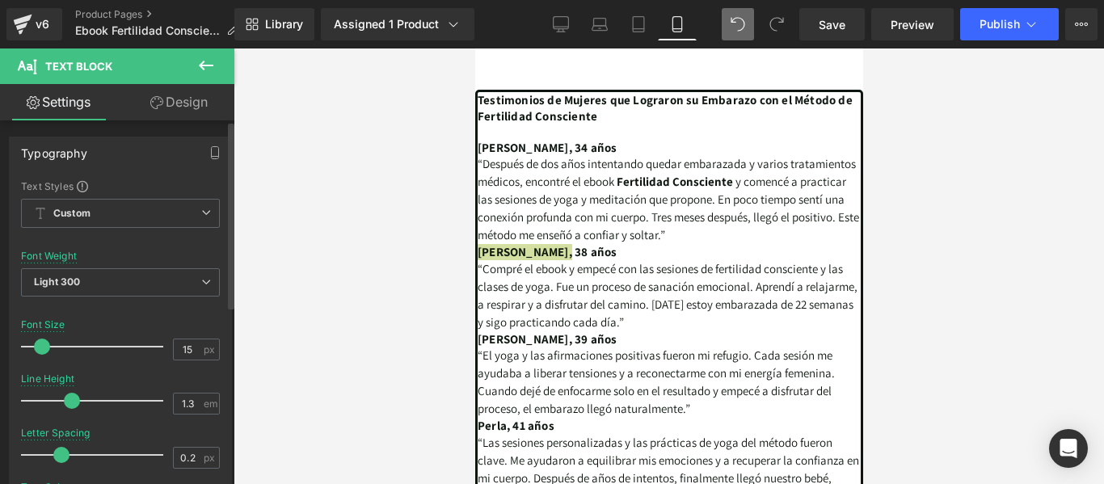
click at [43, 342] on span at bounding box center [42, 347] width 16 height 16
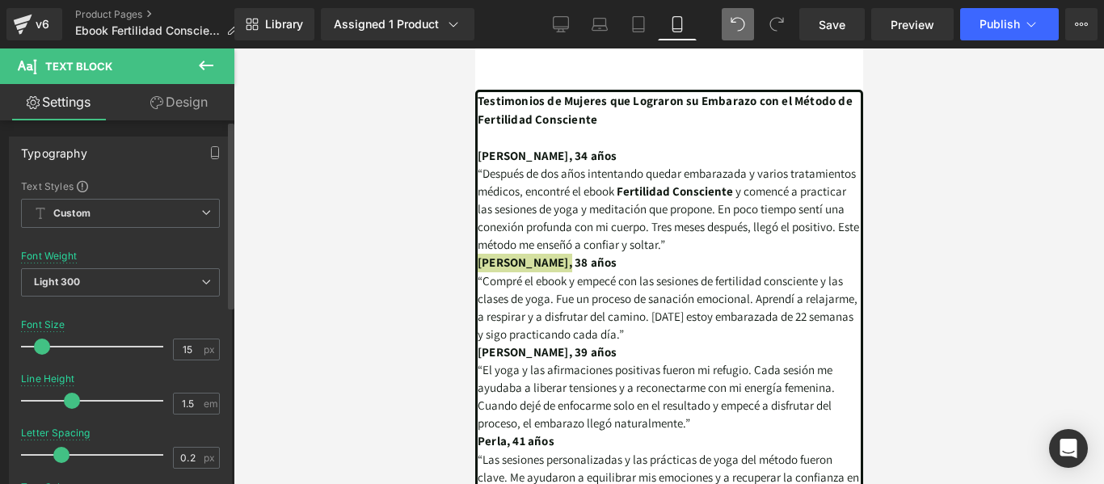
scroll to position [3657, 0]
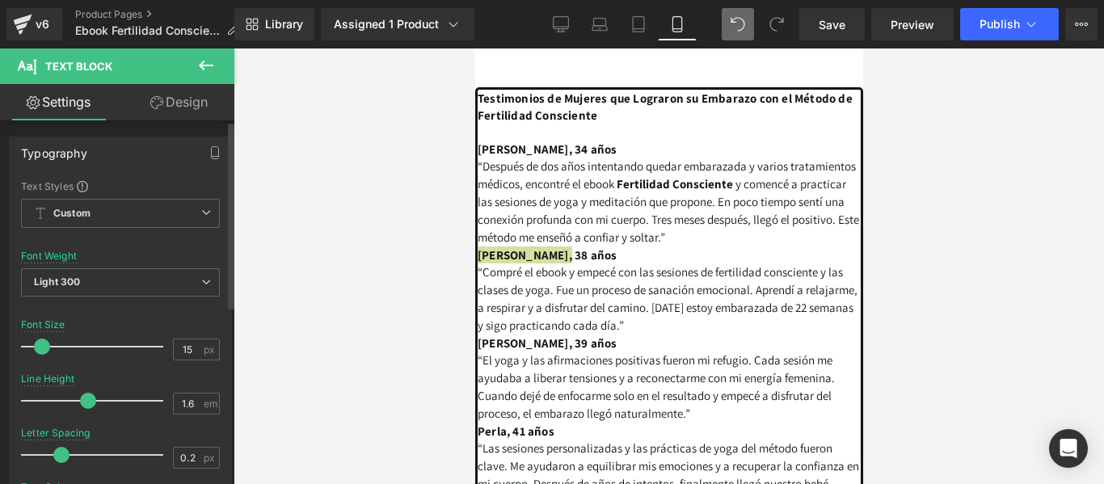
type input "1.7"
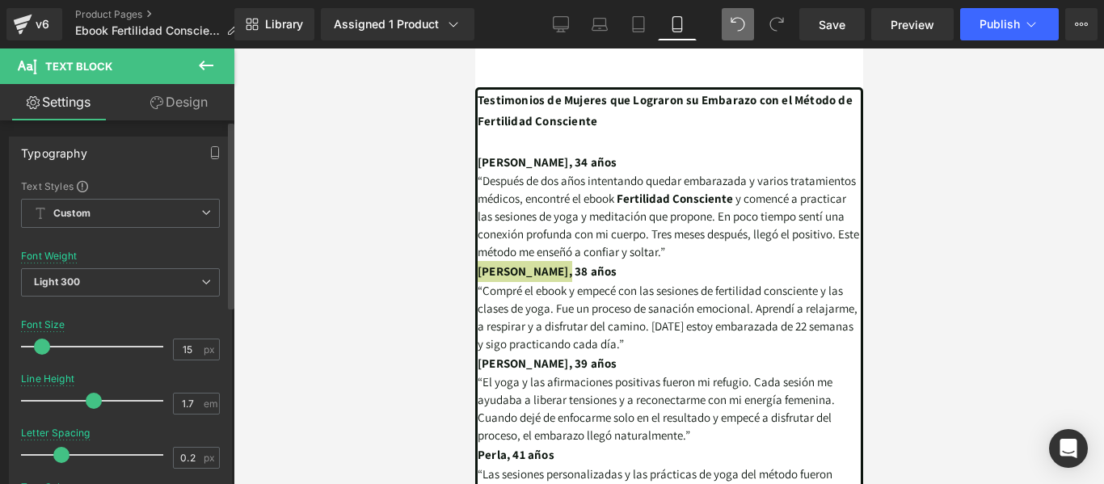
scroll to position [3661, 0]
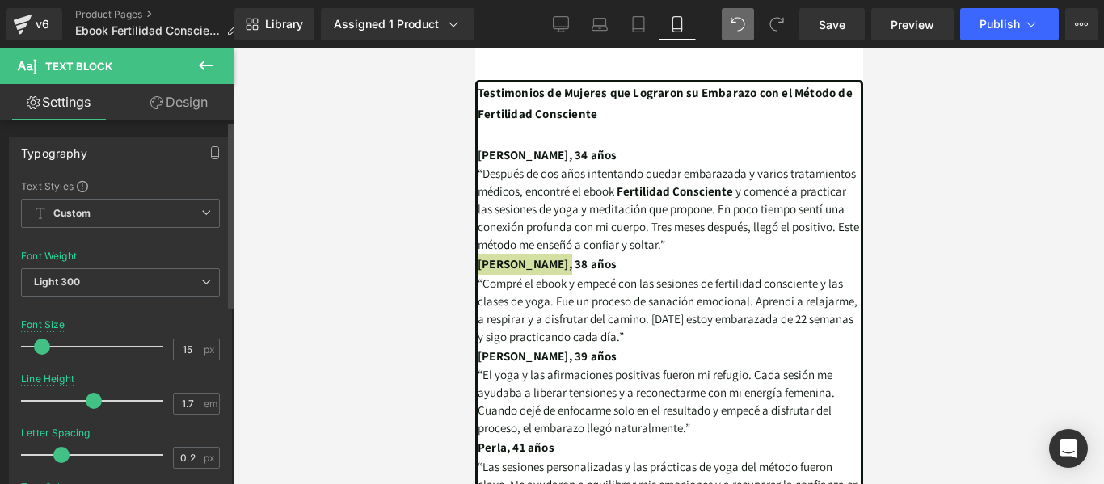
drag, startPoint x: 69, startPoint y: 402, endPoint x: 91, endPoint y: 384, distance: 28.8
click at [91, 385] on div at bounding box center [96, 401] width 134 height 32
type input "0.4"
click at [68, 451] on span at bounding box center [66, 455] width 16 height 16
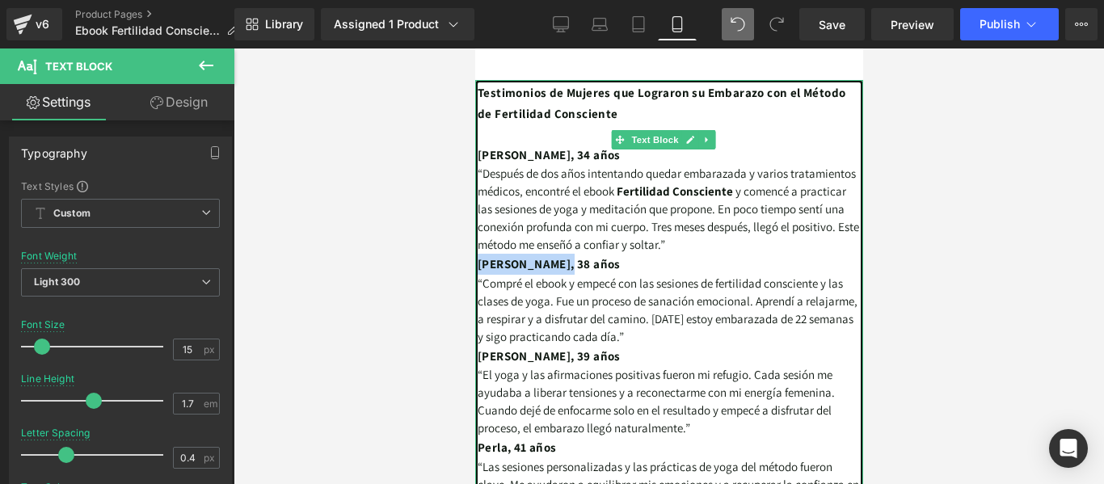
click at [676, 367] on span "“El yoga y las afirmaciones positivas fueron mi refugio. Cada sesión me ayudaba…" at bounding box center [655, 401] width 357 height 69
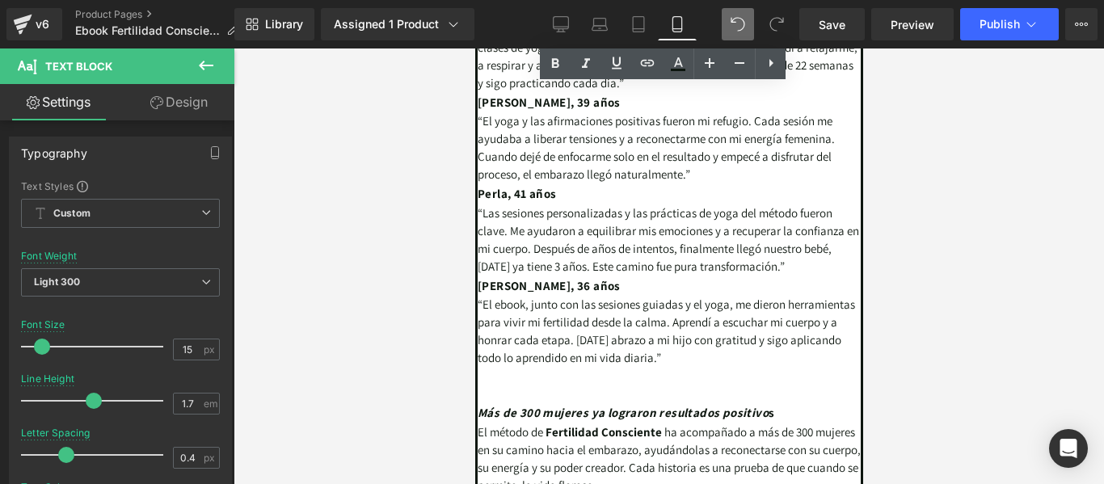
scroll to position [4146, 0]
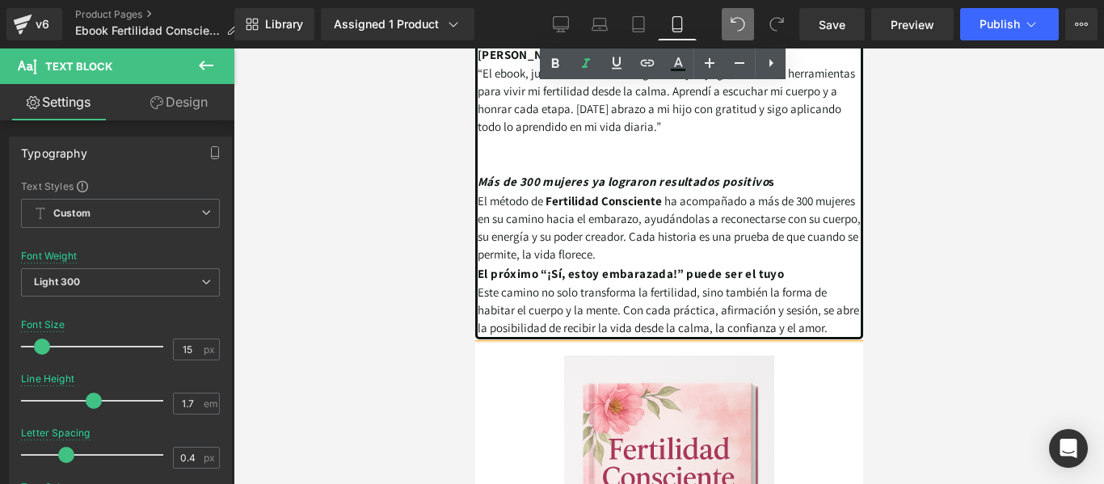
click at [479, 174] on span "Más de 300 mujeres ya lograron resultados positivo" at bounding box center [622, 181] width 291 height 15
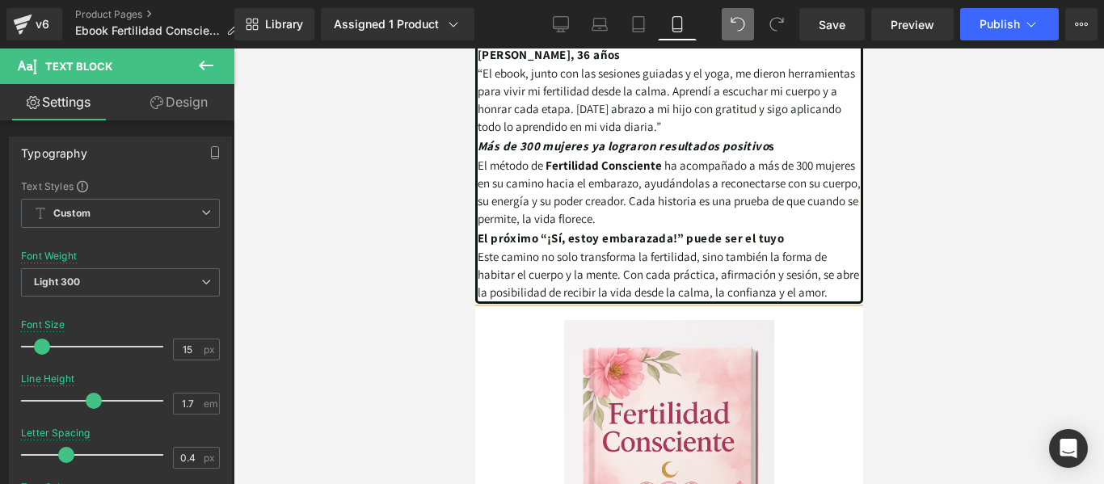
scroll to position [4065, 0]
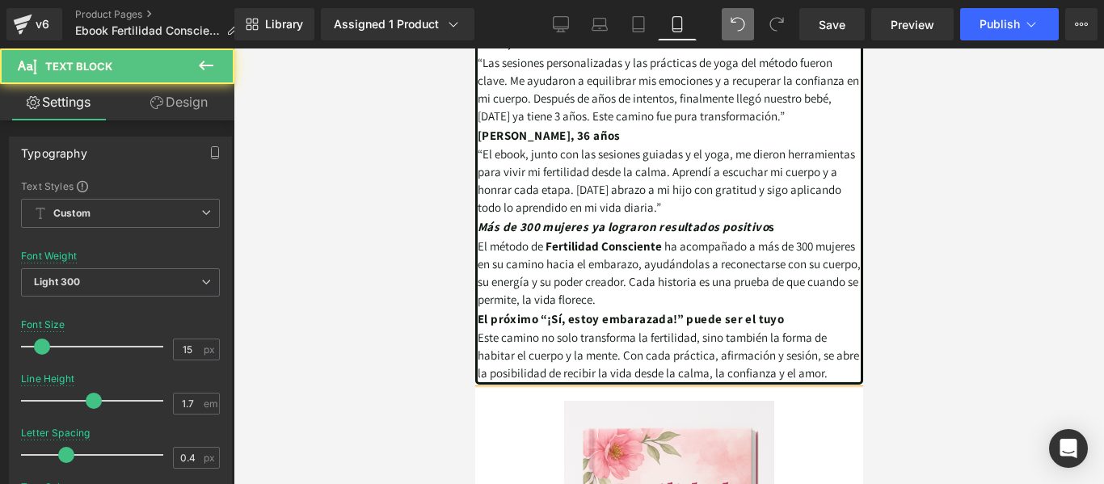
click at [813, 166] on p "“El ebook, junto con las sesiones guiadas y el yoga, me dieron herramientas par…" at bounding box center [668, 180] width 383 height 71
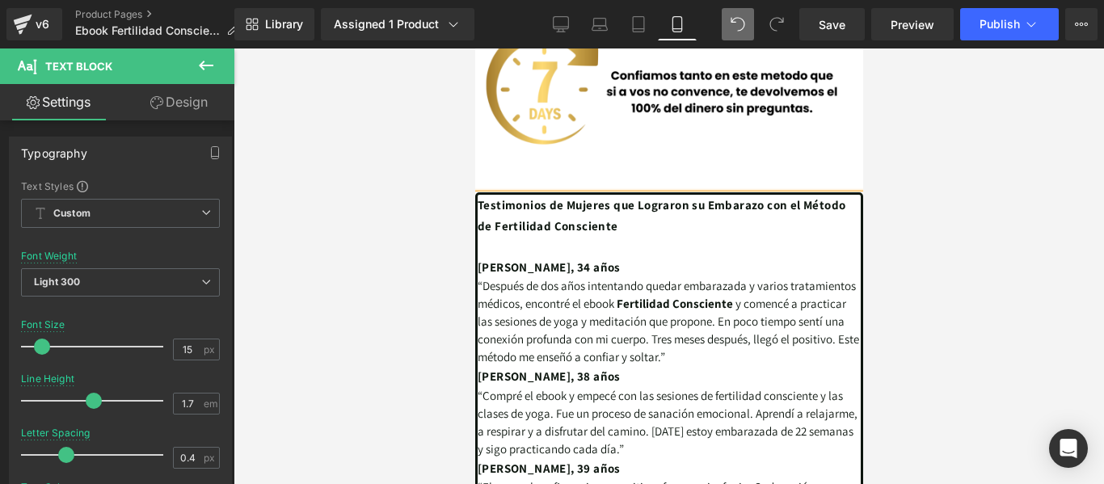
scroll to position [3500, 0]
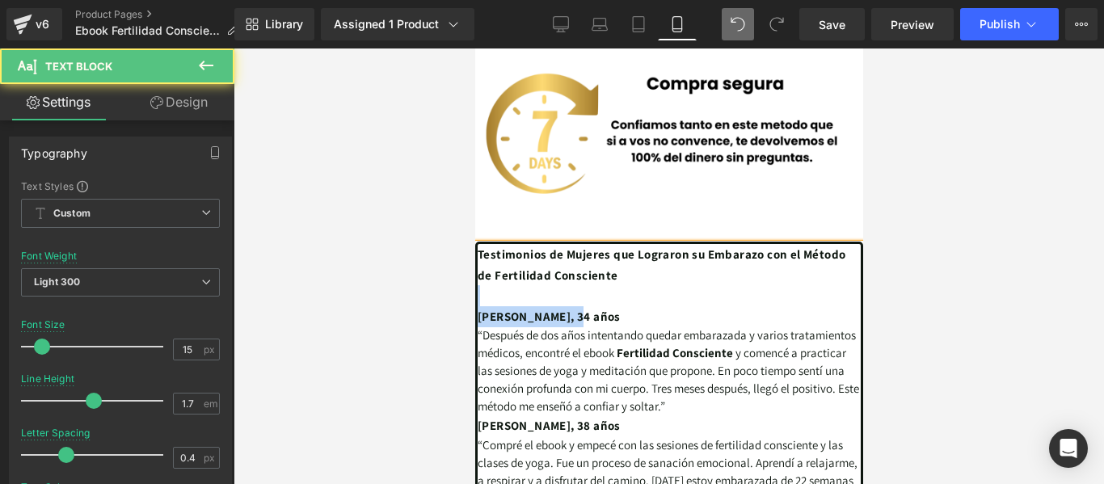
drag, startPoint x: 595, startPoint y: 235, endPoint x: 477, endPoint y: 219, distance: 119.1
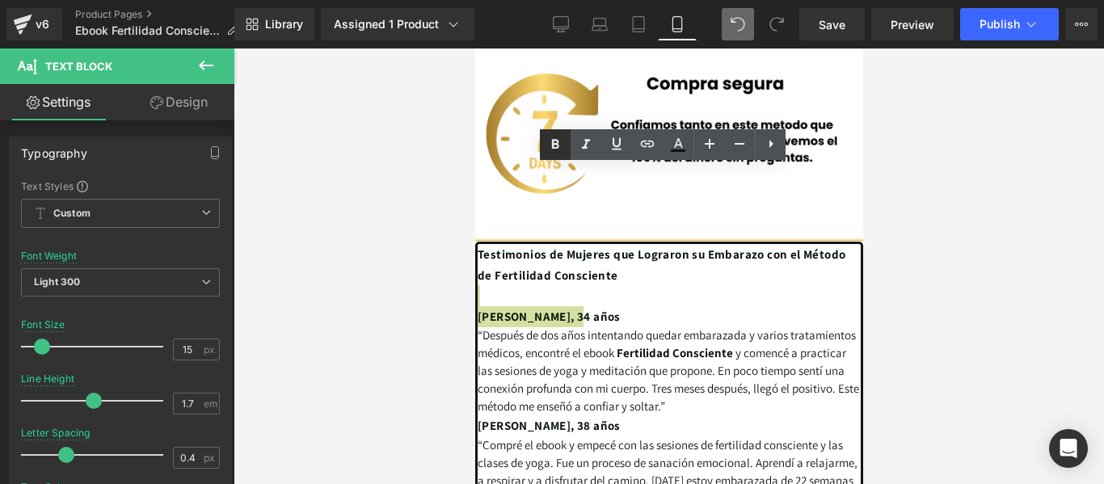
click at [558, 141] on icon at bounding box center [555, 144] width 7 height 10
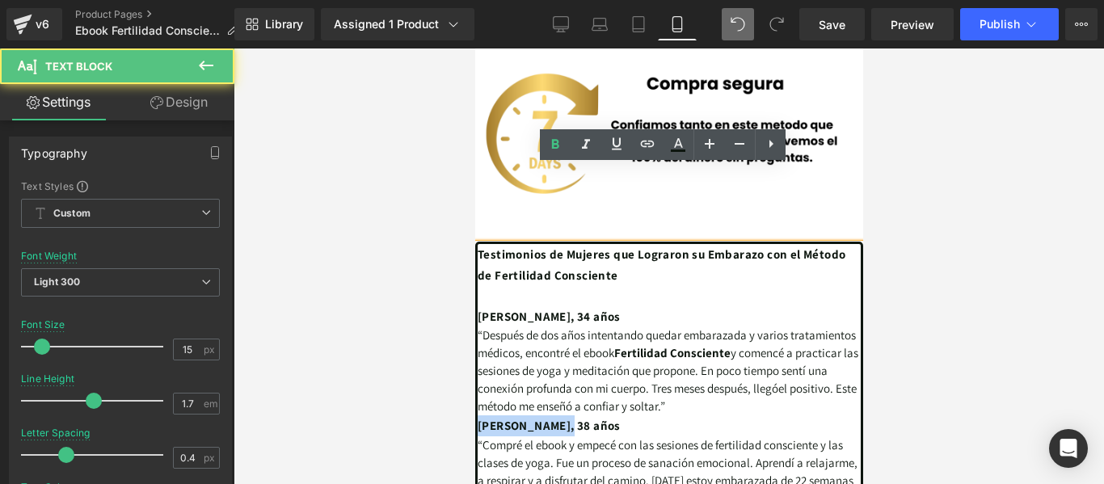
drag, startPoint x: 570, startPoint y: 359, endPoint x: 478, endPoint y: 364, distance: 92.2
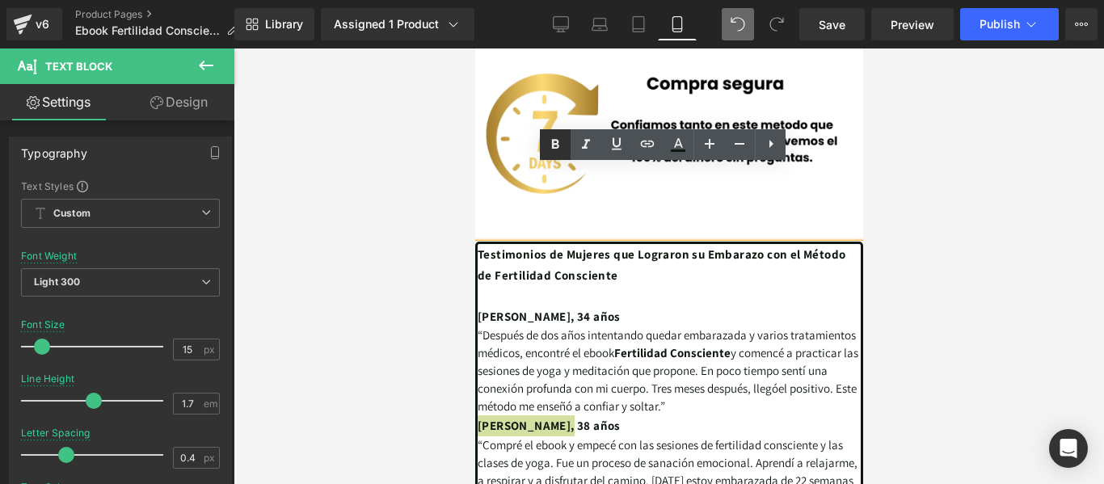
click at [554, 144] on icon at bounding box center [555, 144] width 7 height 10
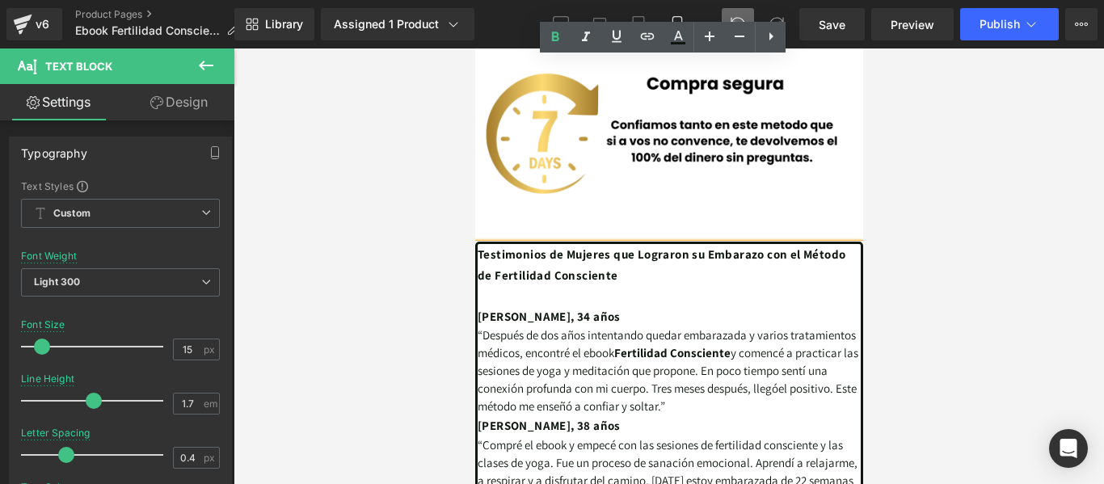
scroll to position [3661, 0]
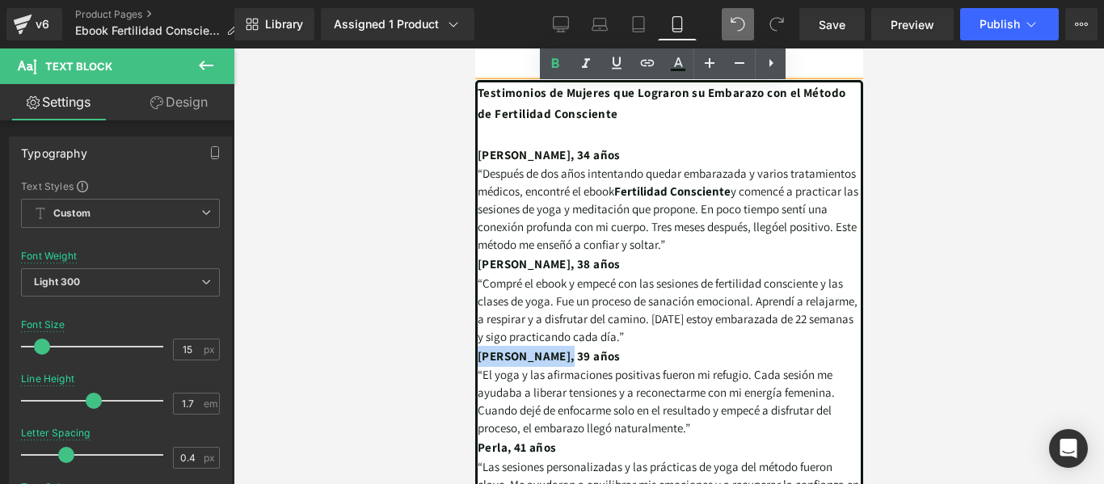
drag, startPoint x: 580, startPoint y: 296, endPoint x: 475, endPoint y: 293, distance: 105.1
click at [475, 293] on div "Testimonios de Mujeres que Lograron su Embarazo con el Método de Fertilidad Con…" at bounding box center [668, 443] width 388 height 726
click at [550, 57] on icon at bounding box center [554, 63] width 19 height 19
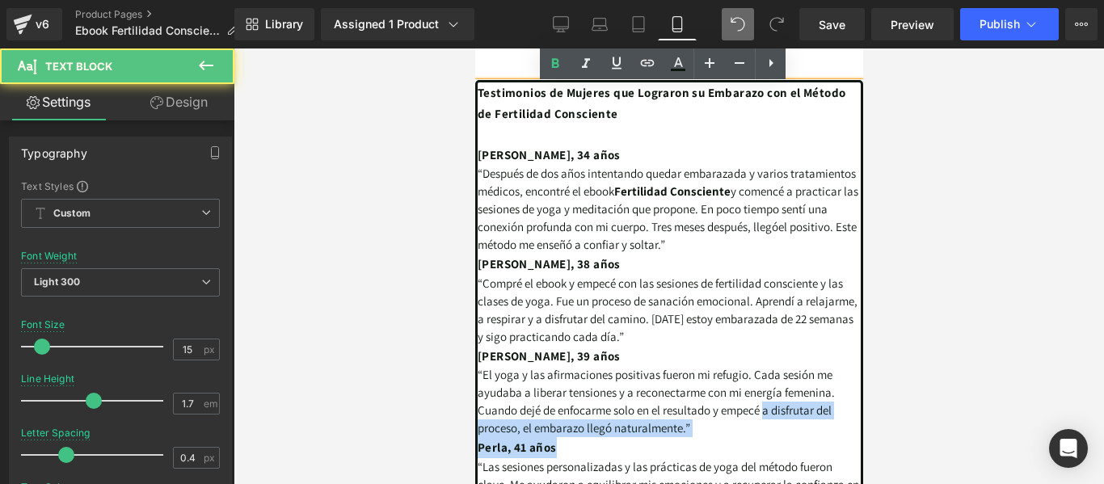
drag, startPoint x: 565, startPoint y: 393, endPoint x: 476, endPoint y: 379, distance: 89.9
click at [476, 379] on div "Testimonios de Mujeres que Lograron su Embarazo con el Método de Fertilidad Con…" at bounding box center [668, 443] width 388 height 726
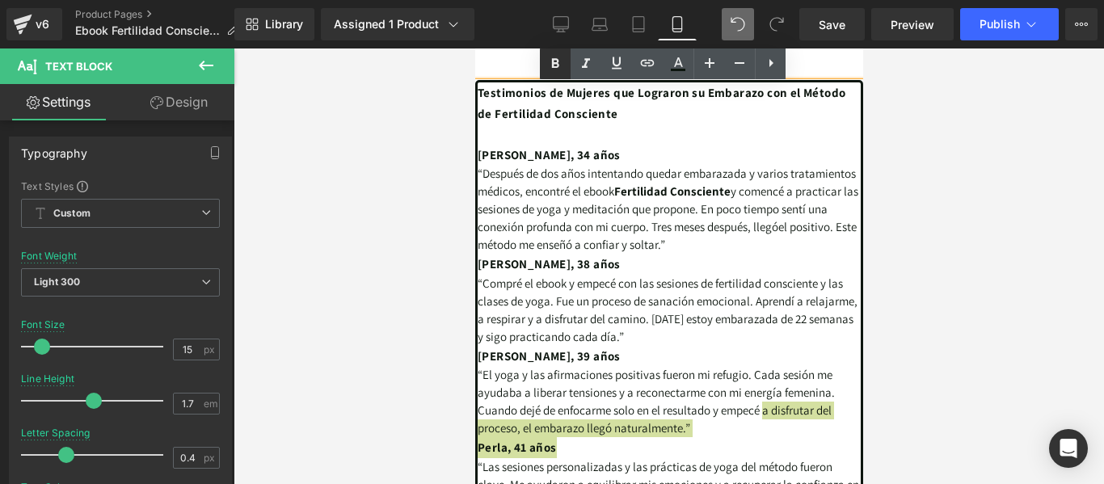
click at [552, 56] on icon at bounding box center [554, 63] width 19 height 19
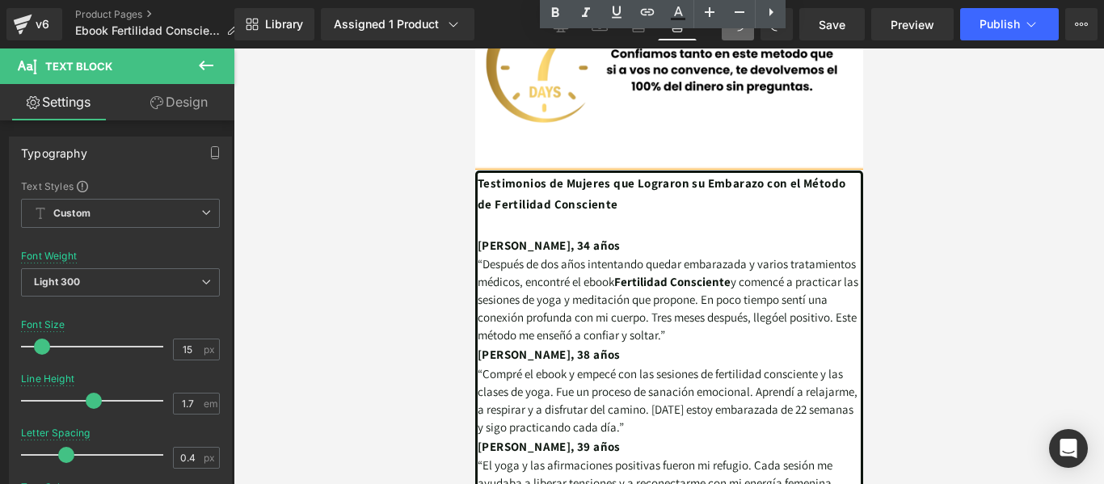
scroll to position [3631, 0]
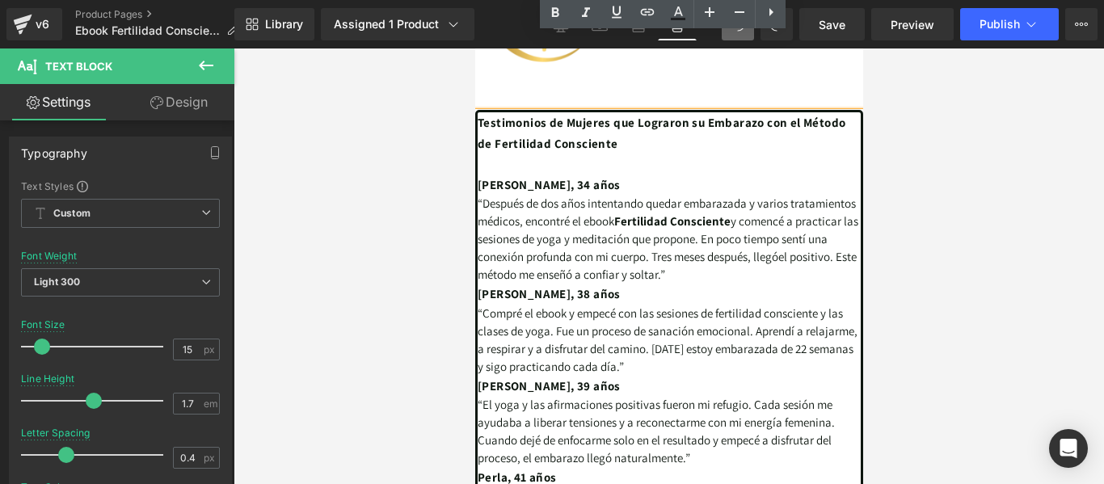
drag, startPoint x: 1050, startPoint y: 473, endPoint x: 492, endPoint y: 416, distance: 561.1
drag, startPoint x: 480, startPoint y: 414, endPoint x: 561, endPoint y: 423, distance: 81.3
click at [561, 423] on div "Testimonios de Mujeres que Lograron su Embarazo con el Método de Fertilidad Con…" at bounding box center [668, 473] width 388 height 726
click at [557, 14] on icon at bounding box center [554, 12] width 19 height 19
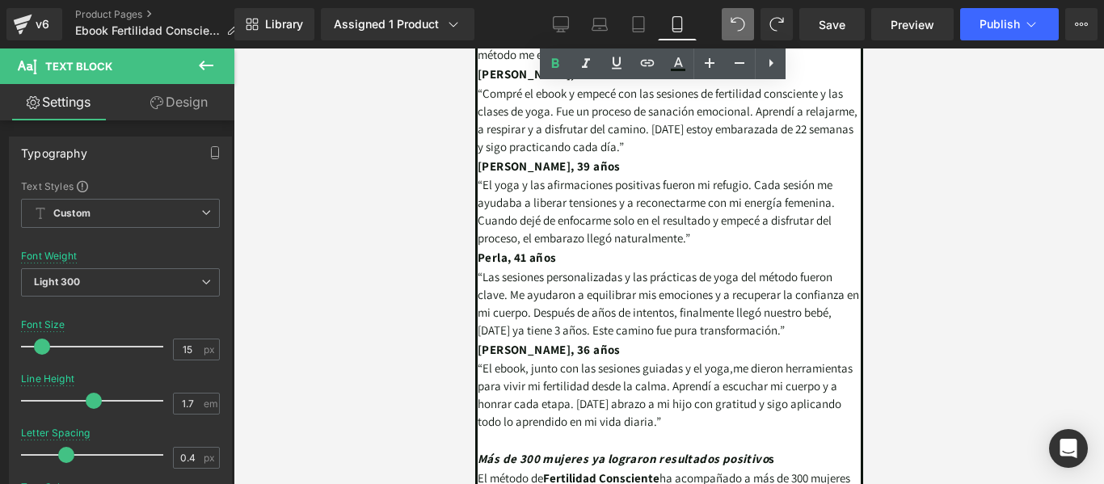
scroll to position [3874, 0]
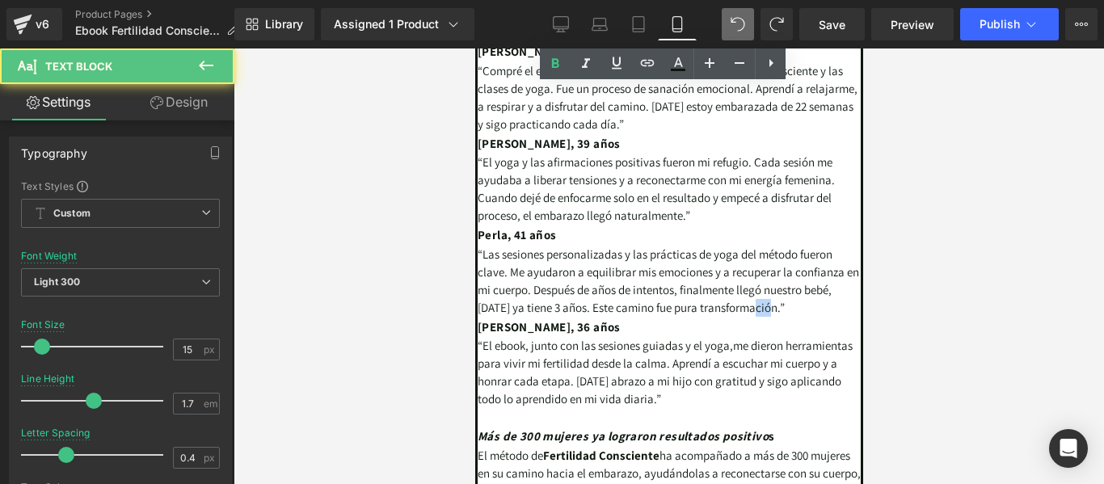
drag, startPoint x: 615, startPoint y: 264, endPoint x: 547, endPoint y: 275, distance: 68.8
click at [547, 271] on p "“Las sesiones personalizadas y las prácticas de yoga del método fueron clave. M…" at bounding box center [668, 281] width 383 height 71
click at [586, 282] on div "Testimonios de Mujeres que Lograron su Embarazo con el Método de Fertilidad Con…" at bounding box center [668, 231] width 388 height 726
drag, startPoint x: 552, startPoint y: 284, endPoint x: 471, endPoint y: 284, distance: 80.8
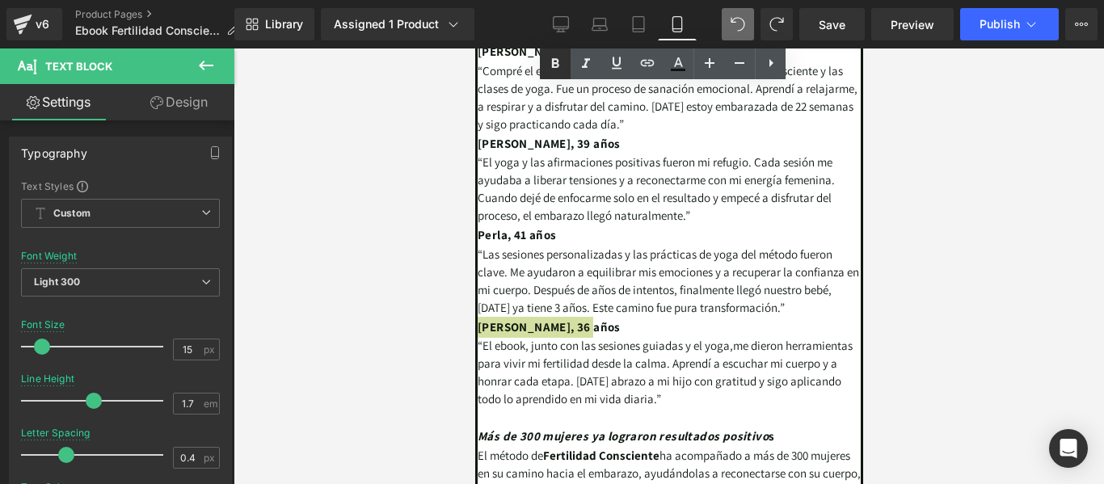
click at [556, 58] on icon at bounding box center [554, 63] width 19 height 19
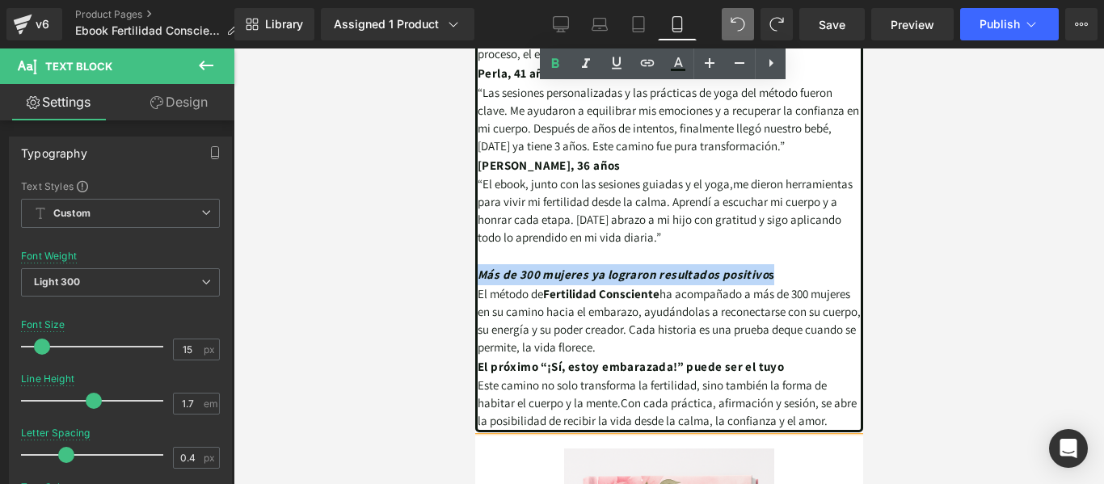
drag, startPoint x: 481, startPoint y: 229, endPoint x: 784, endPoint y: 233, distance: 303.8
click at [784, 233] on div "Testimonios de Mujeres que Lograron su Embarazo con el Método de Fertilidad Con…" at bounding box center [668, 69] width 388 height 726
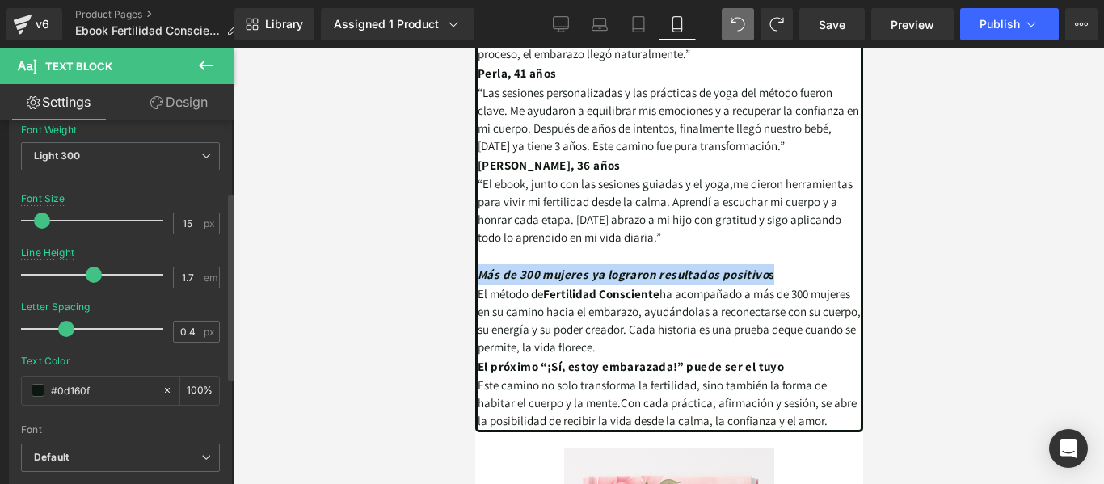
scroll to position [162, 0]
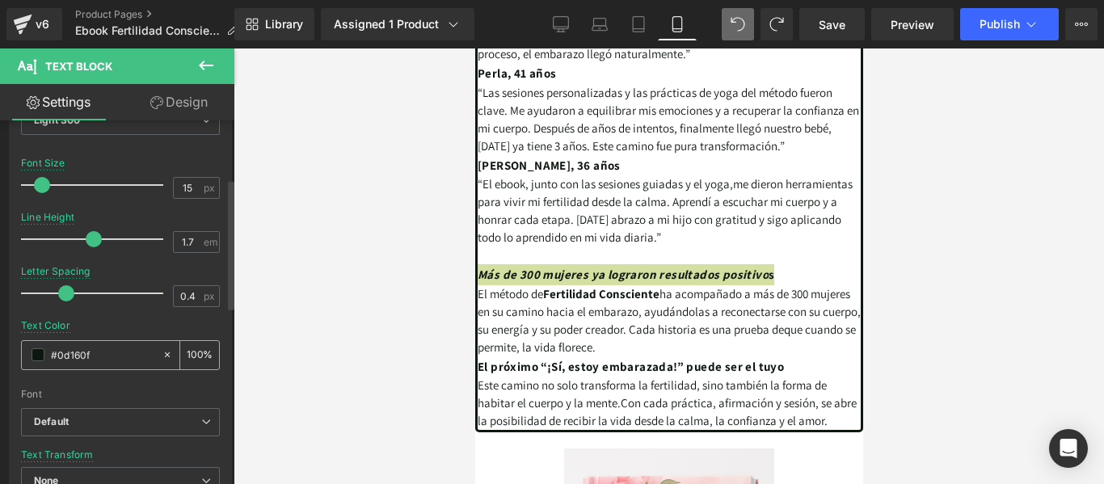
click at [40, 351] on span at bounding box center [38, 354] width 13 height 13
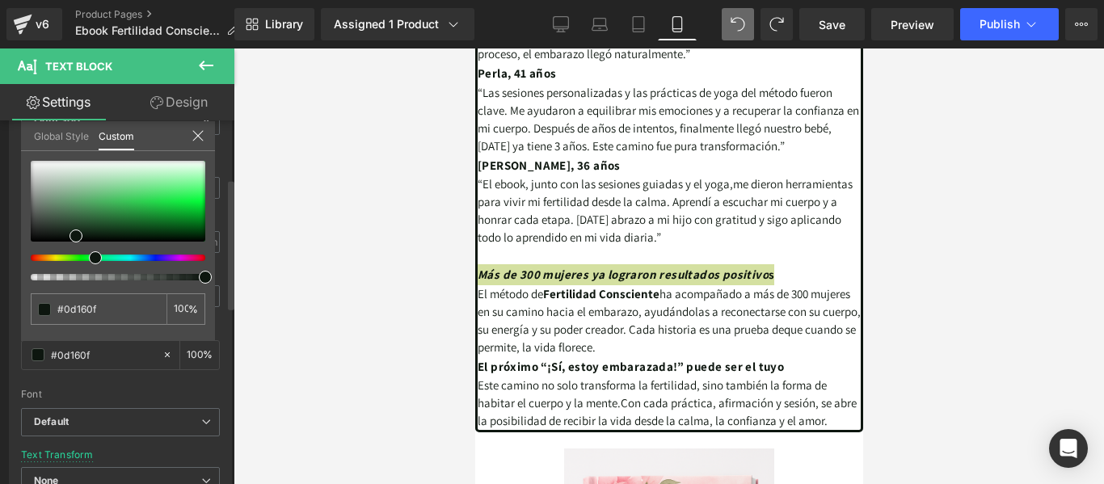
click at [183, 258] on div at bounding box center [111, 257] width 175 height 6
type input "#160d12"
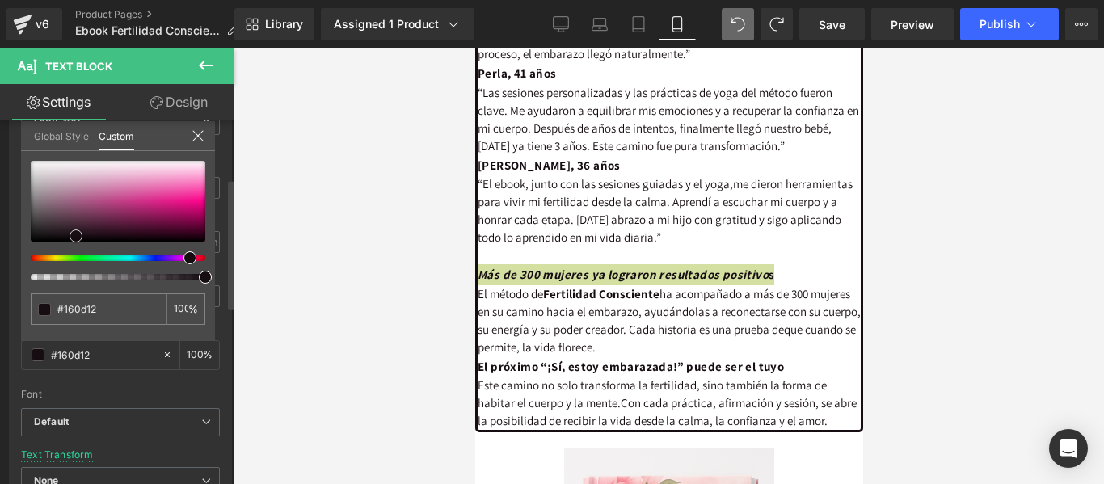
click at [179, 183] on div at bounding box center [118, 201] width 175 height 81
type input "#f778bd"
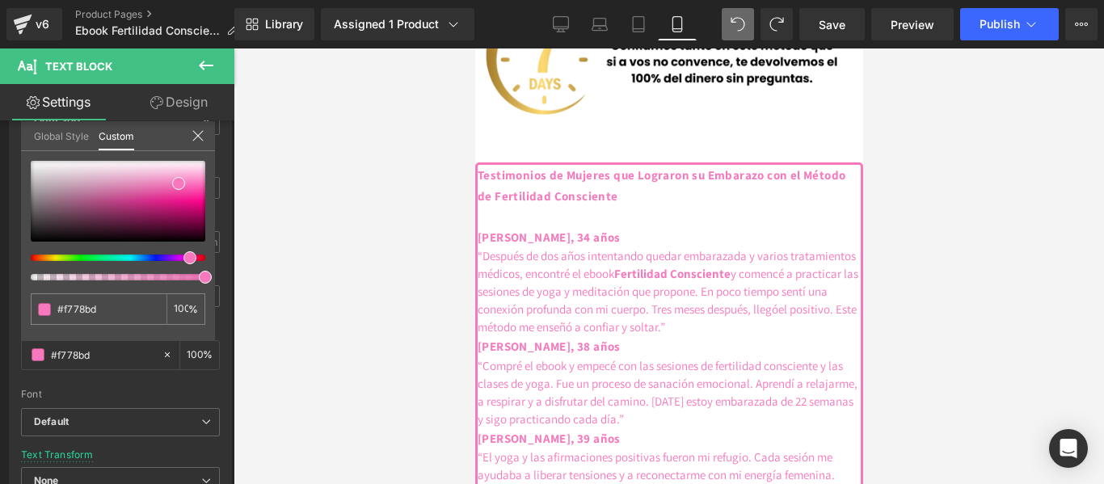
scroll to position [3470, 0]
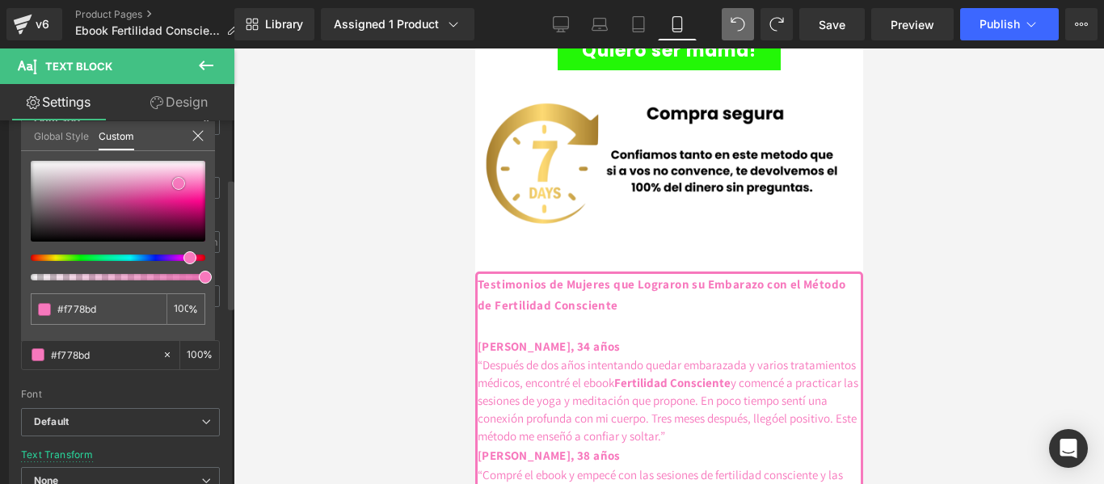
click at [43, 233] on div at bounding box center [118, 201] width 175 height 81
type input "#1e1a1c"
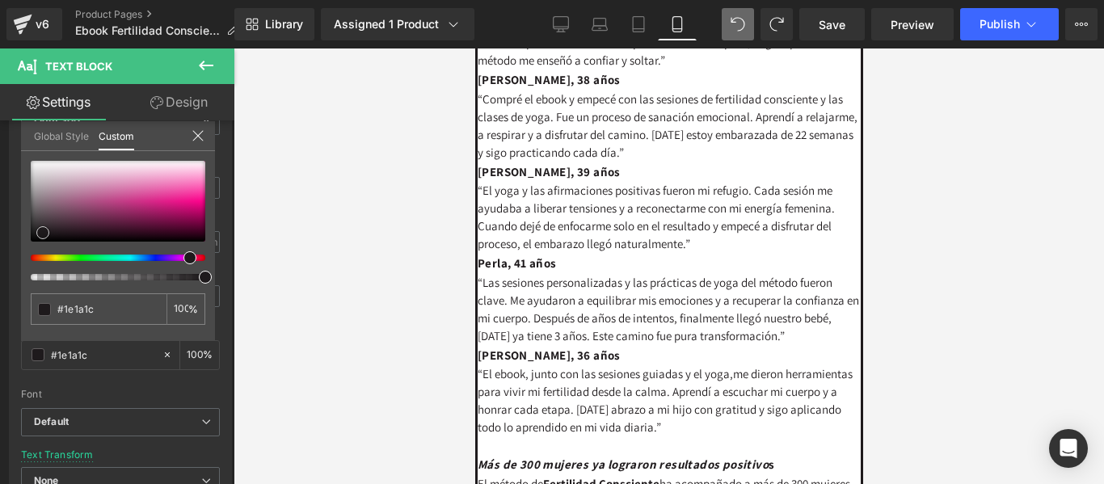
scroll to position [3874, 0]
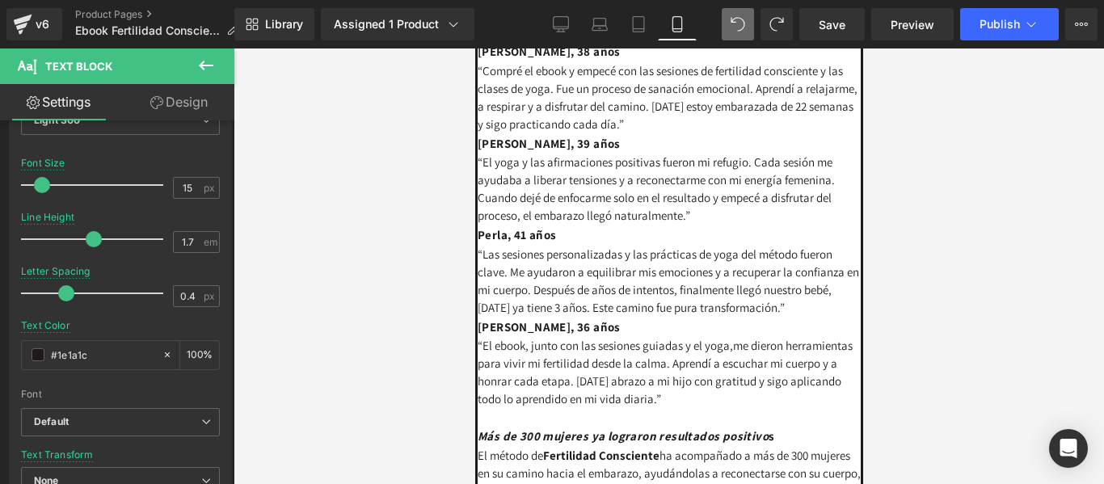
drag, startPoint x: 587, startPoint y: 288, endPoint x: 473, endPoint y: 293, distance: 114.9
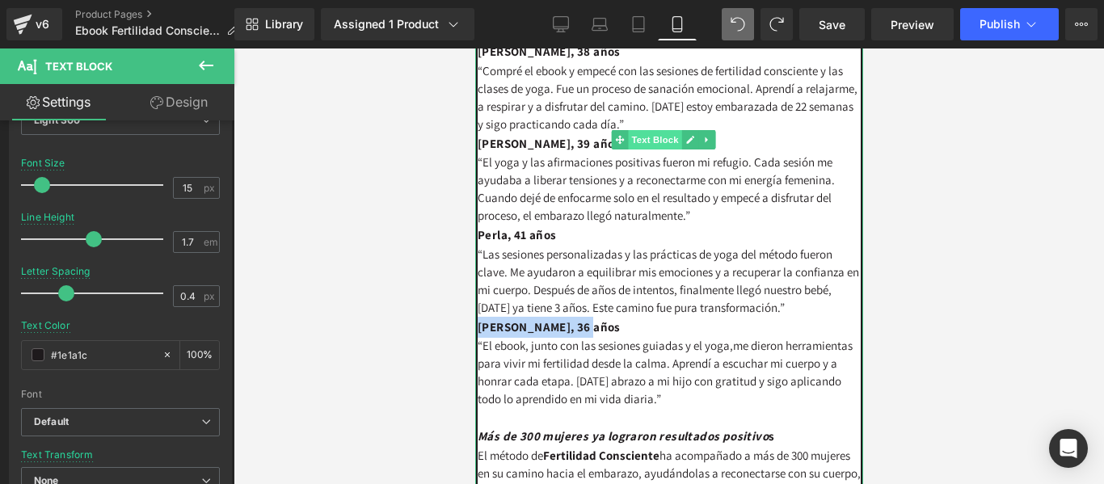
click at [658, 130] on span "Text Block" at bounding box center [653, 139] width 53 height 19
click at [688, 137] on icon at bounding box center [689, 141] width 8 height 8
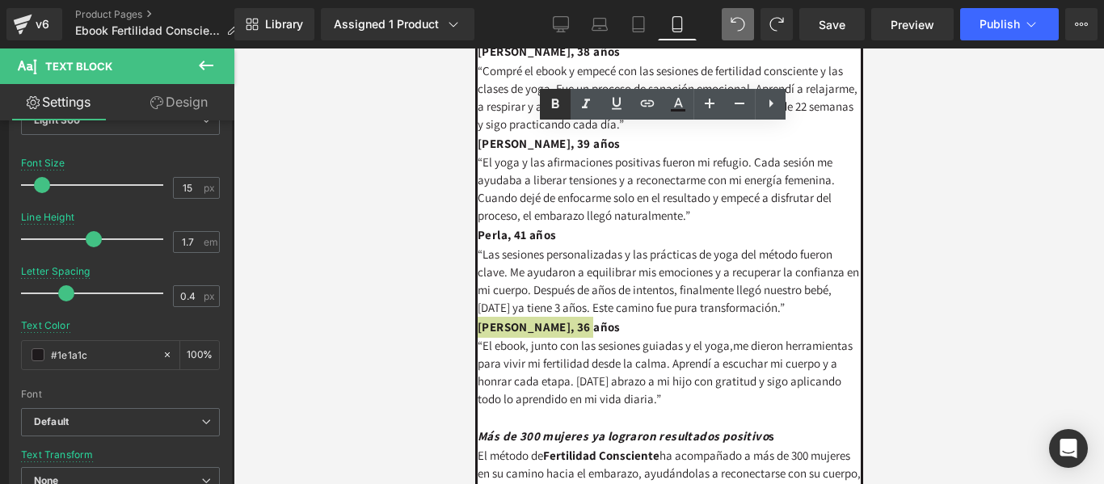
click at [563, 106] on icon at bounding box center [554, 104] width 19 height 19
click at [616, 338] on span "“El ebook, junto con las sesiones guiadas y el yoga," at bounding box center [604, 345] width 255 height 15
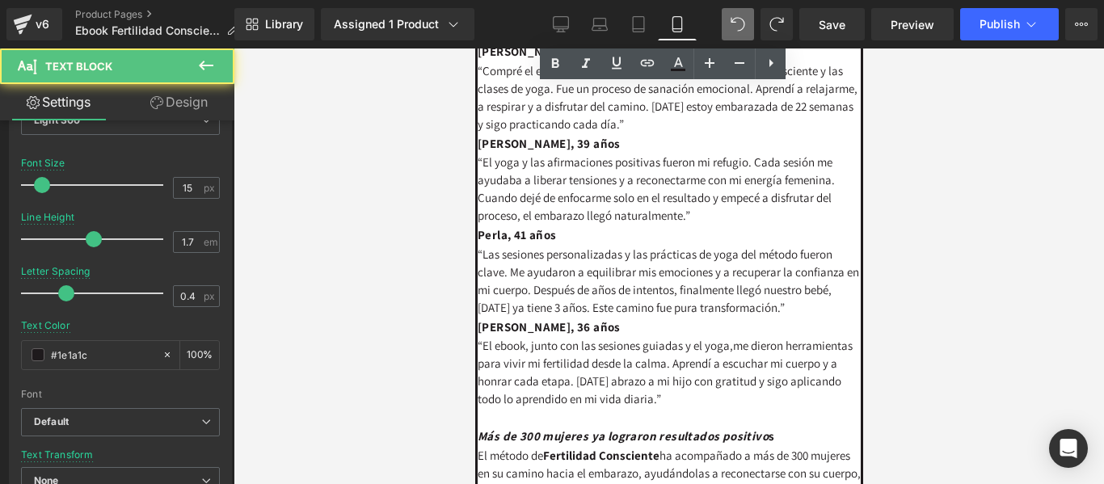
scroll to position [4035, 0]
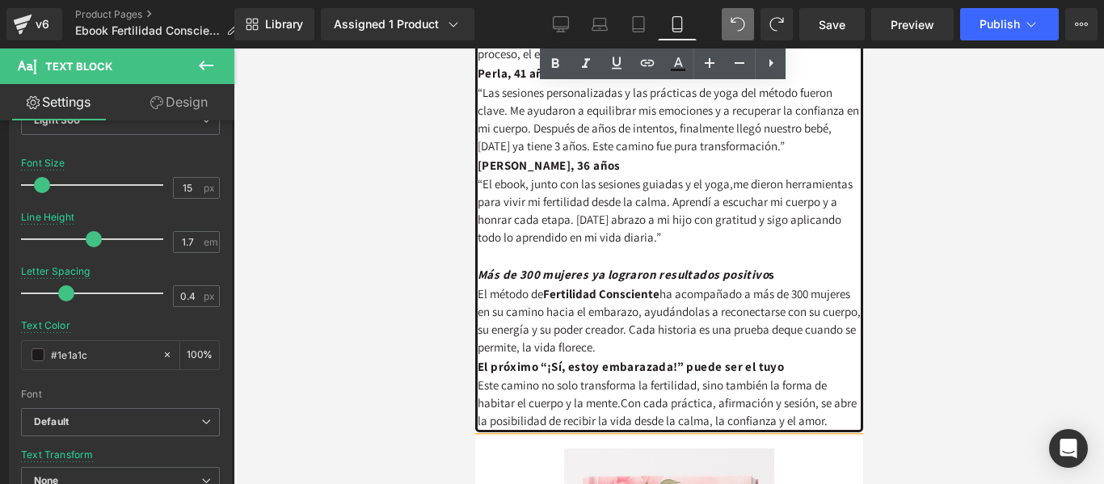
drag, startPoint x: 478, startPoint y: 231, endPoint x: 696, endPoint y: 395, distance: 272.9
click at [696, 395] on div "Testimonios de Mujeres que Lograron su Embarazo con el Método de Fertilidad Con…" at bounding box center [668, 69] width 388 height 726
click at [557, 59] on icon at bounding box center [555, 63] width 7 height 10
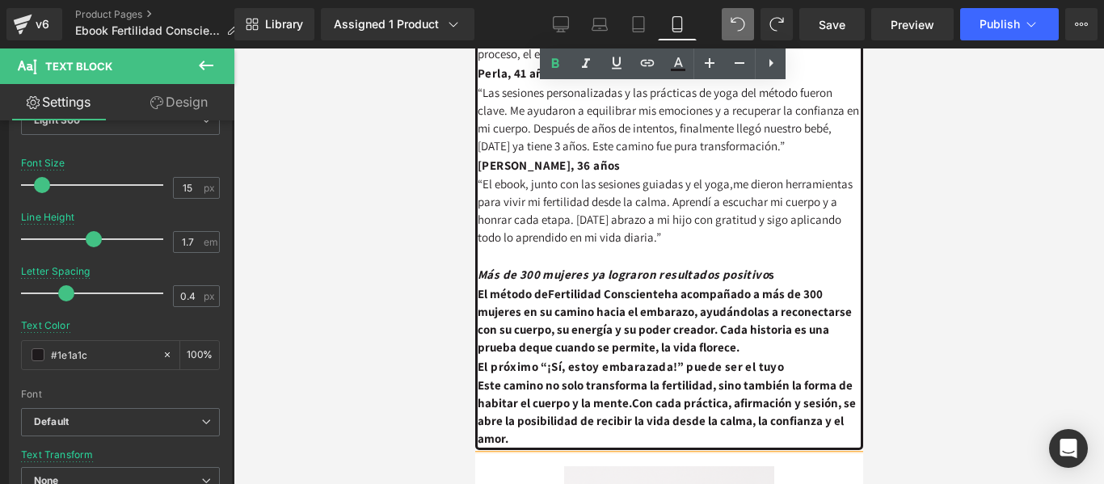
click at [637, 302] on span "ha acompañado a más de 300 mujeres en su camino hacia el embarazo, ayudándolas …" at bounding box center [664, 320] width 374 height 69
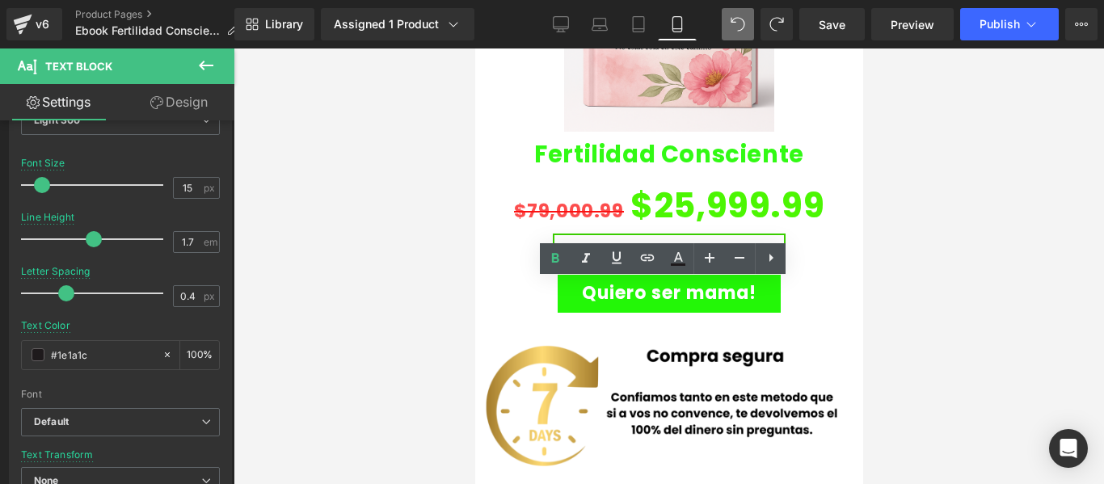
scroll to position [3389, 0]
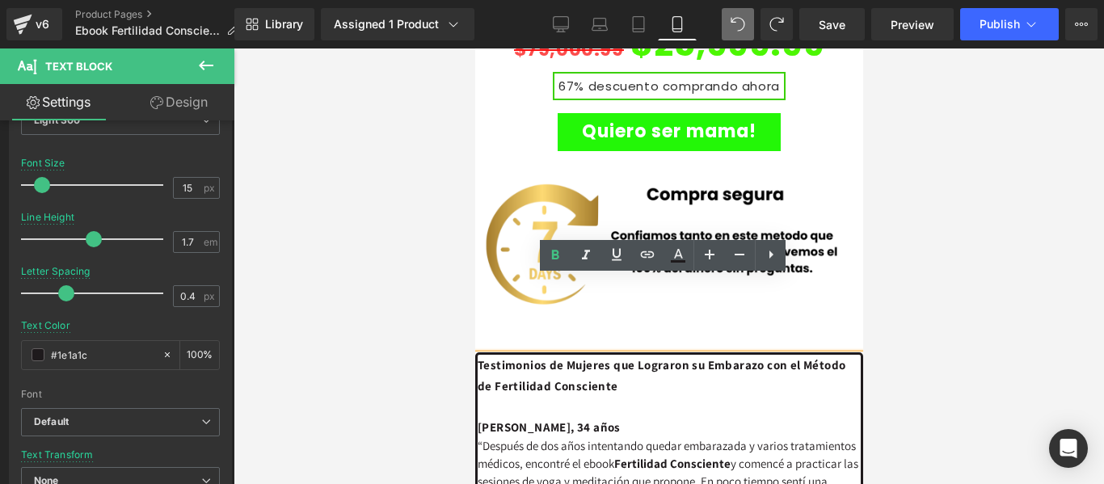
click at [882, 298] on div at bounding box center [668, 265] width 870 height 435
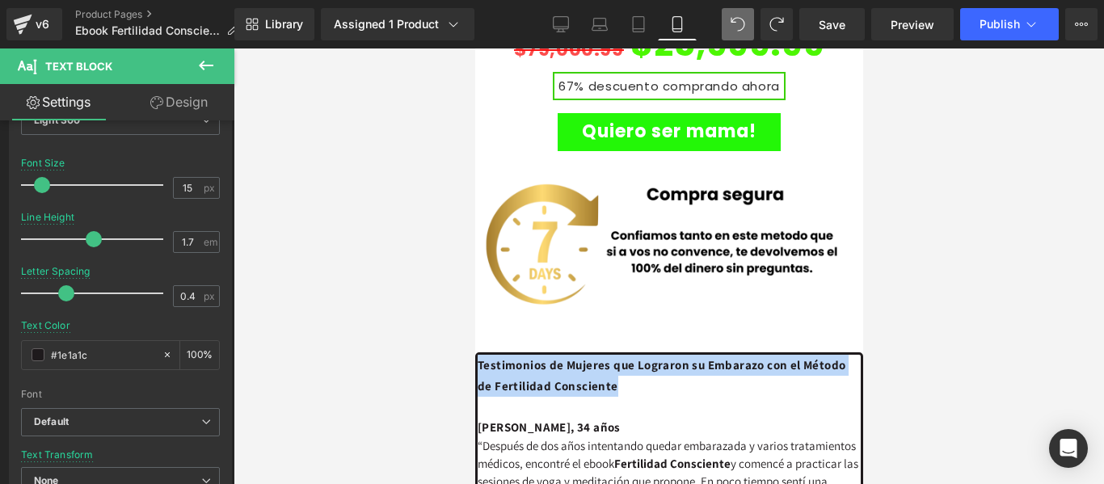
drag, startPoint x: 578, startPoint y: 310, endPoint x: 462, endPoint y: 285, distance: 118.2
click at [693, 354] on icon at bounding box center [688, 359] width 9 height 10
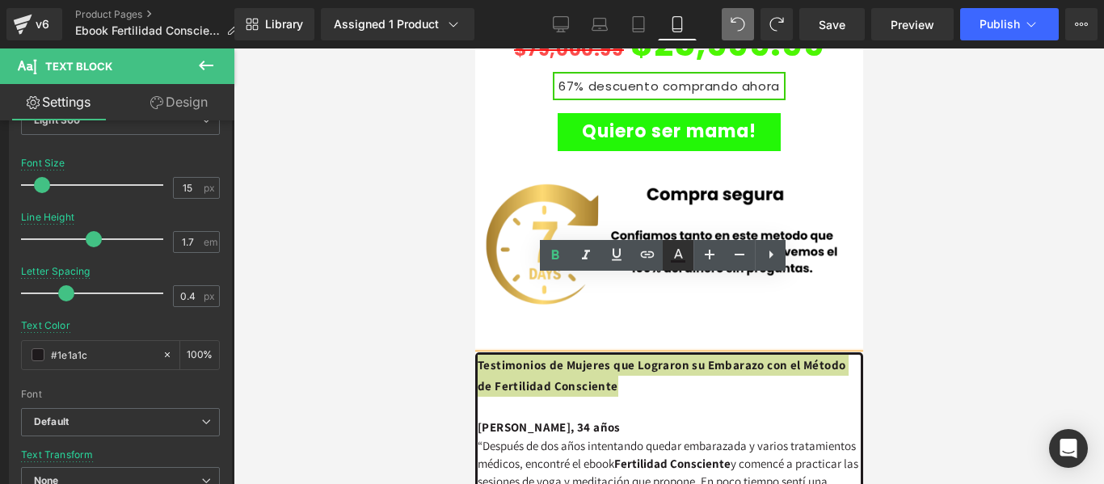
click at [686, 250] on icon at bounding box center [677, 255] width 19 height 19
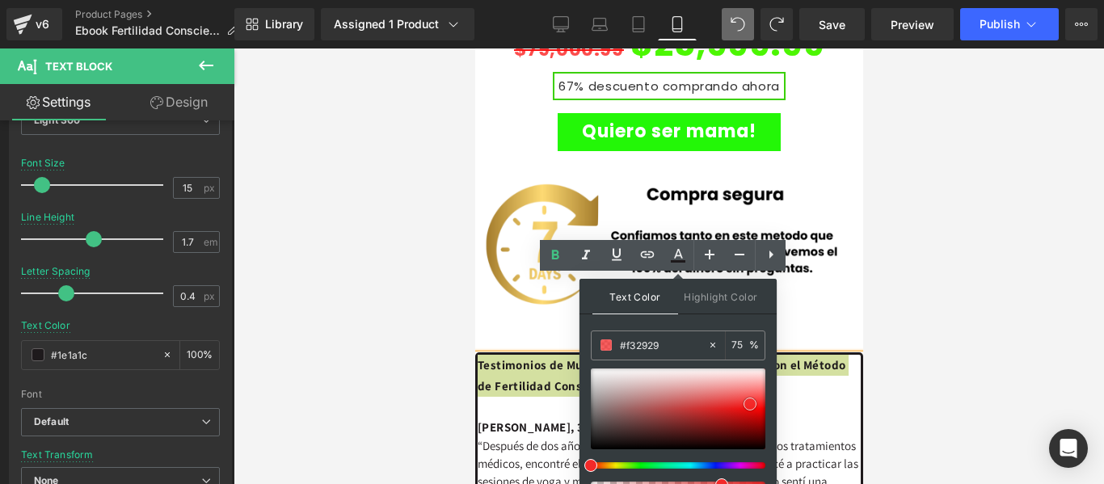
click at [698, 404] on div at bounding box center [678, 408] width 175 height 81
click at [740, 403] on div at bounding box center [678, 408] width 175 height 81
type input "#ca1f1f"
click at [717, 412] on div at bounding box center [678, 408] width 175 height 81
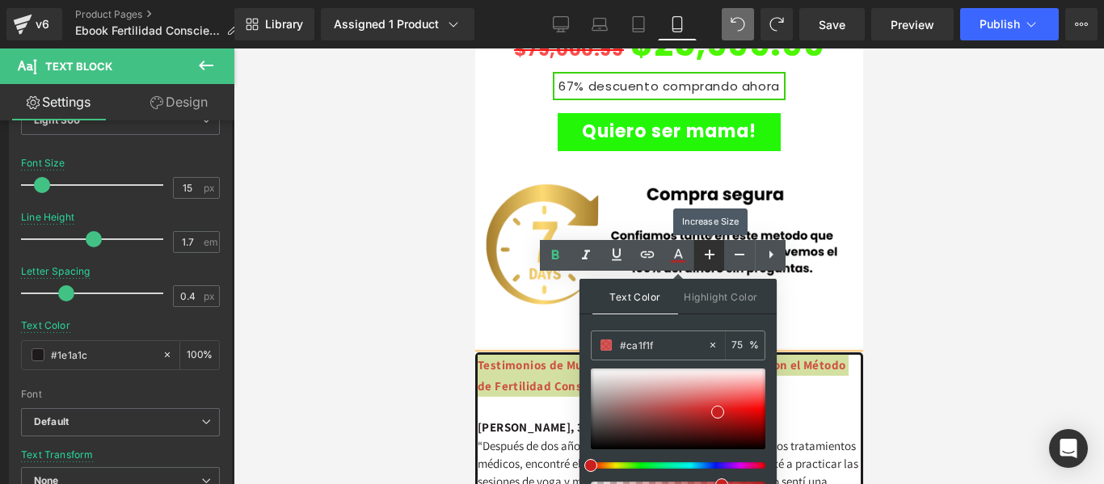
click at [706, 261] on icon at bounding box center [709, 254] width 19 height 19
type input "17"
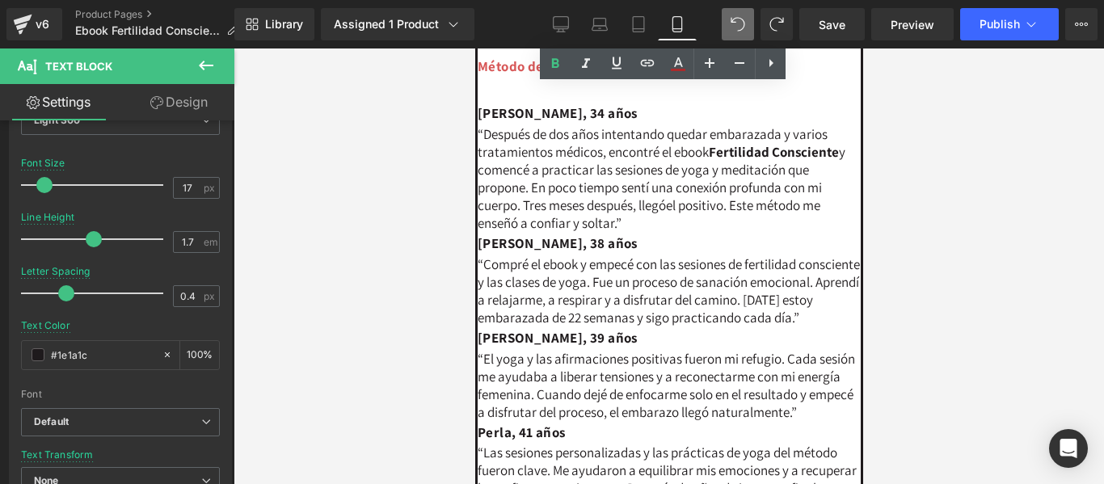
scroll to position [3874, 0]
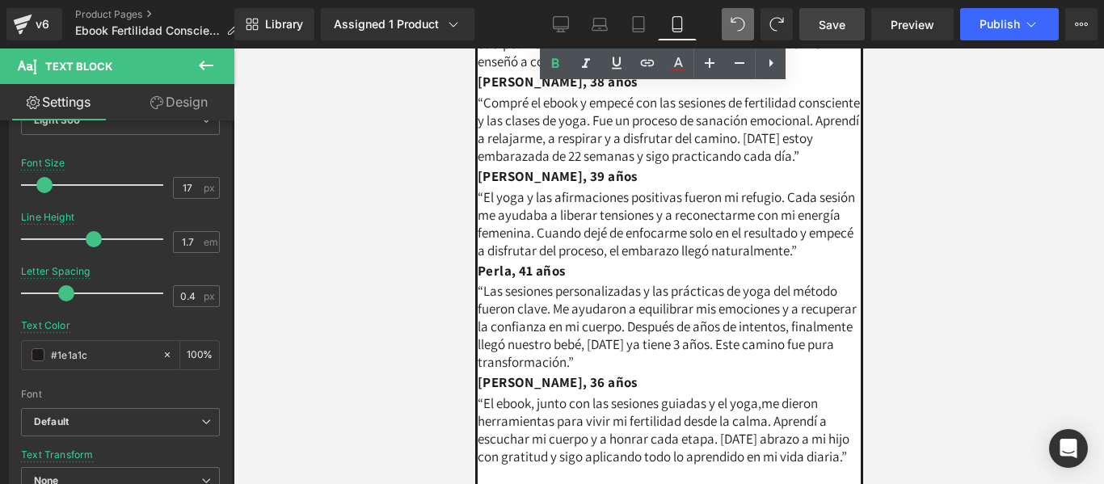
click at [836, 22] on span "Save" at bounding box center [831, 24] width 27 height 17
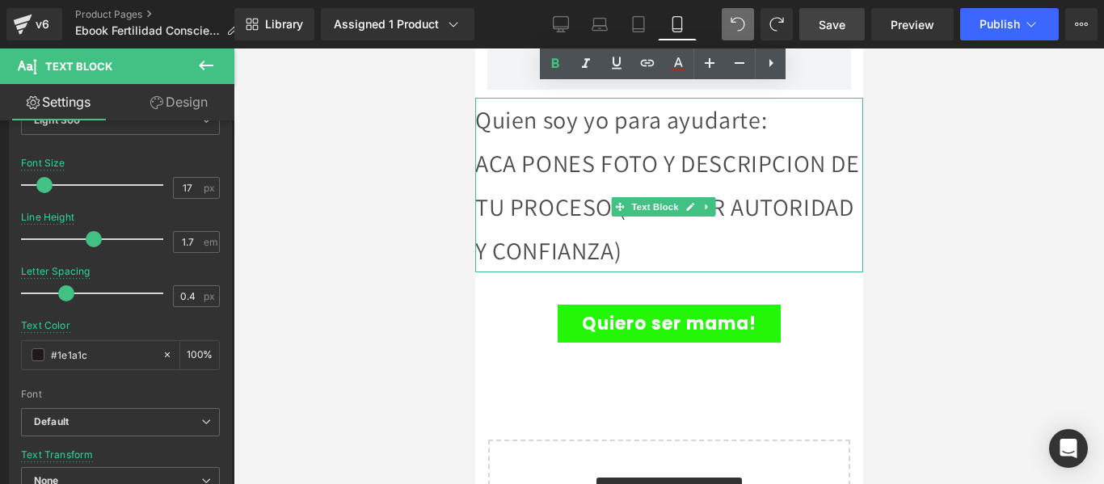
scroll to position [5570, 0]
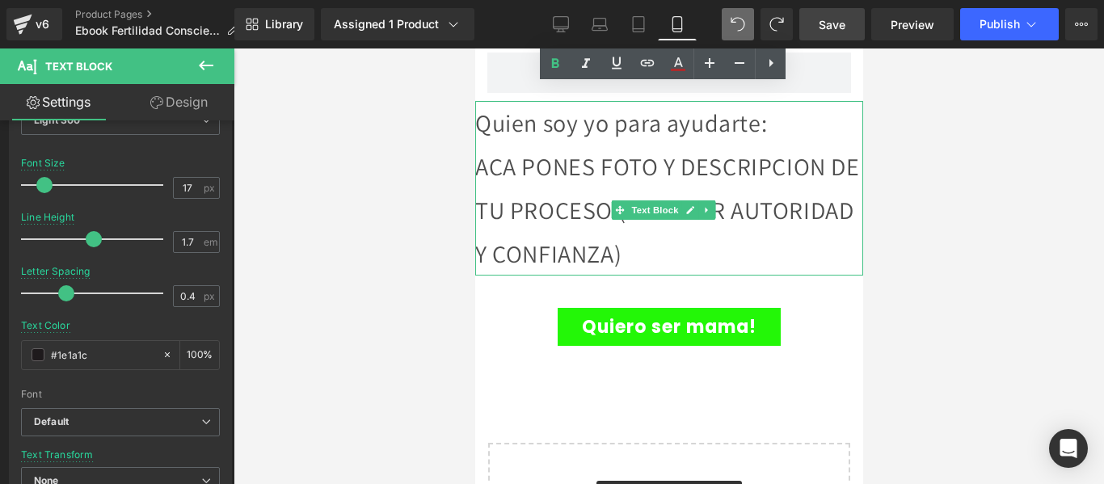
click at [573, 216] on div "Quien soy yo para ayudarte: ACA PONES FOTO Y DESCRIPCION DE TU PROCESO (GENERAR…" at bounding box center [668, 188] width 388 height 175
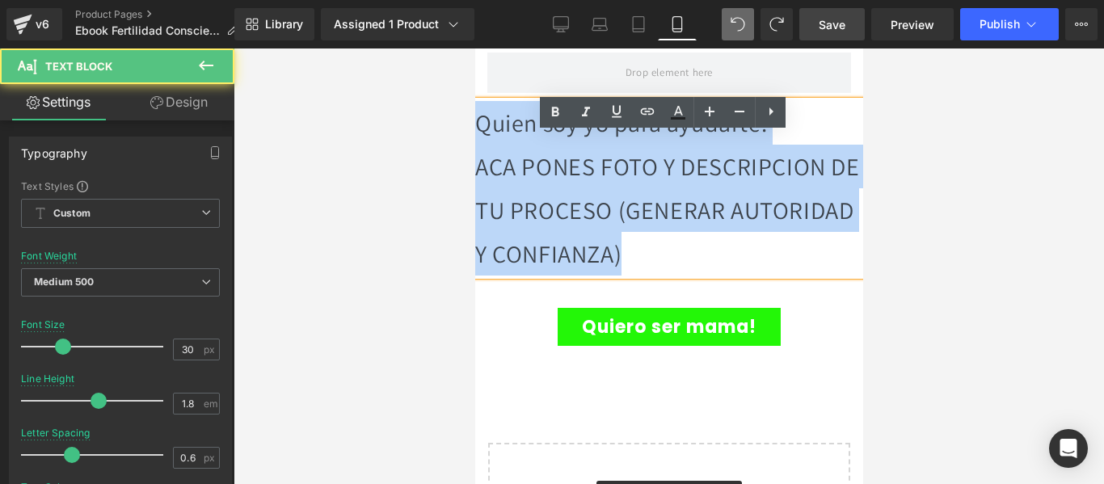
drag, startPoint x: 485, startPoint y: 154, endPoint x: 814, endPoint y: 328, distance: 371.9
click at [814, 275] on div "Quien soy yo para ayudarte: ACA PONES FOTO Y DESCRIPCION DE TU PROCESO (GENERAR…" at bounding box center [668, 188] width 388 height 175
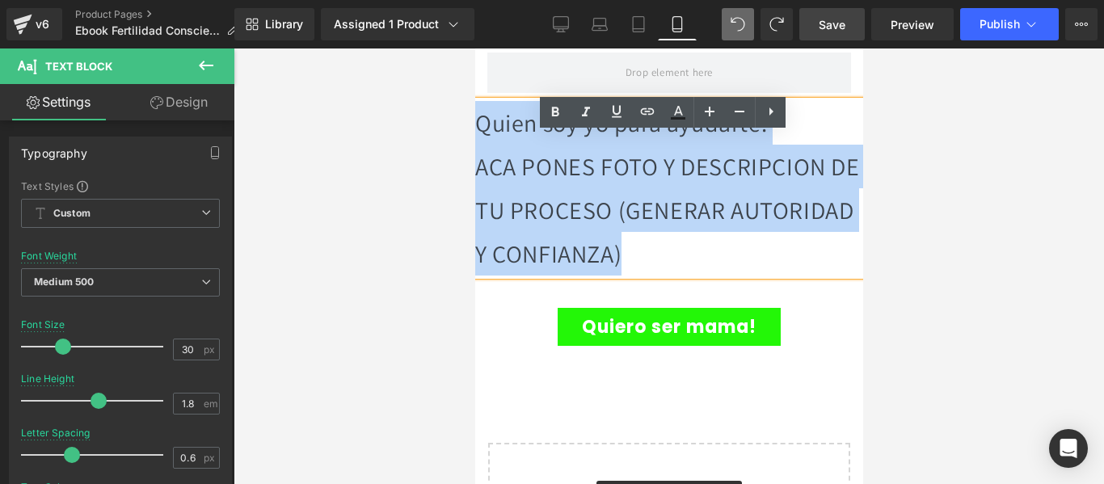
click at [779, 275] on div "Quien soy yo para ayudarte: ACA PONES FOTO Y DESCRIPCION DE TU PROCESO (GENERAR…" at bounding box center [668, 188] width 388 height 175
click at [507, 168] on div "Quien soy yo para ayudarte: ACA PONES FOTO Y DESCRIPCION DE TU PROCESO (GENERAR…" at bounding box center [668, 188] width 388 height 175
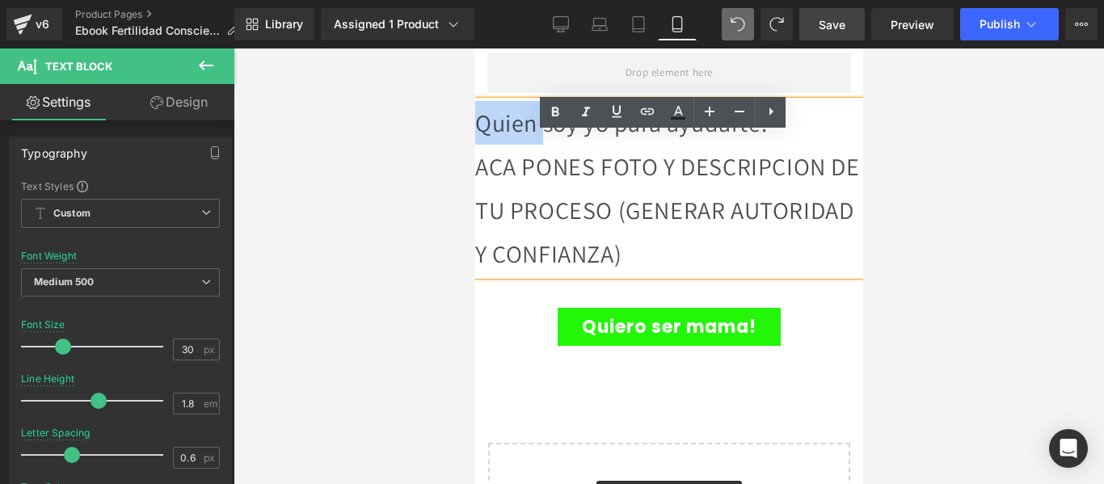
click at [507, 168] on div "Quien soy yo para ayudarte: ACA PONES FOTO Y DESCRIPCION DE TU PROCESO (GENERAR…" at bounding box center [668, 188] width 388 height 175
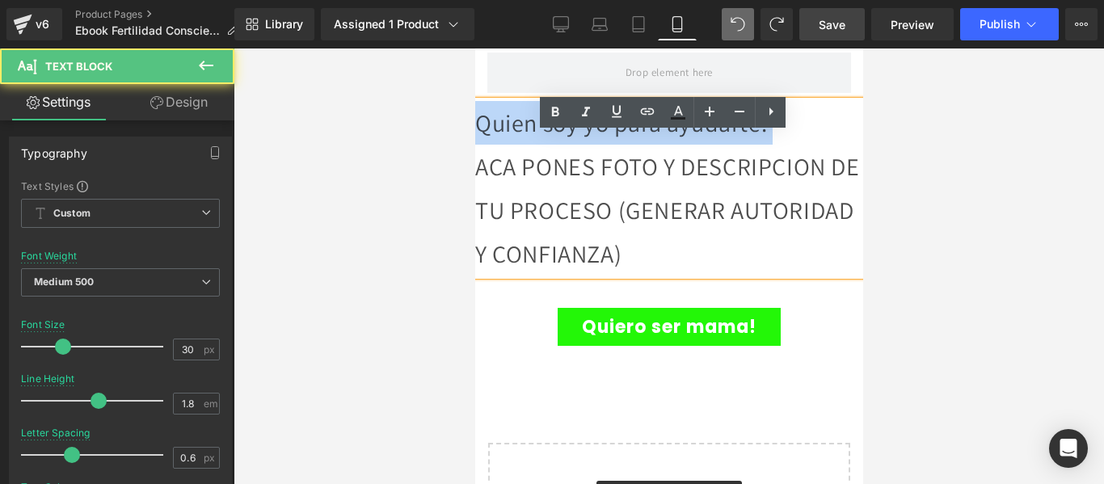
click at [507, 168] on div "Quien soy yo para ayudarte: ACA PONES FOTO Y DESCRIPCION DE TU PROCESO (GENERAR…" at bounding box center [668, 188] width 388 height 175
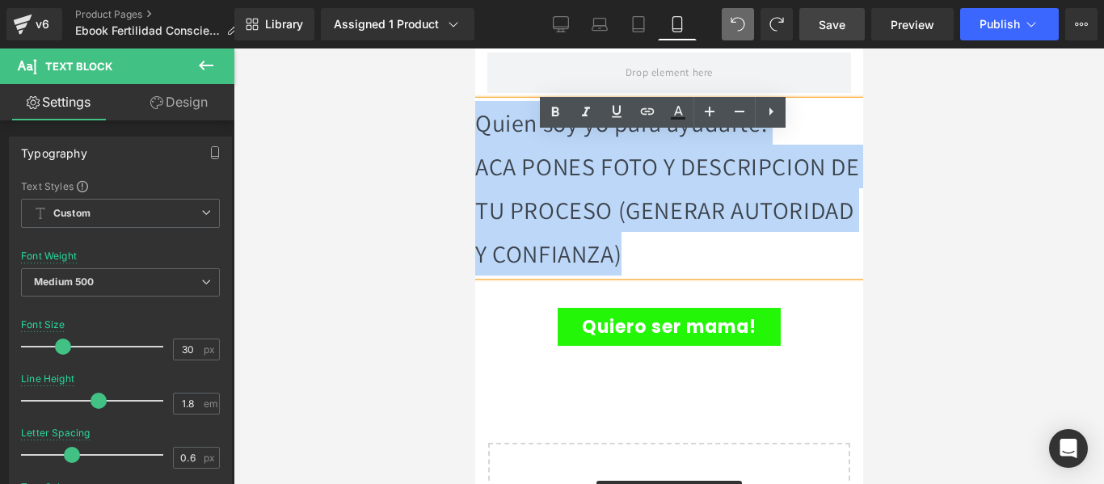
drag, startPoint x: 699, startPoint y: 309, endPoint x: 477, endPoint y: 154, distance: 270.3
click at [477, 154] on div "Quien soy yo para ayudarte: ACA PONES FOTO Y DESCRIPCION DE TU PROCESO (GENERAR…" at bounding box center [668, 188] width 388 height 175
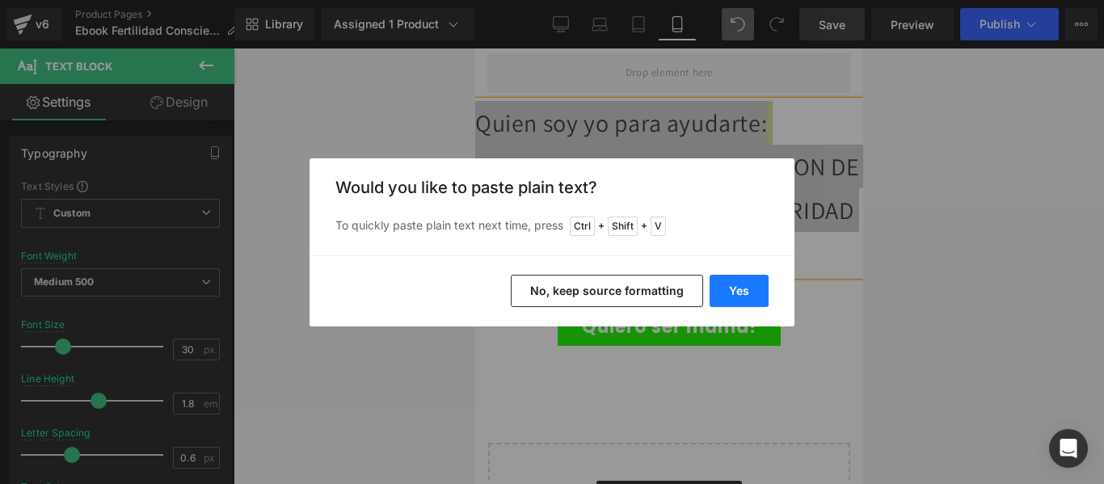
click at [726, 286] on button "Yes" at bounding box center [738, 291] width 59 height 32
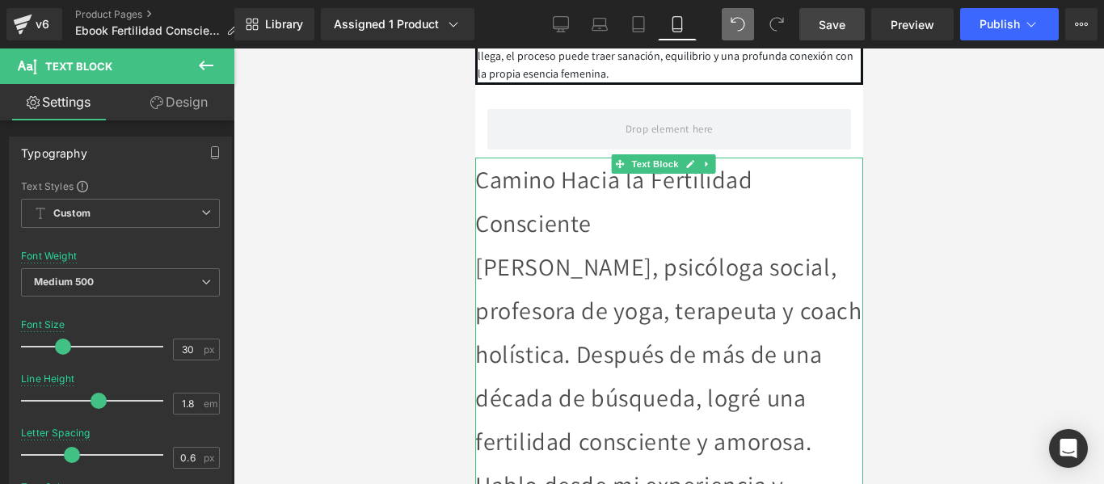
scroll to position [5490, 0]
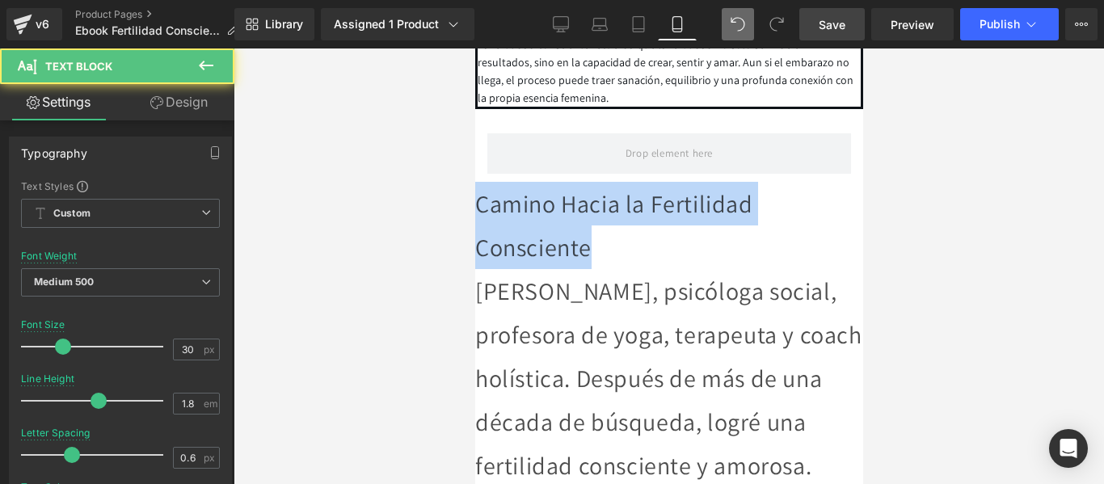
drag, startPoint x: 575, startPoint y: 279, endPoint x: 450, endPoint y: 227, distance: 135.5
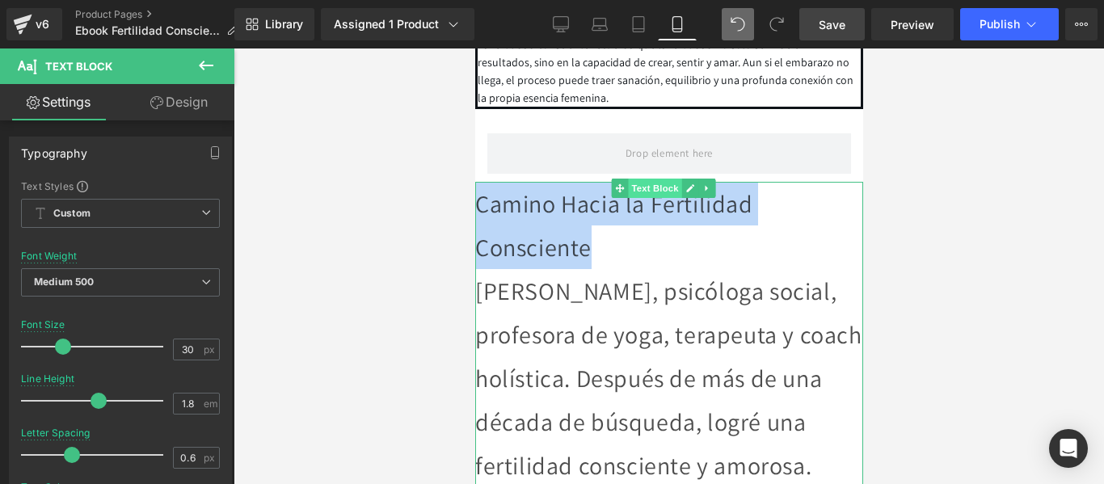
click at [654, 198] on span "Text Block" at bounding box center [653, 188] width 53 height 19
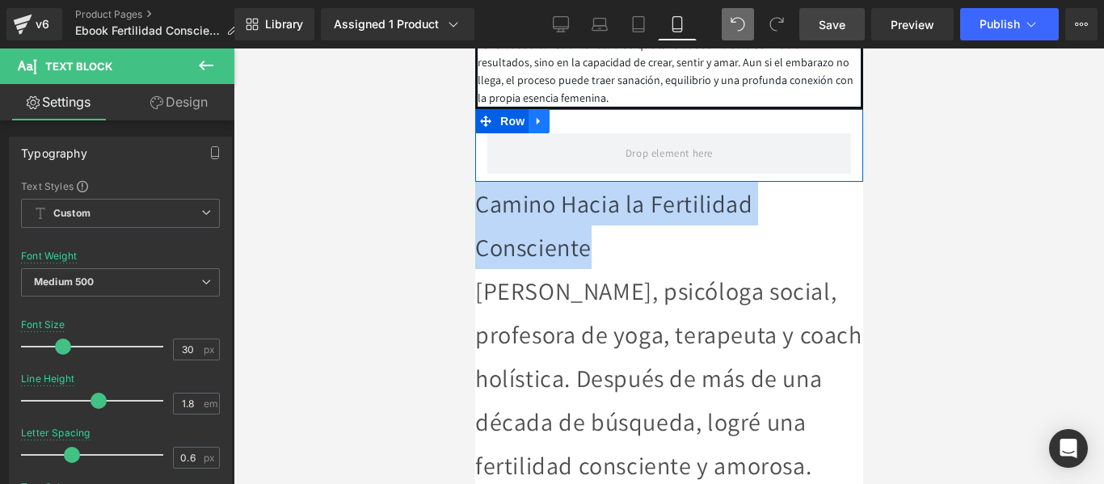
click at [543, 128] on icon at bounding box center [537, 122] width 11 height 12
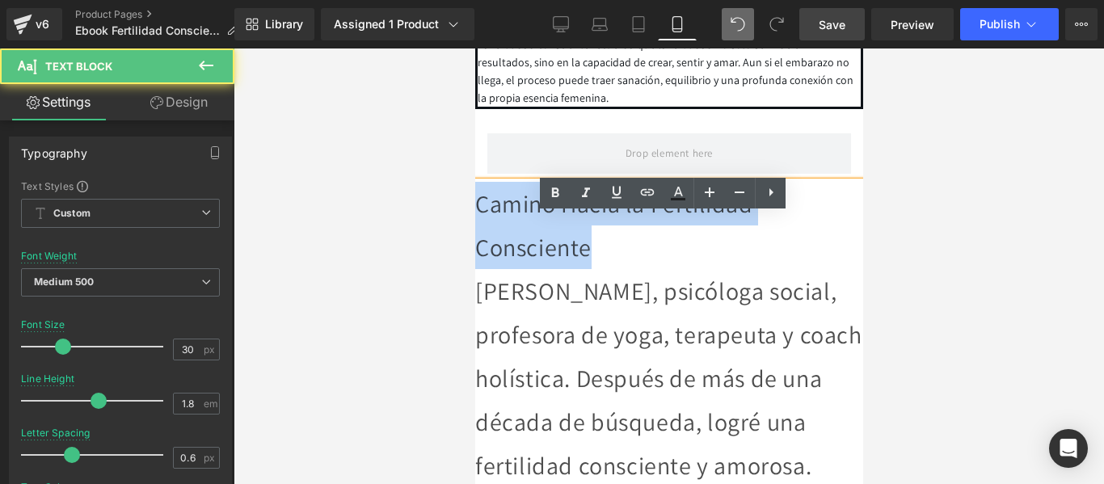
drag, startPoint x: 612, startPoint y: 272, endPoint x: 471, endPoint y: 225, distance: 148.4
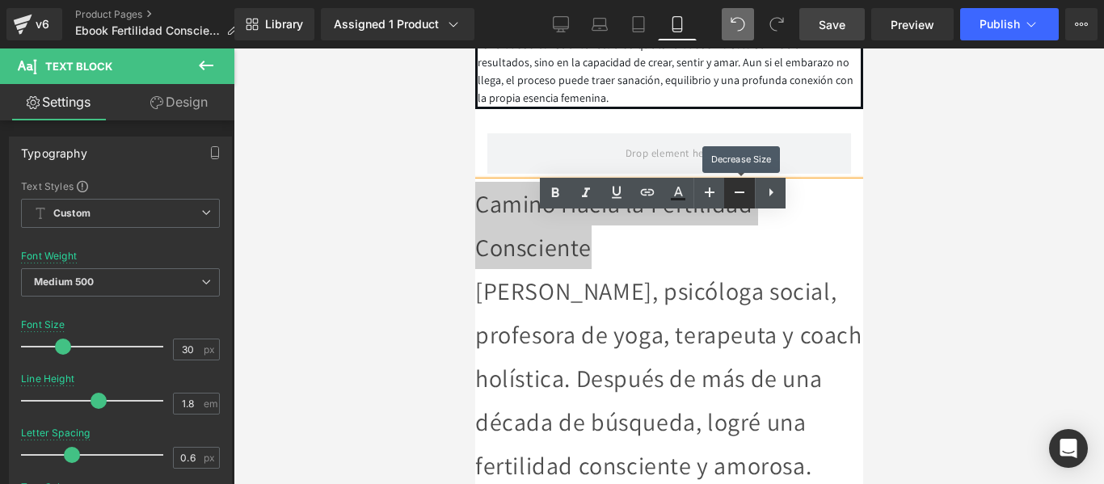
click at [735, 196] on icon at bounding box center [739, 192] width 19 height 19
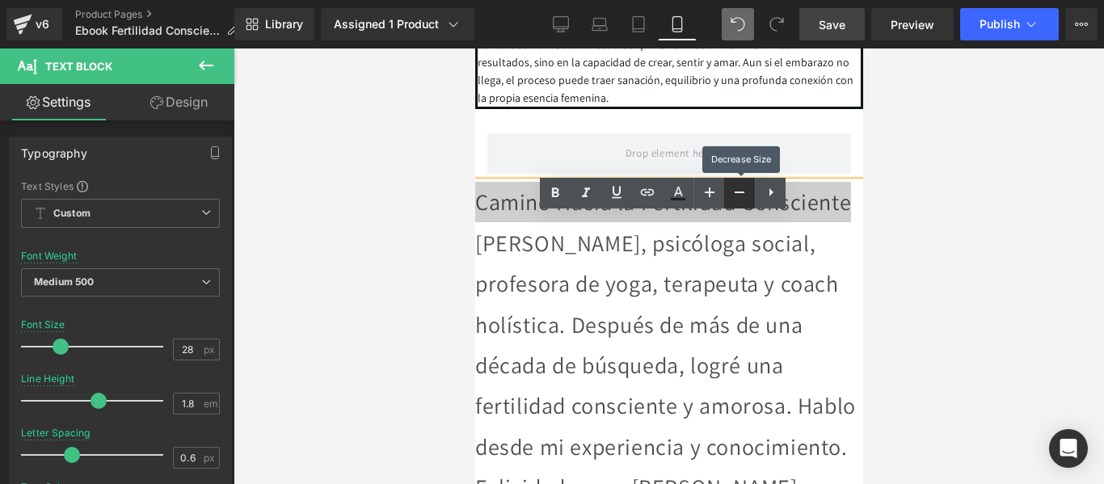
click at [735, 196] on icon at bounding box center [739, 192] width 19 height 19
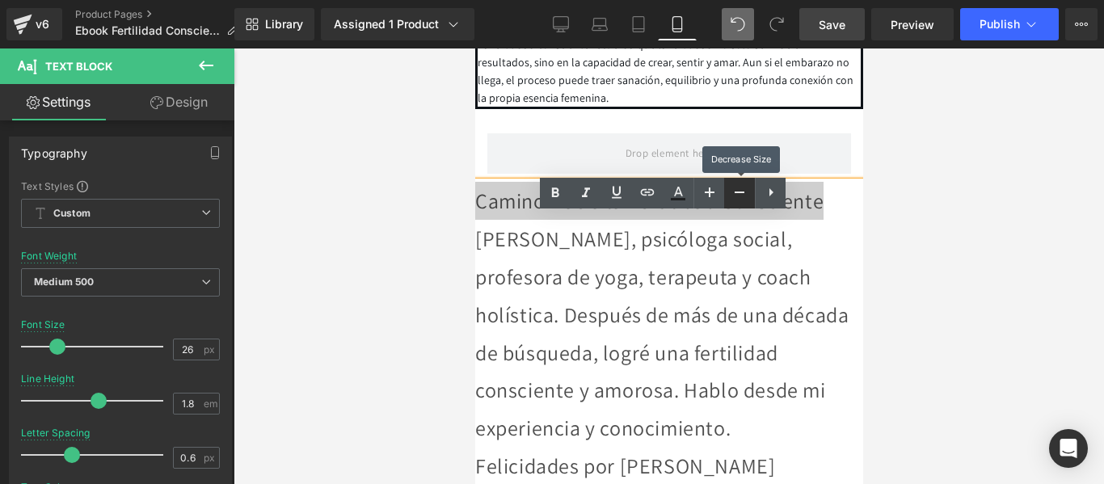
click at [735, 196] on icon at bounding box center [739, 192] width 19 height 19
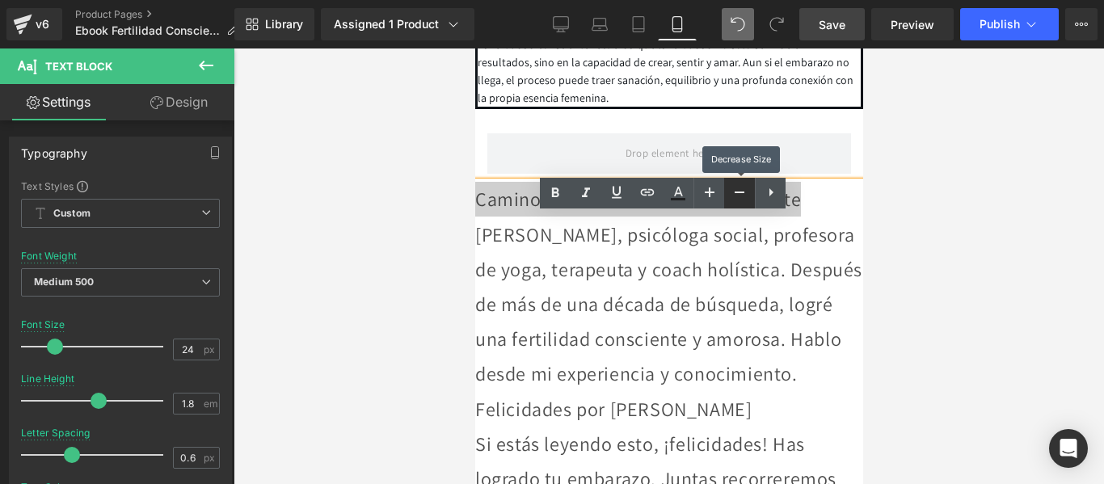
click at [737, 196] on icon at bounding box center [739, 192] width 19 height 19
type input "22"
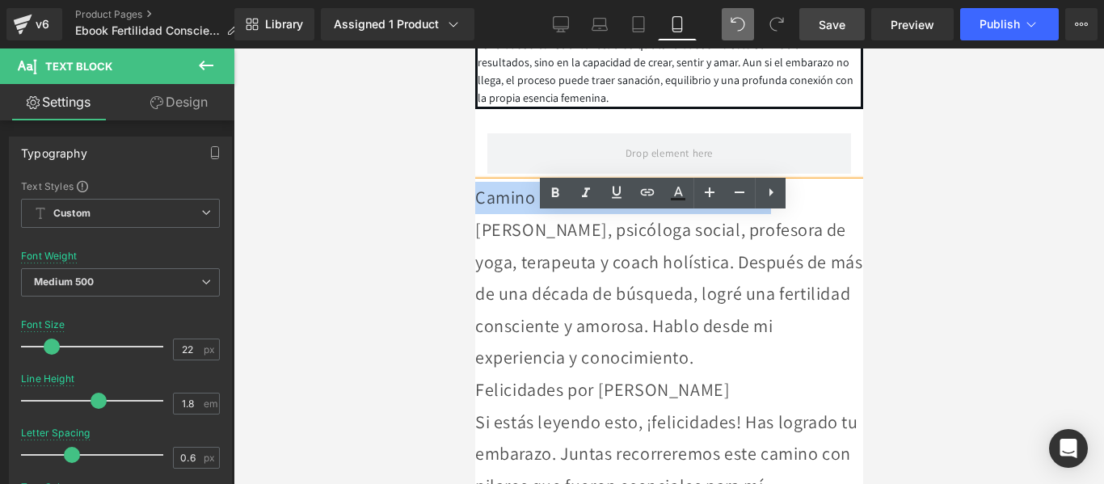
click at [704, 299] on div "Soy Lorena Monteleone, psicóloga social, profesora de yoga, terapeuta y coach h…" at bounding box center [668, 294] width 388 height 160
click at [476, 260] on div "Soy Lorena Monteleone, psicóloga social, profesora de yoga, terapeuta y coach h…" at bounding box center [668, 294] width 388 height 160
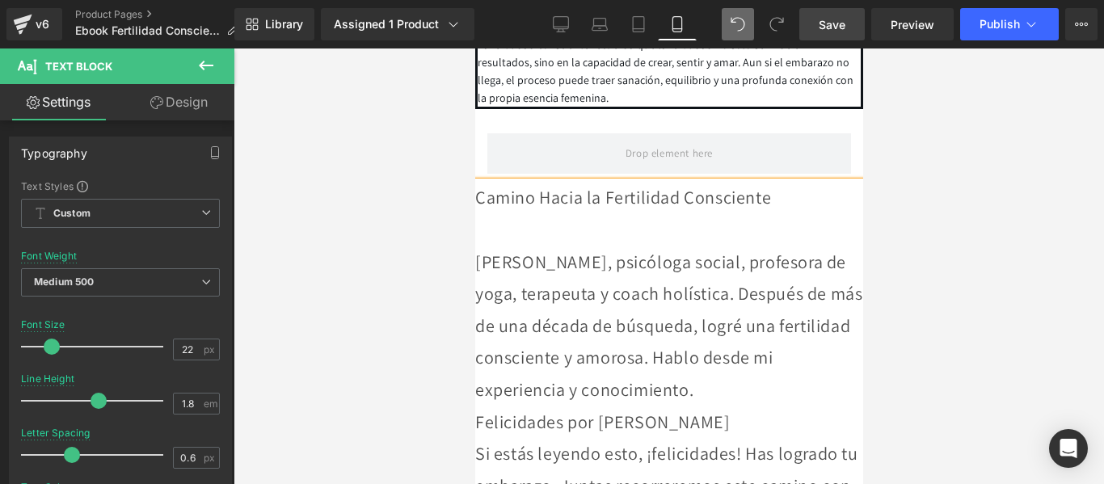
click at [692, 297] on div "Soy Lorena Monteleone, psicóloga social, profesora de yoga, terapeuta y coach h…" at bounding box center [668, 326] width 388 height 160
click at [485, 325] on div "Soy Lorena Monteleone, Psicóloga social, profesora de yoga, terapeuta y coach h…" at bounding box center [668, 326] width 388 height 160
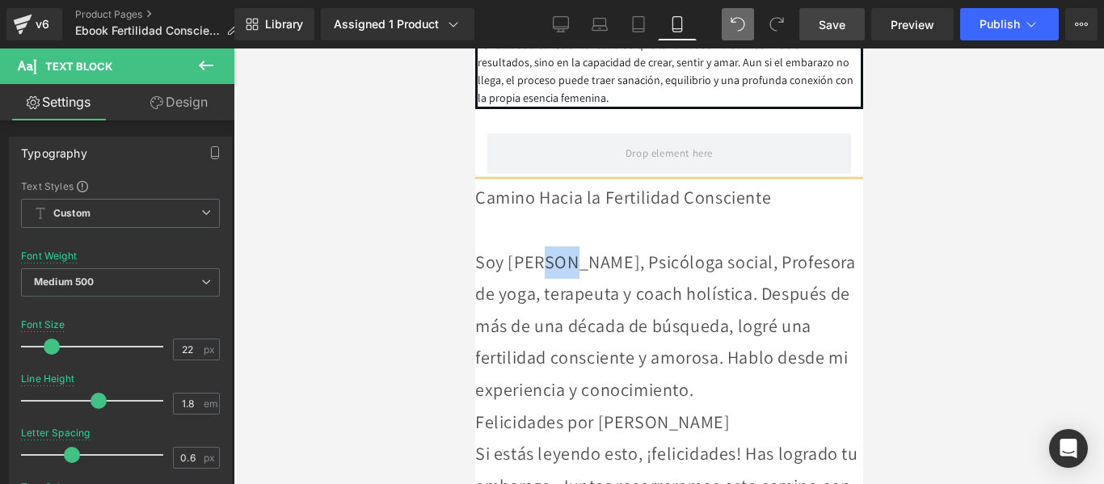
drag, startPoint x: 573, startPoint y: 293, endPoint x: 550, endPoint y: 295, distance: 22.7
click at [550, 295] on div "Soy Lorena Monteleone, Psicóloga social, Profesora de yoga, terapeuta y coach h…" at bounding box center [668, 326] width 388 height 160
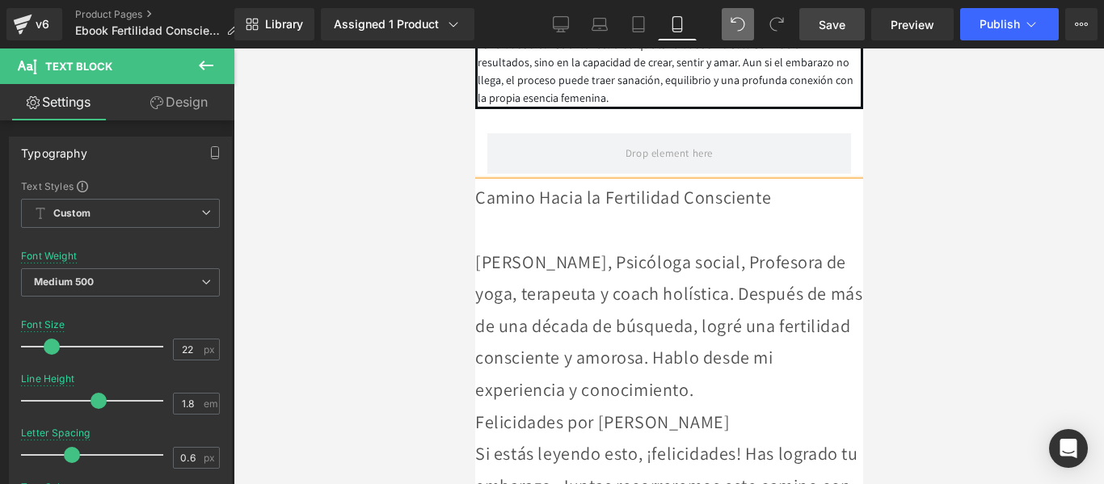
click at [542, 361] on div "Soy Lore Monteleone, Psicóloga social, Profesora de yoga, terapeuta y coach hol…" at bounding box center [668, 326] width 388 height 160
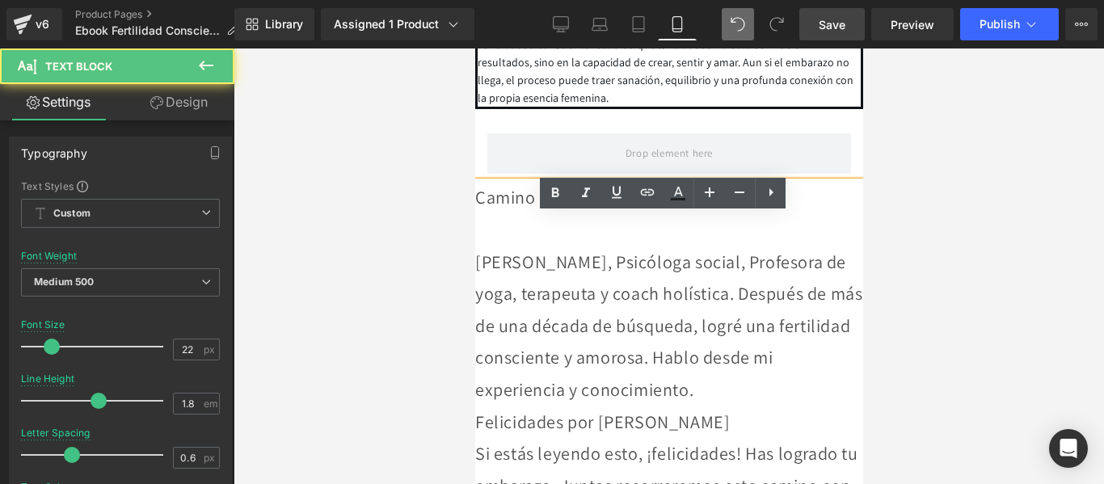
click at [569, 342] on div "Soy Lore Monteleone, Psicóloga social, Profesora de yoga, terapeuta y coach hol…" at bounding box center [668, 326] width 388 height 160
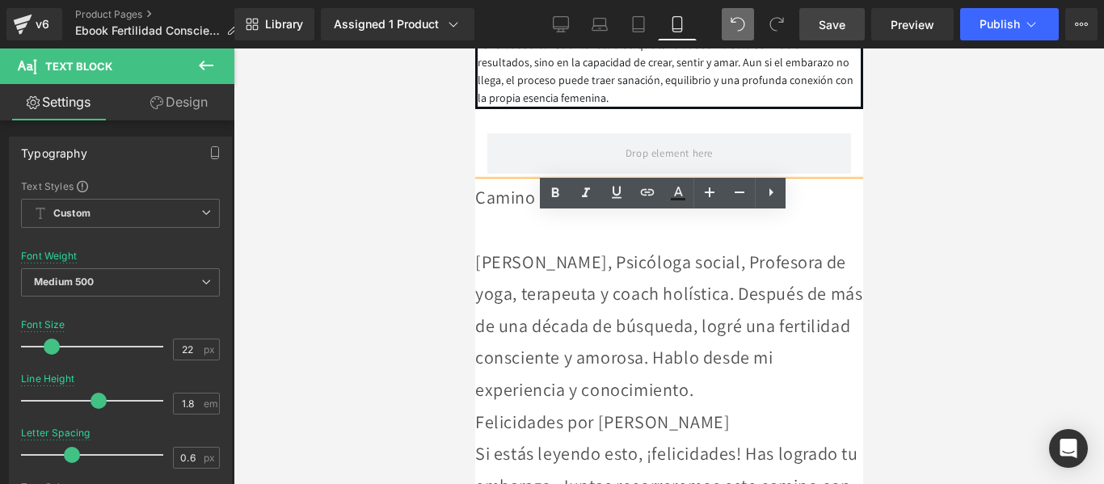
click at [546, 357] on div "Soy Lore Monteleone, Psicóloga social, Profesora de yoga, terapeuta y coach hol…" at bounding box center [668, 326] width 388 height 160
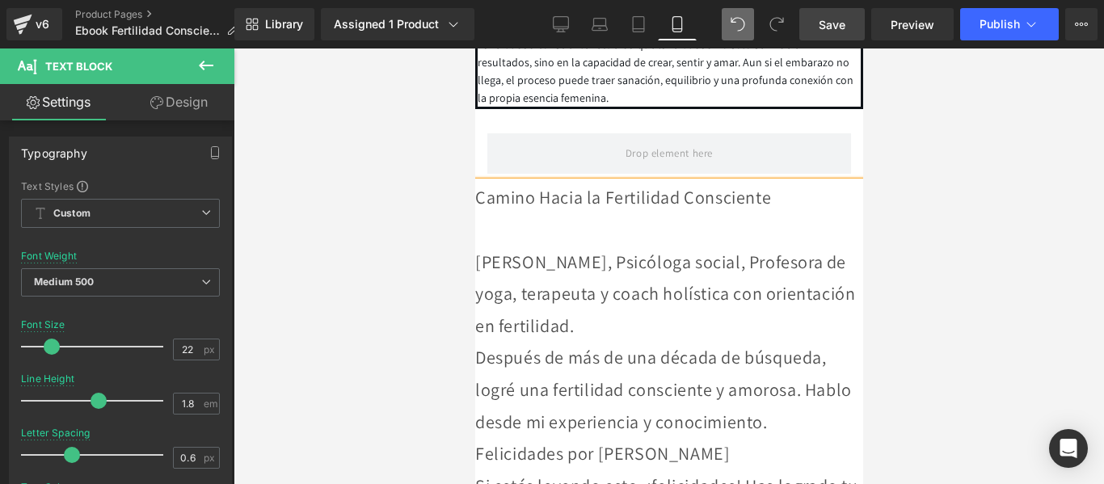
scroll to position [5570, 0]
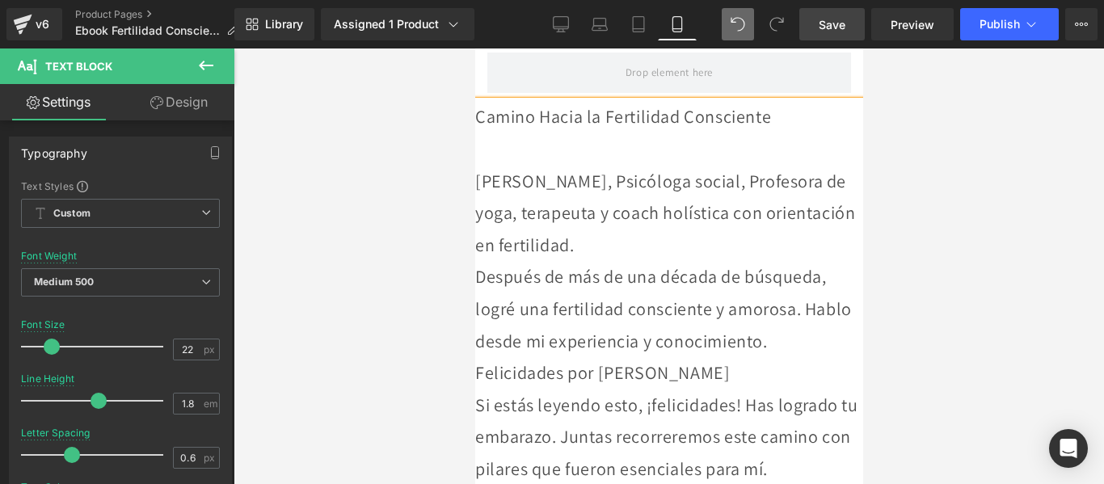
click at [556, 357] on div "Después de más de una década de búsqueda, logré una fertilidad consciente y amo…" at bounding box center [668, 309] width 388 height 96
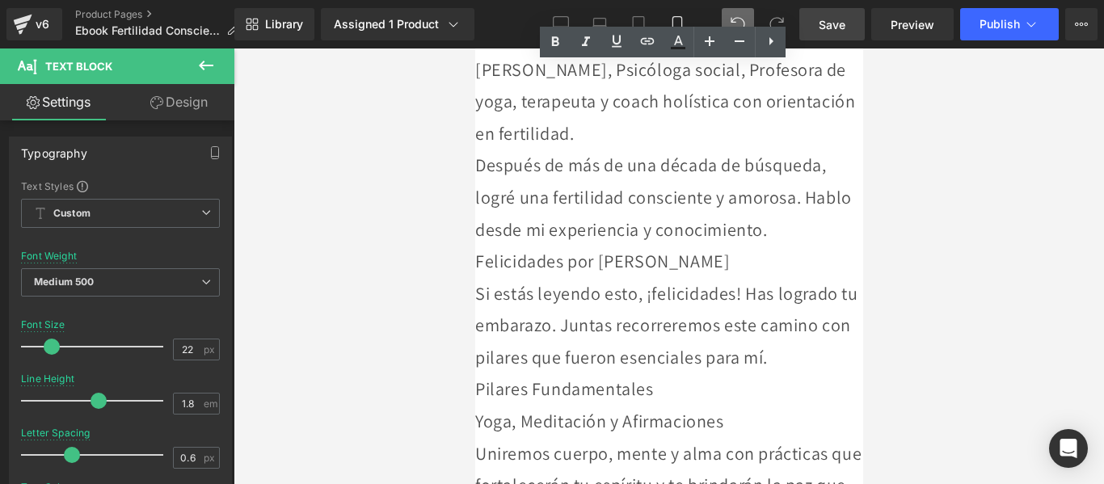
scroll to position [5732, 0]
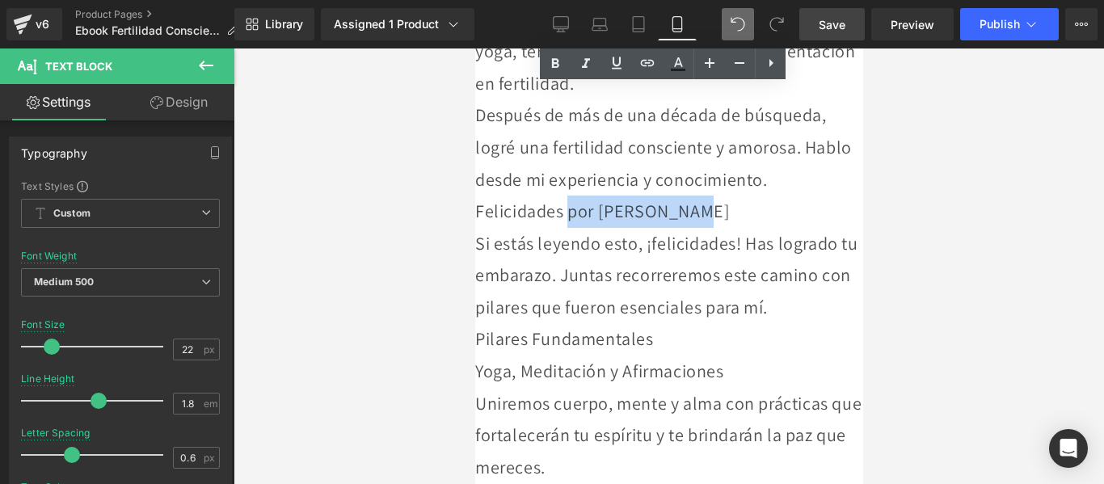
drag, startPoint x: 723, startPoint y: 274, endPoint x: 578, endPoint y: 270, distance: 144.7
click at [578, 228] on div "Felicidades por Tu Embarazo" at bounding box center [668, 212] width 388 height 32
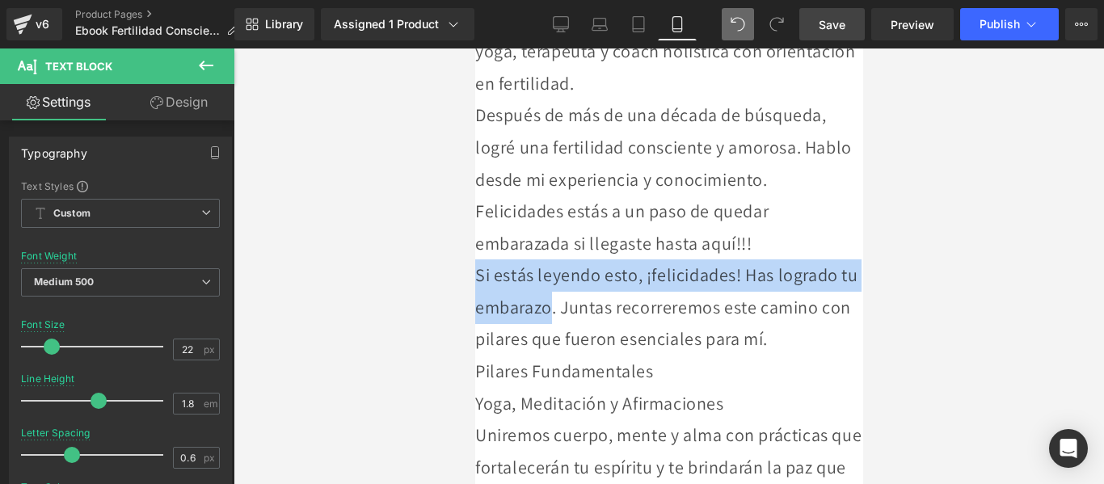
drag, startPoint x: 646, startPoint y: 368, endPoint x: 465, endPoint y: 333, distance: 185.2
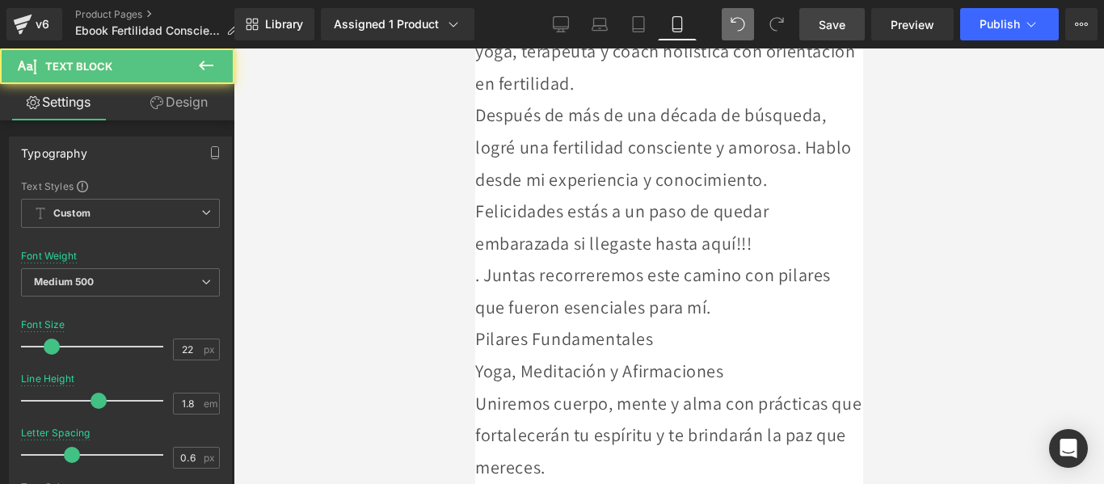
drag, startPoint x: 482, startPoint y: 342, endPoint x: 492, endPoint y: 343, distance: 9.7
click at [485, 323] on div ". Juntas recorreremos este camino con pilares que fueron esenciales para mí." at bounding box center [668, 291] width 388 height 64
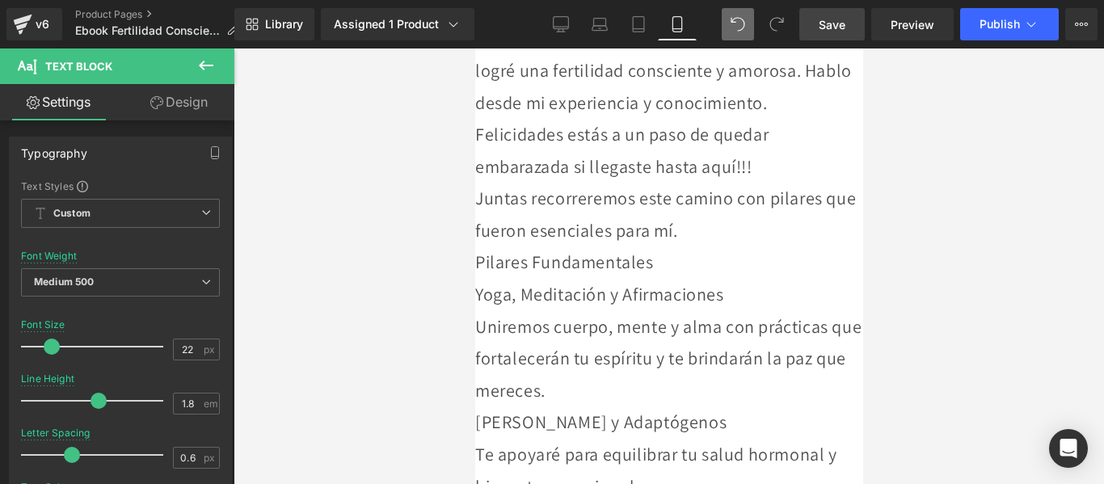
scroll to position [5813, 0]
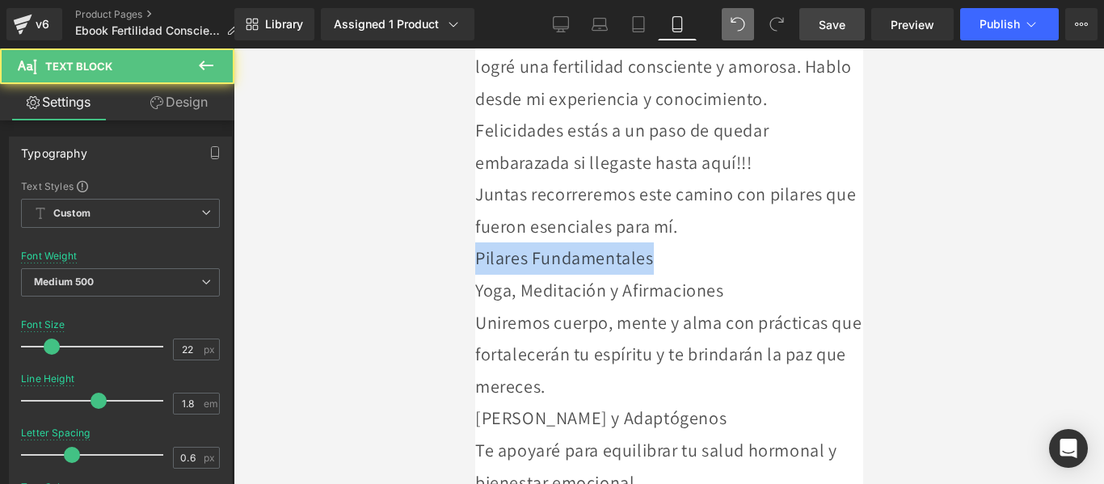
drag, startPoint x: 713, startPoint y: 322, endPoint x: 478, endPoint y: 332, distance: 235.3
click at [478, 275] on div "Pilares Fundamentales" at bounding box center [668, 258] width 388 height 32
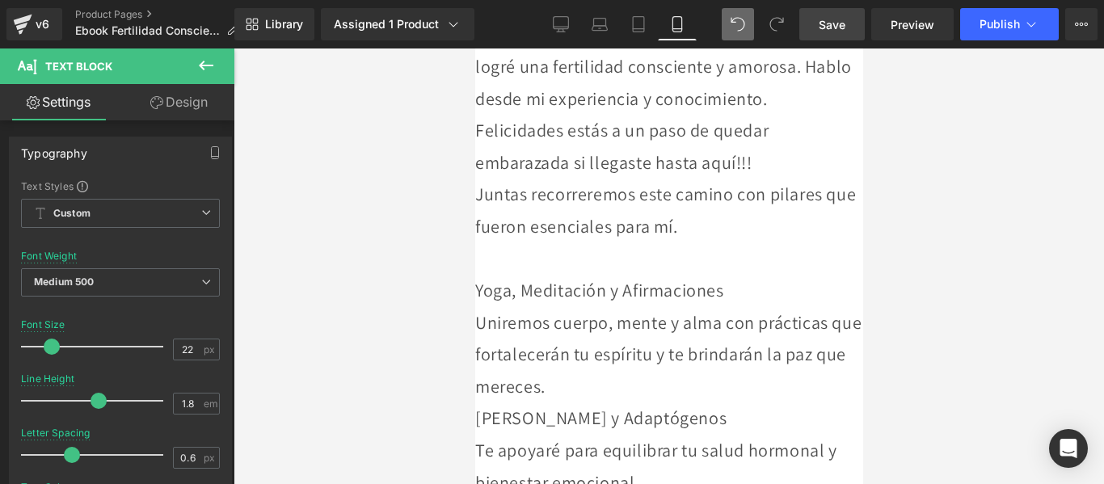
click at [477, 307] on div "Yoga, Meditación y Afirmaciones" at bounding box center [668, 291] width 388 height 32
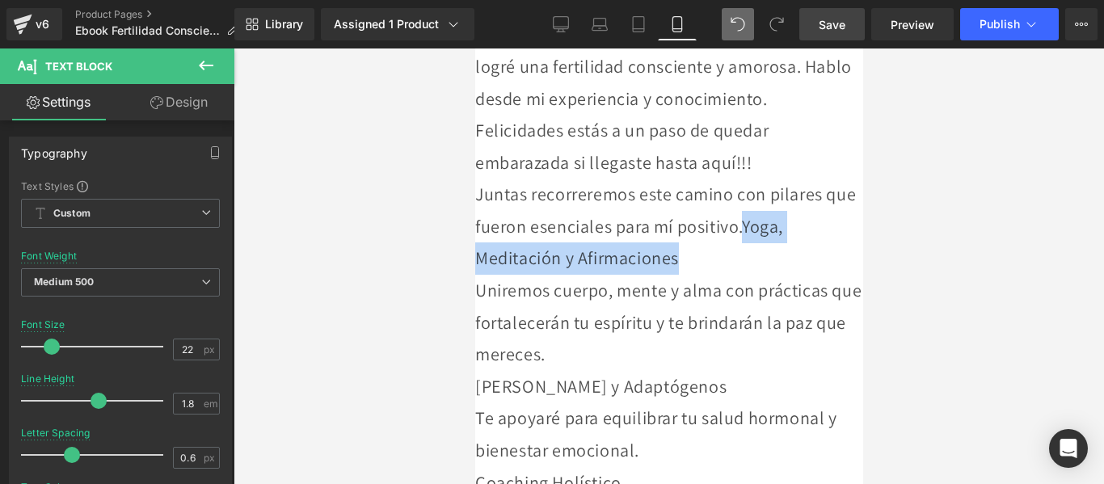
drag, startPoint x: 804, startPoint y: 288, endPoint x: 806, endPoint y: 336, distance: 48.5
click at [806, 275] on div "Juntas recorreremos este camino con pilares que fueron esenciales para mí posit…" at bounding box center [668, 227] width 388 height 96
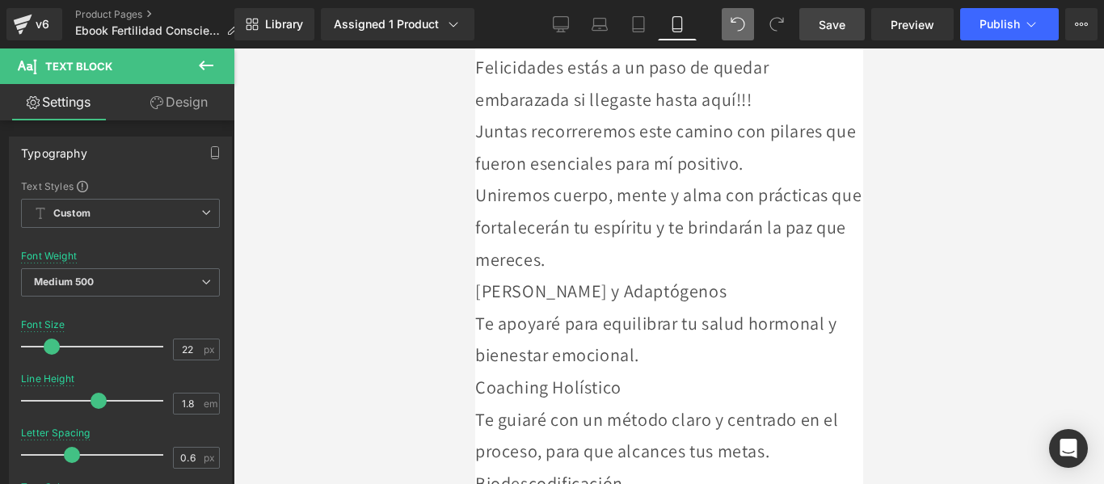
scroll to position [5894, 0]
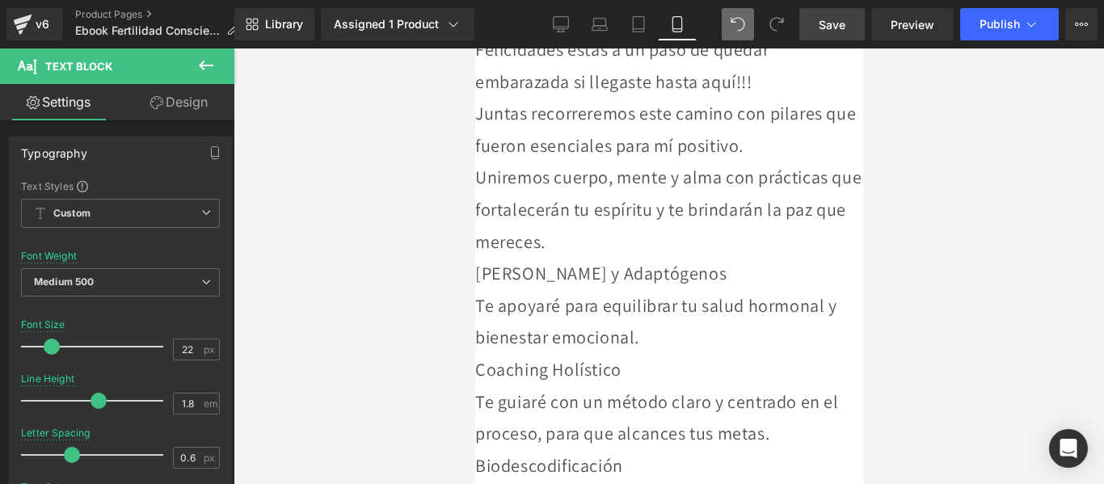
drag, startPoint x: 768, startPoint y: 344, endPoint x: 477, endPoint y: 345, distance: 290.8
click at [477, 290] on div "Flores de Bach y Adaptógenos" at bounding box center [668, 274] width 388 height 32
click at [474, 354] on div "Te apoyaré para equilibrar tu salud hormonal y bienestar emocional." at bounding box center [668, 322] width 388 height 64
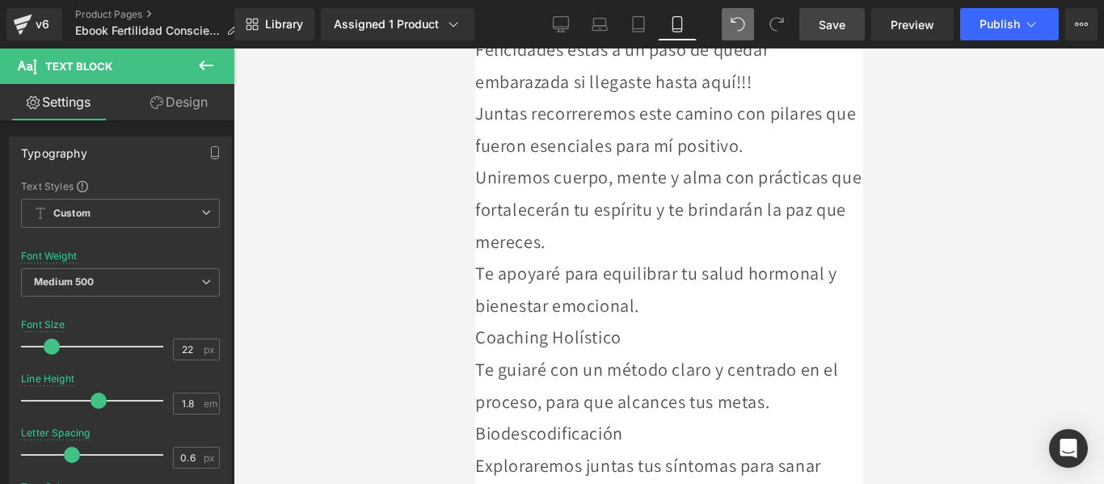
scroll to position [6055, 0]
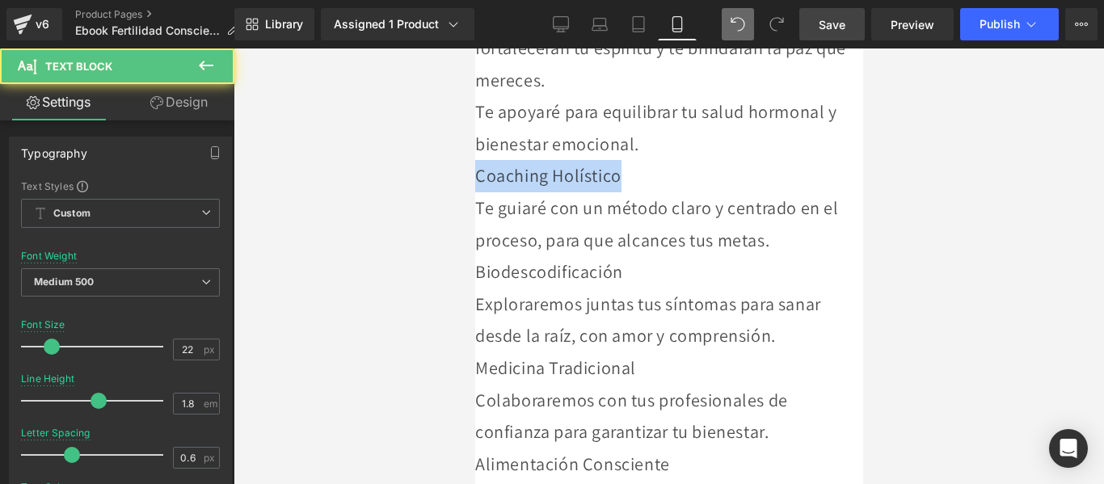
drag, startPoint x: 652, startPoint y: 243, endPoint x: 465, endPoint y: 245, distance: 187.4
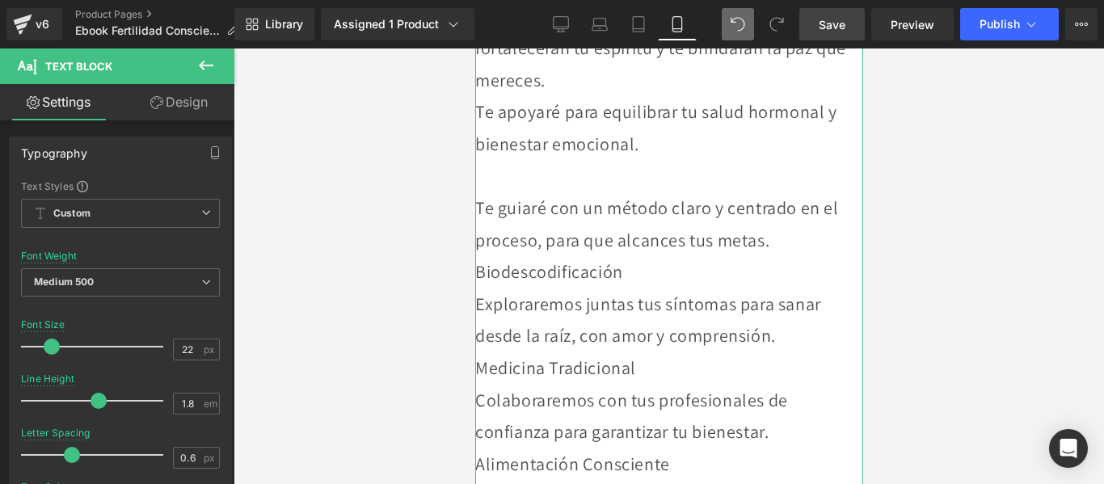
drag, startPoint x: 474, startPoint y: 338, endPoint x: 629, endPoint y: 338, distance: 154.3
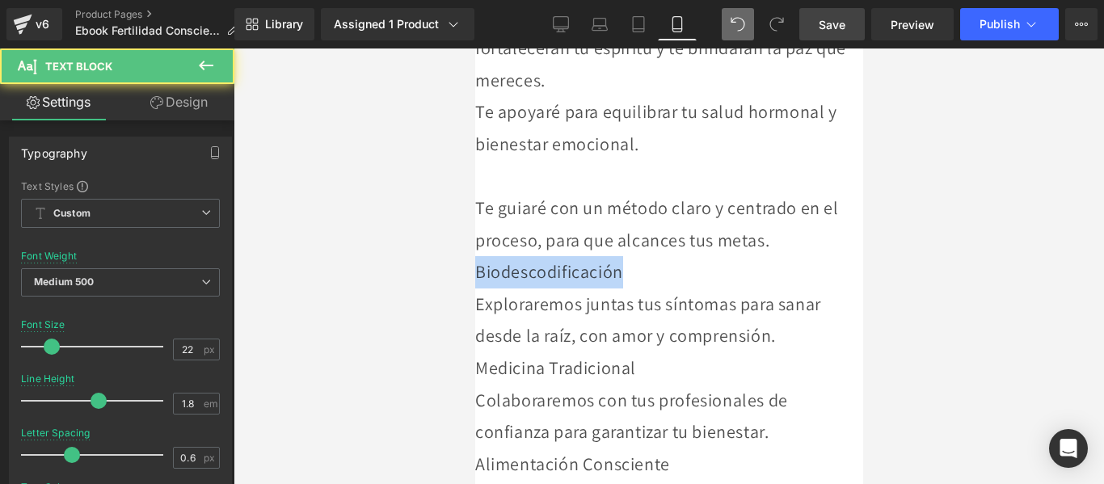
drag, startPoint x: 545, startPoint y: 334, endPoint x: 465, endPoint y: 329, distance: 79.4
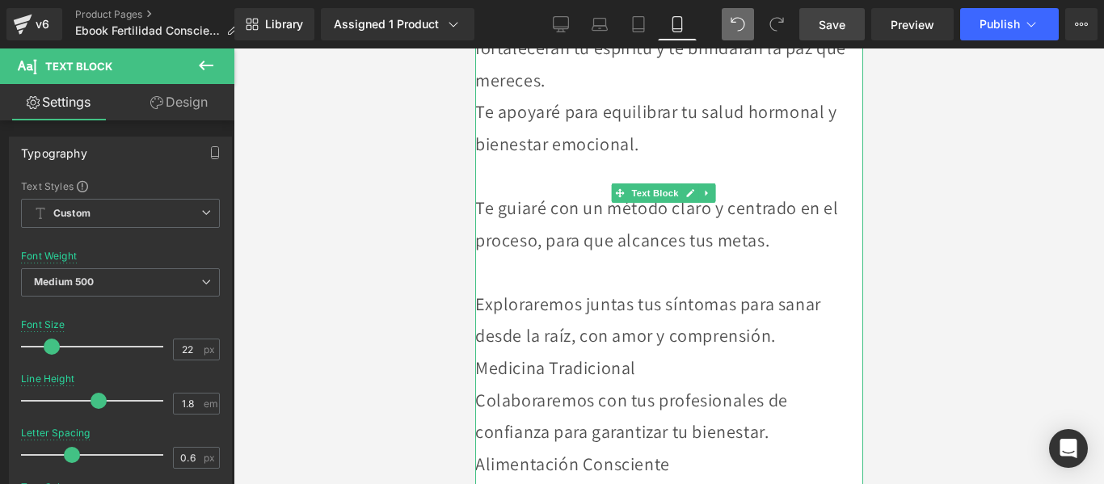
scroll to position [6217, 0]
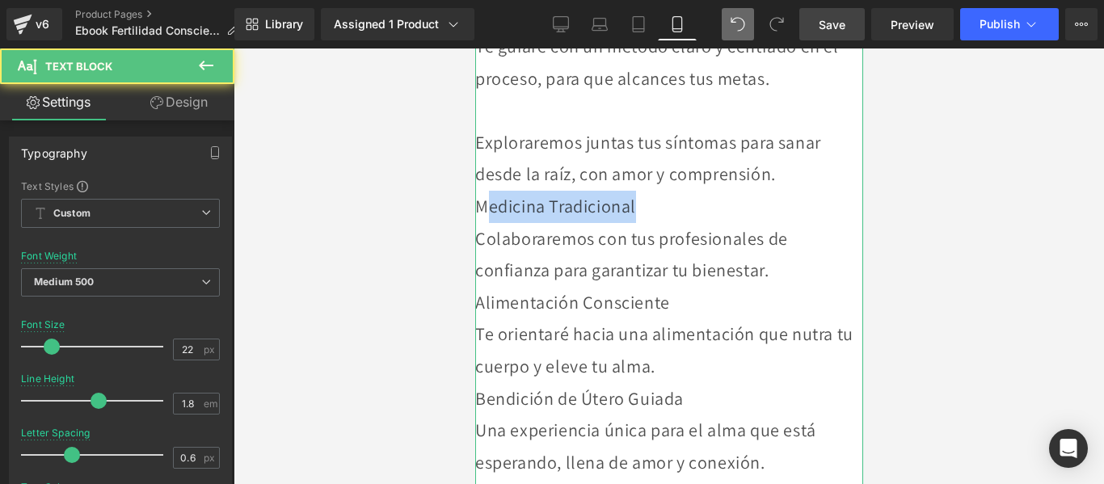
drag, startPoint x: 583, startPoint y: 305, endPoint x: 483, endPoint y: 310, distance: 100.3
click at [483, 223] on div "Medicina Tradicional" at bounding box center [668, 207] width 388 height 32
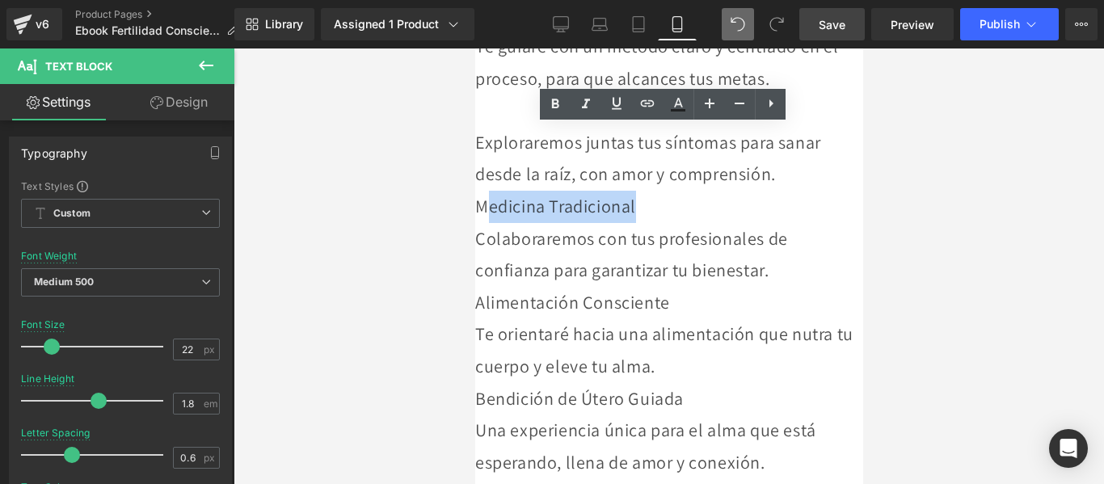
click at [483, 223] on div "Medicina Tradicional" at bounding box center [668, 207] width 388 height 32
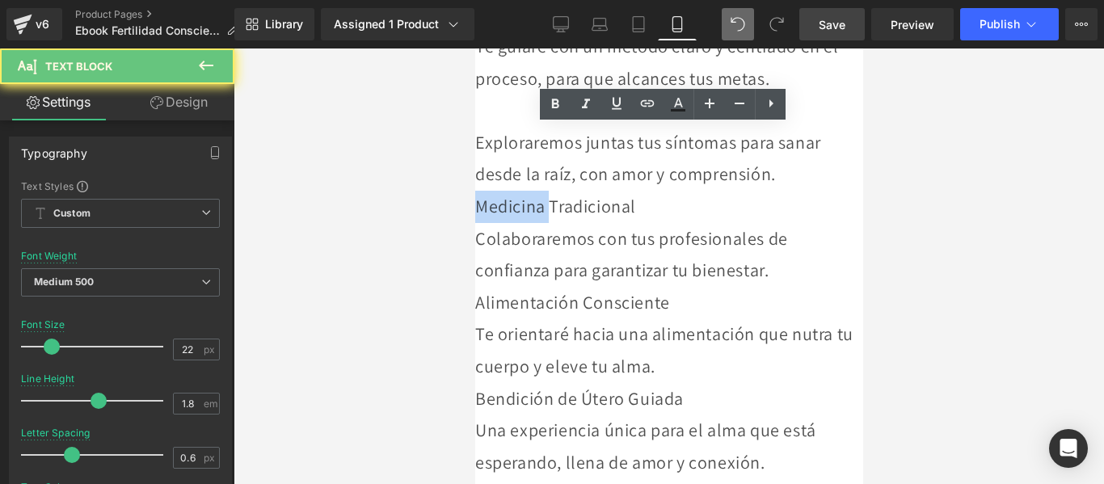
click at [483, 223] on div "Medicina Tradicional" at bounding box center [668, 207] width 388 height 32
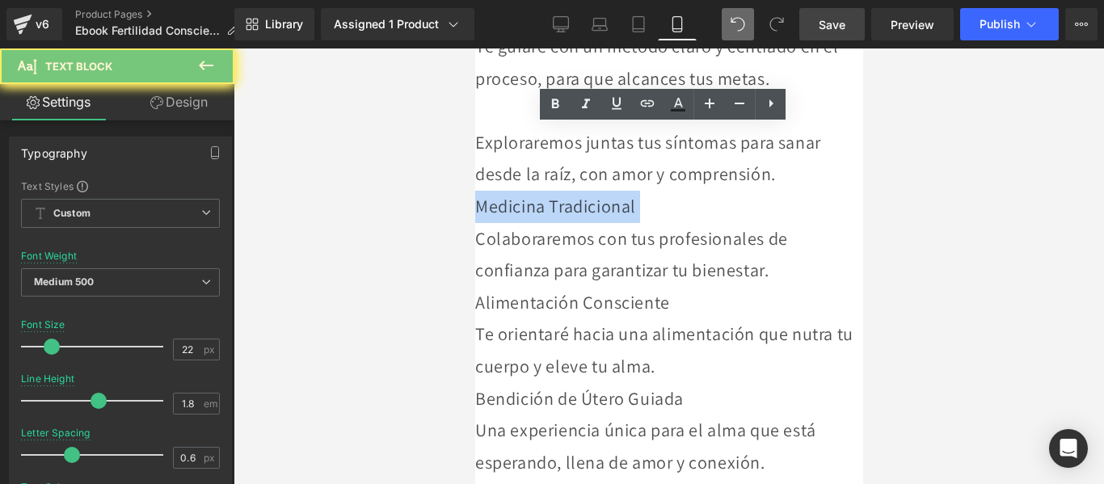
click at [483, 223] on div "Medicina Tradicional" at bounding box center [668, 207] width 388 height 32
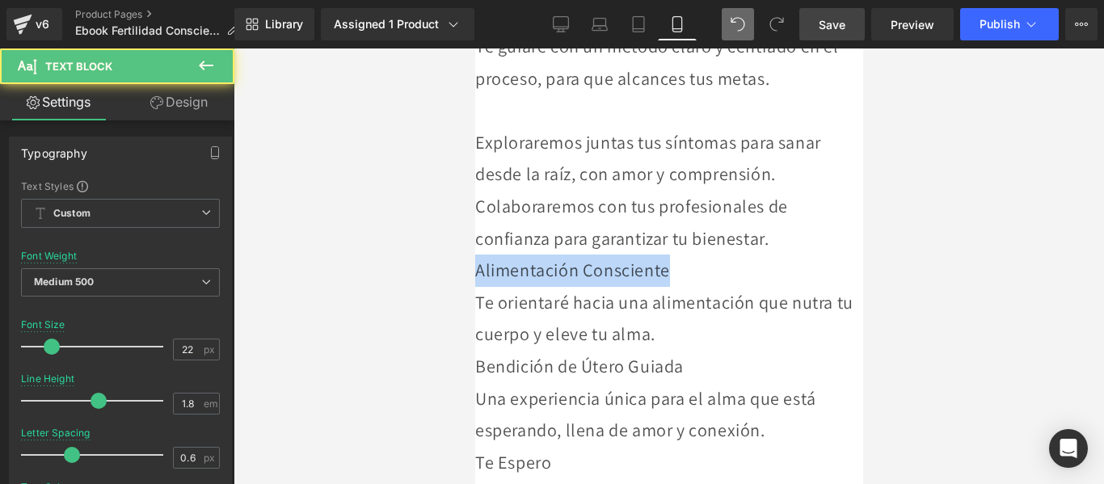
drag, startPoint x: 692, startPoint y: 364, endPoint x: 936, endPoint y: 419, distance: 250.3
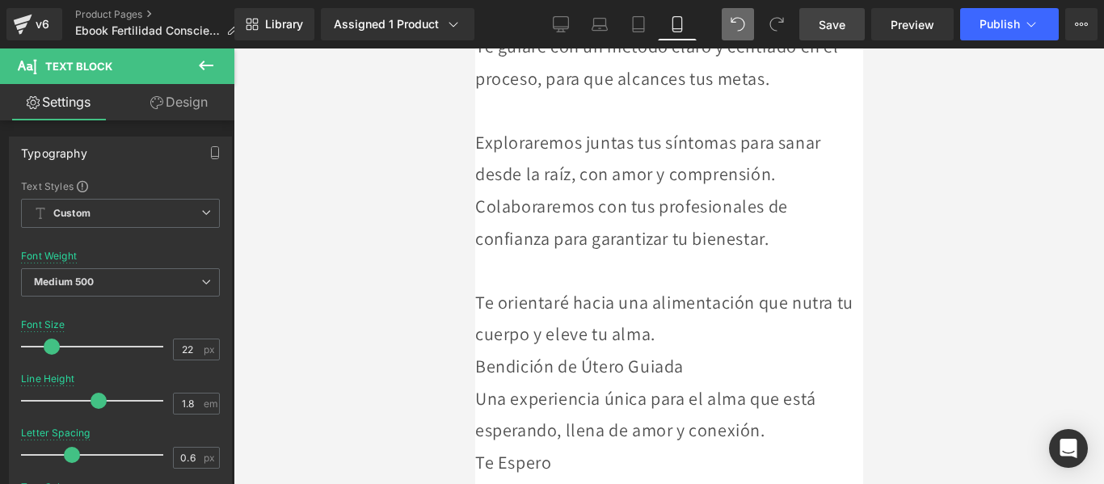
scroll to position [6378, 0]
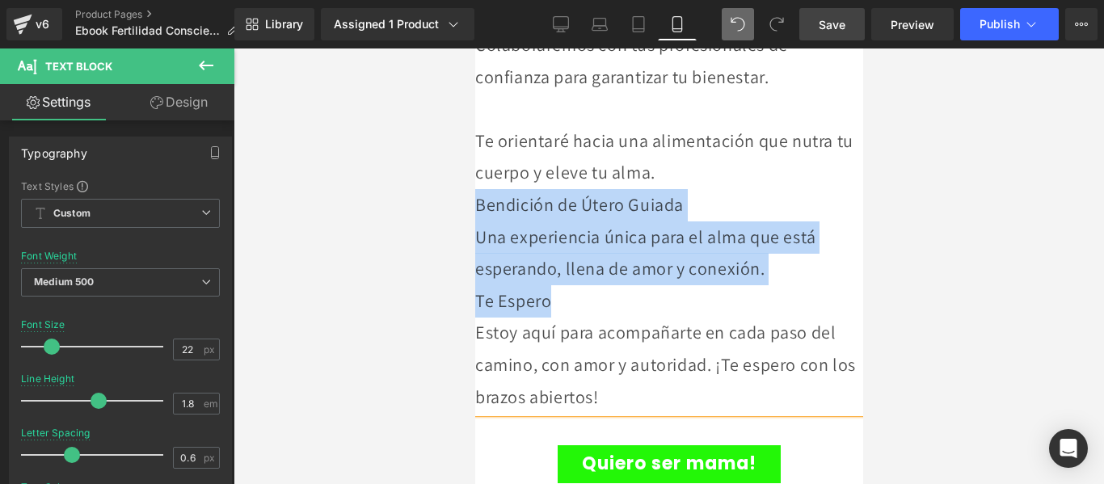
drag, startPoint x: 476, startPoint y: 300, endPoint x: 719, endPoint y: 393, distance: 260.6
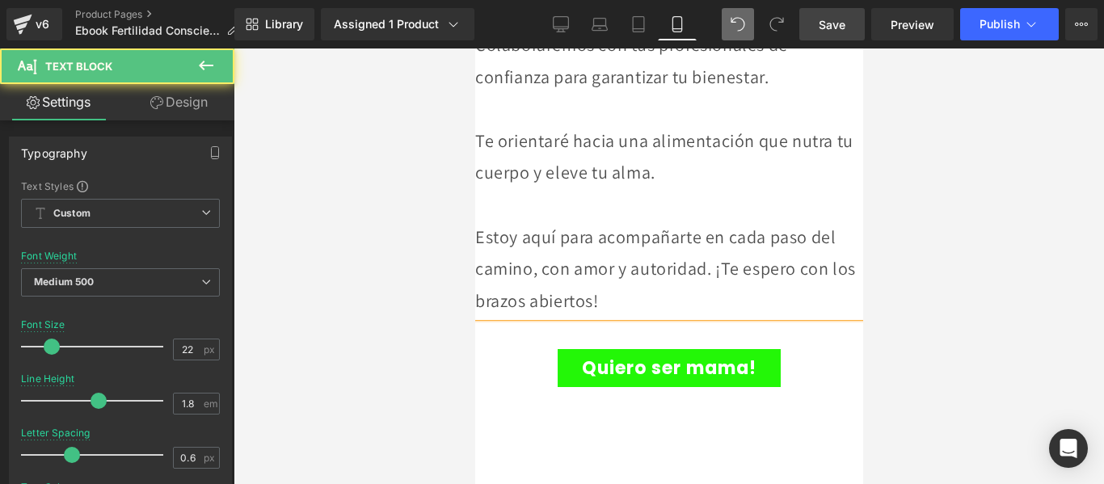
click at [768, 318] on div "Estoy aquí para acompañarte en cada paso del camino, con amor y autoridad. ¡Te …" at bounding box center [668, 269] width 388 height 96
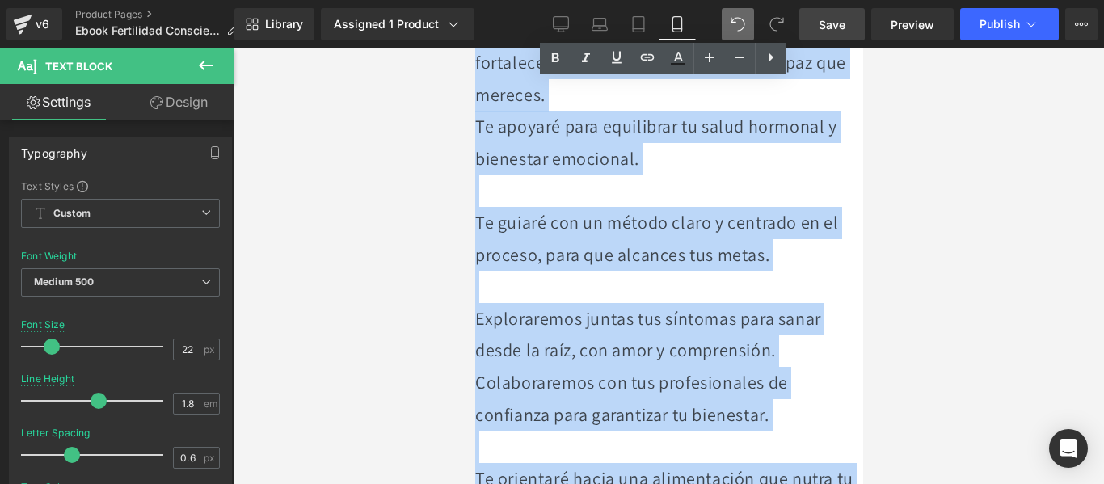
scroll to position [5601, 0]
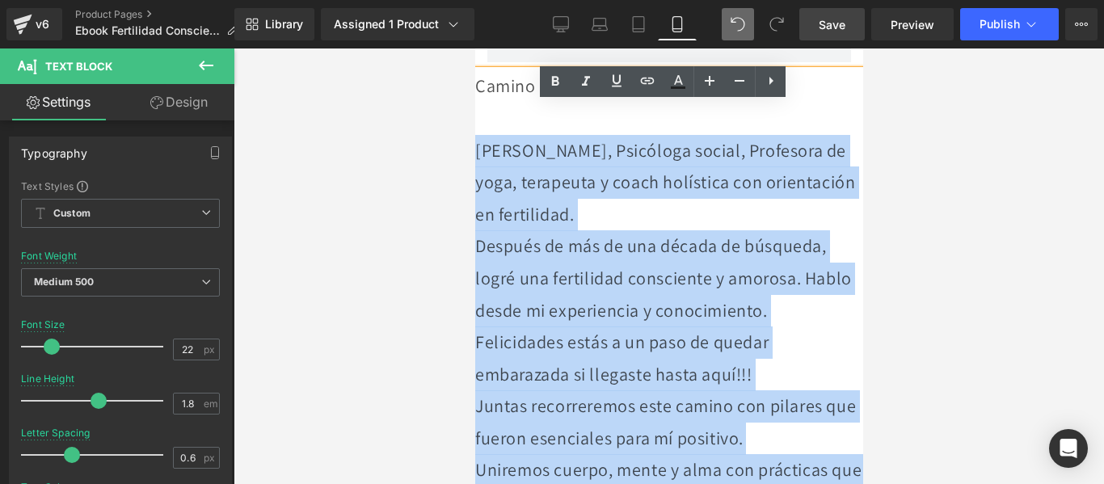
drag, startPoint x: 770, startPoint y: 398, endPoint x: 470, endPoint y: 169, distance: 377.5
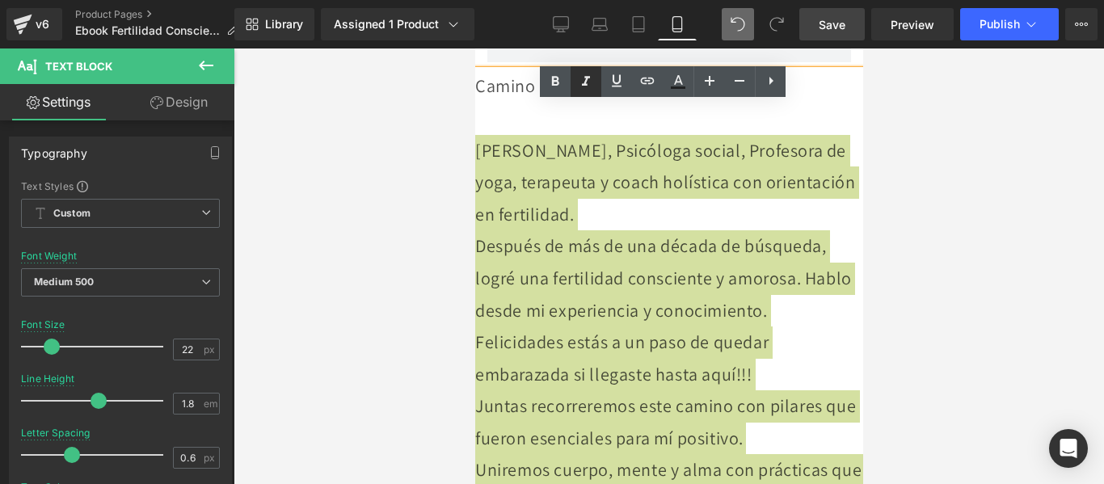
click at [586, 82] on icon at bounding box center [586, 82] width 8 height 10
click at [679, 79] on icon at bounding box center [678, 80] width 9 height 10
type input "#121212"
type input "75"
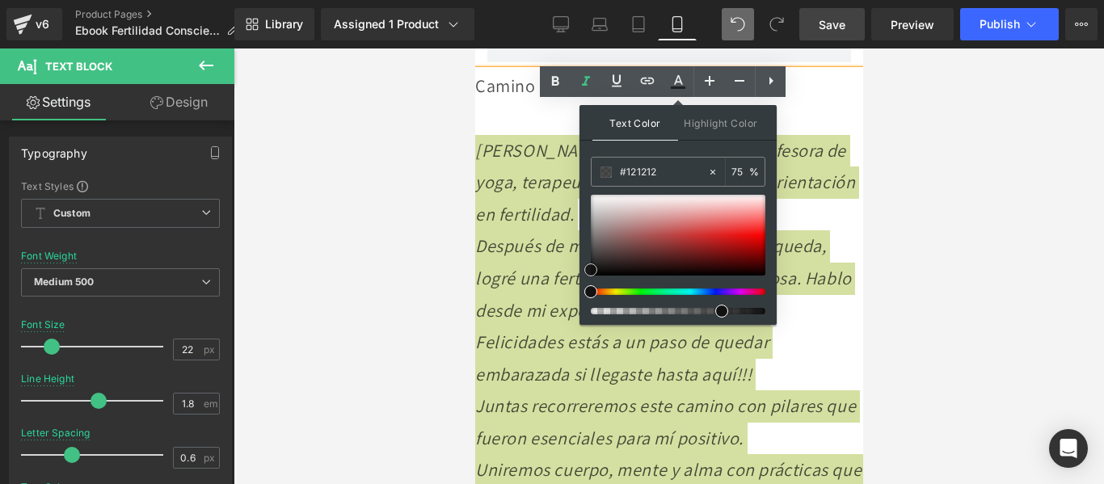
click at [588, 265] on span at bounding box center [590, 269] width 13 height 13
type input "#131010"
click at [608, 270] on div at bounding box center [678, 235] width 175 height 81
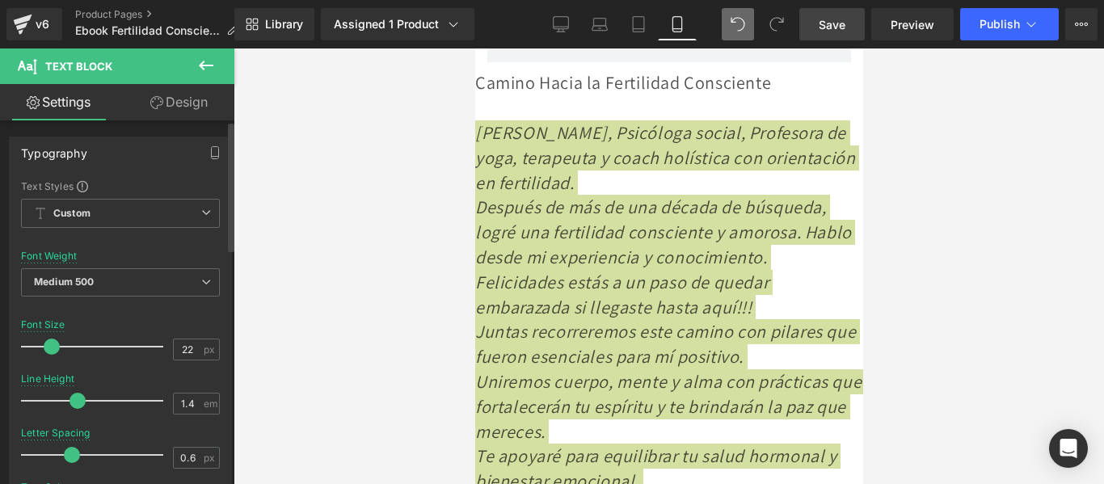
type input "1.3"
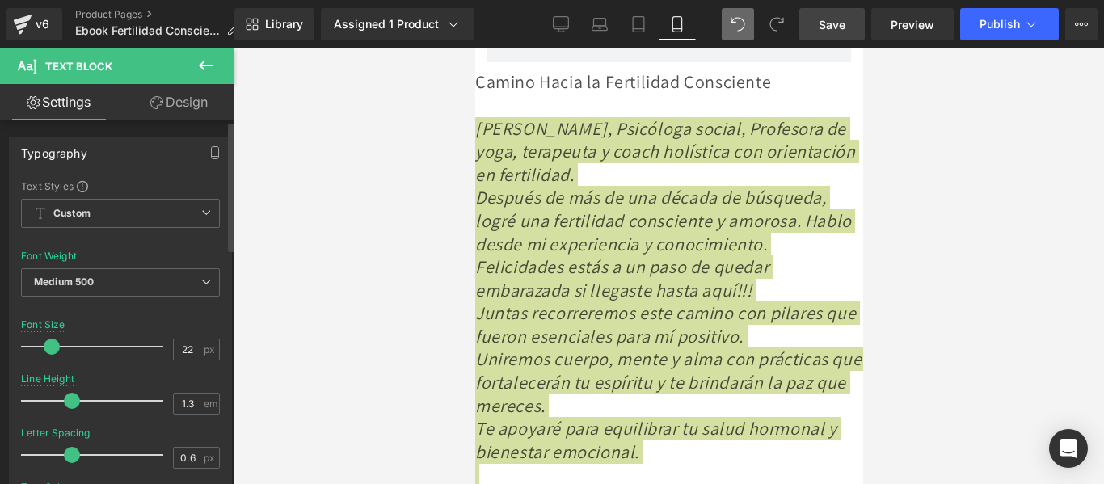
drag, startPoint x: 93, startPoint y: 402, endPoint x: 67, endPoint y: 390, distance: 28.6
click at [67, 390] on div at bounding box center [96, 401] width 134 height 32
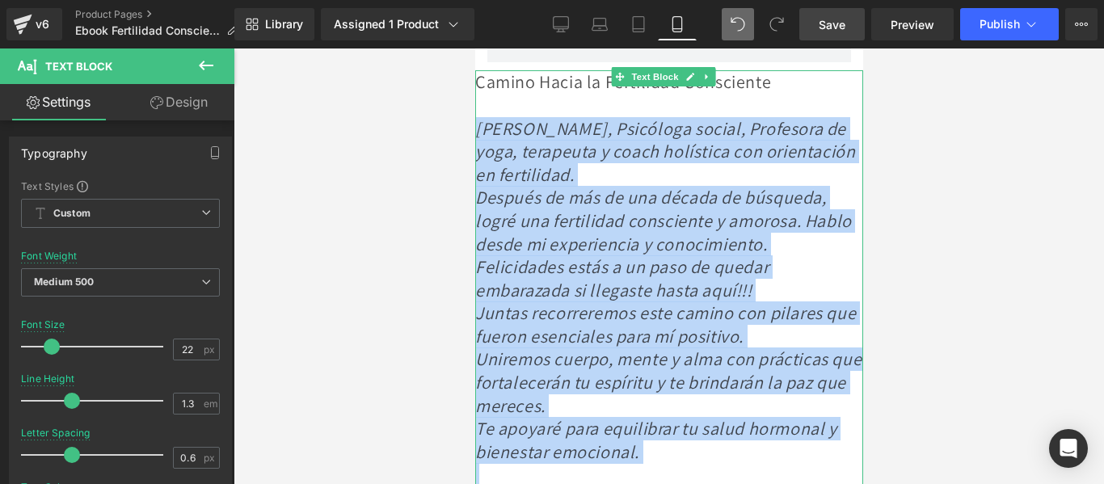
click at [625, 347] on span "Juntas recorreremos este camino con pilares que fueron esenciales para mí posit…" at bounding box center [664, 324] width 381 height 46
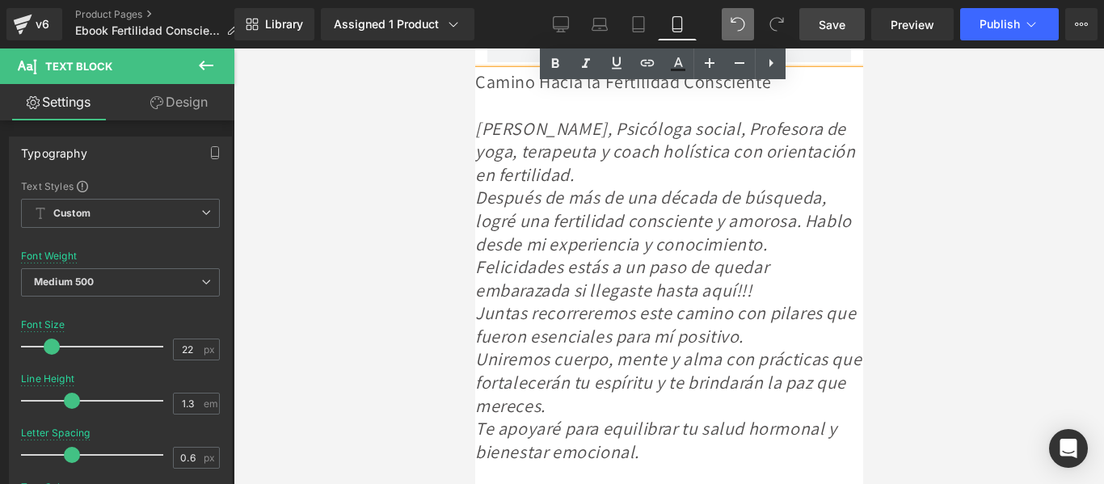
scroll to position [5763, 0]
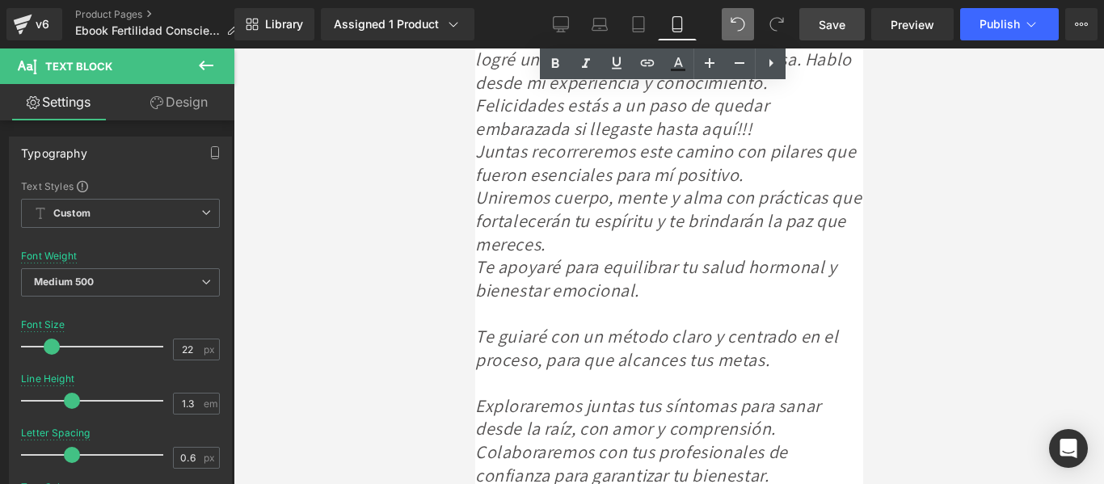
click at [512, 325] on div at bounding box center [668, 312] width 388 height 23
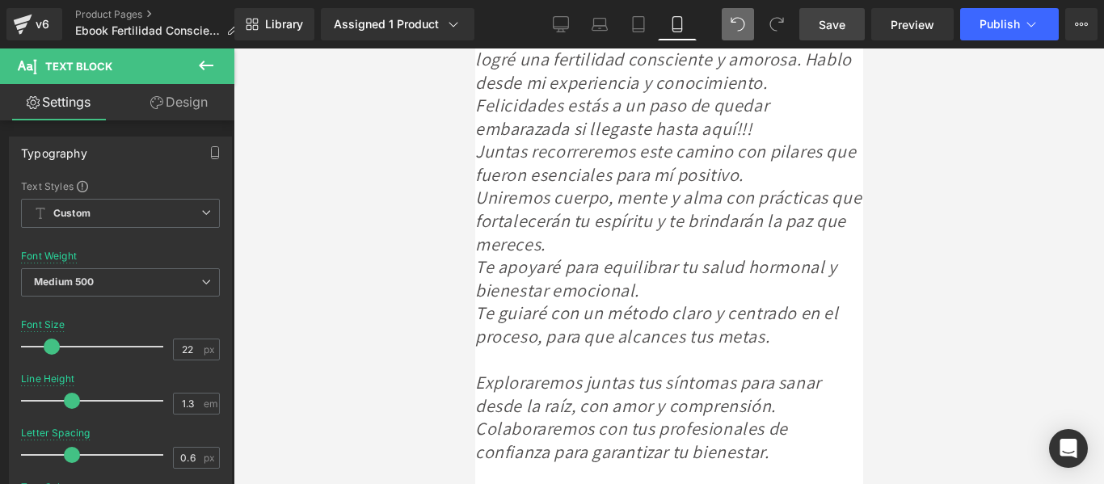
click at [531, 415] on div "Rendering Content" at bounding box center [552, 420] width 99 height 18
click at [510, 420] on div "Rendering Content" at bounding box center [552, 420] width 99 height 18
drag, startPoint x: 474, startPoint y: 436, endPoint x: 484, endPoint y: 431, distance: 11.2
click at [474, 437] on div at bounding box center [476, 267] width 4 height 716
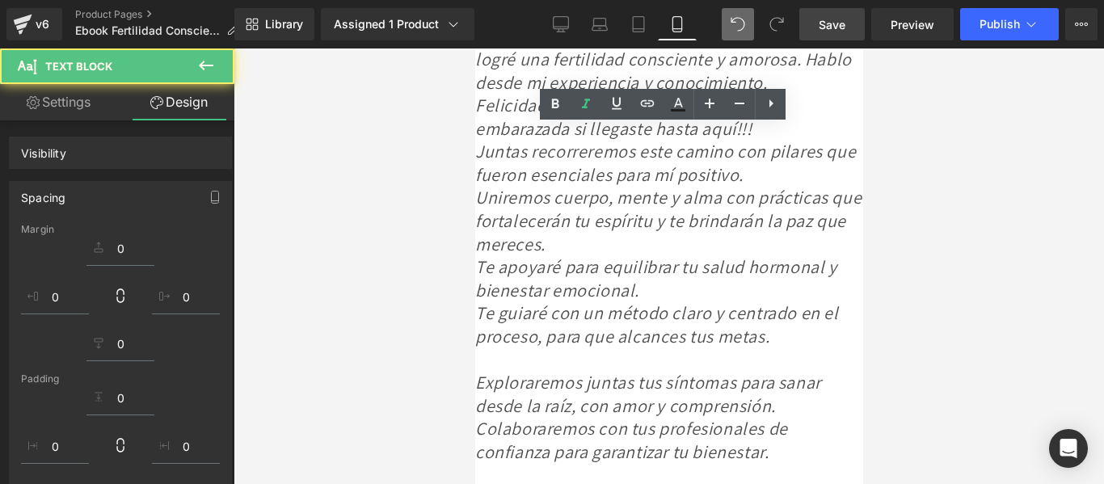
click at [477, 417] on span "Exploraremos juntas tus síntomas para sanar desde la raíz, con amor y comprensi…" at bounding box center [647, 394] width 346 height 46
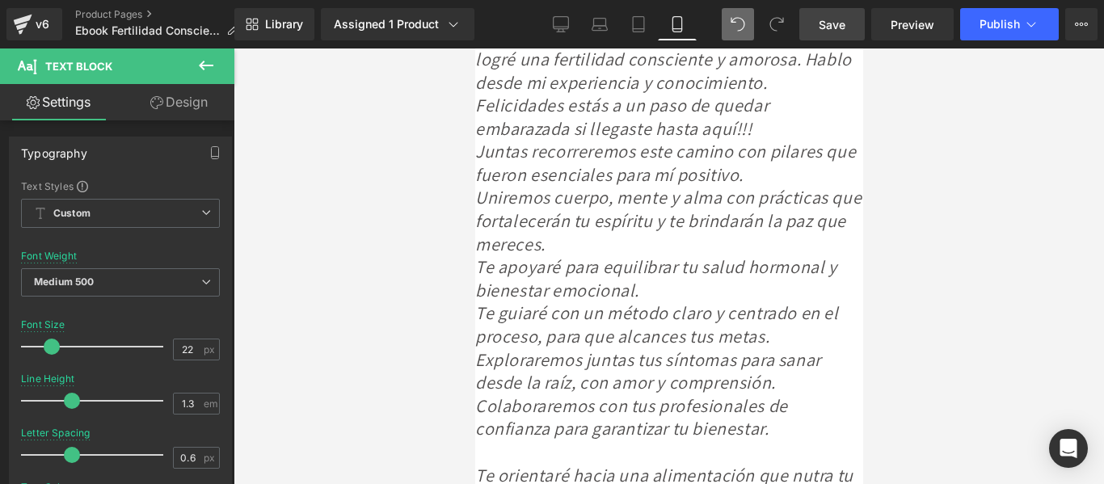
click at [478, 301] on span "Te apoyaré para equilibrar tu salud hormonal y bienestar emocional." at bounding box center [655, 278] width 362 height 46
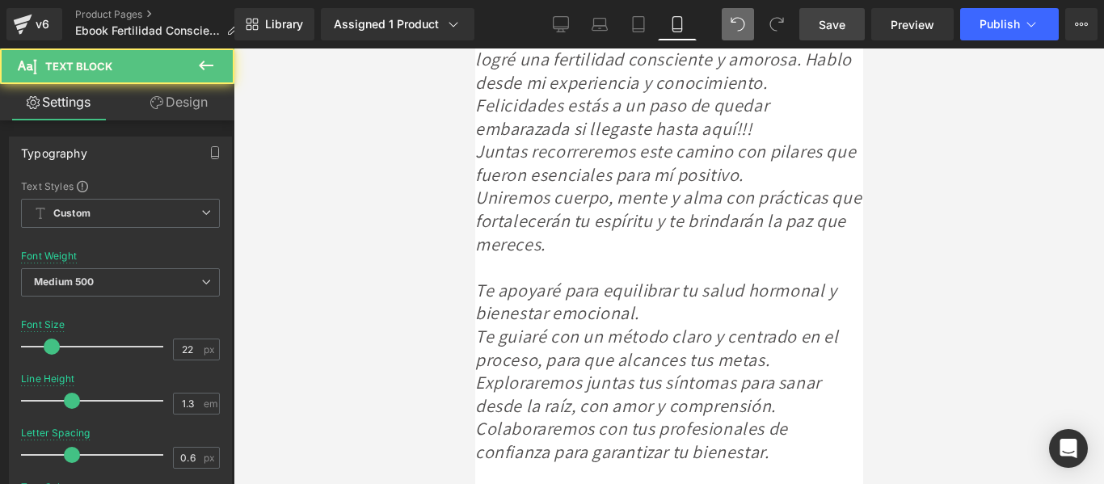
click at [481, 371] on span "Te guiaré con un método claro y centrado en el proceso, para que alcances tus m…" at bounding box center [656, 348] width 364 height 46
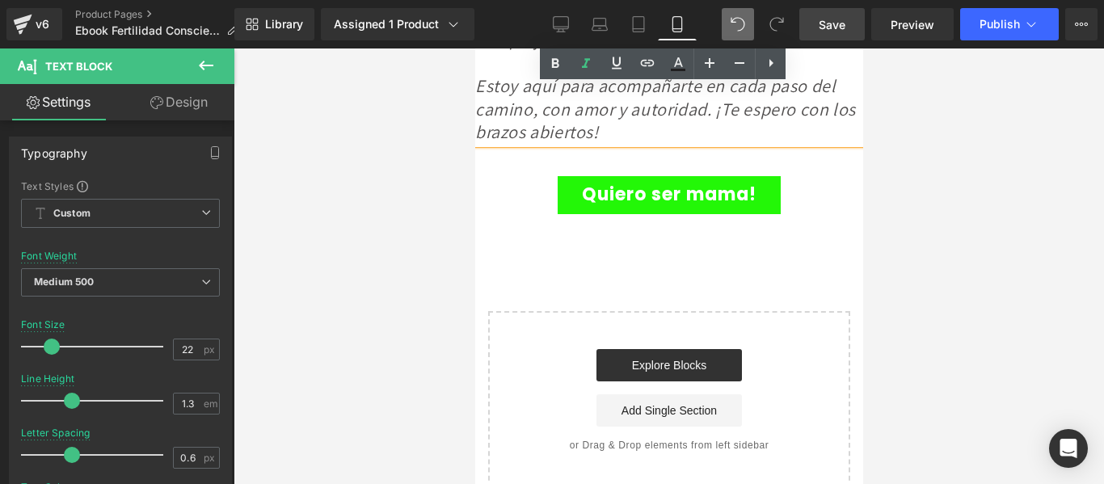
scroll to position [6247, 0]
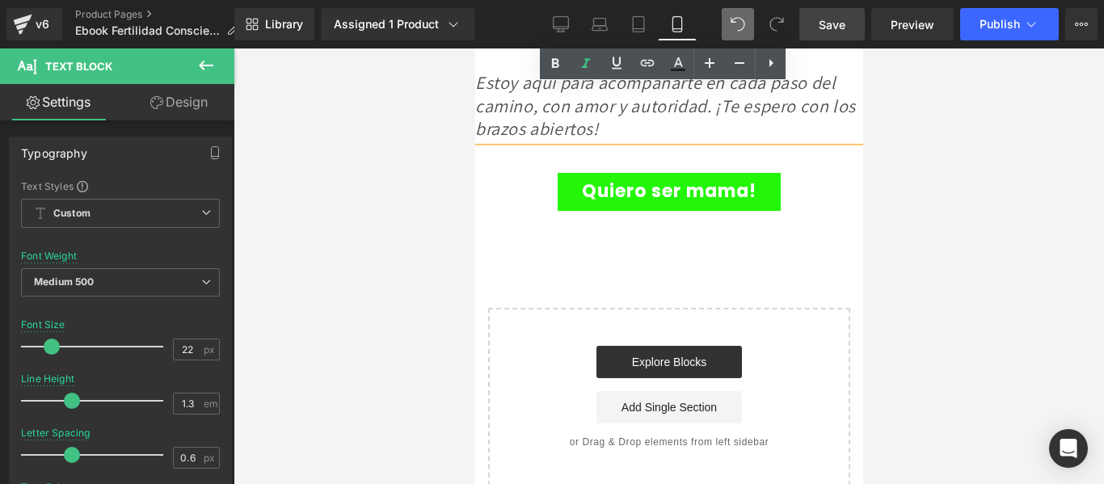
click at [757, 141] on div "Estoy aquí para acompañarte en cada paso del camino, con amor y autoridad. ¡Te …" at bounding box center [668, 105] width 388 height 69
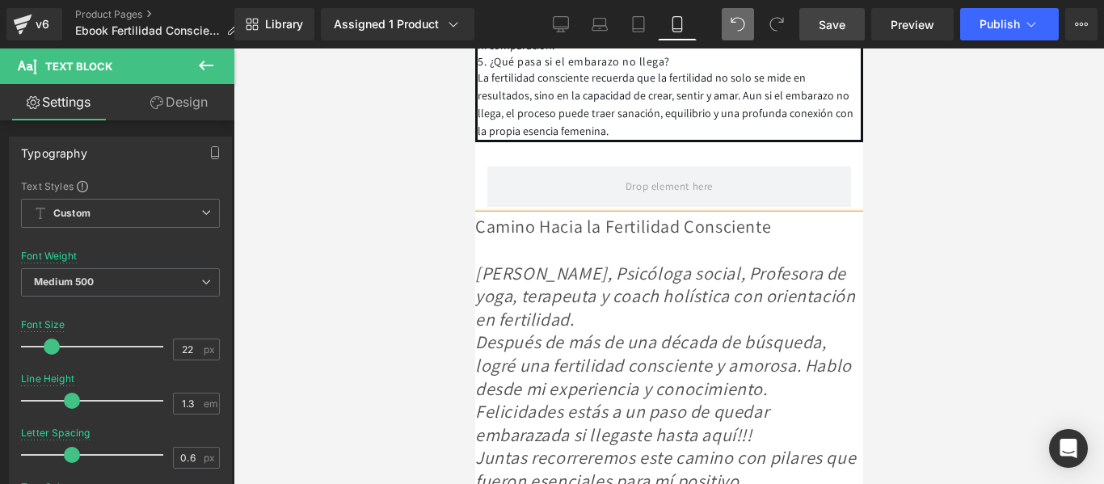
scroll to position [5520, 0]
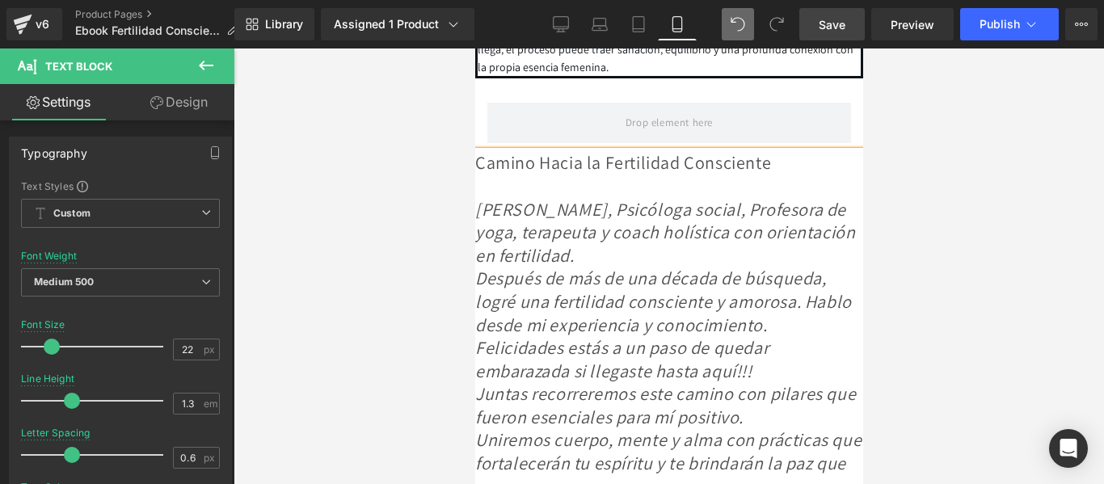
click at [795, 267] on div "[PERSON_NAME], Psicóloga social, Profesora de yoga, terapeuta y coach holística…" at bounding box center [668, 232] width 388 height 69
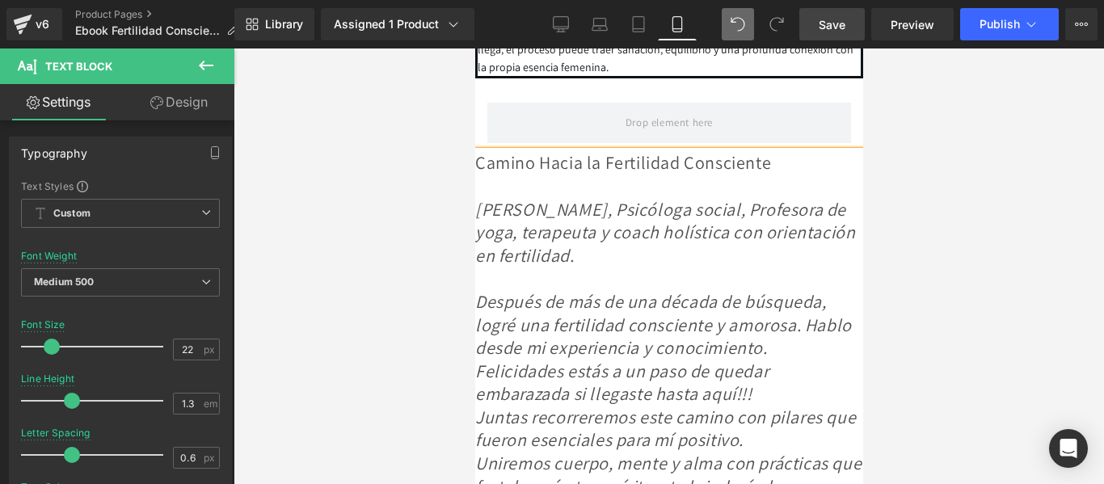
drag, startPoint x: 843, startPoint y: 359, endPoint x: 850, endPoint y: 370, distance: 13.4
click at [841, 359] on div "Después de más de una década de búsqueda, logré una fertilidad consciente y amo…" at bounding box center [668, 324] width 388 height 69
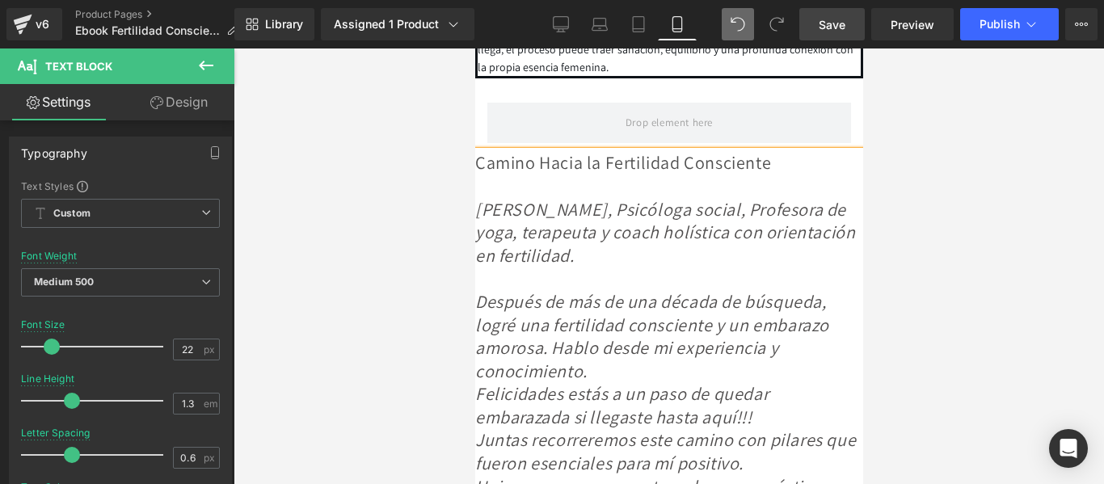
click at [659, 379] on span "Después de más de una década de búsqueda, logré una fertilidad consciente y un …" at bounding box center [651, 336] width 354 height 92
click at [673, 372] on span "Después de más de una década de búsqueda, logré una fertilidad consciente y un …" at bounding box center [651, 336] width 354 height 92
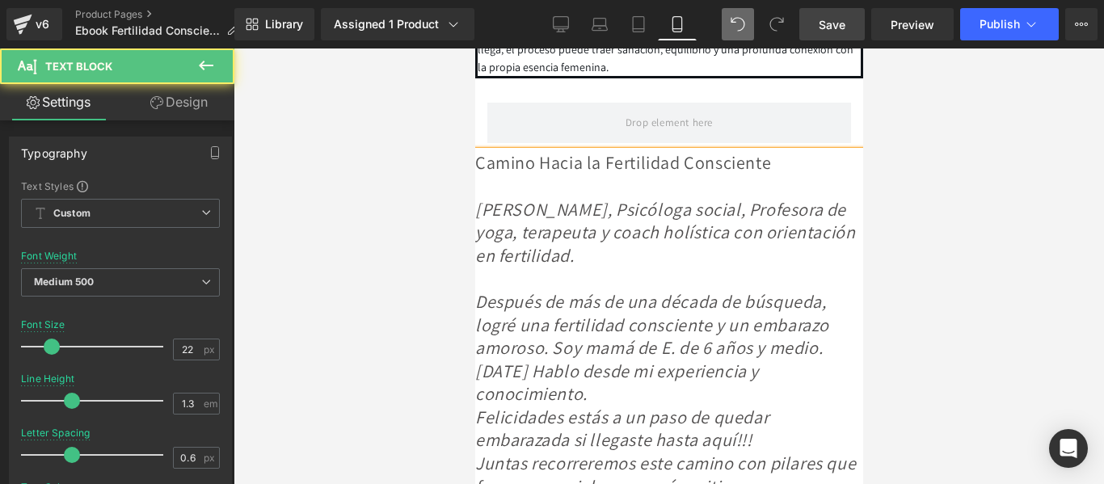
click at [679, 402] on span "Después de más de una década de búsqueda, logré una fertilidad consciente y un …" at bounding box center [651, 347] width 354 height 115
click at [680, 402] on span "Después de más de una década de búsqueda, logré una fertilidad consciente y un …" at bounding box center [651, 347] width 354 height 115
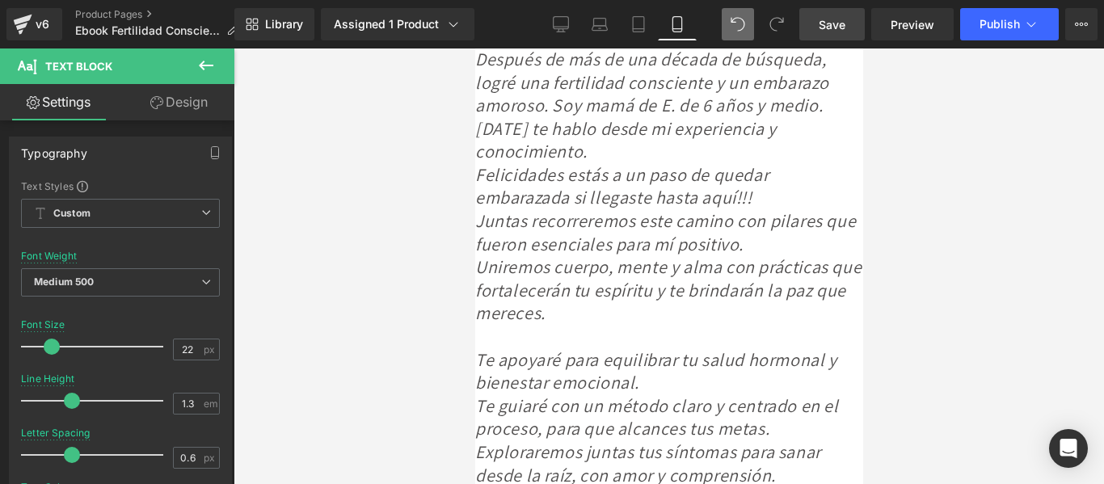
scroll to position [5844, 0]
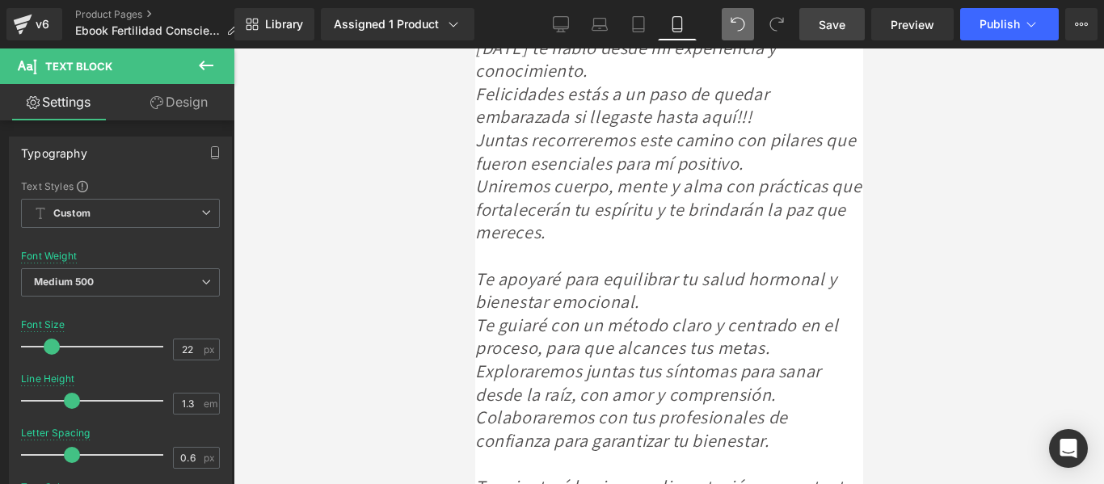
click at [835, 28] on span "Save" at bounding box center [831, 24] width 27 height 17
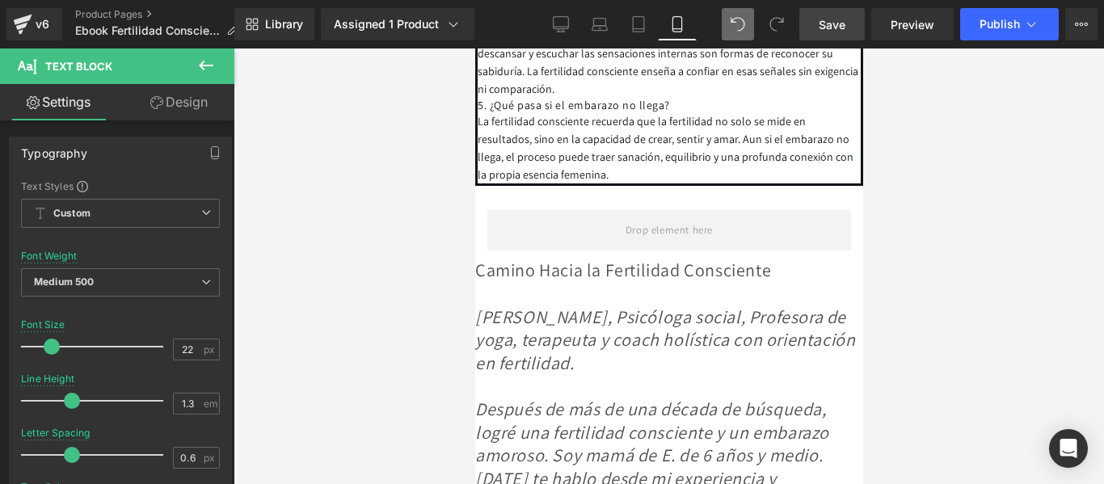
scroll to position [5278, 0]
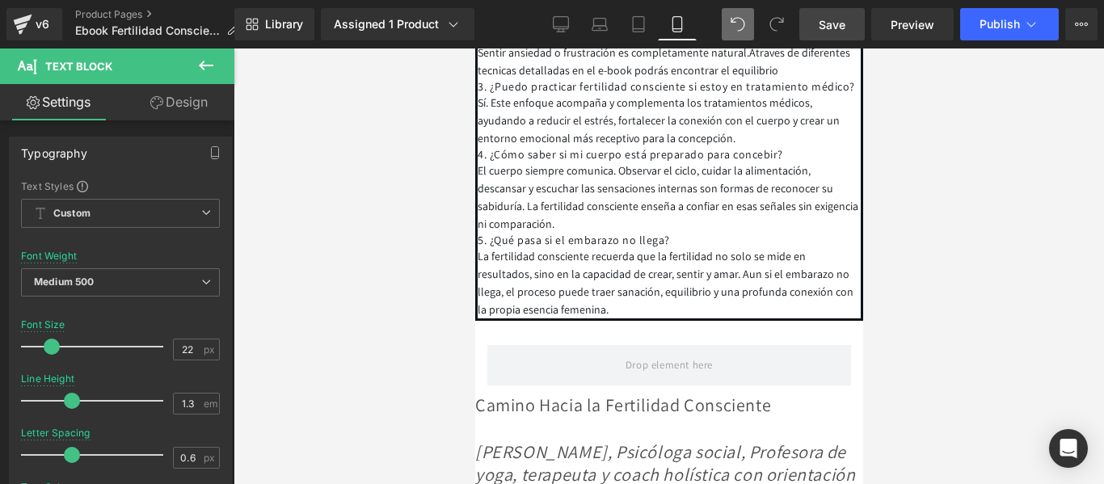
click at [946, 267] on div at bounding box center [668, 265] width 870 height 435
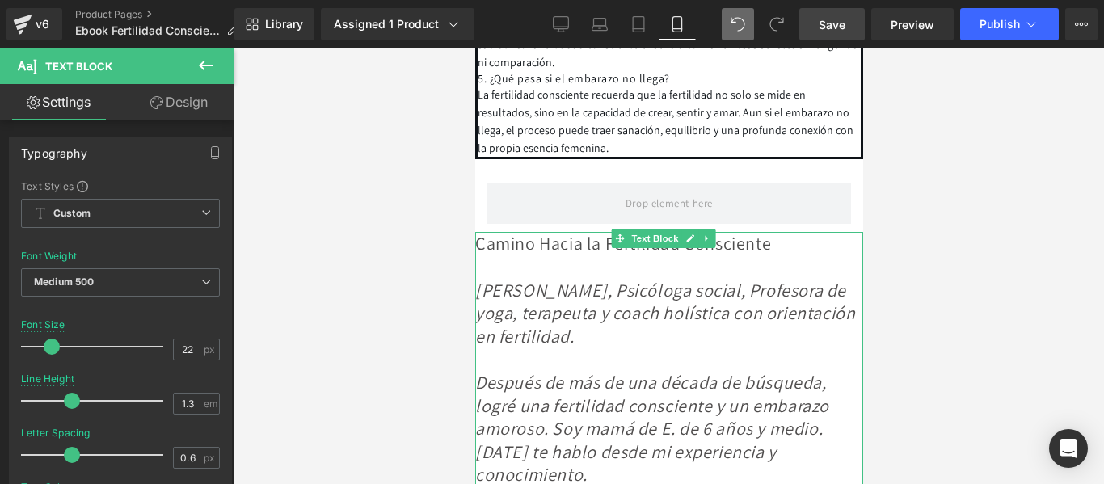
click at [557, 279] on div at bounding box center [668, 266] width 388 height 23
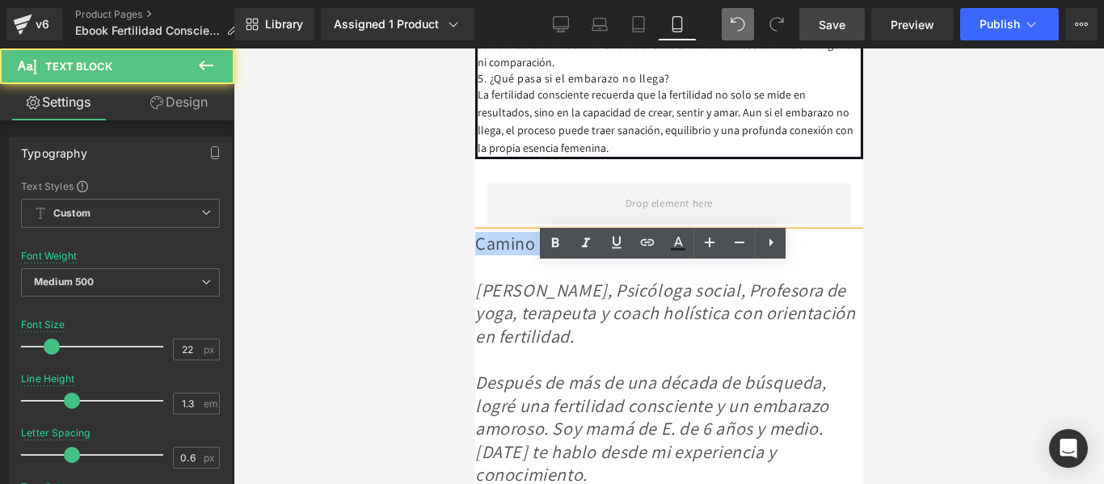
drag, startPoint x: 789, startPoint y: 275, endPoint x: 456, endPoint y: 271, distance: 333.7
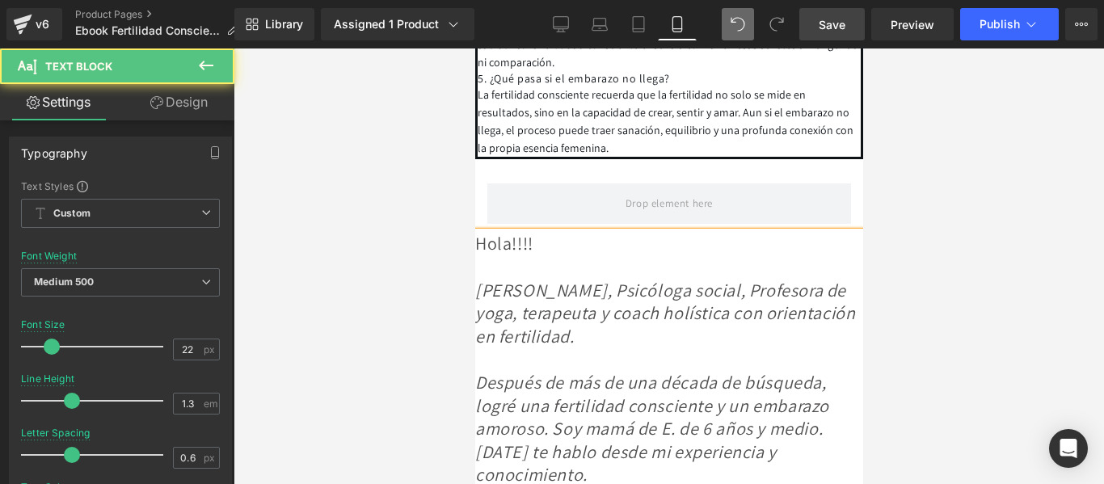
click at [482, 318] on span "[PERSON_NAME], Psicóloga social, Profesora de yoga, terapeuta y coach holística…" at bounding box center [664, 313] width 380 height 69
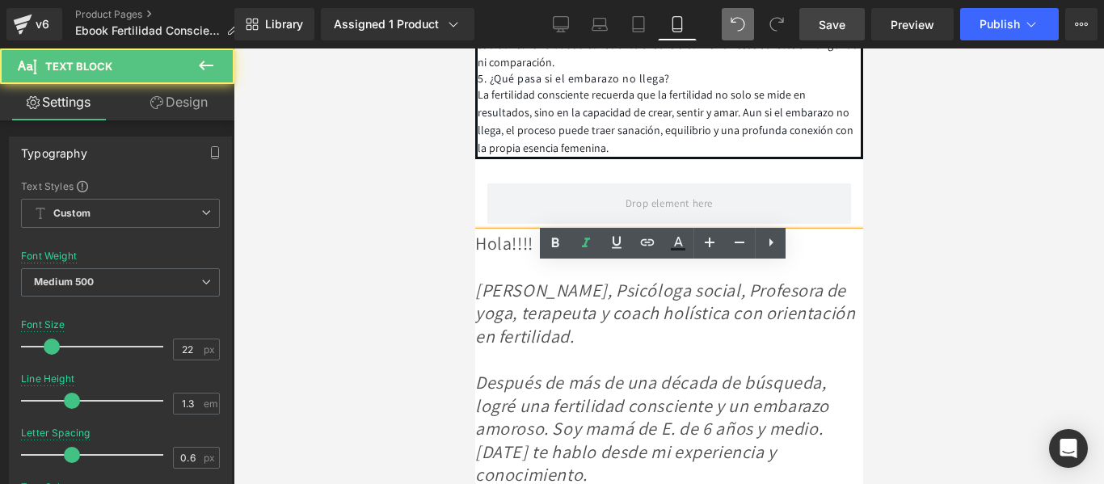
click at [477, 319] on span "[PERSON_NAME], Psicóloga social, Profesora de yoga, terapeuta y coach holística…" at bounding box center [664, 313] width 380 height 69
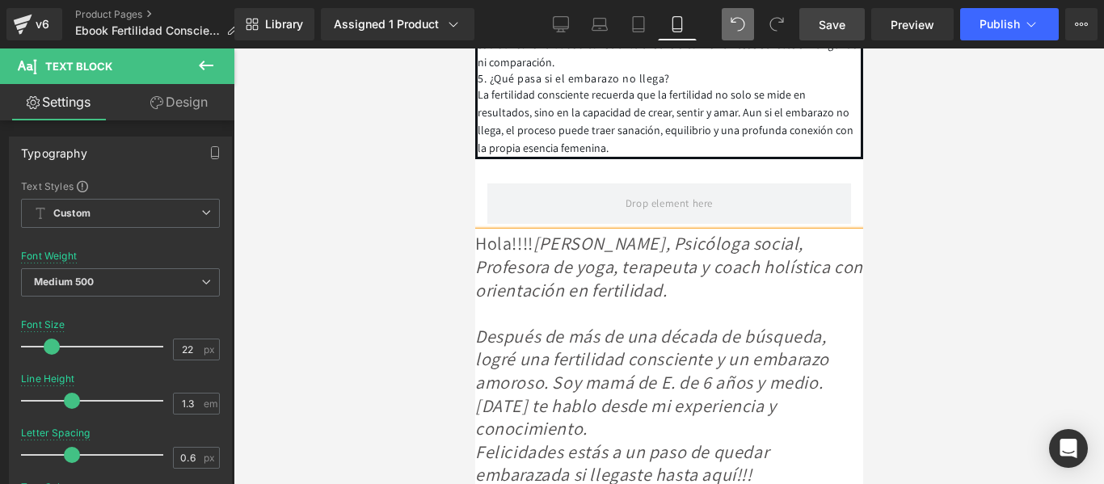
click at [981, 288] on div at bounding box center [668, 265] width 870 height 435
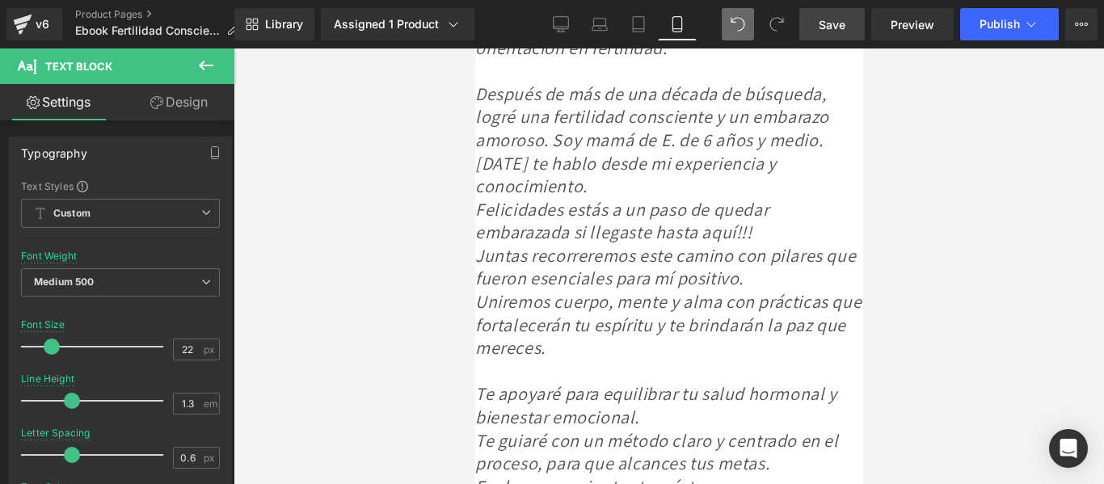
scroll to position [5328, 0]
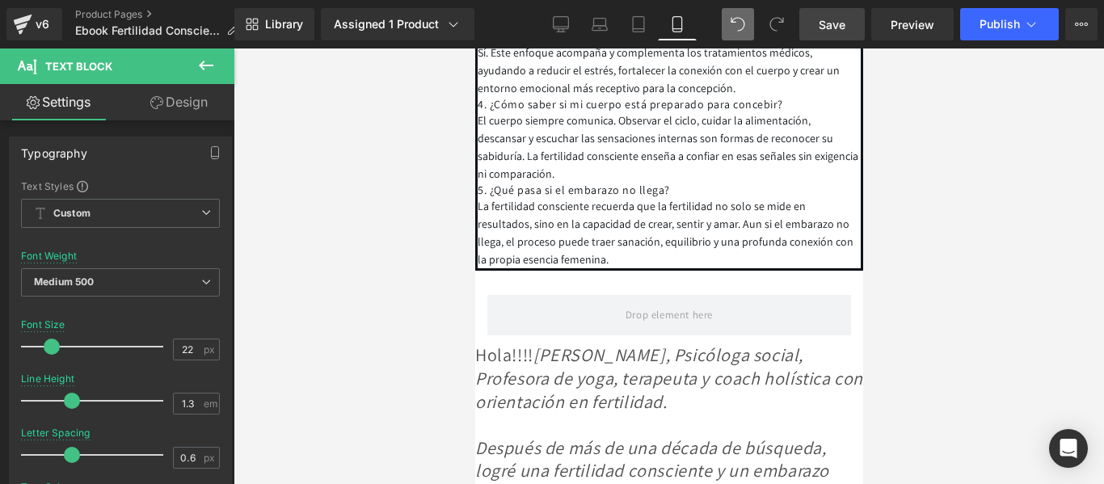
click at [212, 65] on icon at bounding box center [206, 66] width 15 height 10
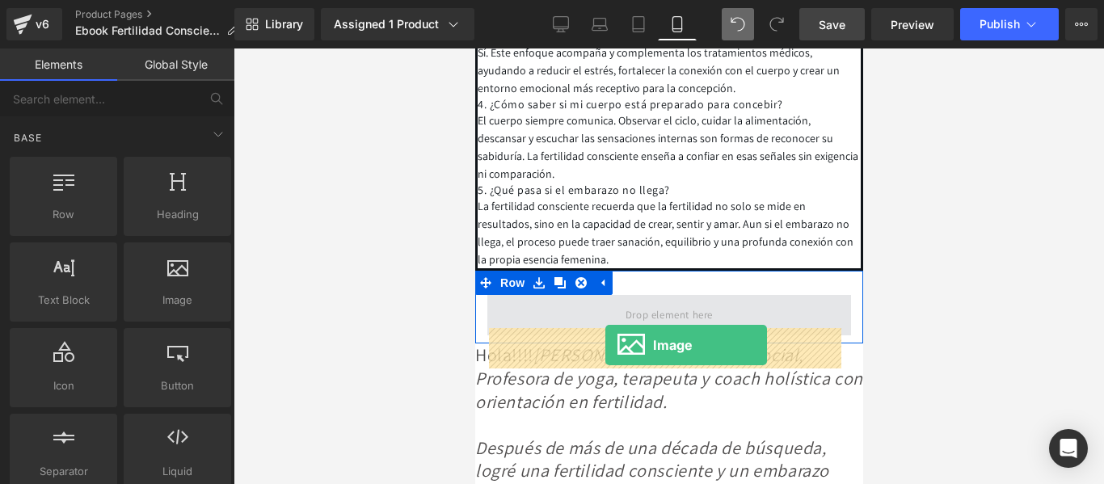
drag, startPoint x: 650, startPoint y: 330, endPoint x: 604, endPoint y: 345, distance: 47.8
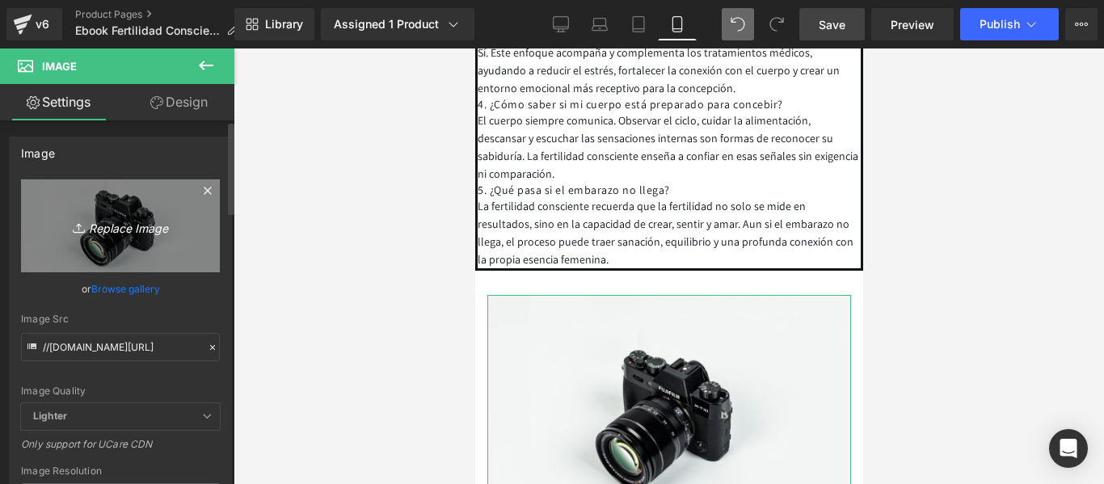
click at [132, 217] on icon "Replace Image" at bounding box center [120, 226] width 129 height 20
type input "C:\fakepath\473189128_1562766101044598_7041878868039037318_n.jpg"
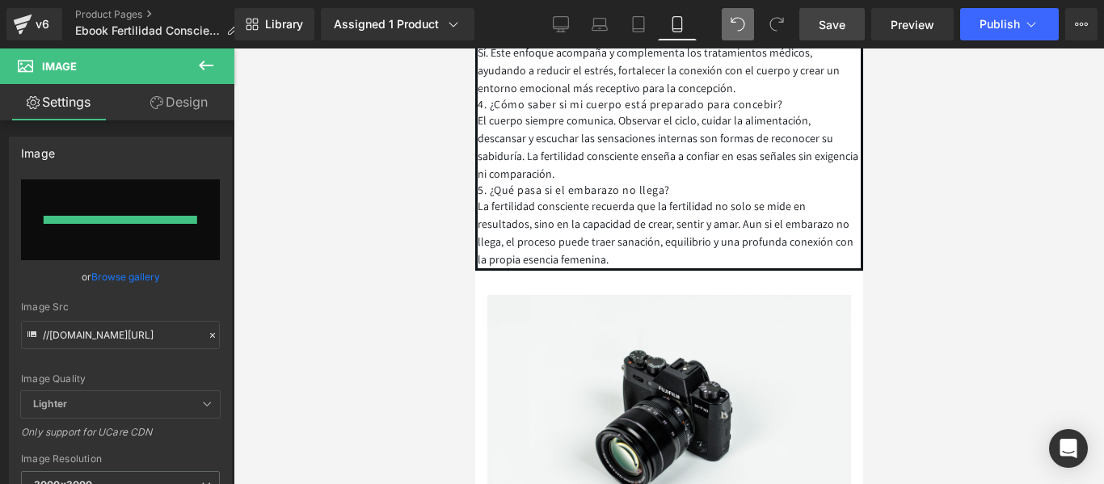
type input "https://ucarecdn.com/714a7e8d-48d6-4049-9266-8fc0f5cb6f0a/-/format/auto/-/previ…"
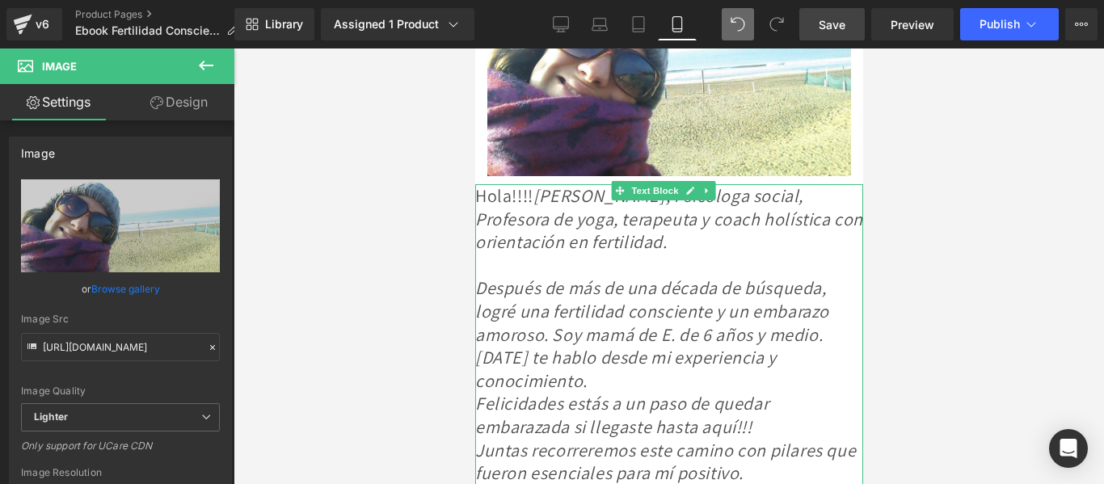
scroll to position [5490, 0]
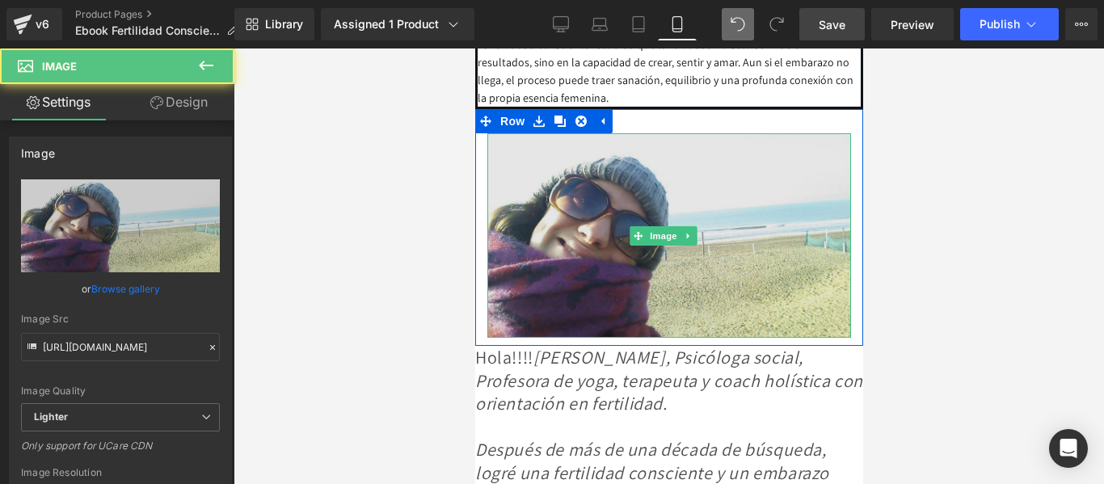
click at [671, 218] on img at bounding box center [668, 235] width 364 height 204
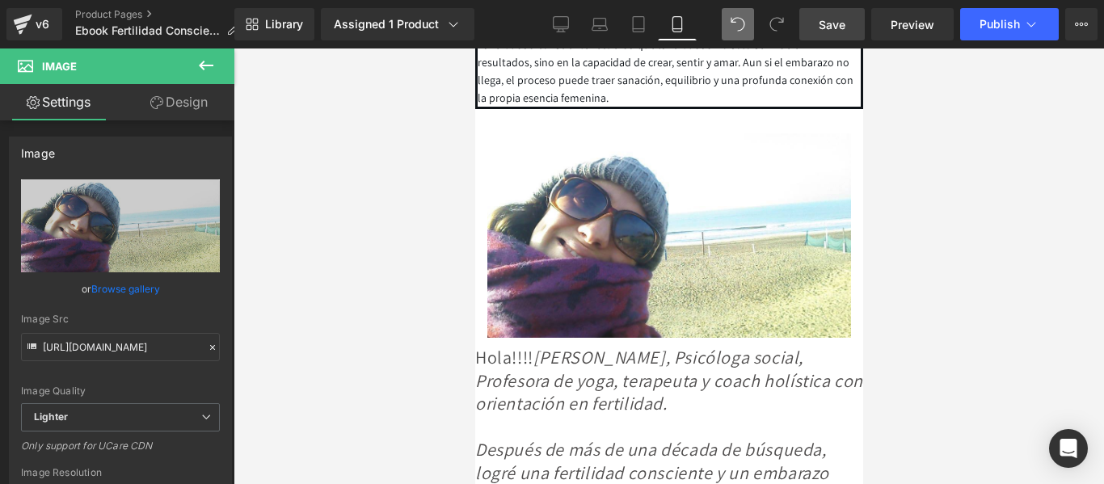
click at [963, 329] on div at bounding box center [668, 265] width 870 height 435
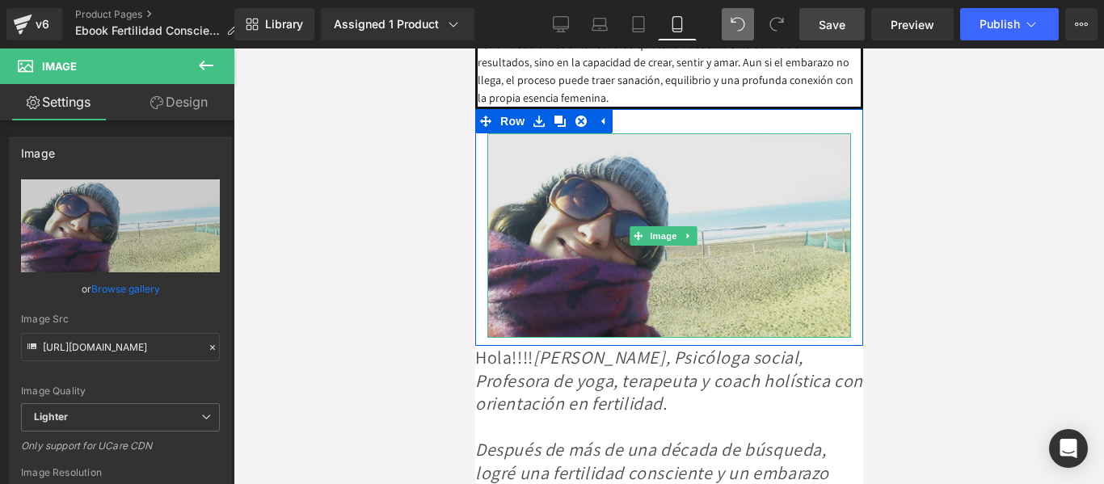
scroll to position [5570, 0]
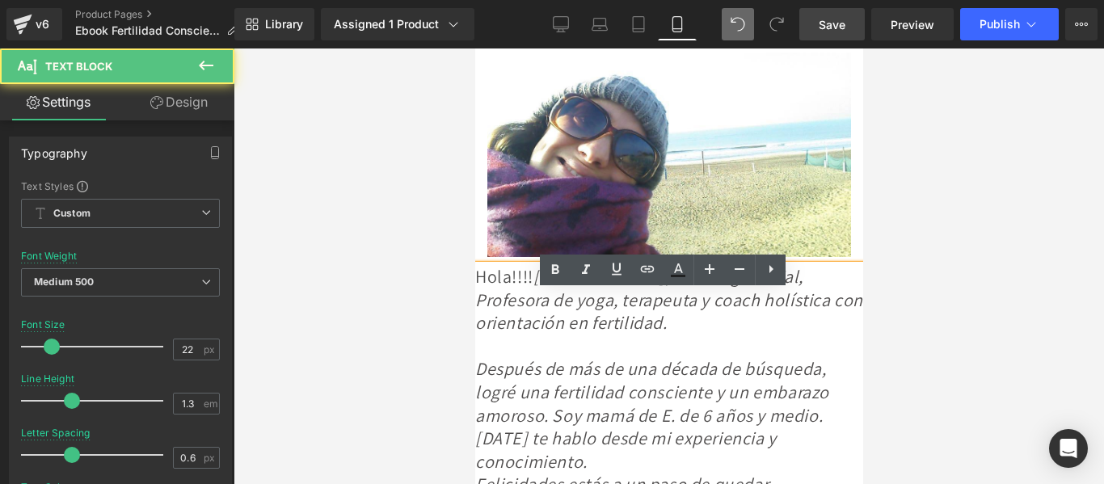
drag, startPoint x: 512, startPoint y: 370, endPoint x: 932, endPoint y: 343, distance: 421.0
click at [512, 358] on div at bounding box center [668, 345] width 388 height 23
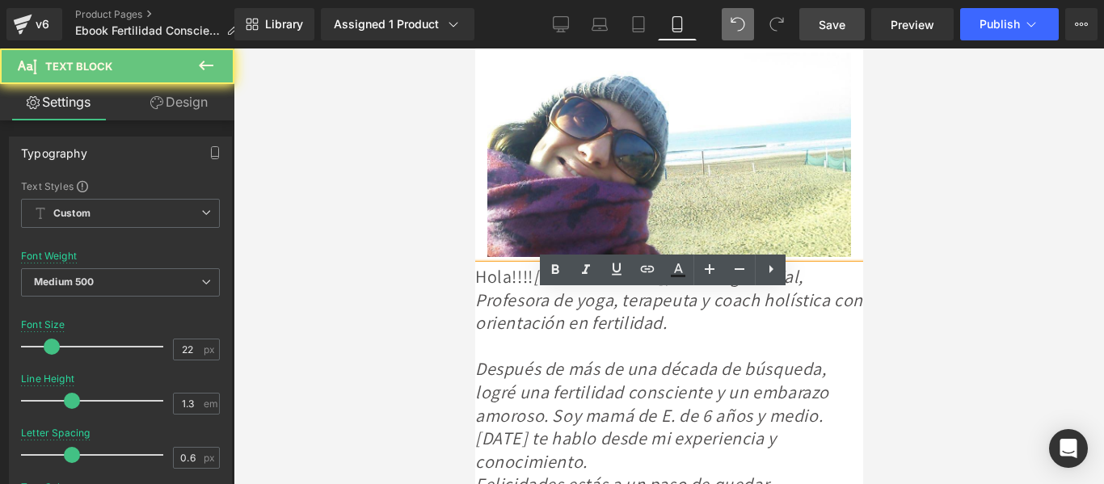
drag, startPoint x: 477, startPoint y: 301, endPoint x: 804, endPoint y: 330, distance: 328.5
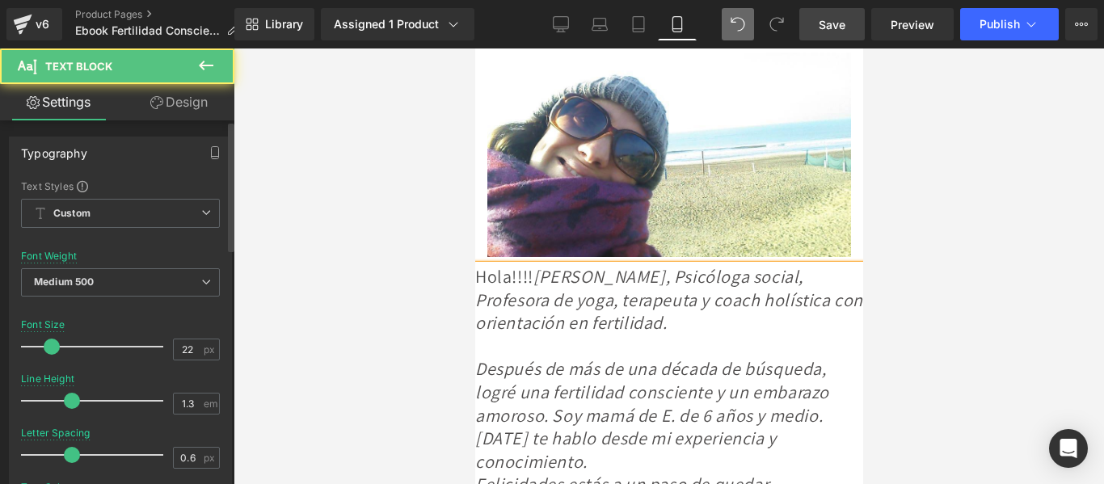
scroll to position [6302, 0]
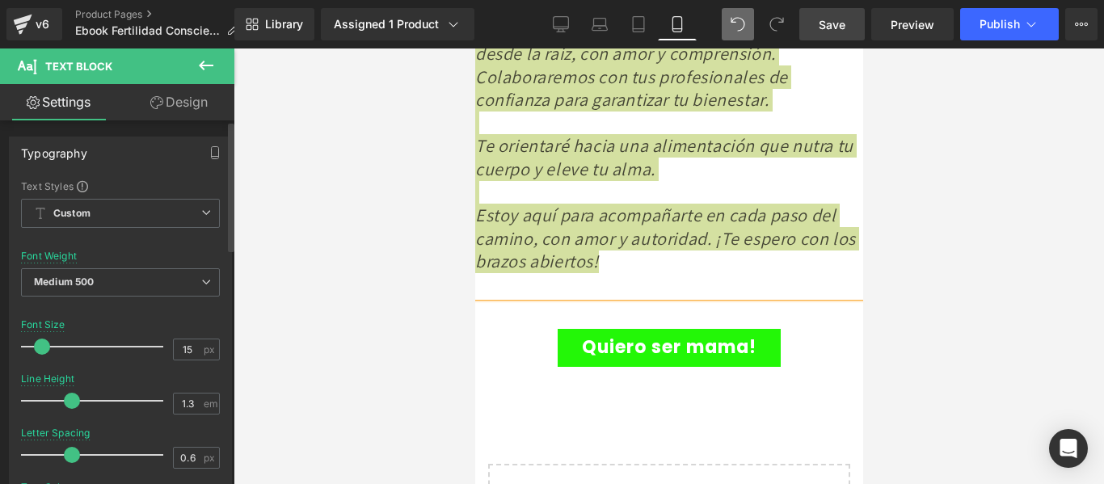
drag, startPoint x: 53, startPoint y: 345, endPoint x: 42, endPoint y: 348, distance: 11.8
click at [42, 348] on span at bounding box center [42, 347] width 16 height 16
type input "9"
click at [35, 349] on span at bounding box center [33, 347] width 16 height 16
drag, startPoint x: 69, startPoint y: 397, endPoint x: 34, endPoint y: 397, distance: 34.7
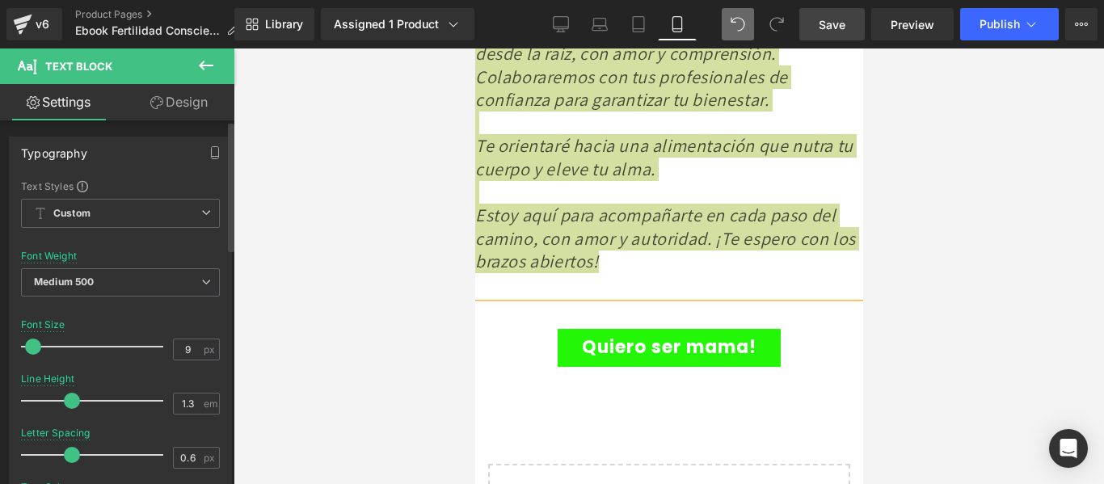
click at [64, 397] on span at bounding box center [72, 401] width 16 height 16
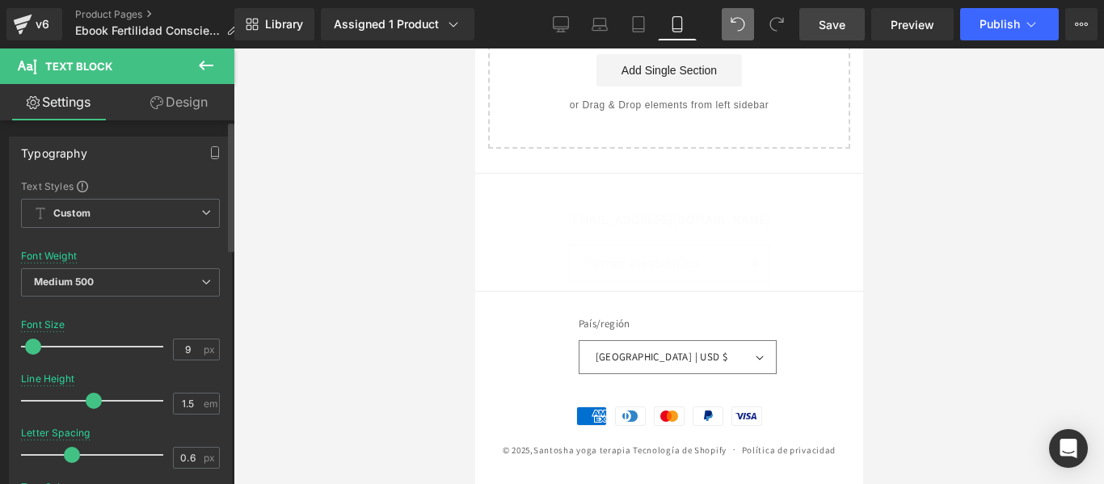
type input "1.8"
drag, startPoint x: 56, startPoint y: 402, endPoint x: 97, endPoint y: 404, distance: 41.2
click at [92, 405] on span at bounding box center [94, 401] width 16 height 16
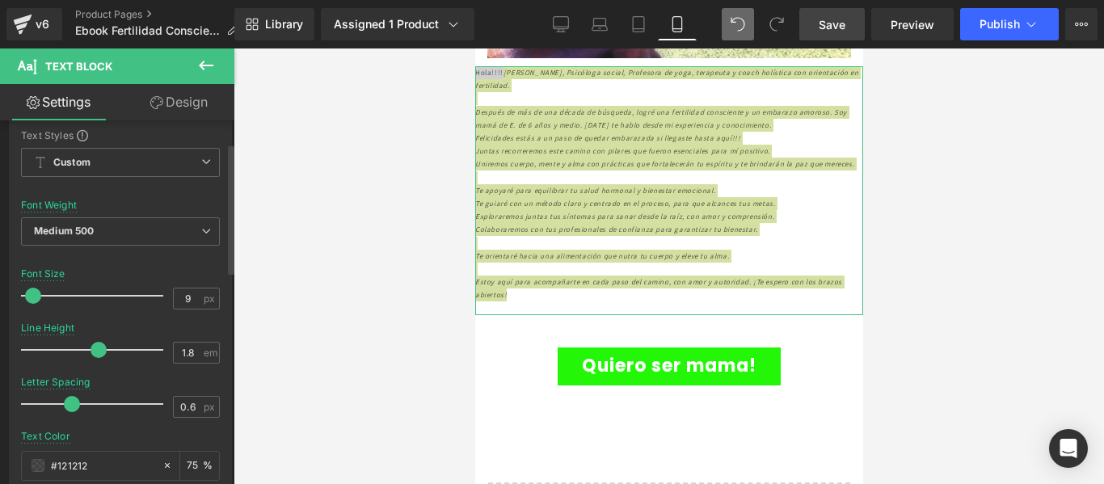
scroll to position [81, 0]
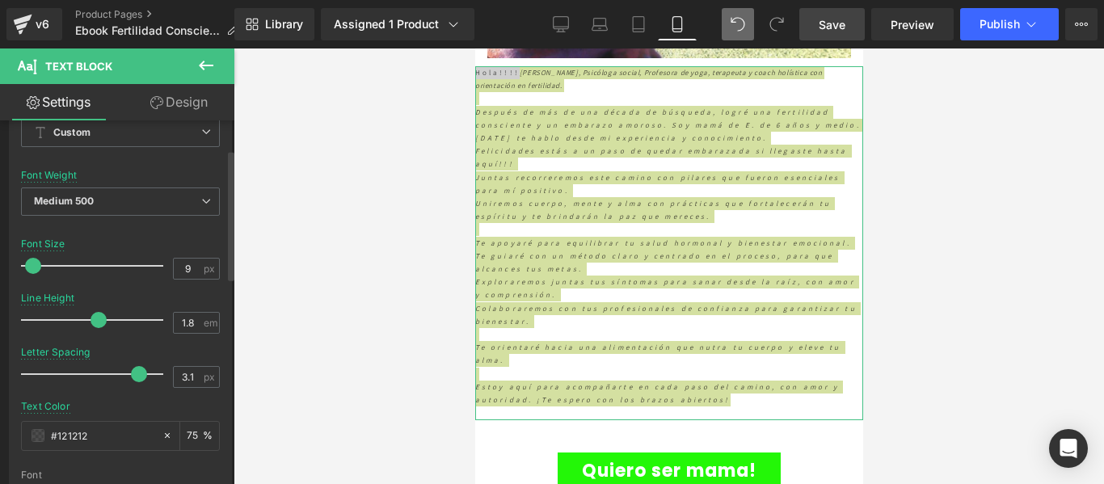
drag, startPoint x: 69, startPoint y: 377, endPoint x: 125, endPoint y: 381, distance: 56.7
click at [131, 384] on div at bounding box center [96, 374] width 134 height 32
type input "3"
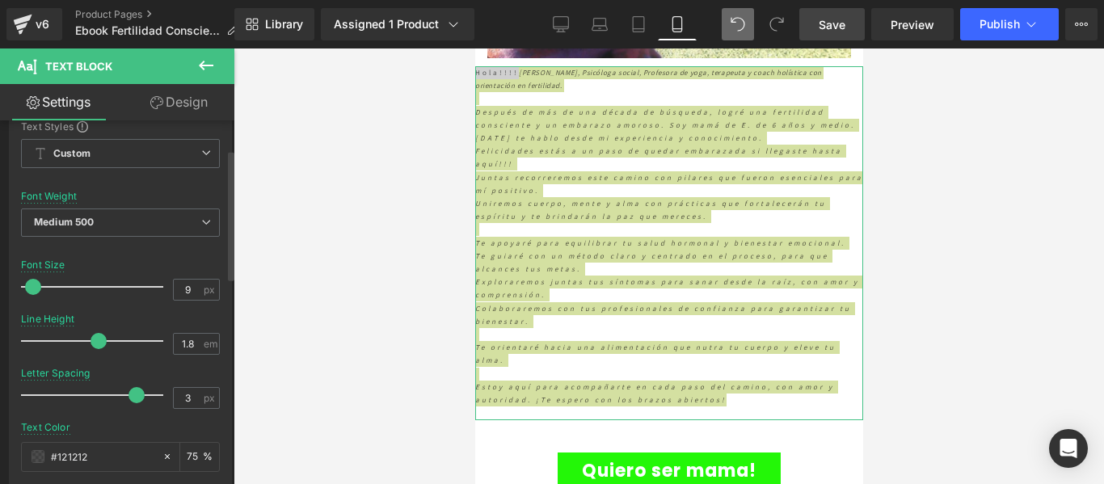
scroll to position [0, 0]
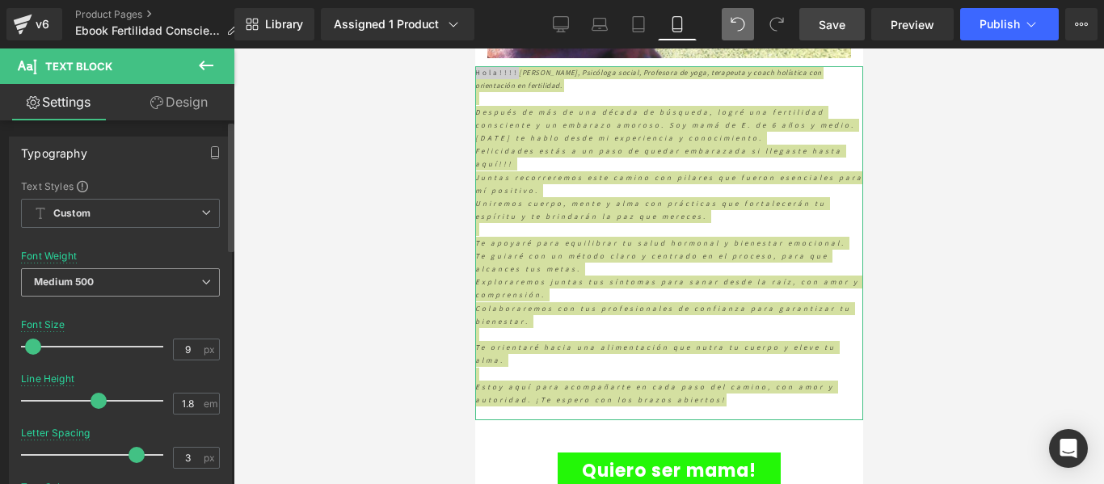
click at [154, 279] on span "Medium 500" at bounding box center [120, 282] width 199 height 28
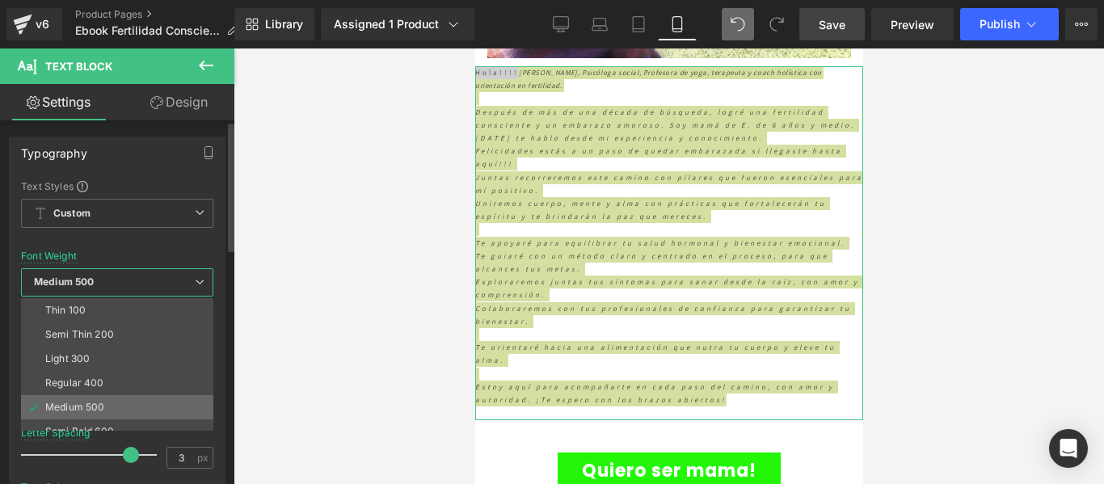
scroll to position [81, 0]
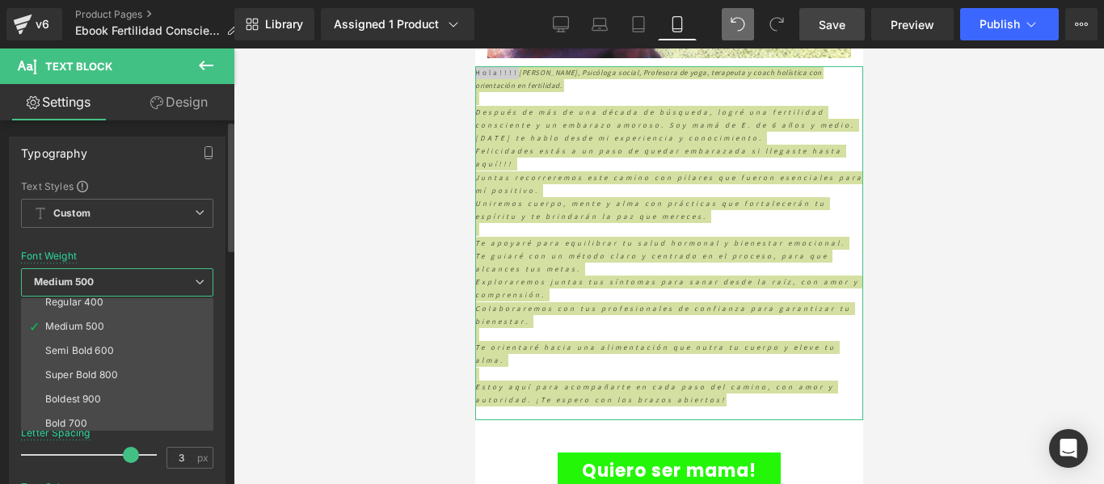
click at [105, 369] on div "Super Bold 800" at bounding box center [81, 374] width 73 height 11
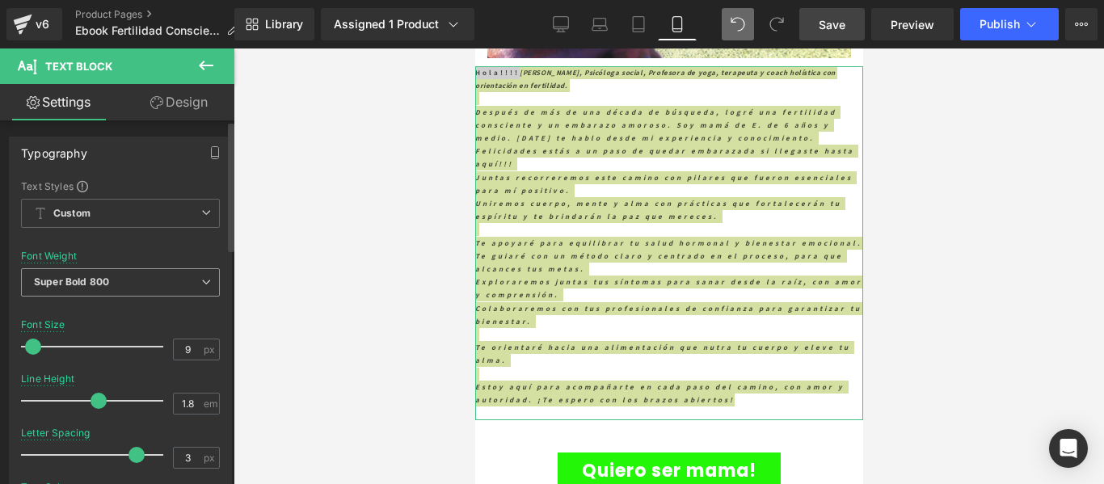
click at [95, 276] on b "Super Bold 800" at bounding box center [71, 281] width 75 height 12
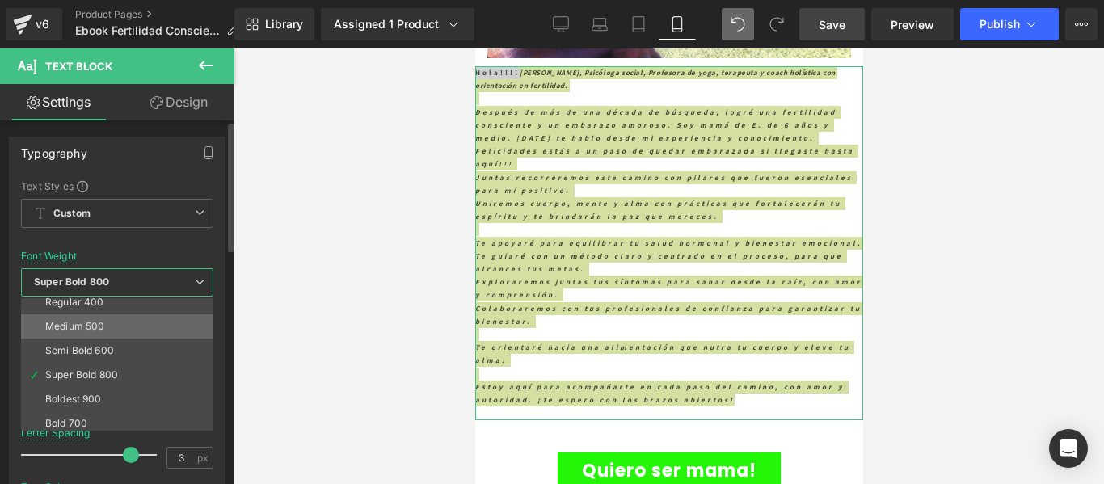
click at [84, 322] on div "Medium 500" at bounding box center [74, 326] width 59 height 11
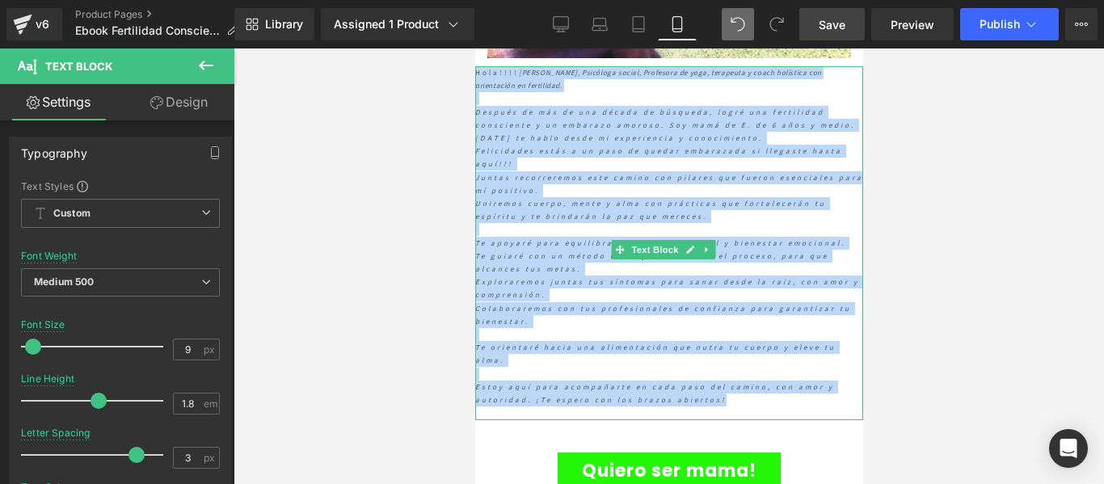
click at [538, 143] on div "Después de más de una década de búsqueda, logré una fertilidad consciente y un …" at bounding box center [668, 126] width 388 height 40
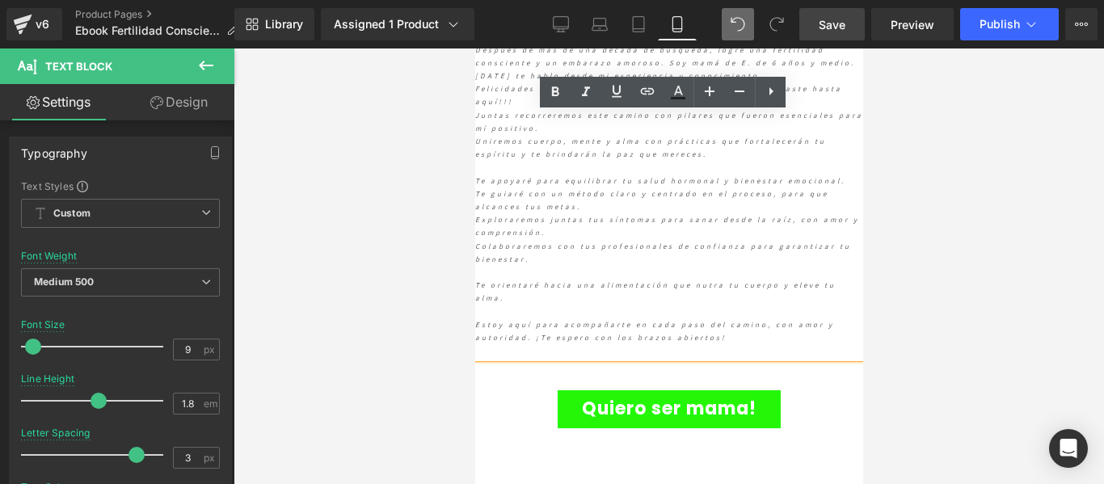
scroll to position [5850, 0]
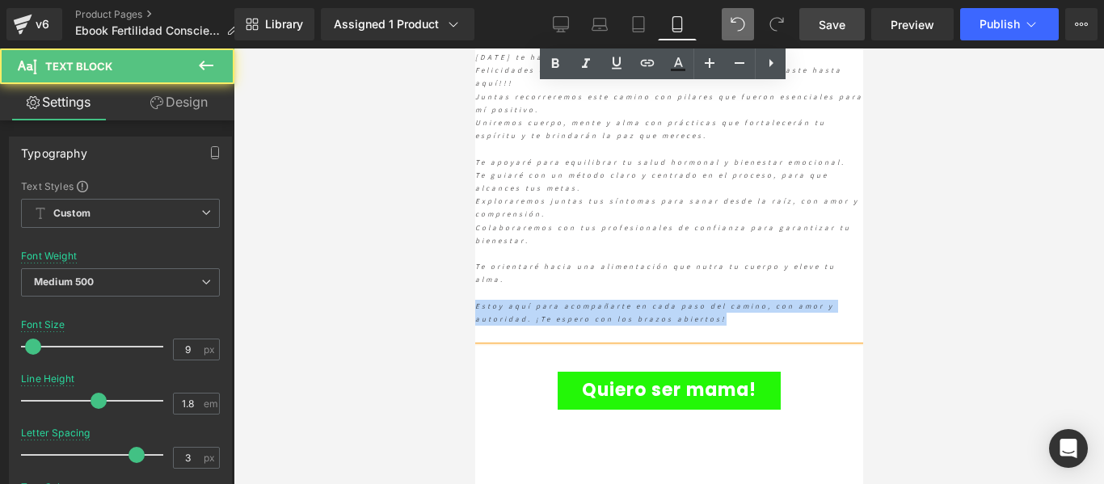
drag, startPoint x: 605, startPoint y: 360, endPoint x: 468, endPoint y: 347, distance: 137.9
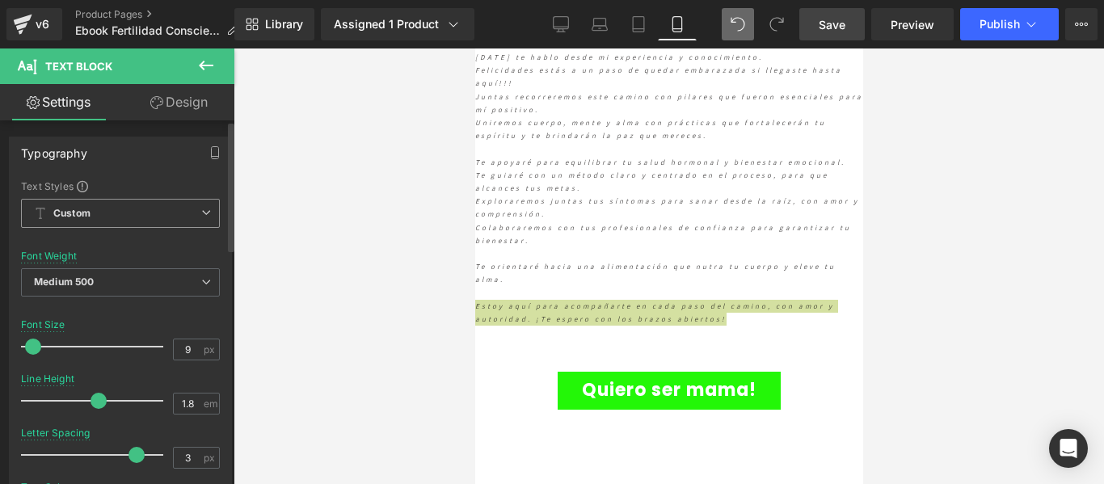
click at [107, 203] on span "Custom Setup Global Style" at bounding box center [120, 213] width 199 height 29
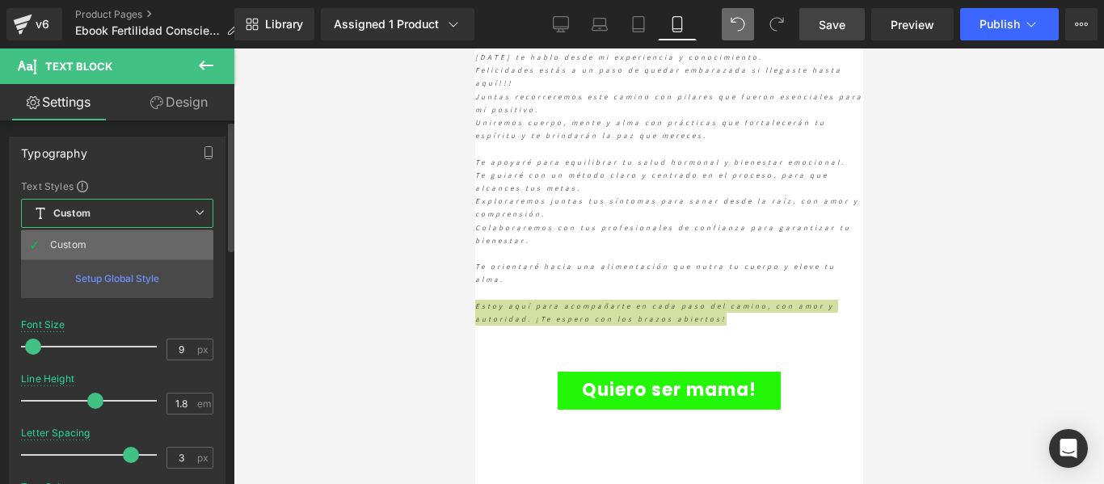
click at [81, 238] on li "Custom" at bounding box center [117, 244] width 192 height 29
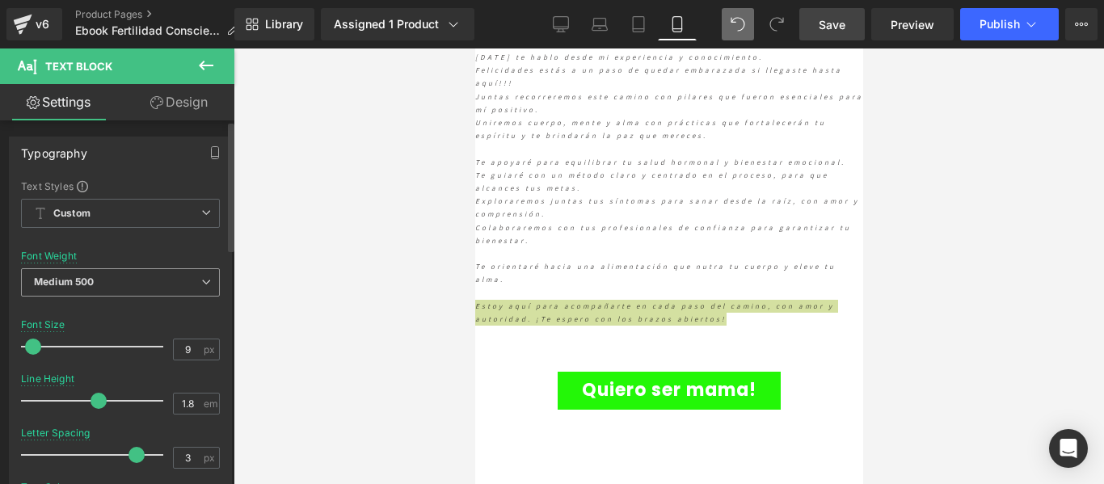
click at [98, 282] on span "Medium 500" at bounding box center [120, 282] width 199 height 28
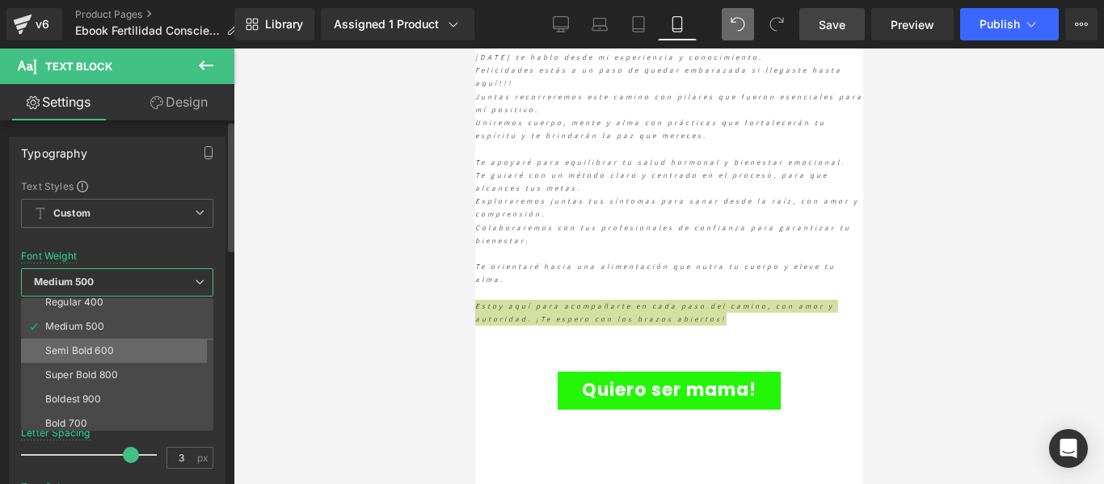
click at [103, 351] on div "Semi Bold 600" at bounding box center [79, 350] width 69 height 11
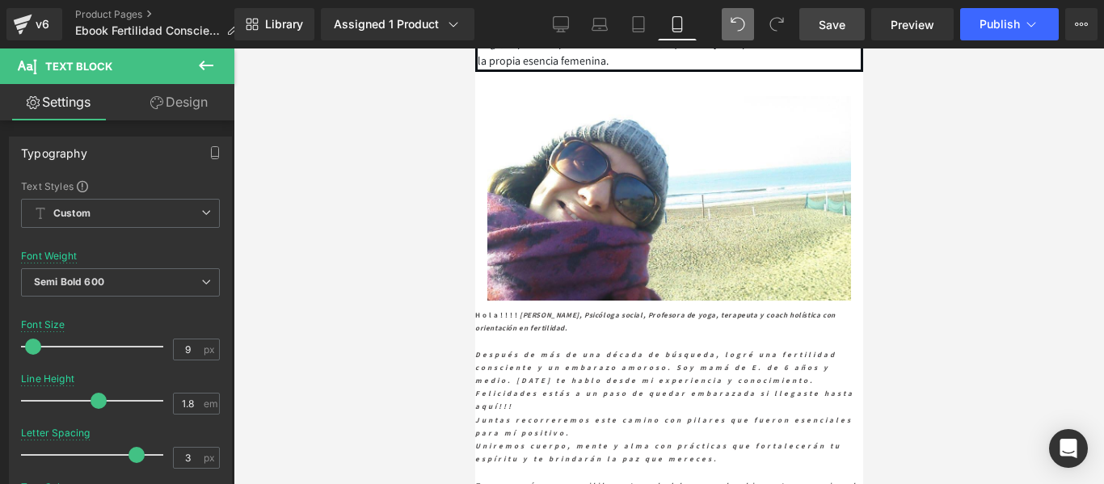
scroll to position [5284, 0]
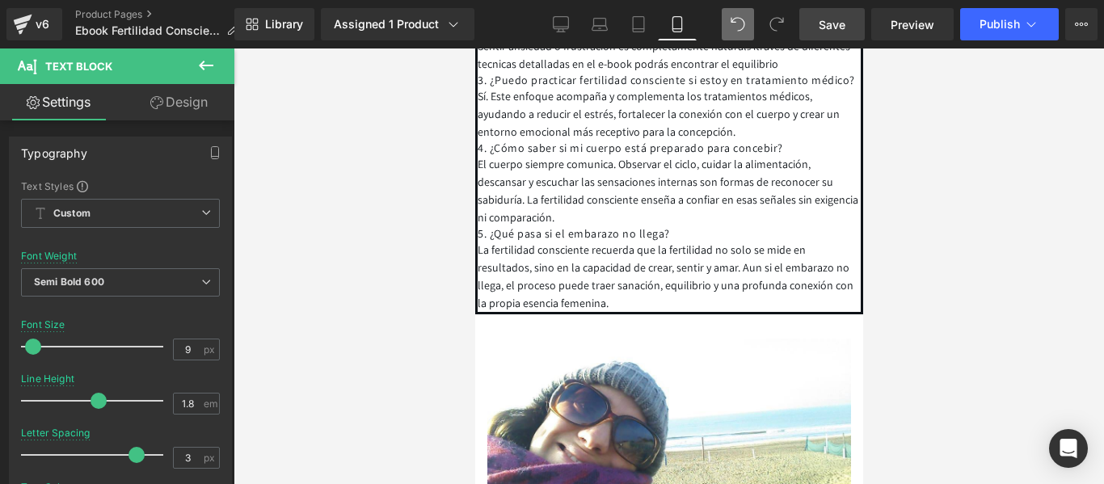
click at [1047, 288] on div at bounding box center [668, 265] width 870 height 435
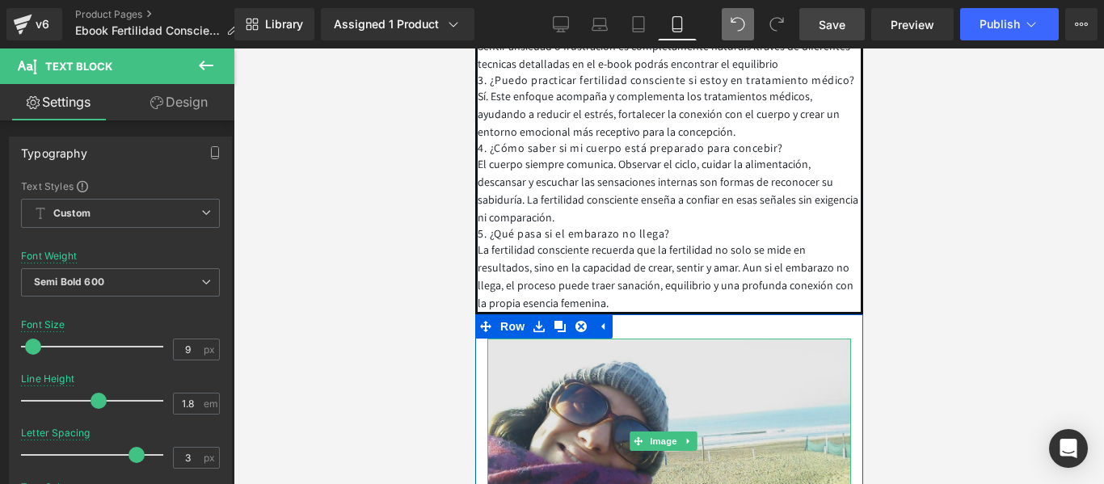
click at [491, 389] on img at bounding box center [668, 441] width 364 height 204
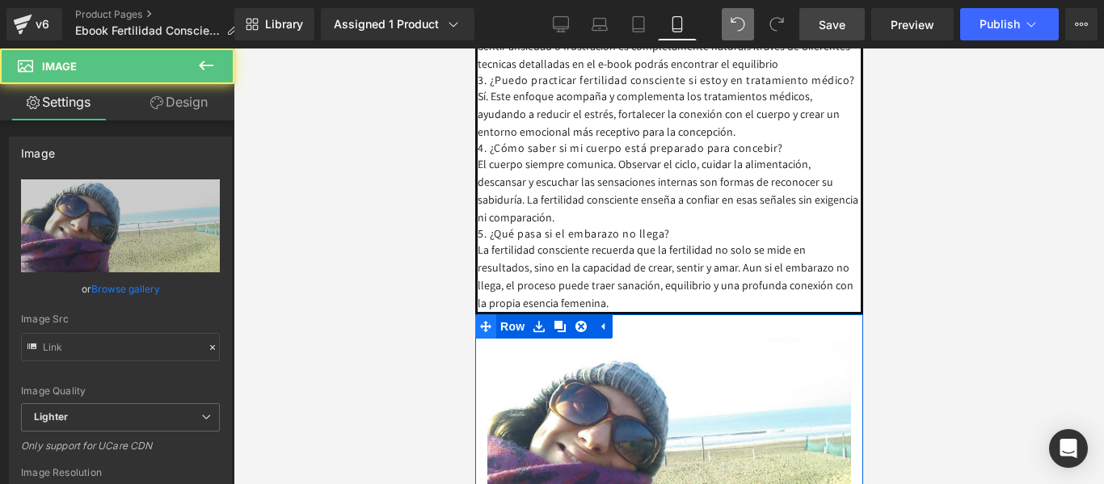
type input "https://ucarecdn.com/714a7e8d-48d6-4049-9266-8fc0f5cb6f0a/-/format/auto/-/previ…"
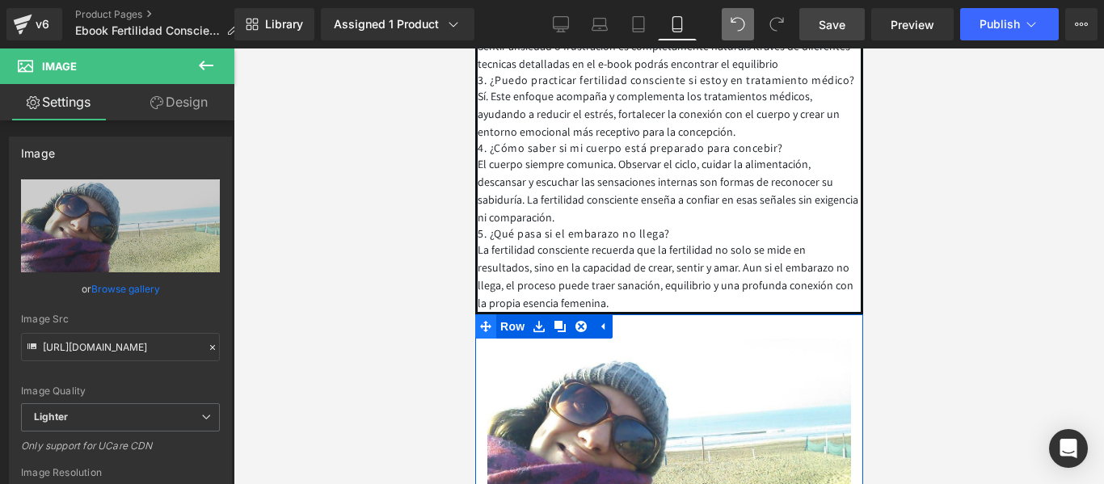
click at [482, 333] on icon at bounding box center [484, 327] width 11 height 12
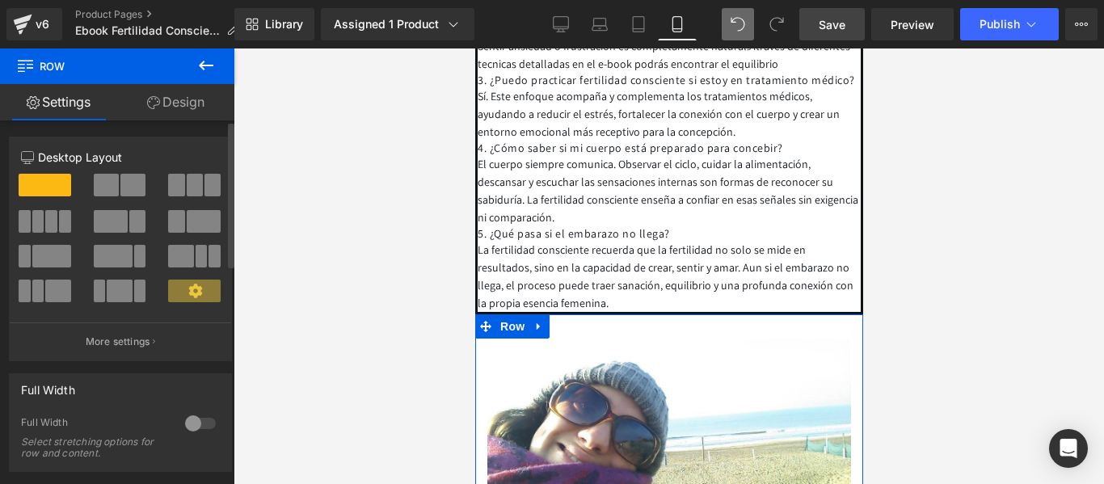
click at [116, 293] on span at bounding box center [119, 291] width 25 height 23
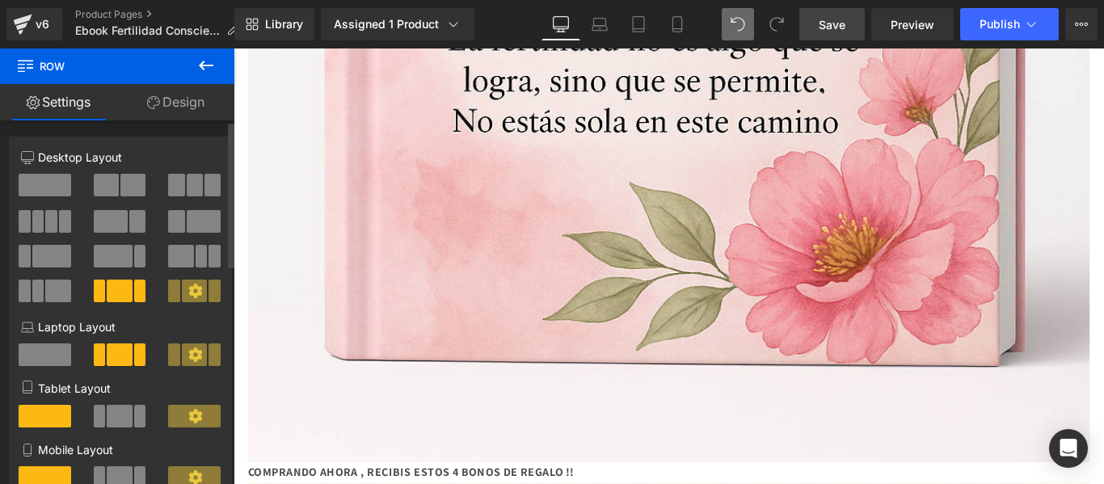
type input "1200"
click at [116, 286] on span at bounding box center [119, 291] width 25 height 23
click at [111, 280] on span at bounding box center [119, 291] width 25 height 23
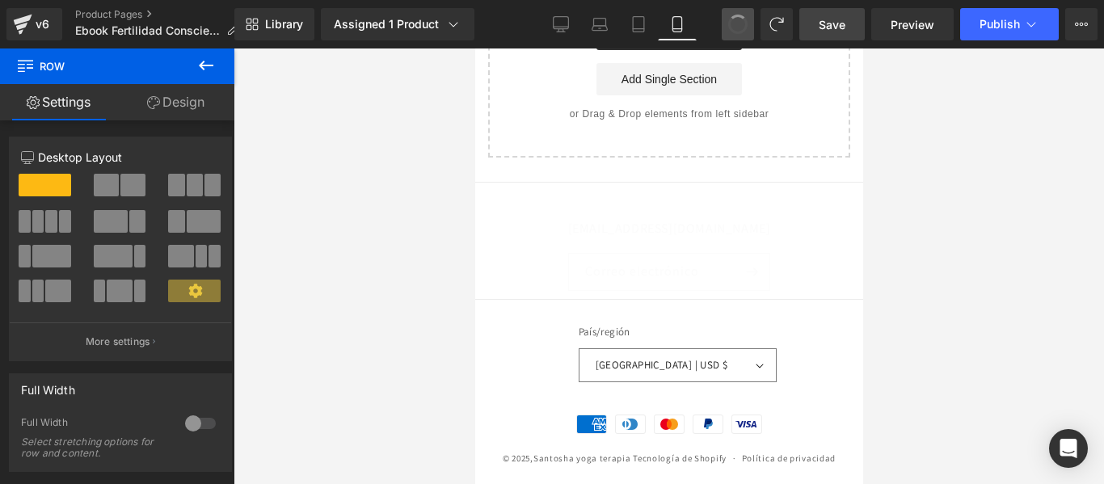
click at [1016, 354] on div at bounding box center [668, 265] width 870 height 435
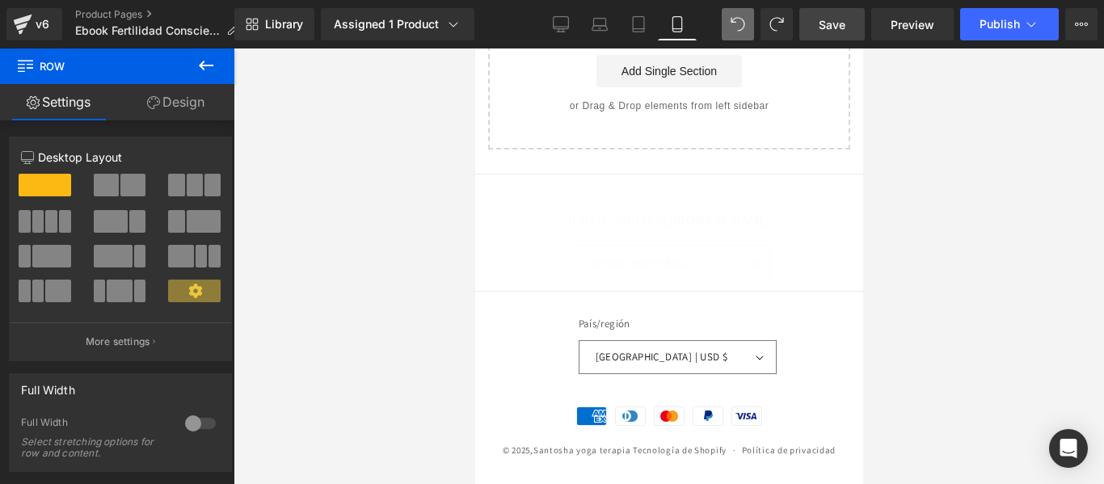
scroll to position [5365, 0]
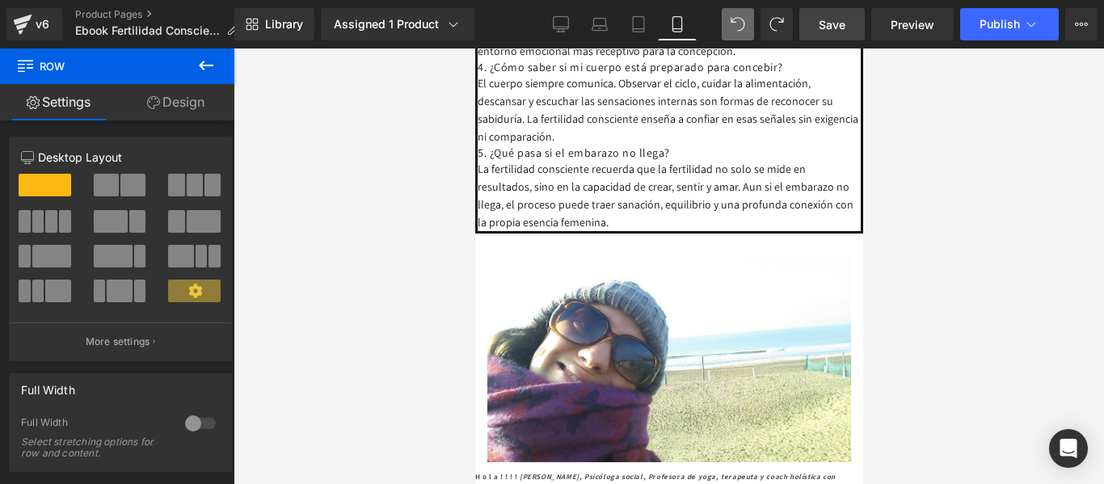
click at [683, 19] on icon at bounding box center [677, 24] width 16 height 16
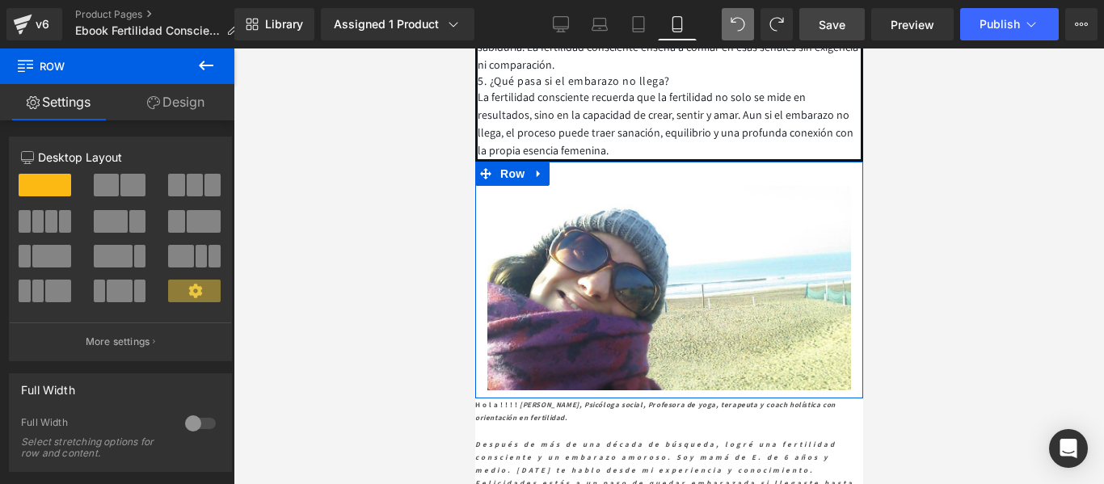
scroll to position [5446, 0]
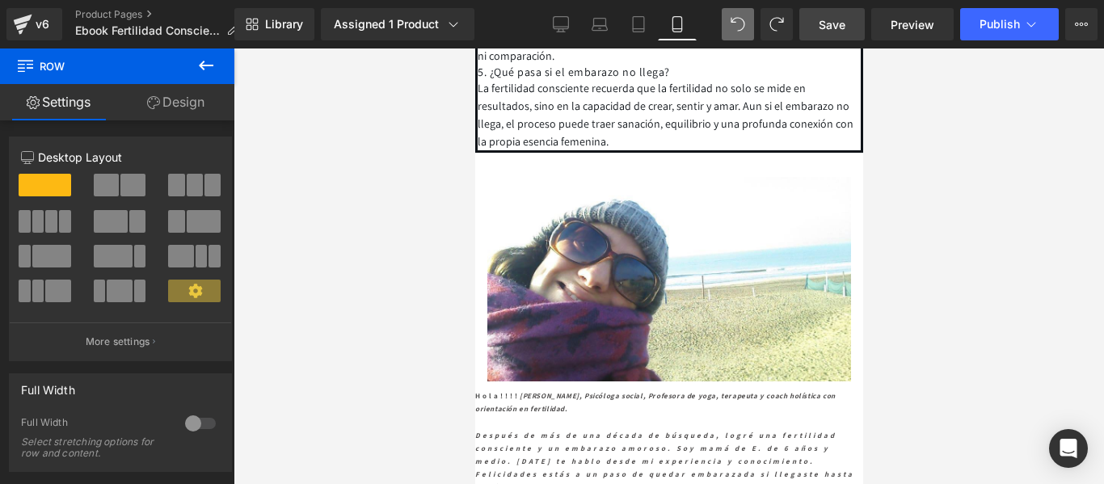
click at [982, 266] on div at bounding box center [668, 265] width 870 height 435
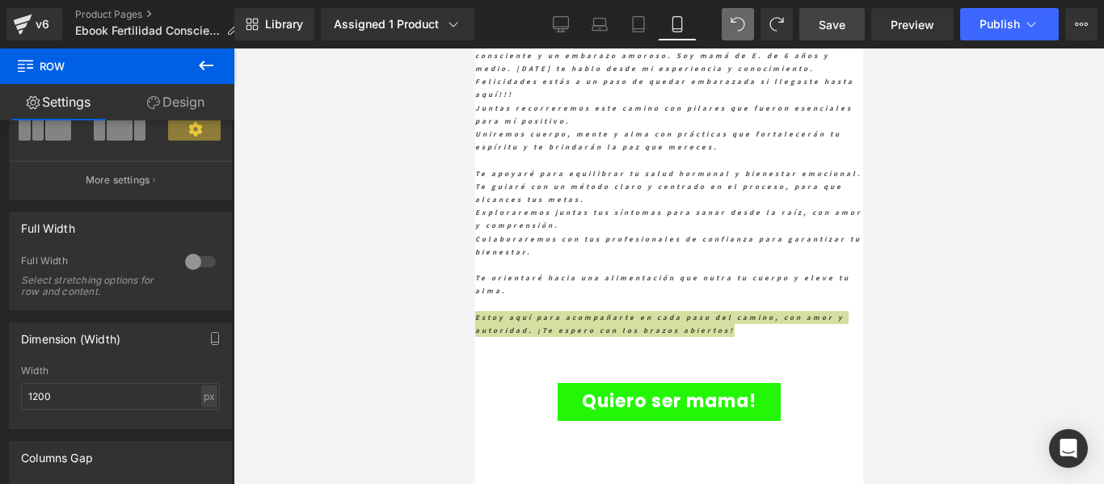
scroll to position [5850, 0]
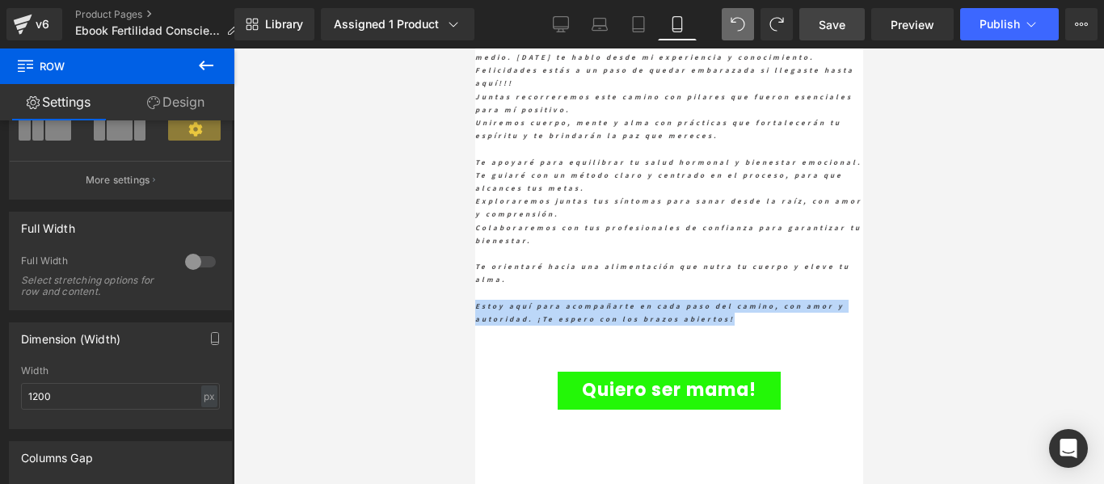
drag, startPoint x: 604, startPoint y: 372, endPoint x: 771, endPoint y: 372, distance: 166.4
click at [606, 324] on span "Estoy aquí para acompañarte en cada paso del camino, con amor y autoridad. ¡Te …" at bounding box center [658, 312] width 369 height 23
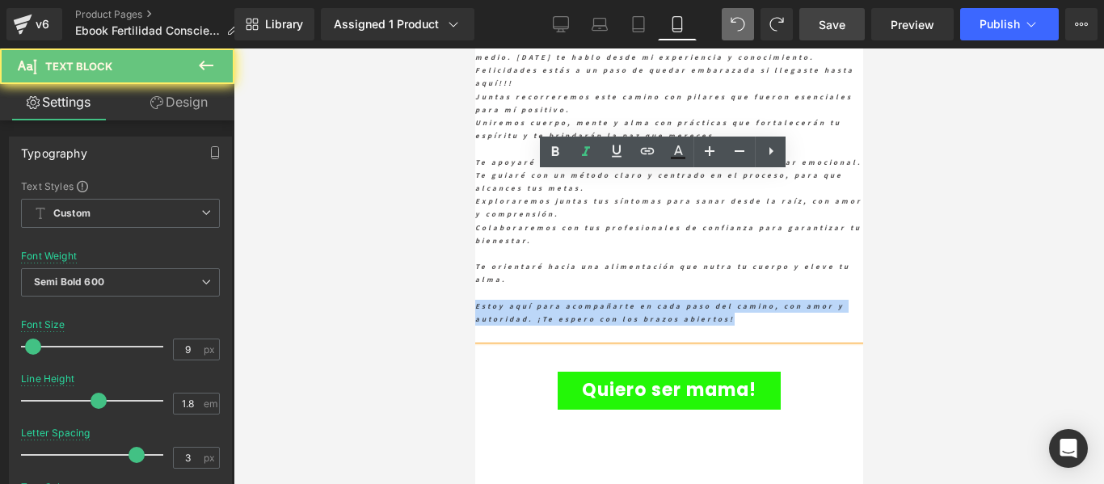
drag, startPoint x: 771, startPoint y: 372, endPoint x: 474, endPoint y: 180, distance: 353.4
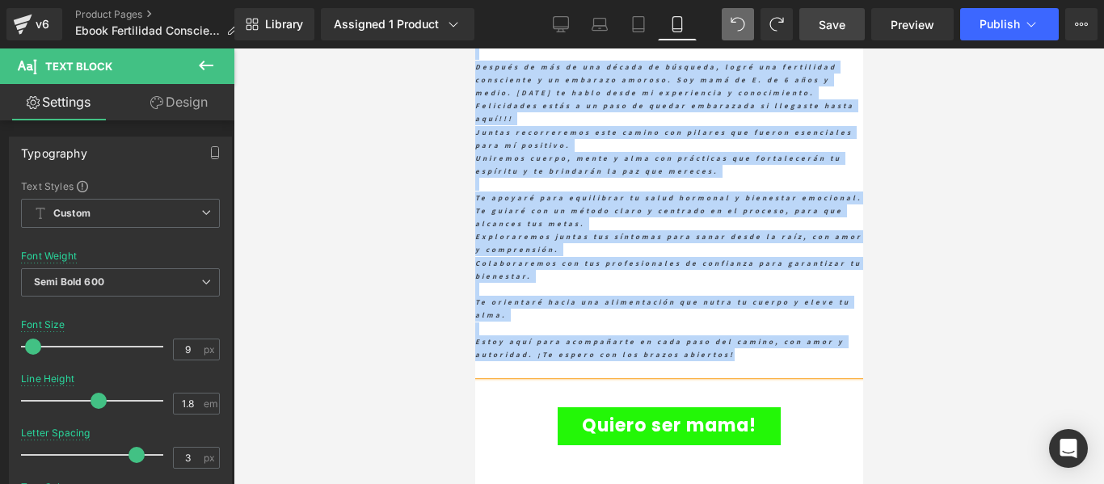
scroll to position [5901, 0]
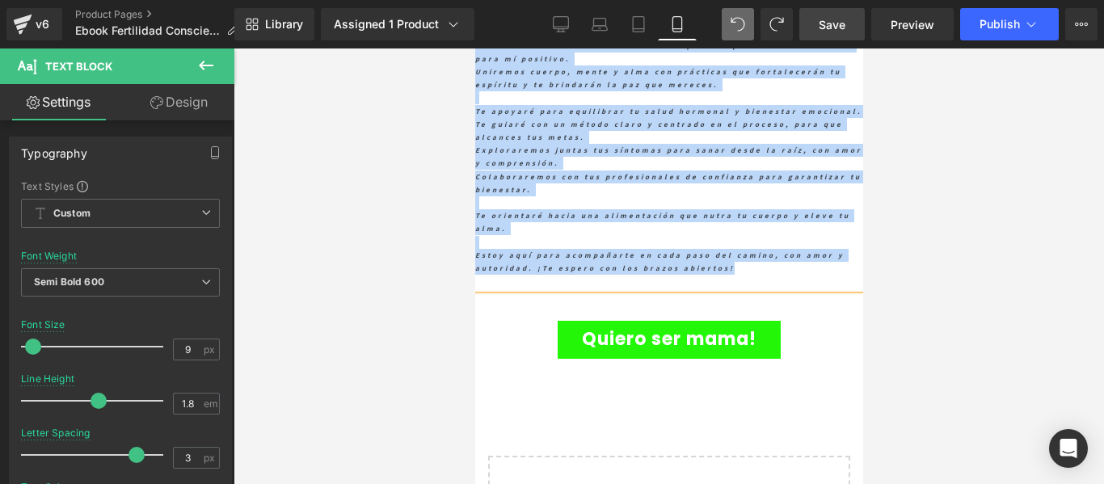
drag, startPoint x: 474, startPoint y: 179, endPoint x: 804, endPoint y: 327, distance: 361.3
click at [804, 288] on div "Hola!!!! Soy Lore Monteleone, Psicóloga social, Profesora de yoga, terapeuta y …" at bounding box center [668, 111] width 388 height 353
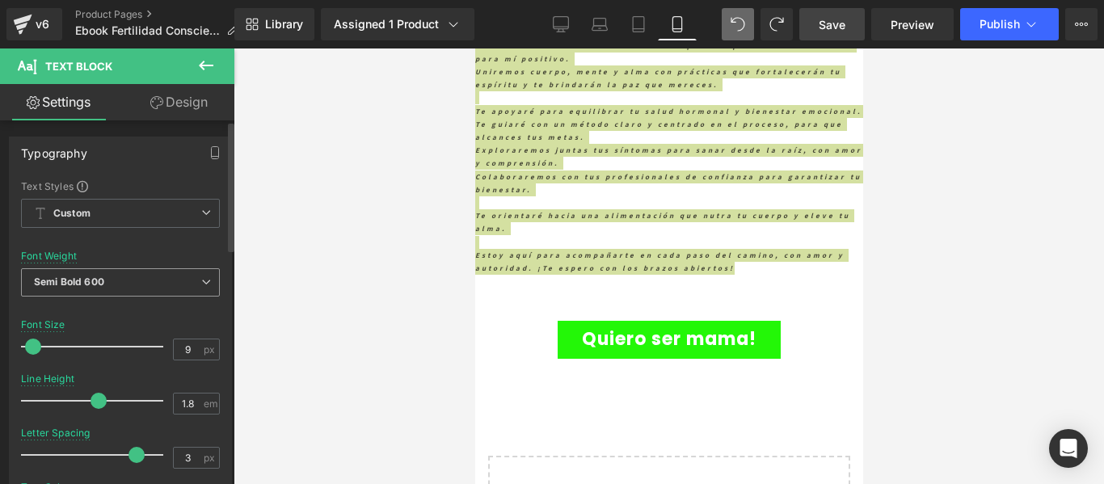
click at [133, 280] on span "Semi Bold 600" at bounding box center [120, 282] width 199 height 28
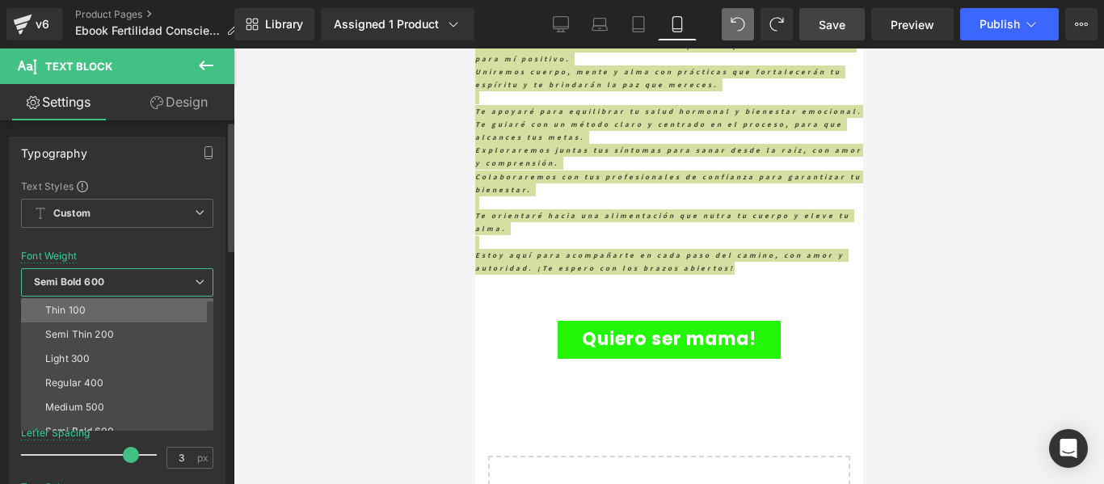
click at [121, 305] on li "Thin 100" at bounding box center [121, 310] width 200 height 24
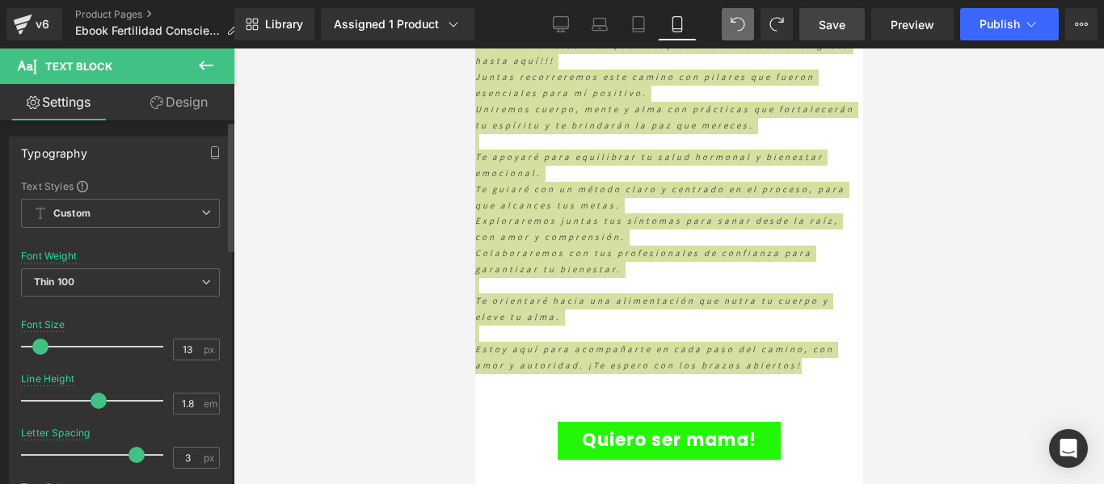
type input "14"
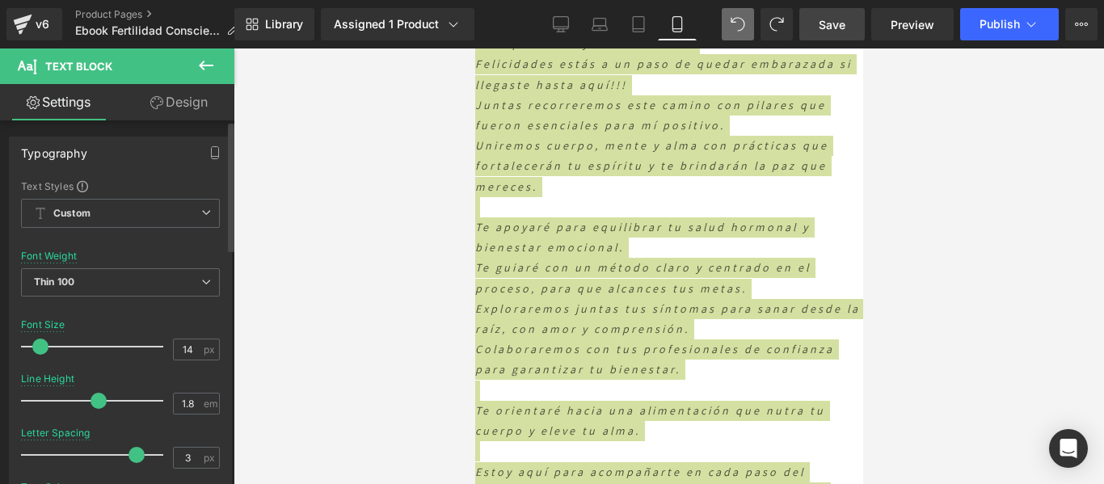
click at [35, 343] on span at bounding box center [40, 347] width 16 height 16
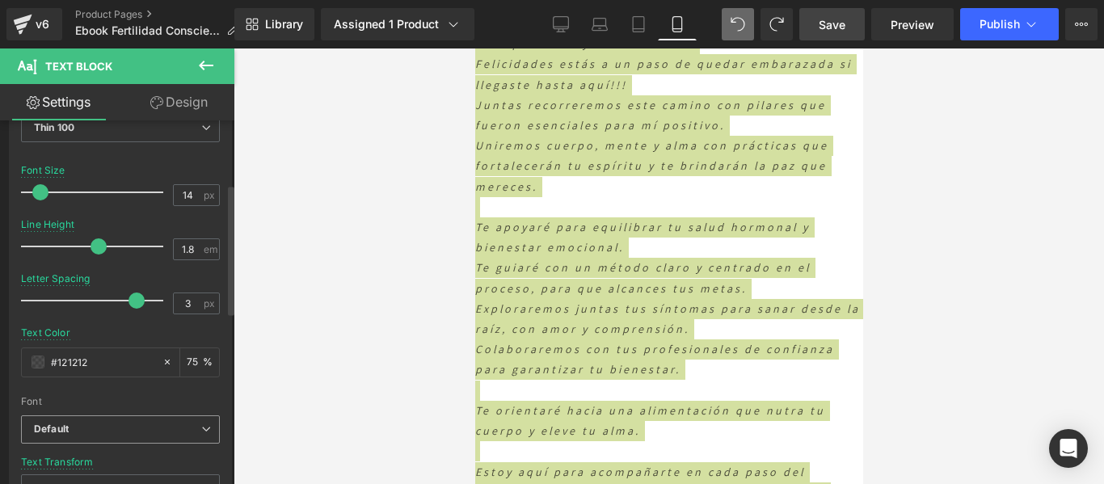
scroll to position [242, 0]
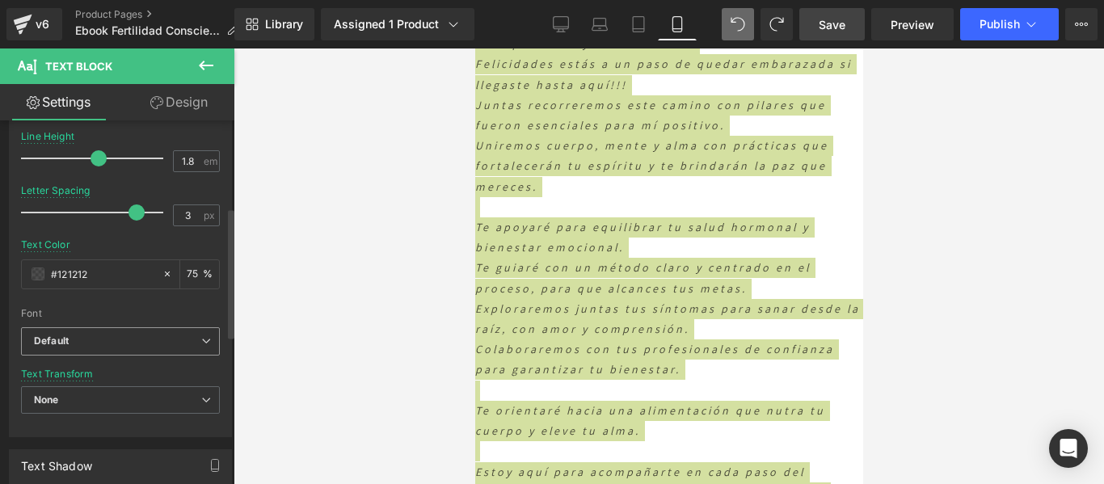
click at [73, 341] on b "Default" at bounding box center [117, 341] width 167 height 14
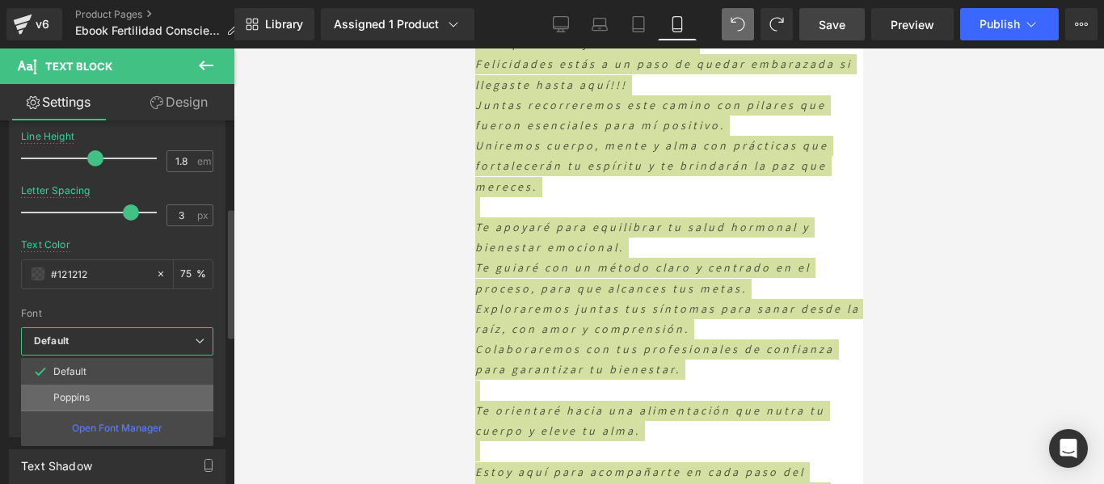
click at [70, 398] on p "Poppins" at bounding box center [71, 397] width 36 height 11
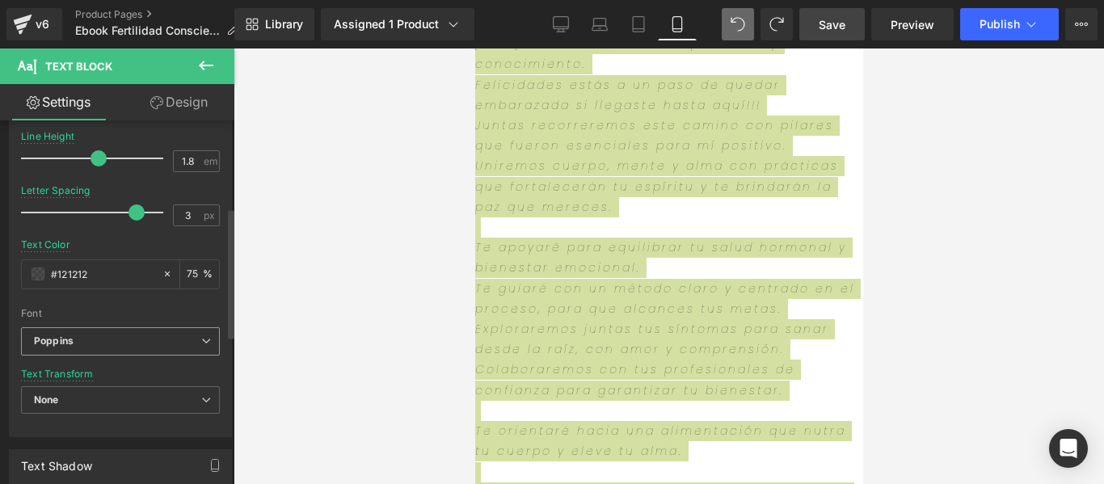
scroll to position [5922, 0]
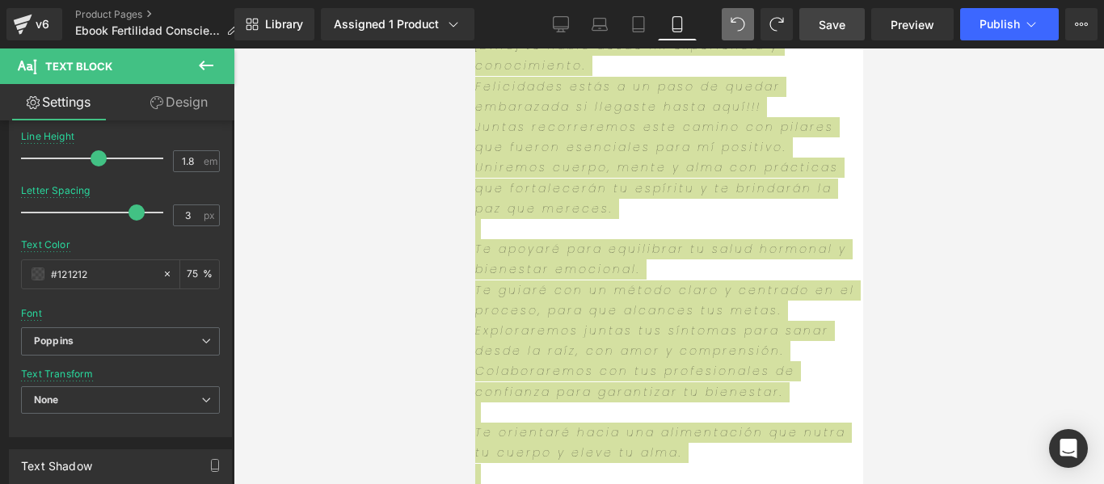
click at [355, 286] on div at bounding box center [668, 265] width 870 height 435
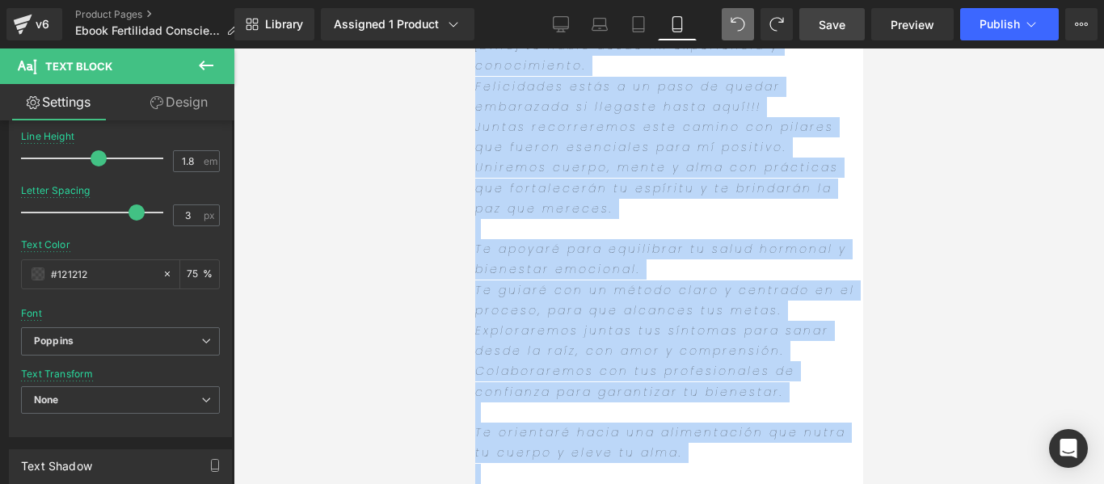
click at [803, 219] on div "Uniremos cuerpo, mente y alma con prácticas que fortalecerán tu espíritu y te b…" at bounding box center [668, 188] width 388 height 61
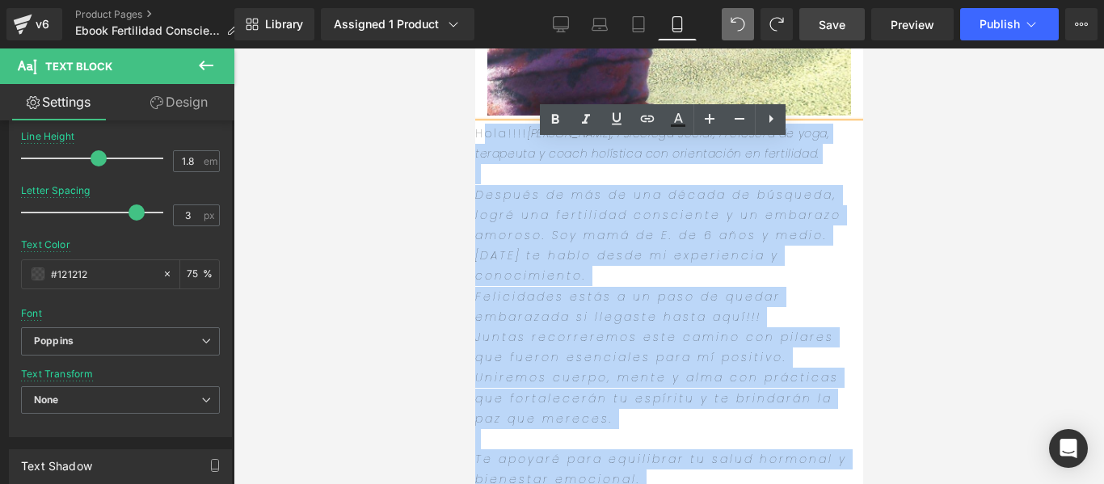
scroll to position [5700, 0]
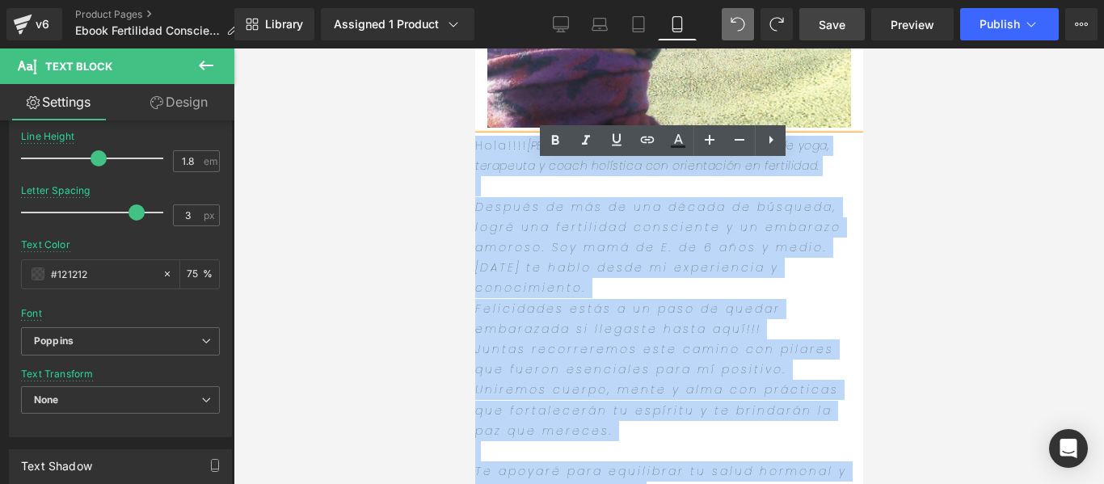
drag, startPoint x: 633, startPoint y: 310, endPoint x: 472, endPoint y: 158, distance: 221.2
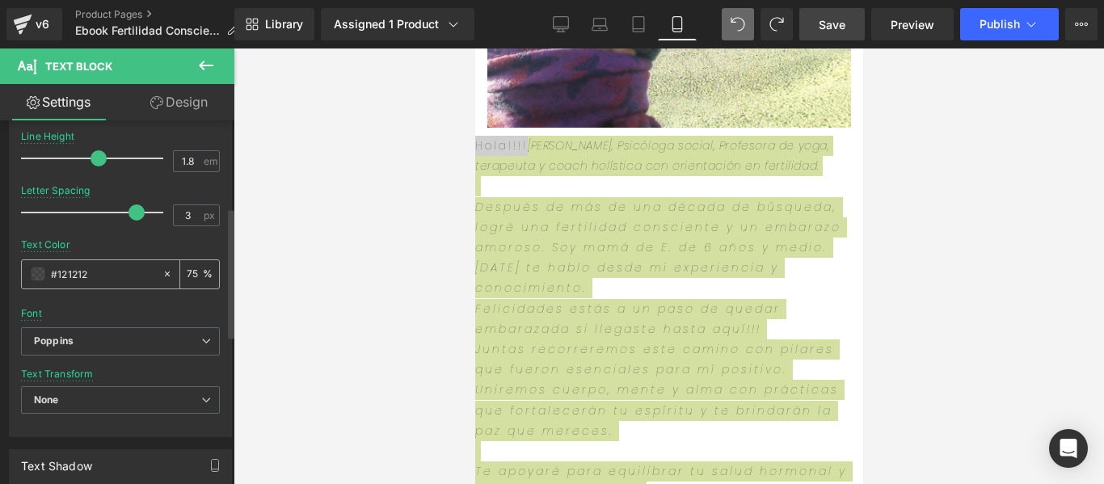
click at [39, 274] on span at bounding box center [38, 273] width 13 height 13
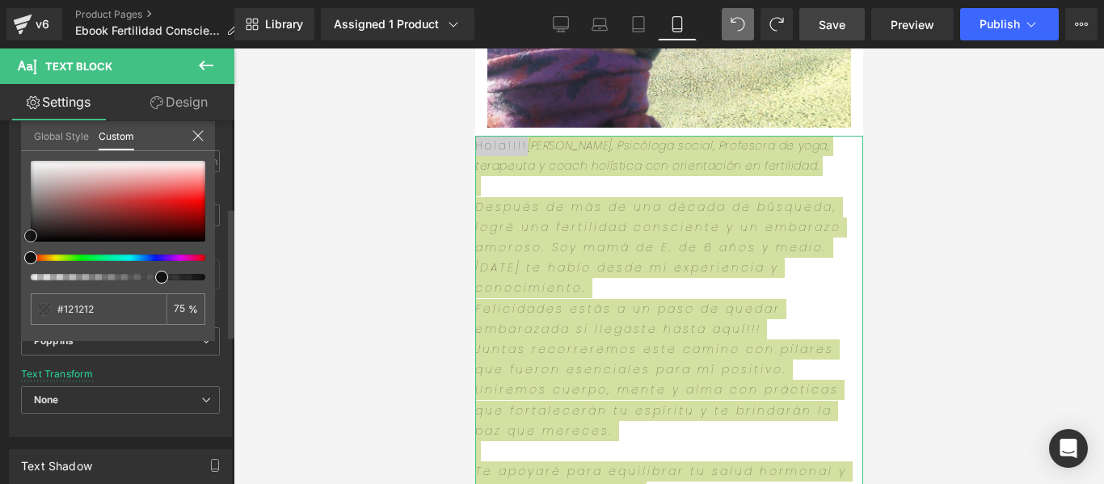
click at [46, 231] on div at bounding box center [118, 201] width 175 height 81
type input "#211b1b"
type input "#241e1e"
type input "78"
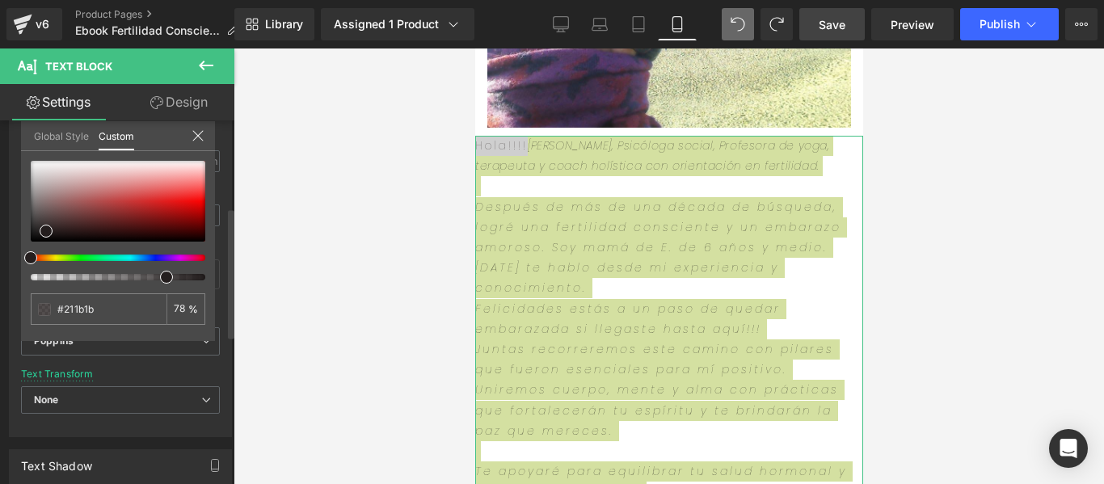
type input "#241e1e"
type input "78"
click at [164, 276] on span at bounding box center [166, 277] width 13 height 13
type input "83"
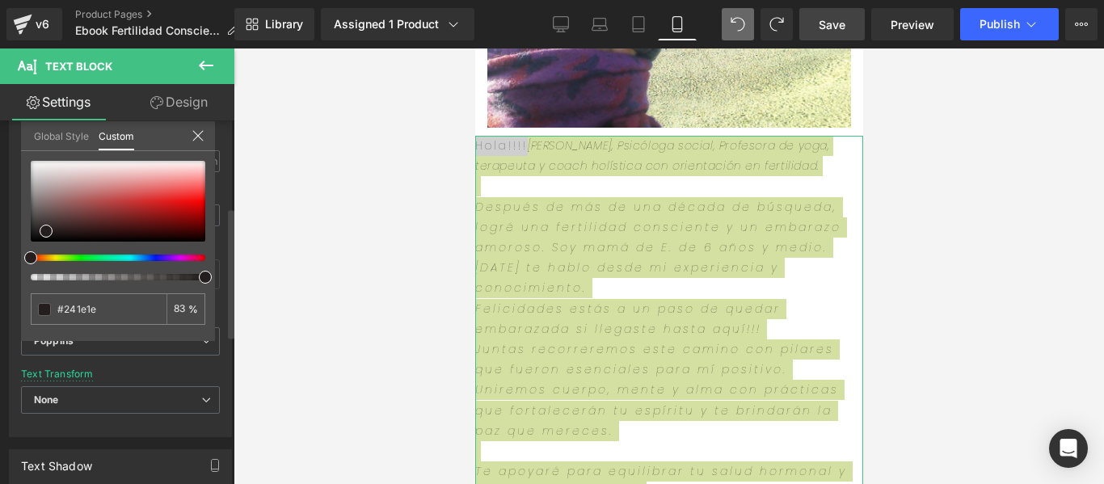
type input "100"
drag, startPoint x: 170, startPoint y: 276, endPoint x: 204, endPoint y: 277, distance: 33.9
click at [210, 278] on span at bounding box center [205, 277] width 13 height 13
click at [334, 290] on div at bounding box center [668, 265] width 870 height 435
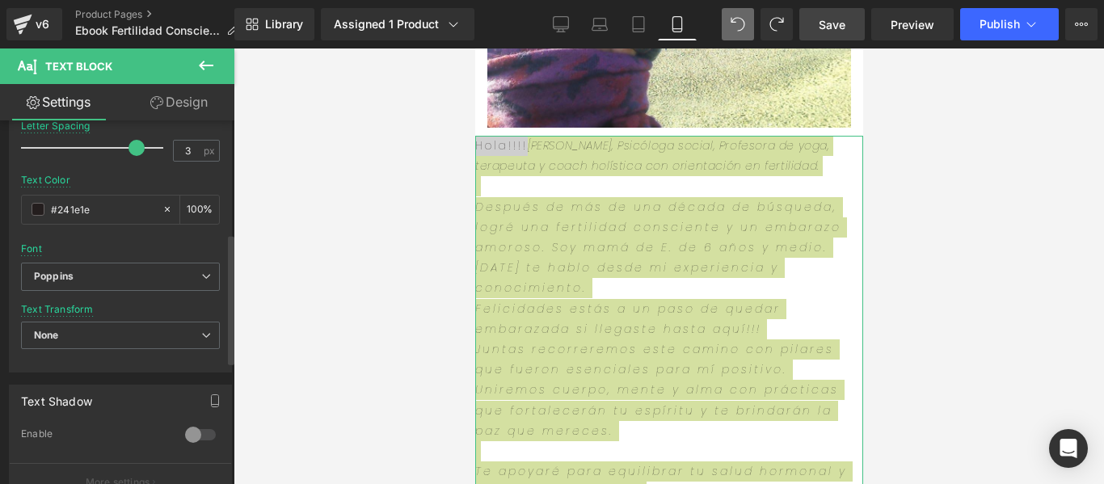
scroll to position [323, 0]
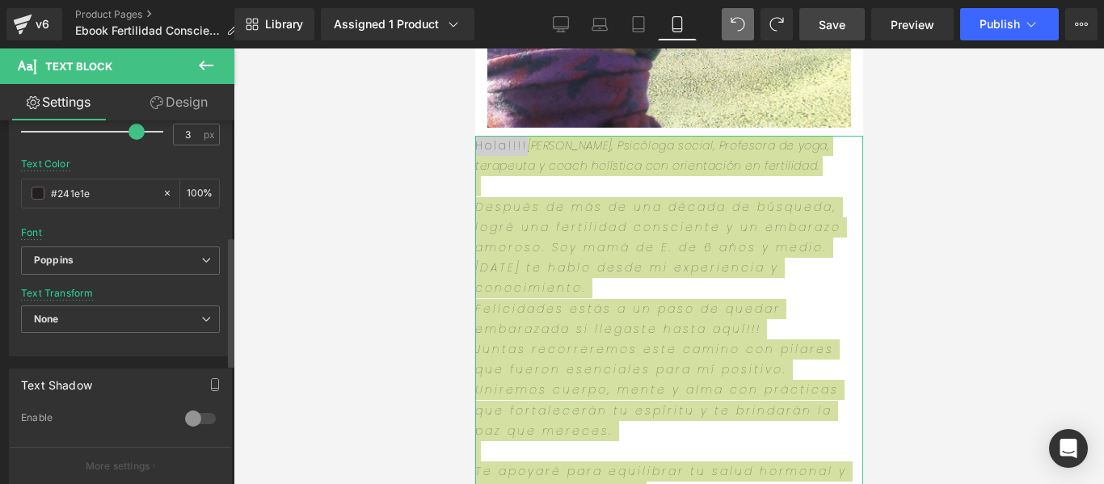
click at [193, 417] on div at bounding box center [200, 419] width 39 height 26
click at [208, 382] on icon "button" at bounding box center [214, 384] width 13 height 13
click at [124, 313] on span "None" at bounding box center [120, 319] width 199 height 28
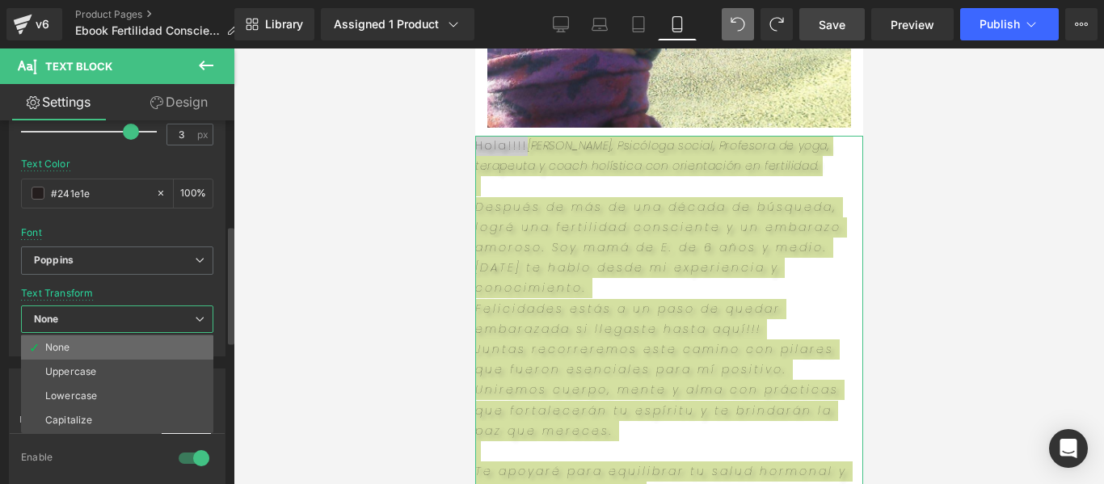
click at [73, 343] on li "None" at bounding box center [117, 347] width 192 height 24
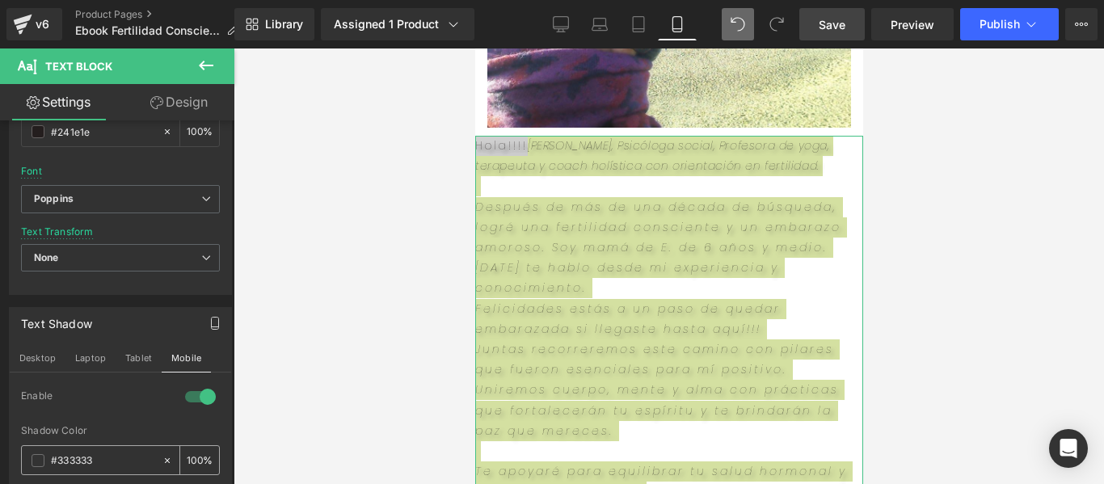
scroll to position [485, 0]
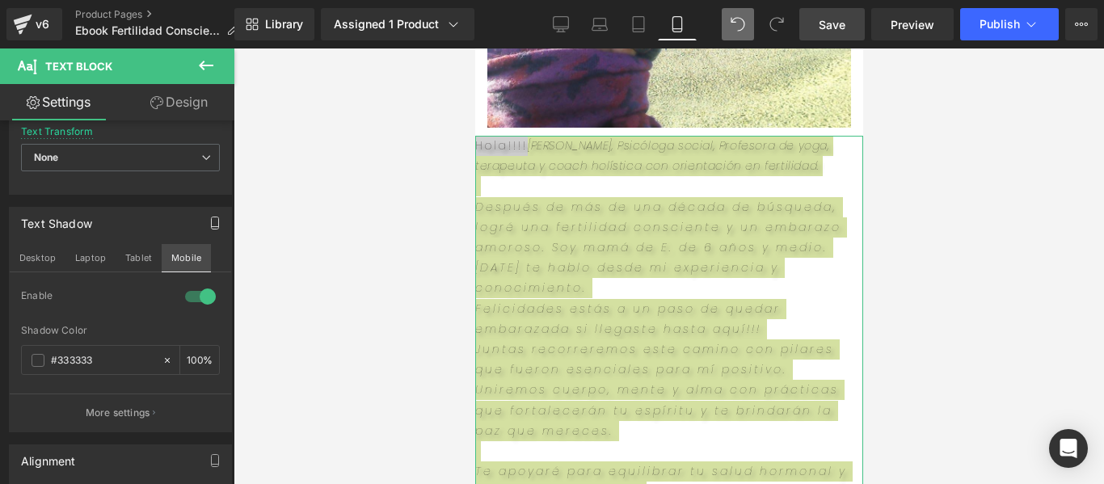
click at [179, 250] on button "Mobile" at bounding box center [186, 257] width 49 height 27
click at [36, 361] on span at bounding box center [38, 360] width 13 height 13
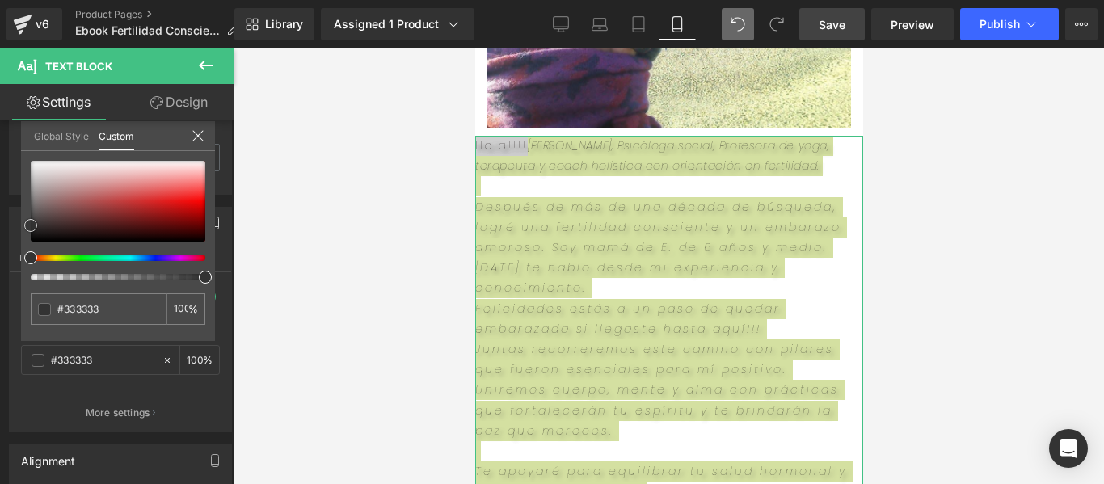
click at [40, 228] on div at bounding box center [118, 201] width 175 height 81
type input "#2e2828"
click at [368, 344] on div at bounding box center [668, 265] width 870 height 435
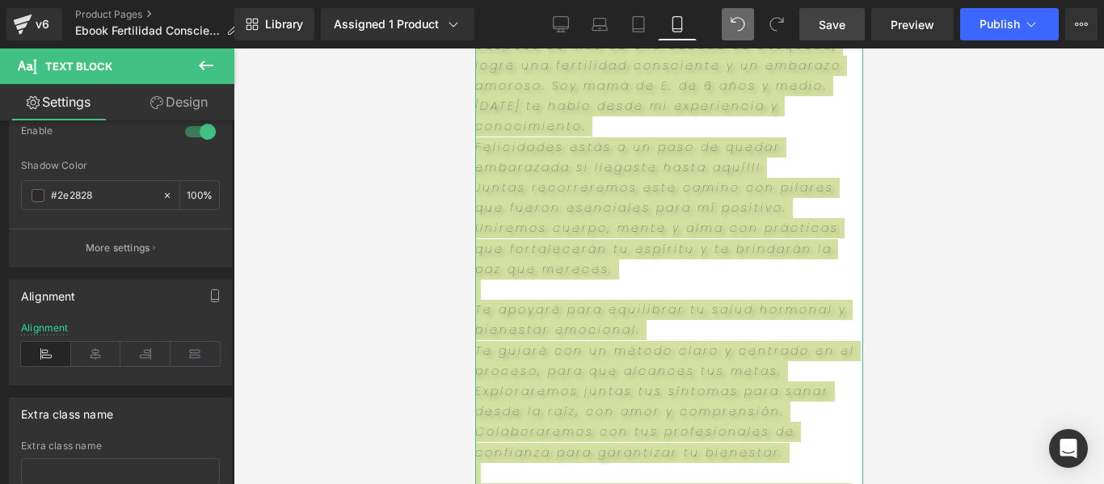
scroll to position [727, 0]
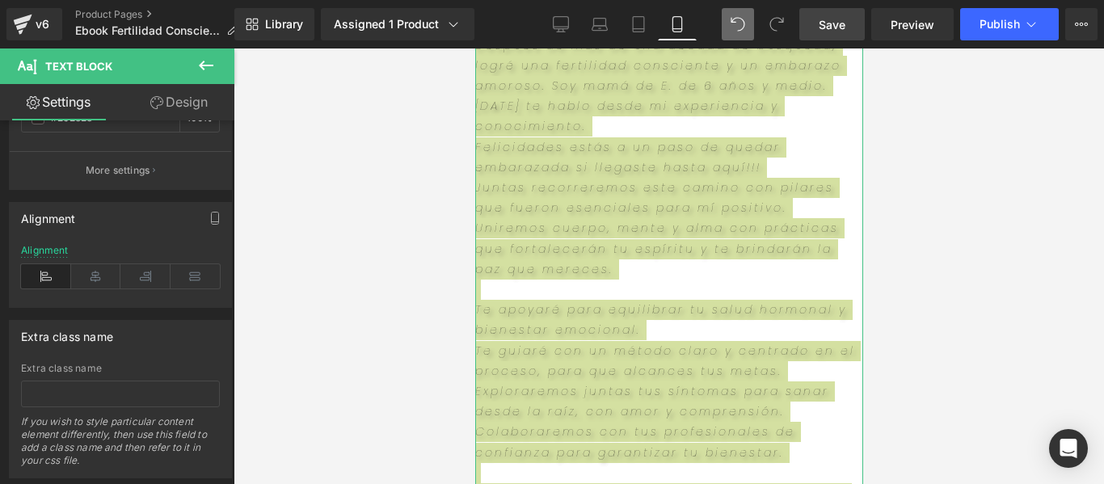
click at [176, 103] on link "Design" at bounding box center [178, 102] width 117 height 36
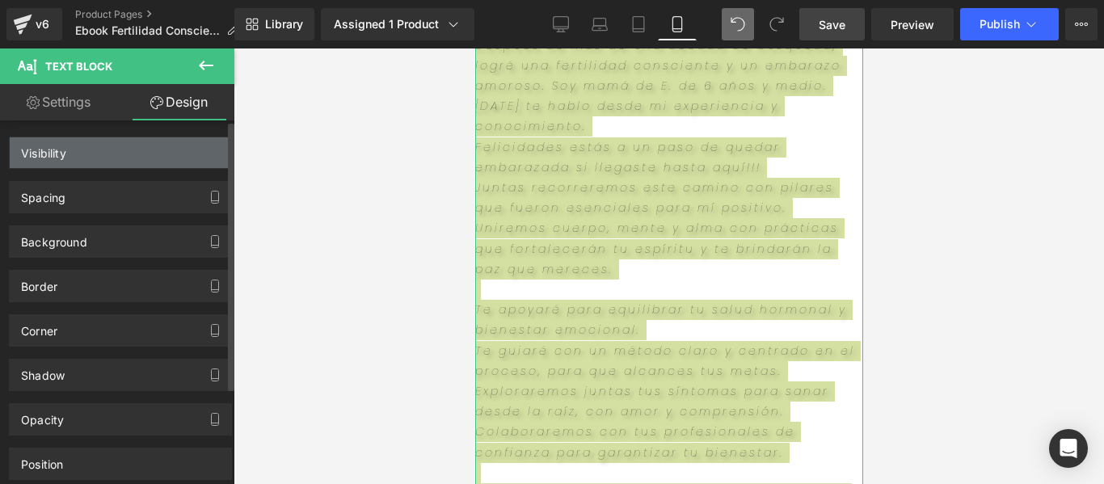
click at [95, 153] on div "Visibility" at bounding box center [120, 152] width 221 height 31
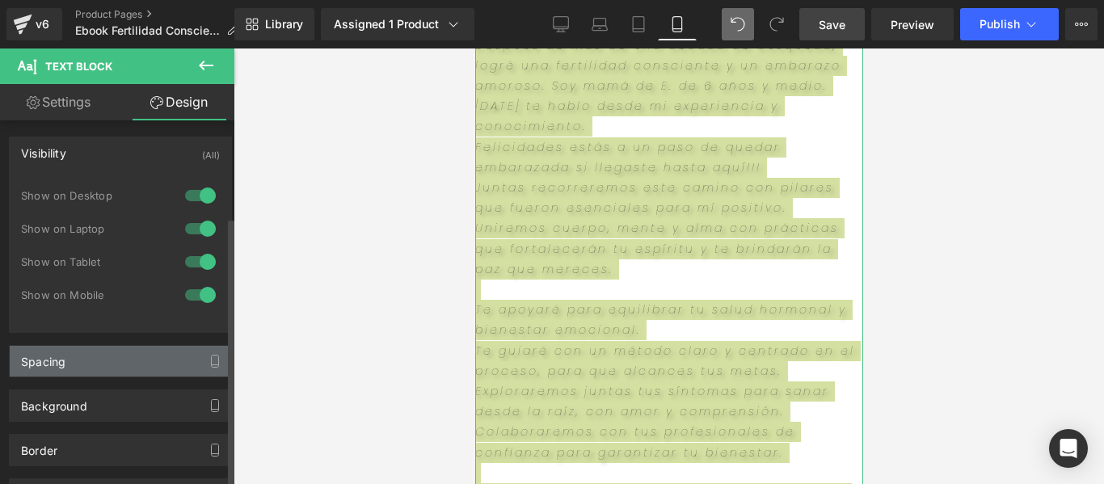
scroll to position [269, 0]
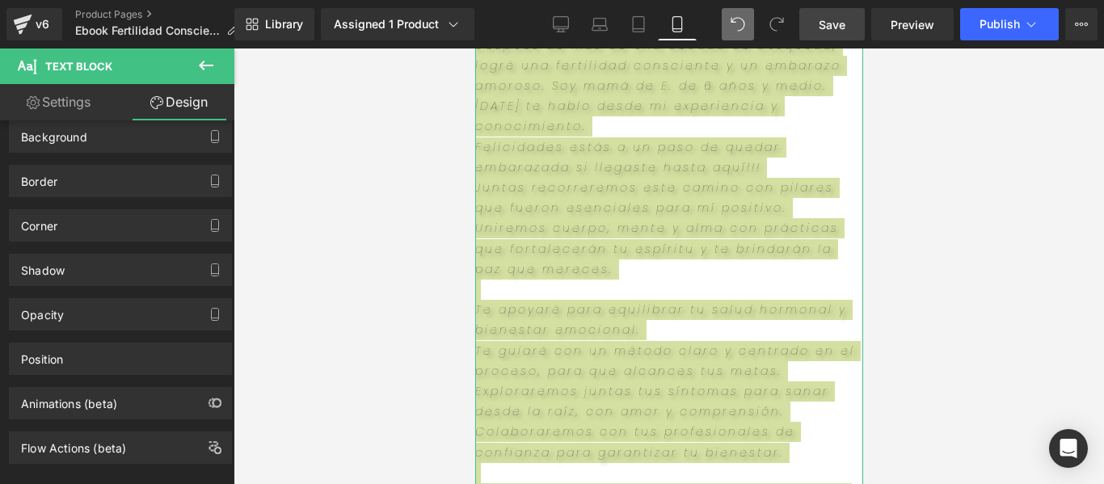
click at [176, 100] on link "Design" at bounding box center [178, 102] width 117 height 36
click at [159, 105] on icon at bounding box center [156, 102] width 13 height 13
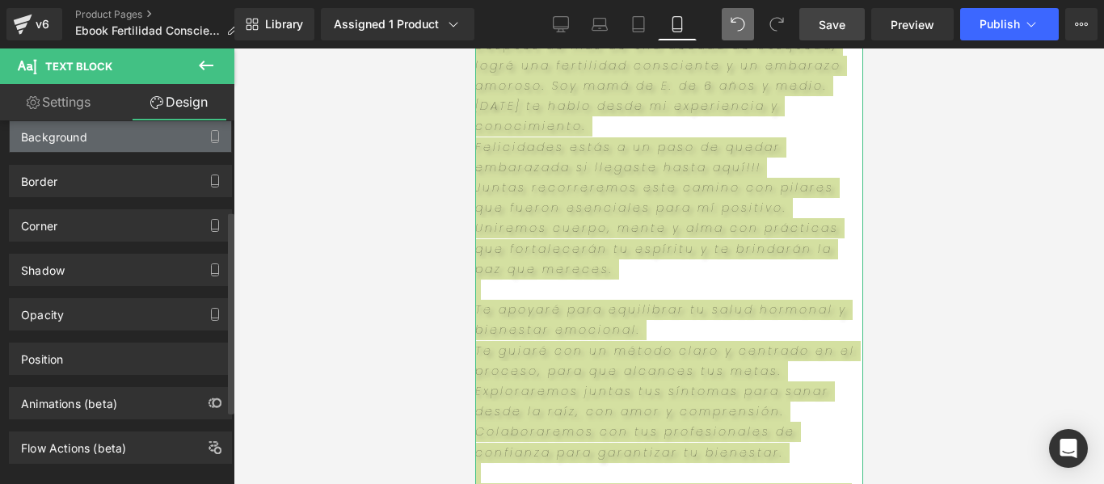
click at [100, 152] on div "Background" at bounding box center [120, 136] width 221 height 31
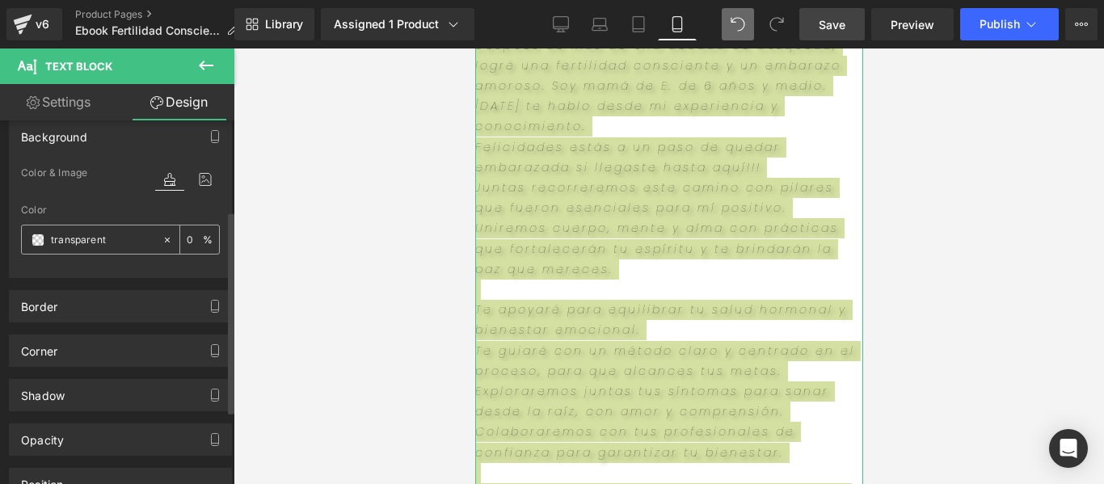
click at [44, 254] on div "transparent" at bounding box center [92, 239] width 140 height 28
click at [40, 246] on span at bounding box center [38, 239] width 13 height 13
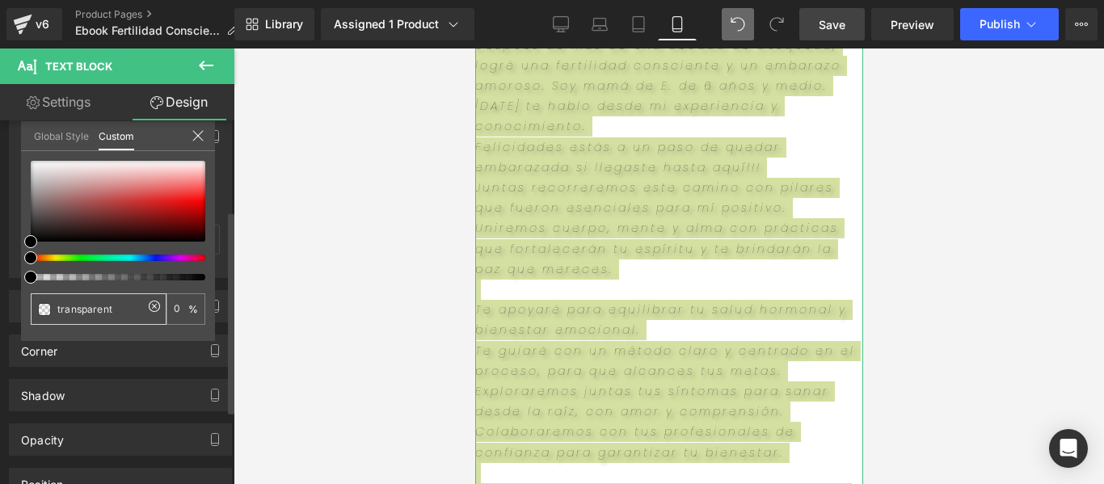
click at [111, 314] on input "transparent" at bounding box center [100, 309] width 86 height 17
click at [288, 323] on div at bounding box center [668, 265] width 870 height 435
click at [201, 134] on icon at bounding box center [197, 135] width 13 height 13
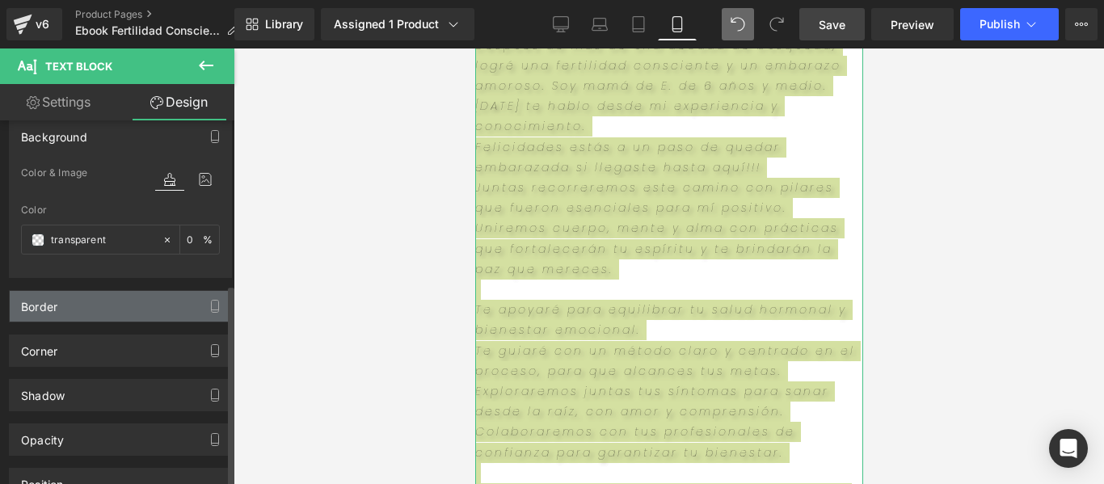
click at [107, 291] on div "Border" at bounding box center [120, 306] width 221 height 31
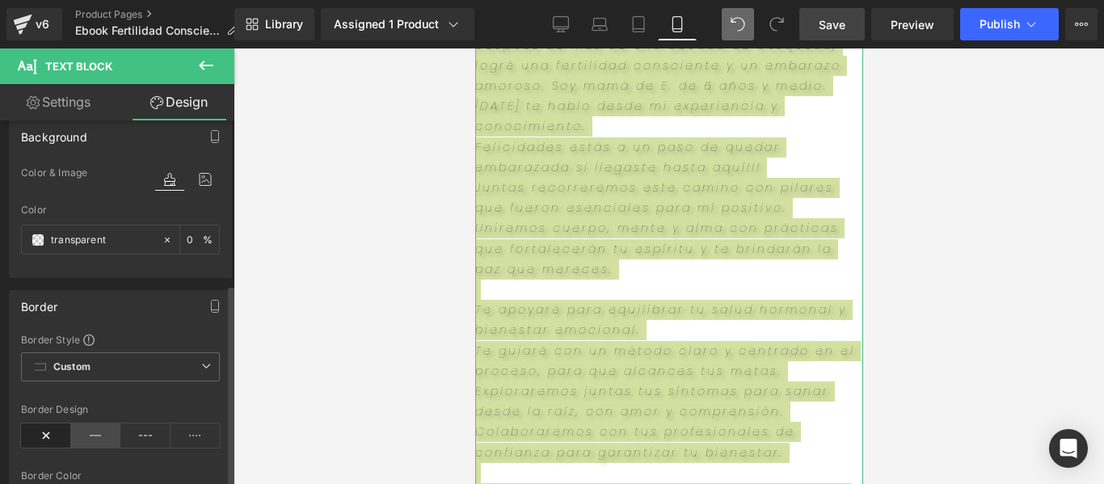
click at [100, 423] on icon at bounding box center [96, 435] width 50 height 24
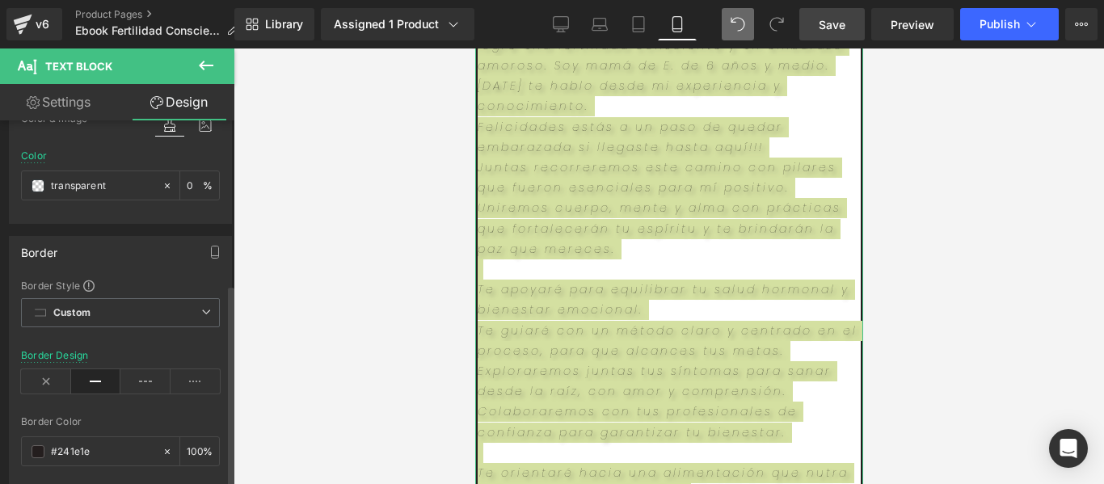
scroll to position [485, 0]
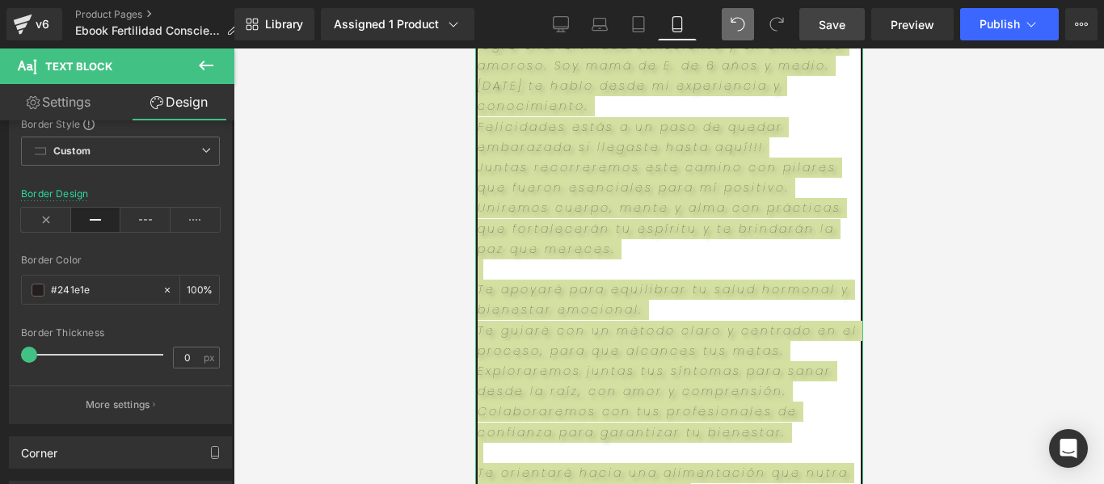
click at [191, 100] on link "Design" at bounding box center [178, 102] width 117 height 36
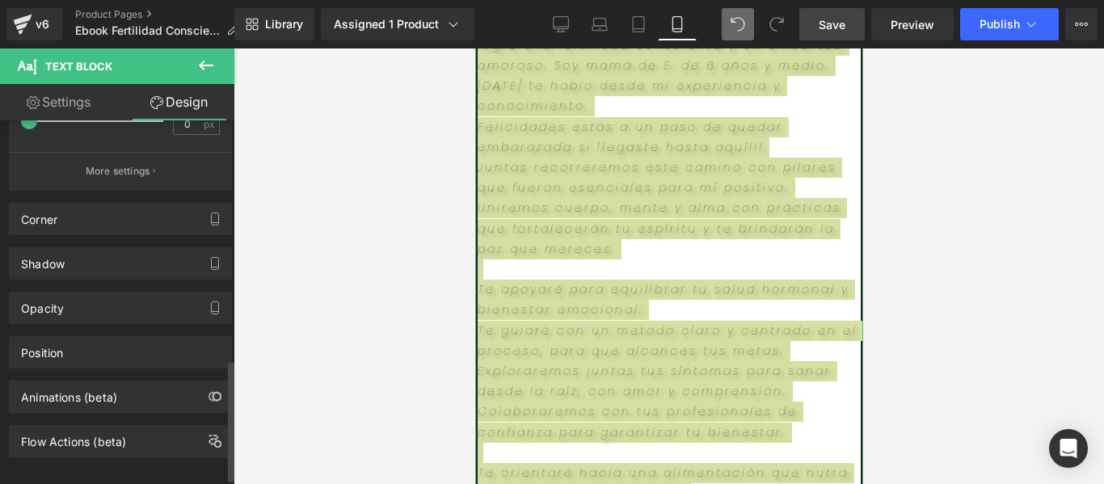
scroll to position [737, 0]
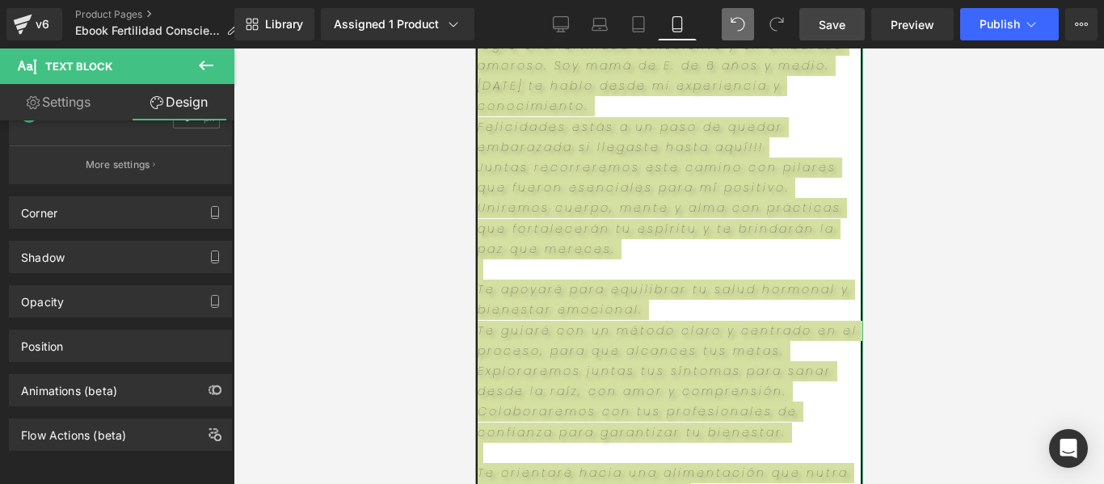
click at [196, 107] on link "Design" at bounding box center [178, 102] width 117 height 36
click at [75, 103] on link "Settings" at bounding box center [58, 102] width 117 height 36
type input "100"
type input "#2e2828"
type input "100"
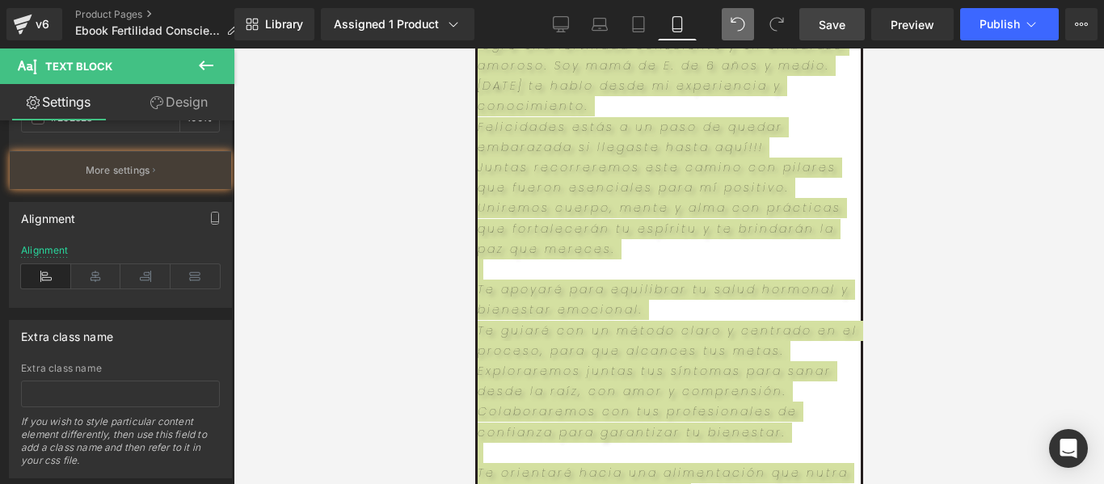
click at [76, 68] on span "Text Block" at bounding box center [78, 66] width 67 height 13
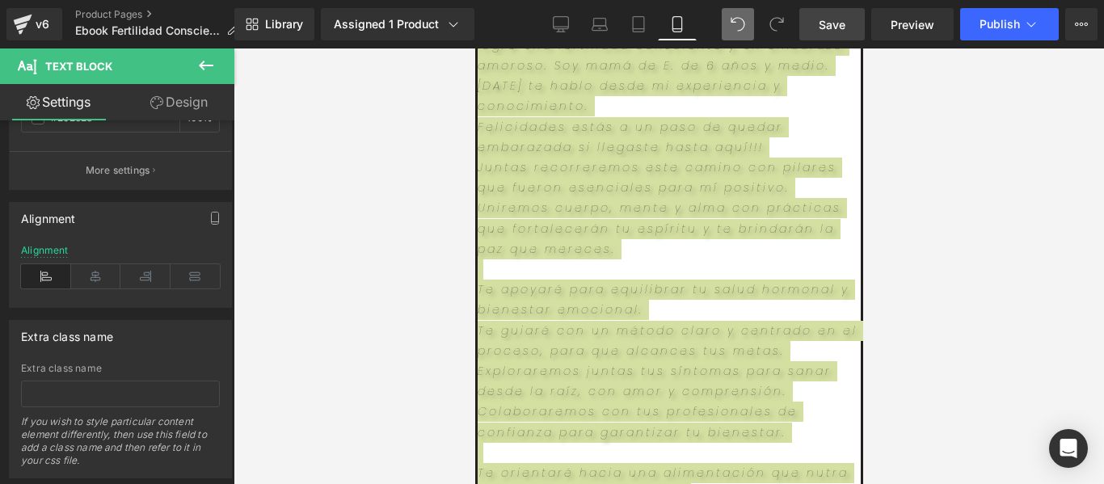
scroll to position [5722, 0]
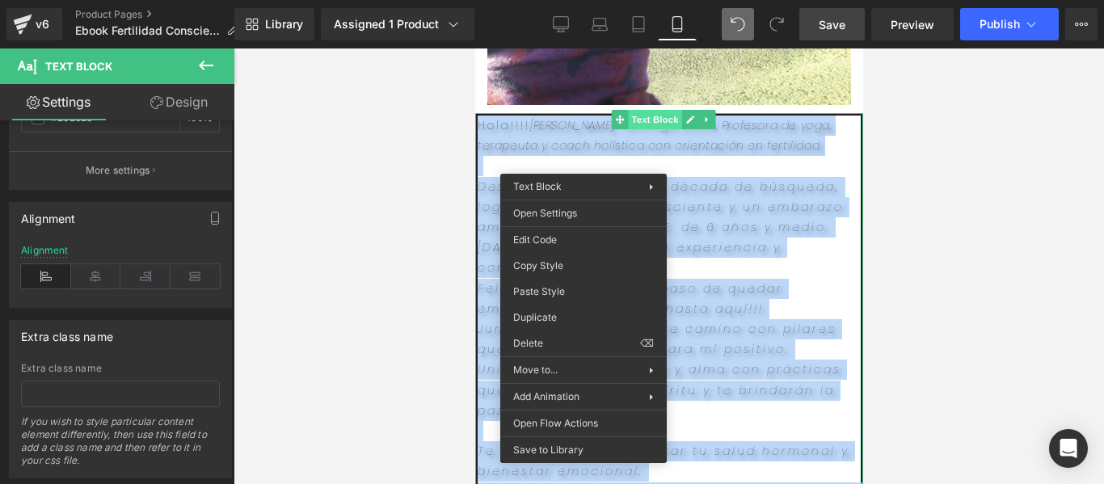
click at [636, 144] on div "Hola!!!! Soy Lore Monteleone, Psicóloga social, Profesora de yoga, terapeuta y …" at bounding box center [668, 441] width 388 height 657
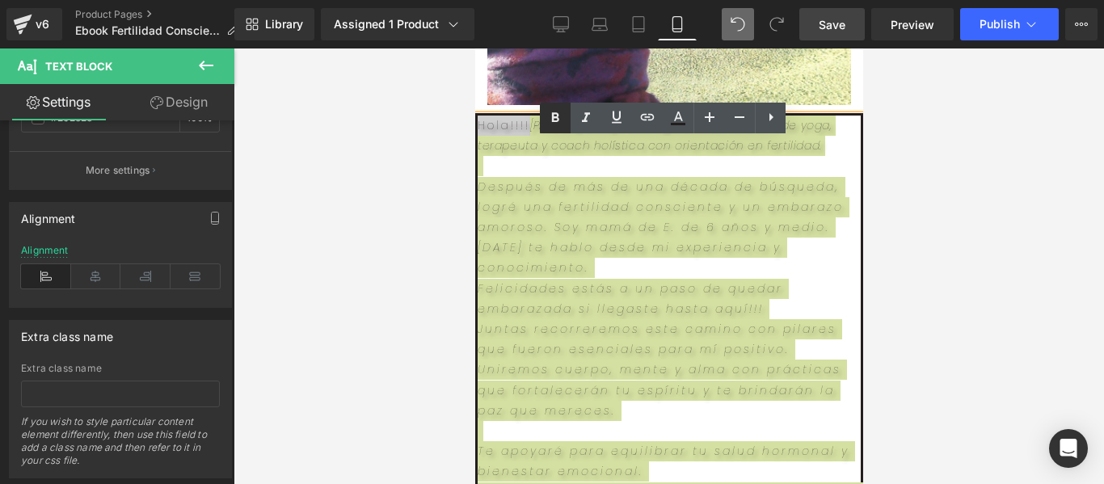
drag, startPoint x: 559, startPoint y: 114, endPoint x: 540, endPoint y: 112, distance: 18.7
click at [557, 113] on icon at bounding box center [554, 117] width 19 height 19
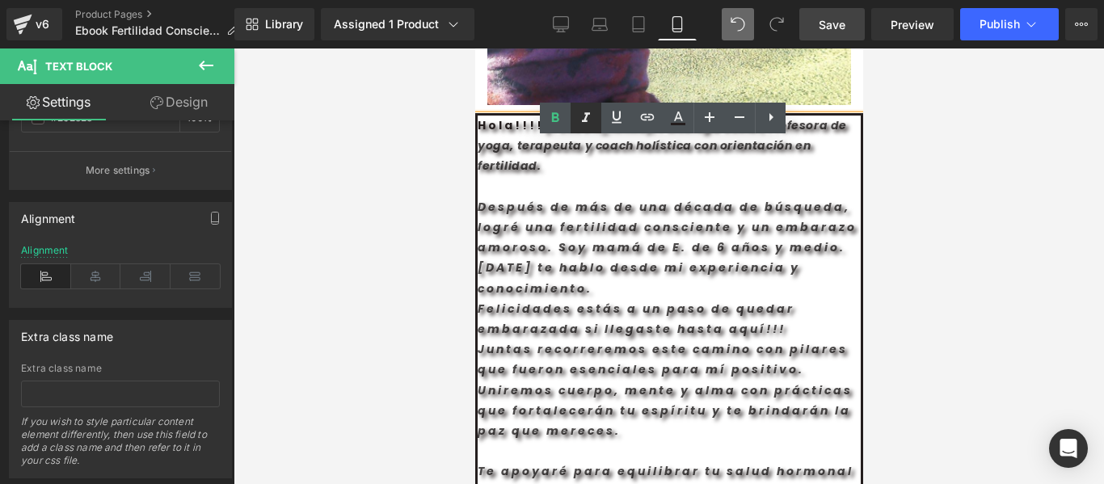
click at [587, 117] on icon at bounding box center [585, 117] width 19 height 19
click at [556, 115] on icon at bounding box center [554, 117] width 19 height 19
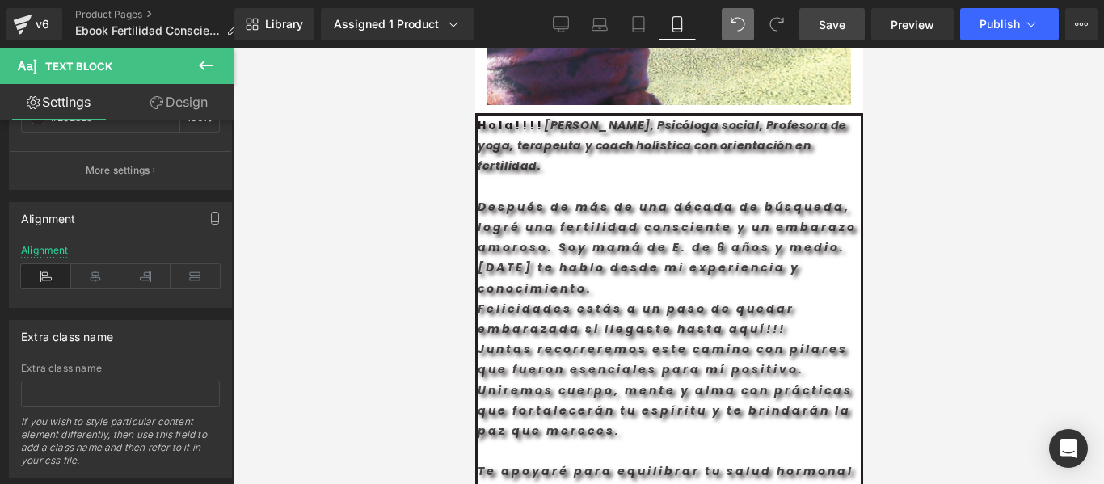
click at [1067, 265] on div at bounding box center [668, 265] width 870 height 435
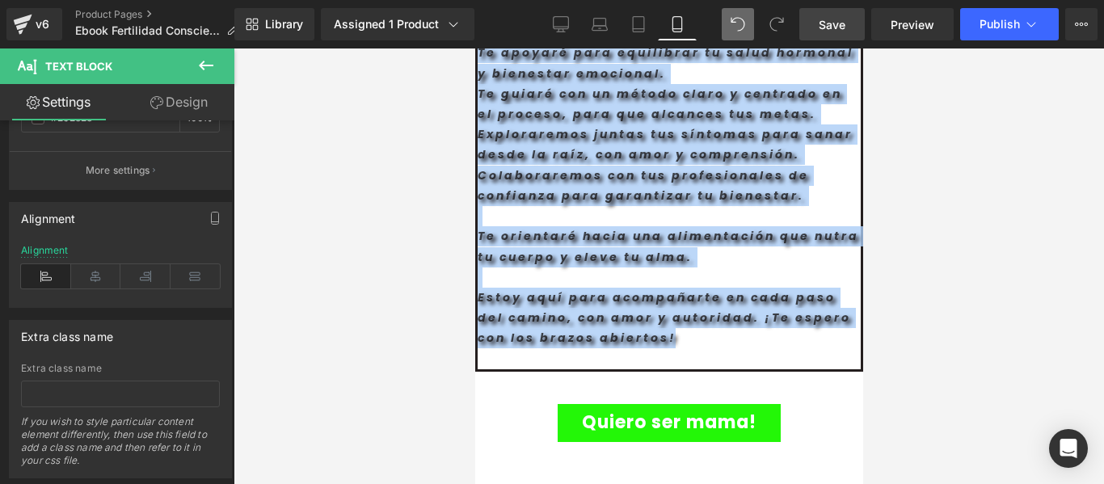
scroll to position [6327, 0]
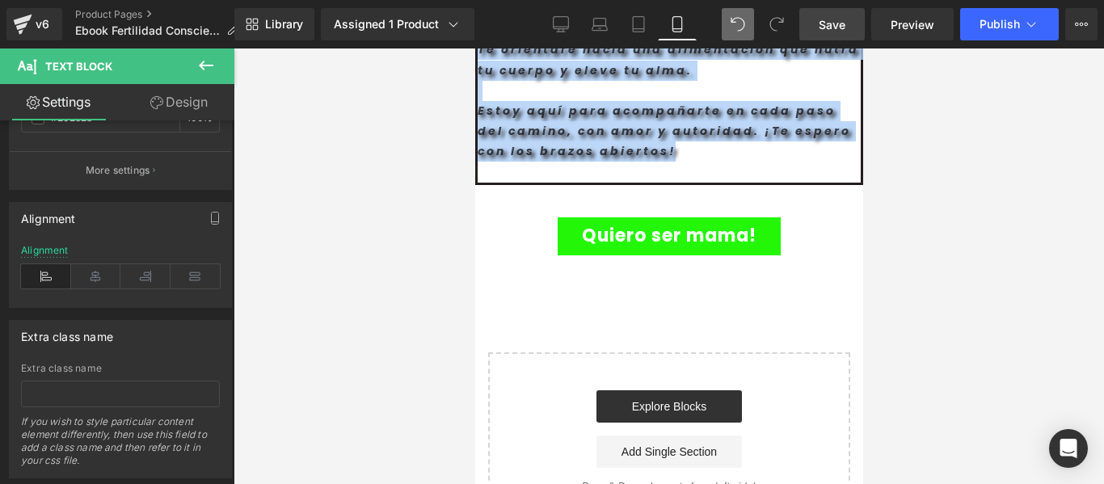
drag, startPoint x: 477, startPoint y: 233, endPoint x: 742, endPoint y: 209, distance: 265.3
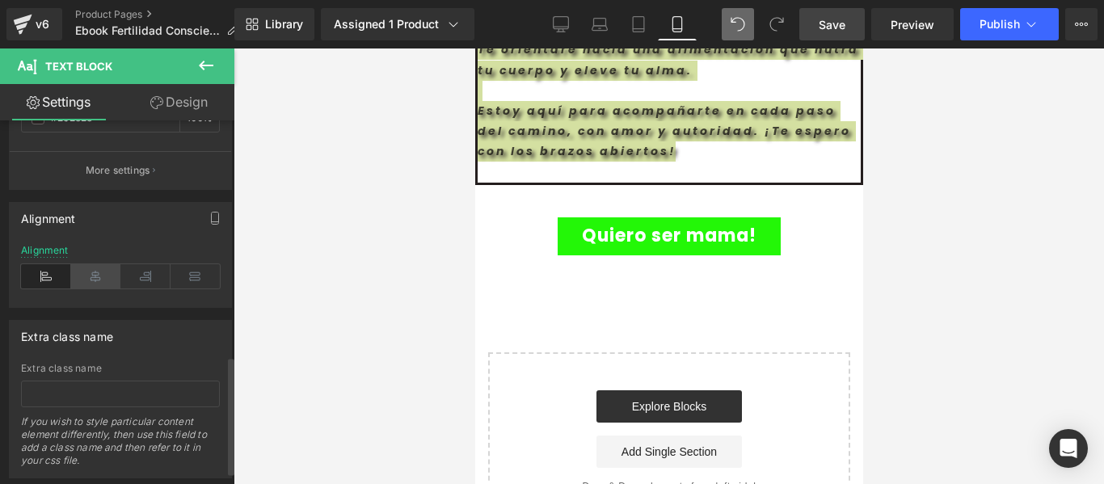
click at [100, 273] on icon at bounding box center [96, 276] width 50 height 24
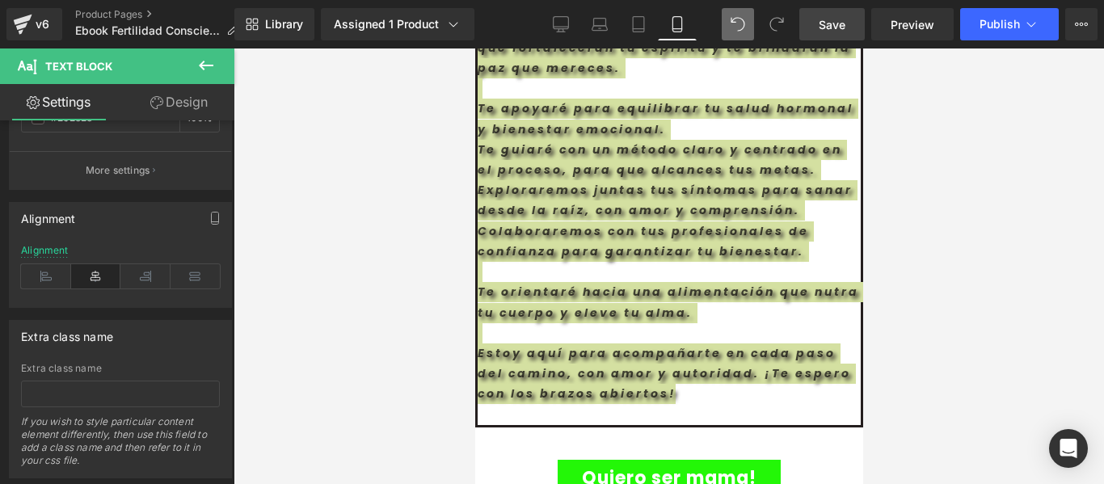
scroll to position [5762, 0]
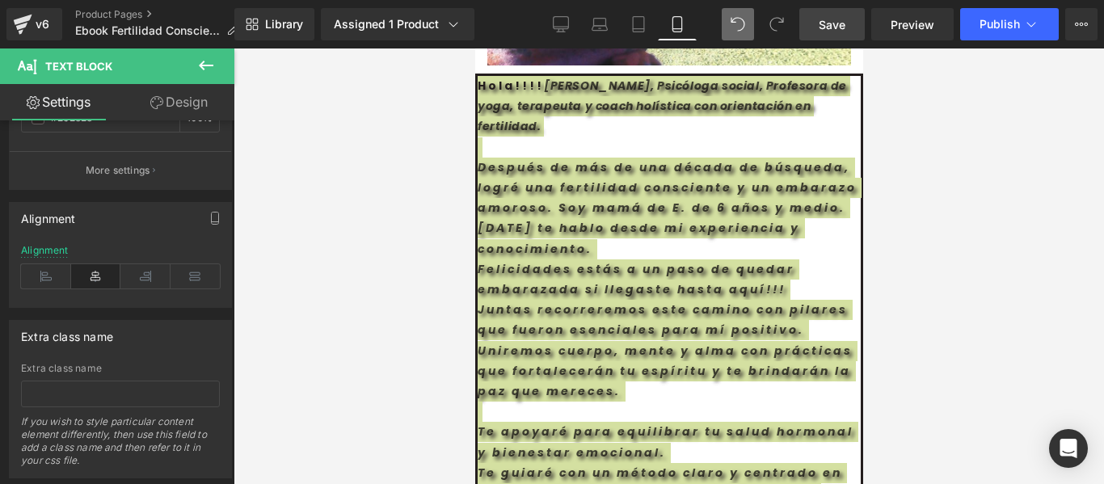
click at [926, 224] on div at bounding box center [668, 265] width 870 height 435
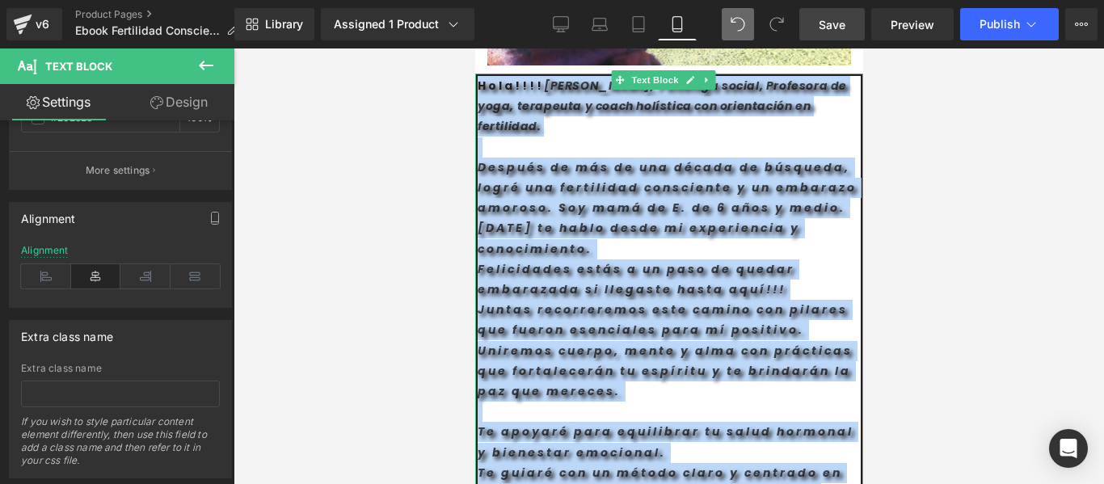
click at [825, 183] on div "Después de más de una década de búsqueda, logré una fertilidad consciente y un …" at bounding box center [668, 209] width 383 height 102
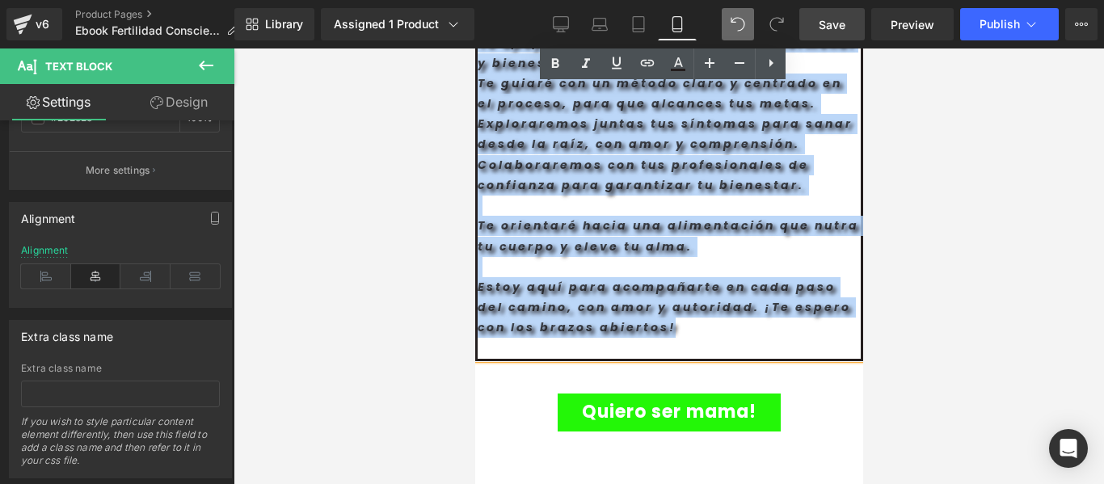
scroll to position [6176, 0]
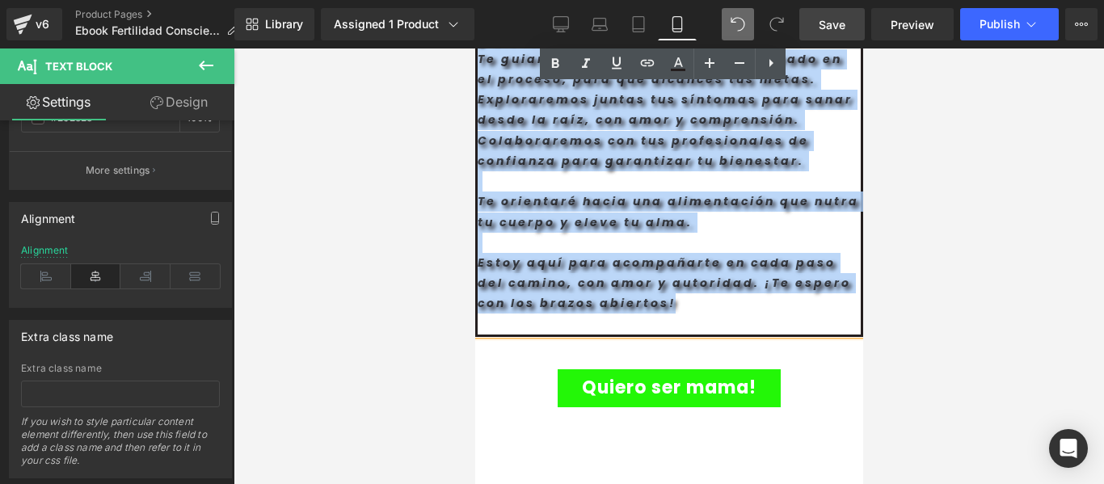
drag, startPoint x: 481, startPoint y: 111, endPoint x: 768, endPoint y: 351, distance: 373.4
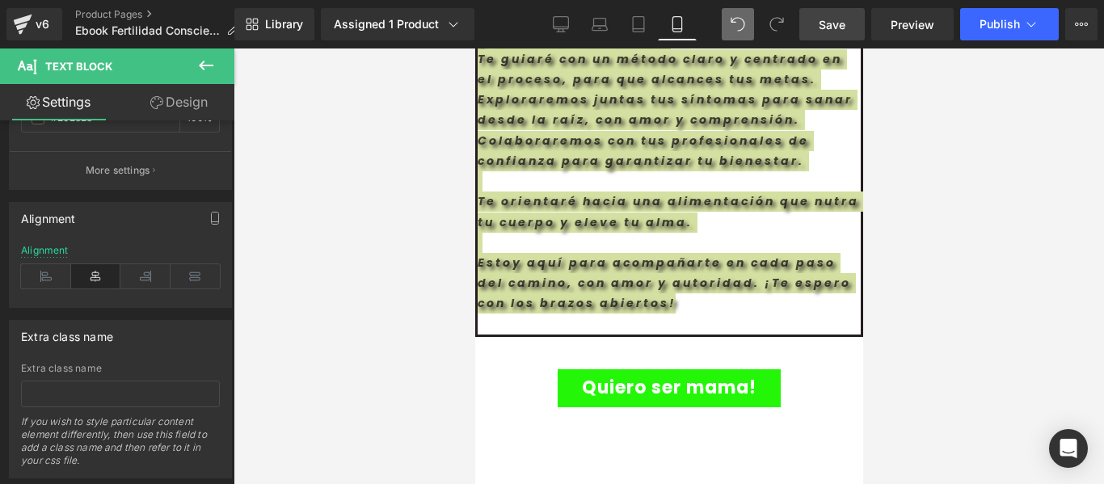
click at [169, 103] on link "Design" at bounding box center [178, 102] width 117 height 36
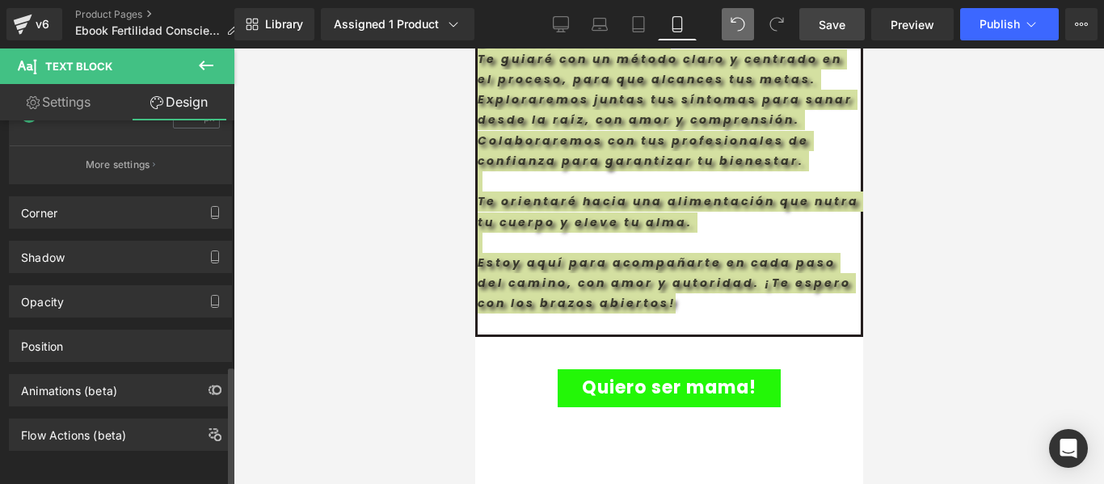
click at [208, 250] on icon "button" at bounding box center [214, 256] width 13 height 13
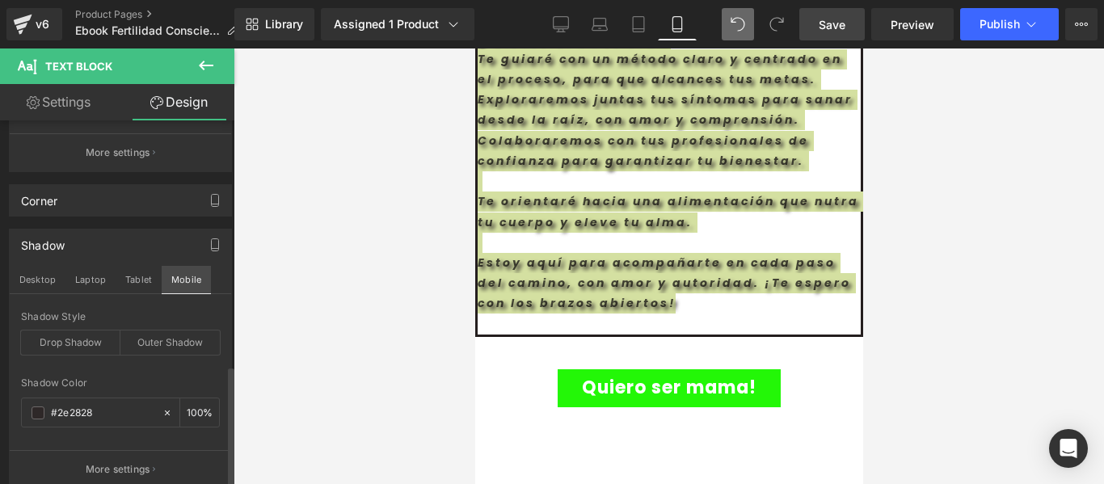
click at [191, 280] on button "Mobile" at bounding box center [186, 279] width 49 height 27
click at [154, 345] on div "Outer Shadow" at bounding box center [169, 342] width 99 height 24
click at [69, 341] on div "Drop Shadow" at bounding box center [70, 342] width 99 height 24
click at [39, 413] on span at bounding box center [38, 412] width 13 height 13
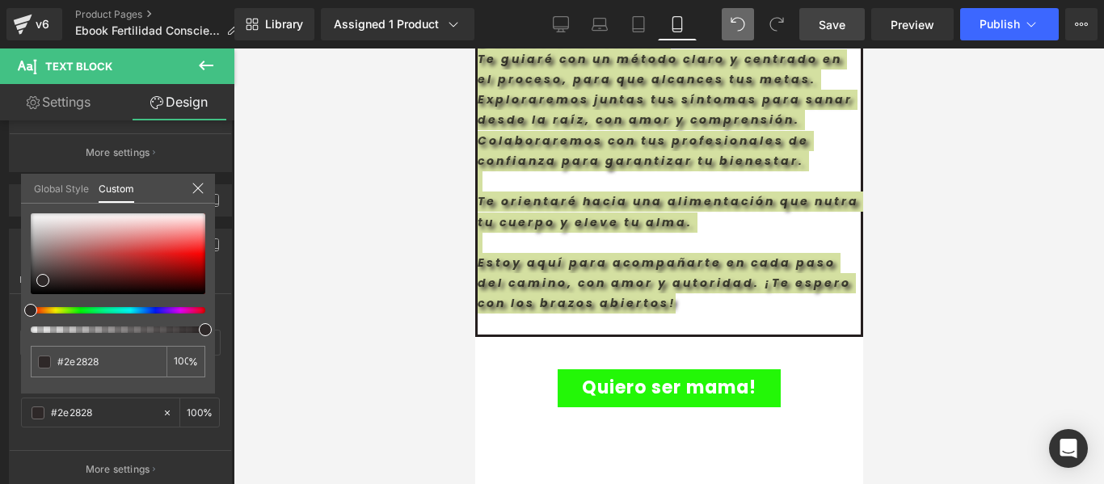
click at [257, 329] on div at bounding box center [668, 265] width 870 height 435
click at [381, 293] on div at bounding box center [668, 265] width 870 height 435
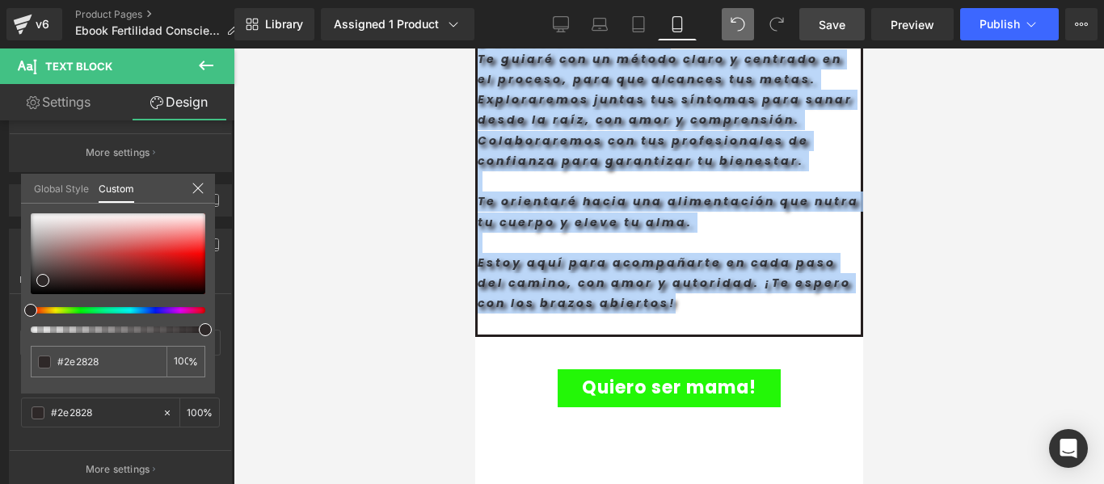
drag, startPoint x: 477, startPoint y: 263, endPoint x: 572, endPoint y: 194, distance: 118.0
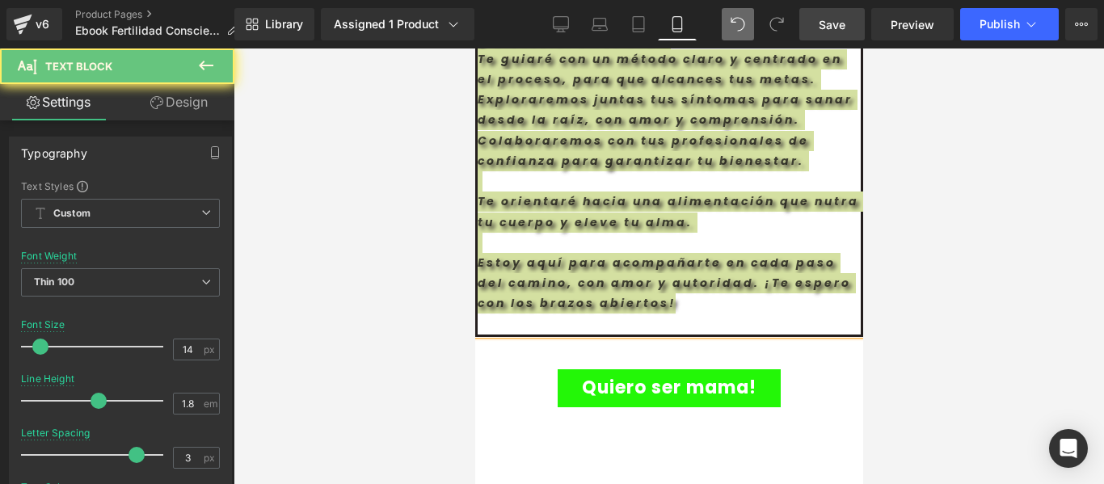
click at [406, 82] on div at bounding box center [668, 265] width 870 height 435
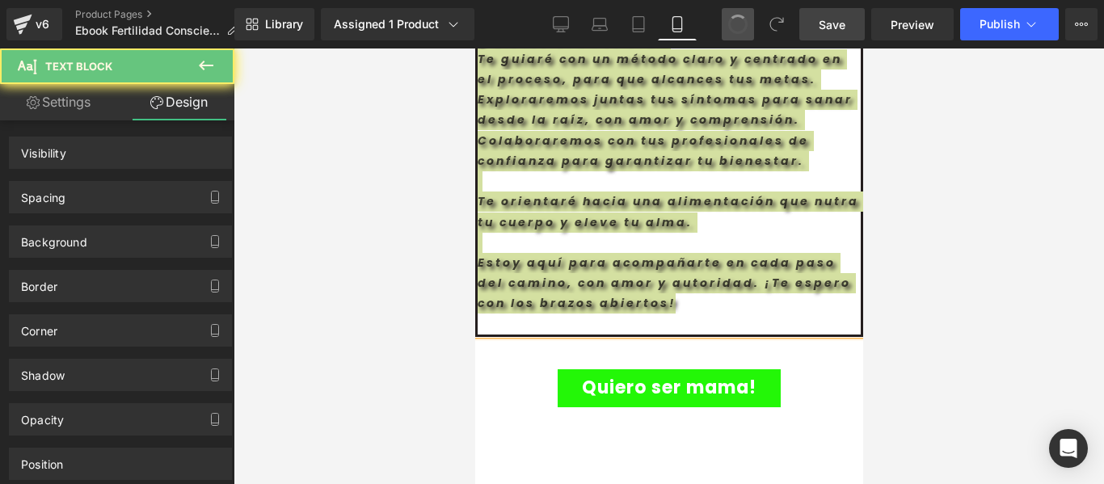
click at [740, 26] on span at bounding box center [737, 24] width 21 height 21
click at [740, 26] on span at bounding box center [738, 24] width 26 height 26
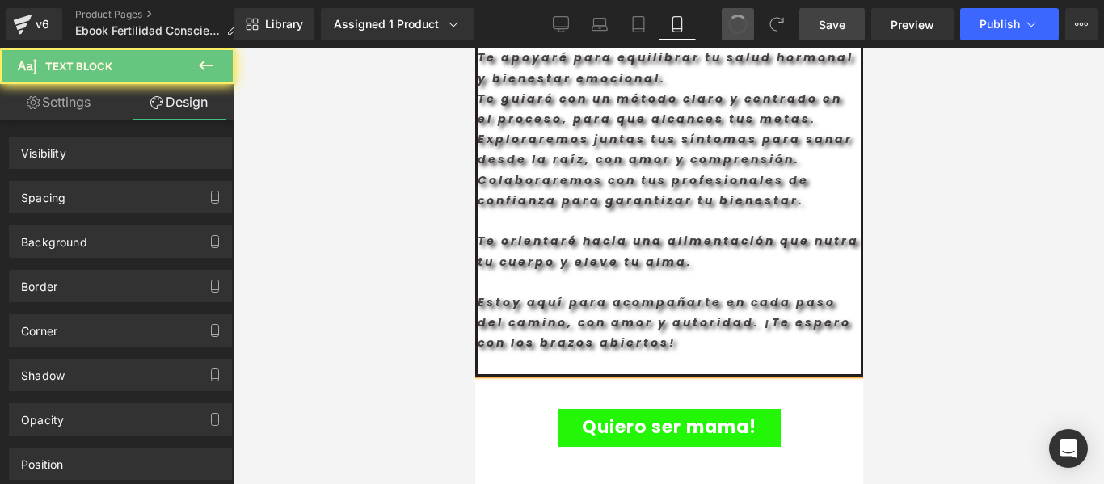
click at [740, 26] on span at bounding box center [737, 24] width 27 height 27
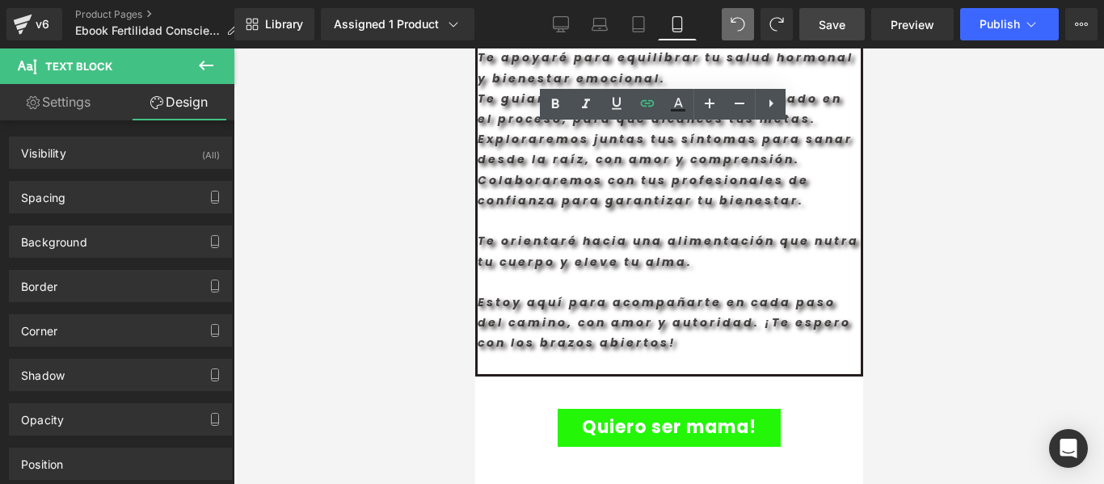
scroll to position [5666, 0]
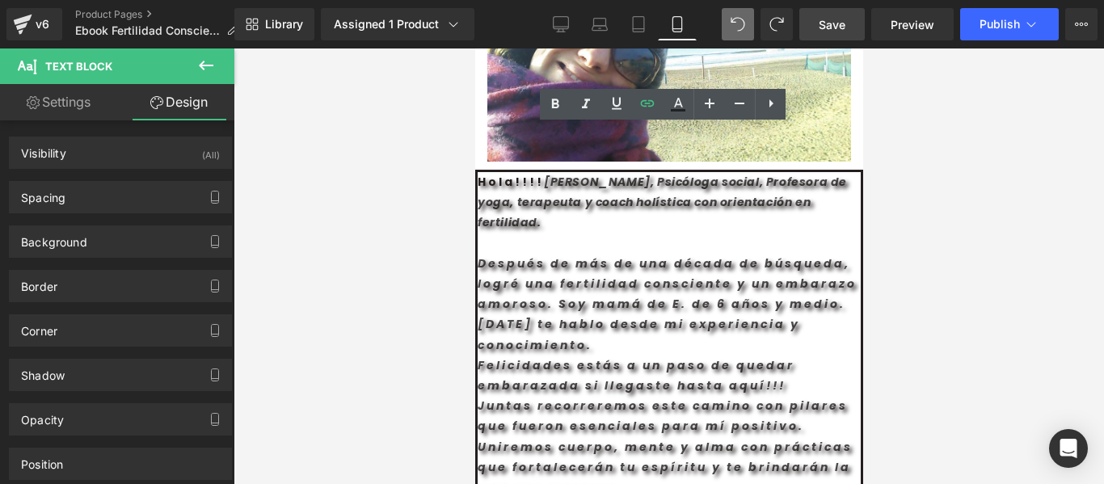
type input "100"
type input "#2e2828"
type input "100"
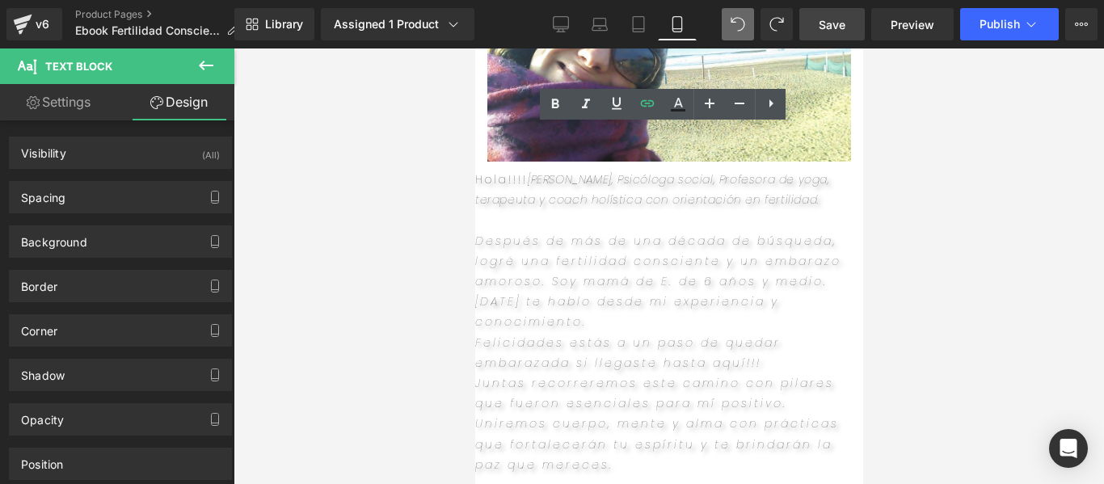
type input "100"
type input "#2e2828"
type input "100"
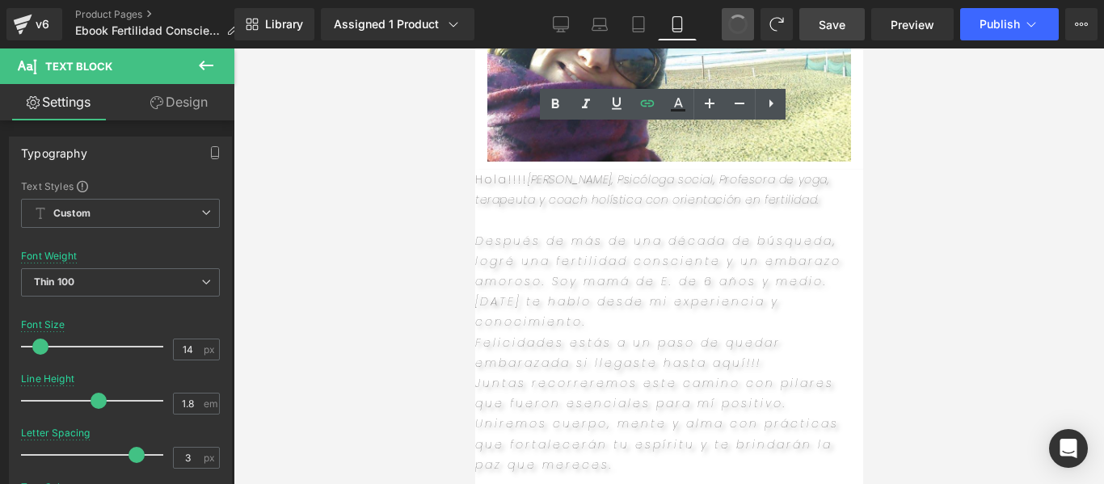
type input "#333333"
type input "100"
type input "#121212"
type input "75"
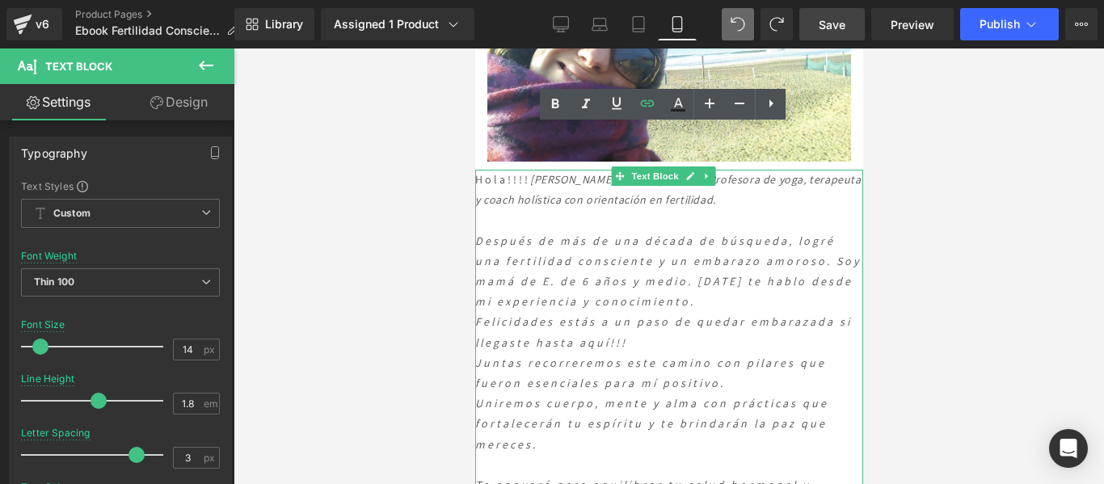
click at [680, 285] on span "Después de más de una década de búsqueda, logré una fertilidad consciente y un …" at bounding box center [666, 271] width 385 height 76
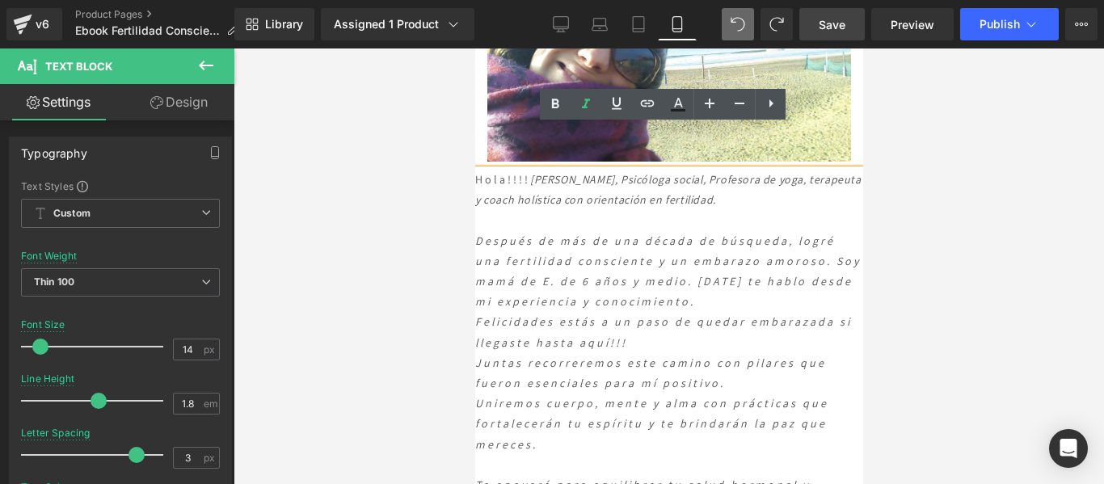
click at [551, 282] on span "Después de más de una década de búsqueda, logré una fertilidad consciente y un …" at bounding box center [666, 271] width 385 height 76
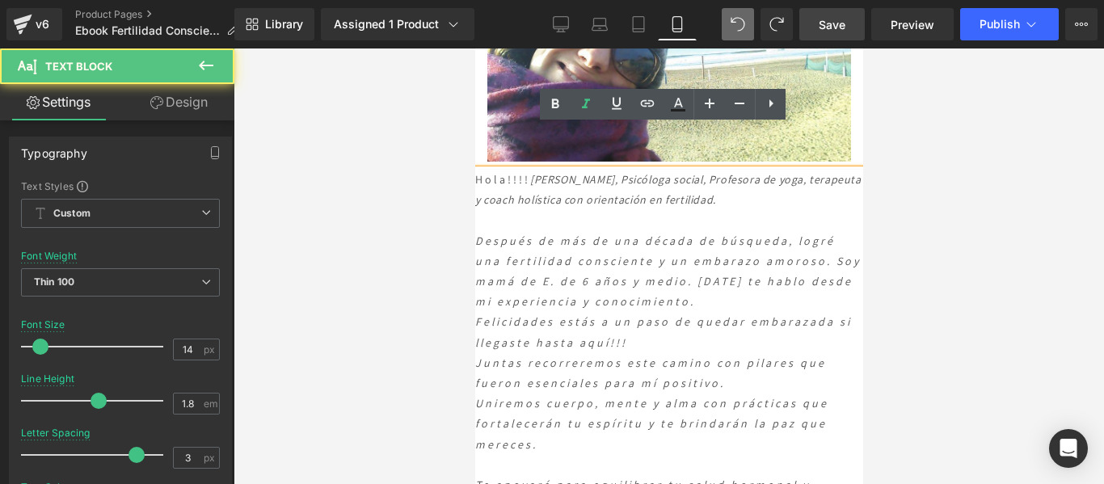
click at [491, 214] on div "Hola!!!! Soy Lore Monteleone, Psicóloga social, Profesora de yoga, terapeuta y …" at bounding box center [668, 485] width 388 height 631
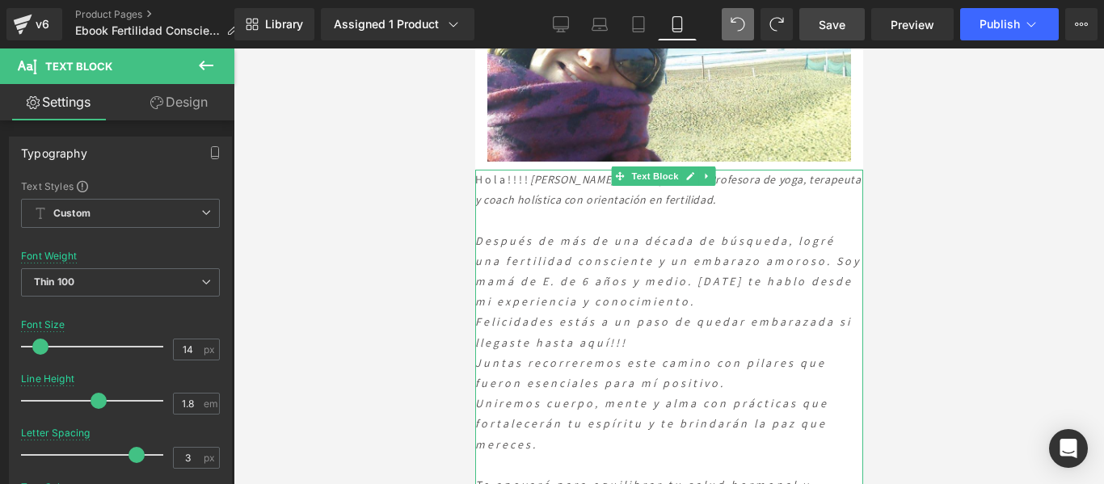
drag, startPoint x: 948, startPoint y: 251, endPoint x: 654, endPoint y: 266, distance: 294.4
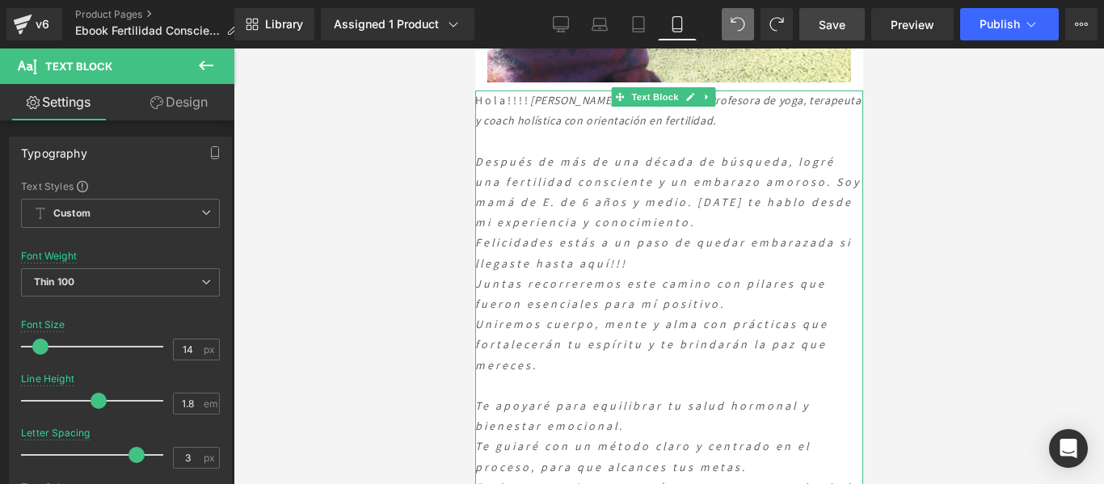
scroll to position [5747, 0]
click at [649, 105] on span "Text Block" at bounding box center [653, 95] width 53 height 19
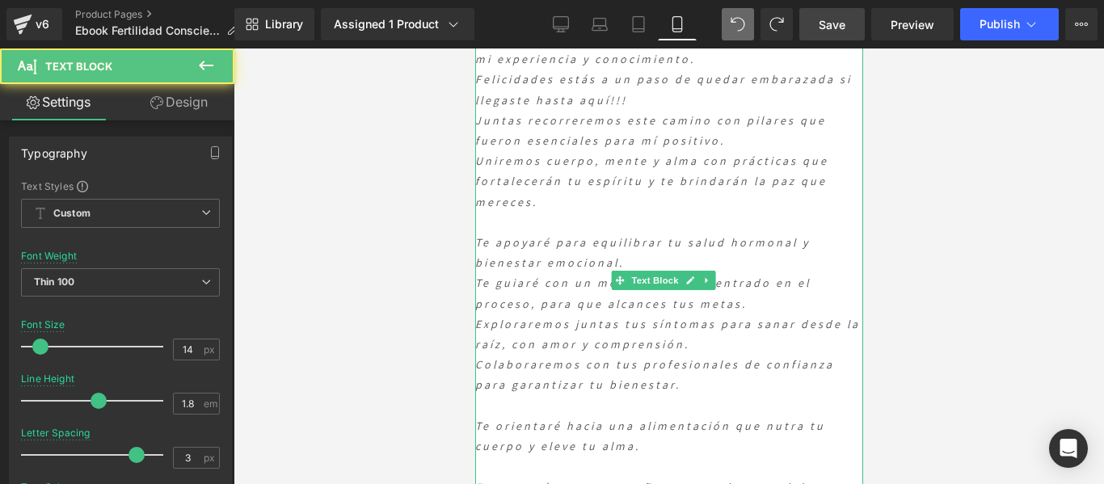
scroll to position [6076, 0]
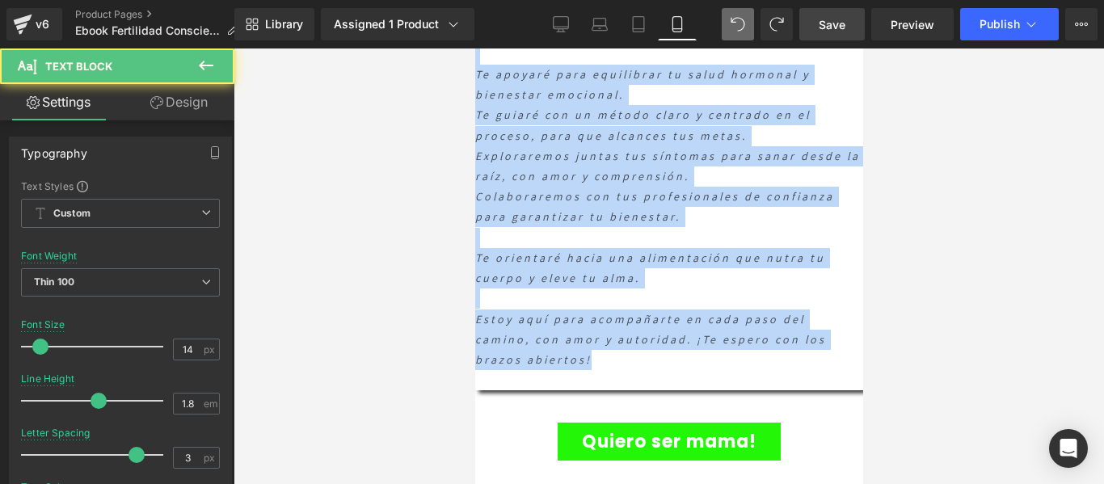
drag, startPoint x: 627, startPoint y: 312, endPoint x: 540, endPoint y: 435, distance: 150.6
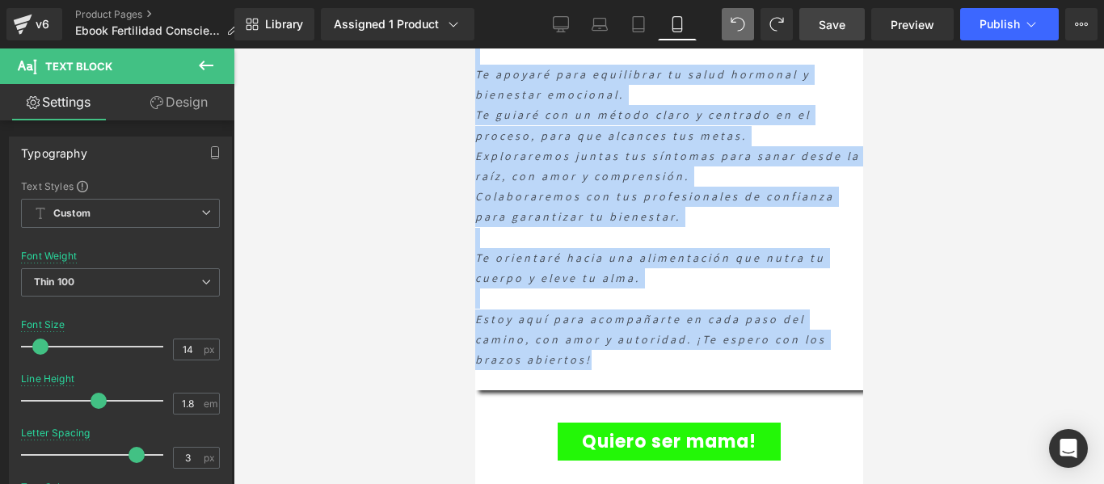
scroll to position [4972, 0]
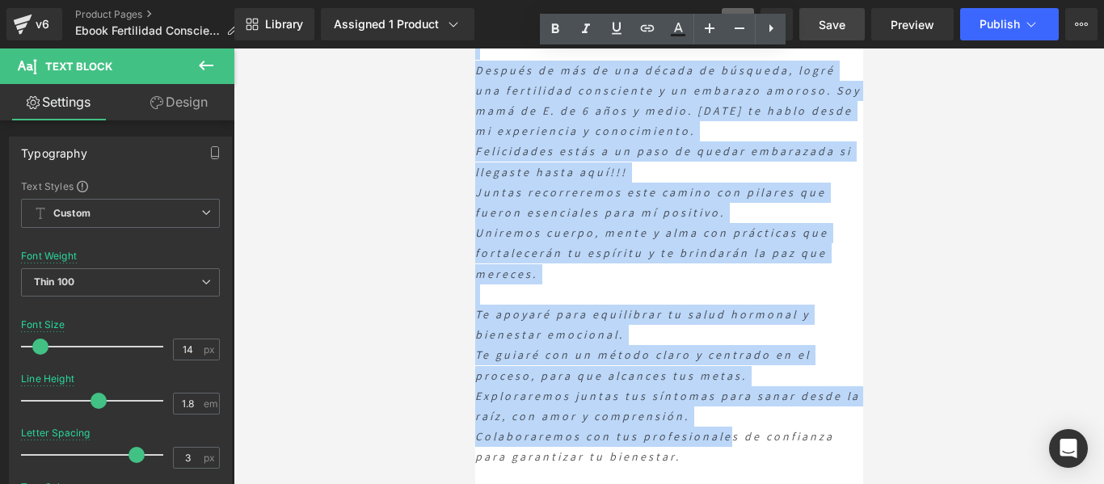
scroll to position [5865, 0]
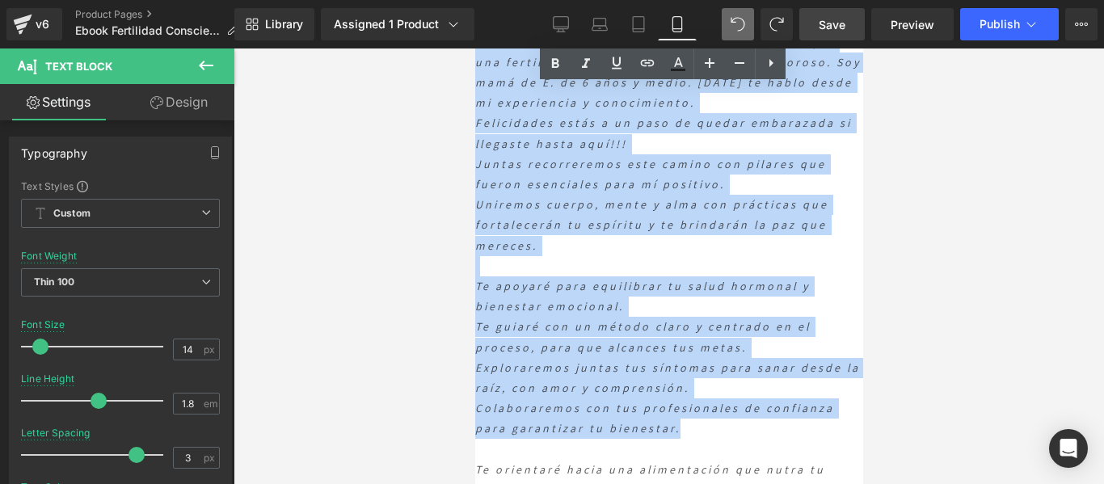
drag, startPoint x: 476, startPoint y: 332, endPoint x: 743, endPoint y: 460, distance: 296.3
click at [743, 460] on div "Hola!!!! Soy Lore Monteleone, Psicóloga social, Profesora de yoga, terapeuta y …" at bounding box center [668, 286] width 388 height 631
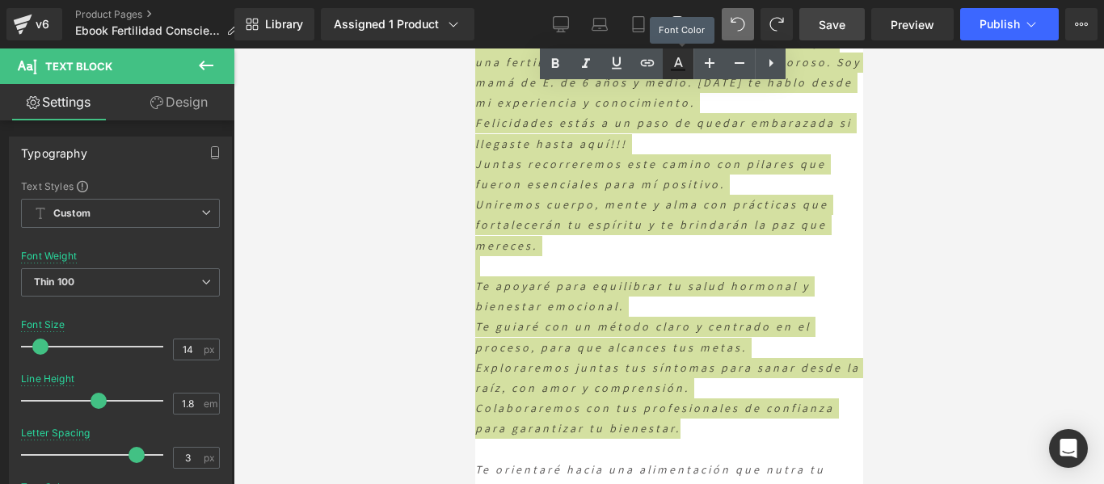
click at [683, 55] on icon at bounding box center [677, 63] width 19 height 19
type input "#121212"
type input "75"
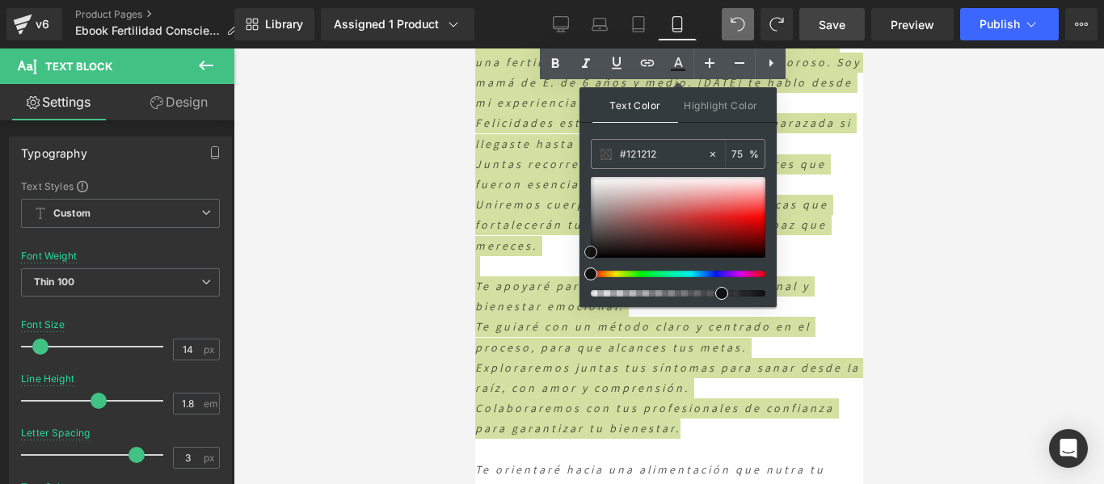
click at [593, 254] on span at bounding box center [590, 252] width 13 height 13
click at [603, 250] on div at bounding box center [678, 217] width 175 height 81
click at [708, 103] on span "Highlight Color" at bounding box center [721, 104] width 86 height 35
click at [645, 104] on span "Text Color" at bounding box center [635, 104] width 86 height 35
click at [671, 65] on icon at bounding box center [677, 63] width 19 height 19
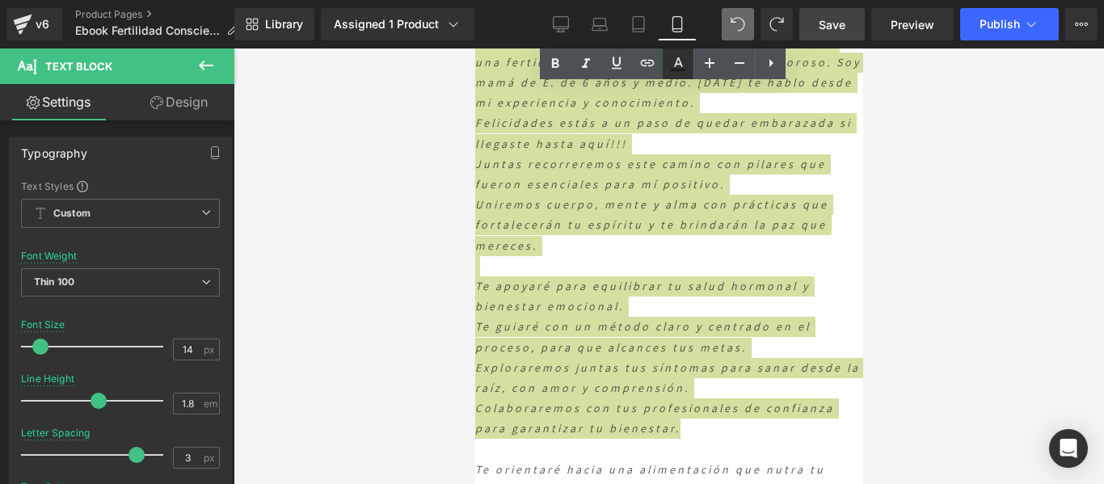
click at [677, 69] on icon at bounding box center [678, 70] width 15 height 2
type input "#121212"
type input "75"
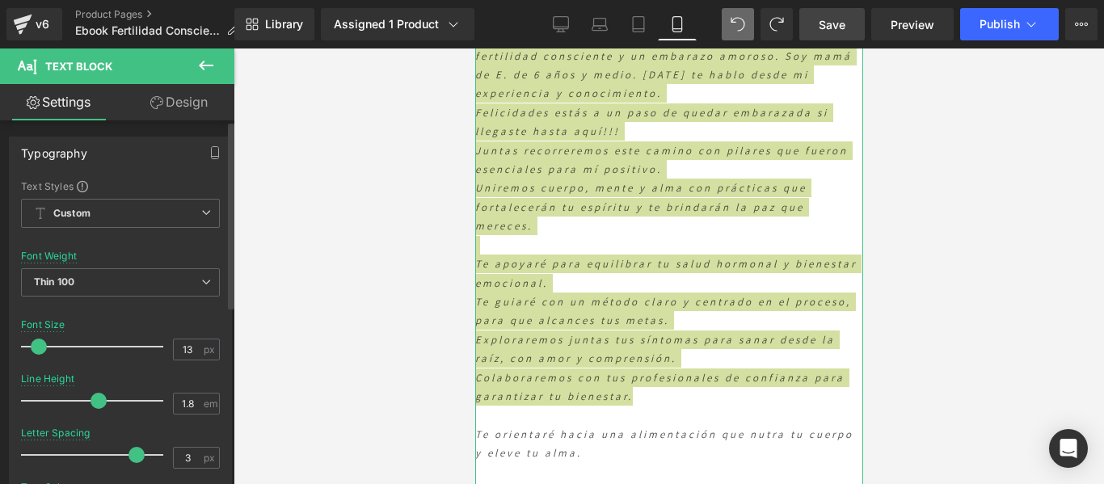
scroll to position [5861, 0]
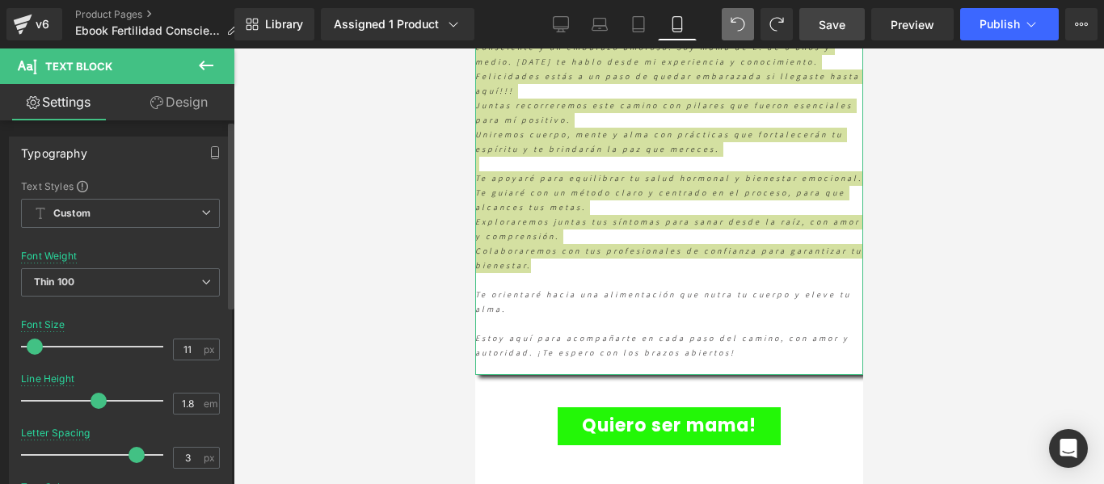
drag, startPoint x: 36, startPoint y: 349, endPoint x: 32, endPoint y: 342, distance: 8.3
click at [34, 341] on span at bounding box center [35, 347] width 16 height 16
type input "12"
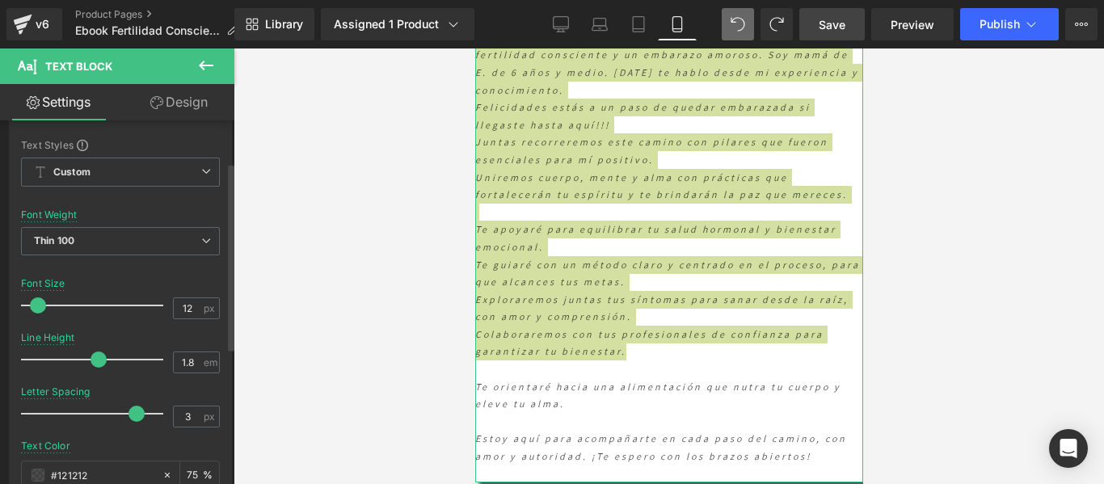
scroll to position [81, 0]
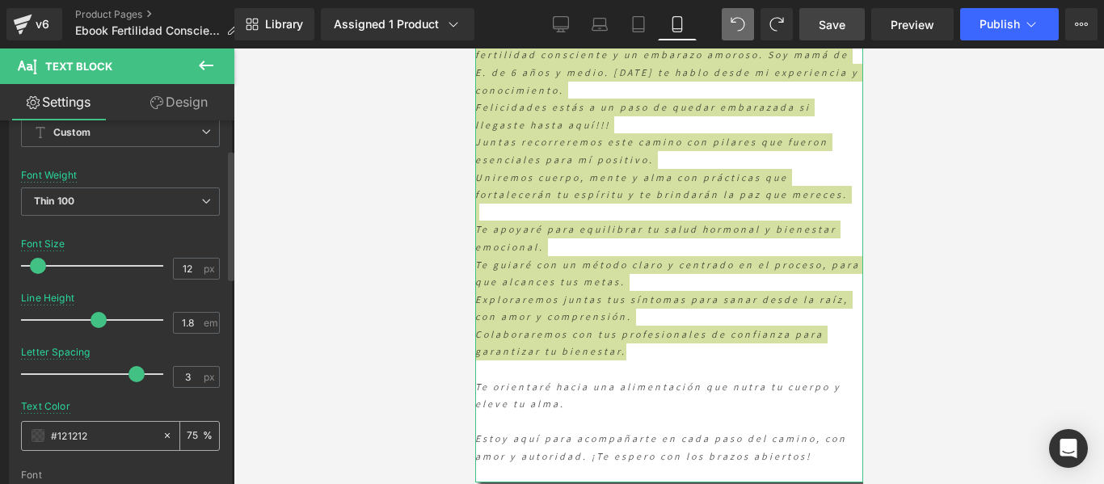
click at [44, 435] on span at bounding box center [38, 435] width 13 height 13
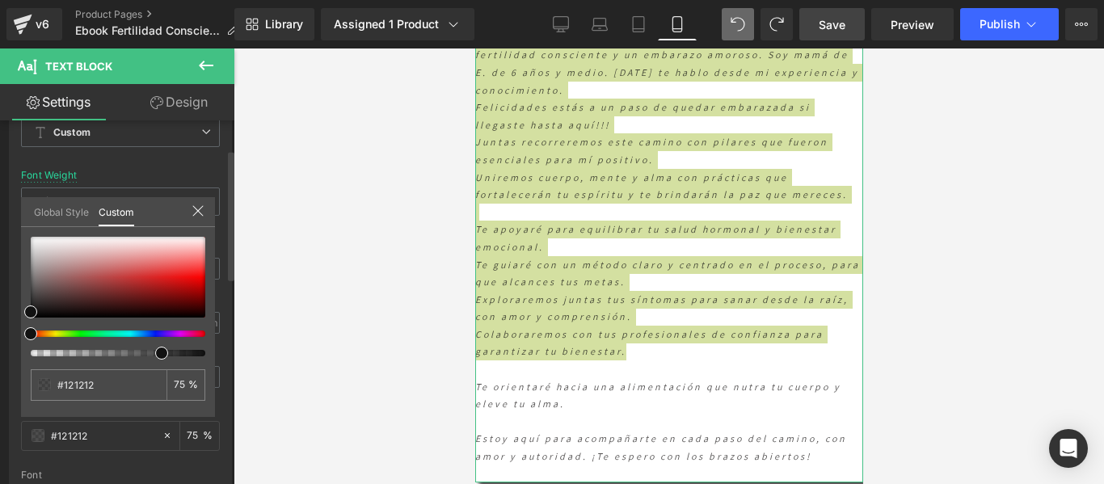
type input "79"
type input "88"
type input "90"
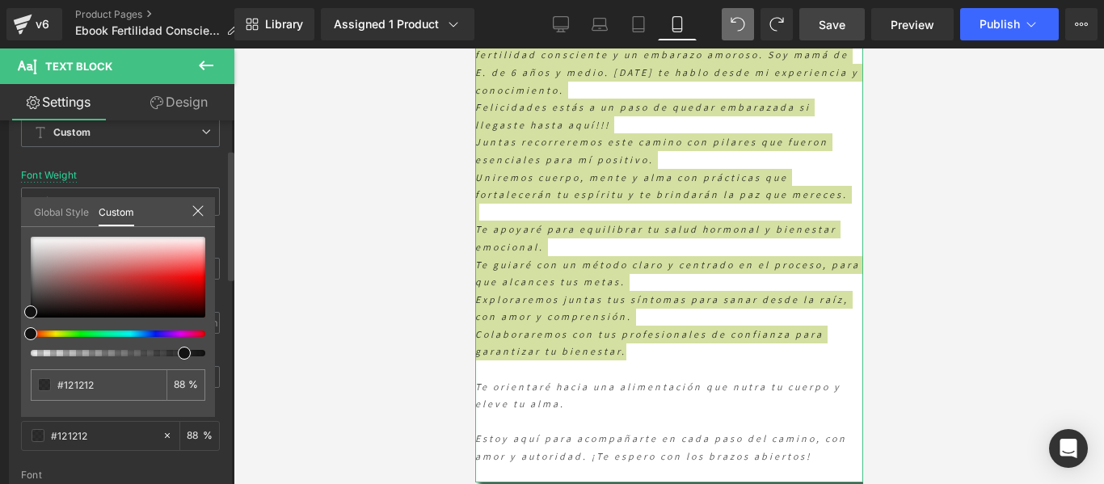
type input "90"
type input "97"
drag, startPoint x: 163, startPoint y: 358, endPoint x: 196, endPoint y: 357, distance: 32.3
click at [196, 357] on span at bounding box center [200, 353] width 13 height 13
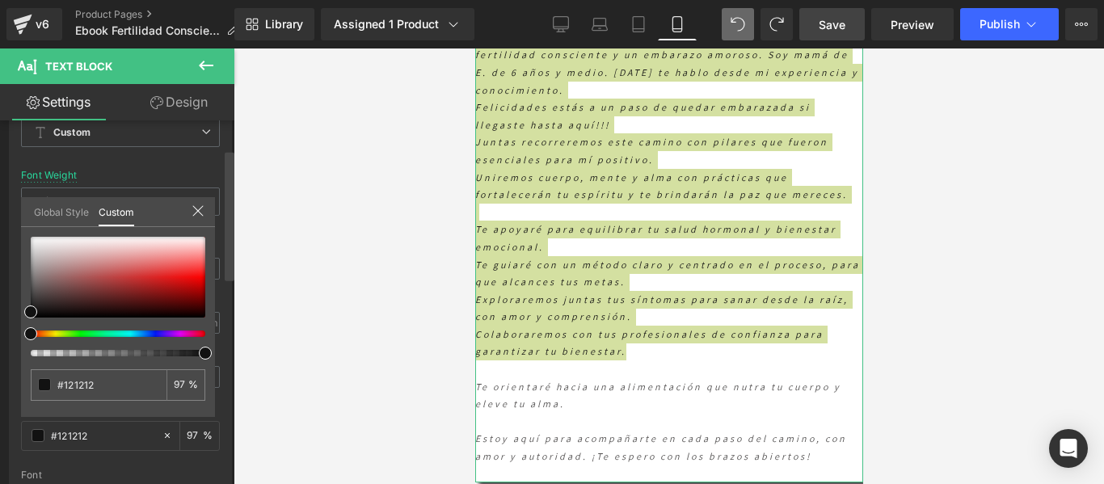
type input "100"
drag, startPoint x: 204, startPoint y: 351, endPoint x: 232, endPoint y: 352, distance: 27.5
click at [232, 352] on div "Typography Text Styles Custom Custom Setup Global Style Custom Setup Global Sty…" at bounding box center [117, 305] width 234 height 371
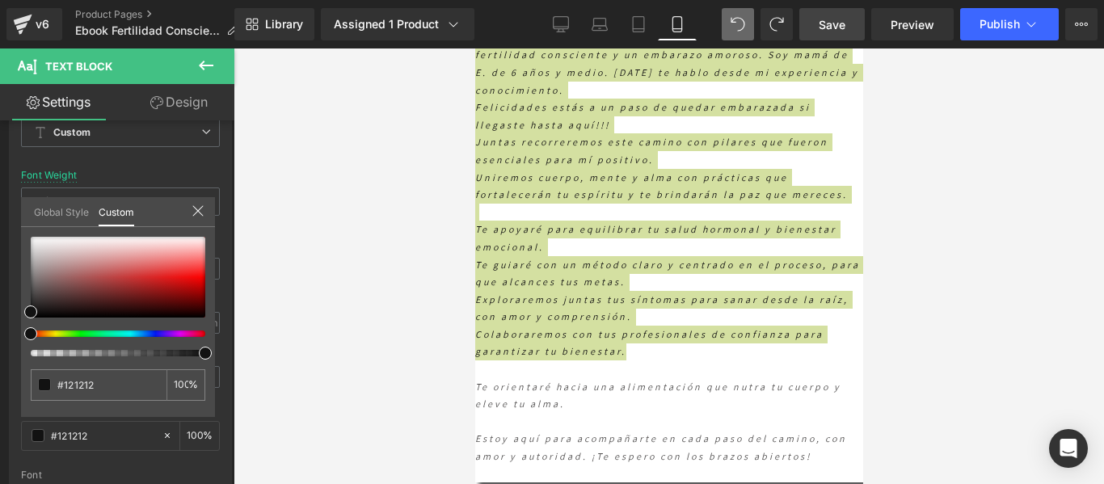
click at [259, 381] on div at bounding box center [668, 265] width 870 height 435
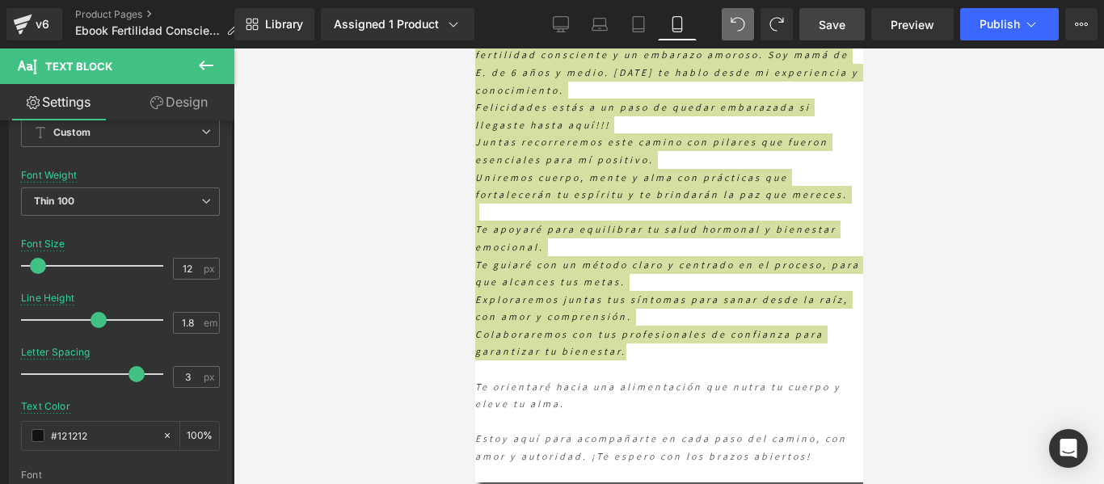
drag, startPoint x: 452, startPoint y: 330, endPoint x: 468, endPoint y: 328, distance: 16.2
click at [451, 330] on div at bounding box center [668, 265] width 870 height 435
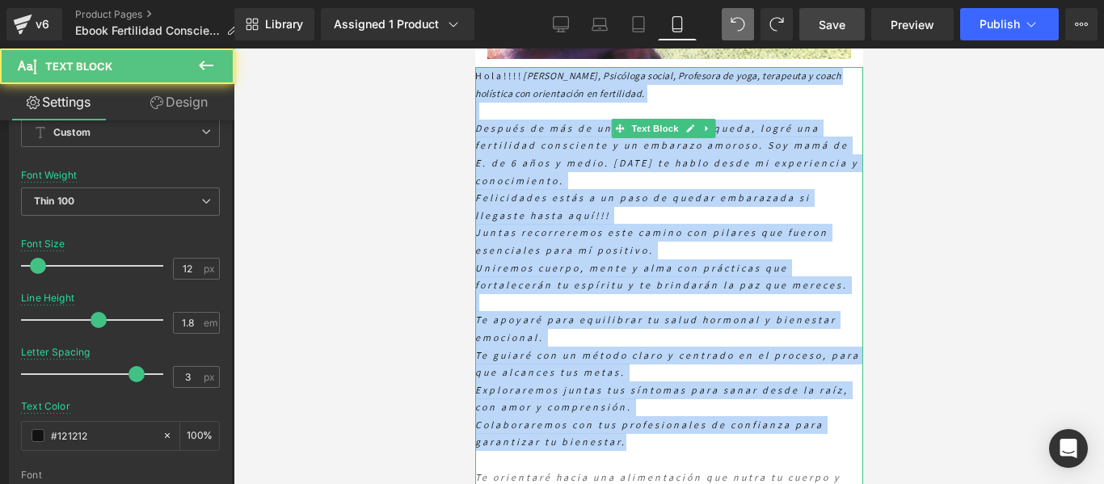
scroll to position [5697, 0]
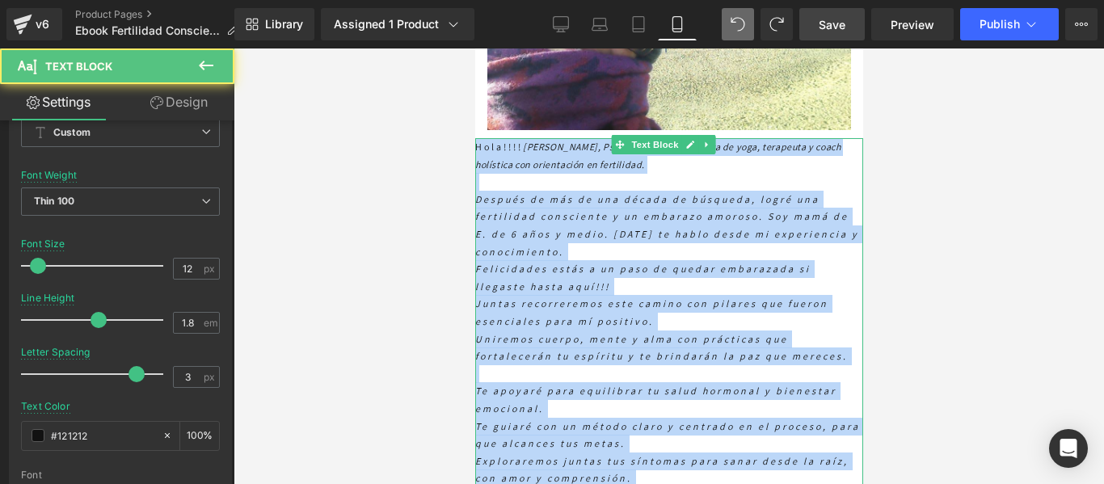
click at [713, 260] on div "Después de más de una década de búsqueda, logré una fertilidad consciente y un …" at bounding box center [668, 225] width 388 height 69
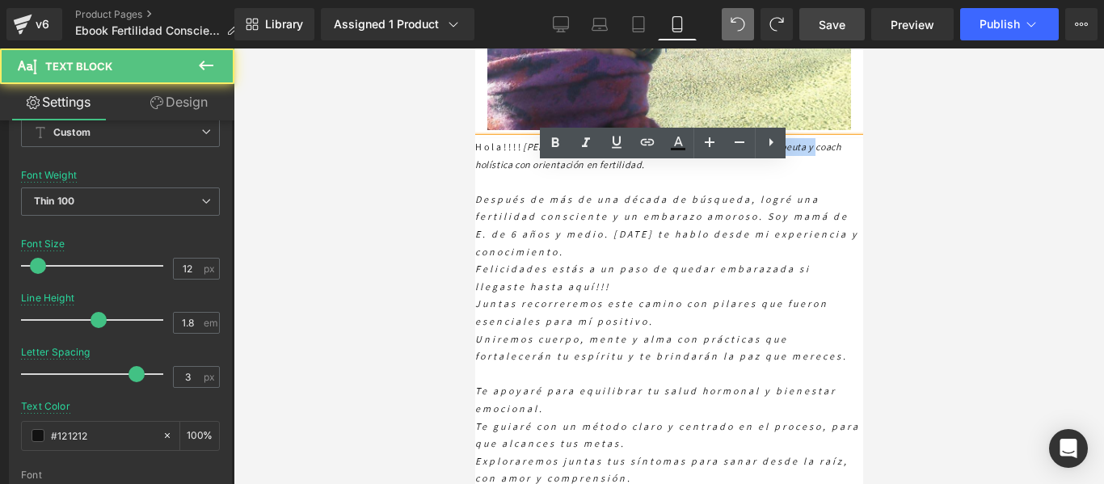
drag, startPoint x: 740, startPoint y: 183, endPoint x: 502, endPoint y: 186, distance: 238.4
click at [502, 186] on div "Hola!!!! Soy Lore Monteleone, Psicóloga social, Profesora de yoga, terapeuta y …" at bounding box center [668, 391] width 388 height 506
click at [655, 170] on span "[PERSON_NAME], Psicóloga social, Profesora de yoga, terapeuta y coach holística…" at bounding box center [656, 156] width 365 height 30
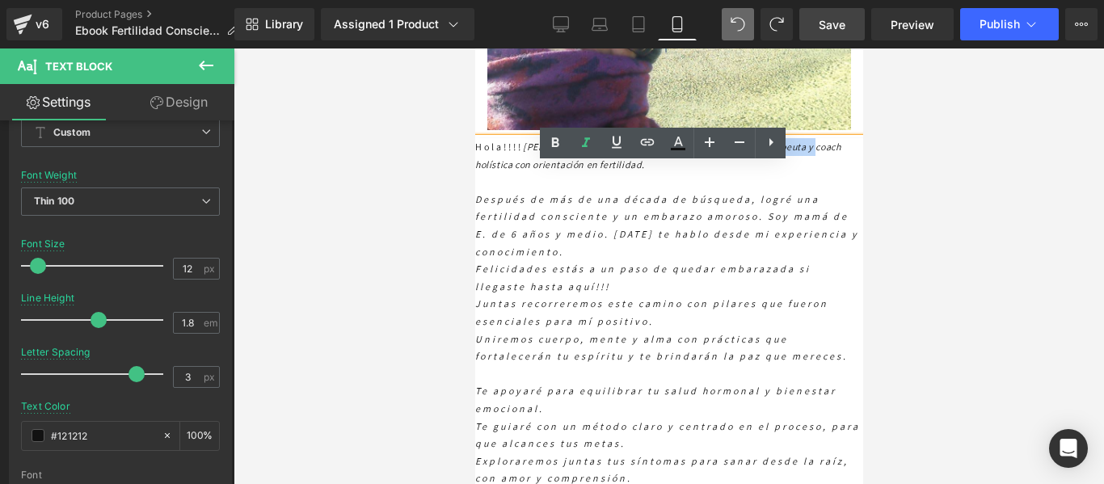
drag, startPoint x: 759, startPoint y: 189, endPoint x: 475, endPoint y: 170, distance: 285.0
click at [475, 170] on div "Hola!!!! Soy Lore Monteleone, Psicóloga social, Profesora de yoga, terapeuta y …" at bounding box center [668, 391] width 388 height 506
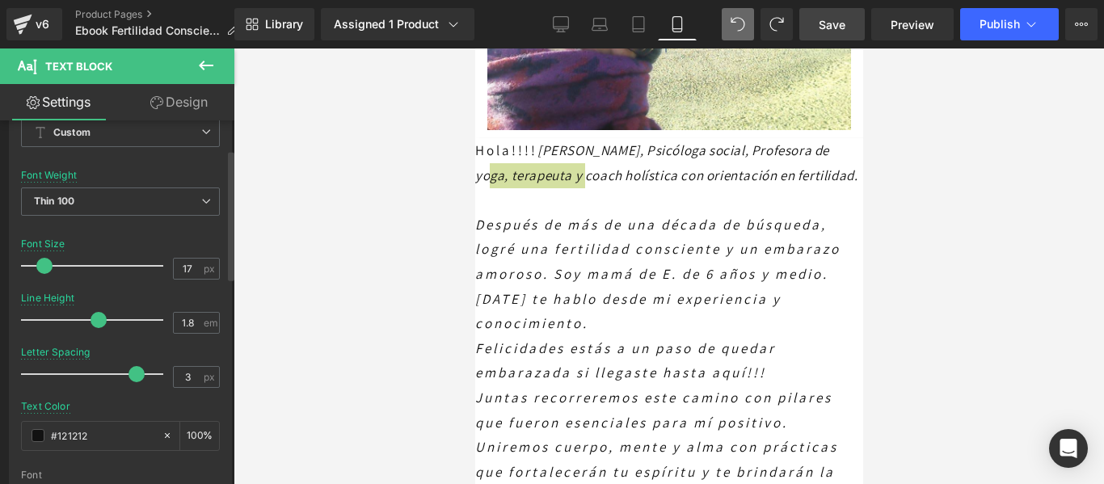
type input "16"
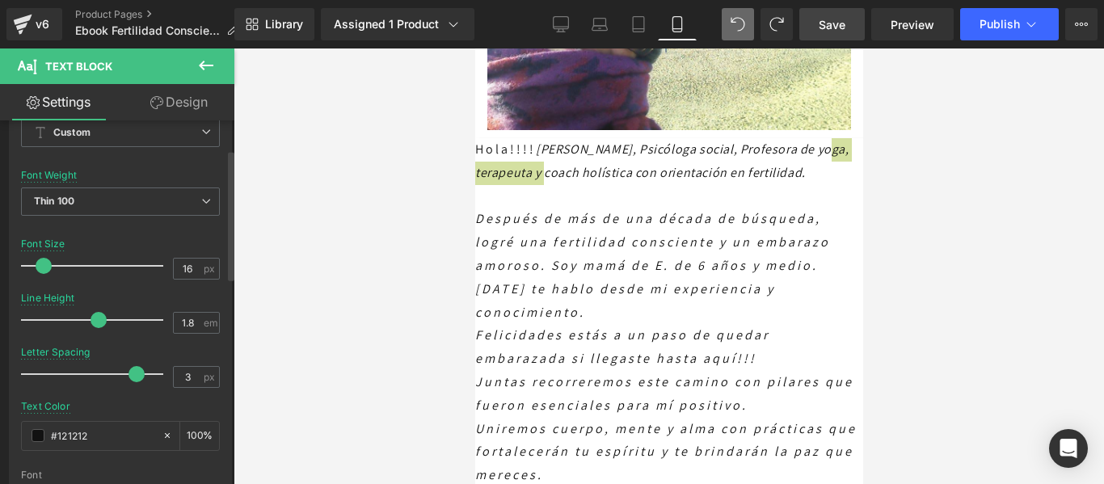
click at [43, 262] on span at bounding box center [44, 266] width 16 height 16
click at [632, 208] on div at bounding box center [668, 196] width 388 height 23
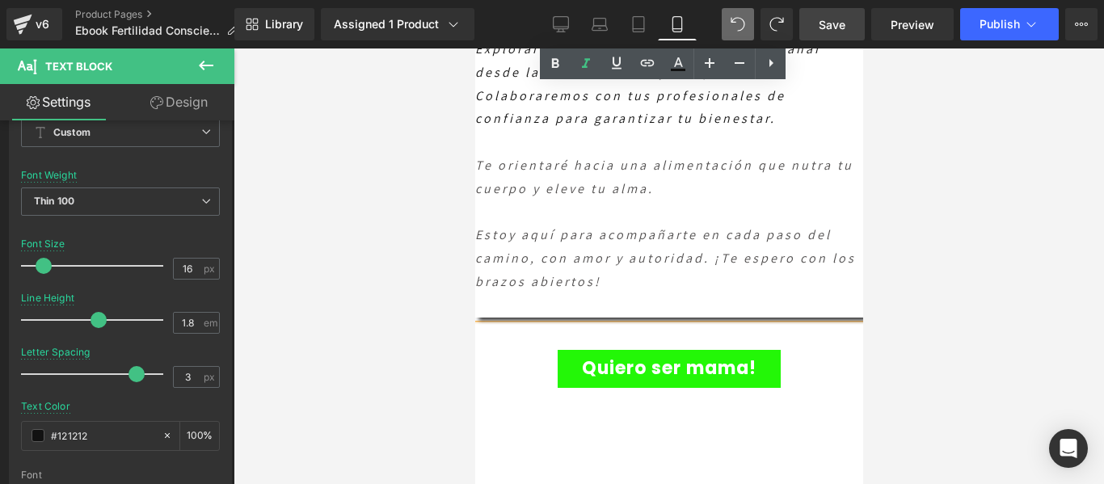
scroll to position [6344, 0]
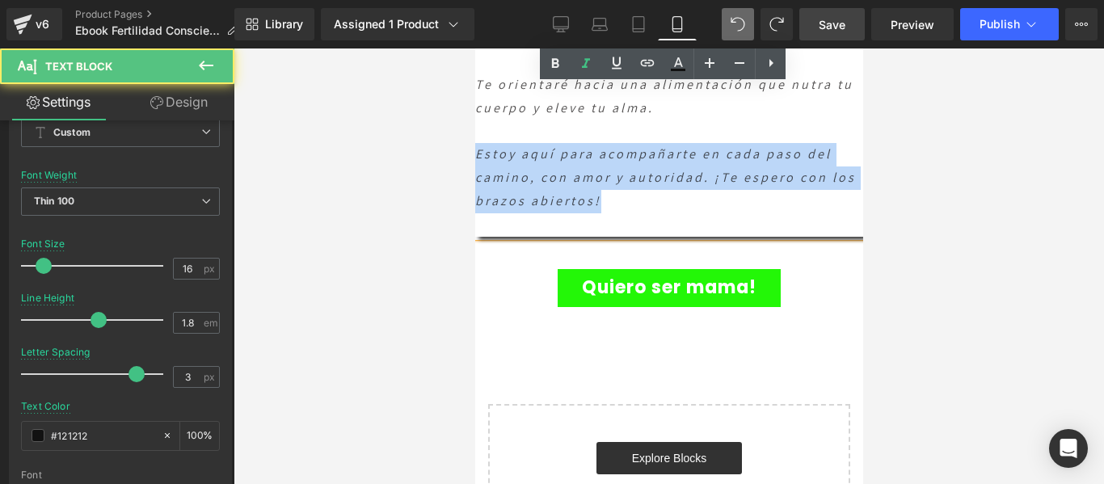
drag, startPoint x: 513, startPoint y: 229, endPoint x: 475, endPoint y: 199, distance: 48.3
click at [475, 199] on div "Estoy aquí para acompañarte en cada paso del camino, con amor y autoridad. ¡Te …" at bounding box center [668, 177] width 388 height 69
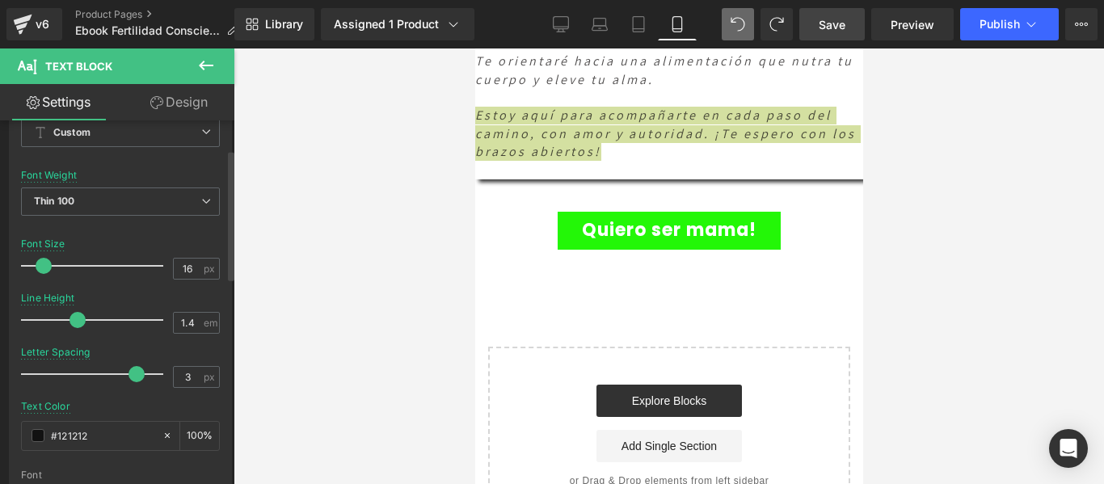
type input "1.3"
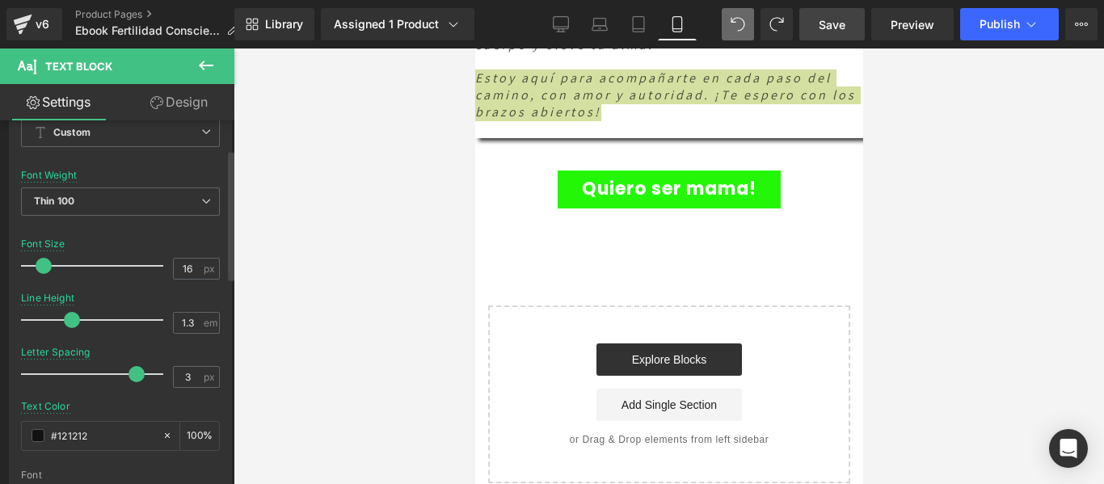
scroll to position [6208, 0]
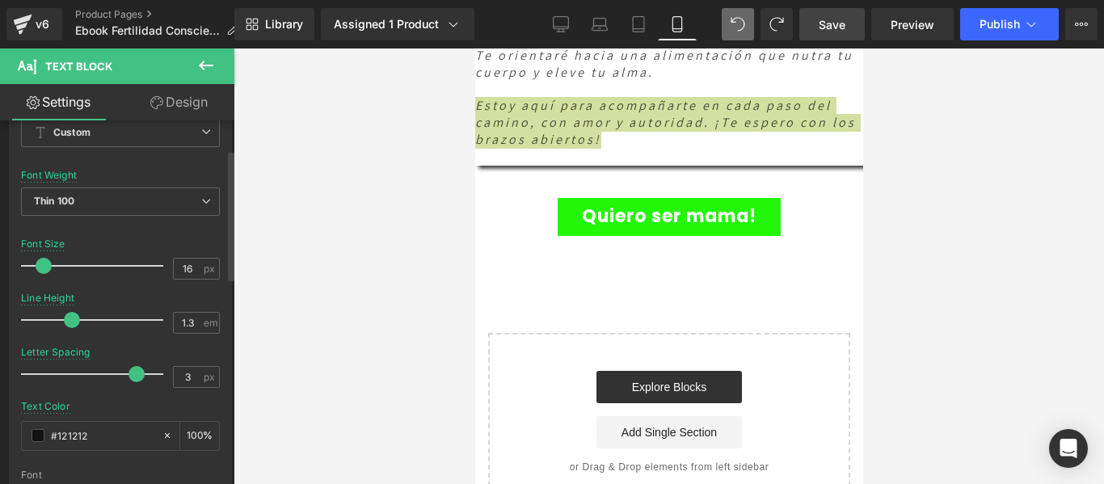
drag, startPoint x: 96, startPoint y: 322, endPoint x: 73, endPoint y: 307, distance: 27.6
click at [73, 307] on div at bounding box center [96, 320] width 134 height 32
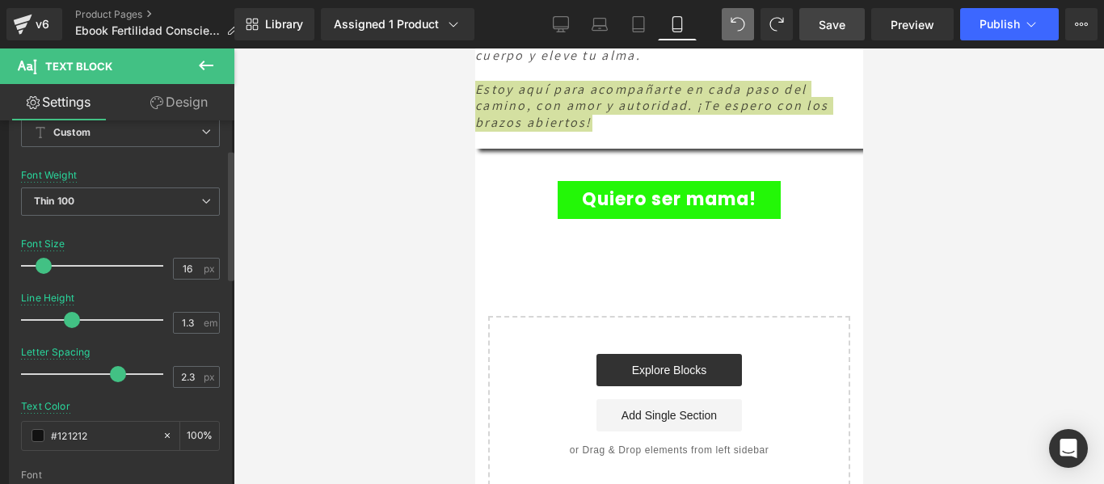
type input "2.2"
drag, startPoint x: 134, startPoint y: 376, endPoint x: 115, endPoint y: 370, distance: 20.2
click at [115, 370] on span at bounding box center [115, 374] width 16 height 16
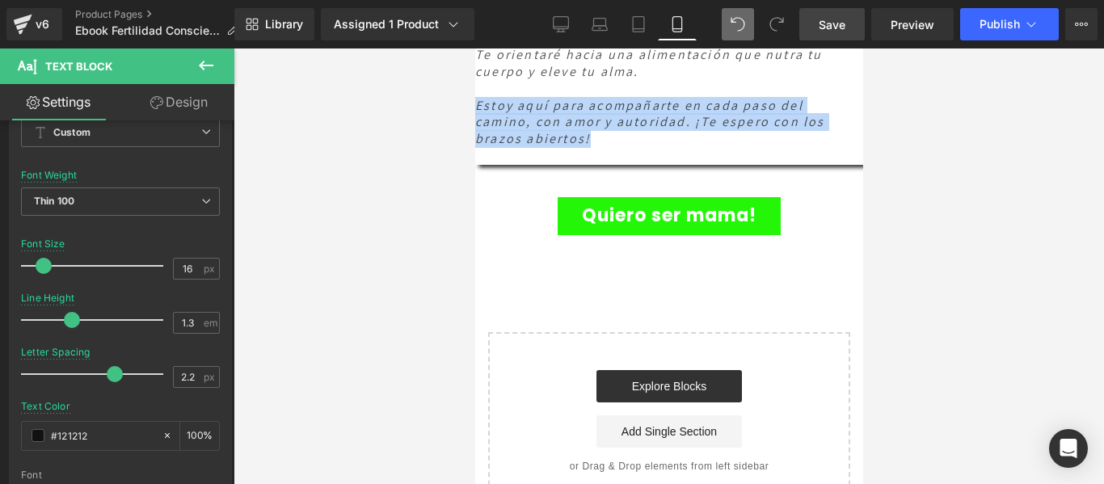
click at [509, 235] on div "Quiero ser mama!" at bounding box center [668, 216] width 334 height 38
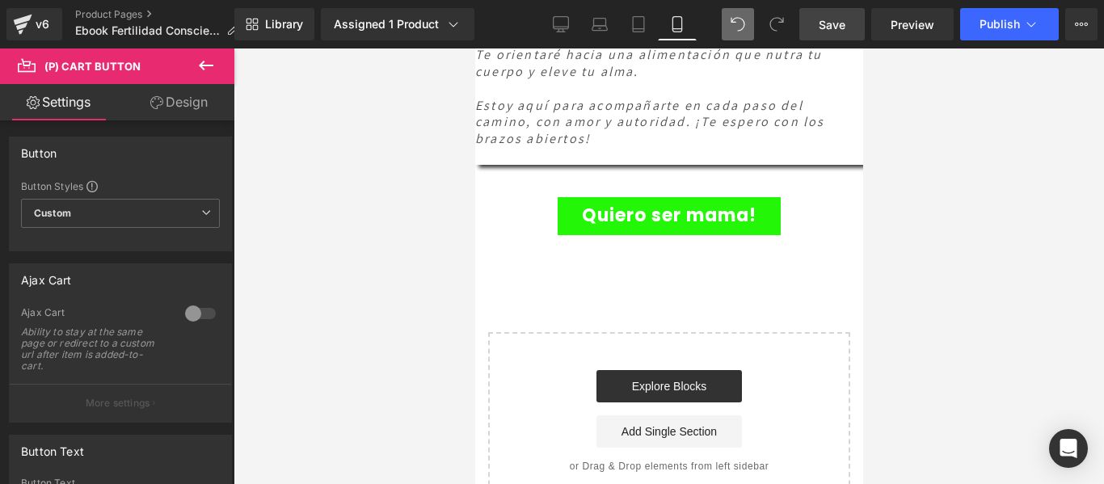
scroll to position [5707, 0]
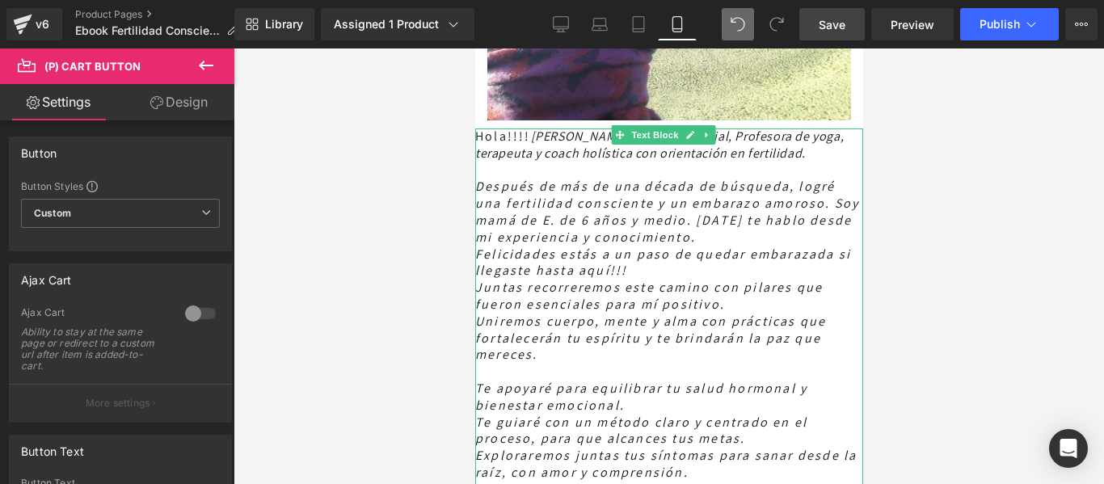
drag, startPoint x: 714, startPoint y: 226, endPoint x: 636, endPoint y: 228, distance: 78.4
click at [642, 229] on span "Después de más de una década de búsqueda, logré una fertilidad consciente y un …" at bounding box center [666, 211] width 384 height 67
click at [636, 226] on span "Después de más de una década de búsqueda, logré una fertilidad consciente y un …" at bounding box center [666, 211] width 384 height 67
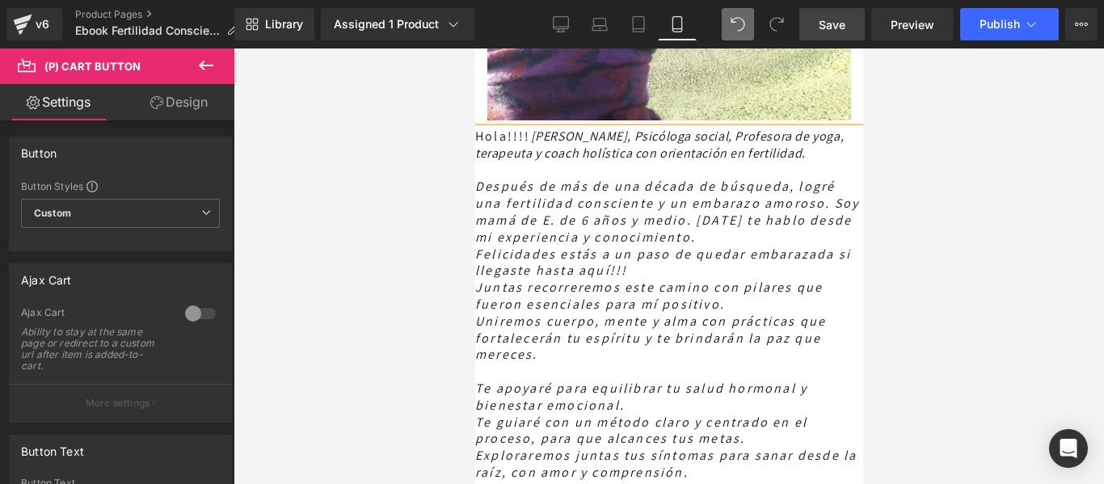
drag, startPoint x: 669, startPoint y: 227, endPoint x: 633, endPoint y: 221, distance: 36.8
click at [633, 221] on div "Después de más de una década de búsqueda, logré una fertilidad consciente y un …" at bounding box center [668, 212] width 388 height 67
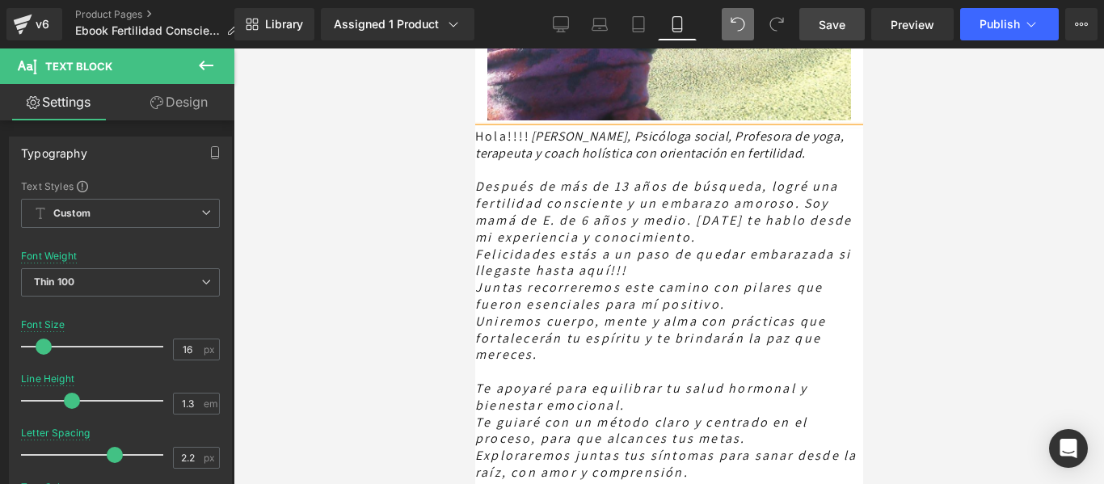
click at [667, 244] on span "Después de más de 13 años de búsqueda, logré una fertilidad consciente y un emb…" at bounding box center [662, 211] width 376 height 67
click at [476, 163] on div "Hola!!!! Soy Lore Monteleone, Psicóloga social, Profesora de yoga, terapeuta y …" at bounding box center [668, 388] width 388 height 521
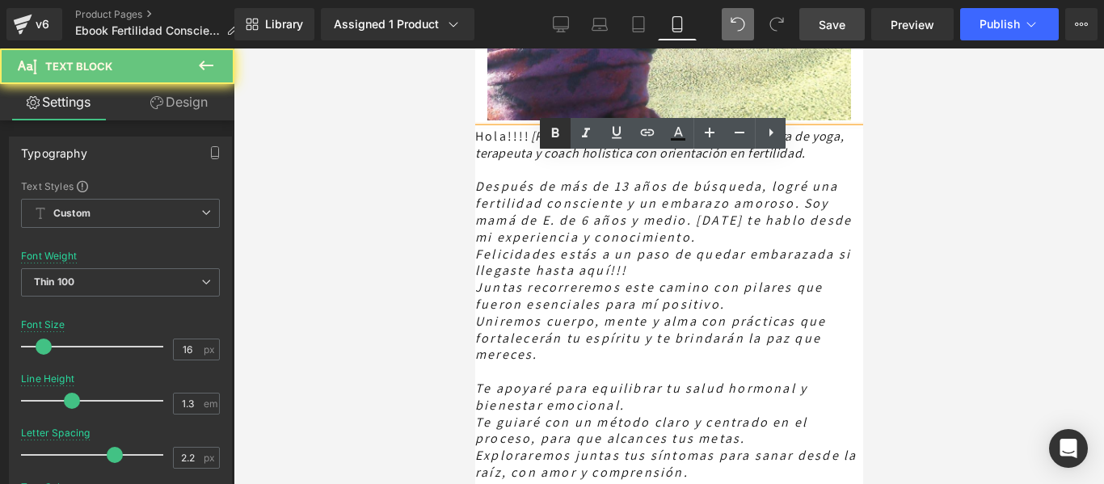
click at [555, 131] on icon at bounding box center [554, 133] width 19 height 19
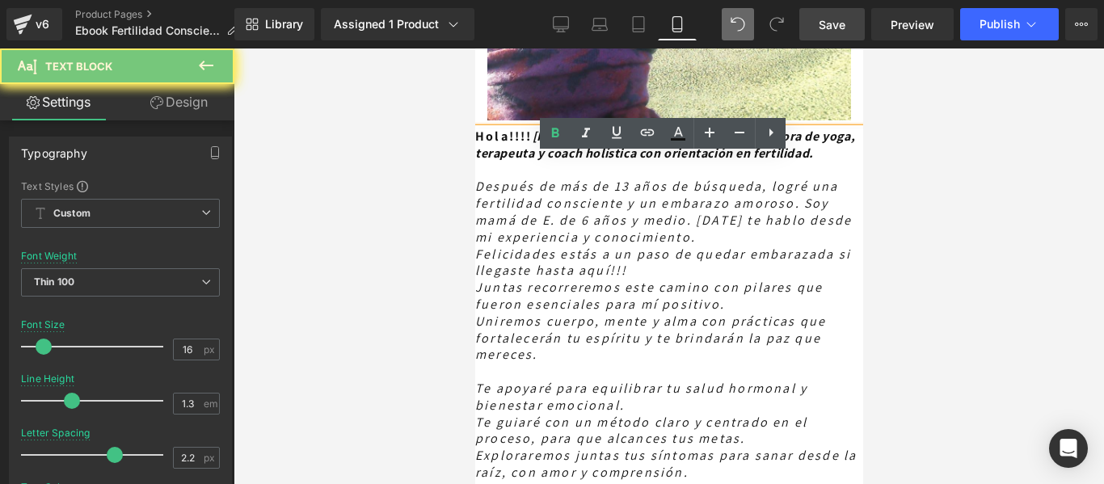
click at [718, 196] on div "Hola!!!! Soy Lore Monteleone, Psicóloga social, Profesora de yoga, terapeuta y …" at bounding box center [668, 388] width 388 height 521
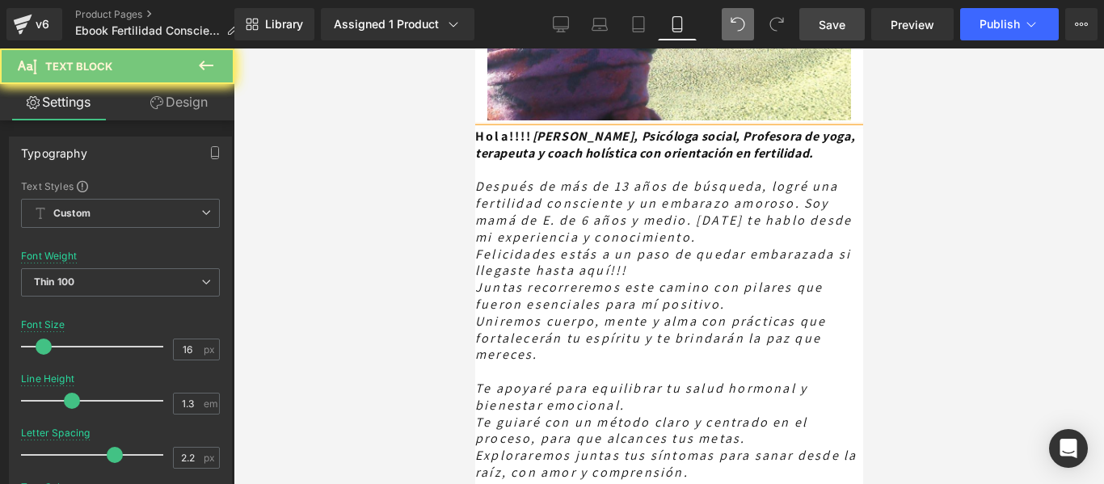
click at [965, 255] on div at bounding box center [668, 265] width 870 height 435
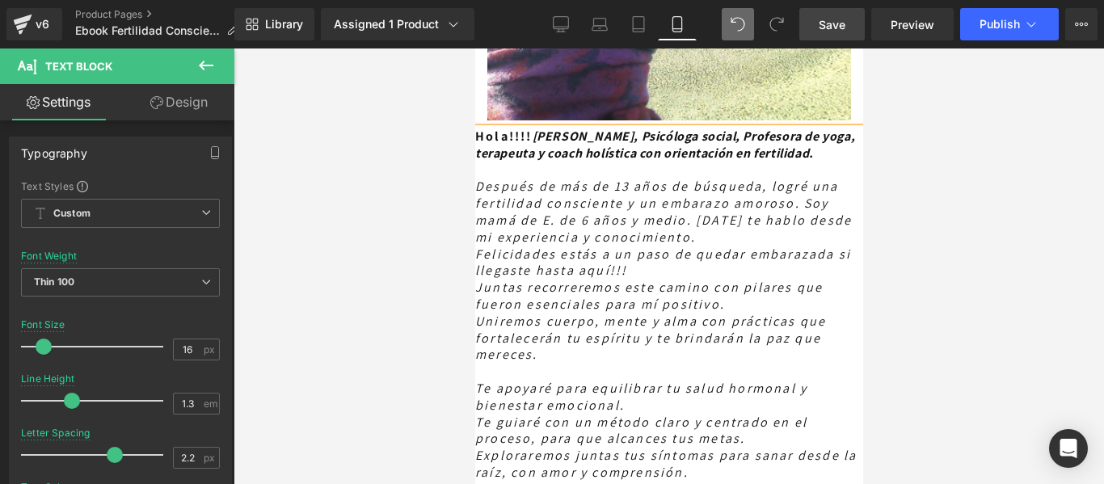
scroll to position [5717, 0]
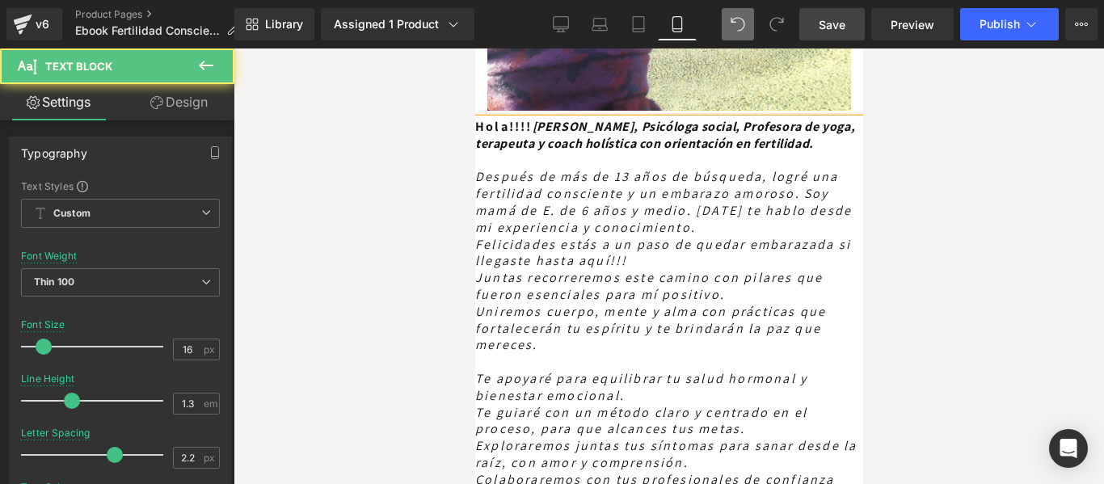
click at [845, 235] on span "Después de más de 13 años de búsqueda, logré una fertilidad consciente y un emb…" at bounding box center [662, 201] width 376 height 67
drag, startPoint x: 766, startPoint y: 267, endPoint x: 1387, endPoint y: 277, distance: 621.3
click at [766, 237] on div "Soy mamá de E. de 6 años y medio. [DATE] te hablo desde mi experiencia y conoci…" at bounding box center [668, 220] width 388 height 34
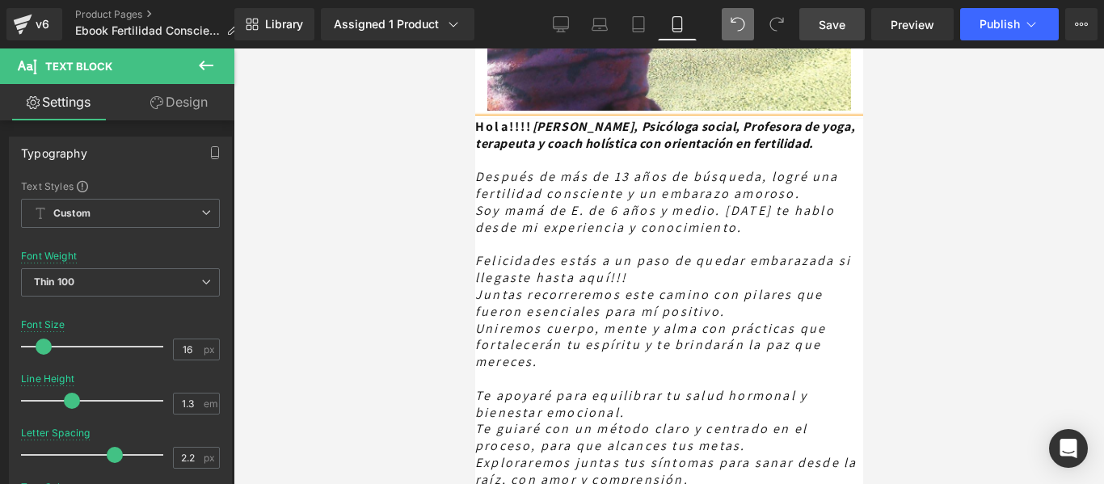
click at [477, 320] on span "Juntas recorreremos este camino con pilares que fueron esenciales para mí posit…" at bounding box center [647, 303] width 347 height 34
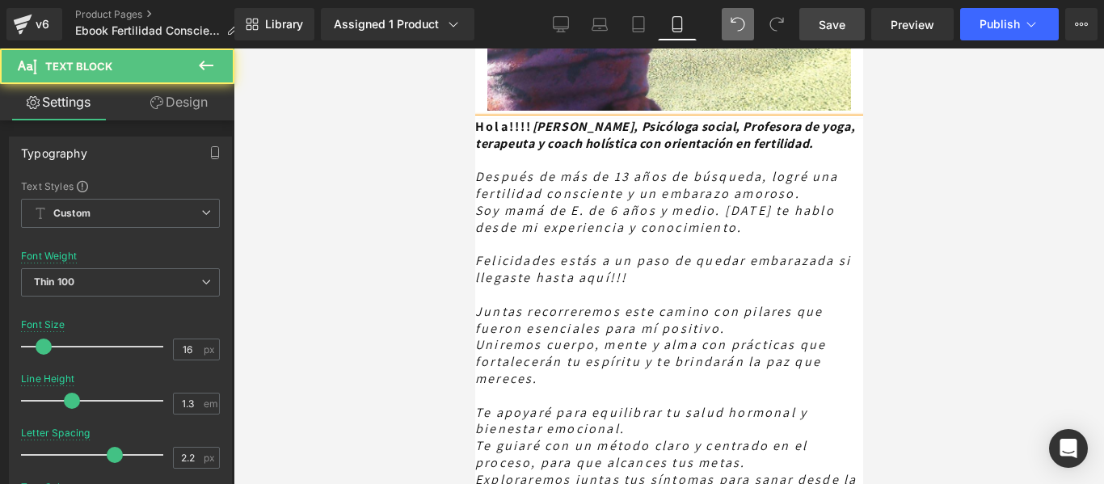
click at [474, 387] on span "Uniremos cuerpo, mente y alma con prácticas que fortalecerán tu espíritu y te b…" at bounding box center [649, 361] width 351 height 51
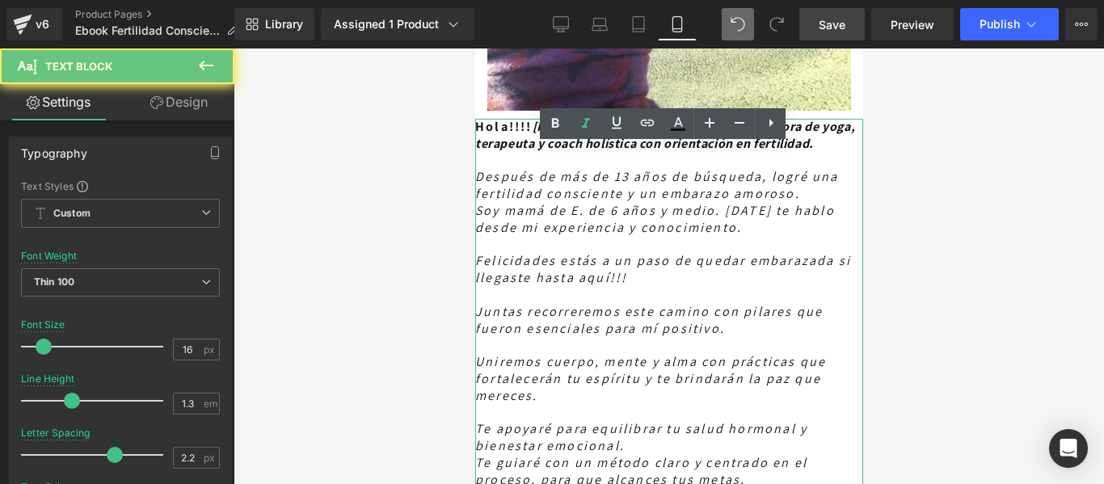
click at [648, 421] on div "Te apoyaré para equilibrar tu salud hormonal y bienestar emocional." at bounding box center [668, 438] width 388 height 34
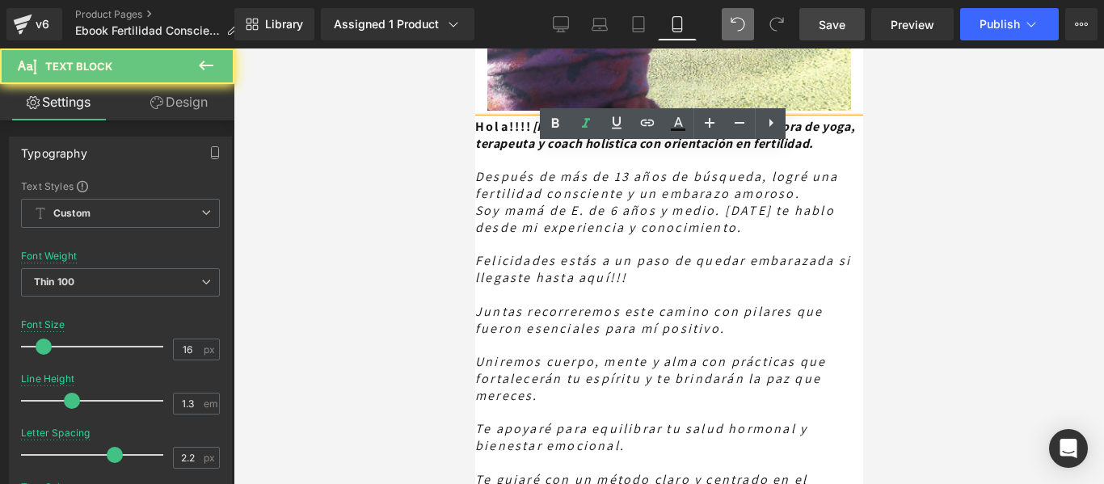
drag, startPoint x: 772, startPoint y: 298, endPoint x: 476, endPoint y: 277, distance: 296.4
click at [476, 472] on div "Te guiaré con un método claro y centrado en el proceso, para que alcances tus m…" at bounding box center [668, 489] width 388 height 34
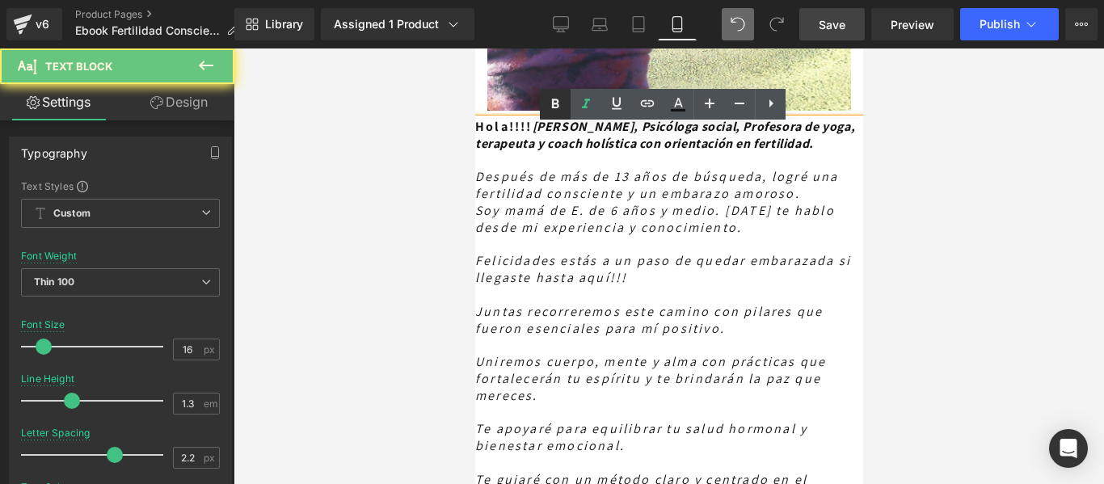
click at [553, 107] on icon at bounding box center [555, 104] width 7 height 10
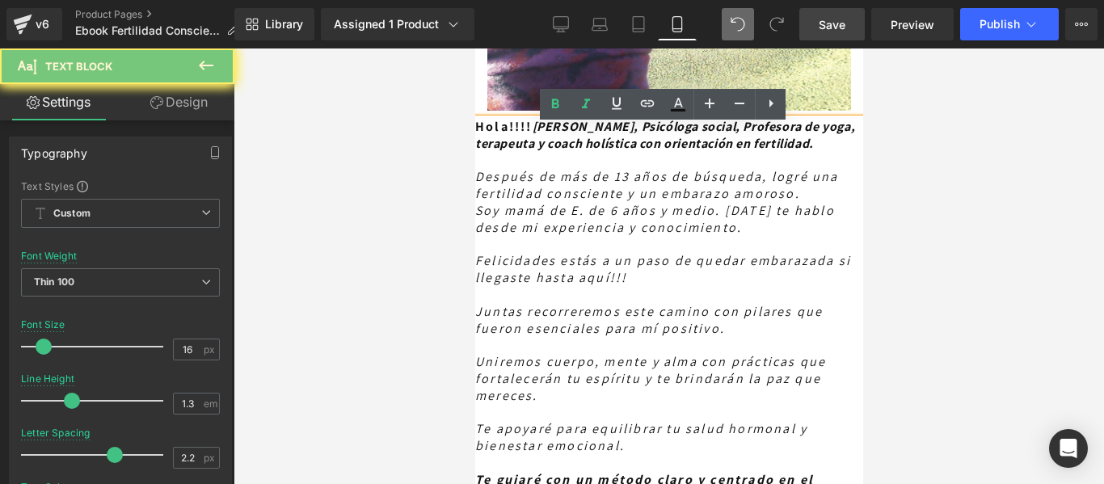
drag, startPoint x: 688, startPoint y: 340, endPoint x: 728, endPoint y: 331, distance: 40.6
click at [789, 472] on div "Te guiaré con un método claro y centrado en el proceso, para que alcances tus m…" at bounding box center [668, 489] width 388 height 34
drag, startPoint x: 618, startPoint y: 335, endPoint x: 940, endPoint y: 349, distance: 322.6
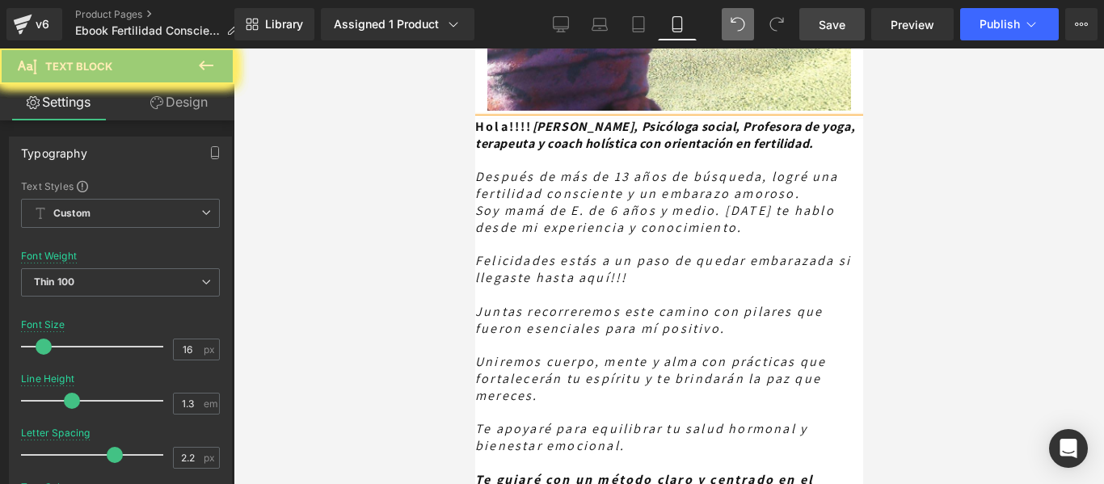
click at [933, 228] on div at bounding box center [668, 265] width 870 height 435
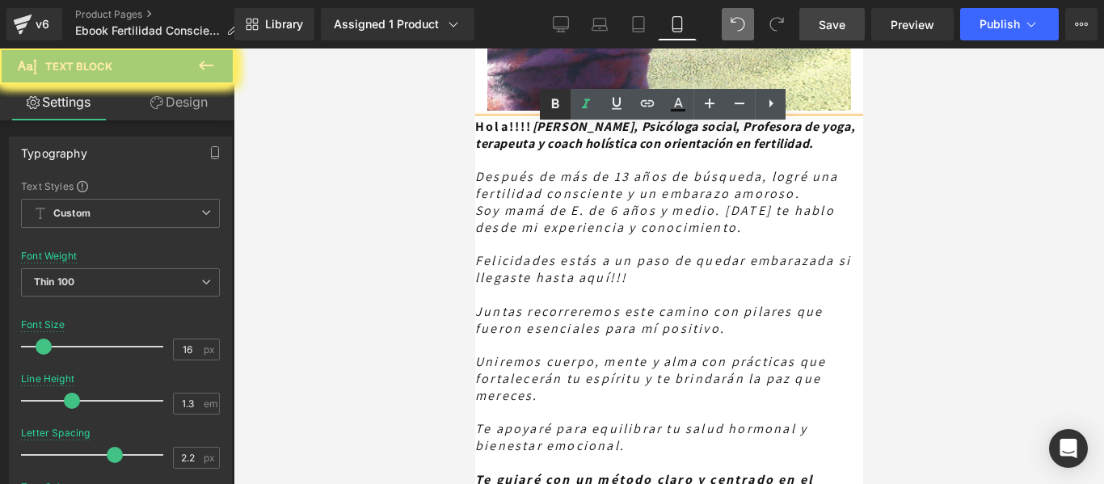
click at [556, 102] on icon at bounding box center [554, 104] width 19 height 19
drag, startPoint x: 482, startPoint y: 272, endPoint x: 566, endPoint y: 135, distance: 160.6
click at [552, 105] on icon at bounding box center [555, 104] width 7 height 10
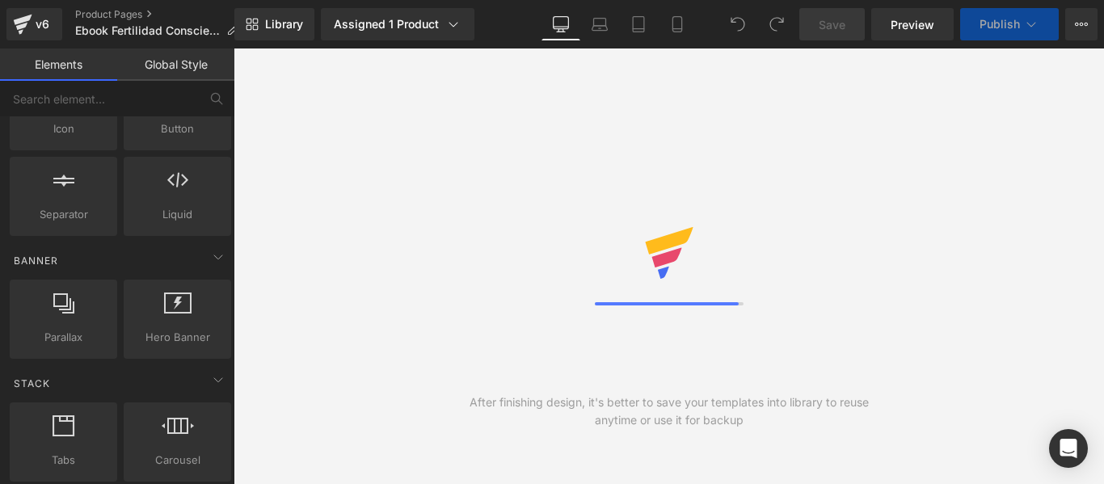
scroll to position [404, 0]
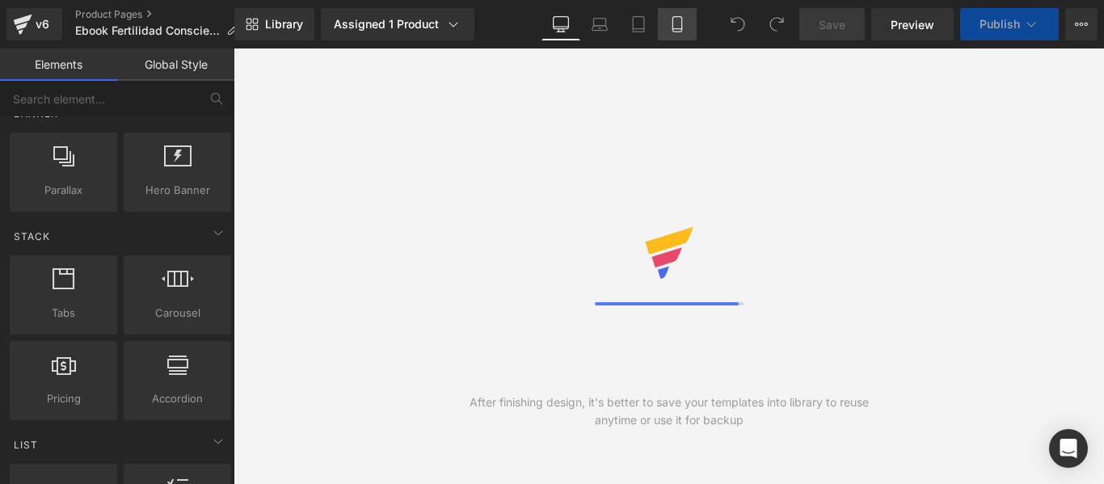
click at [675, 24] on icon at bounding box center [677, 24] width 16 height 16
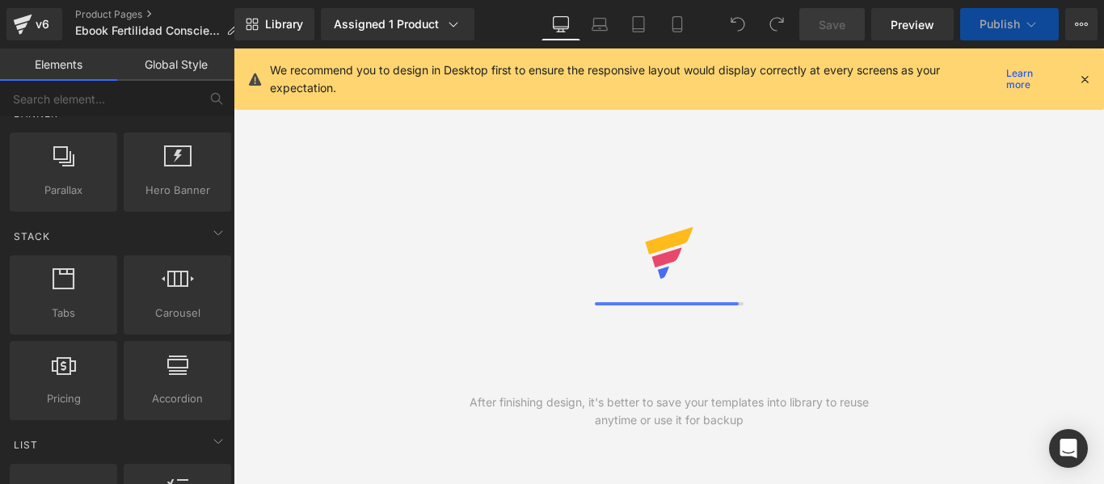
click at [1079, 77] on icon at bounding box center [1084, 79] width 15 height 15
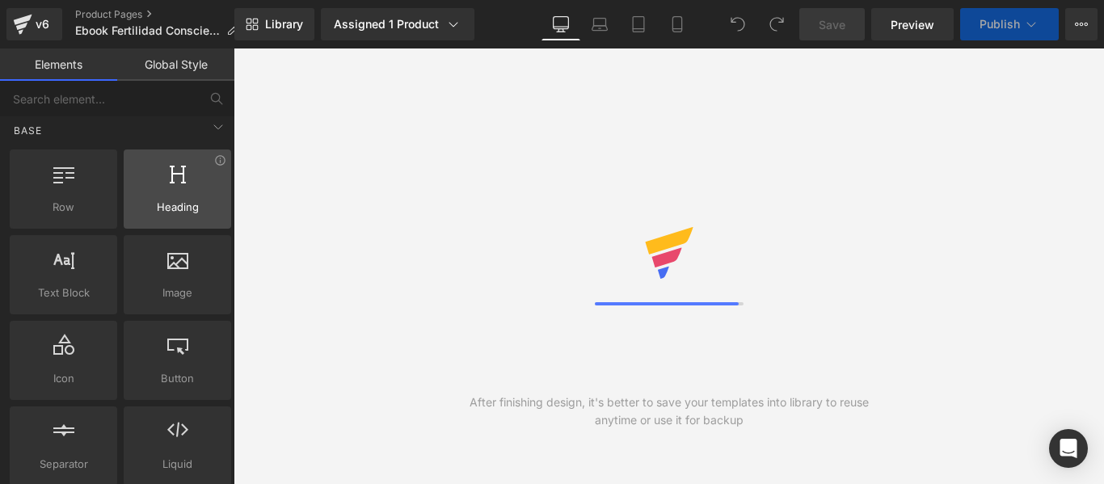
scroll to position [0, 0]
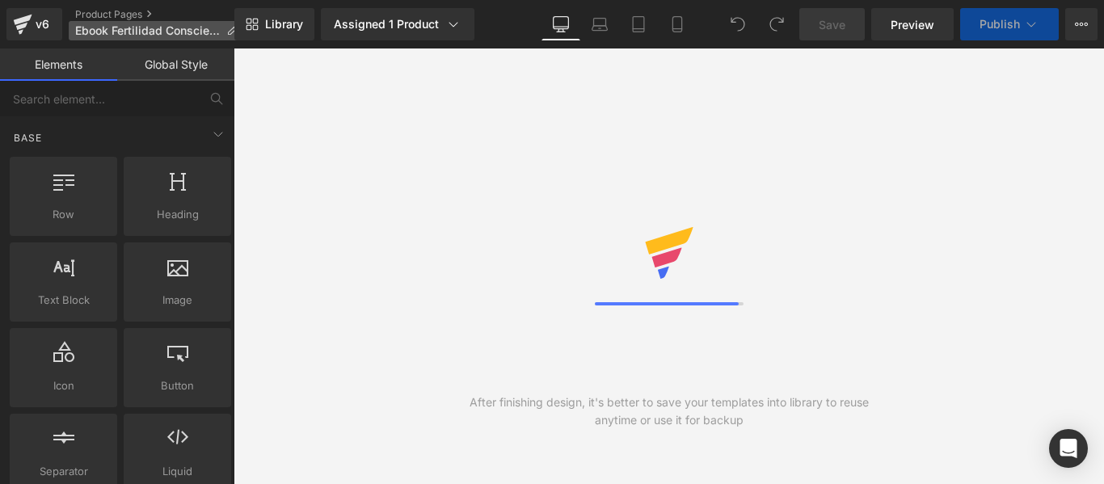
click at [192, 23] on p "Ebook Fertilidad Consciente" at bounding box center [156, 30] width 175 height 19
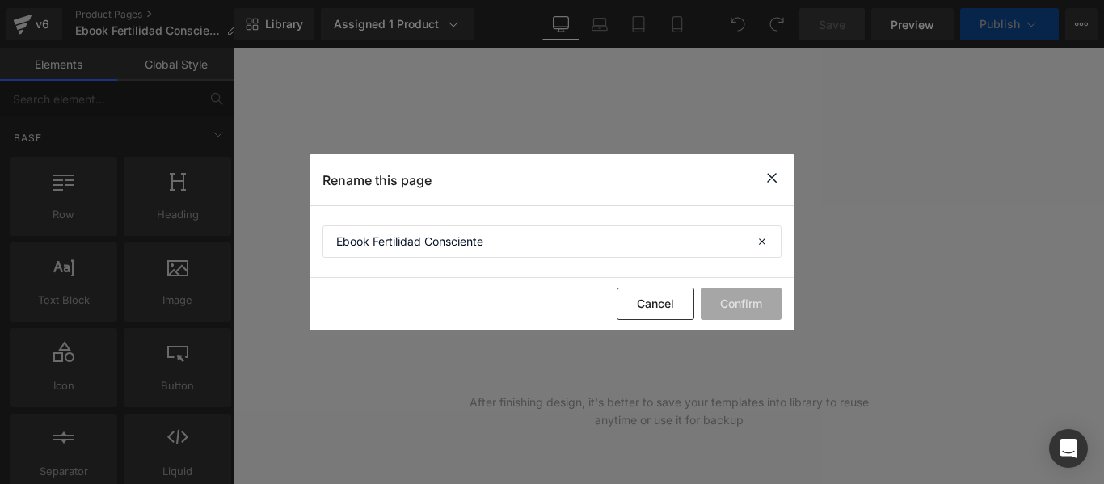
click at [776, 179] on icon at bounding box center [771, 178] width 19 height 20
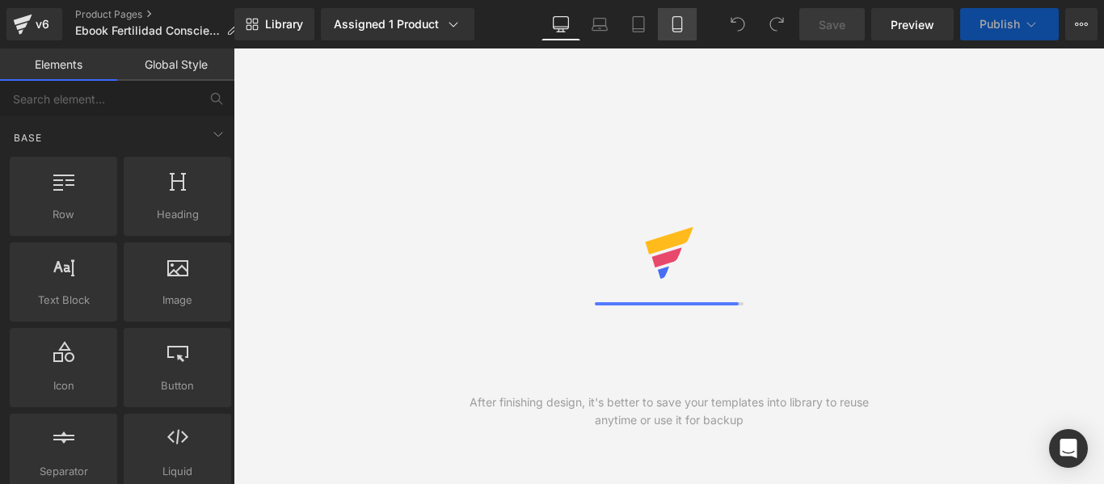
click at [672, 24] on icon at bounding box center [677, 24] width 16 height 16
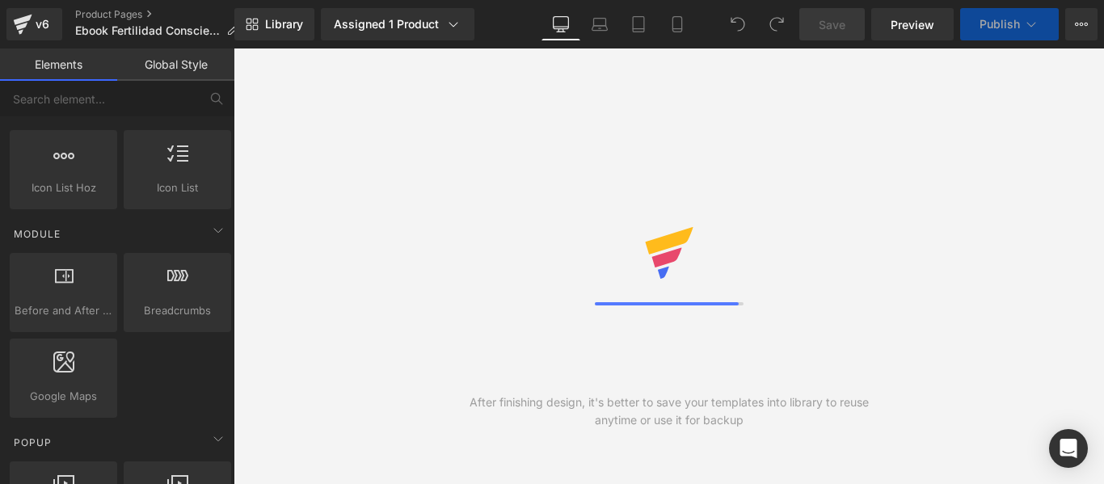
scroll to position [727, 0]
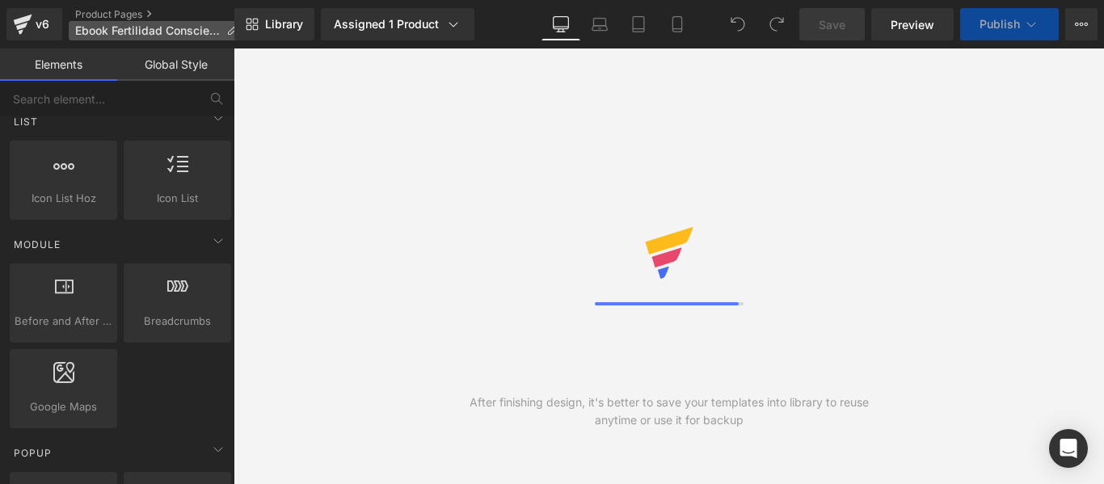
click at [149, 27] on span "Ebook Fertilidad Consciente" at bounding box center [147, 30] width 145 height 13
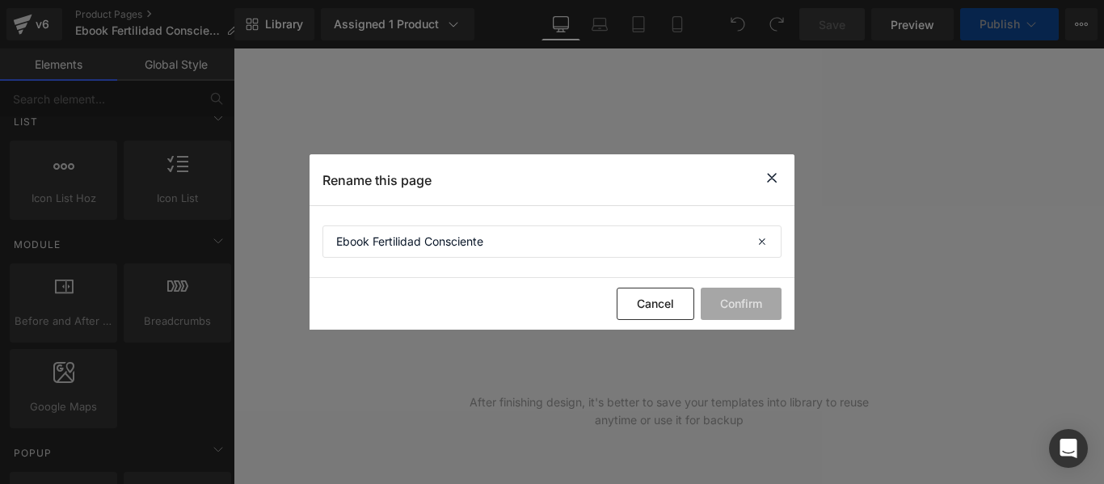
click at [781, 170] on div "Rename this page" at bounding box center [551, 179] width 485 height 51
click at [763, 242] on icon at bounding box center [764, 241] width 36 height 32
click at [769, 174] on icon at bounding box center [771, 178] width 19 height 20
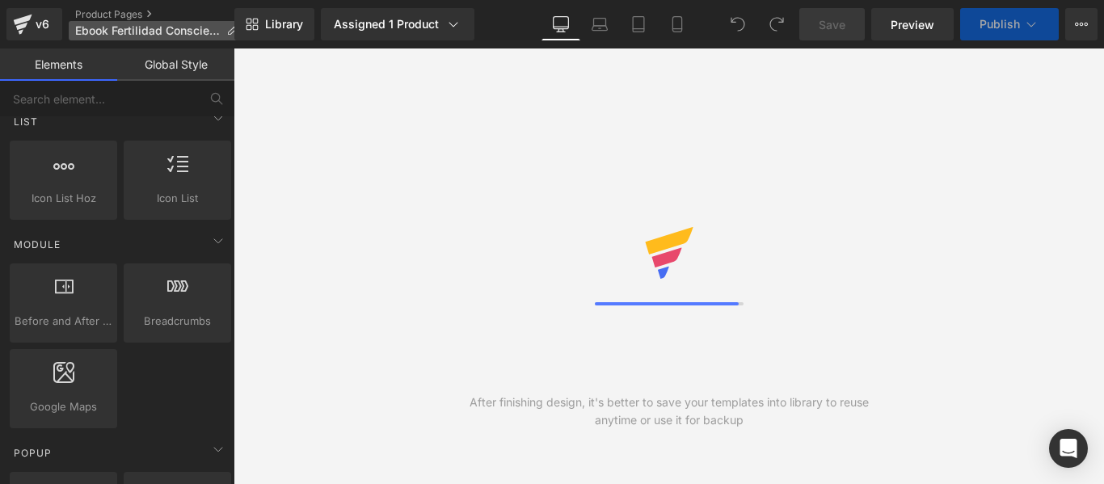
click at [92, 26] on span "Ebook Fertilidad Consciente" at bounding box center [147, 30] width 145 height 13
click at [826, 20] on span "Save" at bounding box center [831, 24] width 27 height 17
click at [908, 20] on span "Preview" at bounding box center [912, 24] width 44 height 17
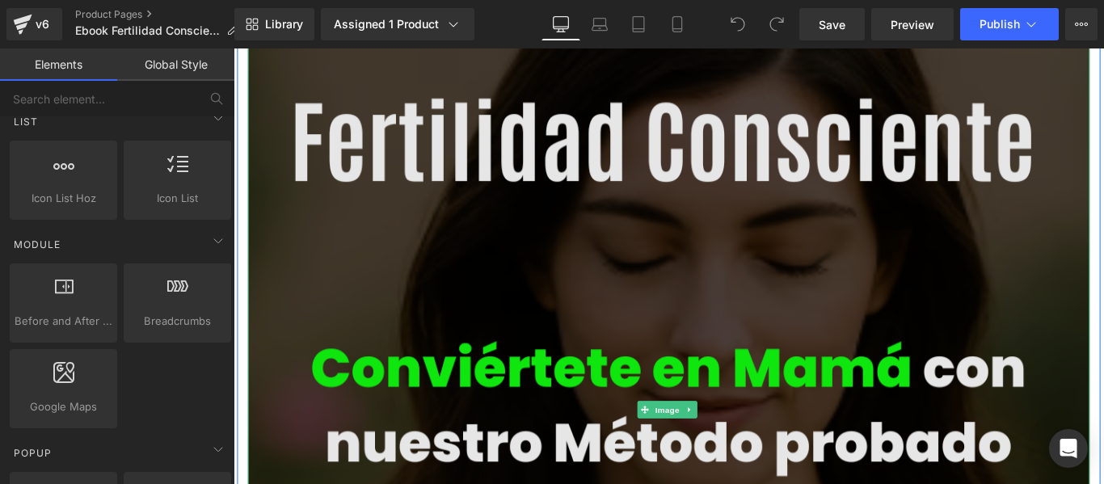
scroll to position [323, 0]
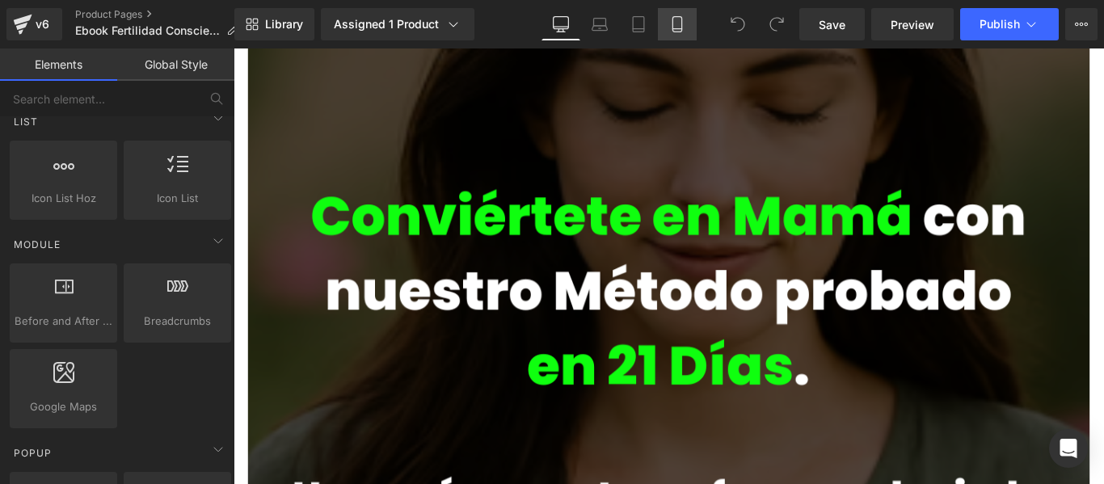
click at [686, 15] on link "Mobile" at bounding box center [677, 24] width 39 height 32
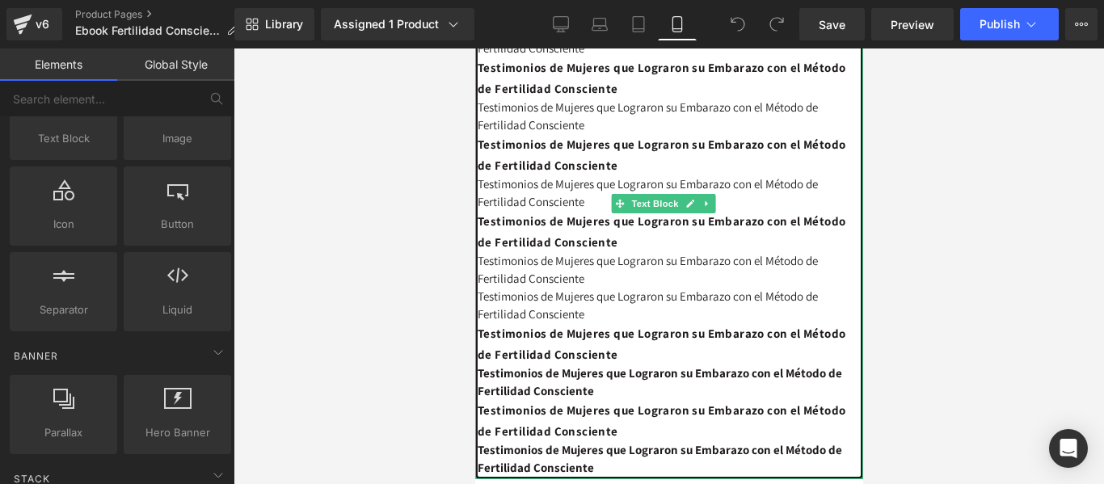
scroll to position [3986, 0]
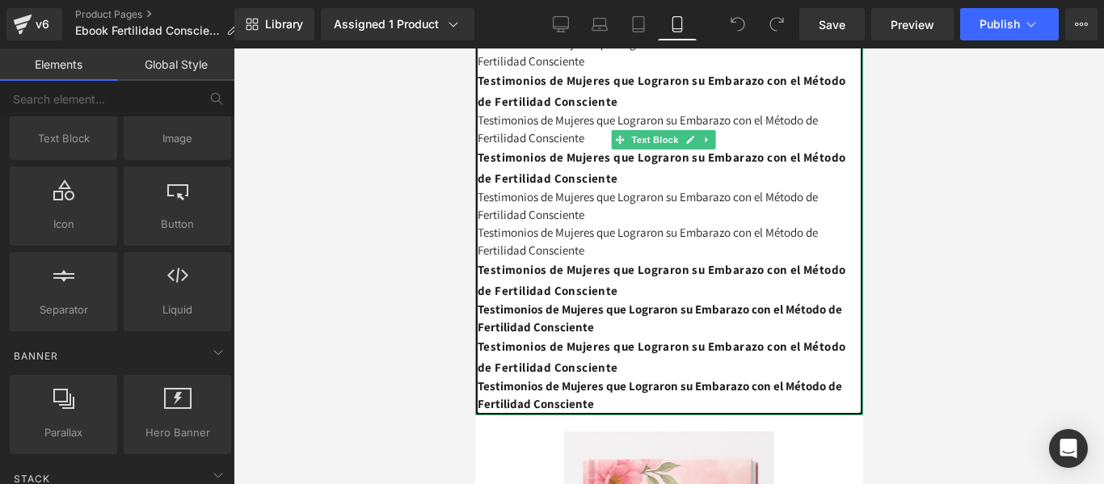
click at [659, 378] on span "Testimonios de Mujeres que Lograron su Embarazo con el Método de Fertilidad Con…" at bounding box center [659, 394] width 364 height 33
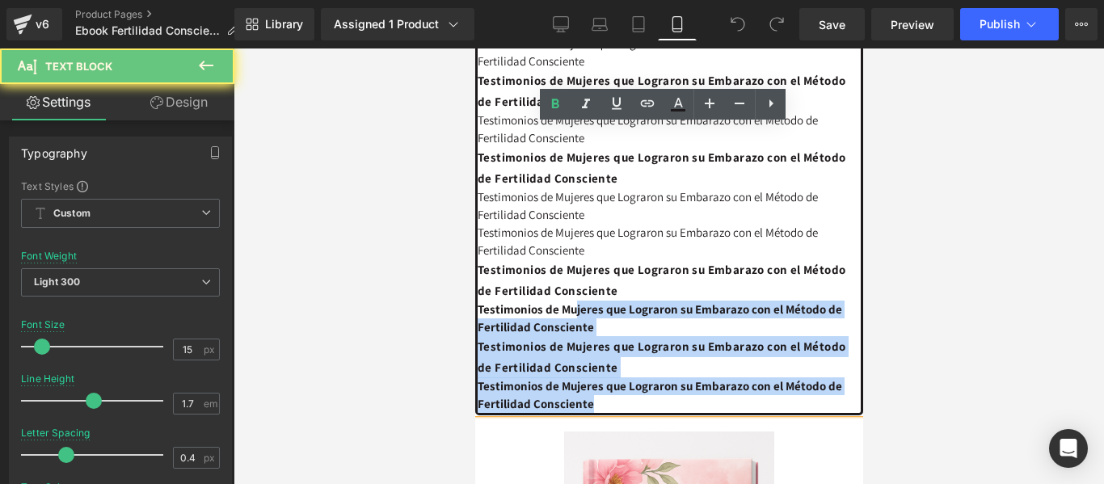
drag, startPoint x: 675, startPoint y: 348, endPoint x: 586, endPoint y: 258, distance: 126.8
click at [586, 258] on div "[URL] de Mujeres que Lograron su Embarazo con el Método de Fertilidad Conscient…" at bounding box center [668, 85] width 388 height 660
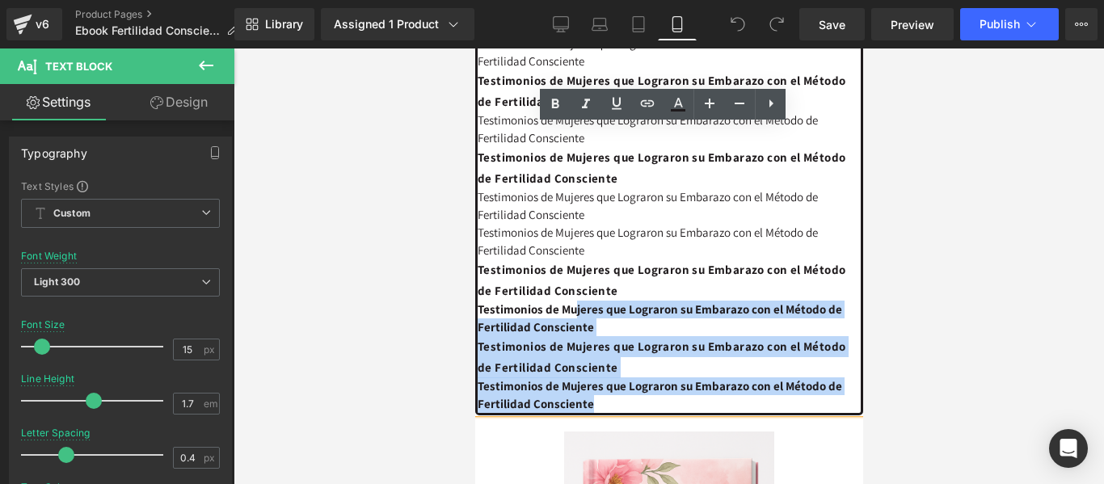
click at [667, 339] on undefined "Testimonios de Mujeres que Lograron su Embarazo con el Método de Fertilidad Con…" at bounding box center [661, 357] width 368 height 36
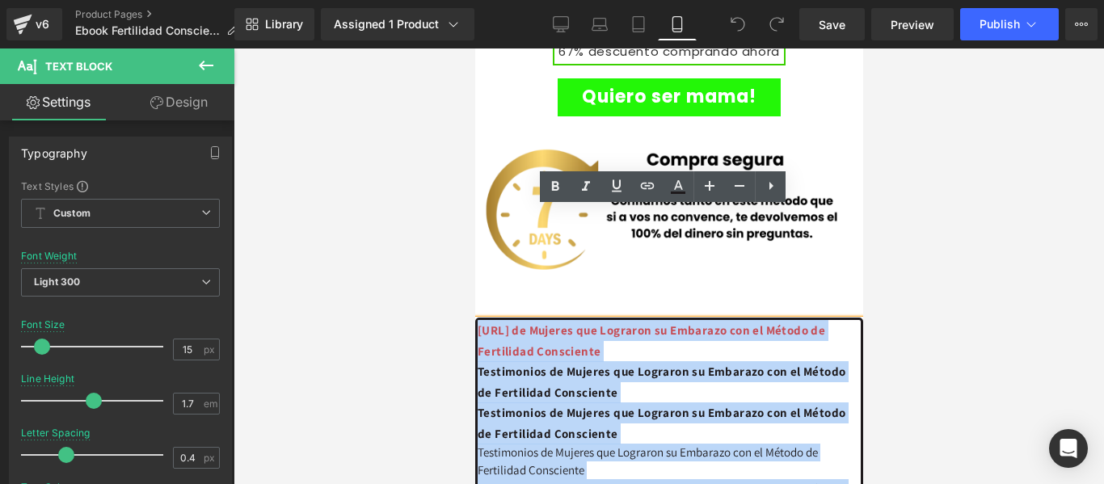
scroll to position [3261, 0]
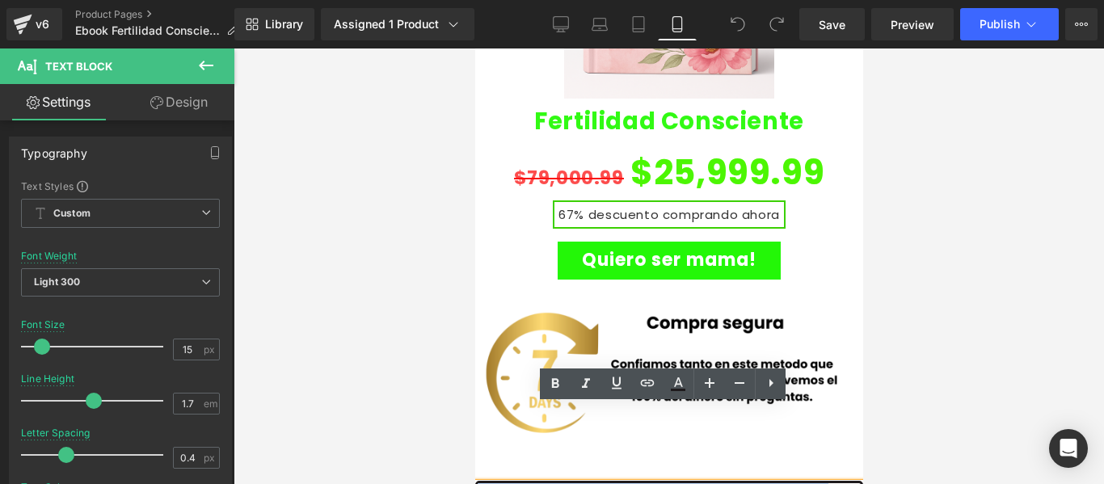
drag, startPoint x: 608, startPoint y: 312, endPoint x: 474, endPoint y: 407, distance: 163.9
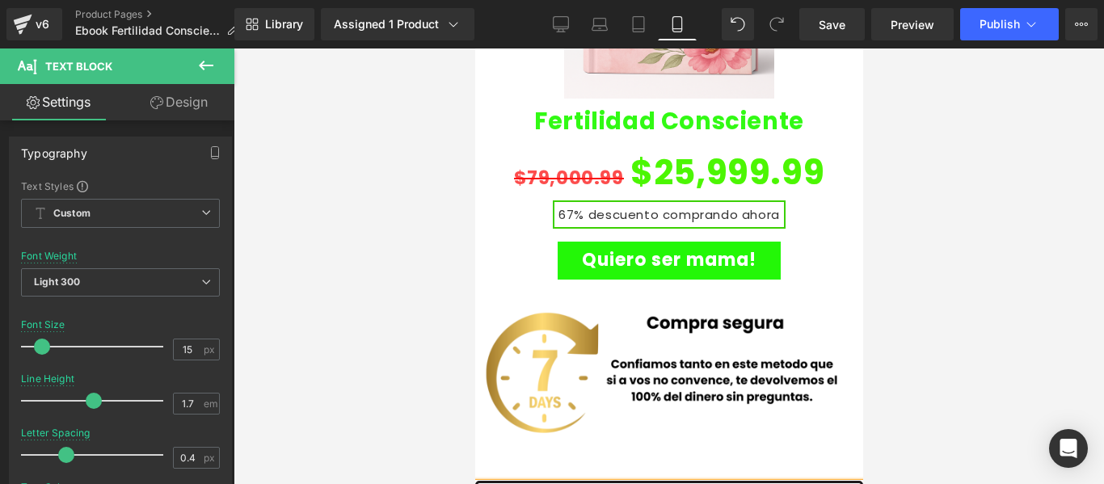
click at [566, 425] on div "Rendering Content" at bounding box center [552, 420] width 99 height 18
click at [557, 412] on div "Rendering Content" at bounding box center [552, 420] width 99 height 18
click at [559, 415] on div "Rendering Content" at bounding box center [552, 420] width 99 height 18
drag, startPoint x: 1033, startPoint y: 464, endPoint x: 497, endPoint y: 421, distance: 538.1
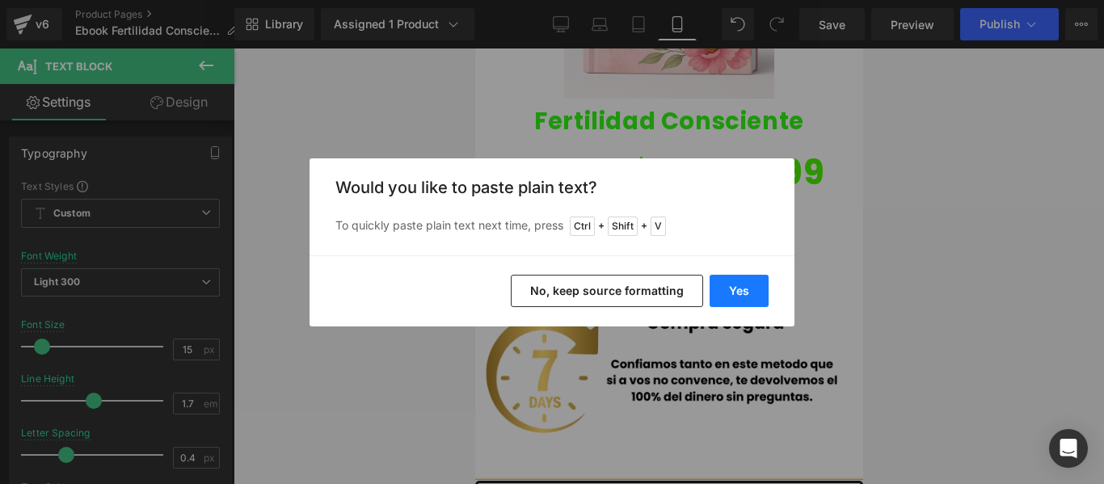
click at [750, 295] on button "Yes" at bounding box center [738, 291] width 59 height 32
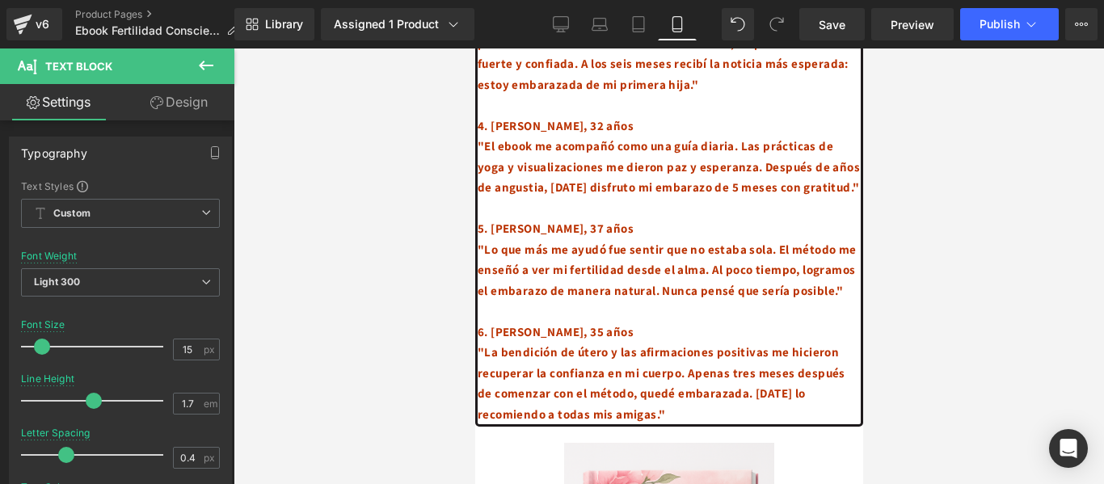
scroll to position [4069, 0]
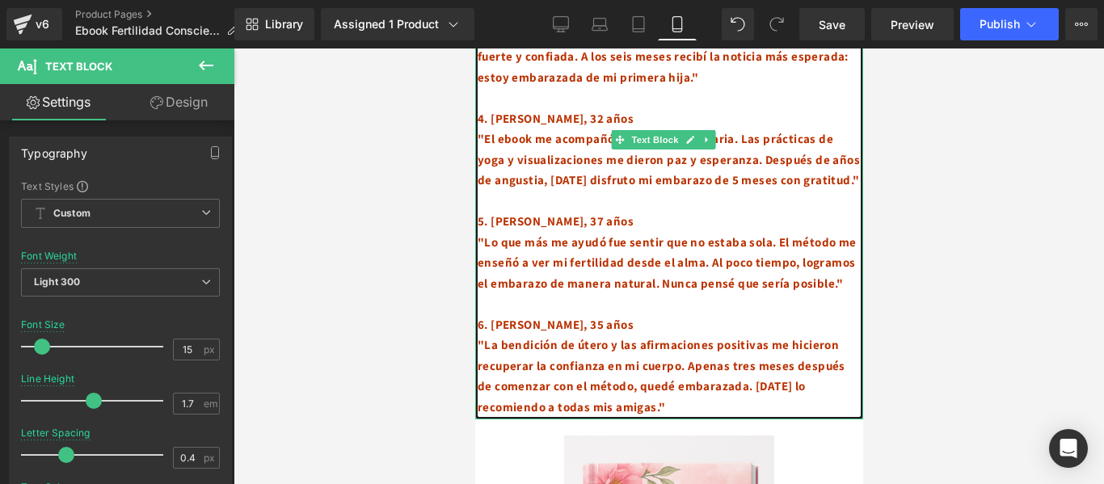
click at [488, 213] on b "5. [PERSON_NAME], 37 años" at bounding box center [555, 220] width 156 height 15
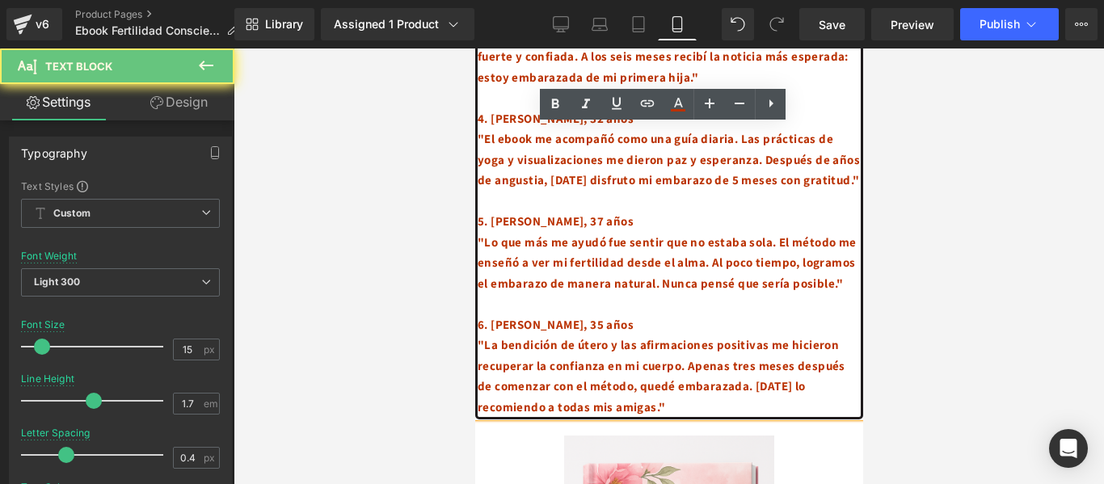
drag, startPoint x: 489, startPoint y: 162, endPoint x: 475, endPoint y: 162, distance: 13.7
click at [477, 213] on b "5. [PERSON_NAME], 37 años" at bounding box center [555, 220] width 156 height 15
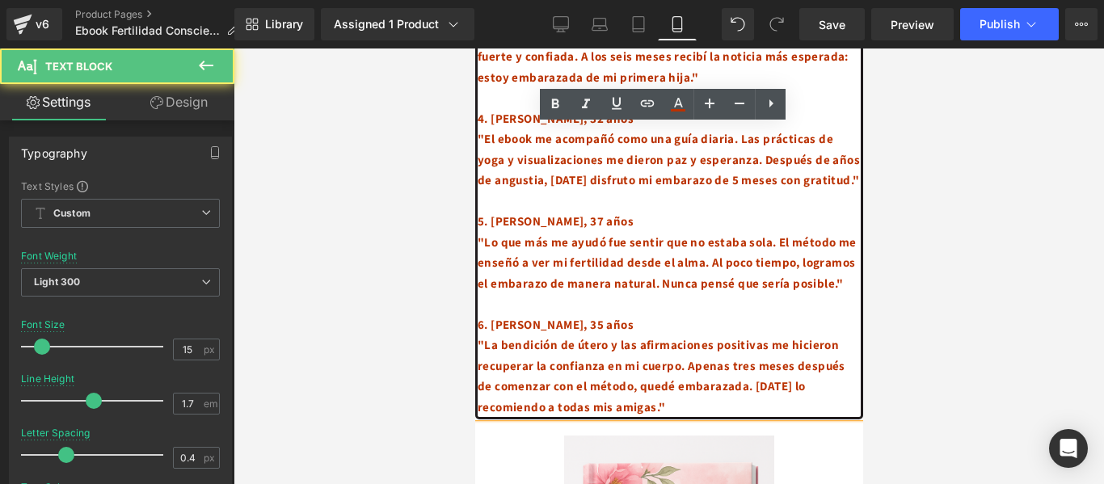
click at [486, 213] on b "5. [PERSON_NAME], 37 años" at bounding box center [555, 220] width 156 height 15
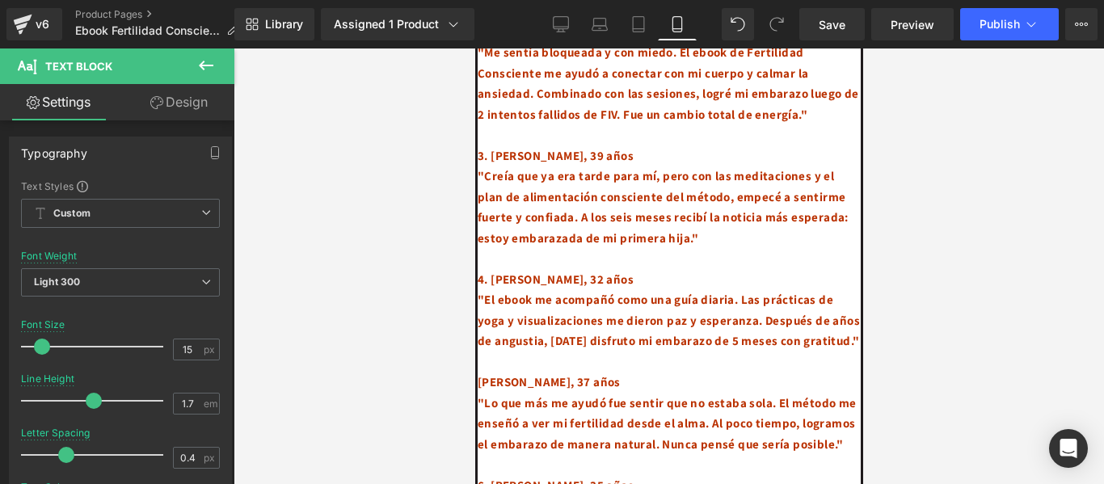
scroll to position [3907, 0]
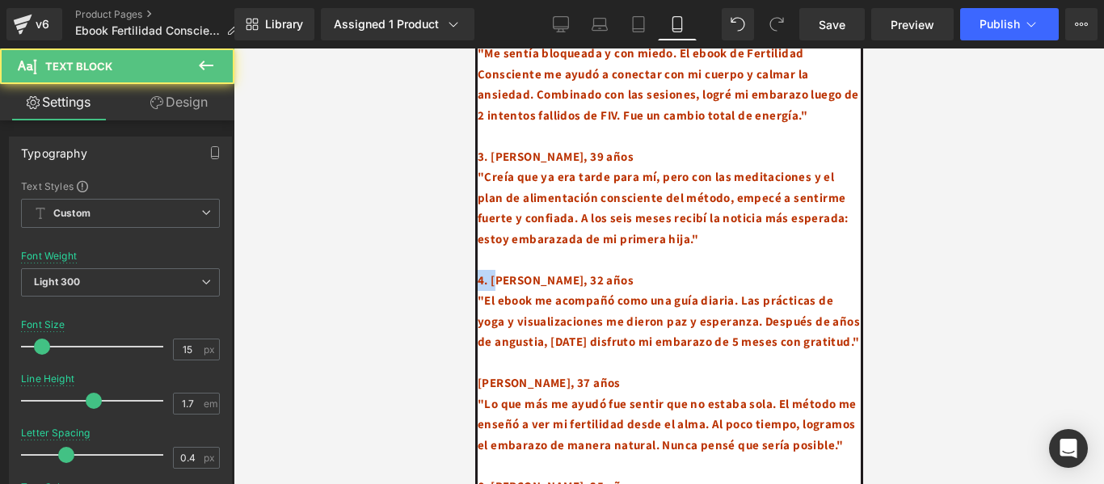
drag, startPoint x: 494, startPoint y: 200, endPoint x: 447, endPoint y: 205, distance: 48.0
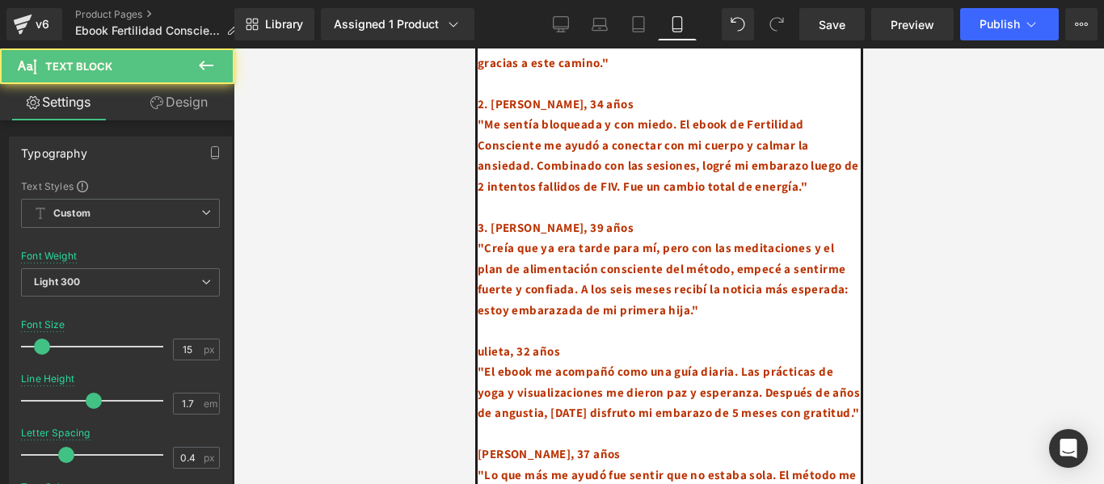
scroll to position [3745, 0]
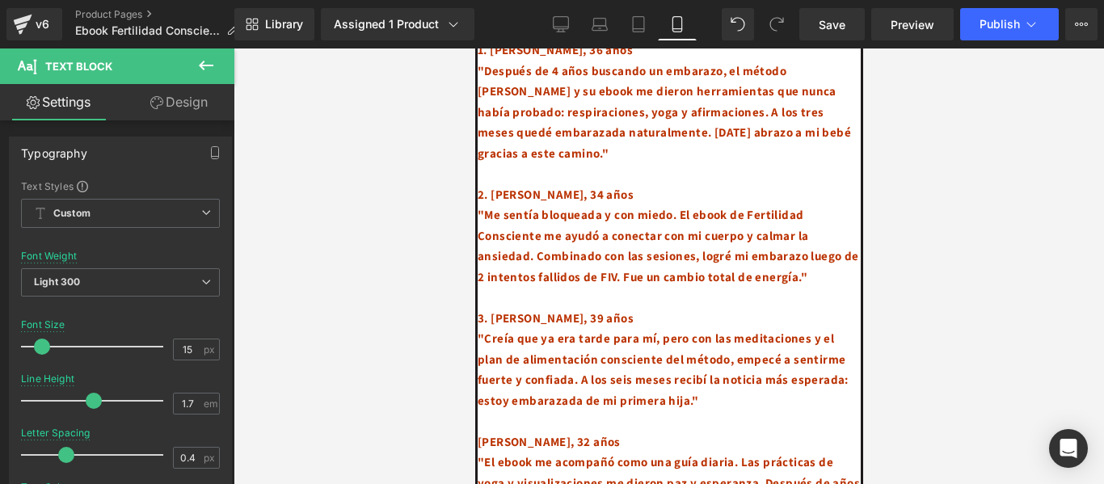
click at [487, 310] on b "3. [PERSON_NAME], 39 años" at bounding box center [555, 317] width 156 height 15
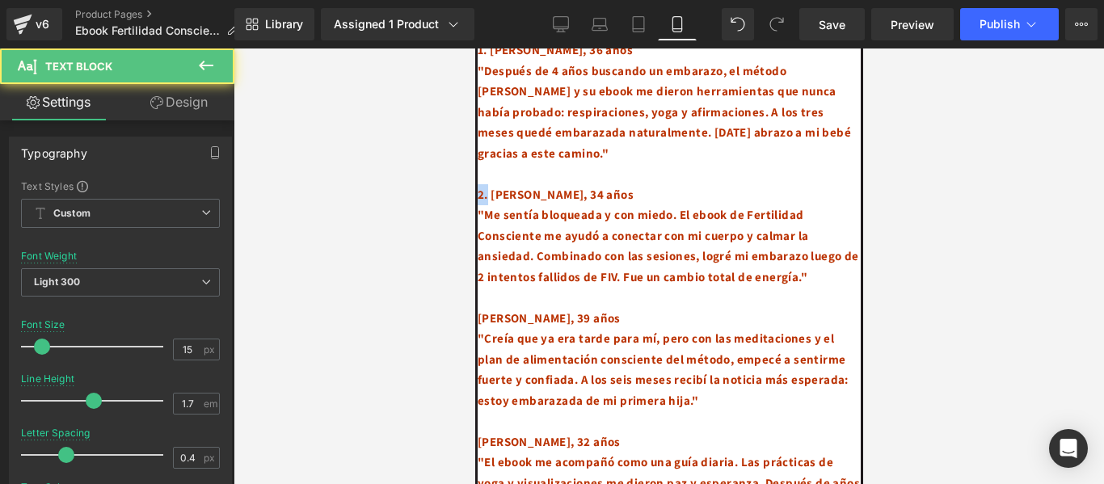
drag, startPoint x: 482, startPoint y: 120, endPoint x: 473, endPoint y: 120, distance: 9.7
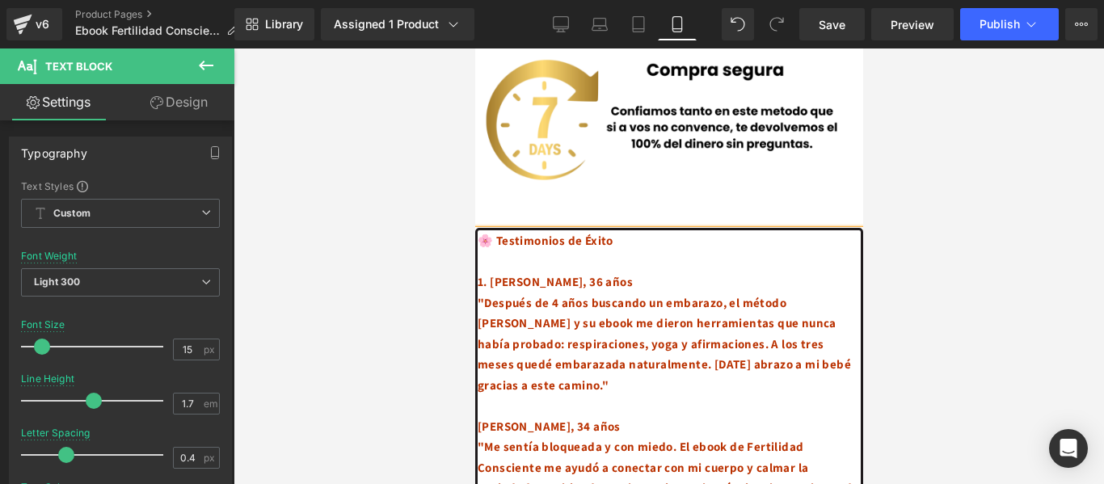
scroll to position [3503, 0]
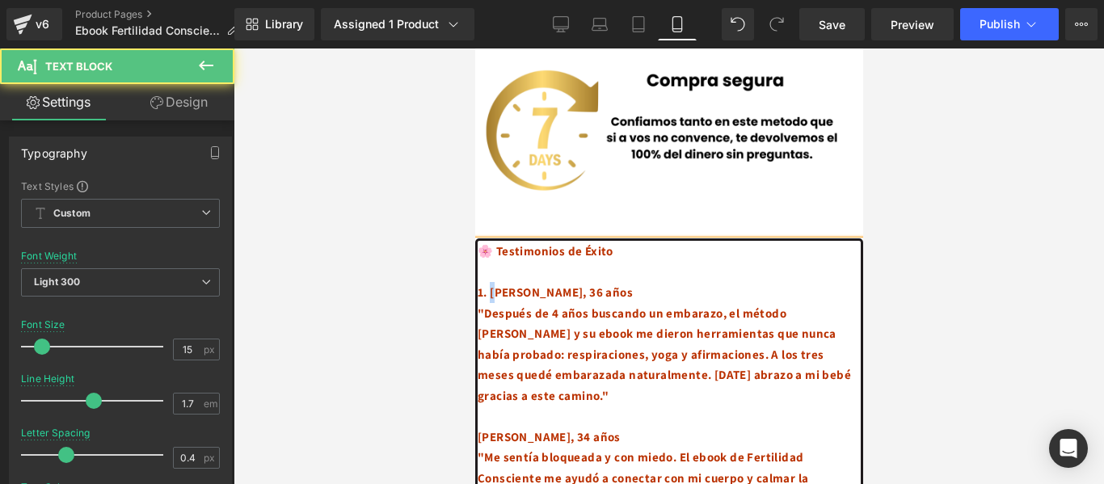
click at [496, 284] on b "1. [PERSON_NAME], 36 años" at bounding box center [554, 291] width 155 height 15
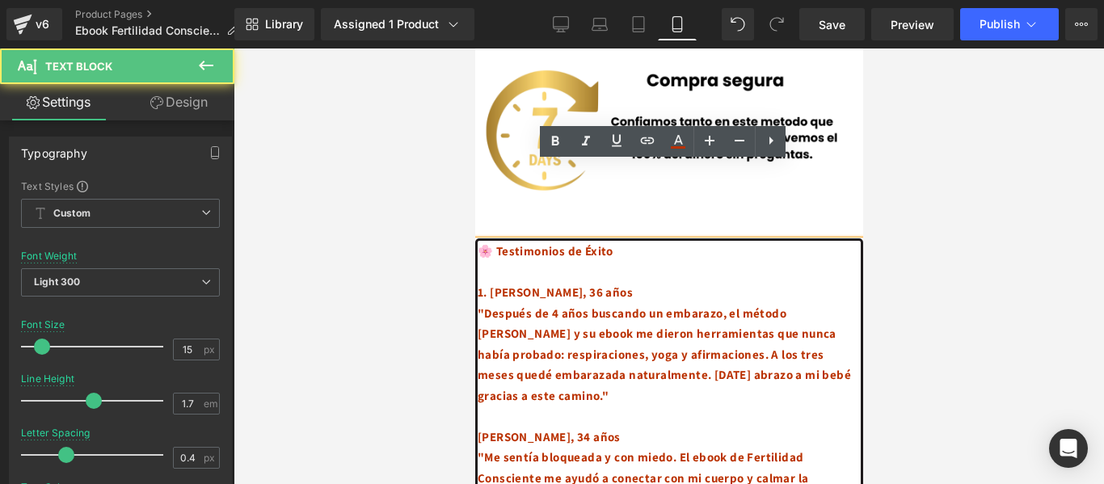
click at [488, 284] on b "1. [PERSON_NAME], 36 años" at bounding box center [554, 291] width 155 height 15
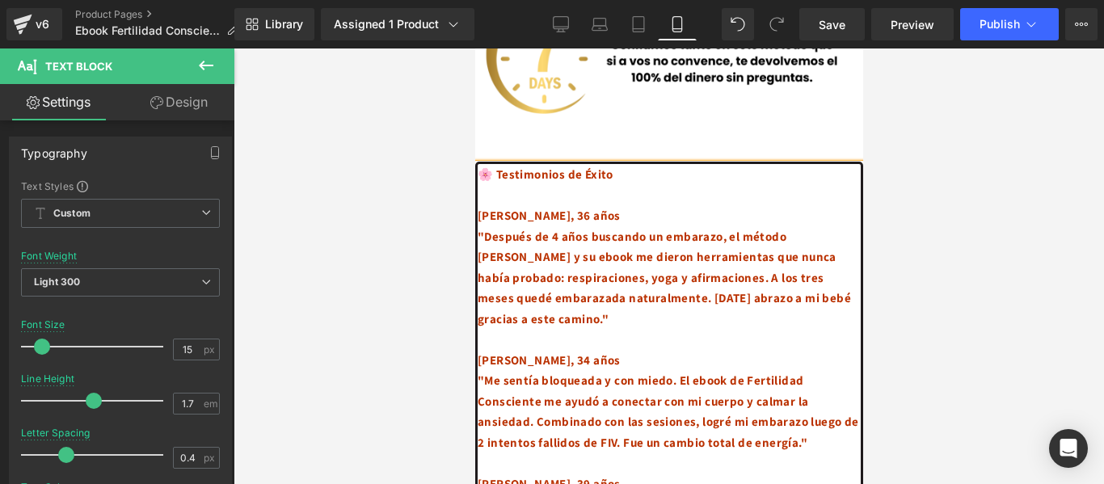
scroll to position [3665, 0]
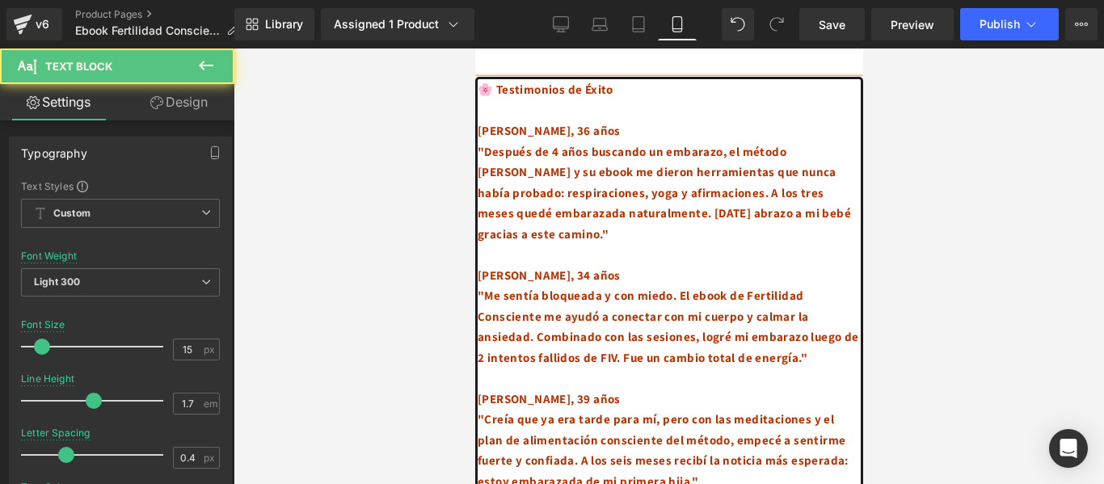
click at [521, 391] on b "[PERSON_NAME], 39 años" at bounding box center [548, 398] width 143 height 15
click at [532, 391] on b "Perla, 39 años" at bounding box center [517, 398] width 80 height 15
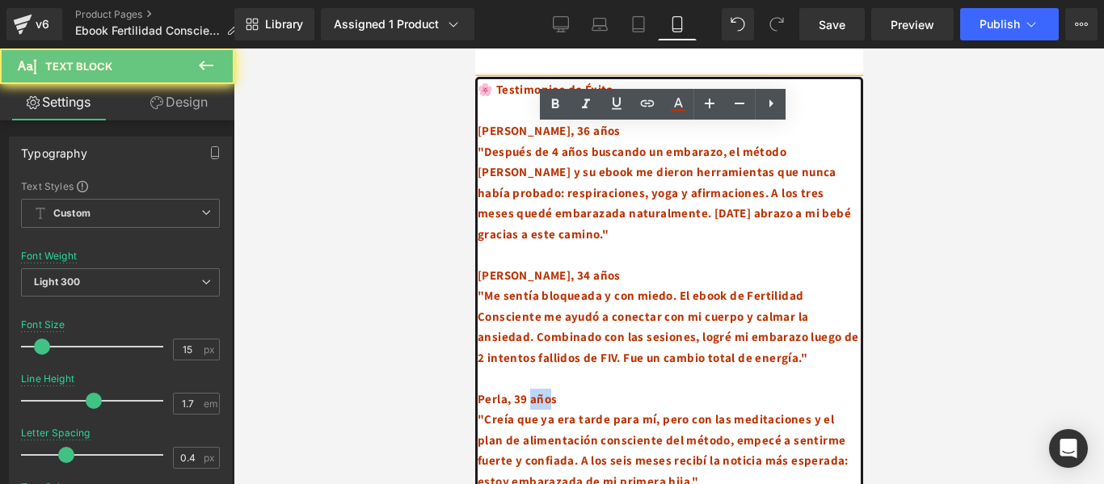
click at [532, 391] on b "Perla, 39 años" at bounding box center [517, 398] width 80 height 15
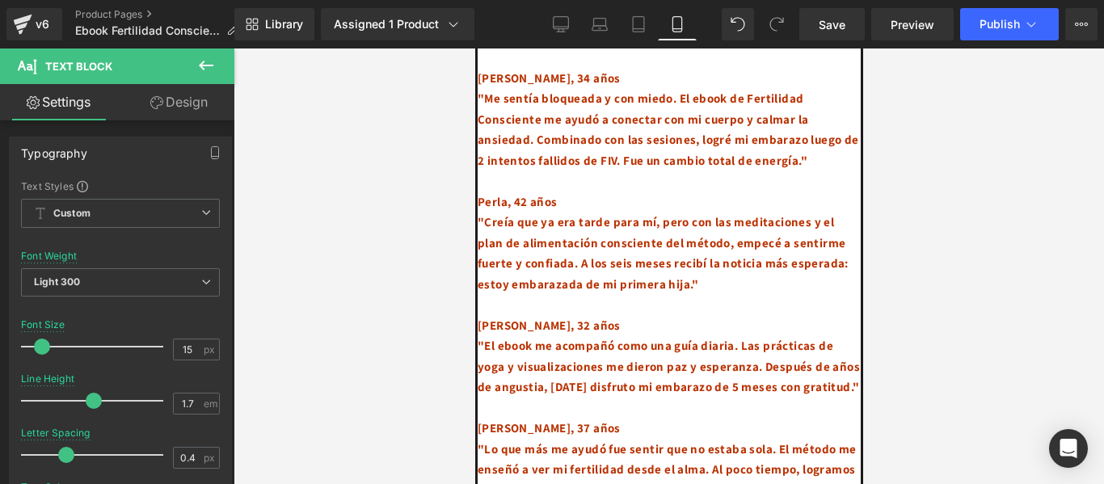
scroll to position [3907, 0]
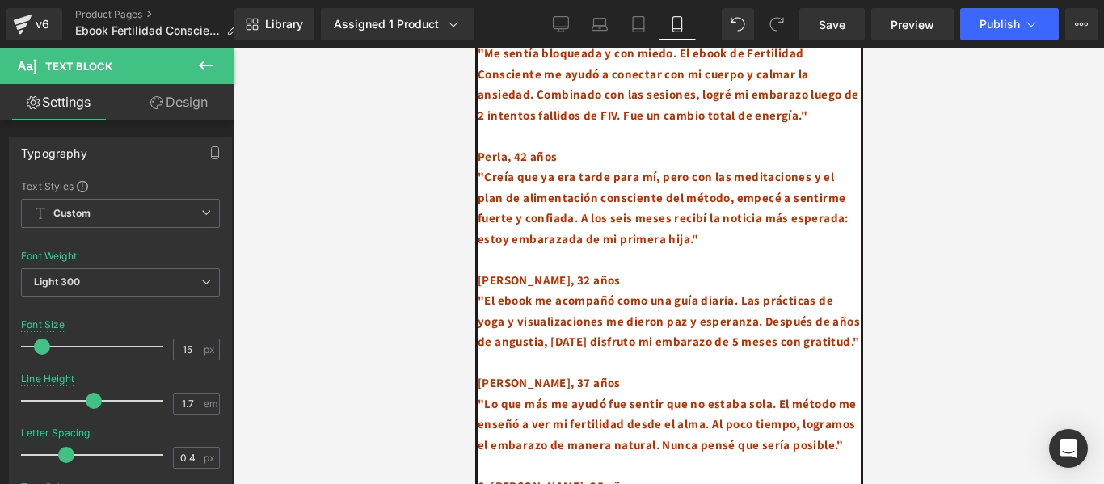
click at [481, 372] on div "[PERSON_NAME], 37 años" at bounding box center [668, 382] width 383 height 21
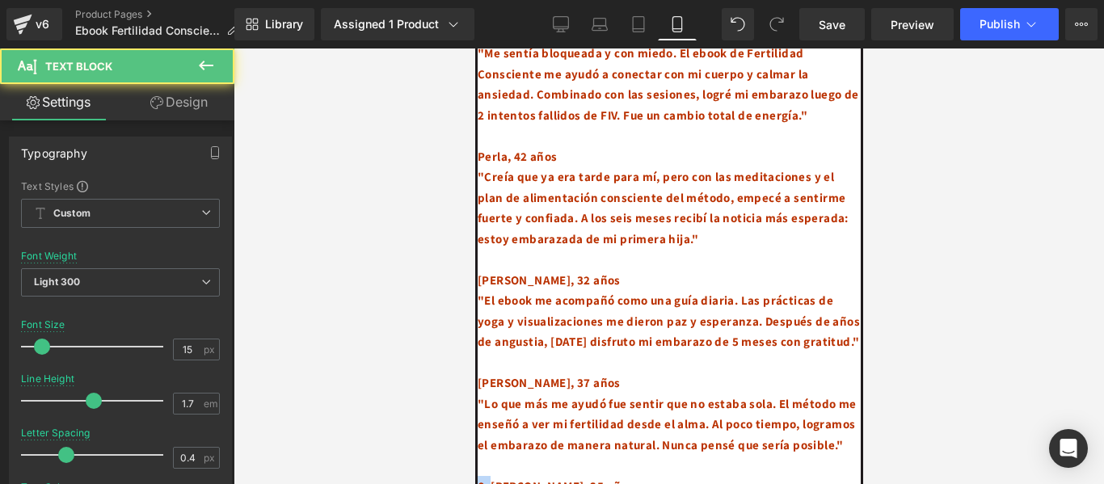
drag, startPoint x: 491, startPoint y: 444, endPoint x: 458, endPoint y: 448, distance: 33.5
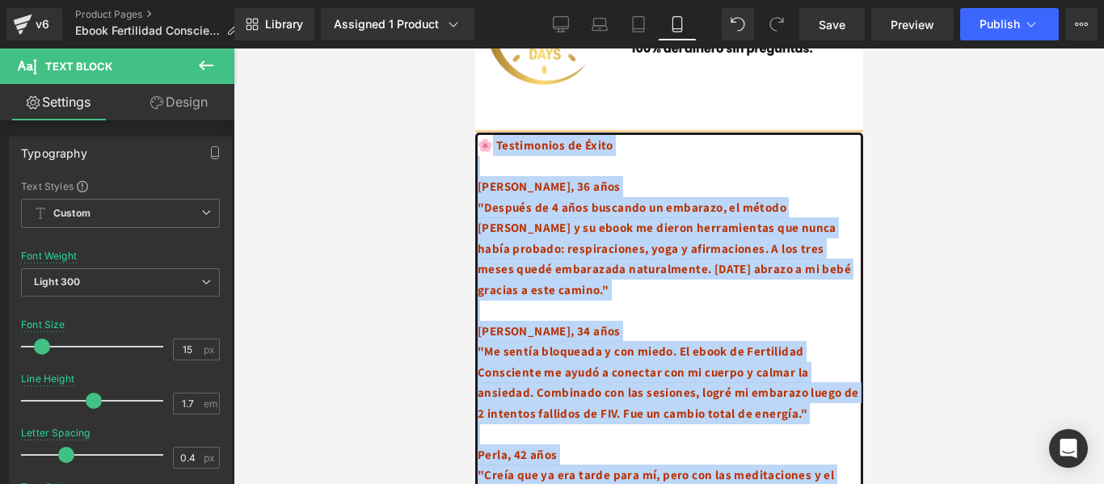
scroll to position [3605, 0]
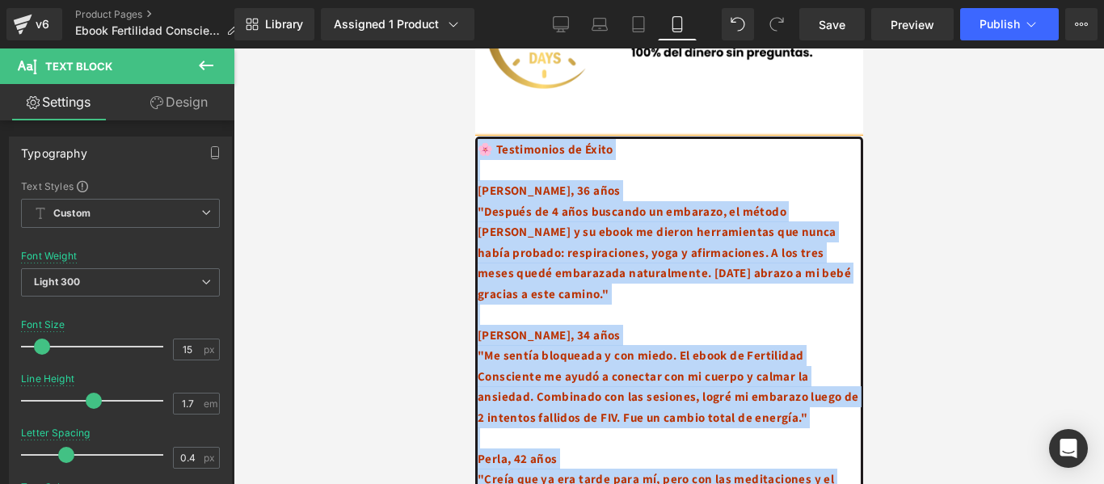
drag, startPoint x: 683, startPoint y: 296, endPoint x: 484, endPoint y: 74, distance: 297.5
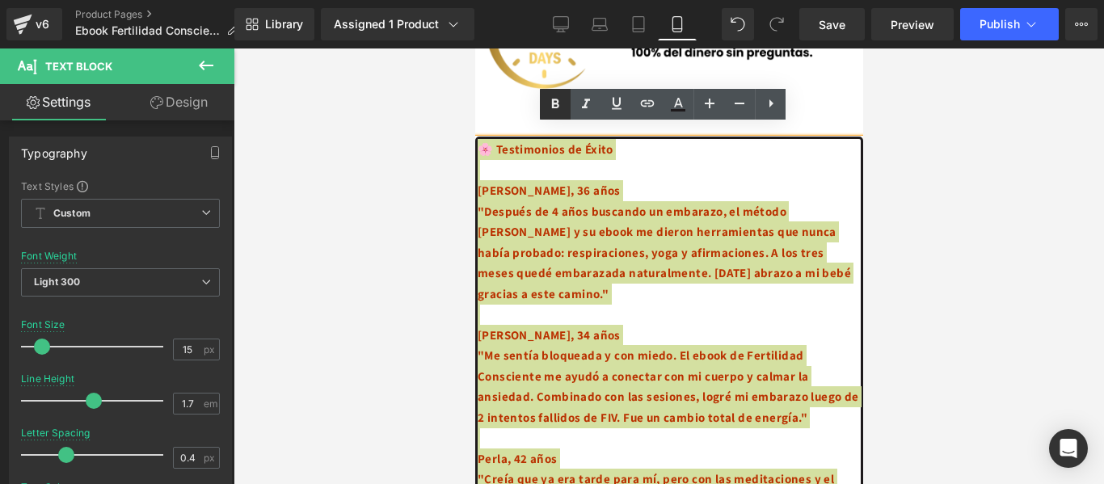
click at [553, 97] on icon at bounding box center [554, 104] width 19 height 19
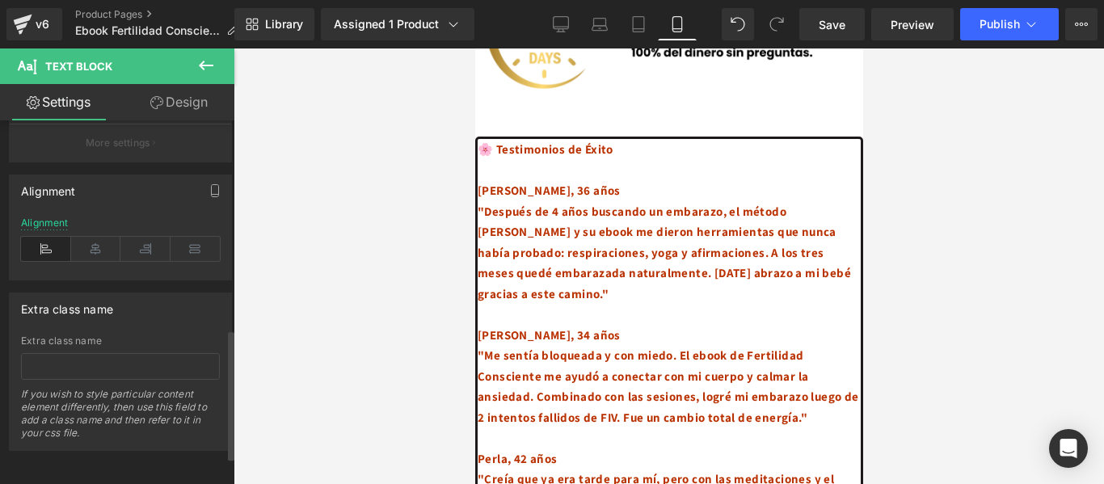
scroll to position [416, 0]
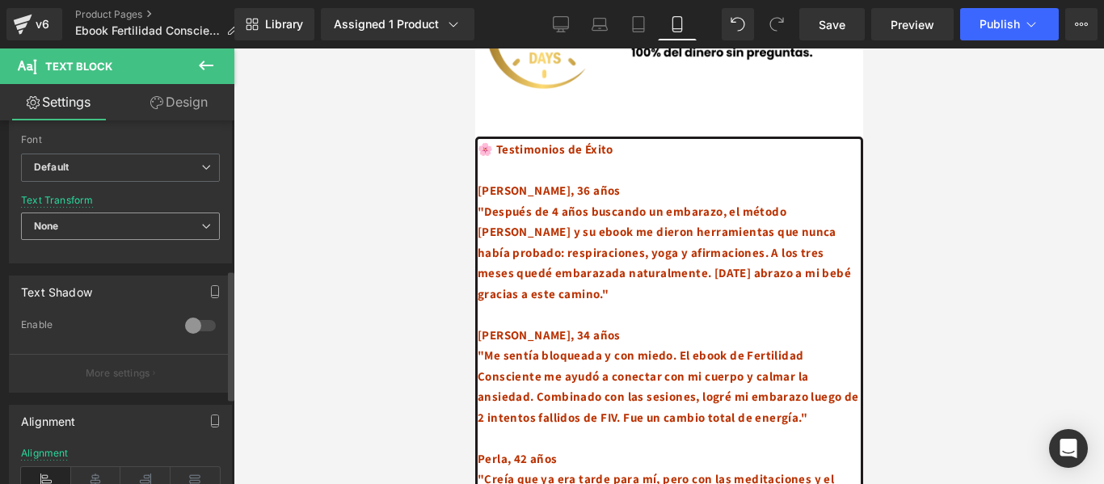
click at [57, 214] on span "None" at bounding box center [120, 226] width 199 height 28
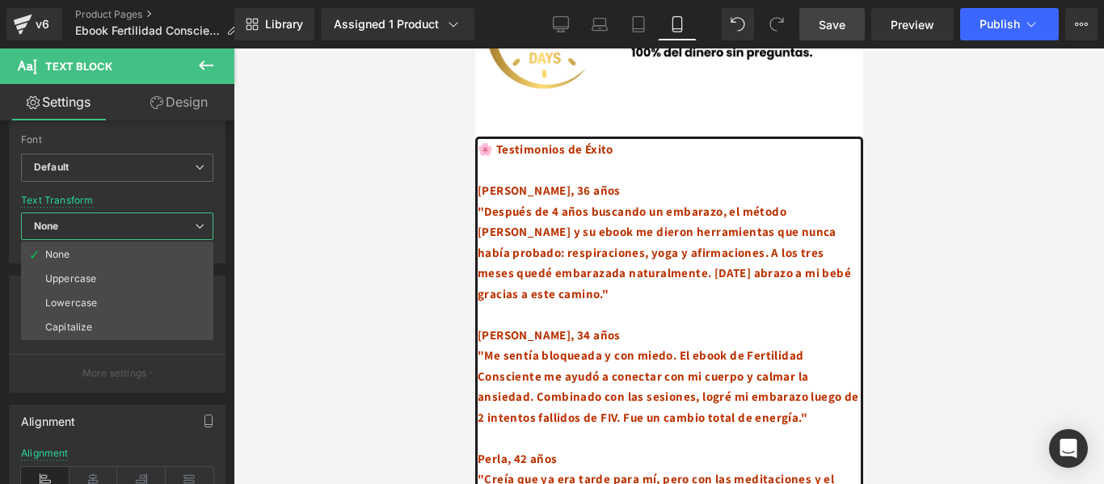
click at [816, 27] on link "Save" at bounding box center [831, 24] width 65 height 32
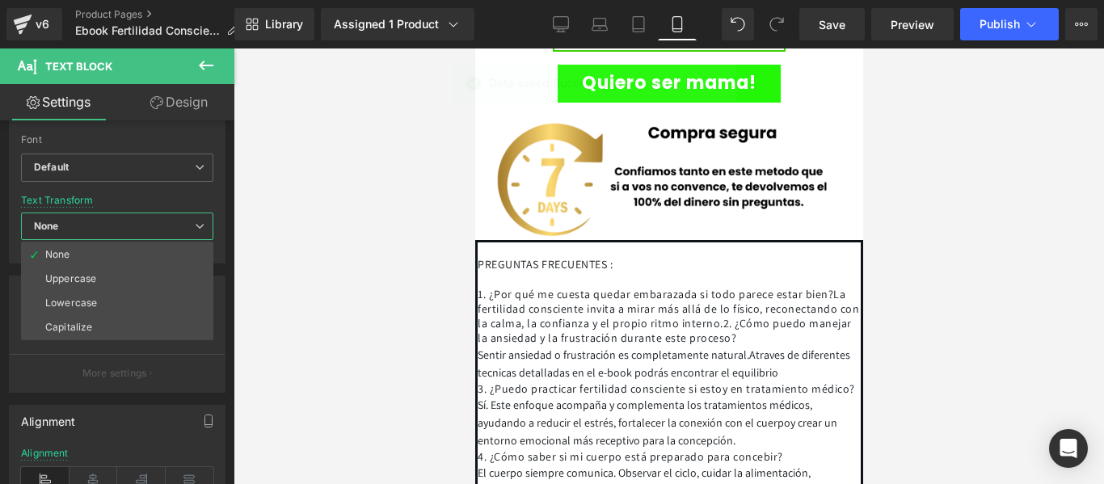
scroll to position [4978, 0]
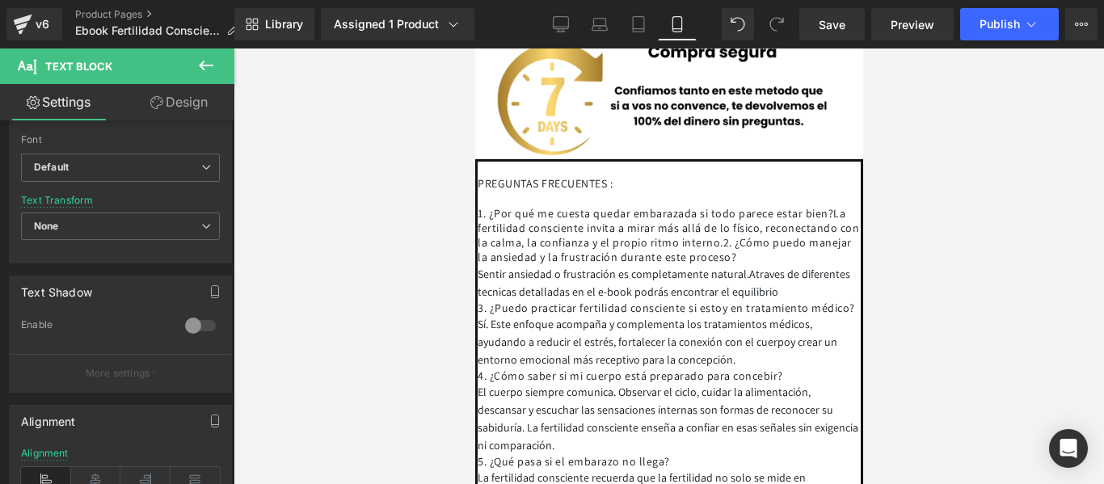
click at [826, 206] on span "La fertilidad consciente invita a mirar más allá de lo físico, reconectando con…" at bounding box center [667, 228] width 381 height 44
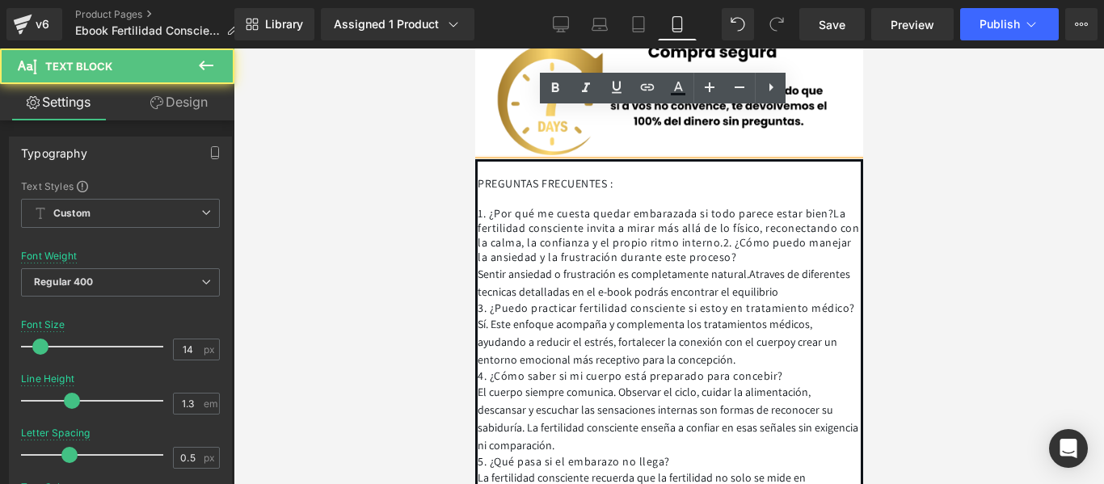
click at [831, 235] on span "2. ¿Cómo puedo manejar la ansiedad y la frustración durante este proceso?" at bounding box center [664, 249] width 374 height 29
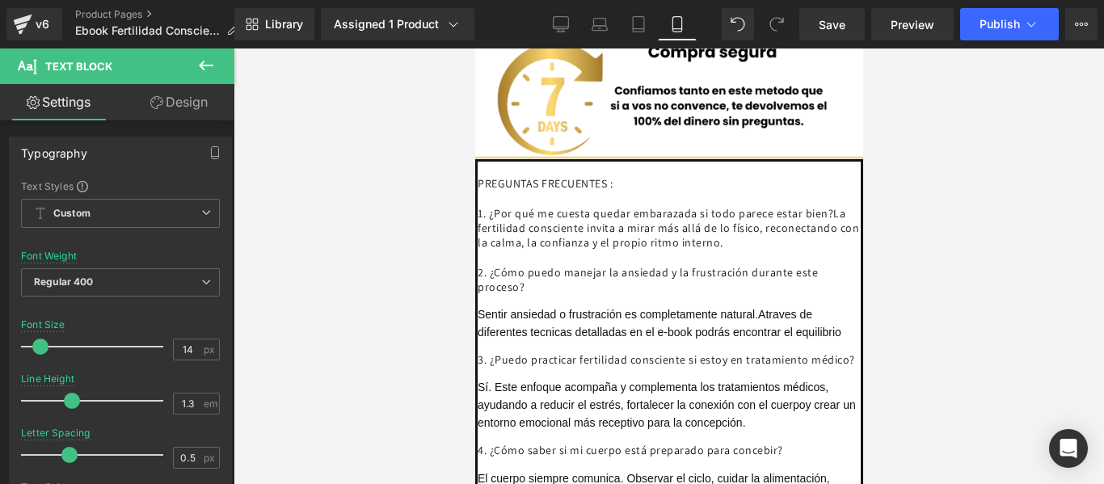
click at [477, 308] on span "Sentir ansiedad o frustración es completamente natural.Atraves de diferentes te…" at bounding box center [659, 323] width 364 height 31
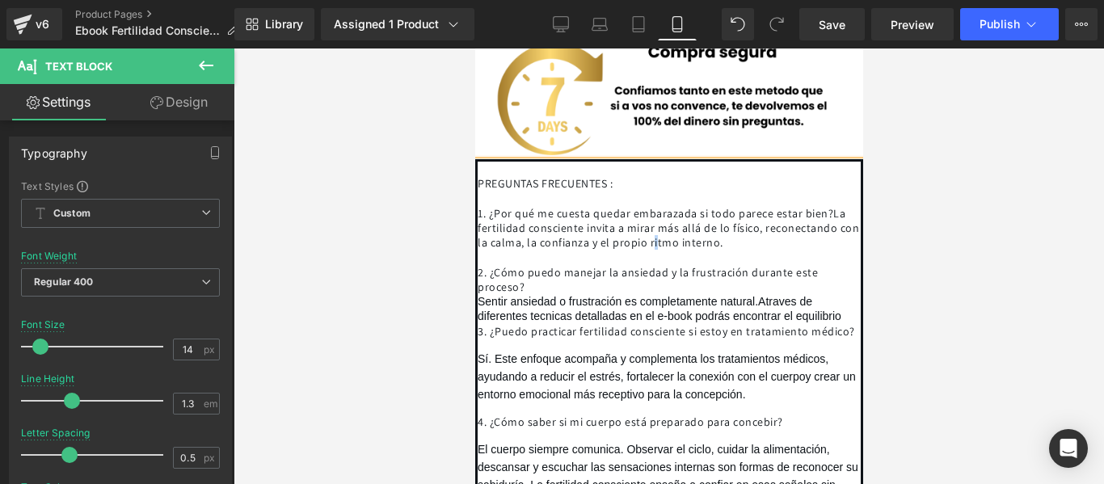
click at [761, 206] on span "La fertilidad consciente invita a mirar más allá de lo físico, reconectando con…" at bounding box center [667, 228] width 381 height 44
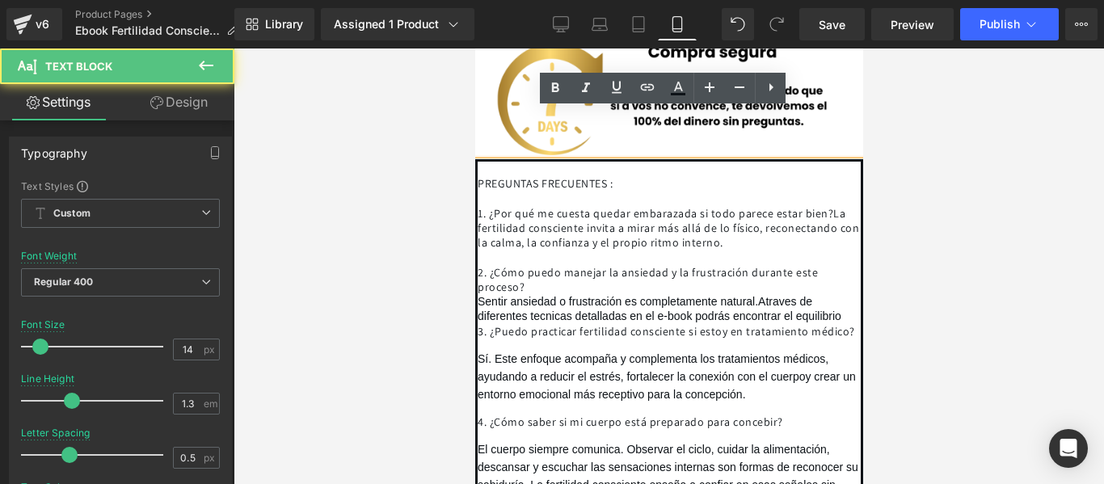
click at [510, 206] on span "La fertilidad consciente invita a mirar más allá de lo físico, reconectando con…" at bounding box center [667, 228] width 381 height 44
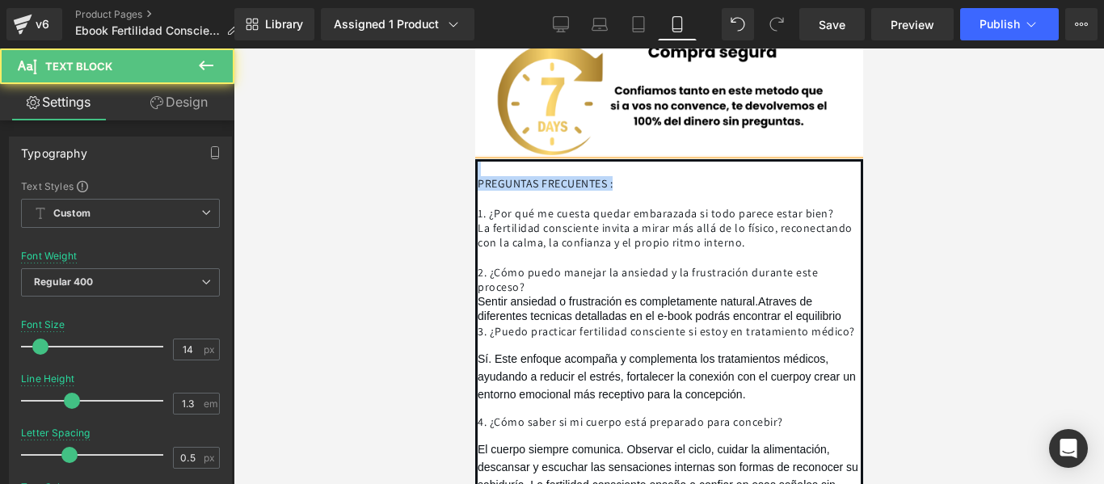
drag, startPoint x: 647, startPoint y: 132, endPoint x: 453, endPoint y: 124, distance: 194.1
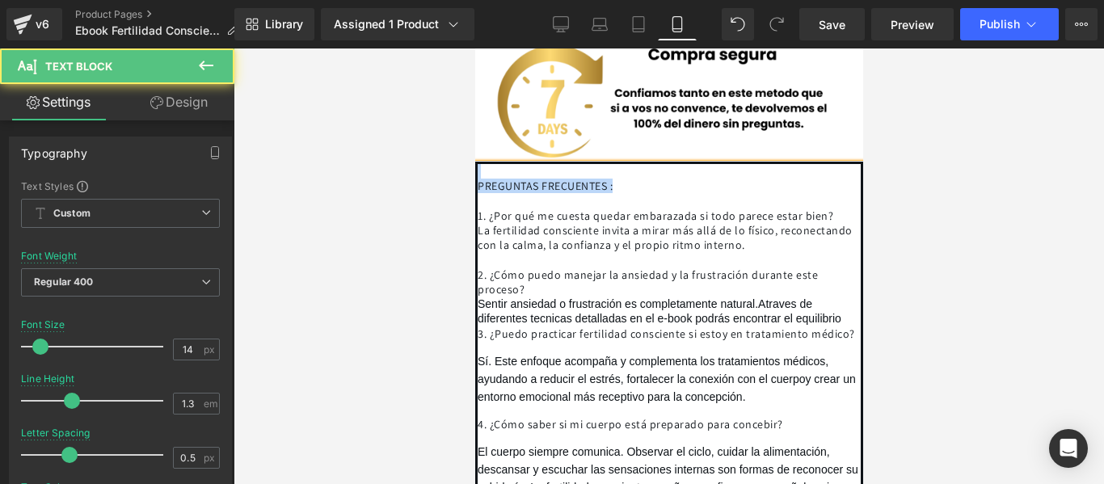
scroll to position [4975, 0]
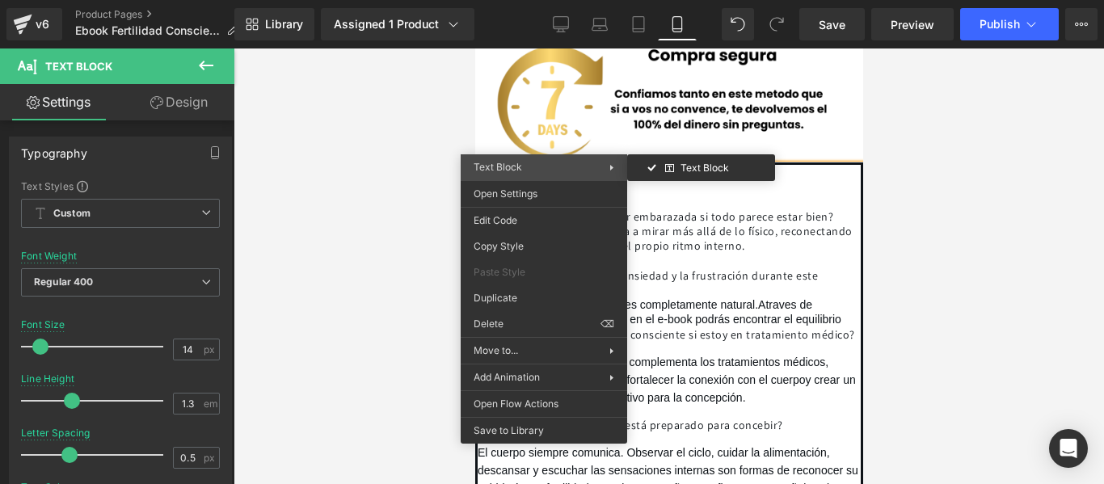
click at [503, 161] on span "Text Block" at bounding box center [497, 167] width 48 height 12
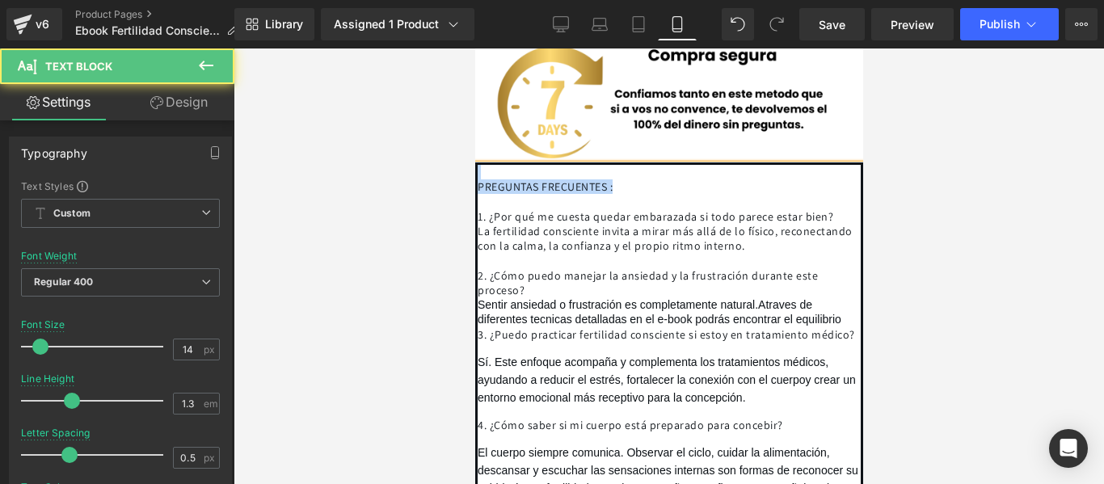
click at [573, 179] on span "PREGUNTAS FRECUENTES :" at bounding box center [544, 186] width 135 height 15
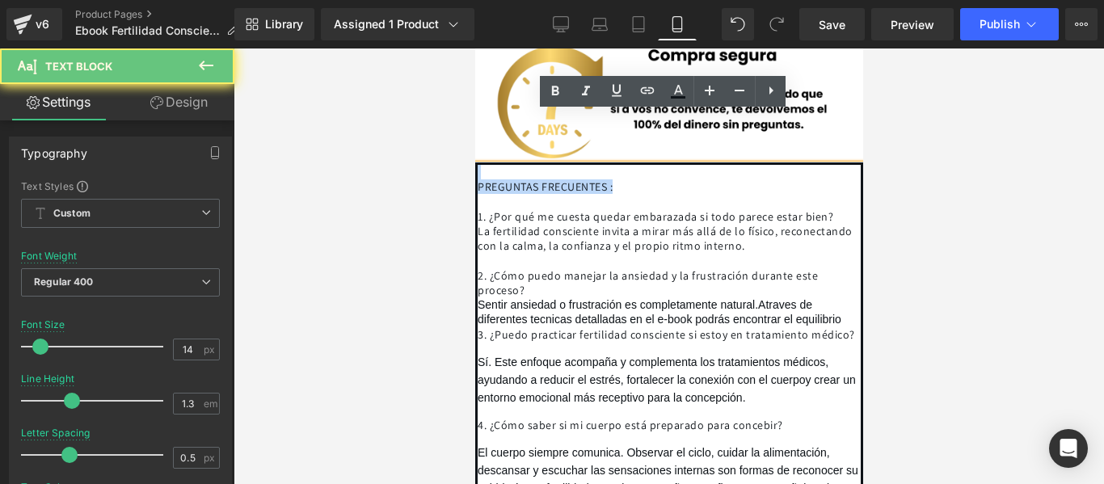
click at [573, 179] on span "PREGUNTAS FRECUENTES :" at bounding box center [544, 186] width 135 height 15
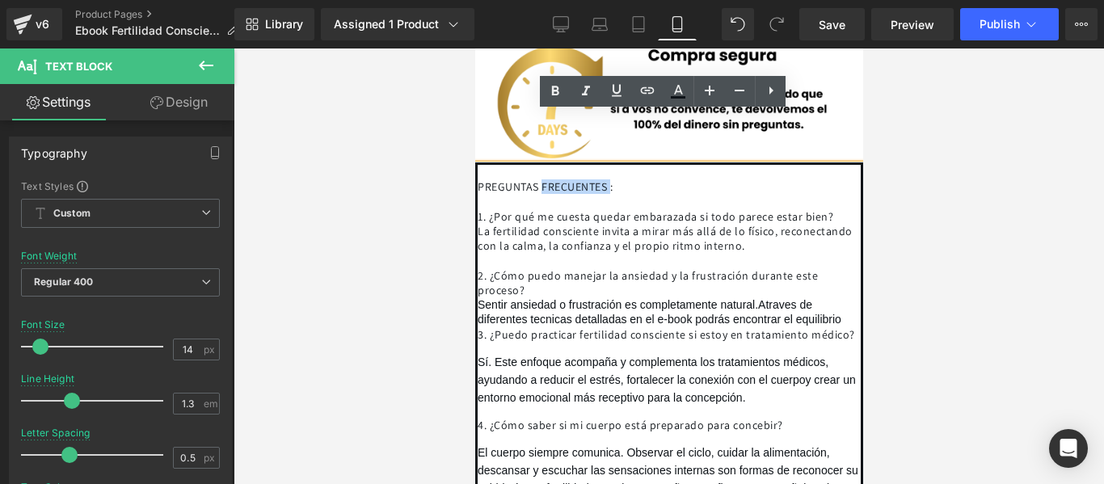
click at [573, 179] on span "PREGUNTAS FRECUENTES :" at bounding box center [544, 186] width 135 height 15
click at [520, 179] on span "PREGUNTAS FRECUENTES :" at bounding box center [544, 186] width 135 height 15
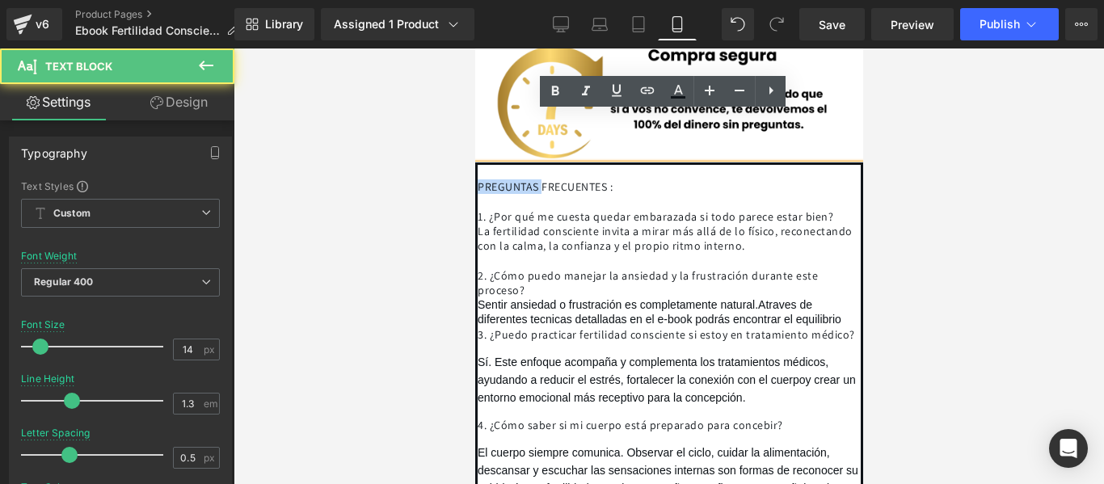
click at [520, 179] on span "PREGUNTAS FRECUENTES :" at bounding box center [544, 186] width 135 height 15
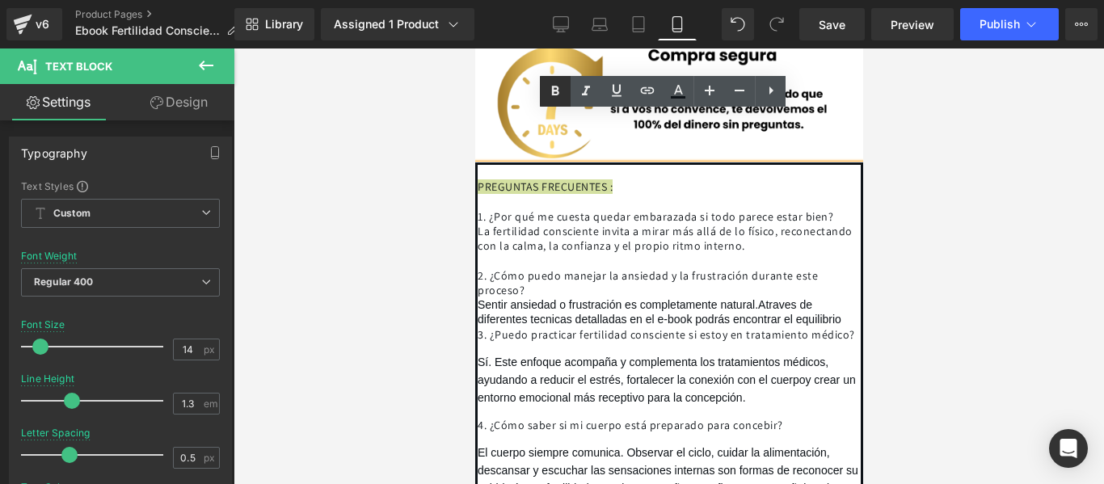
click at [550, 89] on icon at bounding box center [554, 91] width 19 height 19
click at [610, 327] on span "3. ¿Puedo practicar fertilidad consciente si estoy en tratamiento médico?" at bounding box center [665, 334] width 377 height 15
click at [841, 297] on div "Sentir ansiedad o frustración es completamente natural.Atraves de diferentes te…" at bounding box center [668, 460] width 383 height 326
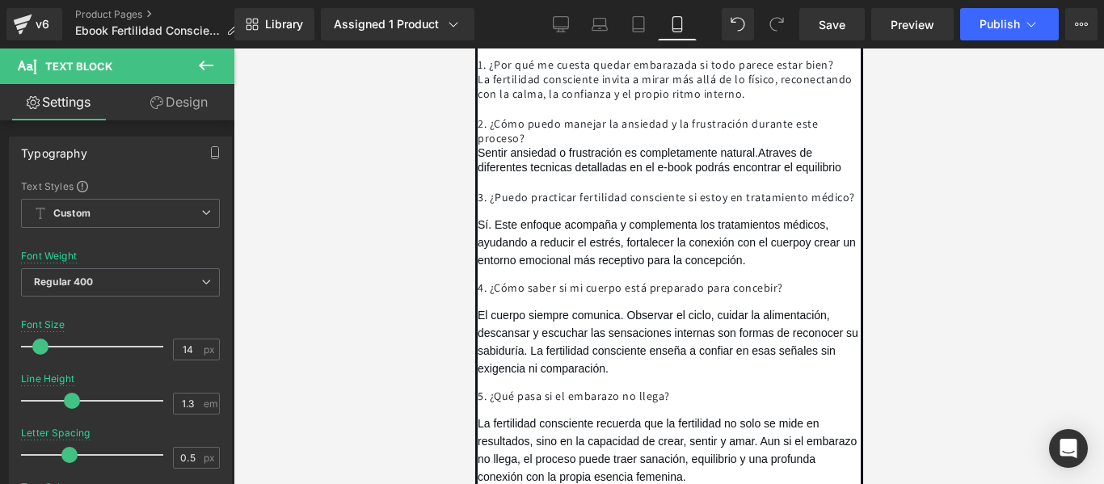
scroll to position [5137, 0]
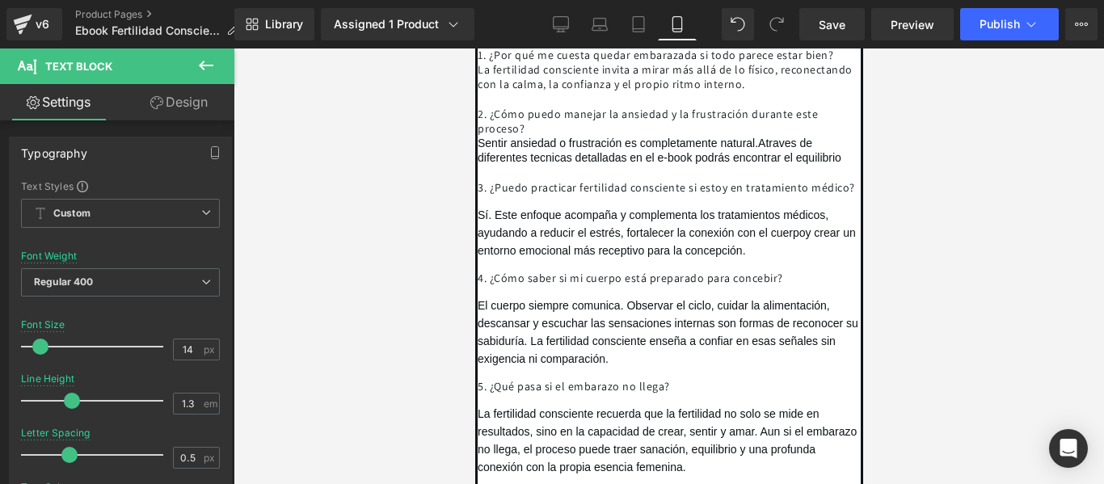
click at [490, 183] on div "3. ¿Puedo practicar fertilidad consciente si estoy en tratamiento médico? Sí. E…" at bounding box center [668, 321] width 383 height 311
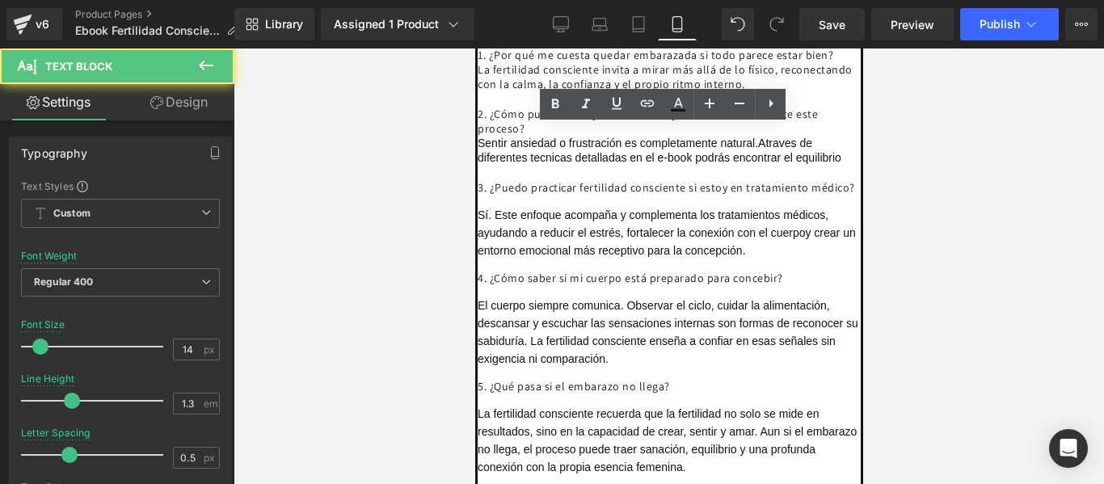
click at [480, 184] on div "3. ¿Puedo practicar fertilidad consciente si estoy en tratamiento médico? Sí. E…" at bounding box center [668, 321] width 383 height 311
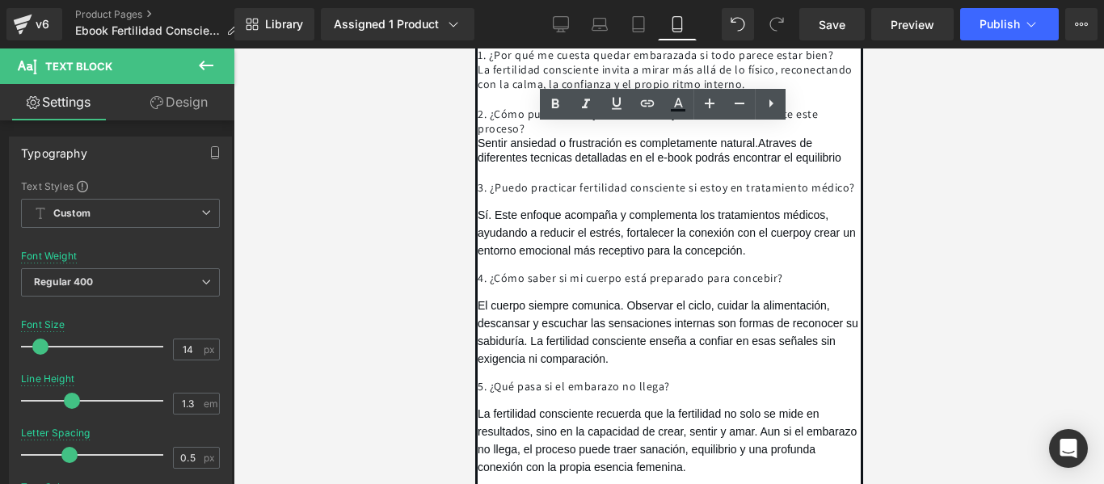
click at [477, 208] on span "Sí. Este enfoque acompaña y complementa los tratamientos médicos, ayudando a re…" at bounding box center [652, 223] width 351 height 31
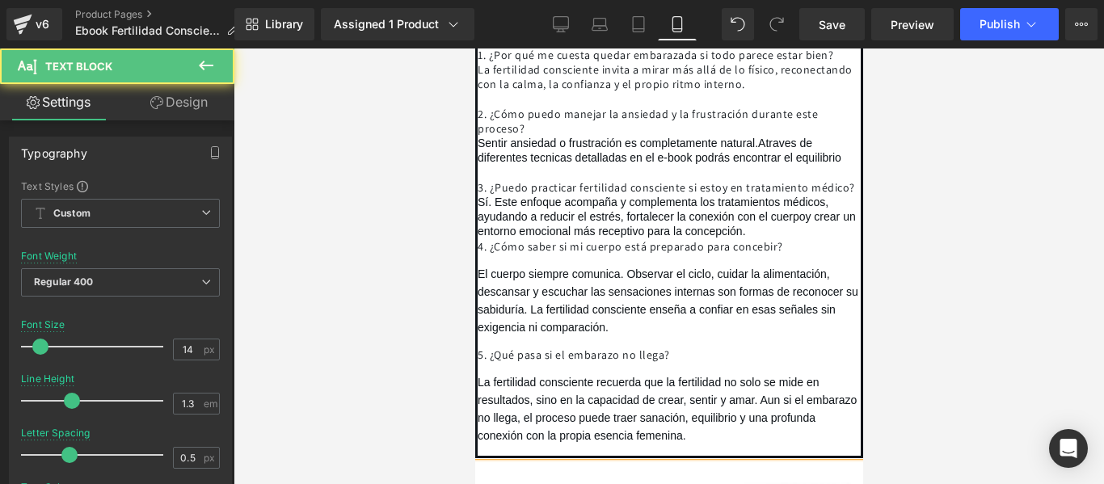
click at [764, 212] on div "Sí. Este enfoque acompaña y complementa los tratamientos médicos, ayudando a re…" at bounding box center [668, 320] width 383 height 250
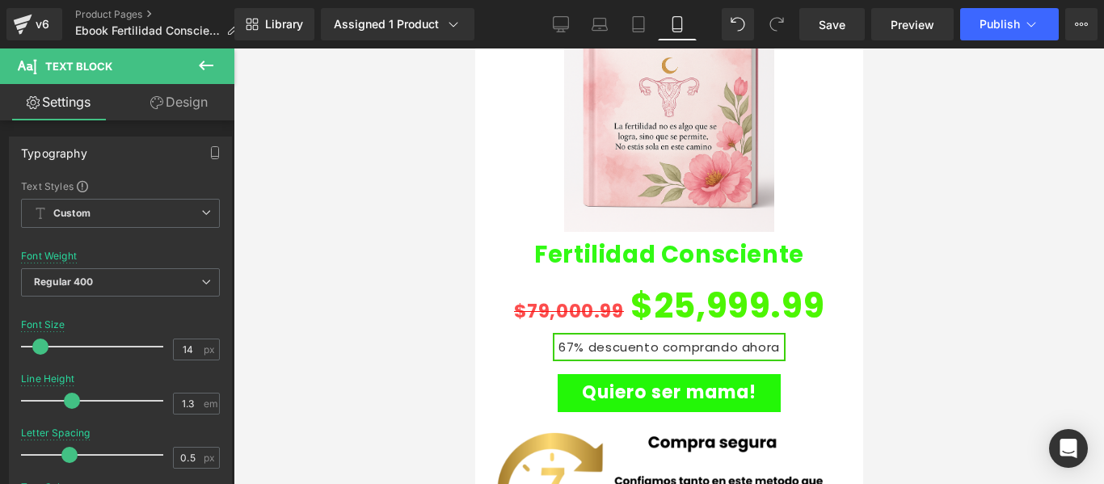
scroll to position [4804, 0]
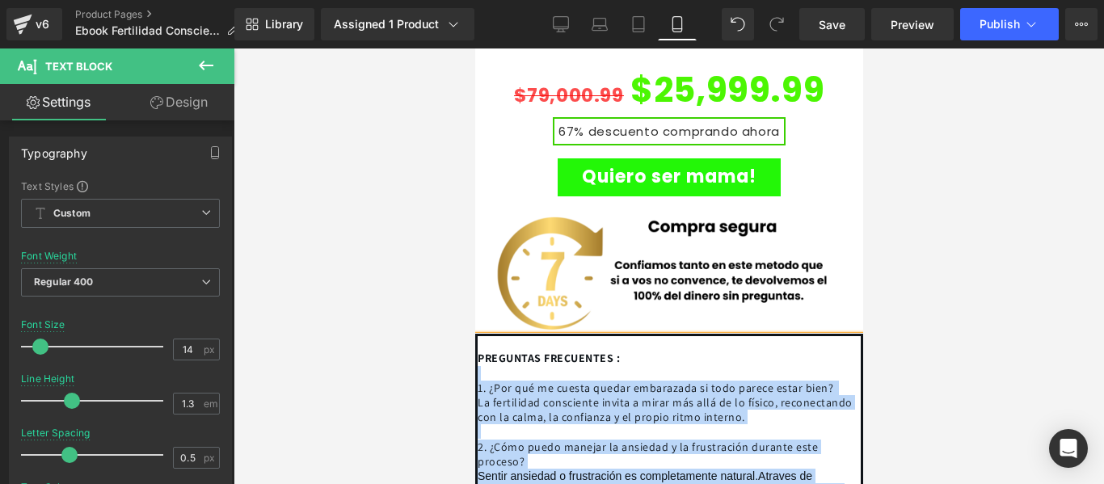
drag, startPoint x: 755, startPoint y: 347, endPoint x: 480, endPoint y: 323, distance: 276.6
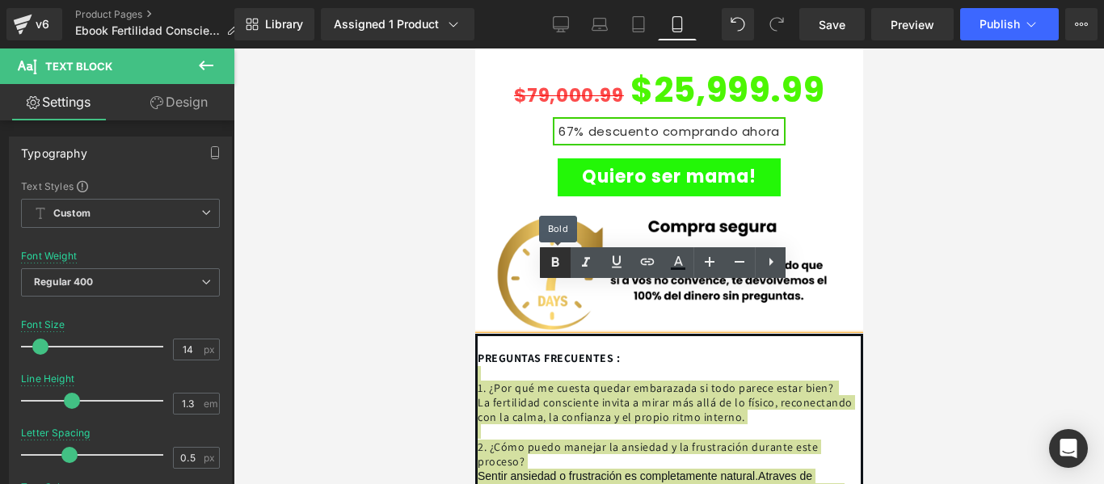
click at [559, 260] on icon at bounding box center [554, 262] width 19 height 19
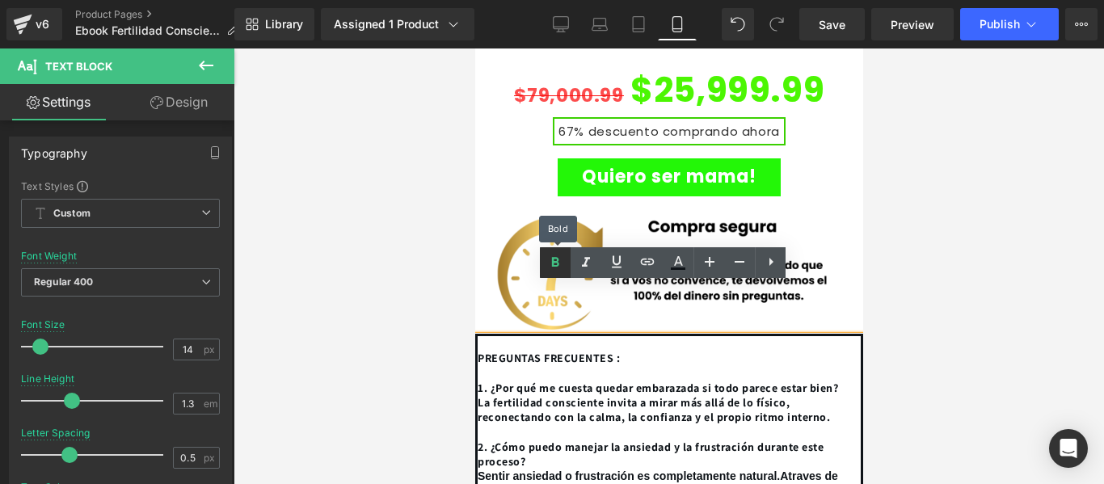
click at [559, 260] on icon at bounding box center [554, 262] width 19 height 19
click at [554, 255] on icon at bounding box center [554, 262] width 19 height 19
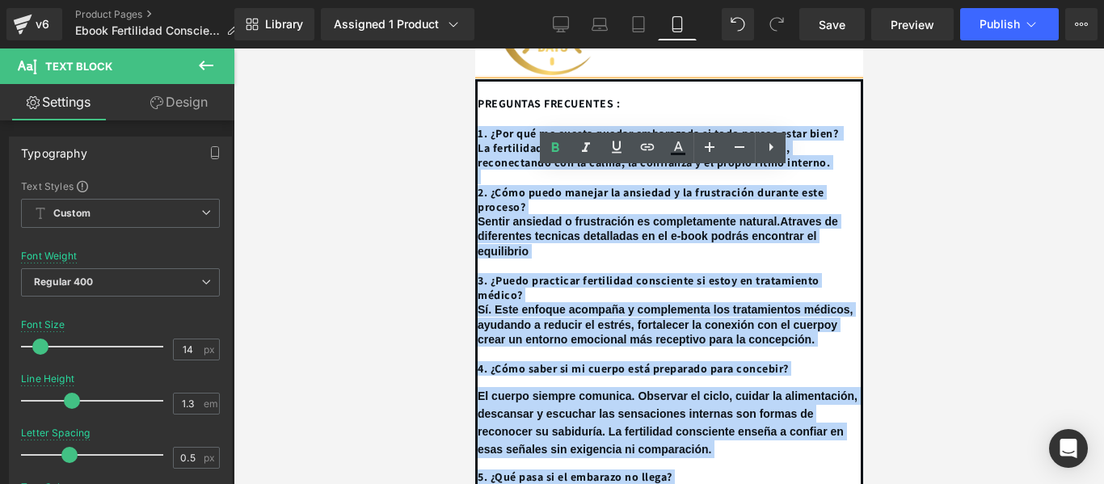
scroll to position [5158, 0]
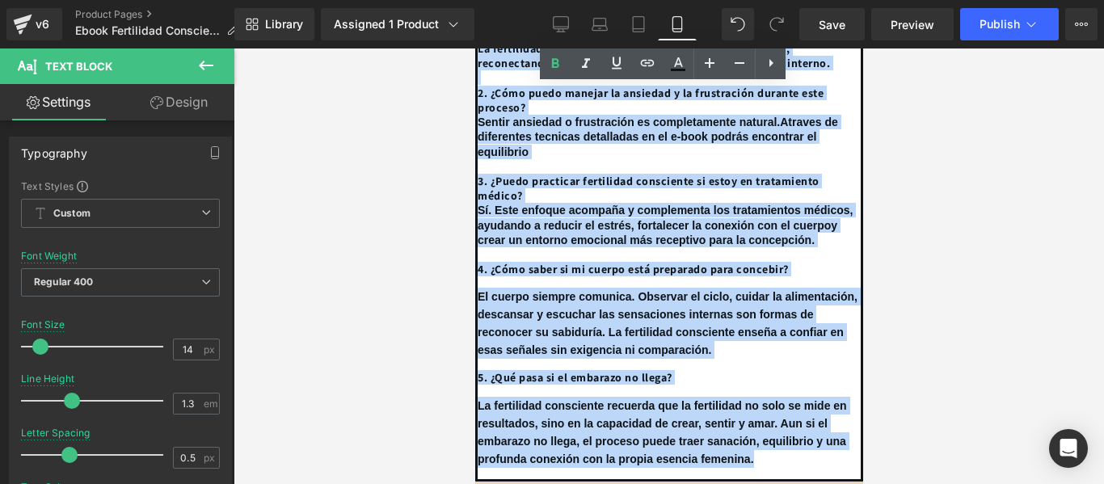
drag, startPoint x: 477, startPoint y: 339, endPoint x: 752, endPoint y: 444, distance: 294.1
click at [752, 444] on div "PREGUNTAS FRECUENTES : 1. ¿Por qué me cuesta quedar embarazada si todo parece e…" at bounding box center [668, 230] width 388 height 501
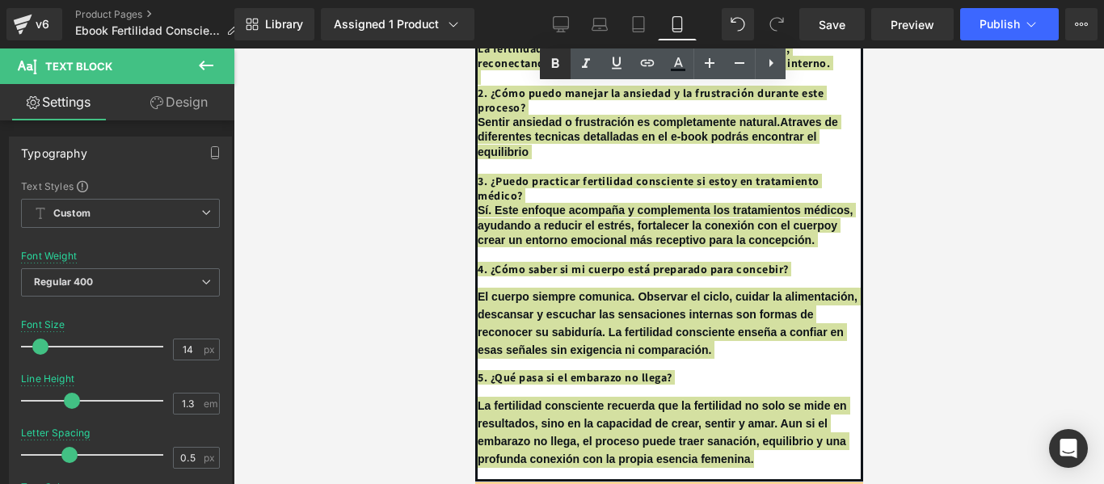
click at [550, 66] on icon at bounding box center [554, 63] width 19 height 19
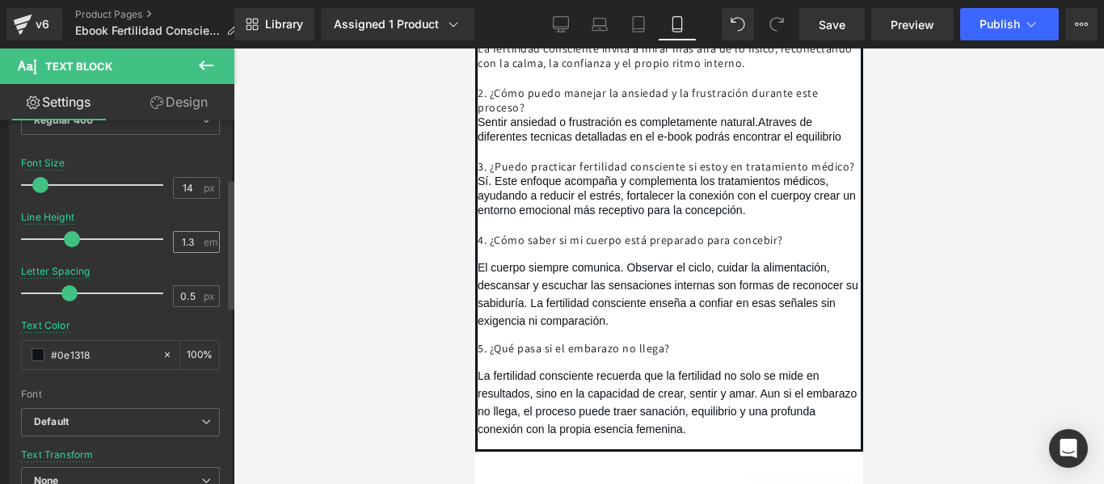
scroll to position [81, 0]
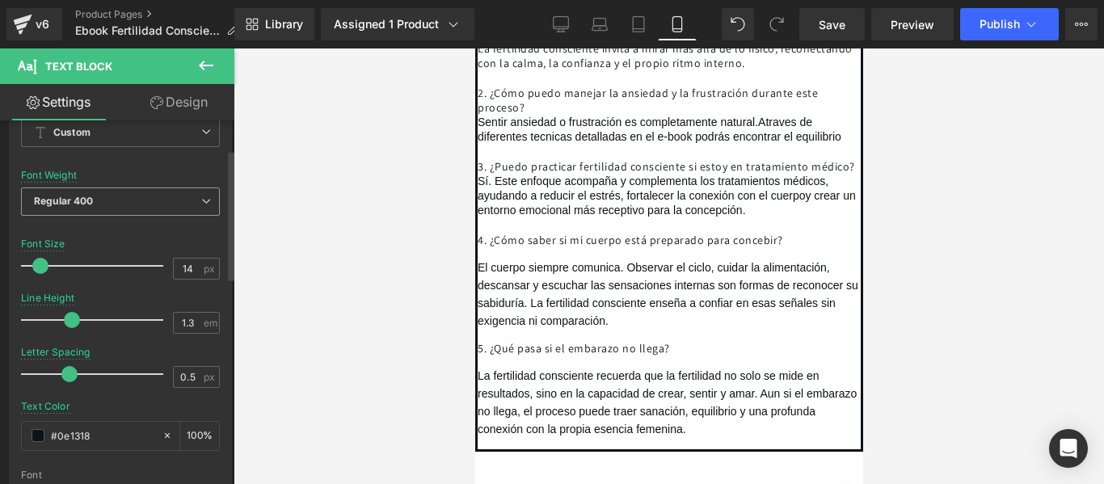
click at [149, 200] on span "Regular 400" at bounding box center [120, 201] width 199 height 28
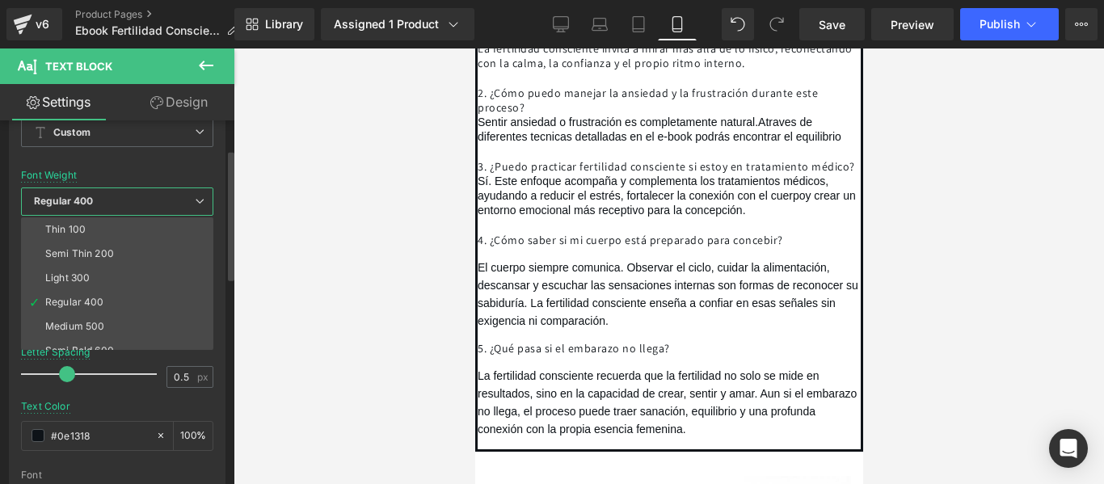
click at [149, 200] on span "Regular 400" at bounding box center [117, 201] width 192 height 28
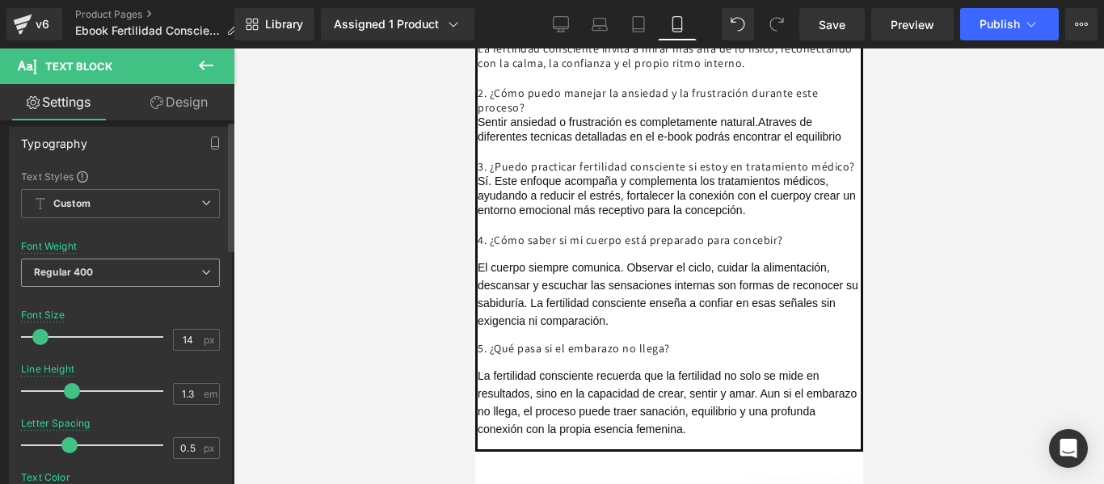
scroll to position [0, 0]
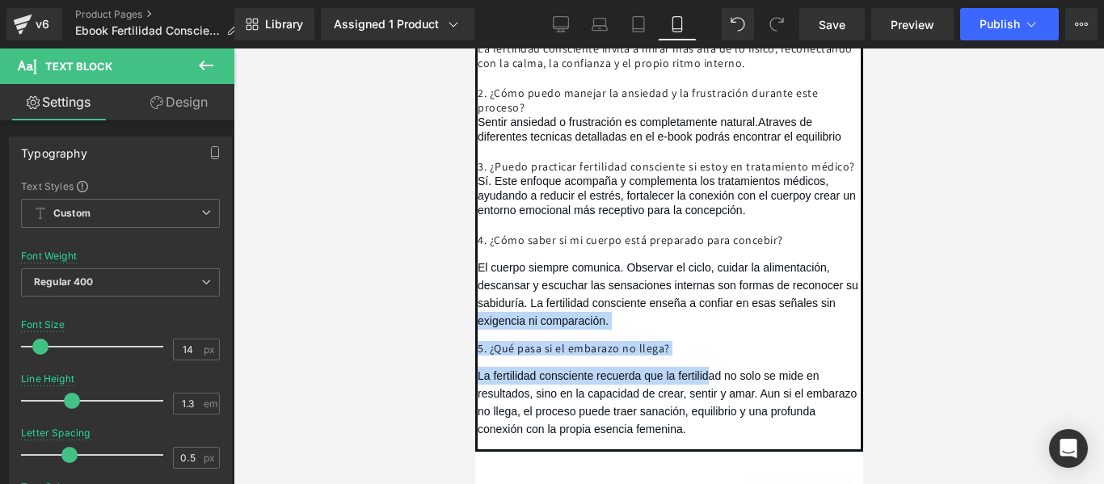
drag, startPoint x: 706, startPoint y: 337, endPoint x: 449, endPoint y: 313, distance: 258.1
click at [538, 369] on span "La fertilidad consciente recuerda que la fertilidad no solo se mide en resultad…" at bounding box center [666, 402] width 379 height 66
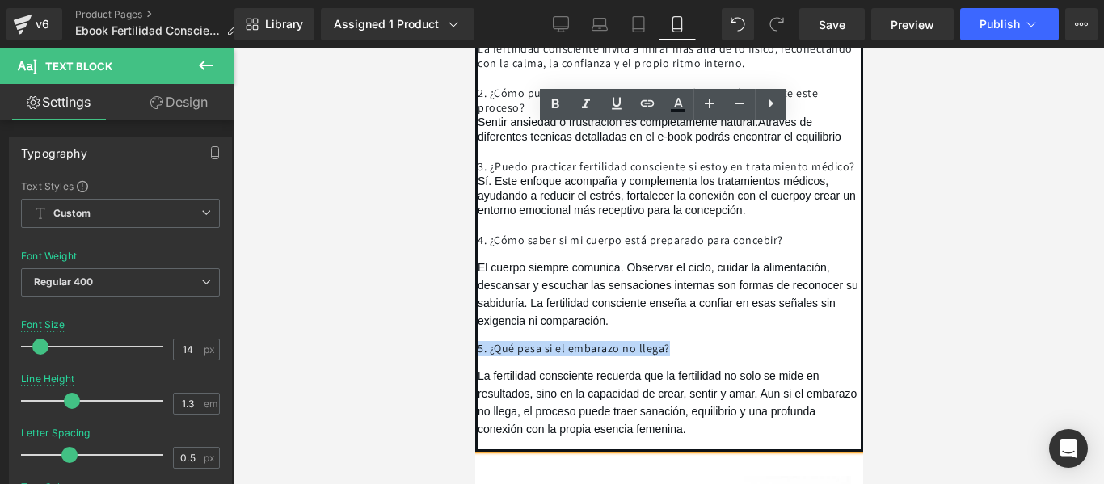
drag, startPoint x: 700, startPoint y: 326, endPoint x: 470, endPoint y: 312, distance: 230.7
click at [551, 103] on icon at bounding box center [554, 104] width 19 height 19
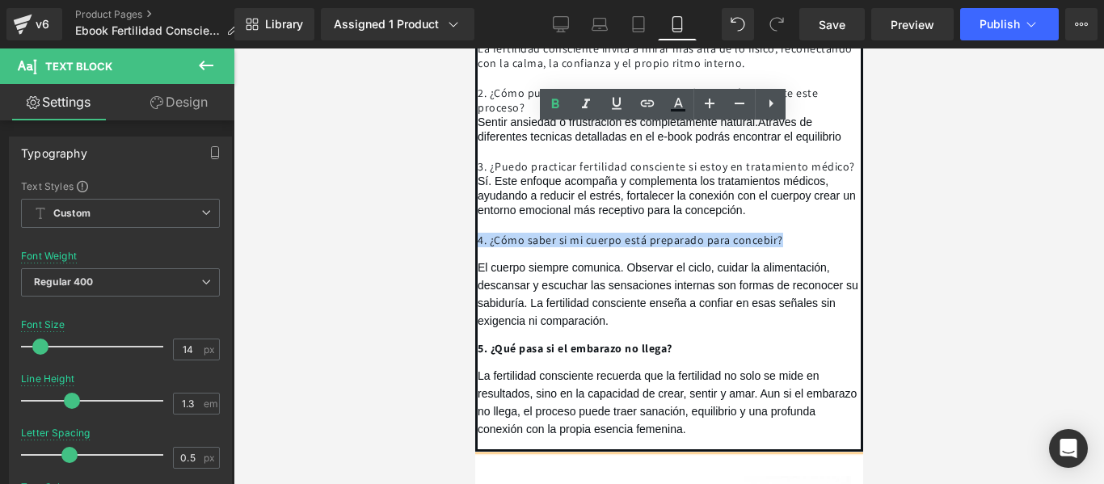
drag, startPoint x: 807, startPoint y: 221, endPoint x: 451, endPoint y: 202, distance: 356.8
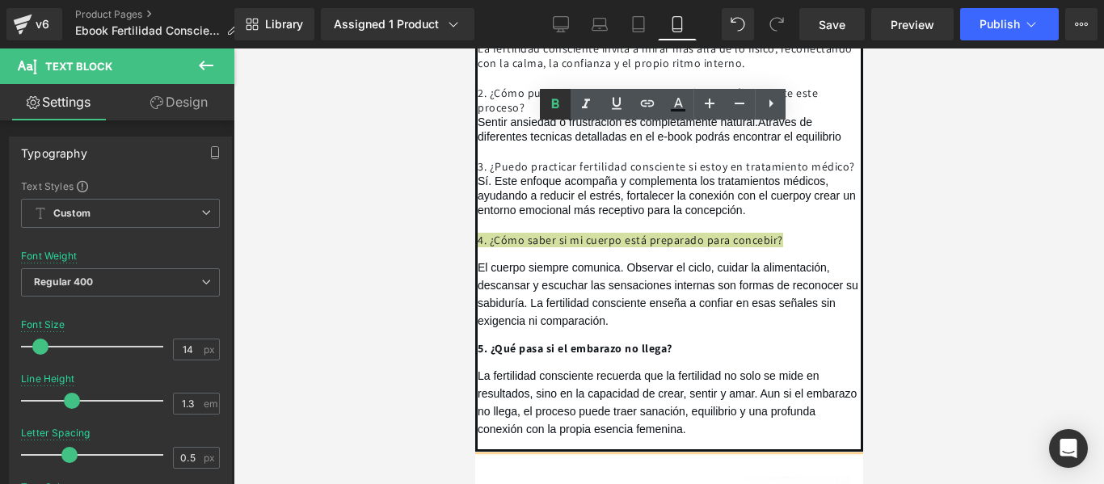
click at [550, 99] on icon at bounding box center [554, 104] width 19 height 19
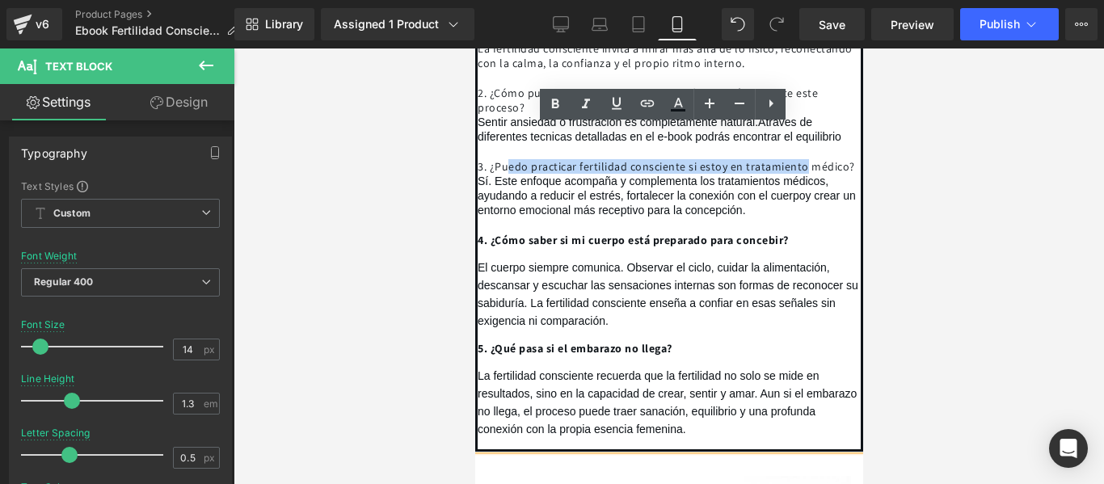
drag, startPoint x: 817, startPoint y: 128, endPoint x: 515, endPoint y: 126, distance: 302.2
click at [515, 145] on div "3. ¿Puedo practicar fertilidad consciente si estoy en tratamiento médico?" at bounding box center [668, 159] width 383 height 29
click at [701, 159] on span "3. ¿Puedo practicar fertilidad consciente si estoy en tratamiento médico?" at bounding box center [665, 166] width 377 height 15
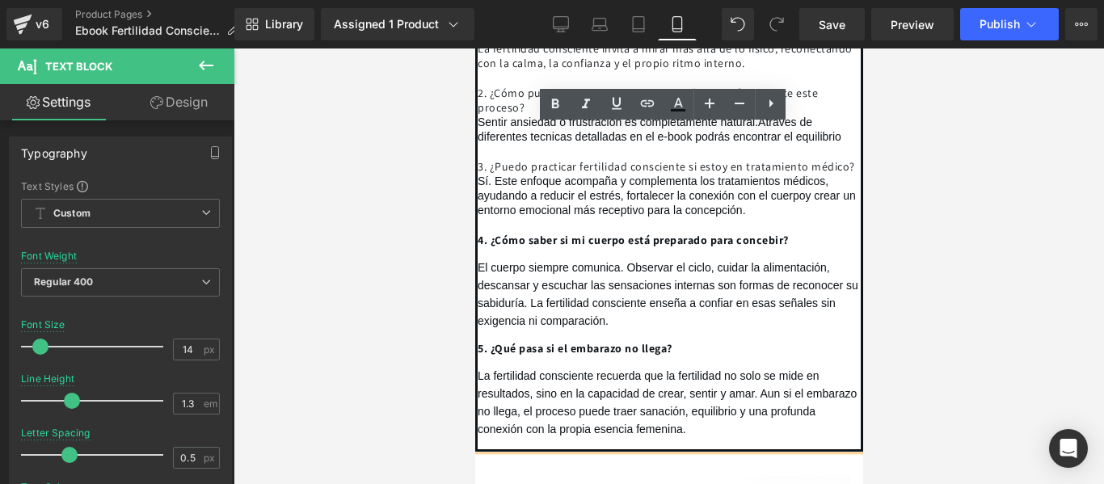
drag, startPoint x: 848, startPoint y: 139, endPoint x: 825, endPoint y: 136, distance: 23.7
click at [847, 139] on div "PREGUNTAS FRECUENTES : 1. ¿Por qué me cuesta quedar embarazada si todo parece e…" at bounding box center [668, 216] width 388 height 472
click at [821, 159] on span "3. ¿Puedo practicar fertilidad consciente si estoy en tratamiento médico?" at bounding box center [665, 166] width 377 height 15
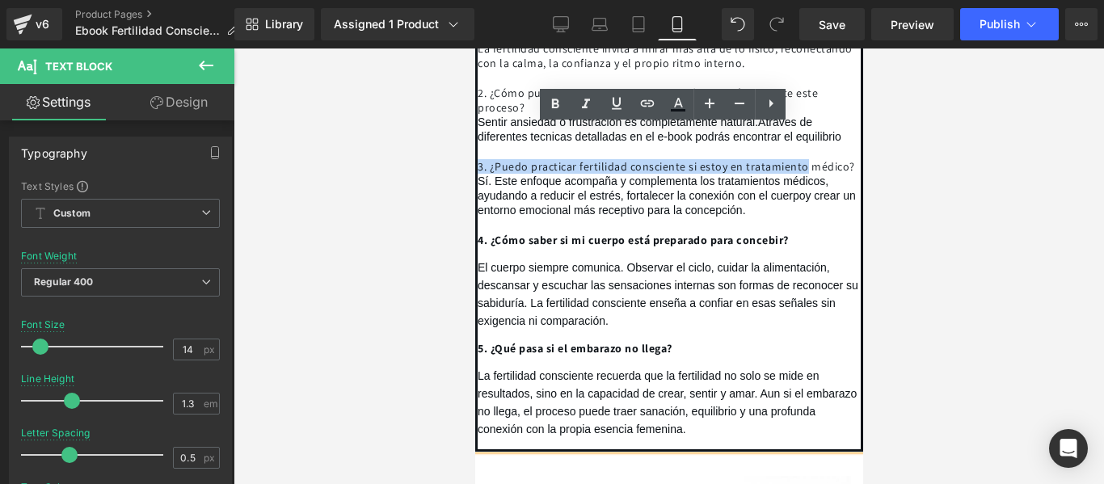
drag, startPoint x: 826, startPoint y: 130, endPoint x: 946, endPoint y: 176, distance: 128.1
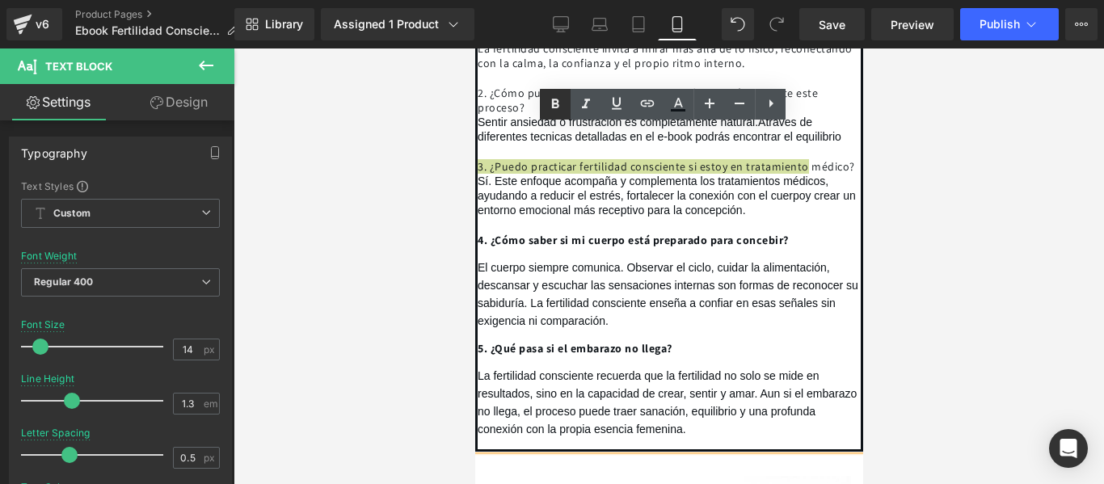
click at [554, 104] on icon at bounding box center [555, 104] width 7 height 10
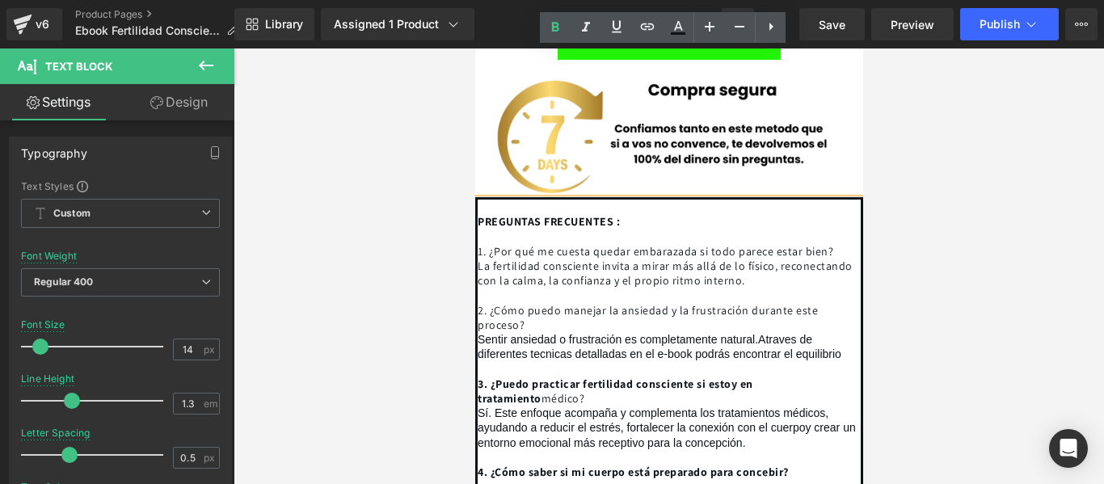
scroll to position [4915, 0]
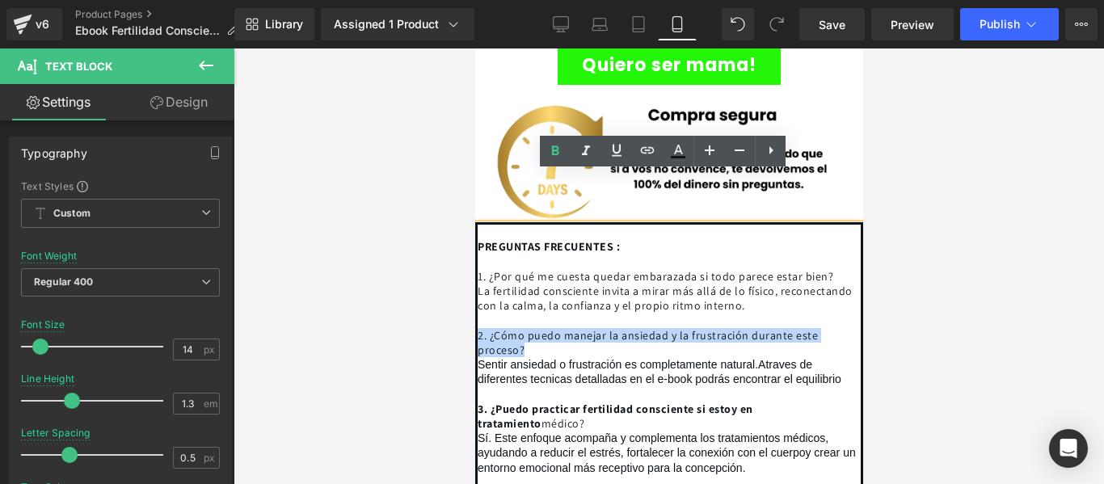
drag, startPoint x: 524, startPoint y: 302, endPoint x: 476, endPoint y: 296, distance: 48.9
click at [477, 328] on div "2. ¿Cómo puedo manejar la ansiedad y la frustración durante este proceso?" at bounding box center [668, 342] width 383 height 29
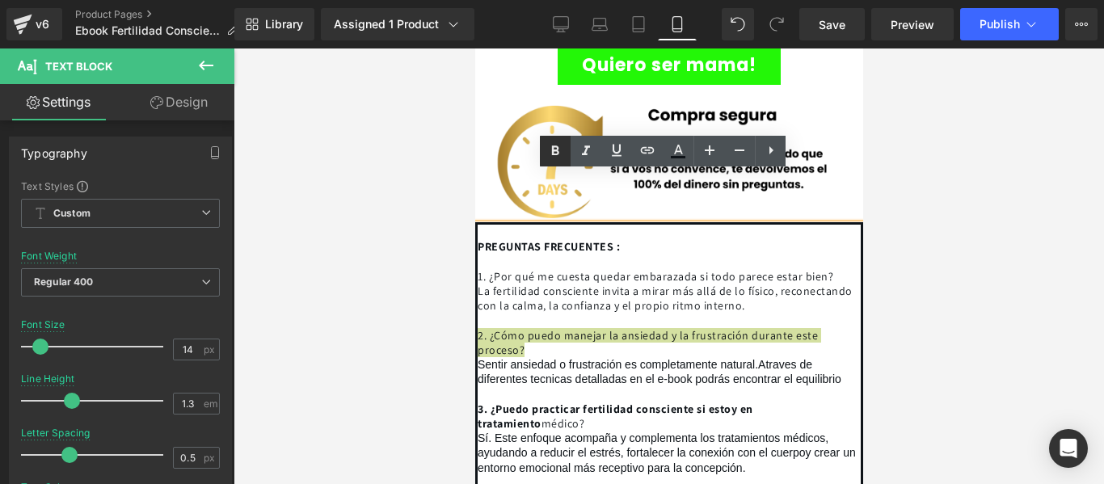
click at [546, 148] on icon at bounding box center [554, 150] width 19 height 19
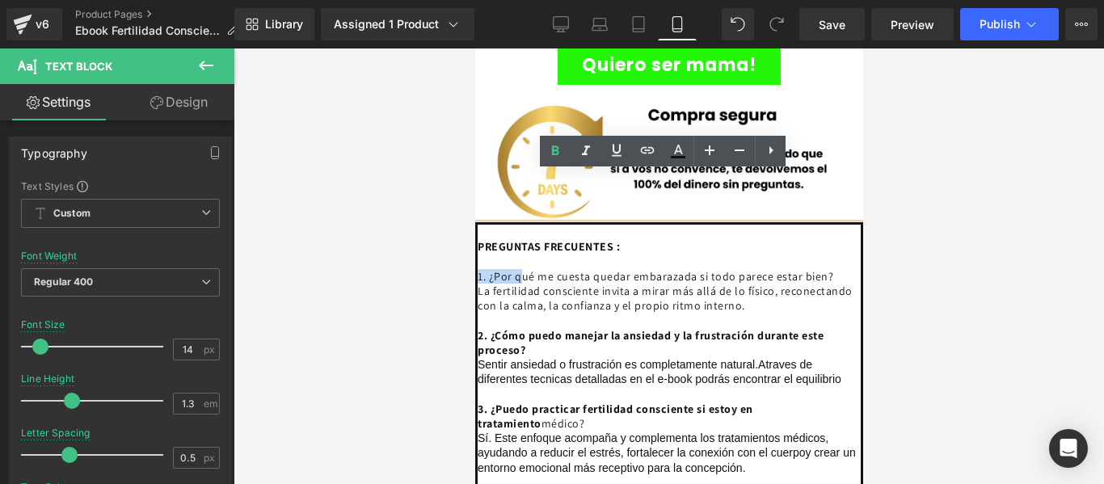
drag, startPoint x: 526, startPoint y: 229, endPoint x: 477, endPoint y: 231, distance: 49.3
click at [477, 269] on span "1. ¿Por qué me cuesta quedar embarazada si todo parece estar bien?" at bounding box center [654, 276] width 355 height 15
click at [516, 237] on div "PREGUNTAS FRECUENTES : 1. ¿Por qué me cuesta quedar embarazada si todo parece e…" at bounding box center [668, 465] width 388 height 486
drag, startPoint x: 518, startPoint y: 238, endPoint x: 471, endPoint y: 214, distance: 52.8
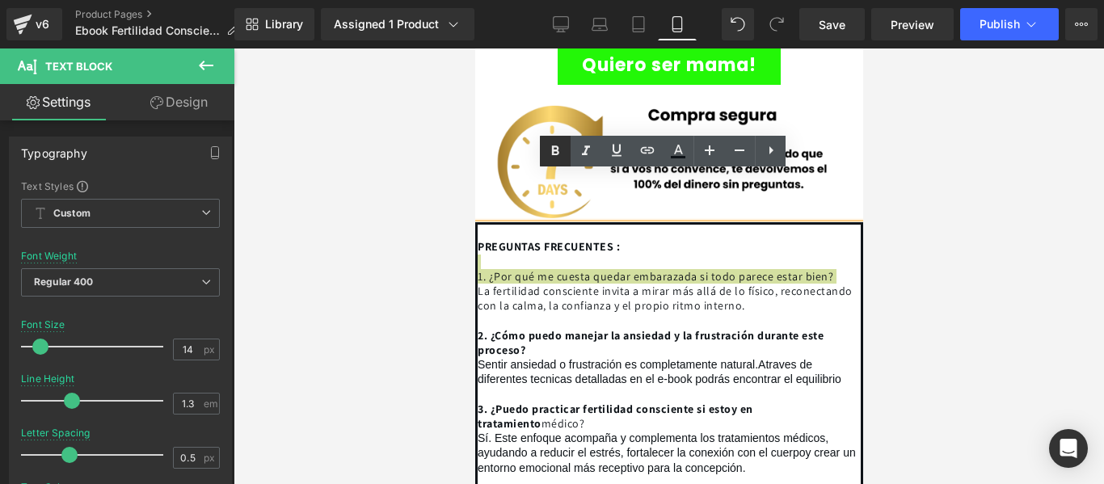
click at [553, 145] on icon at bounding box center [554, 150] width 19 height 19
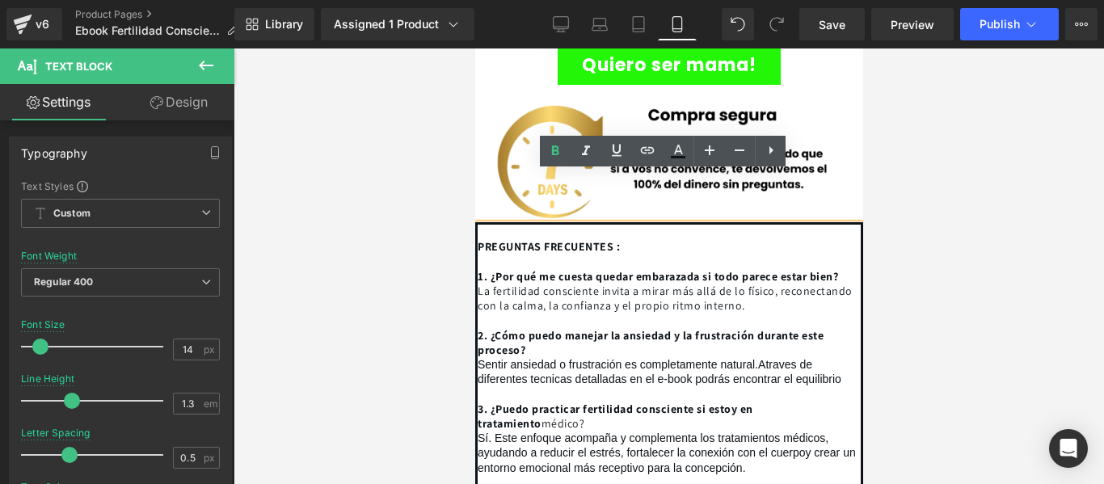
click at [600, 284] on undefined "La fertilidad consciente invita a mirar más allá de lo físico, reconectando con…" at bounding box center [664, 298] width 375 height 29
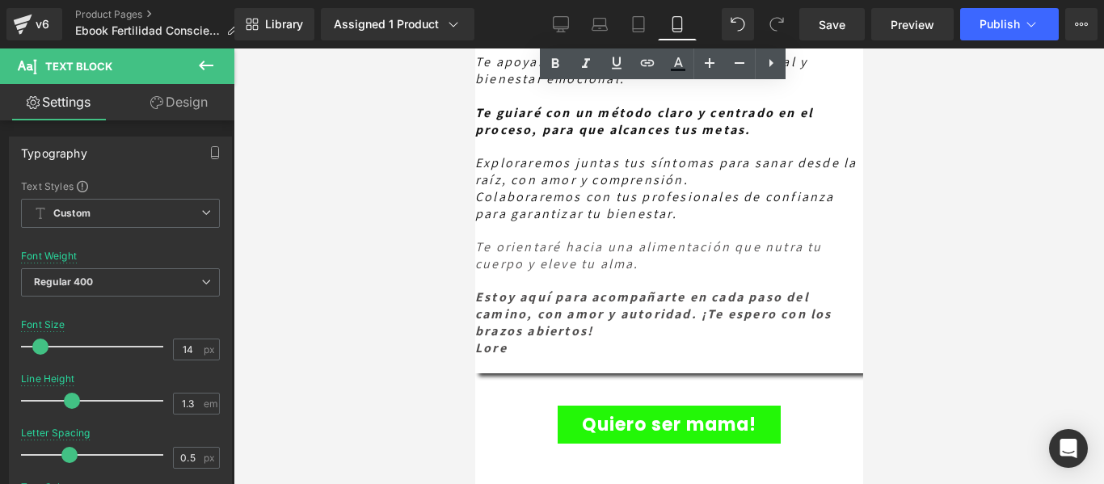
scroll to position [6127, 0]
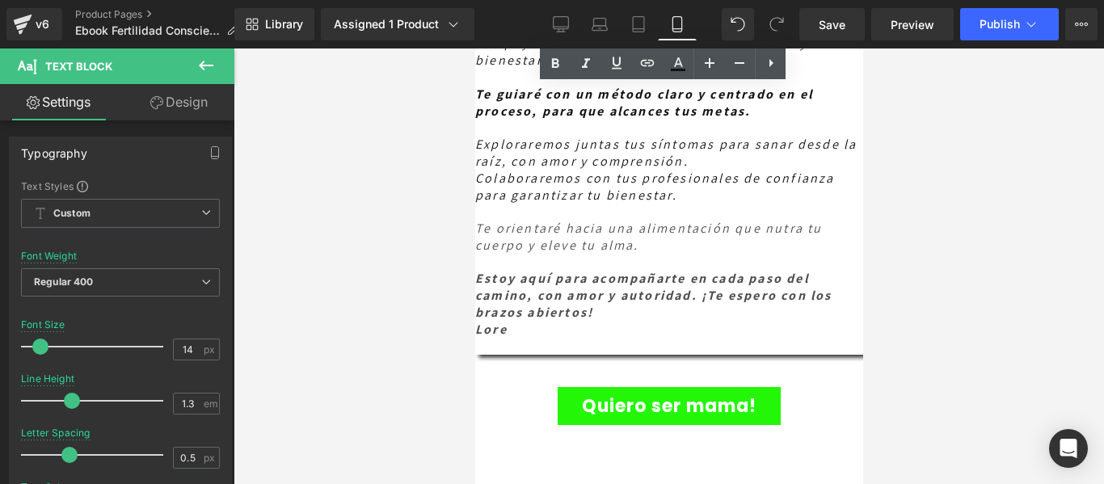
click at [513, 322] on div "Lore" at bounding box center [668, 330] width 388 height 17
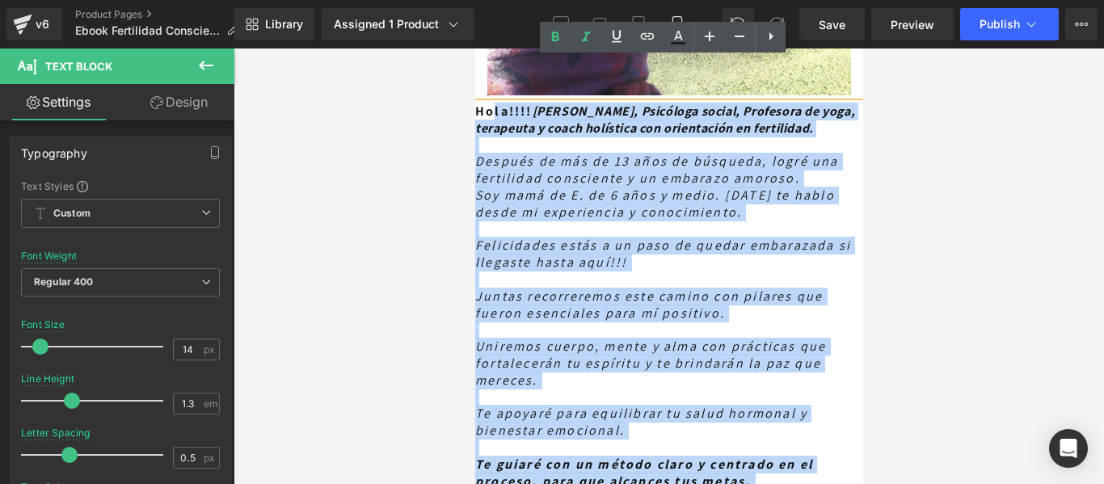
scroll to position [5739, 0]
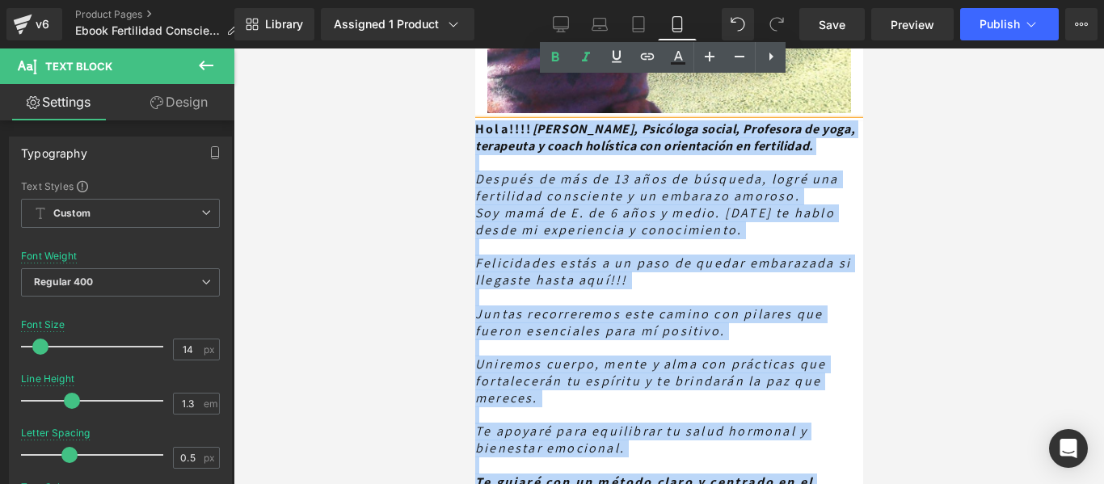
drag, startPoint x: 500, startPoint y: 301, endPoint x: 475, endPoint y: 84, distance: 218.8
click at [475, 121] on div "Hola!!!! [PERSON_NAME], Psicóloga social, Profesora de yoga, terapeuta y coach …" at bounding box center [668, 431] width 388 height 621
copy div "Lore!!!! Ips Dolo Sitametcon, Adipiscin elitse, Doeiusmod te inci, utlaboree d …"
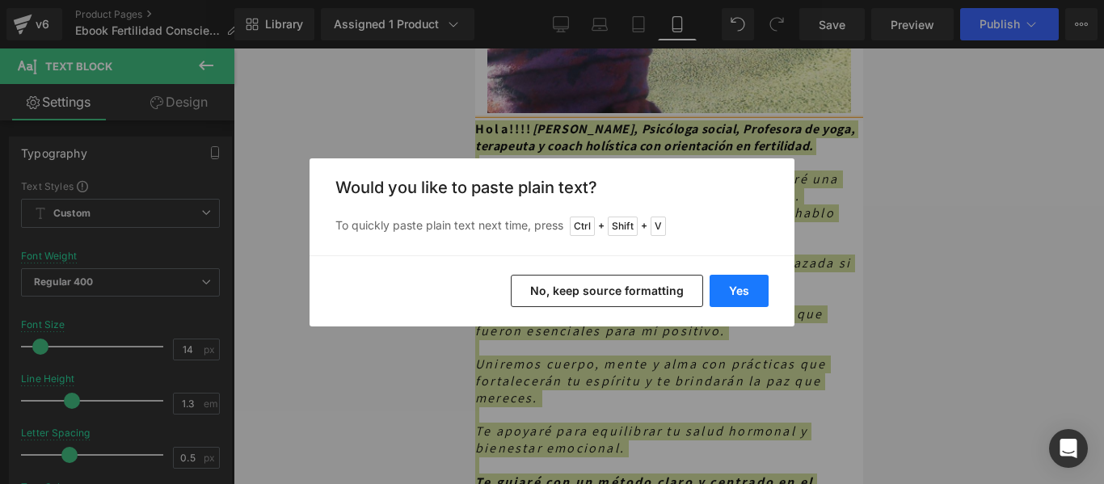
click at [739, 294] on button "Yes" at bounding box center [738, 291] width 59 height 32
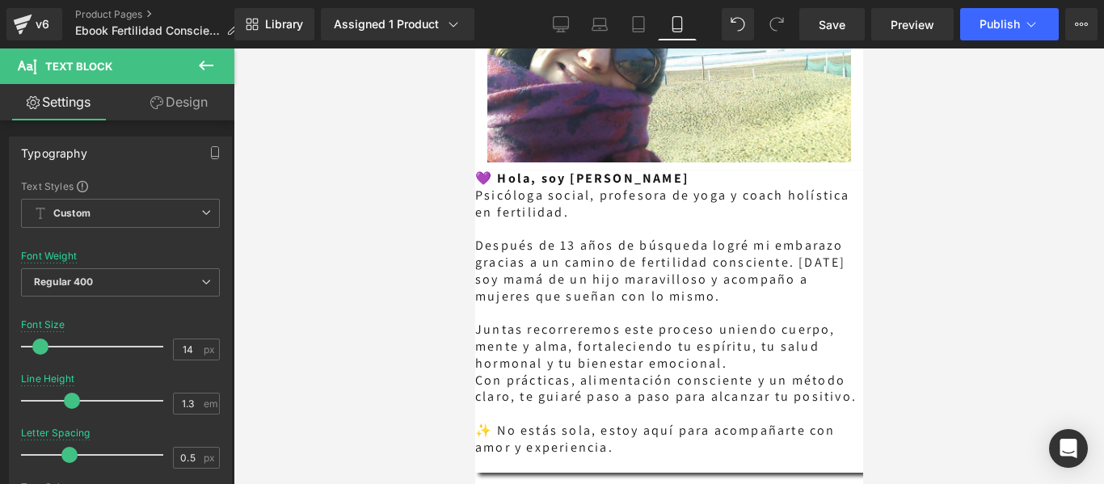
scroll to position [5820, 0]
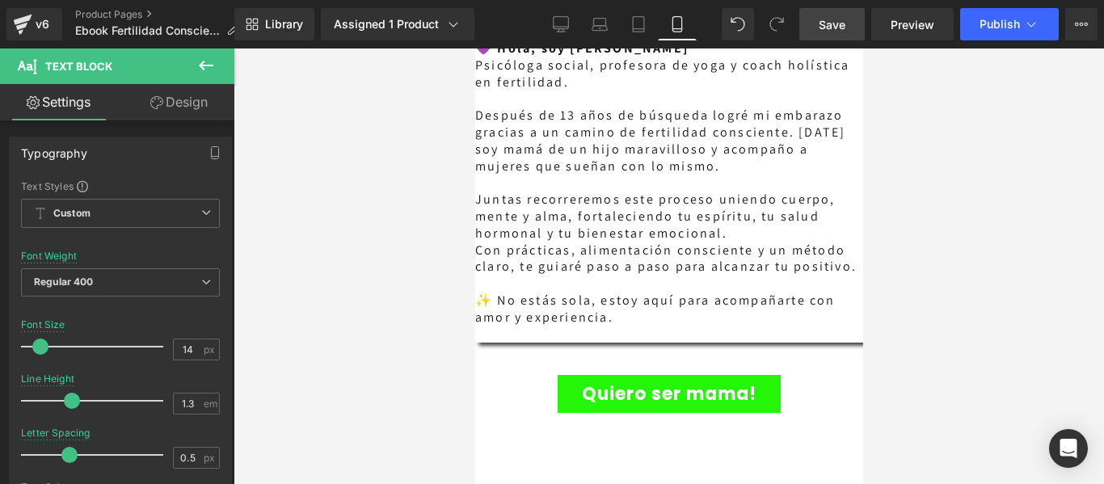
click at [835, 17] on span "Save" at bounding box center [831, 24] width 27 height 17
click at [679, 18] on icon at bounding box center [677, 24] width 16 height 16
click at [830, 27] on span "Save" at bounding box center [831, 24] width 27 height 17
click at [681, 19] on icon at bounding box center [676, 24] width 9 height 15
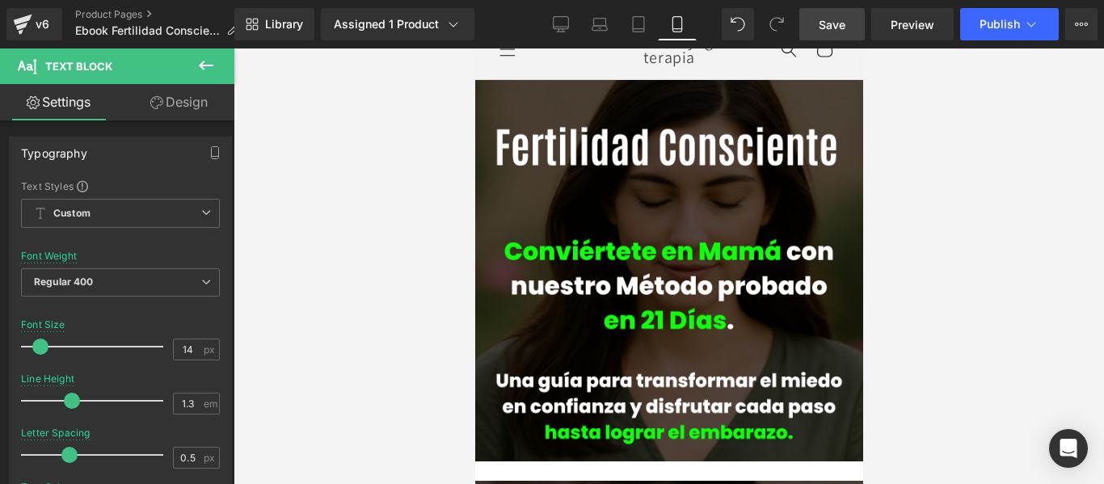
scroll to position [0, 0]
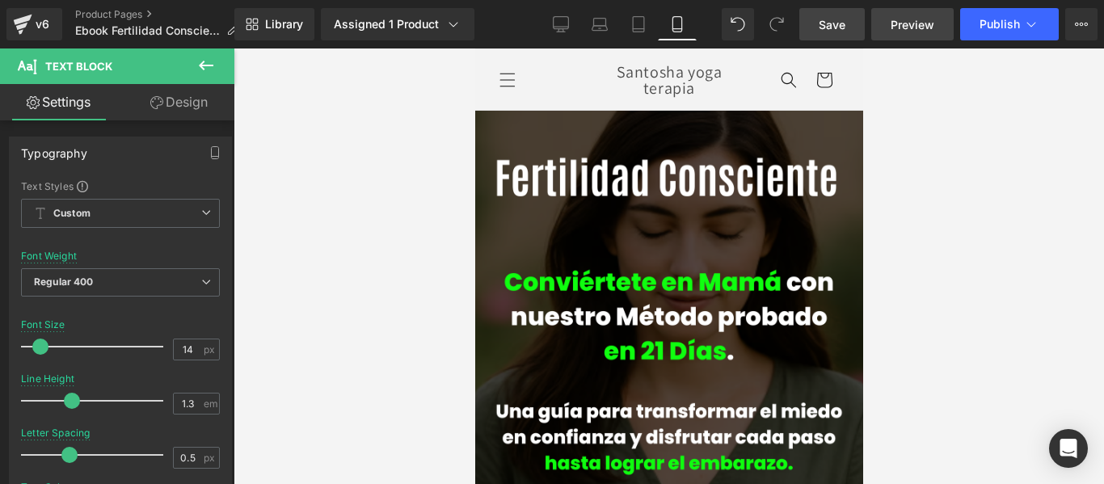
click at [914, 25] on span "Preview" at bounding box center [912, 24] width 44 height 17
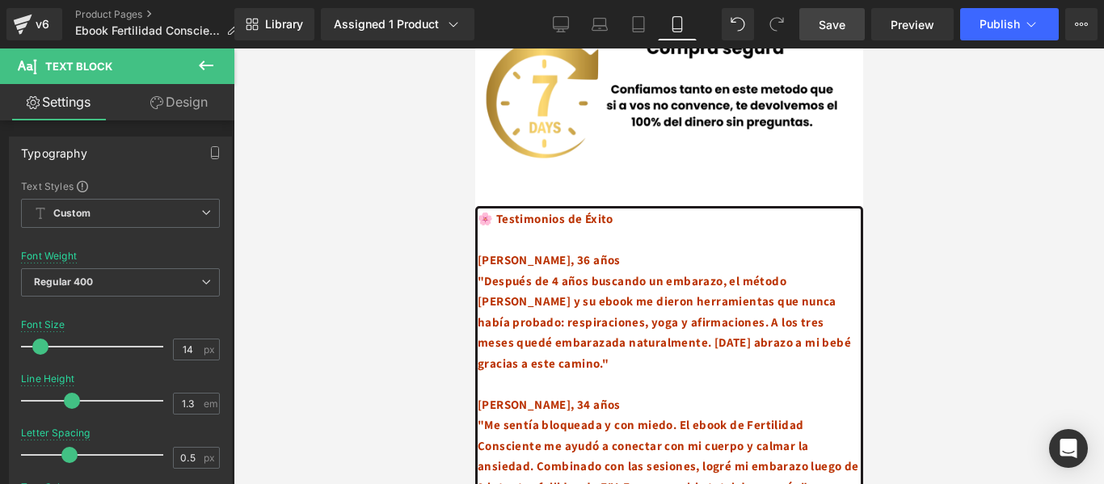
scroll to position [3636, 0]
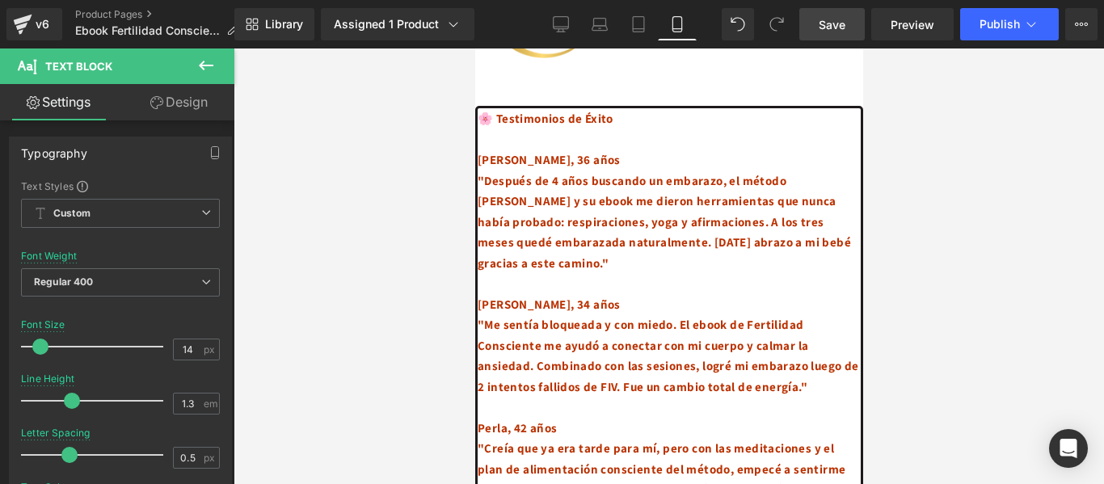
click at [681, 22] on icon at bounding box center [677, 24] width 16 height 16
click at [198, 60] on icon at bounding box center [205, 65] width 19 height 19
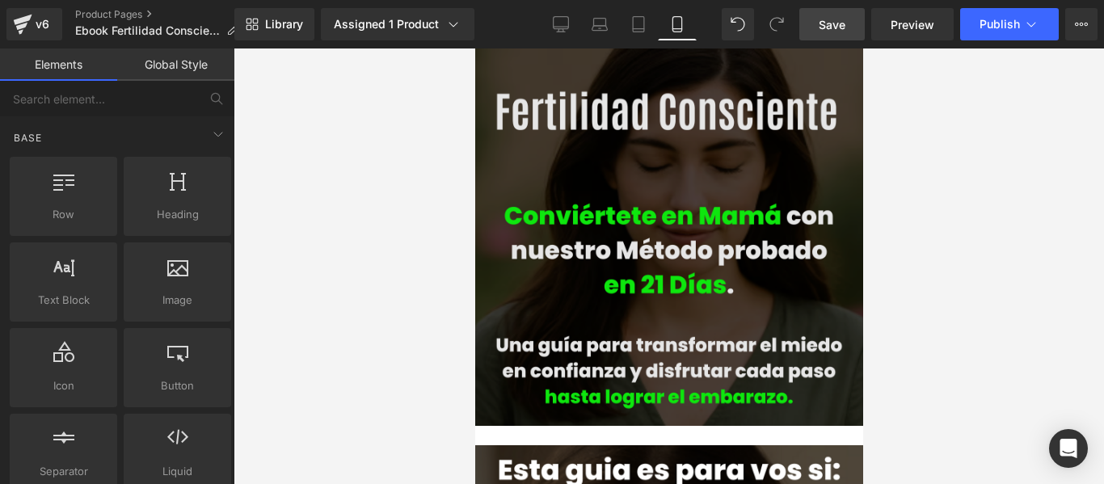
scroll to position [0, 0]
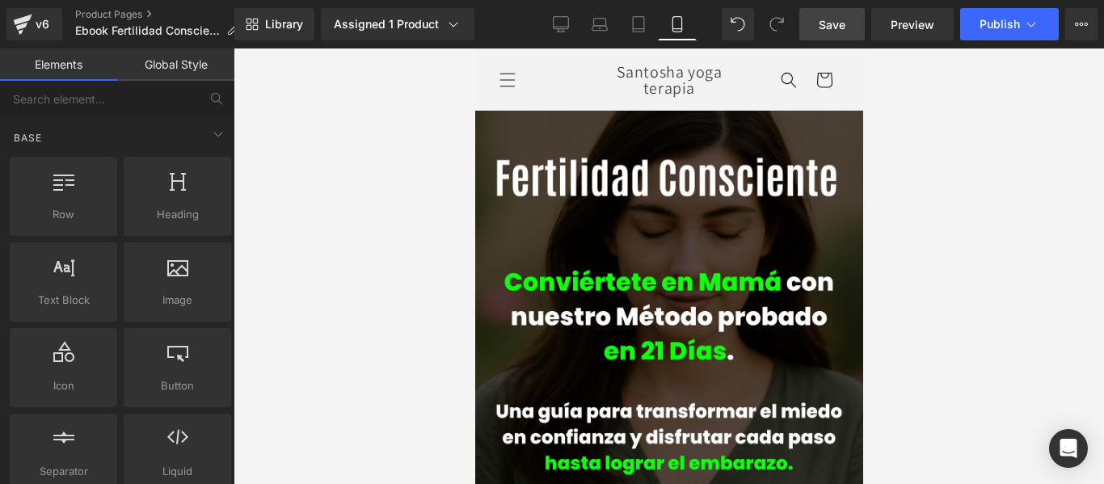
click at [930, 163] on div at bounding box center [668, 265] width 870 height 435
click at [831, 28] on span "Save" at bounding box center [831, 24] width 27 height 17
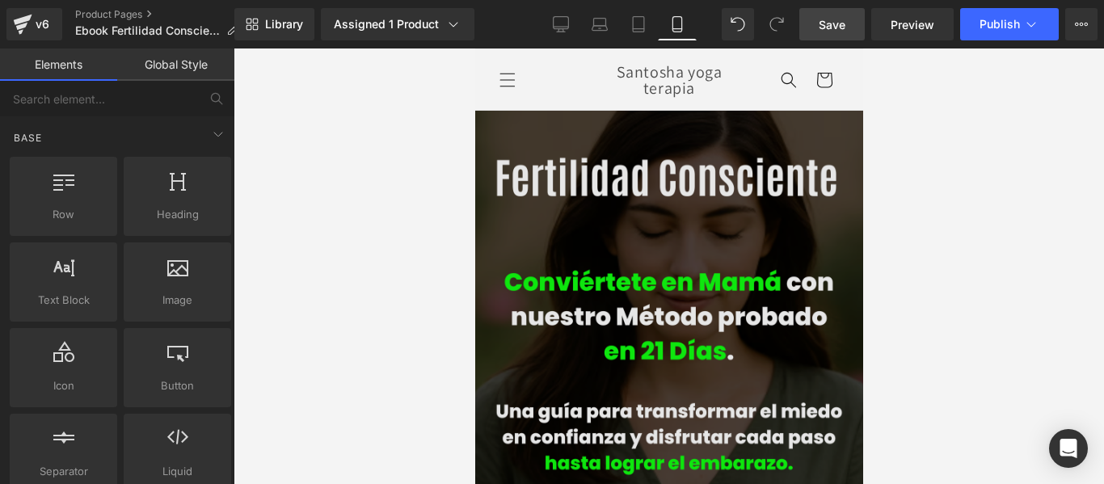
click at [501, 131] on img at bounding box center [668, 301] width 388 height 381
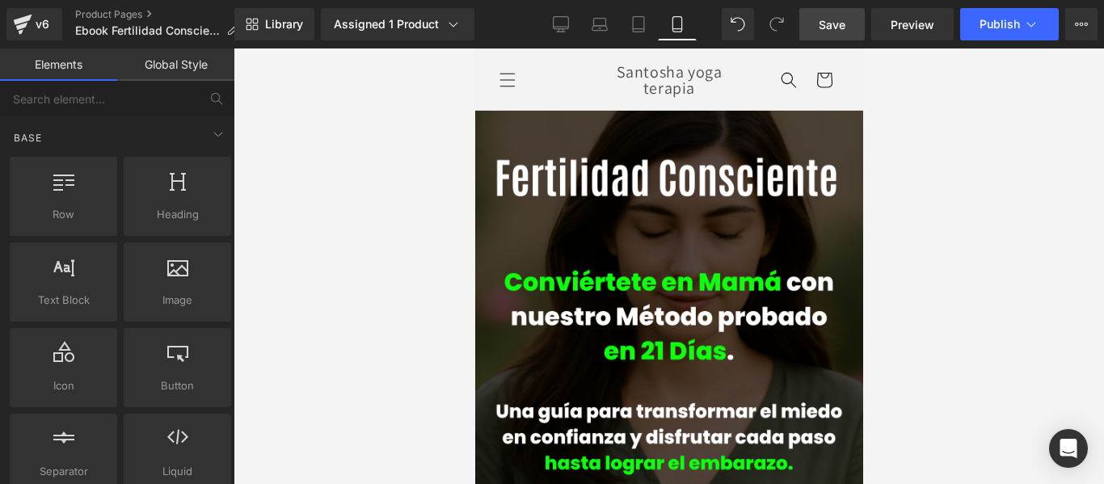
click at [972, 156] on div at bounding box center [668, 265] width 870 height 435
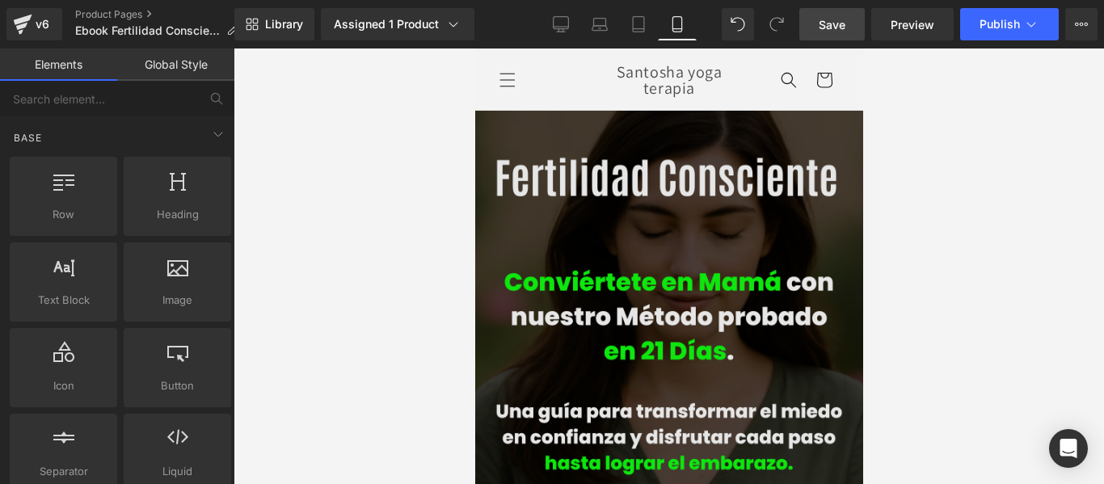
click at [678, 126] on img at bounding box center [668, 301] width 388 height 381
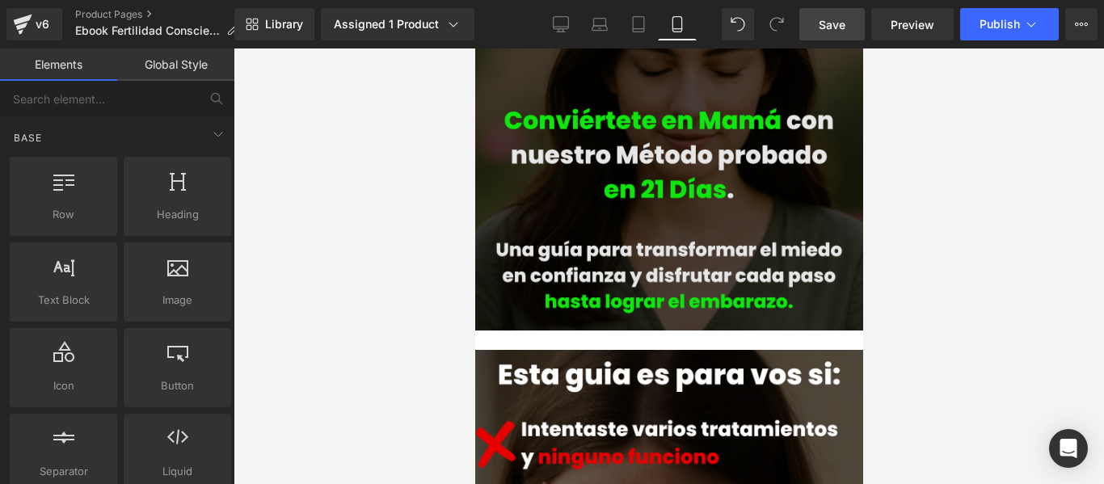
scroll to position [404, 0]
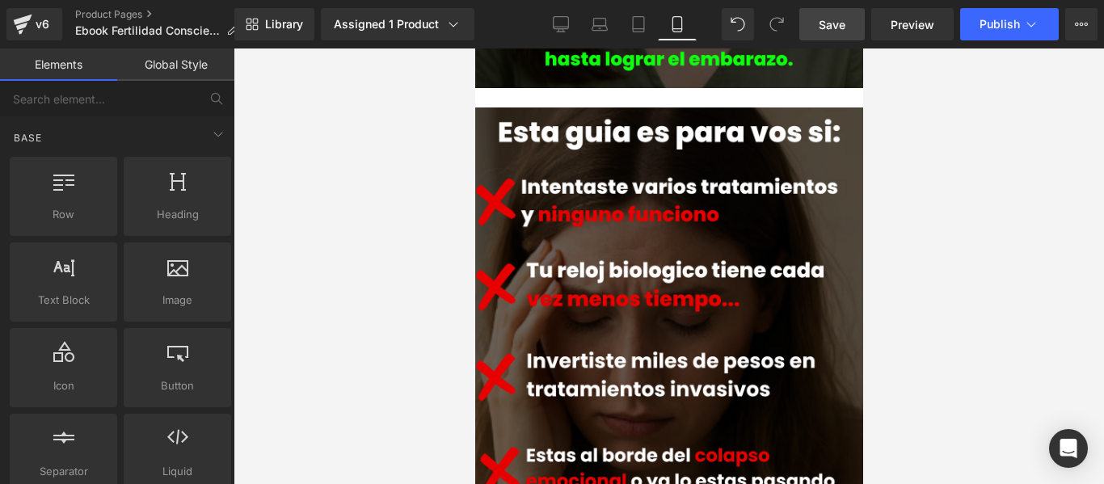
click at [818, 27] on link "Save" at bounding box center [831, 24] width 65 height 32
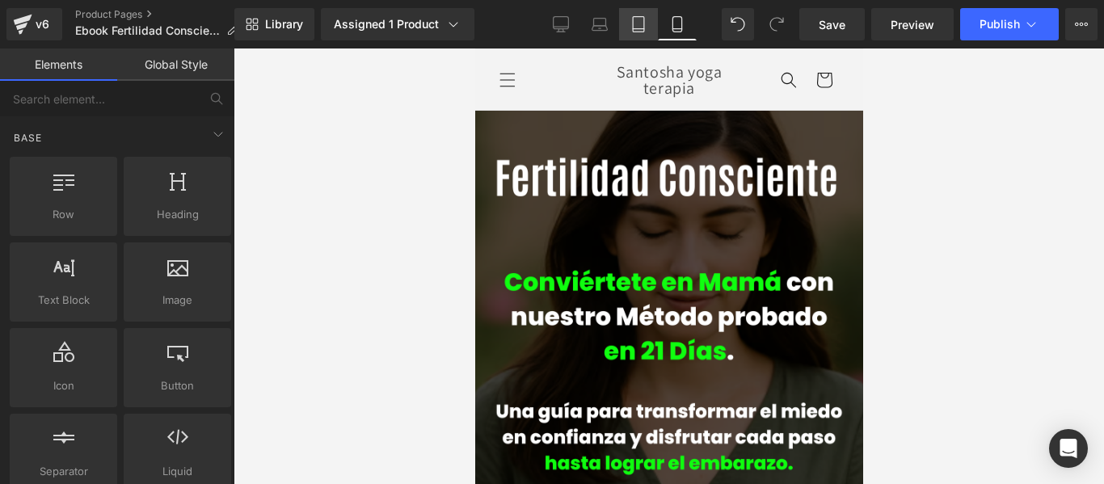
click at [641, 24] on icon at bounding box center [638, 24] width 16 height 16
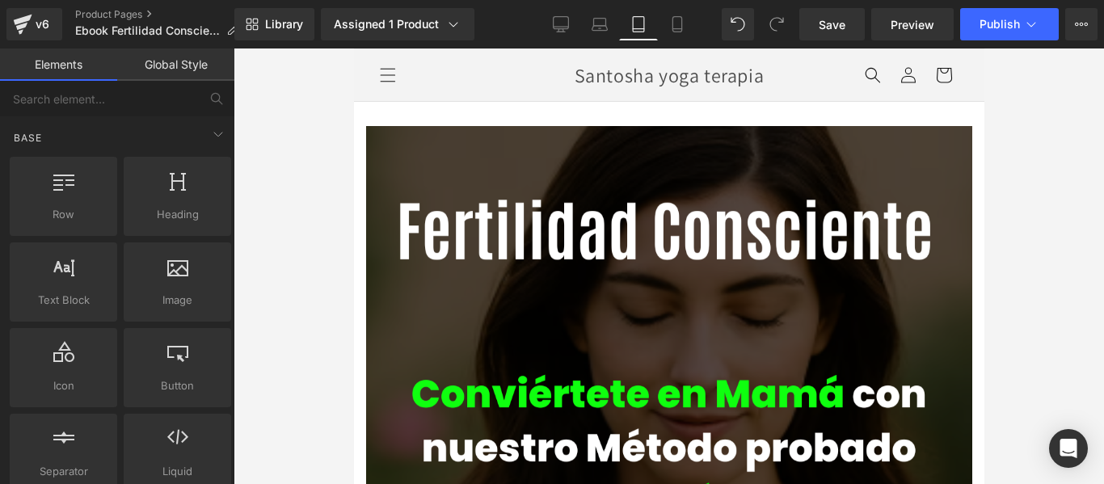
click at [678, 6] on div "Library Assigned 1 Product Product Preview Fertilidad Consciente Manage assigne…" at bounding box center [668, 24] width 869 height 48
click at [679, 27] on icon at bounding box center [677, 24] width 16 height 16
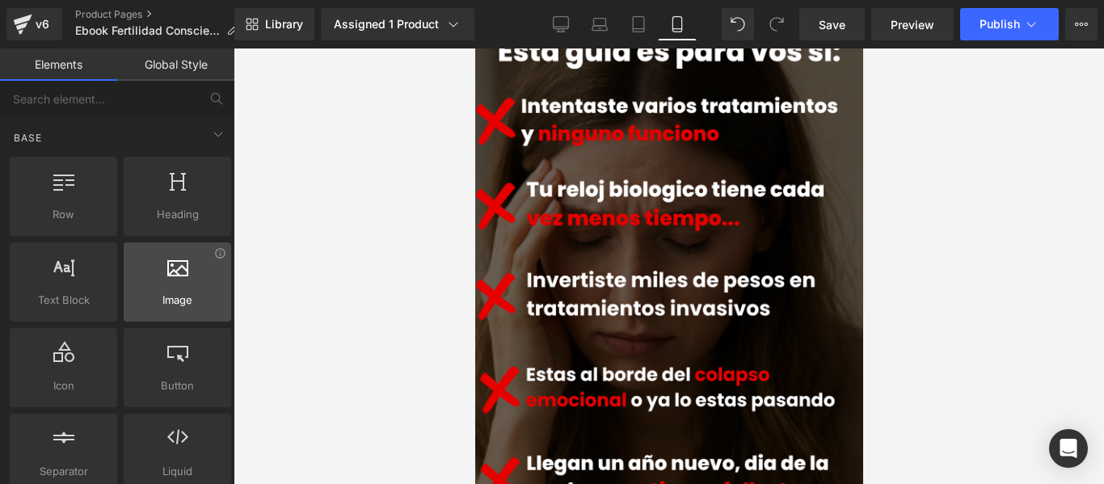
click at [185, 278] on div at bounding box center [177, 273] width 98 height 36
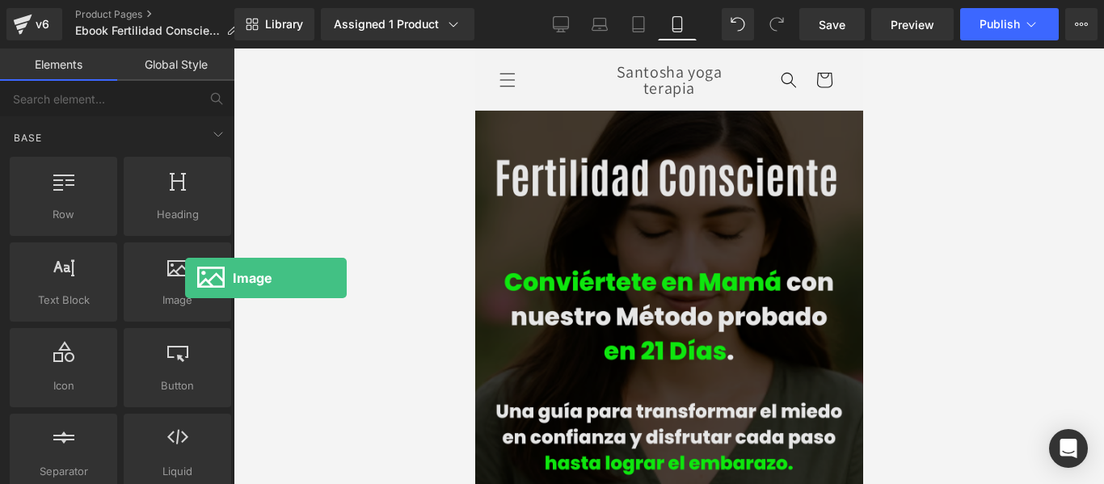
click at [582, 132] on img at bounding box center [668, 301] width 388 height 381
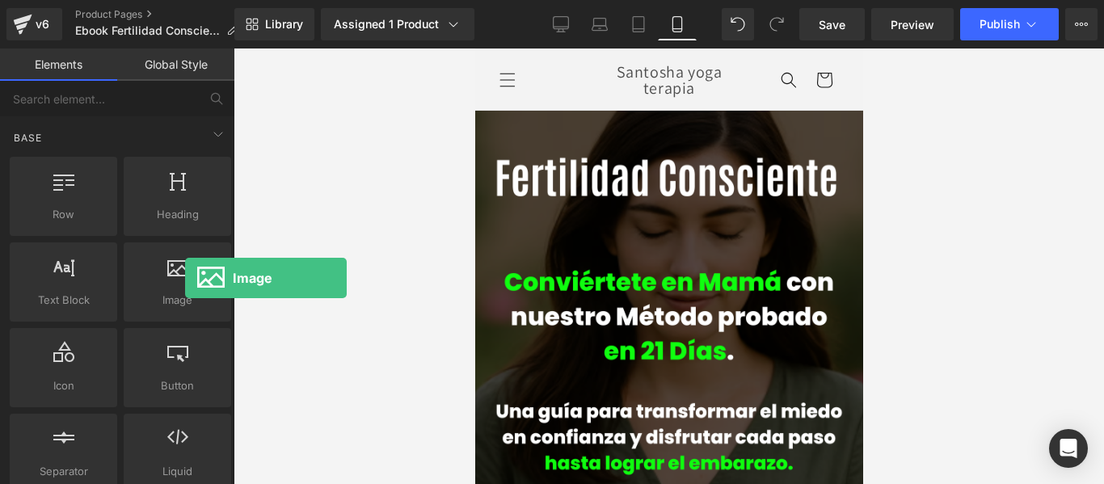
click at [241, 285] on div at bounding box center [668, 265] width 870 height 435
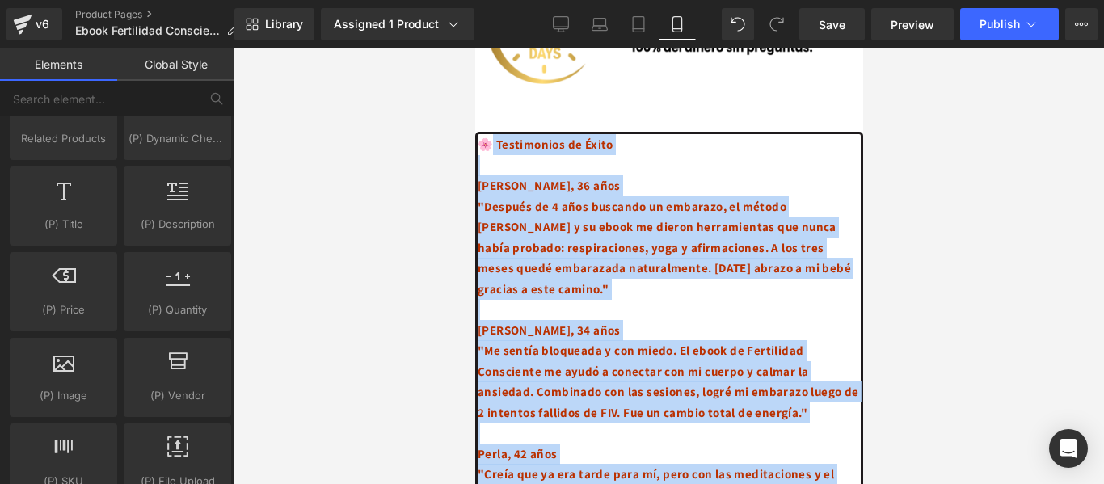
scroll to position [3589, 0]
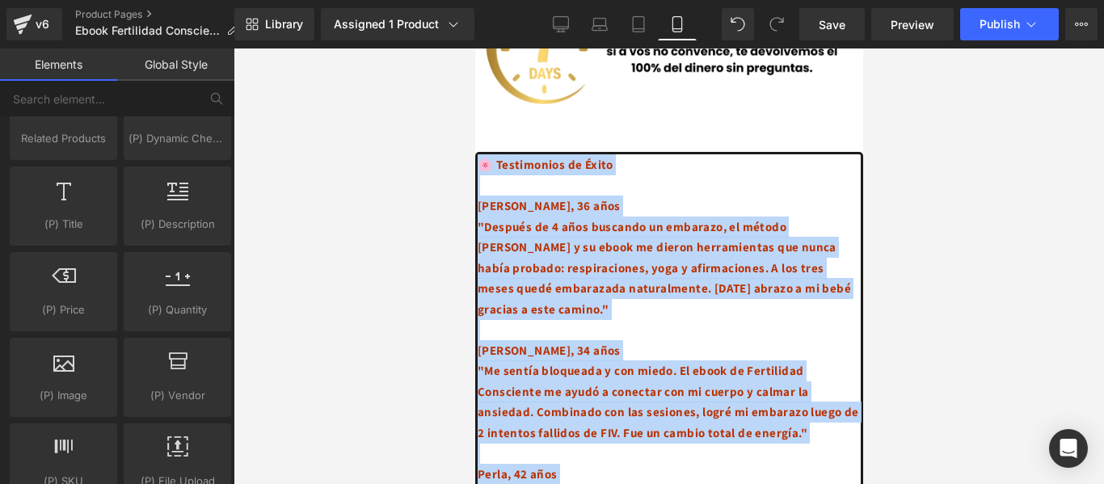
drag, startPoint x: 667, startPoint y: 397, endPoint x: 481, endPoint y: 86, distance: 362.7
click at [578, 157] on strong "🌸 Testimonios de Éxito" at bounding box center [545, 164] width 136 height 15
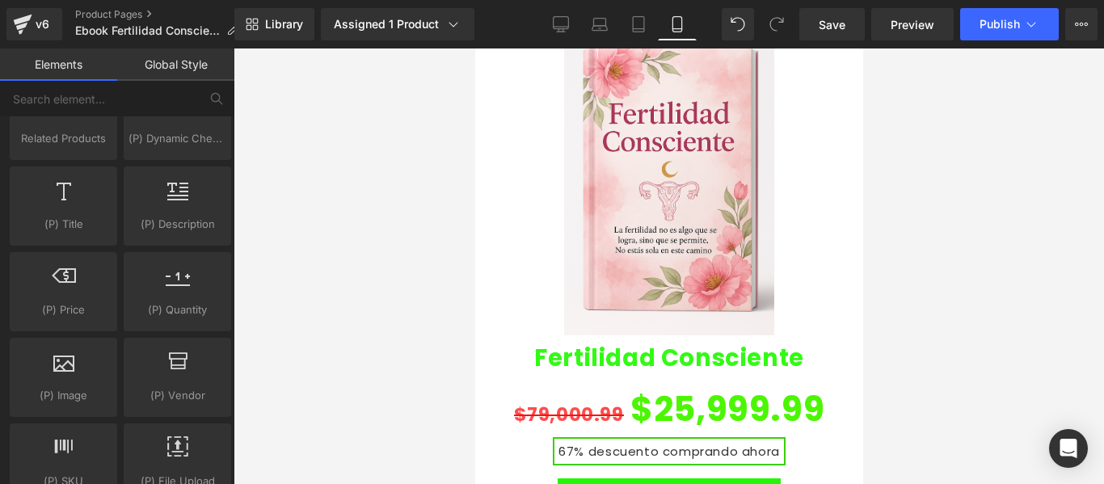
scroll to position [2539, 0]
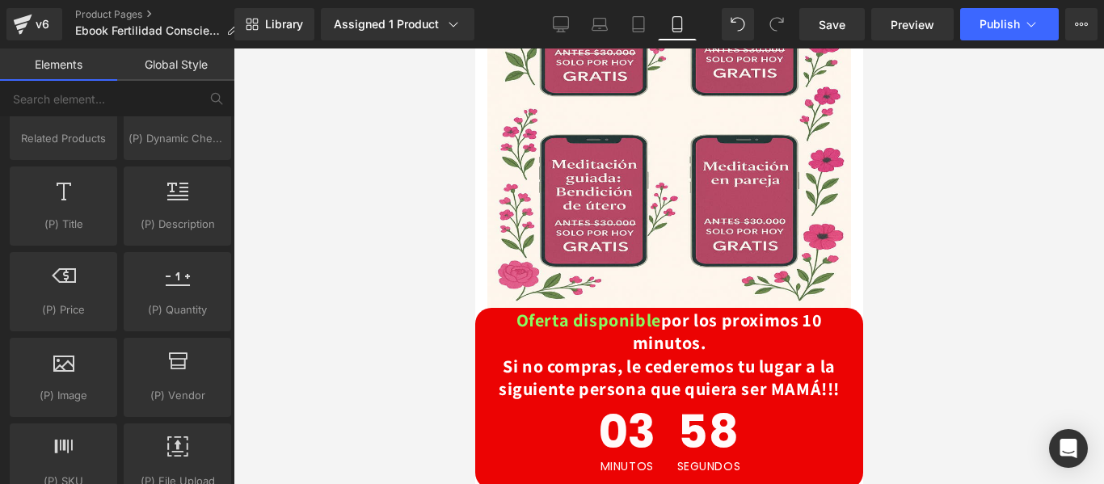
click at [1032, 184] on div at bounding box center [668, 265] width 870 height 435
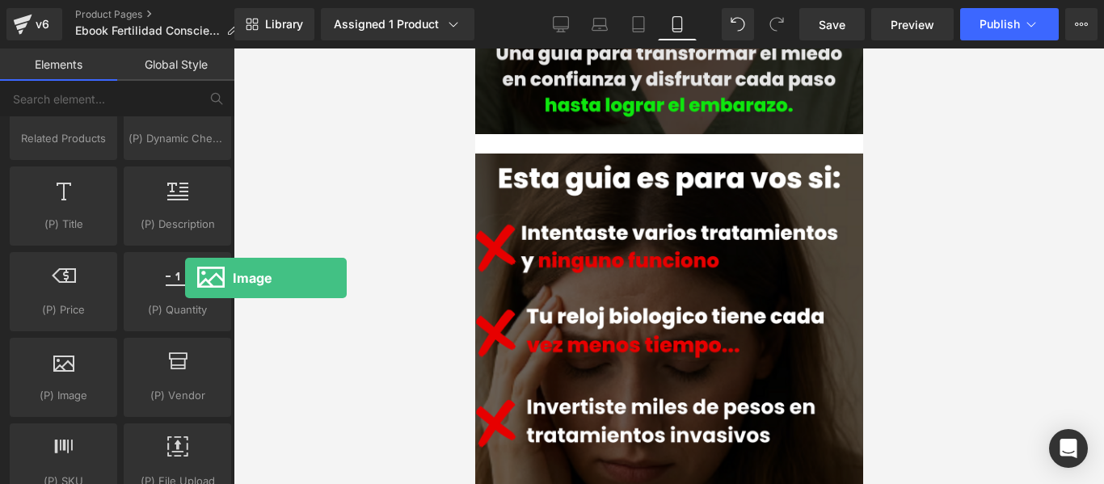
scroll to position [0, 0]
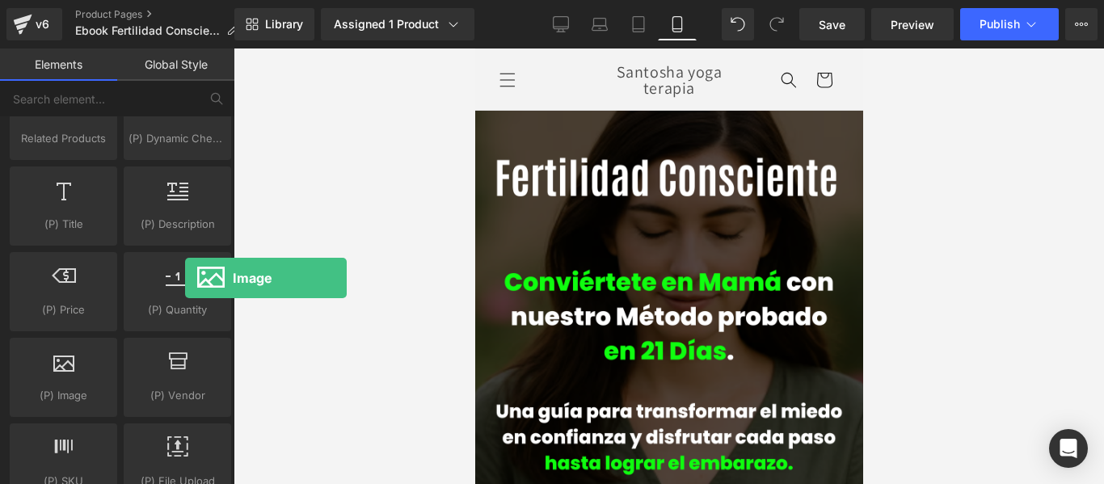
click at [982, 175] on div at bounding box center [668, 265] width 870 height 435
click at [372, 163] on div at bounding box center [668, 265] width 870 height 435
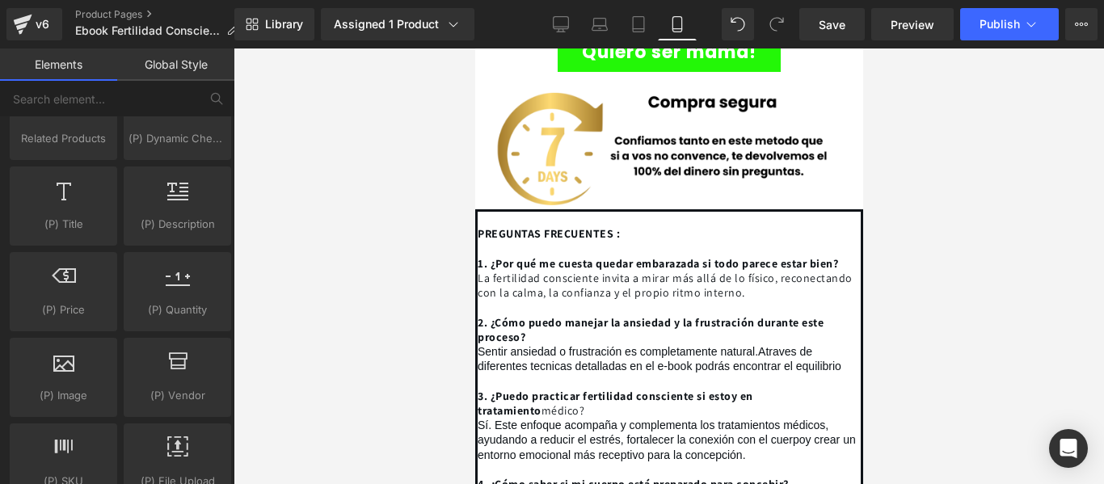
scroll to position [5009, 0]
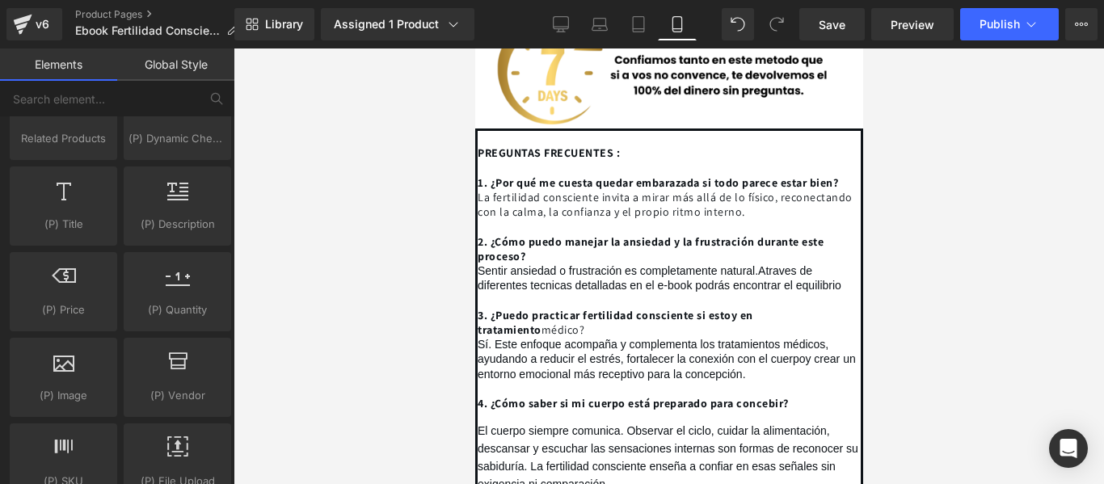
click at [477, 175] on span "1. ¿Por qué me cuesta quedar embarazada si todo parece estar bien?" at bounding box center [657, 182] width 360 height 15
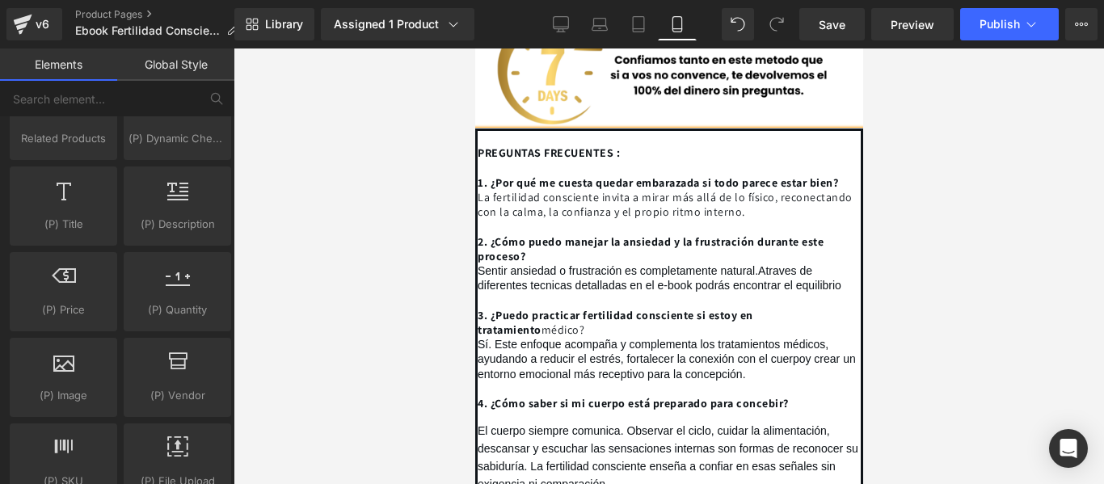
click at [477, 175] on span "1. ¿Por qué me cuesta quedar embarazada si todo parece estar bien?" at bounding box center [657, 182] width 360 height 15
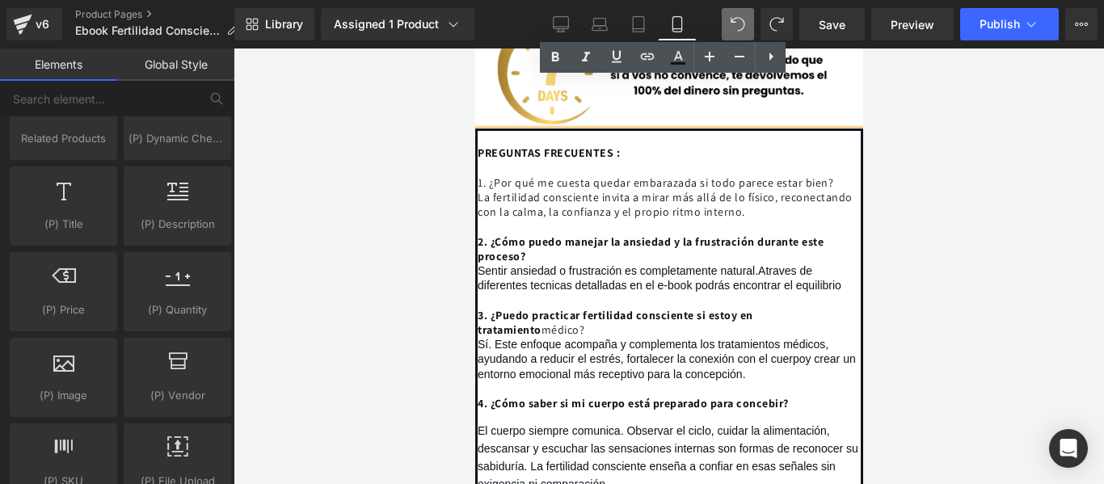
click at [477, 175] on span "1. ¿Por qué me cuesta quedar embarazada si todo parece estar bien?" at bounding box center [654, 182] width 355 height 15
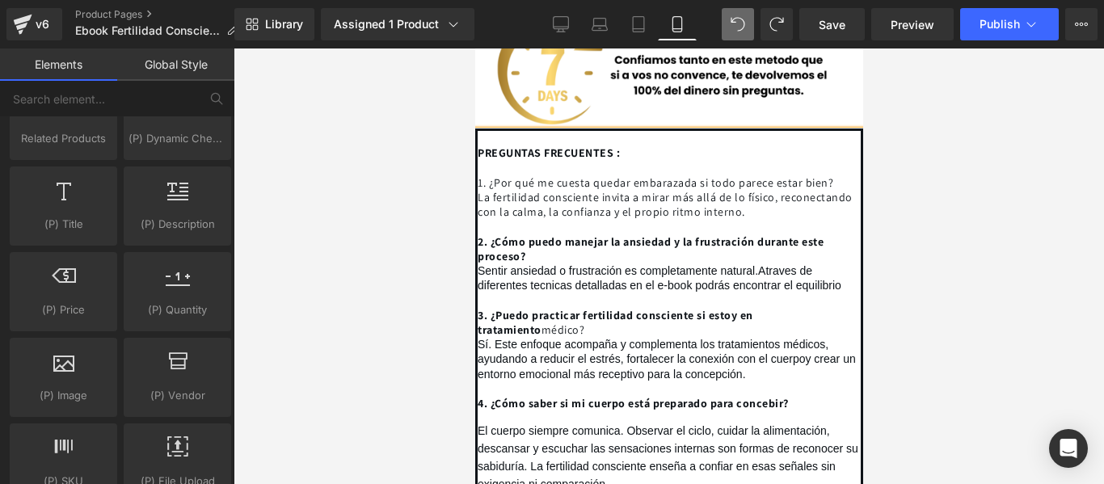
click at [477, 234] on strong "2. ¿Cómo puedo manejar la ansiedad y la frustración durante este proceso?" at bounding box center [650, 248] width 346 height 29
click at [474, 279] on div "PREGUNTAS FRECUENTES : 1. ¿Por qué me cuesta quedar embarazada si todo parece e…" at bounding box center [668, 371] width 388 height 486
click at [475, 367] on div "PREGUNTAS FRECUENTES : 1. ¿Por qué me cuesta quedar embarazada si todo parece e…" at bounding box center [668, 371] width 388 height 486
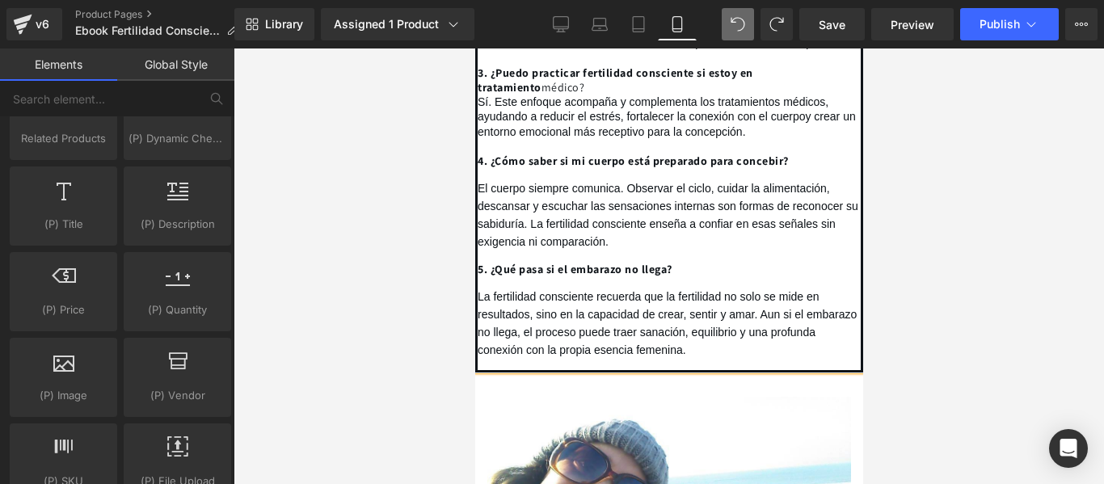
click at [477, 262] on strong "5. ¿Qué pasa si el embarazo no llega?" at bounding box center [574, 269] width 195 height 15
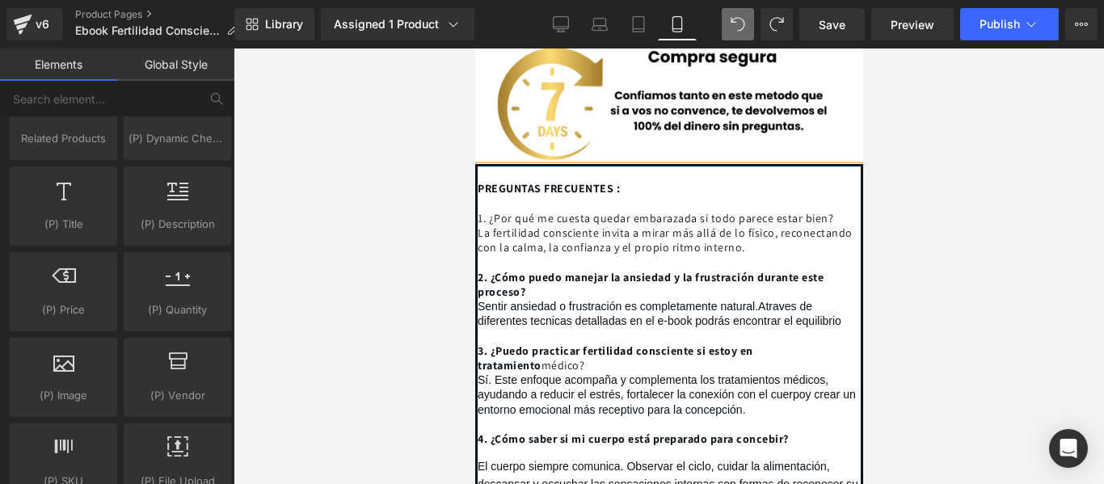
scroll to position [4928, 0]
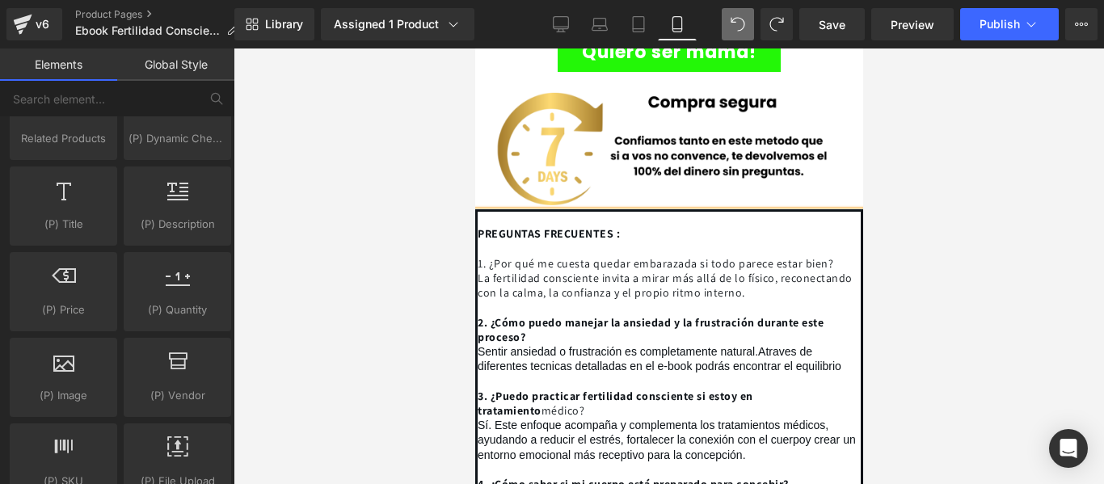
click at [482, 256] on span "1. ¿Por qué me cuesta quedar embarazada si todo parece estar bien?" at bounding box center [654, 263] width 355 height 15
click at [482, 315] on strong "2. ¿Cómo puedo manejar la ansiedad y la frustración durante este proceso?" at bounding box center [650, 329] width 346 height 29
click at [490, 209] on div "PREGUNTAS FRECUENTES : 1. ¿Por qué me cuesta quedar embarazada si todo parece e…" at bounding box center [668, 452] width 388 height 486
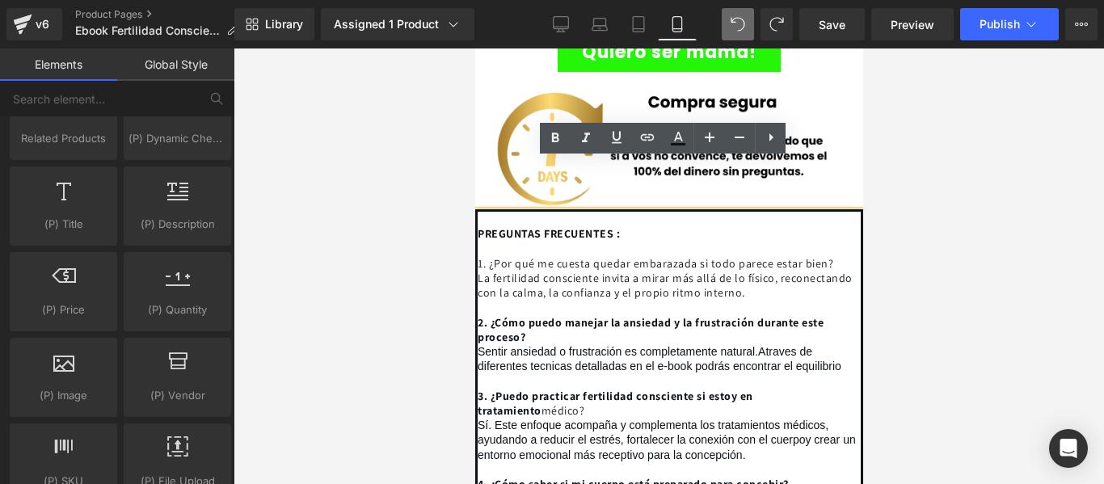
click at [658, 256] on span "1. ¿Por qué me cuesta quedar embarazada si todo parece estar bien?" at bounding box center [654, 263] width 355 height 15
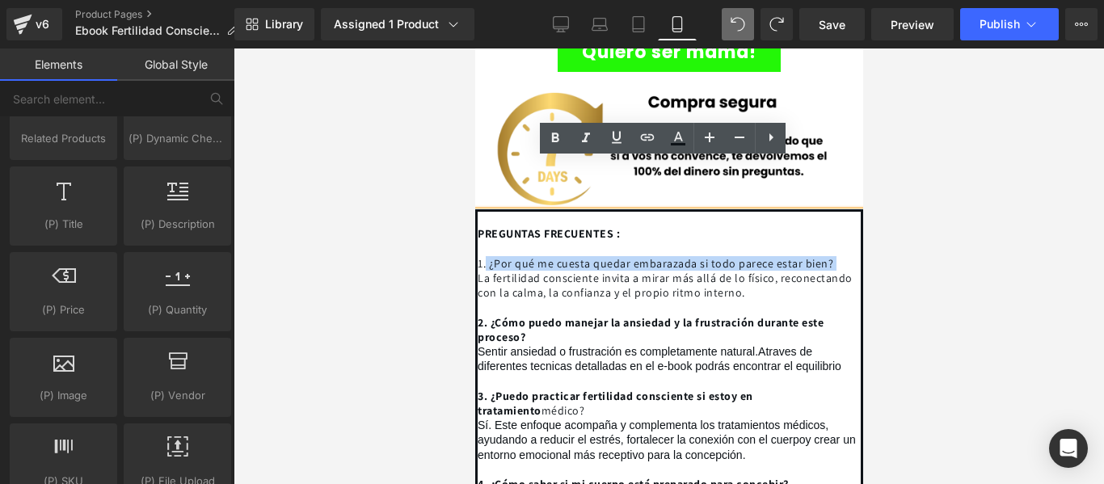
drag, startPoint x: 519, startPoint y: 225, endPoint x: 484, endPoint y: 208, distance: 39.4
click at [484, 209] on div "PREGUNTAS FRECUENTES : 1. ¿Por qué me cuesta quedar embarazada si todo parece e…" at bounding box center [668, 452] width 388 height 486
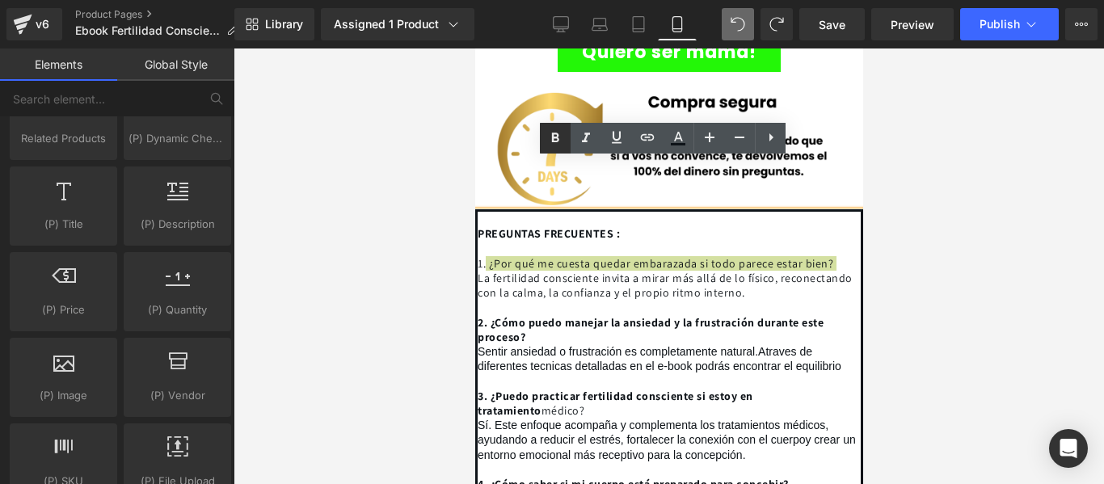
click at [543, 132] on link at bounding box center [555, 138] width 31 height 31
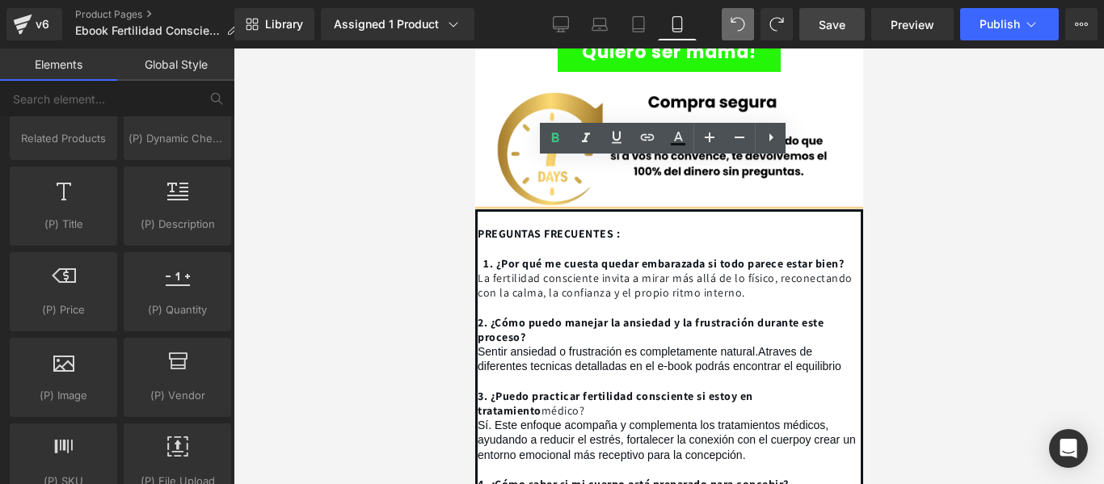
click at [839, 27] on span "Save" at bounding box center [831, 24] width 27 height 17
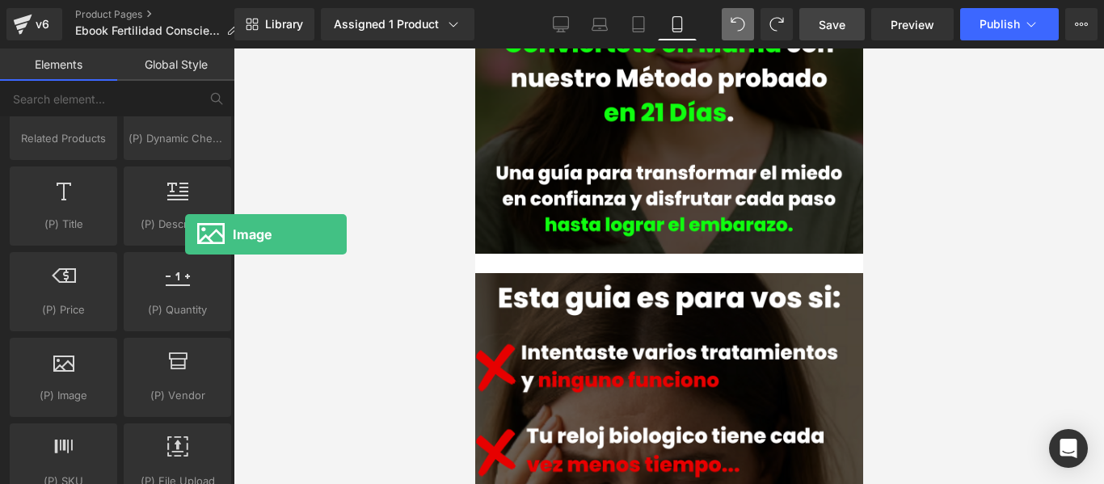
scroll to position [0, 0]
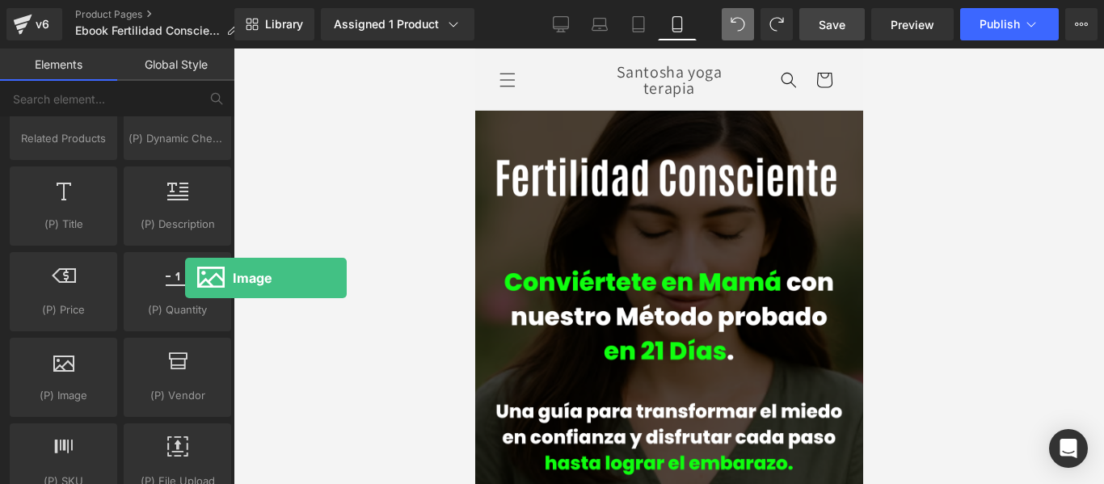
click at [1052, 225] on div at bounding box center [668, 265] width 870 height 435
click at [832, 27] on span "Save" at bounding box center [831, 24] width 27 height 17
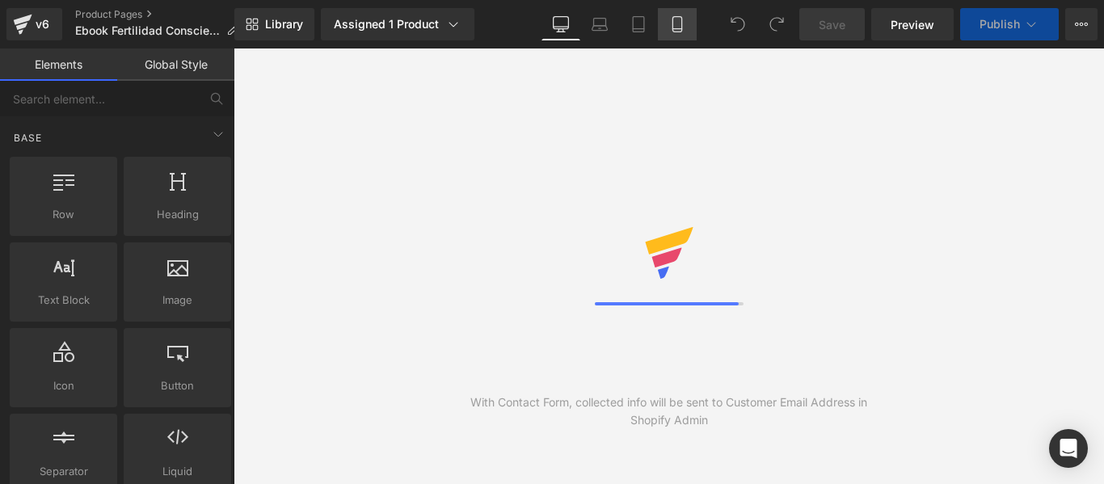
click at [681, 27] on icon at bounding box center [677, 24] width 16 height 16
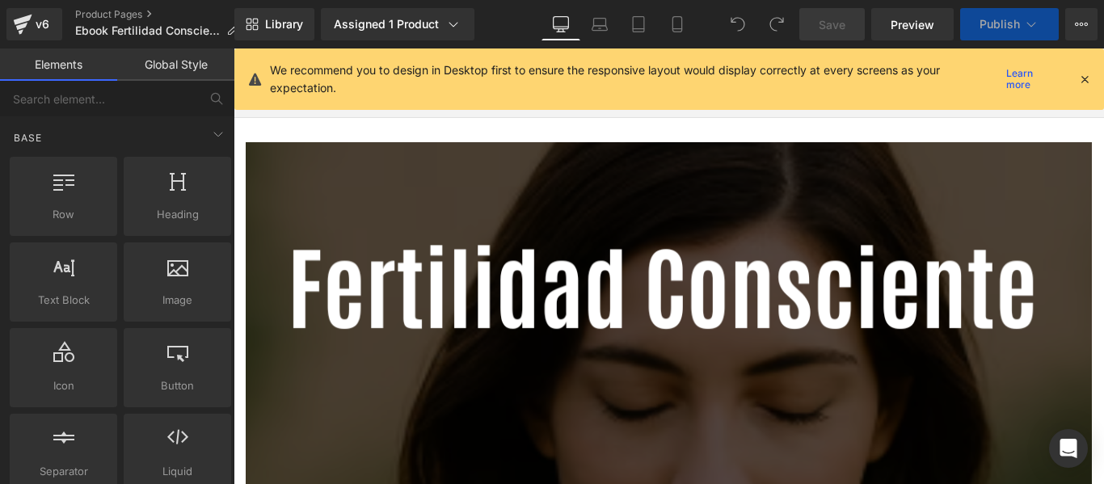
click at [1079, 80] on icon at bounding box center [1084, 79] width 15 height 15
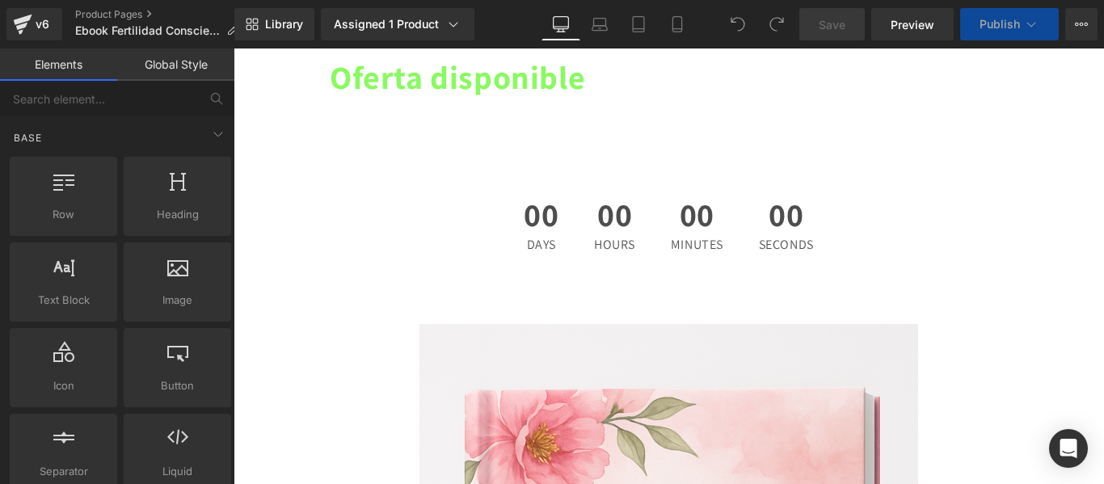
scroll to position [5817, 0]
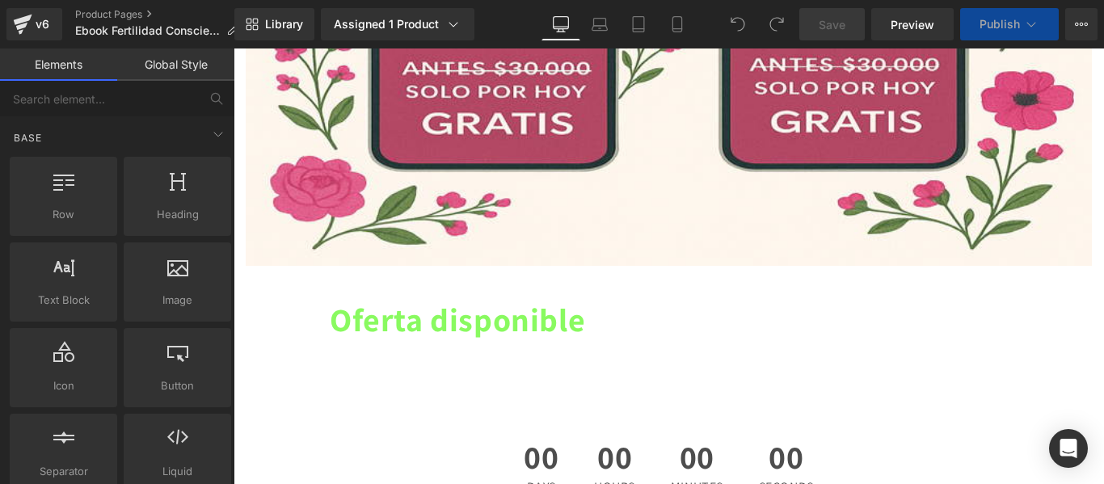
click at [656, 424] on div "00 Minutes" at bounding box center [696, 467] width 85 height 86
click at [578, 424] on div "00 Hours" at bounding box center [615, 467] width 74 height 86
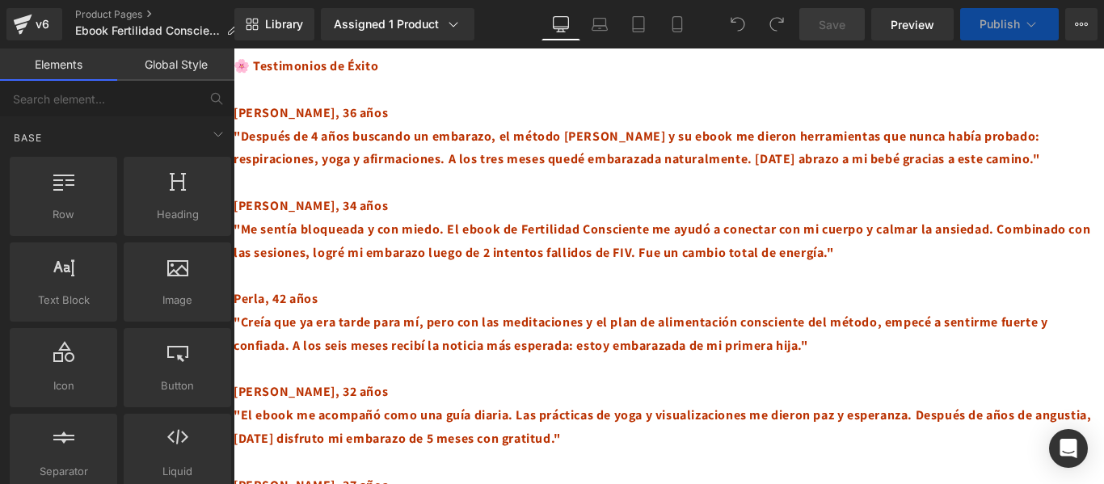
scroll to position [7433, 0]
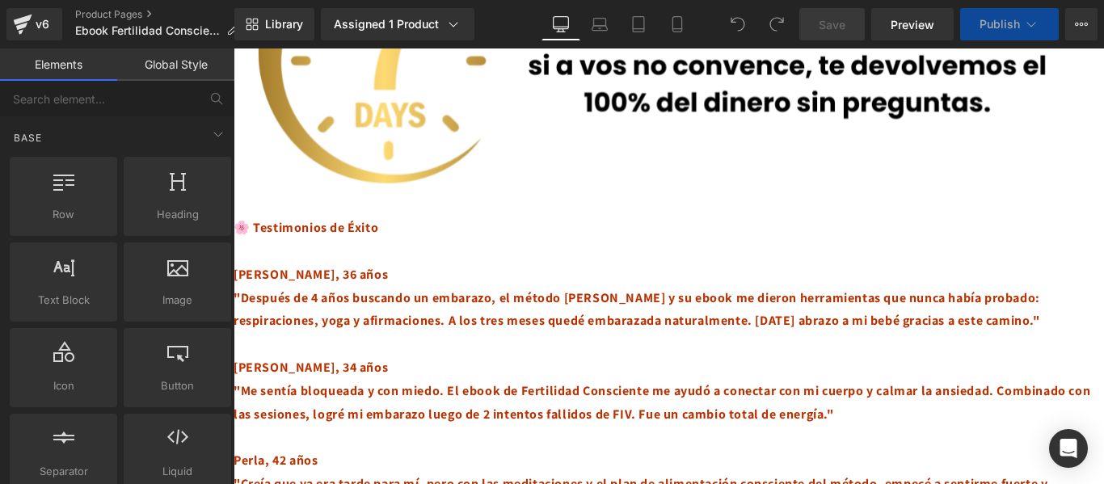
click at [78, 65] on link "Elements" at bounding box center [58, 64] width 117 height 32
click at [158, 61] on link "Global Style" at bounding box center [175, 64] width 117 height 32
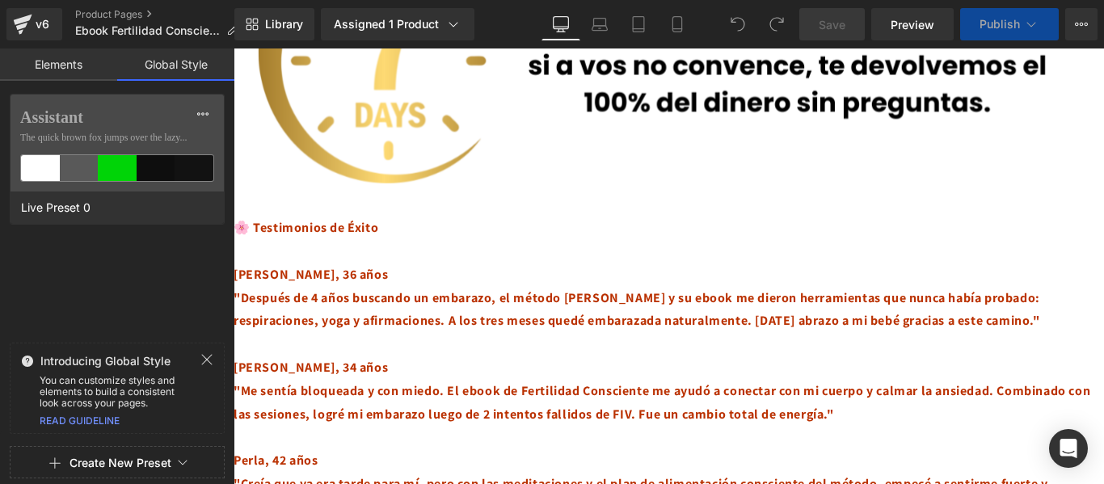
scroll to position [7052, 0]
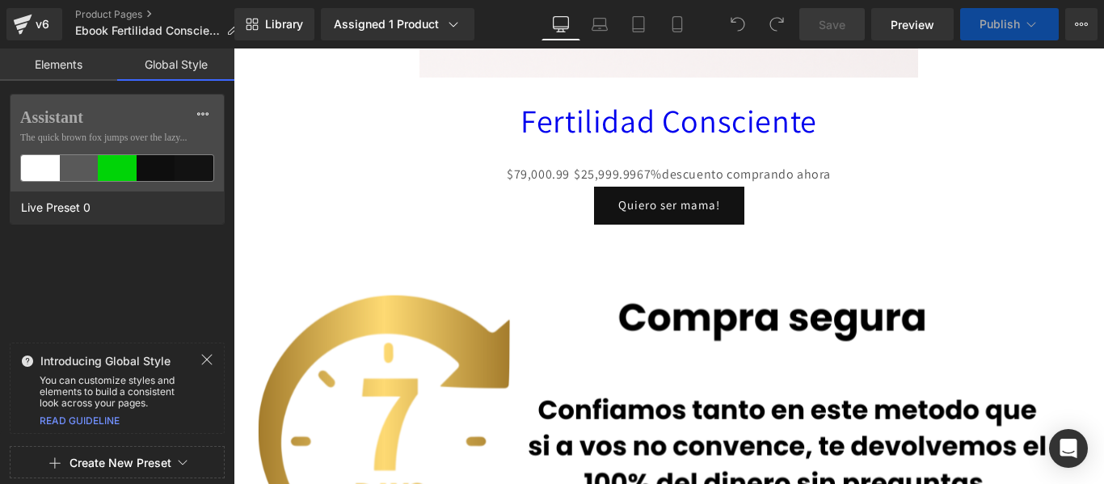
click at [843, 22] on span "Save" at bounding box center [831, 24] width 27 height 17
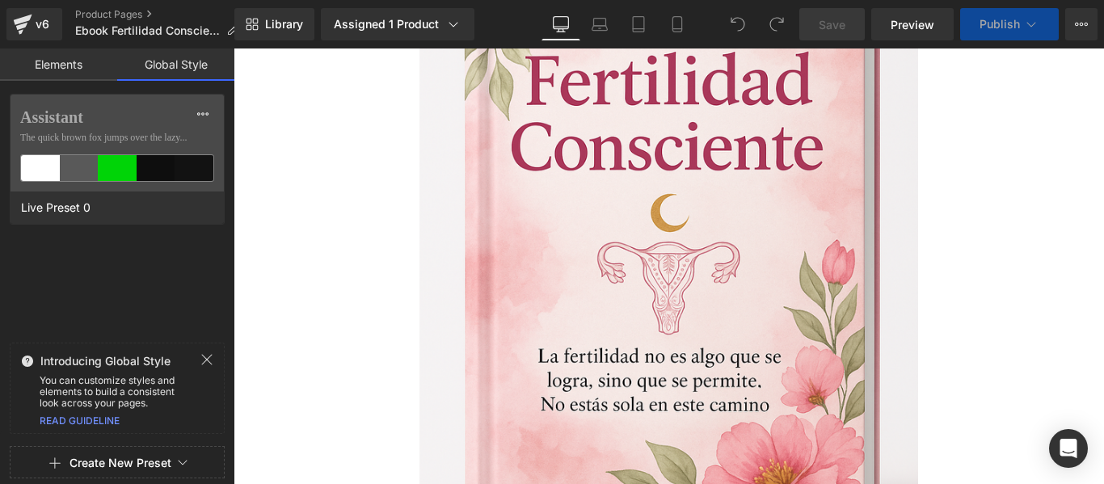
scroll to position [6325, 0]
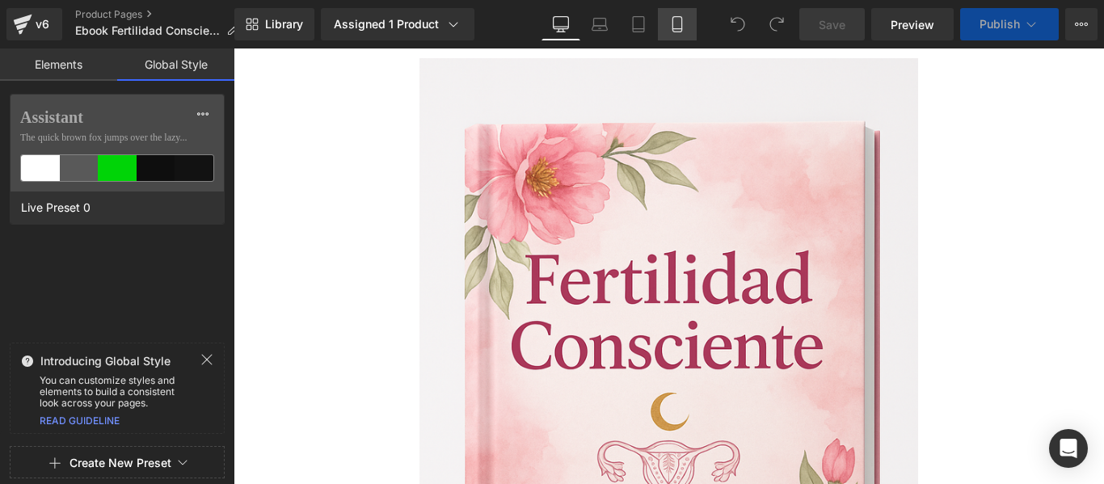
click at [676, 21] on icon at bounding box center [677, 24] width 16 height 16
click at [681, 24] on icon at bounding box center [676, 24] width 9 height 15
click at [680, 21] on icon at bounding box center [677, 24] width 16 height 16
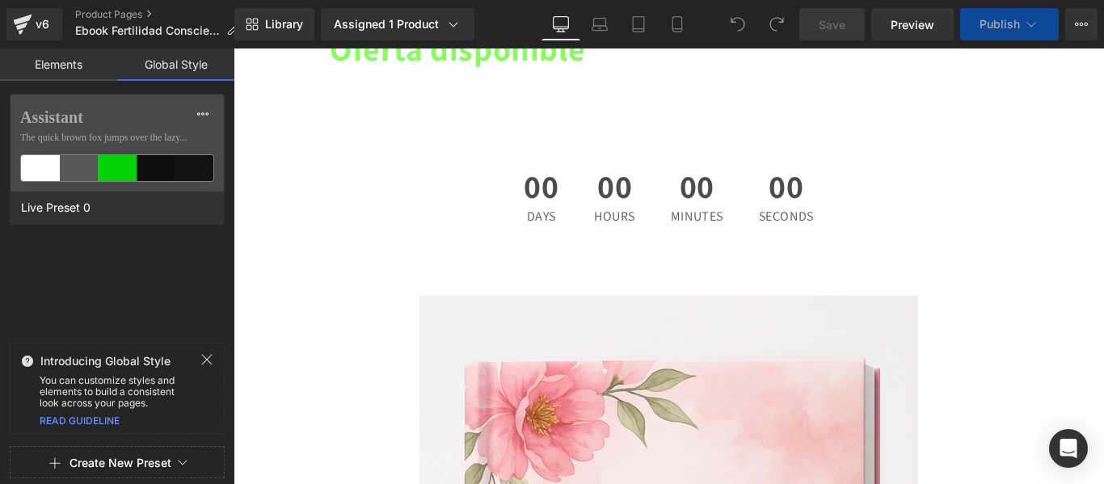
scroll to position [6083, 0]
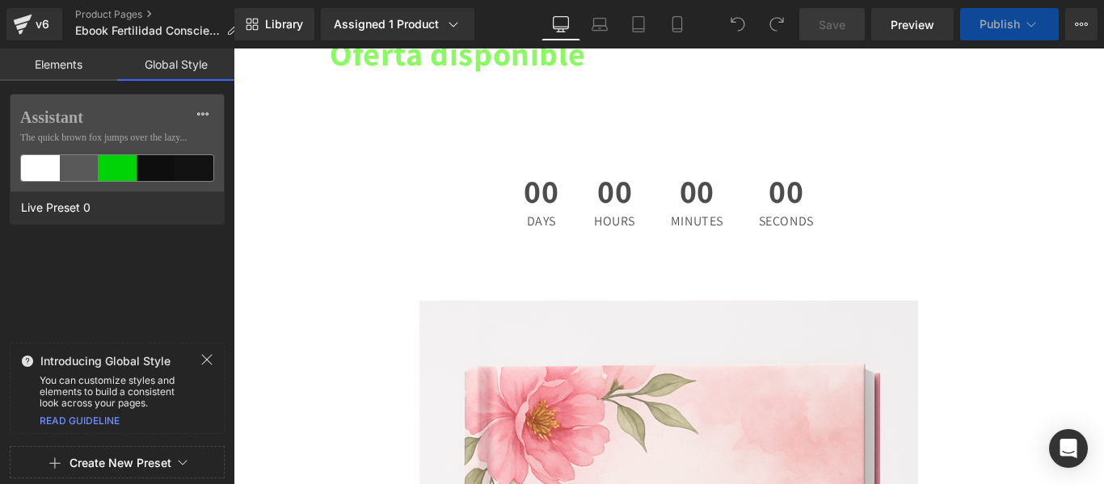
click at [613, 158] on div "00 Hours" at bounding box center [615, 201] width 74 height 86
click at [619, 175] on span "00" at bounding box center [614, 195] width 41 height 40
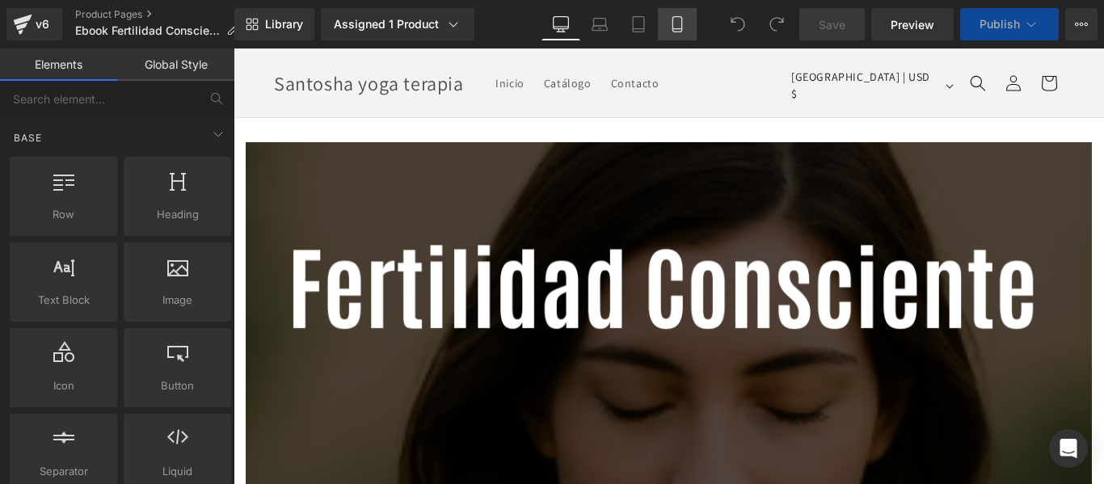
click at [671, 18] on icon at bounding box center [677, 24] width 16 height 16
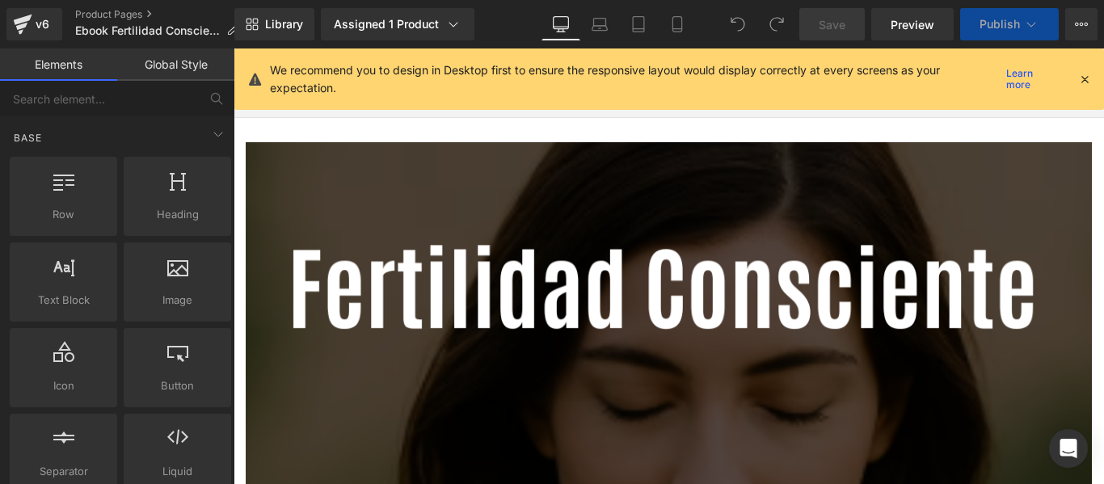
click at [1087, 78] on icon at bounding box center [1084, 79] width 15 height 15
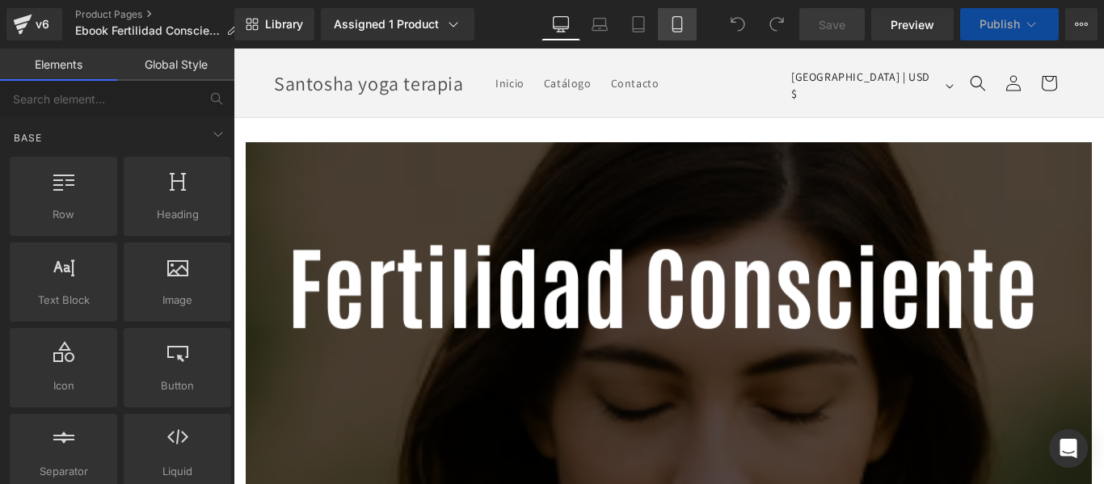
click at [676, 26] on icon at bounding box center [677, 24] width 16 height 16
click at [677, 27] on icon at bounding box center [677, 24] width 16 height 16
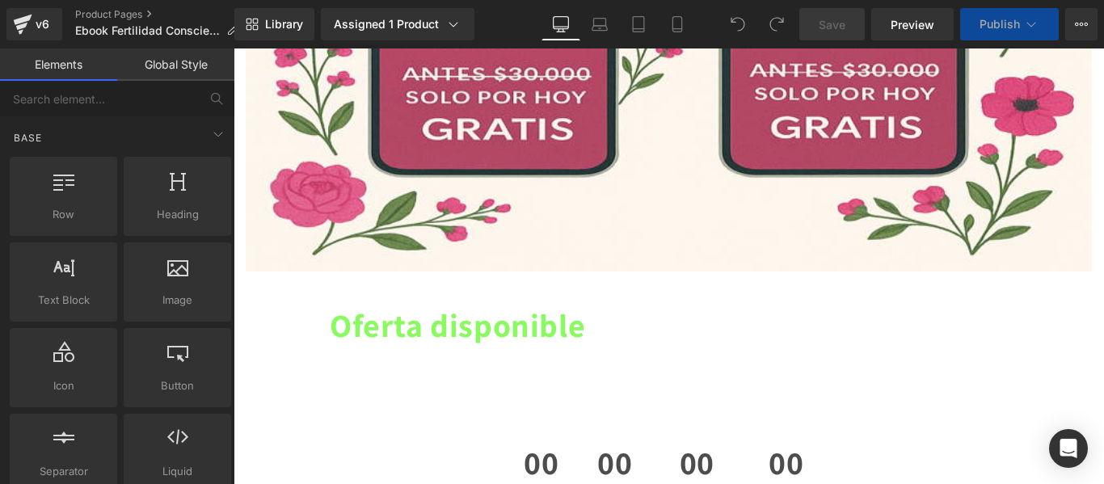
scroll to position [5978, 0]
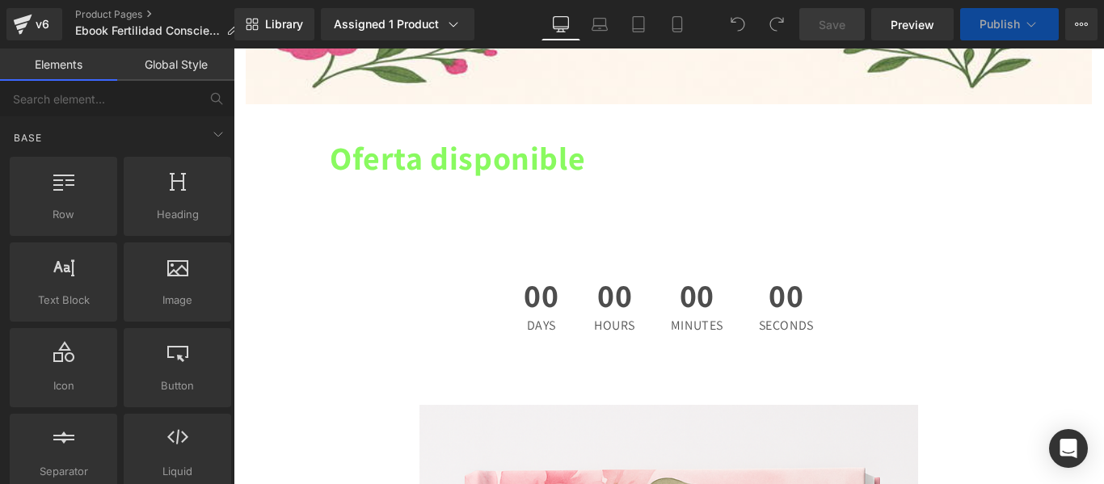
drag, startPoint x: 504, startPoint y: 220, endPoint x: 511, endPoint y: 216, distance: 8.3
click at [524, 279] on span "00" at bounding box center [541, 299] width 35 height 40
drag, startPoint x: 515, startPoint y: 212, endPoint x: 485, endPoint y: 208, distance: 30.3
click at [507, 263] on div "00 Days" at bounding box center [540, 306] width 67 height 86
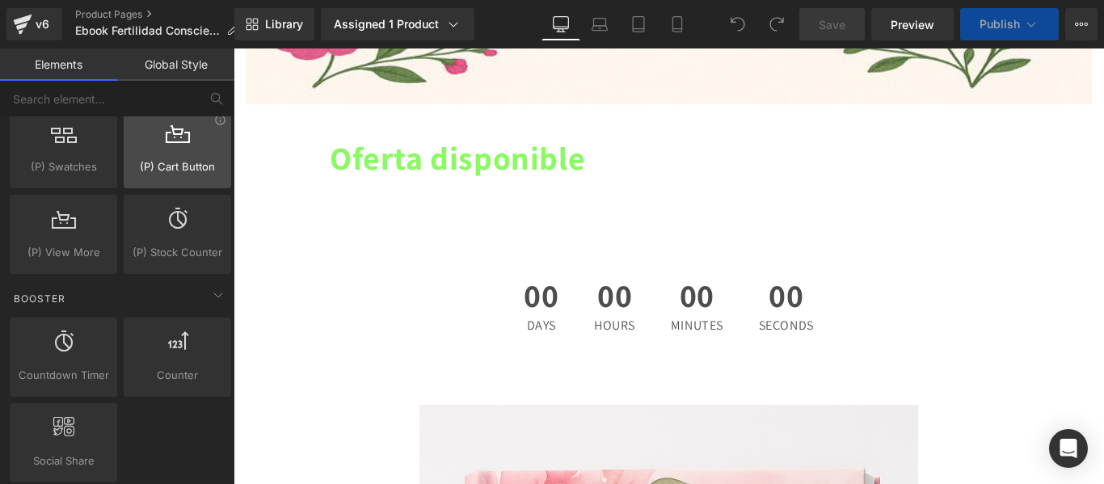
scroll to position [2020, 0]
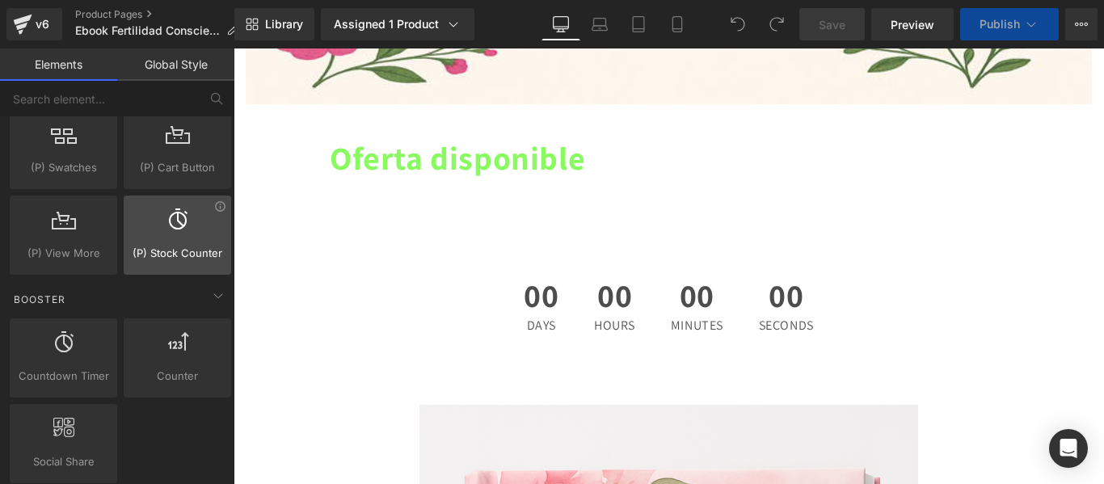
click at [177, 252] on span "(P) Stock Counter" at bounding box center [177, 253] width 98 height 17
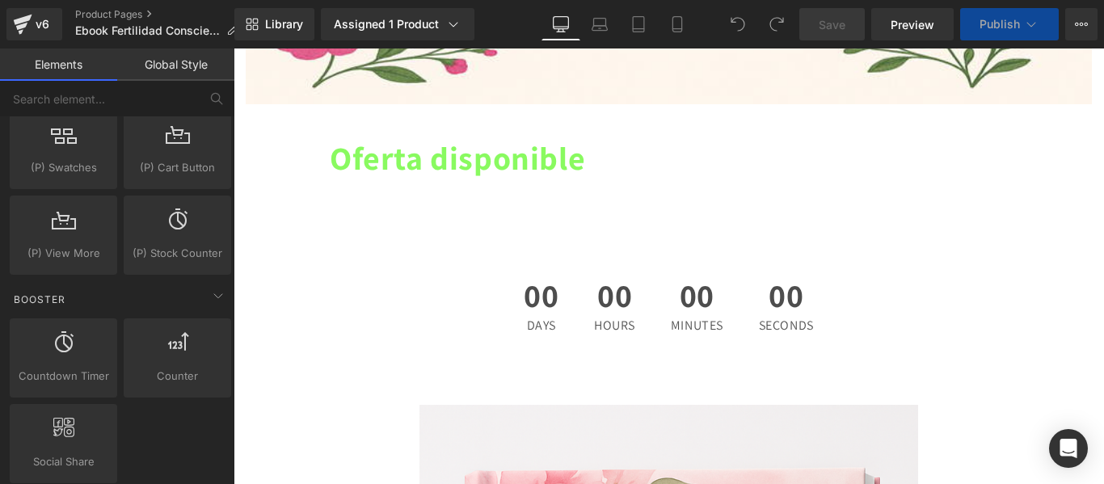
drag, startPoint x: 425, startPoint y: 287, endPoint x: 564, endPoint y: 212, distance: 157.6
drag, startPoint x: 408, startPoint y: 277, endPoint x: 527, endPoint y: 226, distance: 129.2
click at [677, 23] on icon at bounding box center [677, 24] width 16 height 16
click at [681, 16] on link "Mobile" at bounding box center [677, 24] width 39 height 32
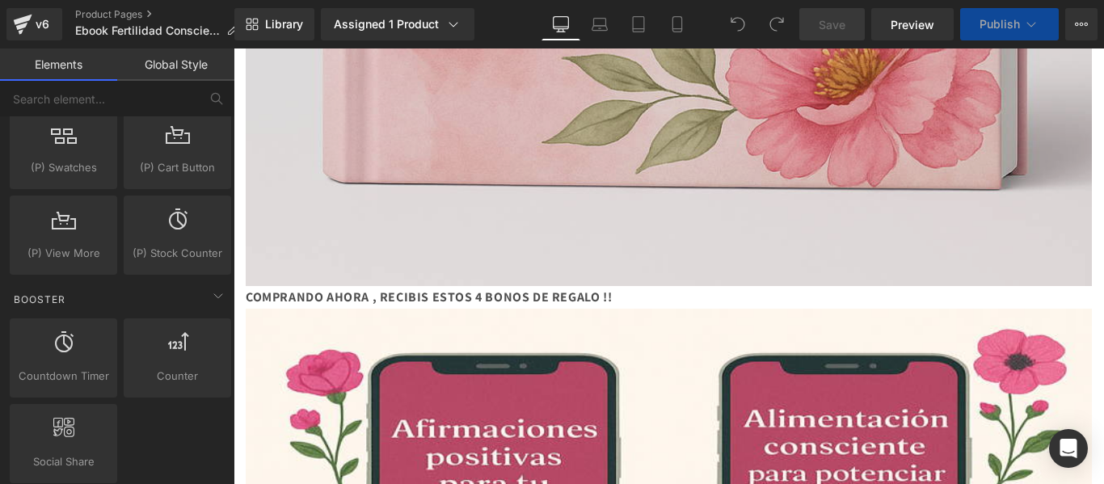
scroll to position [4443, 0]
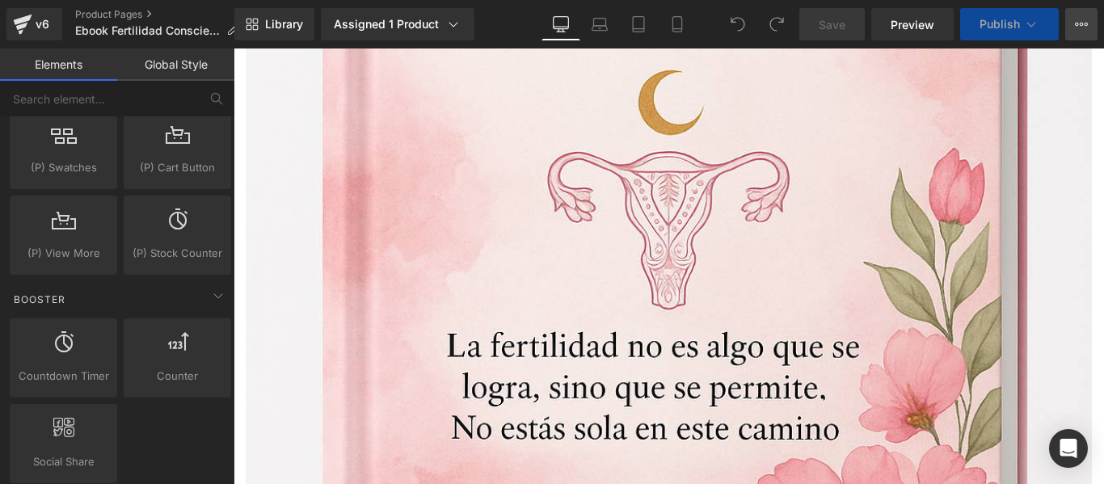
click at [1081, 18] on icon at bounding box center [1081, 24] width 13 height 13
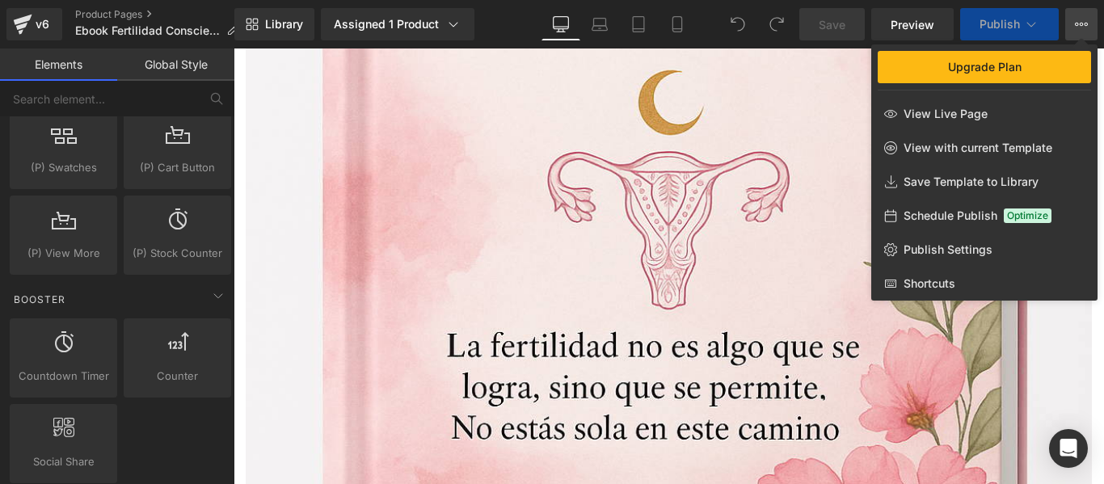
click at [1070, 347] on div at bounding box center [668, 265] width 870 height 435
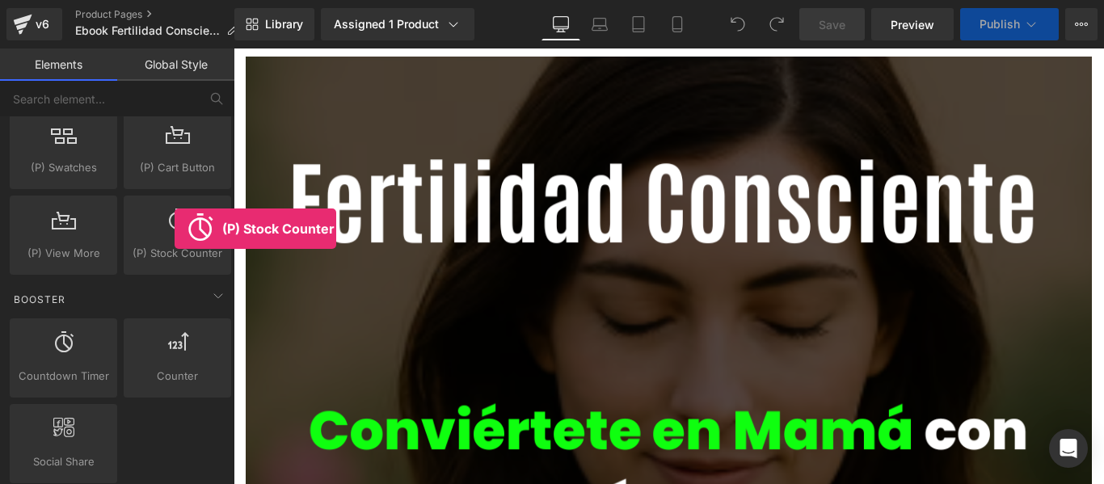
scroll to position [0, 0]
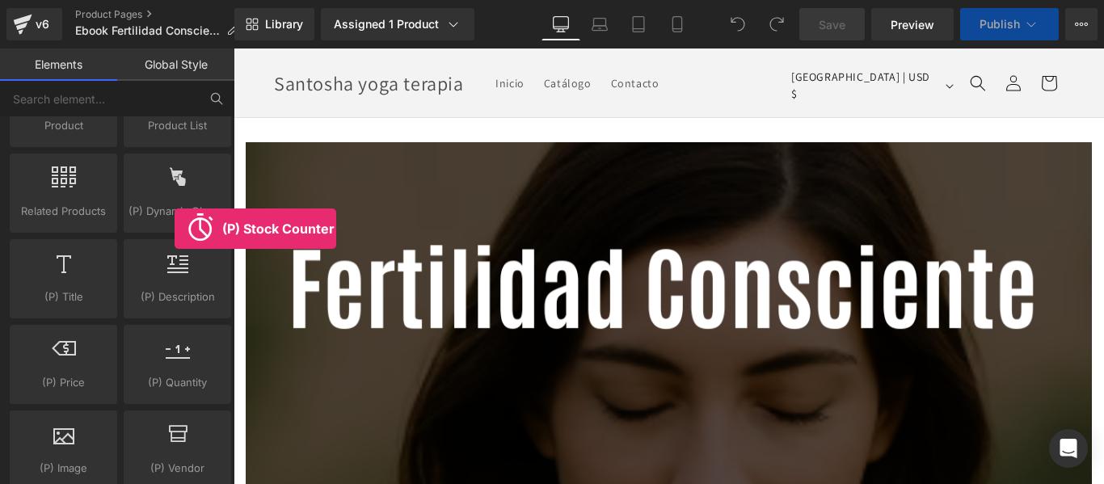
scroll to position [1454, 0]
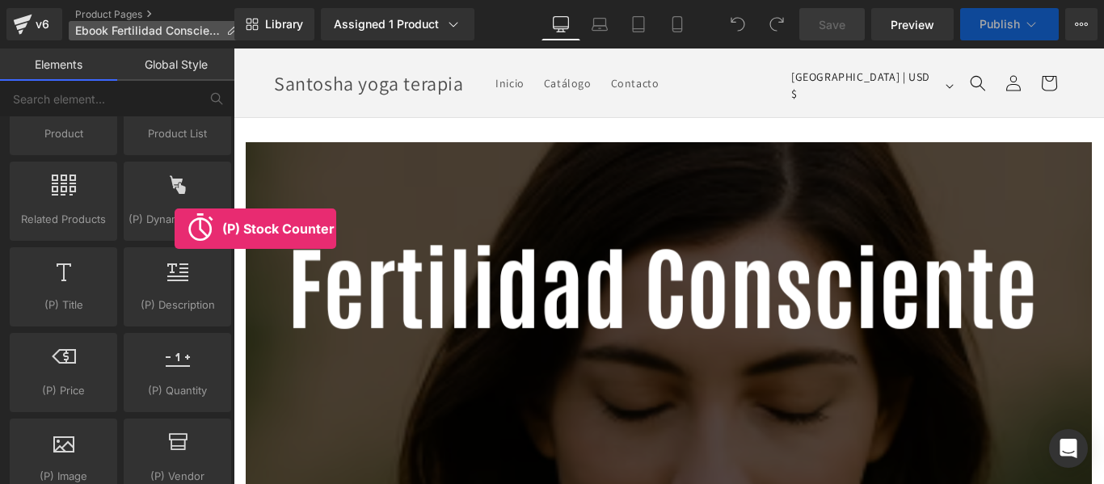
click at [191, 24] on span "Ebook Fertilidad Consciente" at bounding box center [147, 30] width 145 height 13
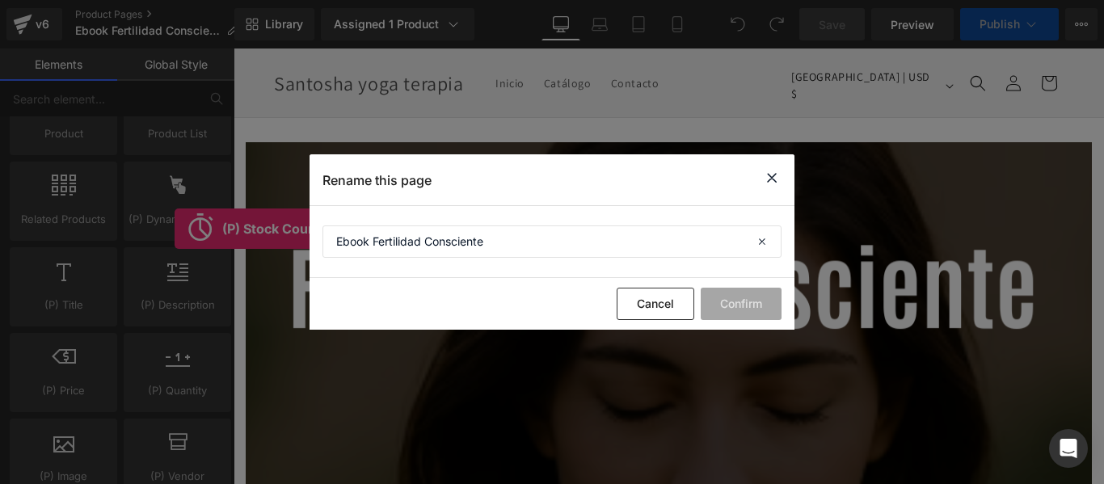
click at [776, 177] on icon at bounding box center [771, 178] width 19 height 20
